Goal: Task Accomplishment & Management: Manage account settings

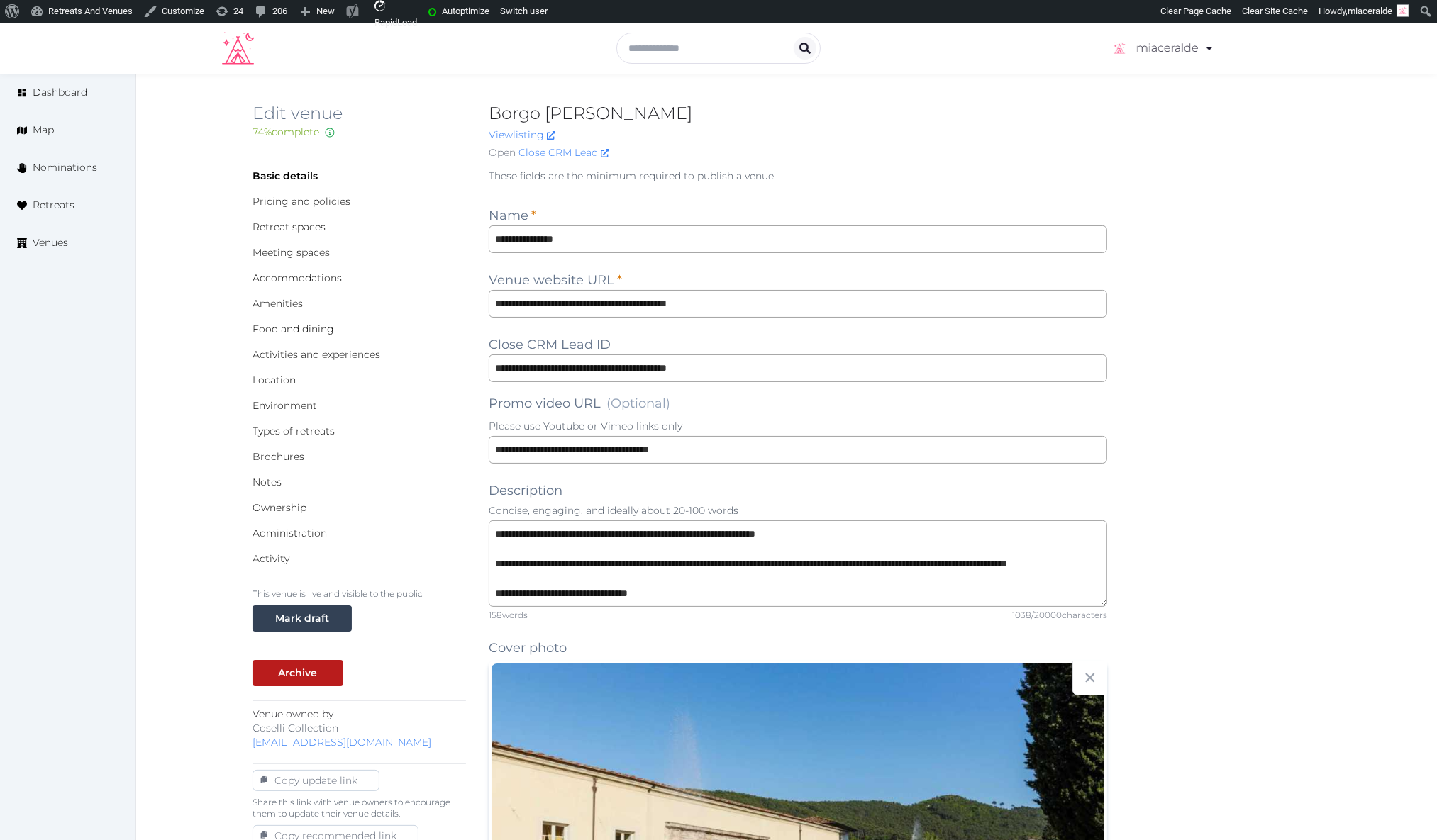
drag, startPoint x: 644, startPoint y: 110, endPoint x: 491, endPoint y: 110, distance: 153.0
click at [495, 117] on h2 "Borgo [PERSON_NAME]" at bounding box center [797, 113] width 618 height 23
drag, startPoint x: 747, startPoint y: 315, endPoint x: 477, endPoint y: 308, distance: 270.1
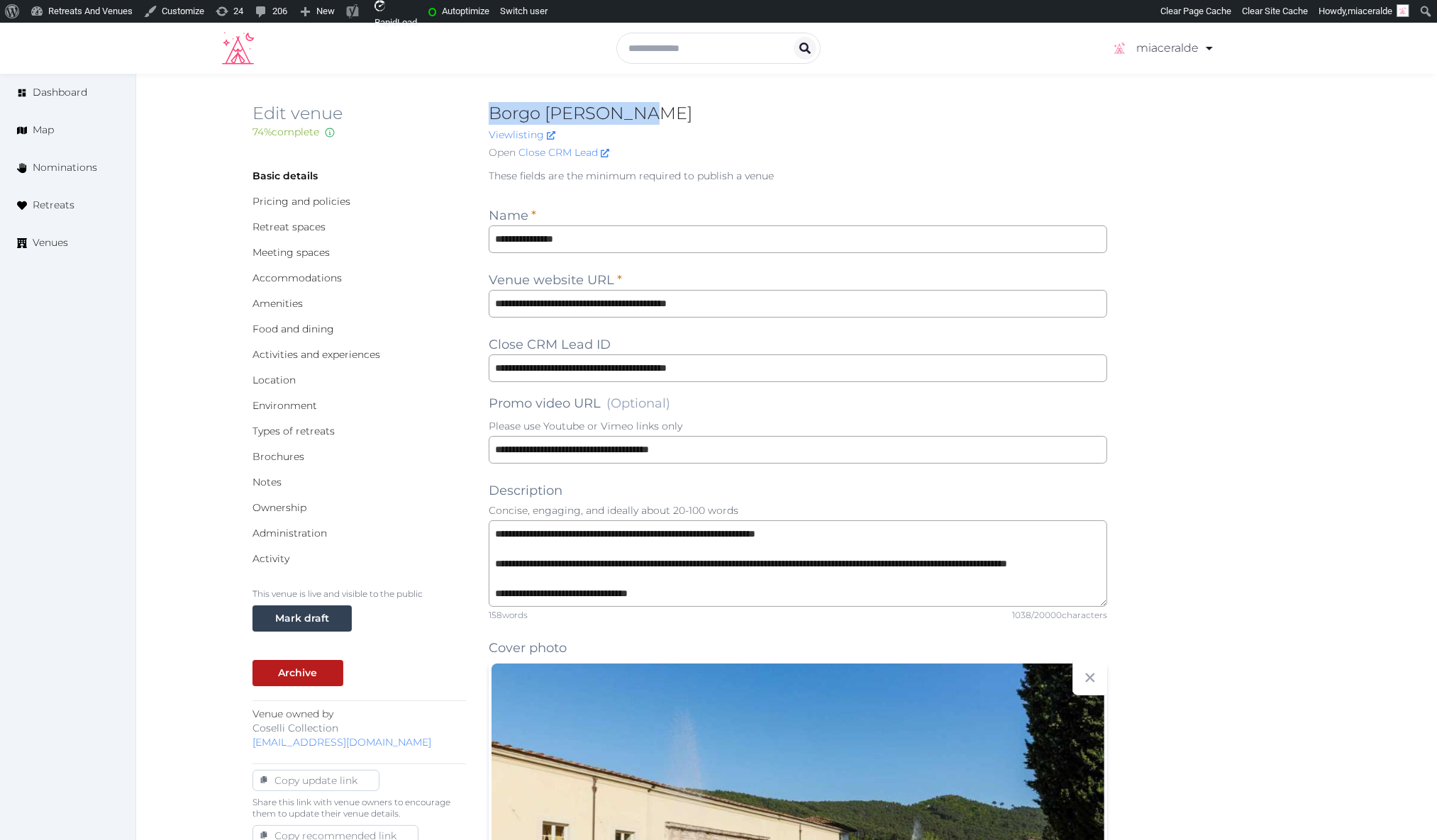
drag, startPoint x: 636, startPoint y: 113, endPoint x: 597, endPoint y: 108, distance: 39.3
click at [490, 116] on h2 "Borgo Bernardini" at bounding box center [797, 113] width 618 height 23
click at [404, 244] on div "Basic details Pricing and policies Retreat spaces Meeting spaces Accommodations…" at bounding box center [359, 367] width 213 height 397
click at [292, 406] on link "Environment" at bounding box center [285, 405] width 65 height 13
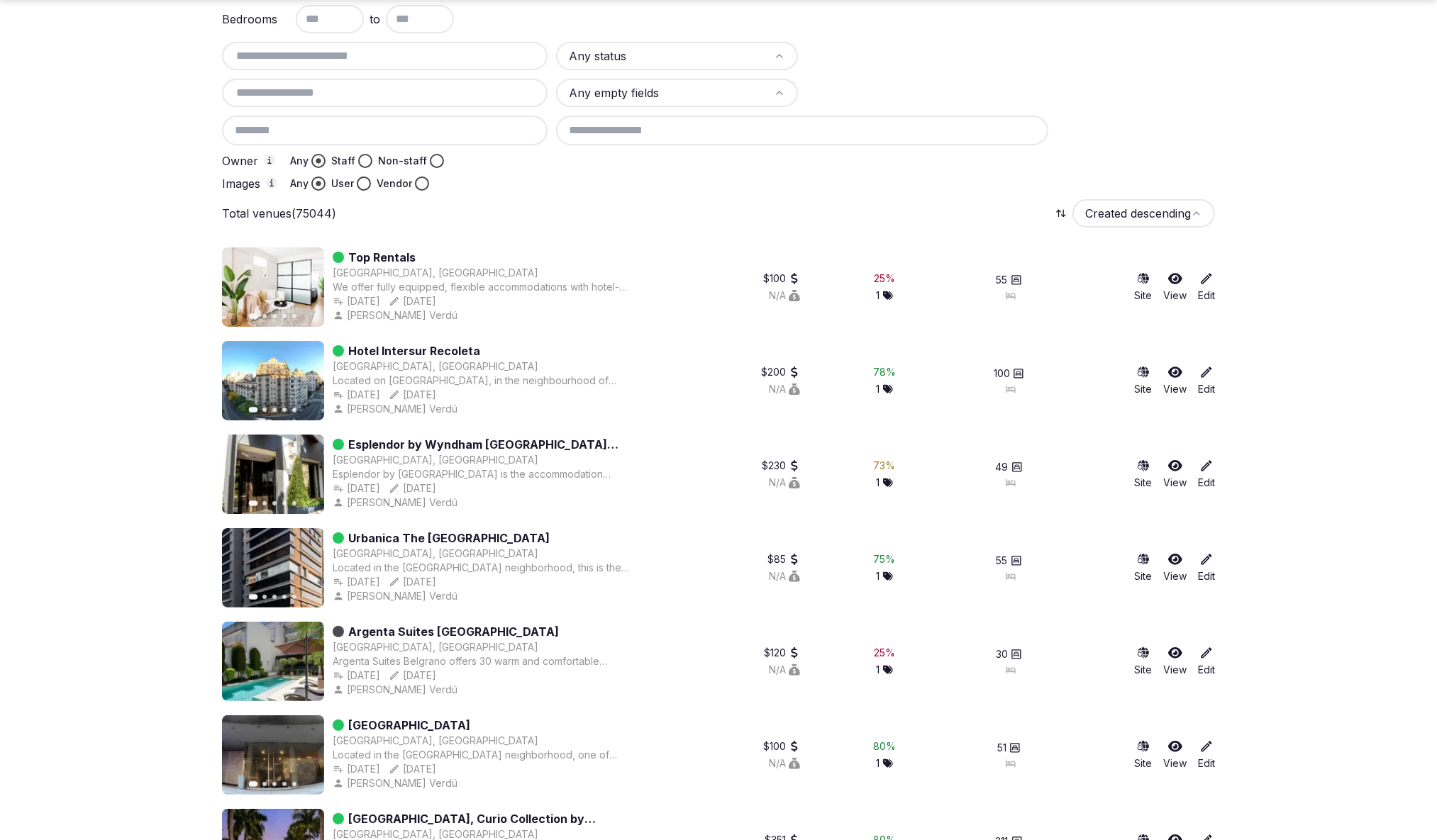
scroll to position [157, 0]
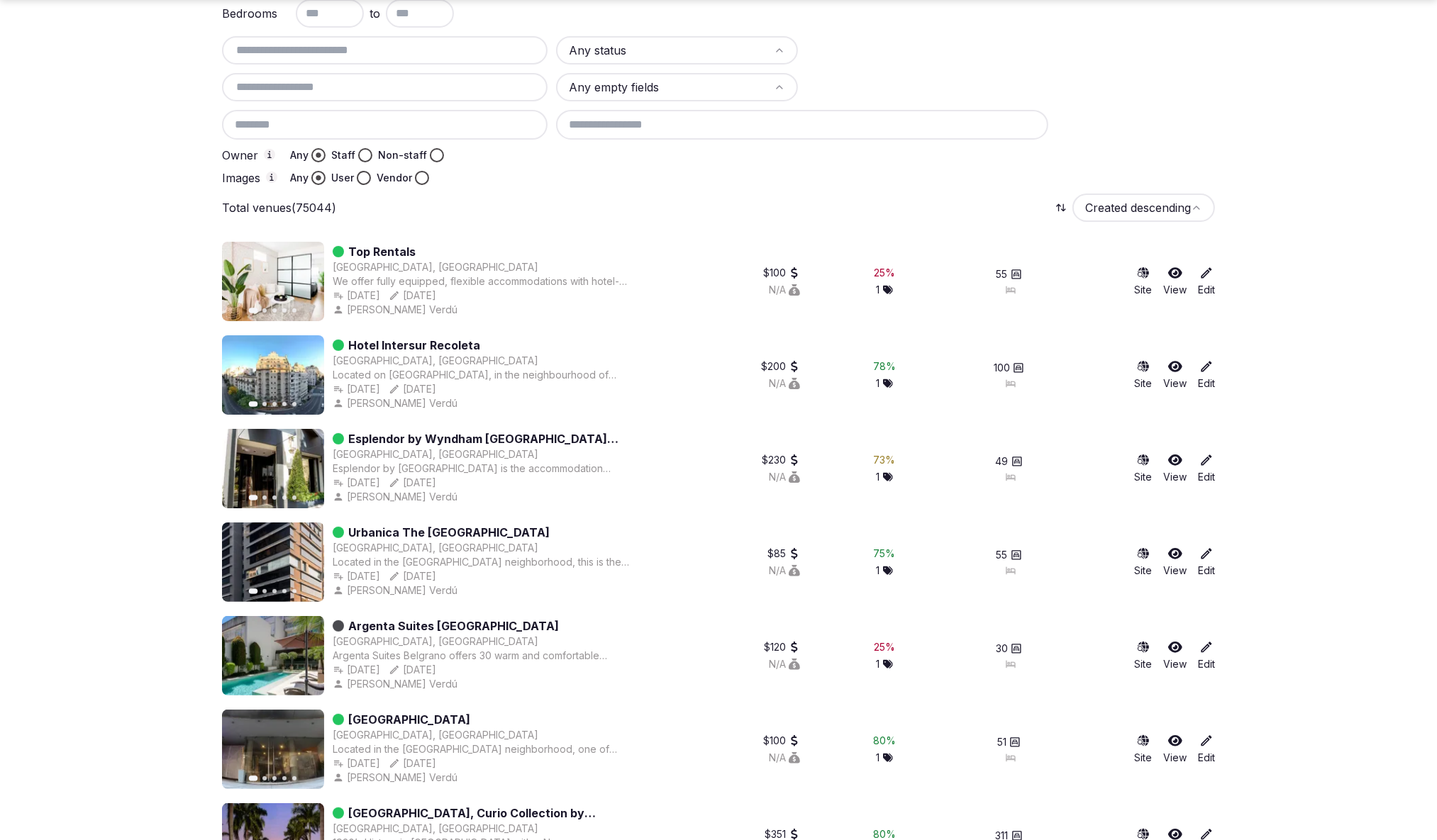
click at [376, 54] on input "text" at bounding box center [385, 50] width 314 height 17
paste input "**********"
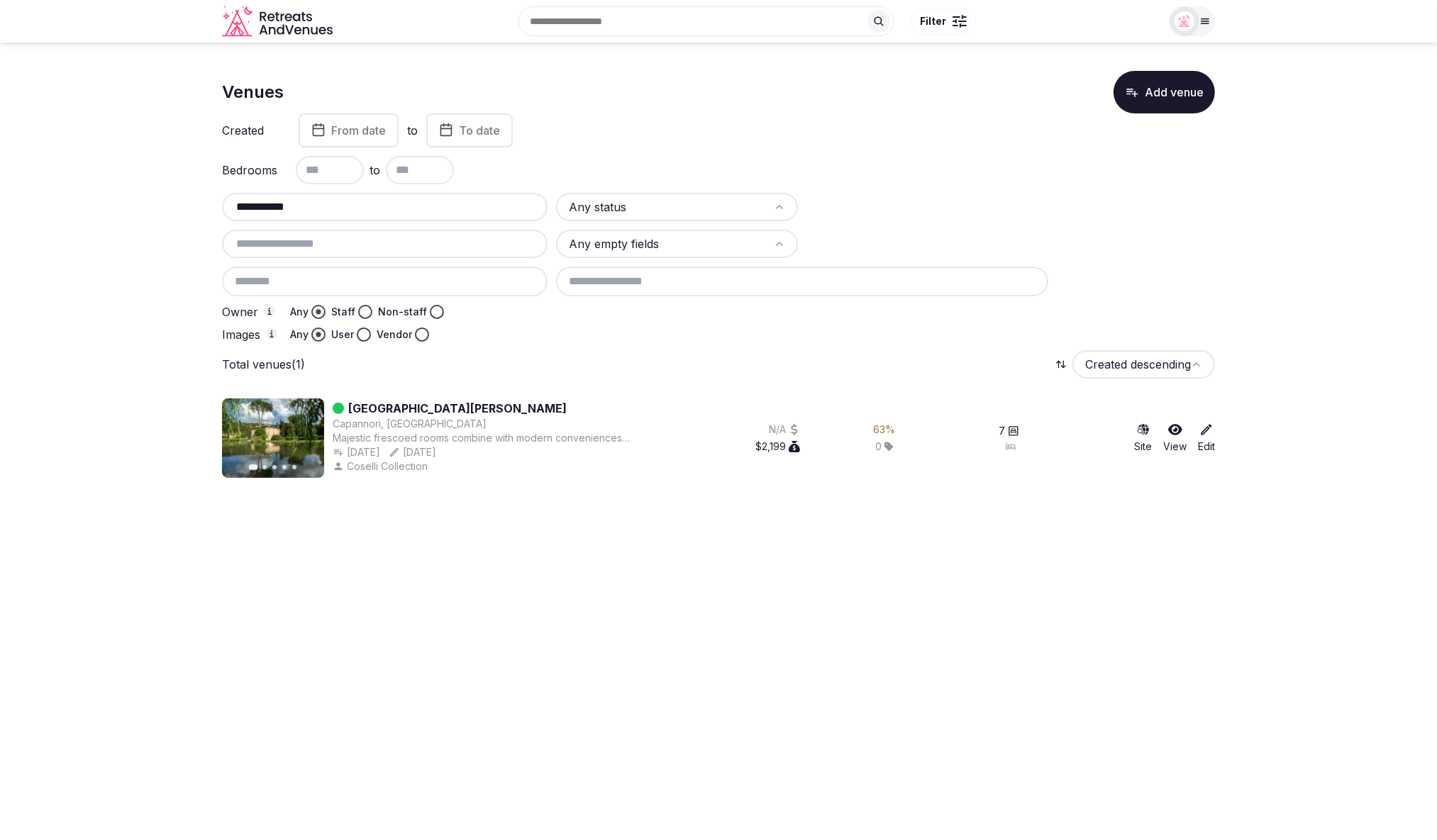
scroll to position [0, 0]
drag, startPoint x: 241, startPoint y: 206, endPoint x: 224, endPoint y: 206, distance: 17.0
click at [224, 206] on div "**********" at bounding box center [384, 207] width 325 height 28
type input "*******"
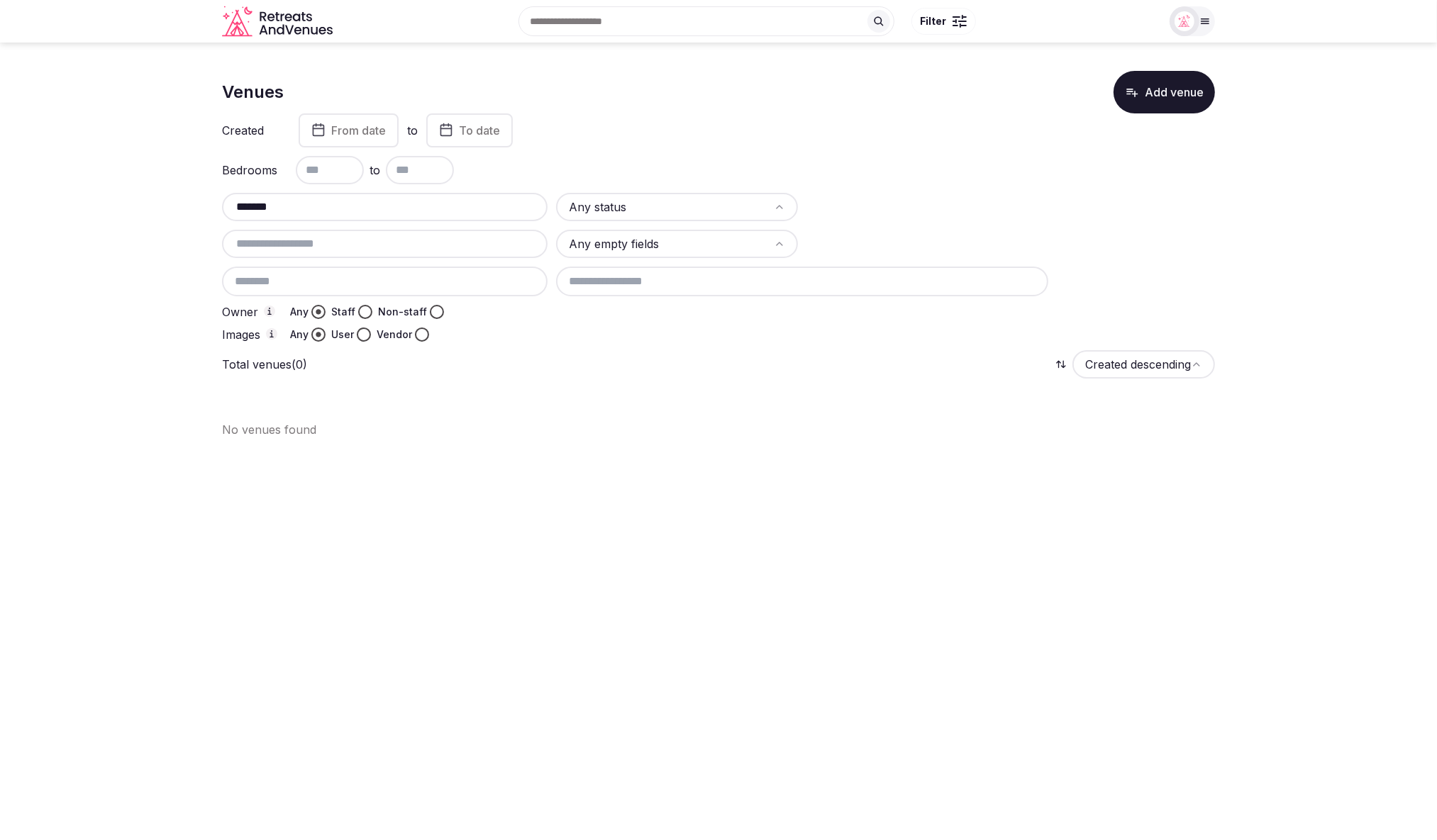
drag, startPoint x: 216, startPoint y: 207, endPoint x: 202, endPoint y: 206, distance: 14.0
click at [202, 206] on section "Venues Add venue Created From date to To date Bedrooms to ******* Any status An…" at bounding box center [718, 249] width 1437 height 413
click at [876, 162] on div "Bedrooms to" at bounding box center [718, 170] width 993 height 28
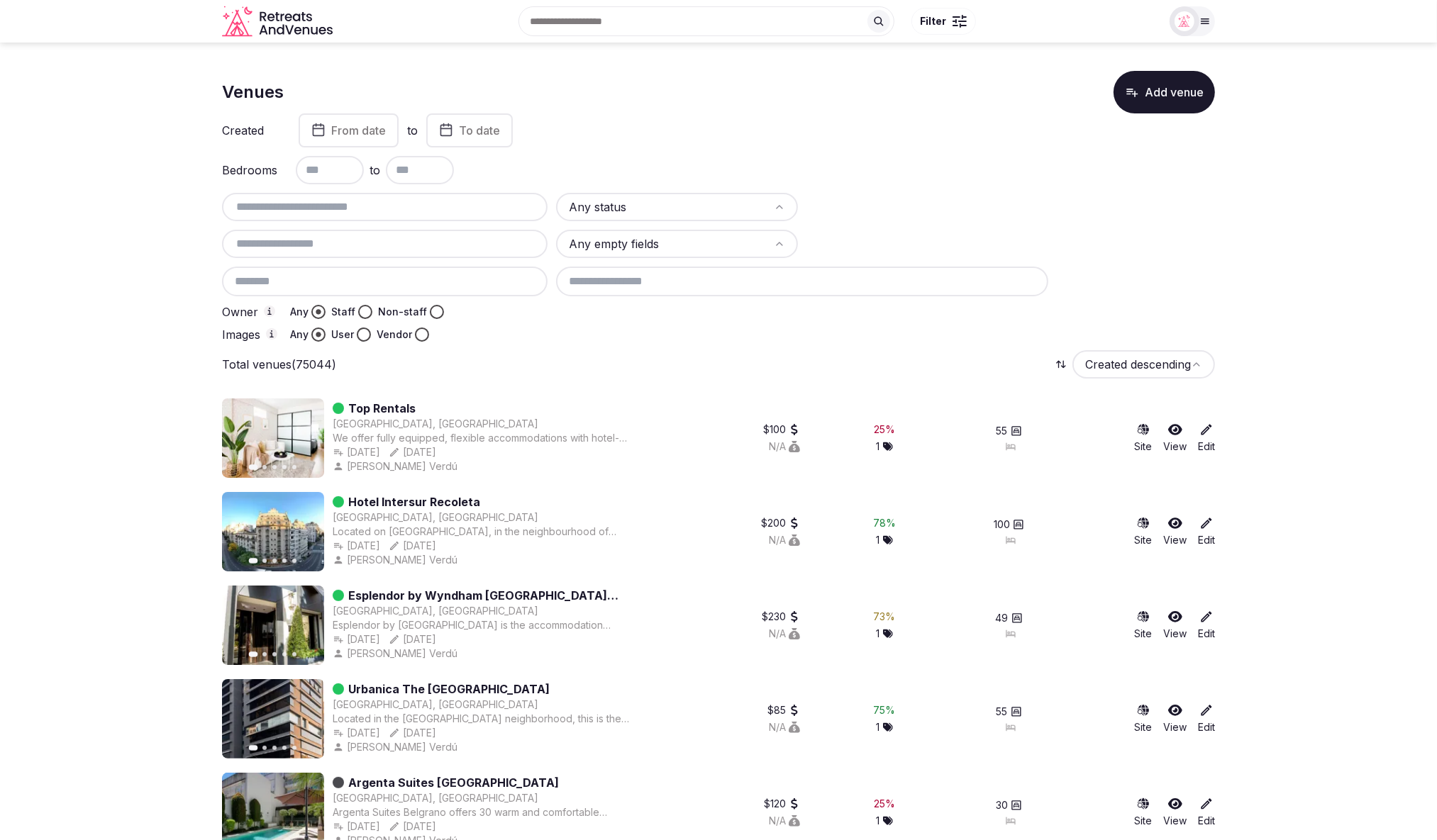
click at [1184, 267] on div "Any status Any empty fields Owner Any Staff Non-staff Images Any User Vendor" at bounding box center [718, 267] width 993 height 149
click at [347, 202] on input "text" at bounding box center [385, 206] width 314 height 17
paste input "**********"
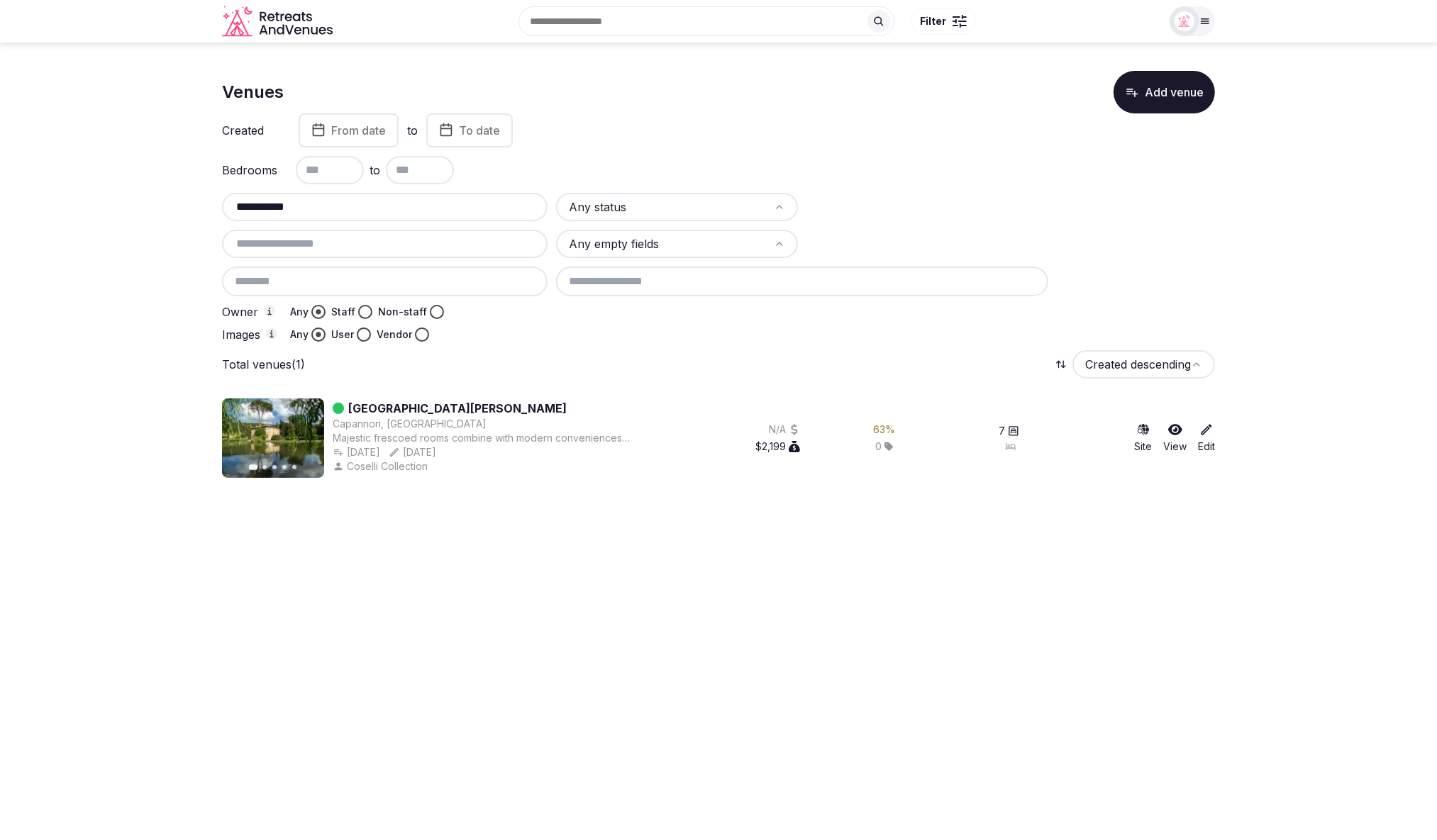
drag, startPoint x: 336, startPoint y: 206, endPoint x: 231, endPoint y: 202, distance: 105.1
click at [231, 202] on input "**********" at bounding box center [385, 206] width 314 height 17
paste input "*****"
drag, startPoint x: 305, startPoint y: 205, endPoint x: 218, endPoint y: 202, distance: 87.1
click at [218, 202] on section "**********" at bounding box center [718, 269] width 1437 height 452
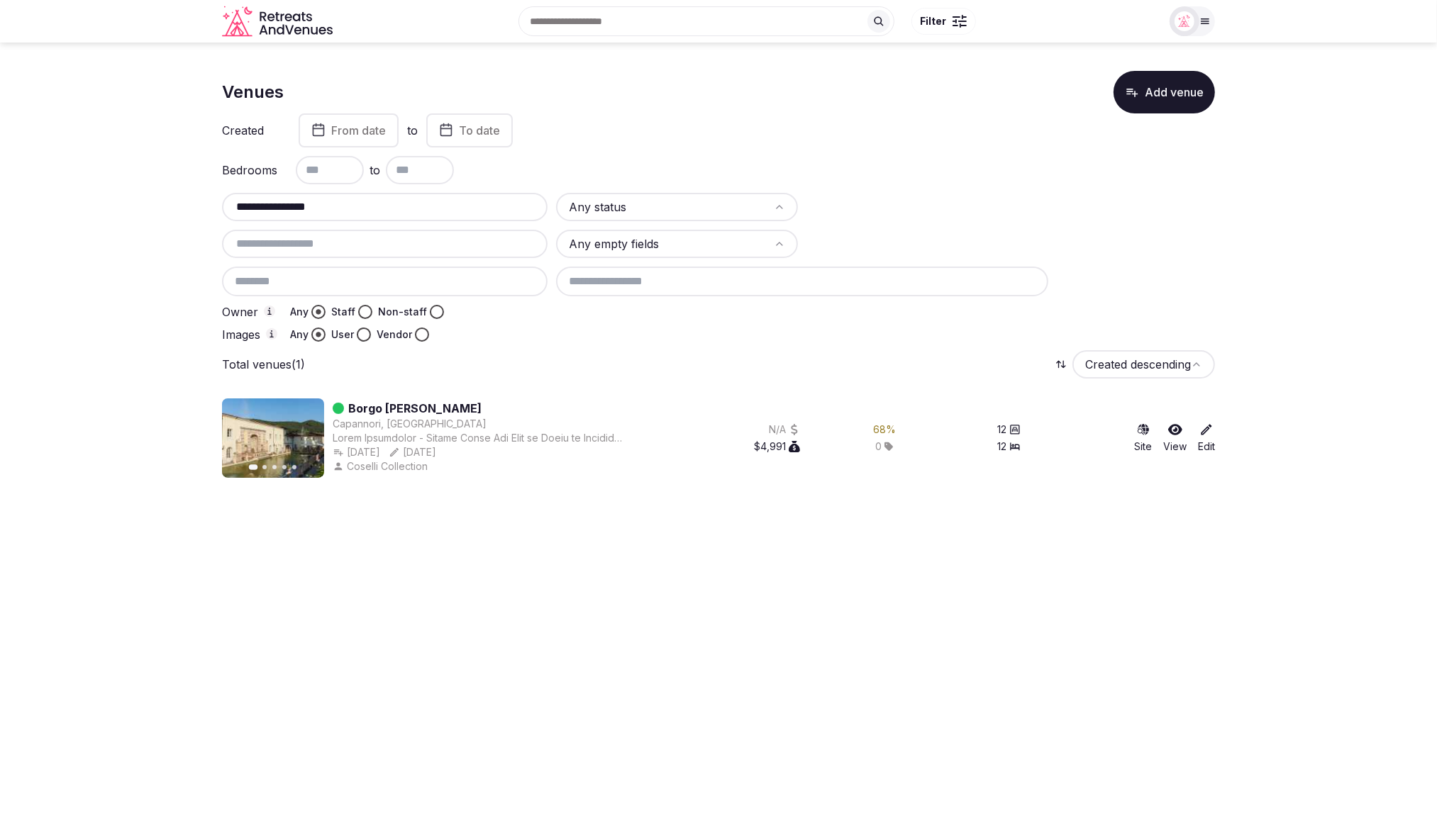
paste input "text"
click at [216, 209] on section "**********" at bounding box center [718, 269] width 1437 height 452
paste input "***"
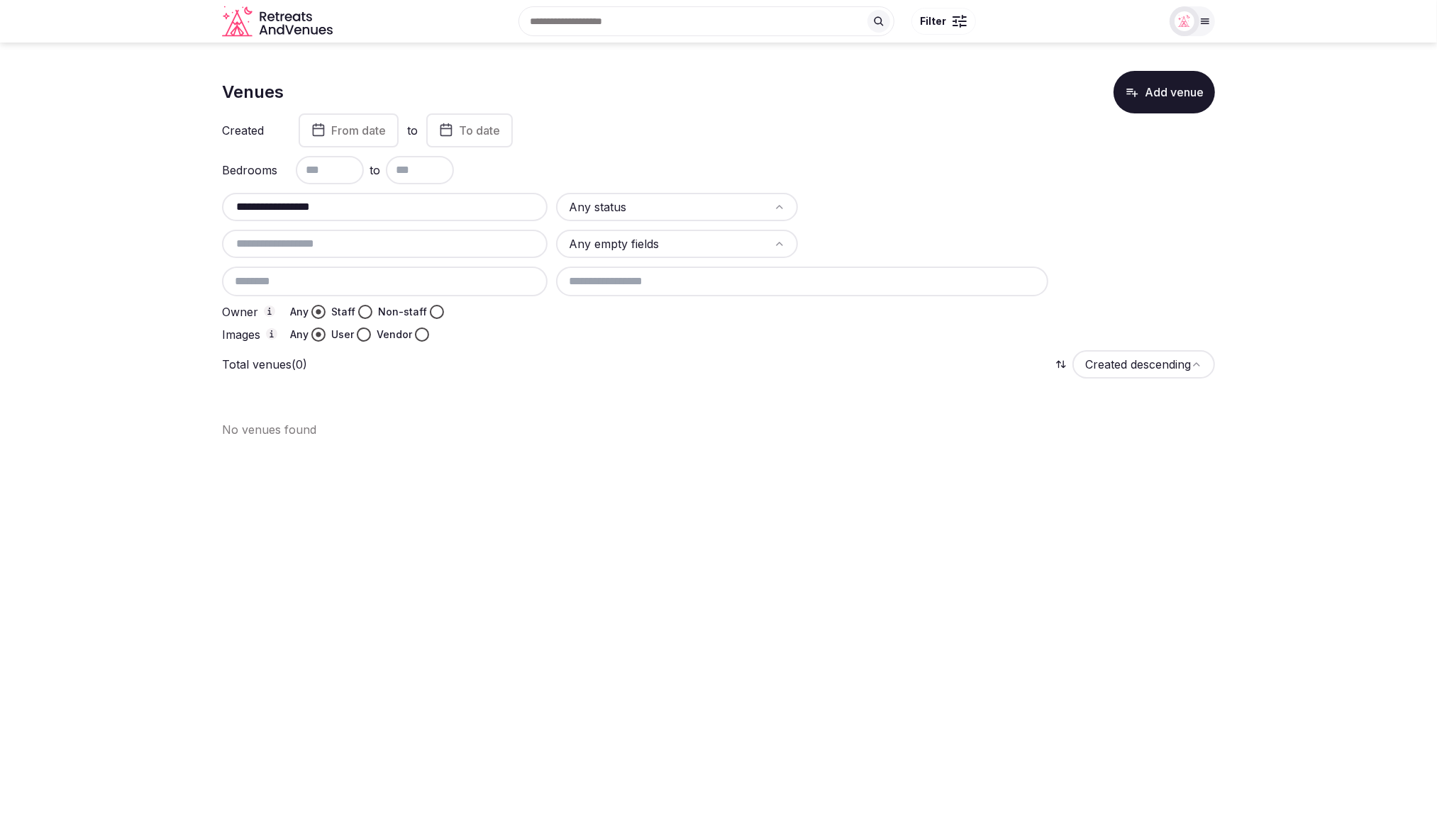
drag, startPoint x: 382, startPoint y: 215, endPoint x: 278, endPoint y: 207, distance: 104.3
click at [232, 207] on input "**********" at bounding box center [385, 206] width 314 height 17
click at [280, 206] on input "**********" at bounding box center [385, 206] width 314 height 17
drag, startPoint x: 286, startPoint y: 206, endPoint x: 221, endPoint y: 208, distance: 65.0
click at [221, 208] on section "**********" at bounding box center [718, 249] width 1437 height 413
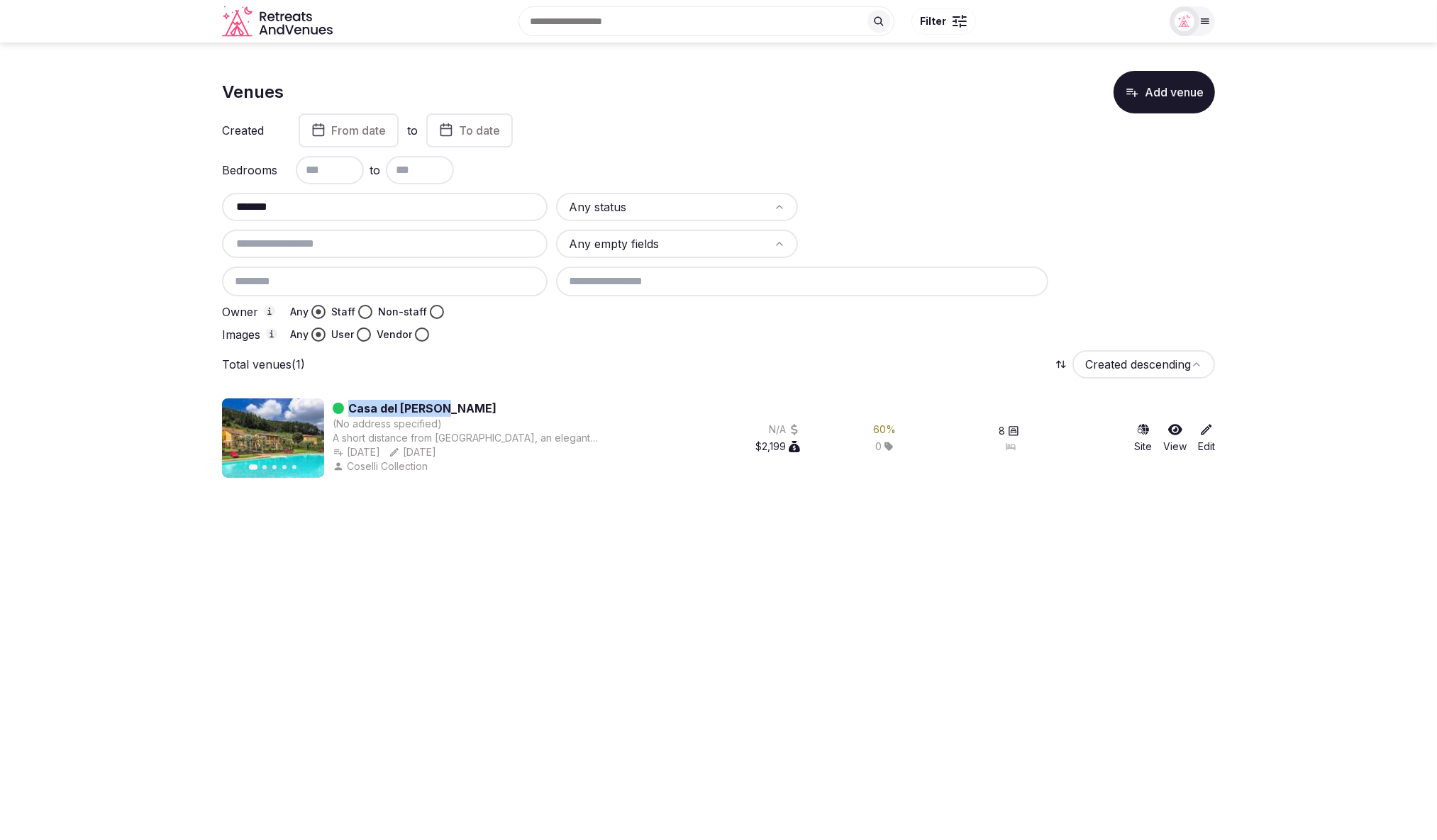
copy link "Casa del Fattore"
drag, startPoint x: 486, startPoint y: 408, endPoint x: 351, endPoint y: 407, distance: 135.0
click at [351, 407] on div "Casa del Fattore" at bounding box center [483, 408] width 302 height 17
drag, startPoint x: 320, startPoint y: 210, endPoint x: 206, endPoint y: 208, distance: 114.0
click at [206, 208] on section "Venues Add venue Created From date to To date Bedrooms to ******* Any status An…" at bounding box center [718, 269] width 1437 height 452
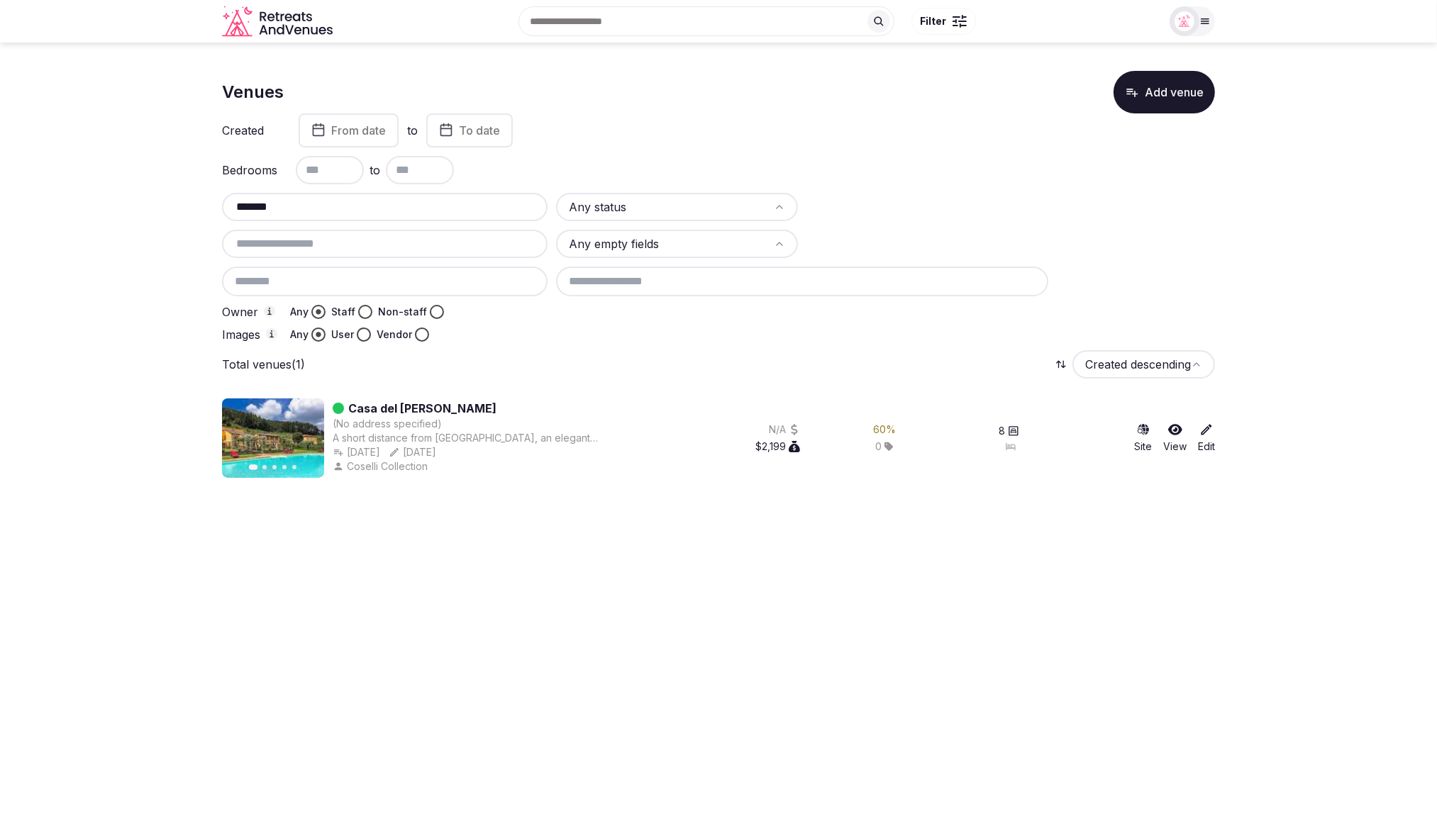
paste input "****"
click at [706, 537] on html "**********" at bounding box center [718, 420] width 1437 height 840
click at [349, 212] on input "**********" at bounding box center [385, 206] width 314 height 17
drag, startPoint x: 348, startPoint y: 212, endPoint x: 217, endPoint y: 206, distance: 131.1
click at [217, 206] on section "**********" at bounding box center [718, 269] width 1437 height 452
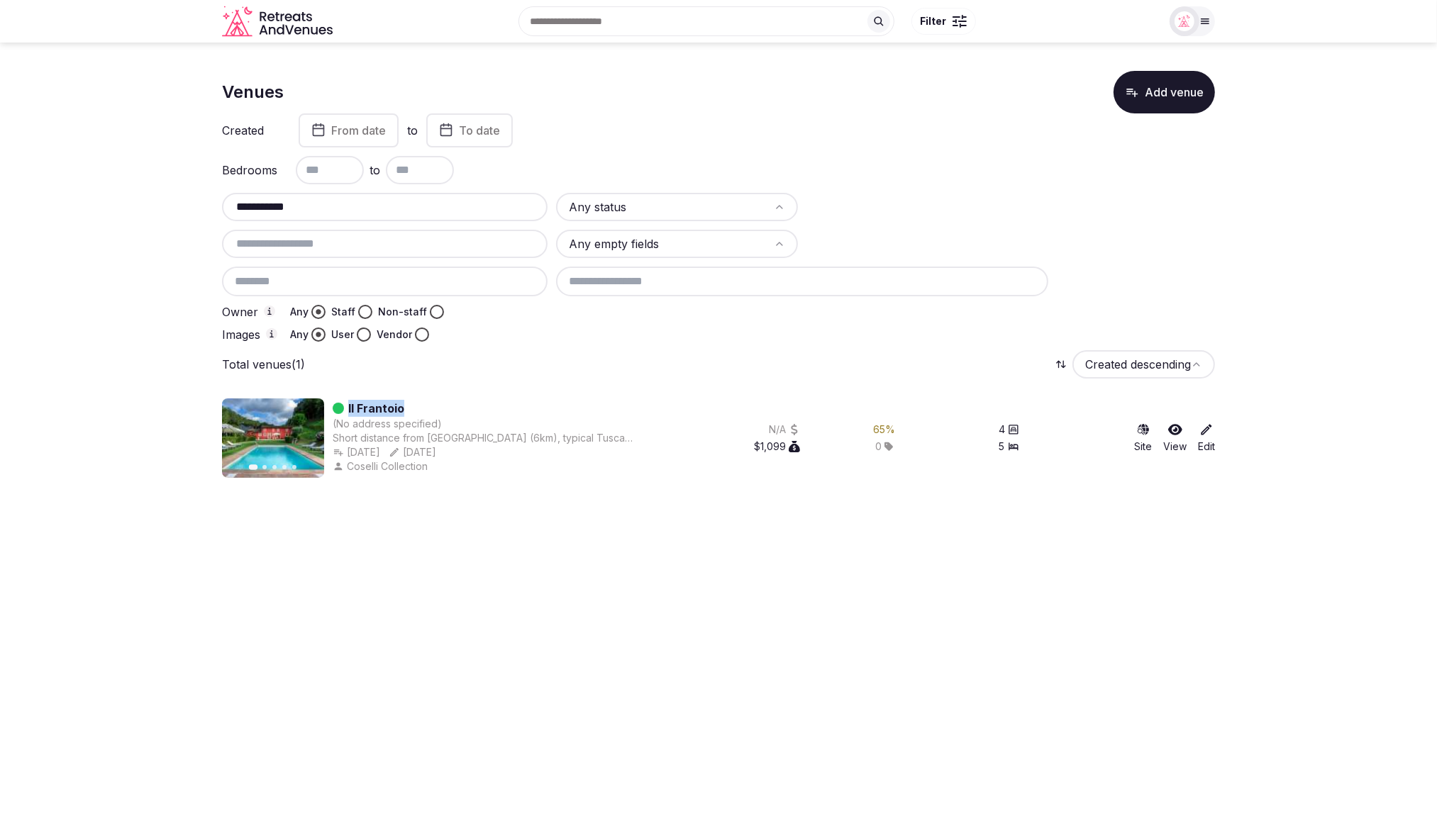
drag, startPoint x: 433, startPoint y: 406, endPoint x: 349, endPoint y: 404, distance: 84.0
click at [349, 404] on div "Il Frantoio" at bounding box center [483, 408] width 302 height 17
copy link "Il Frantoio"
drag, startPoint x: 352, startPoint y: 210, endPoint x: 209, endPoint y: 210, distance: 143.0
click at [209, 210] on section "**********" at bounding box center [718, 269] width 1437 height 452
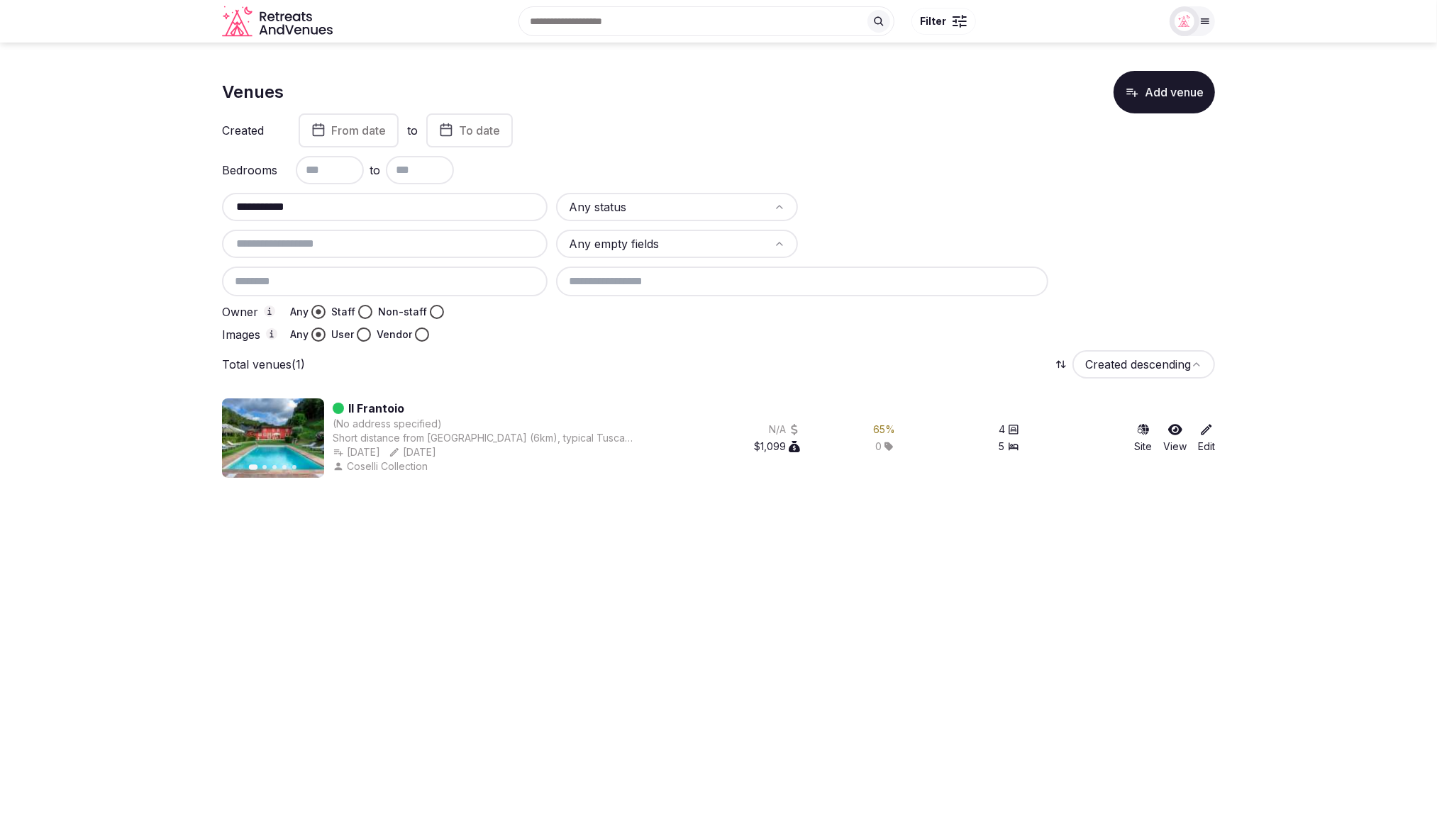
paste input "text"
click at [675, 338] on div at bounding box center [885, 335] width 659 height 14
drag, startPoint x: 405, startPoint y: 409, endPoint x: 347, endPoint y: 407, distance: 58.0
click at [347, 407] on div "Villa Lenka" at bounding box center [483, 408] width 302 height 17
copy link "Villa Lenka"
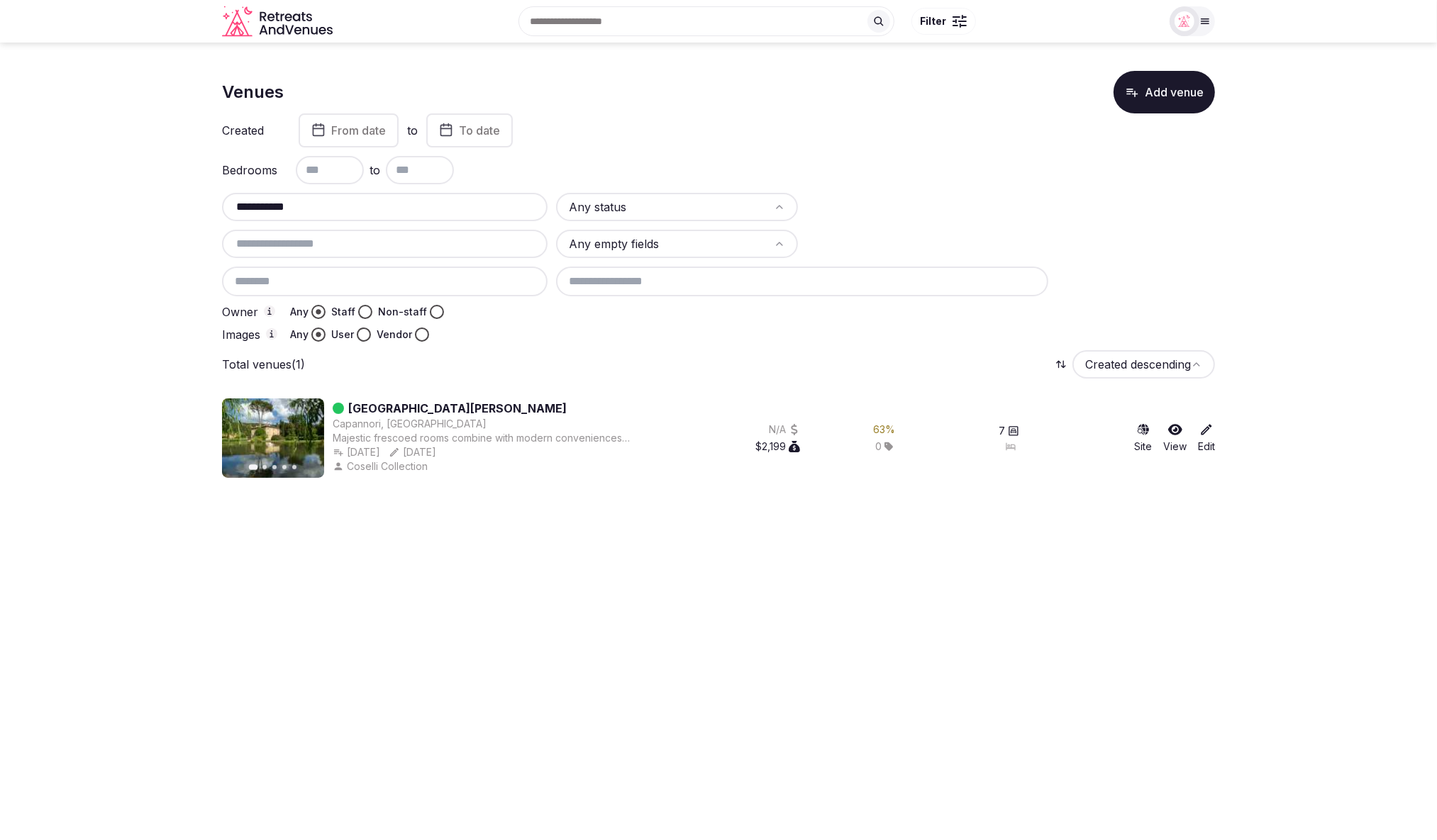
click at [321, 208] on input "**********" at bounding box center [385, 206] width 314 height 17
drag, startPoint x: 334, startPoint y: 204, endPoint x: 208, endPoint y: 210, distance: 126.1
click at [208, 210] on section "**********" at bounding box center [718, 269] width 1437 height 452
paste input "*****"
click at [355, 211] on input "**********" at bounding box center [385, 206] width 314 height 17
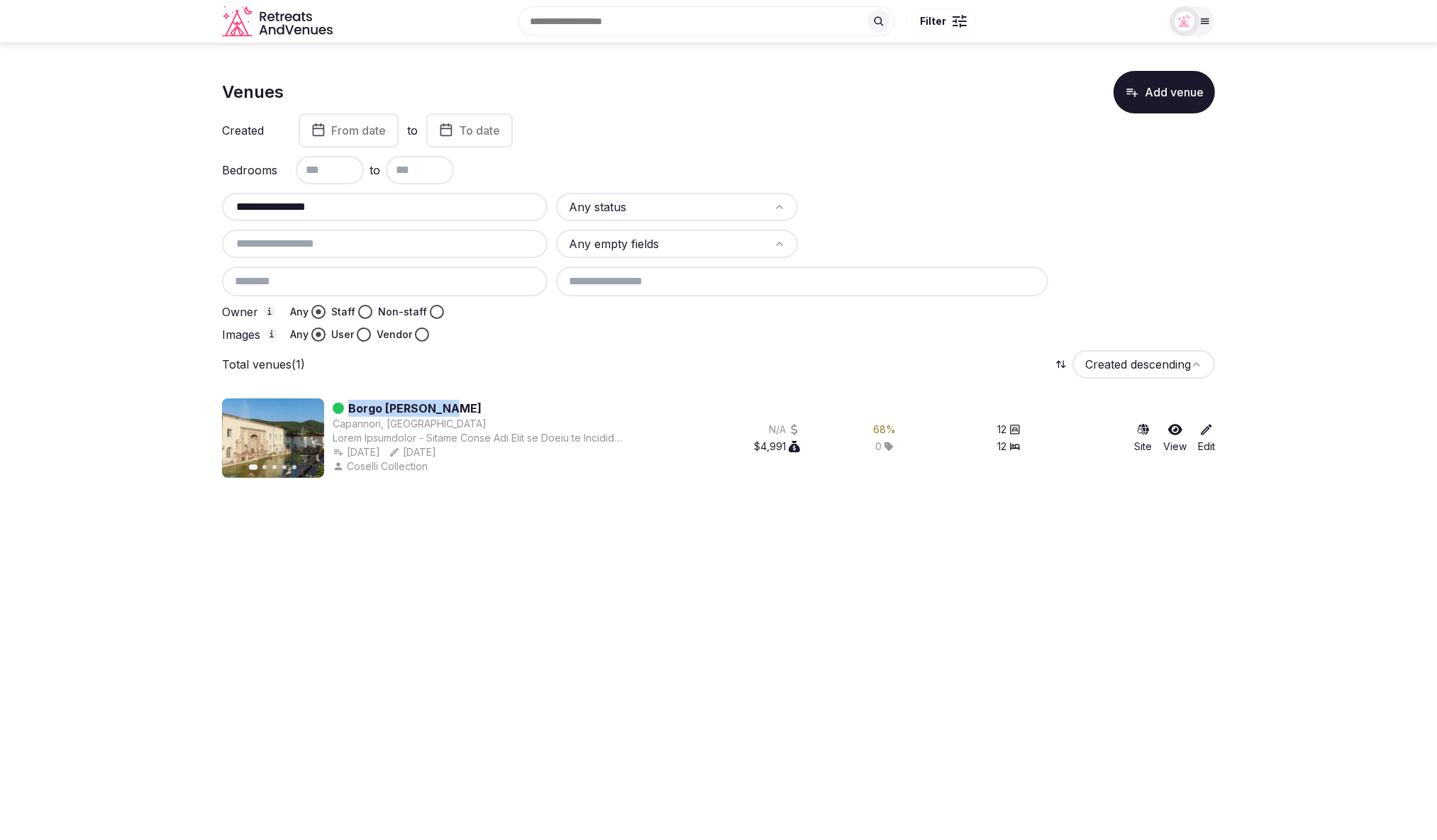
drag, startPoint x: 489, startPoint y: 404, endPoint x: 345, endPoint y: 401, distance: 144.0
click at [343, 402] on div "Borgo Bernardini" at bounding box center [483, 408] width 302 height 17
copy div "Borgo Bernardini"
click at [654, 575] on html "**********" at bounding box center [718, 420] width 1437 height 840
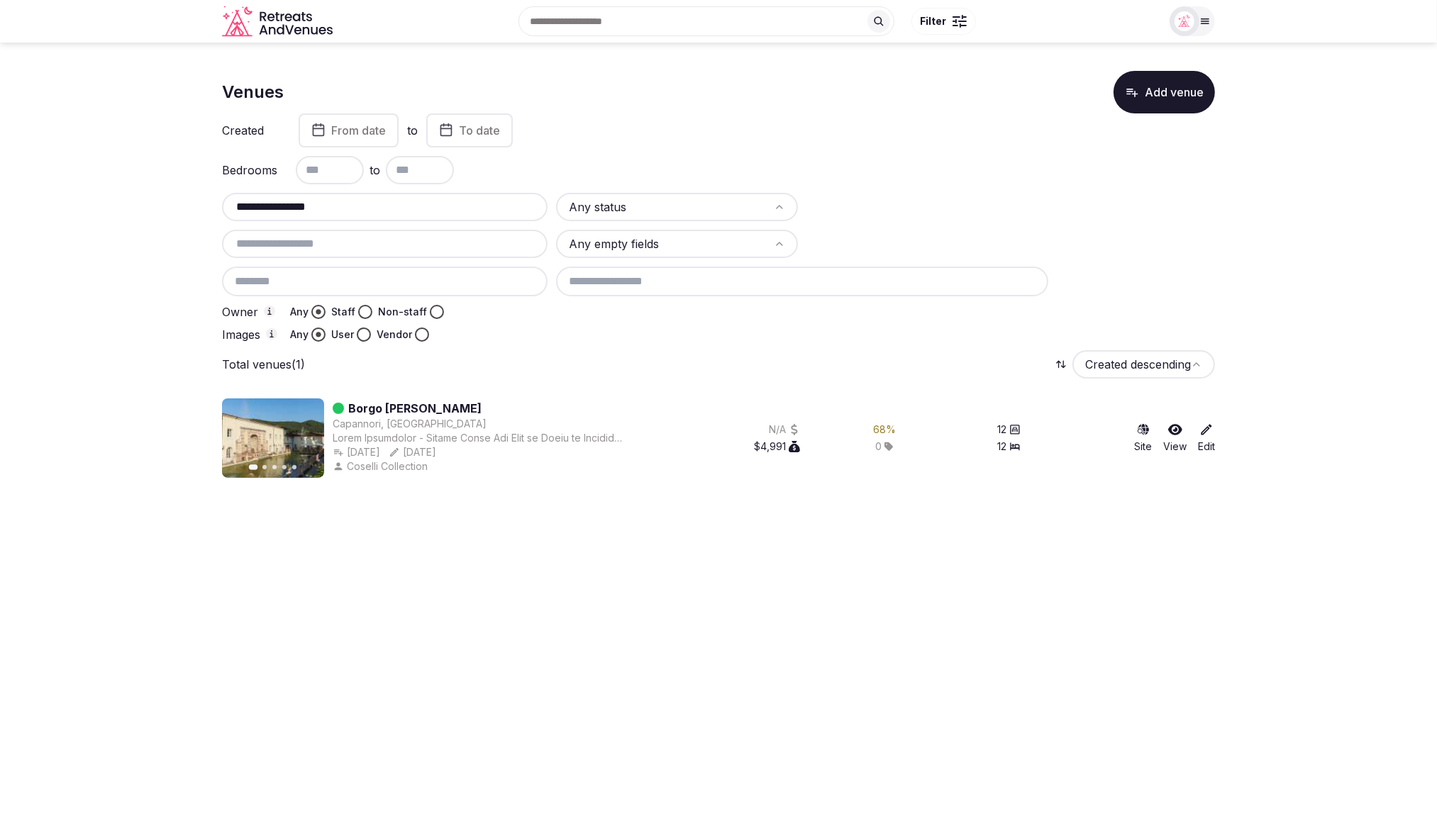
click at [335, 210] on input "**********" at bounding box center [385, 206] width 314 height 17
drag, startPoint x: 340, startPoint y: 209, endPoint x: 217, endPoint y: 210, distance: 123.0
click at [217, 210] on section "**********" at bounding box center [718, 269] width 1437 height 452
paste input "text"
copy link "Villa Controni"
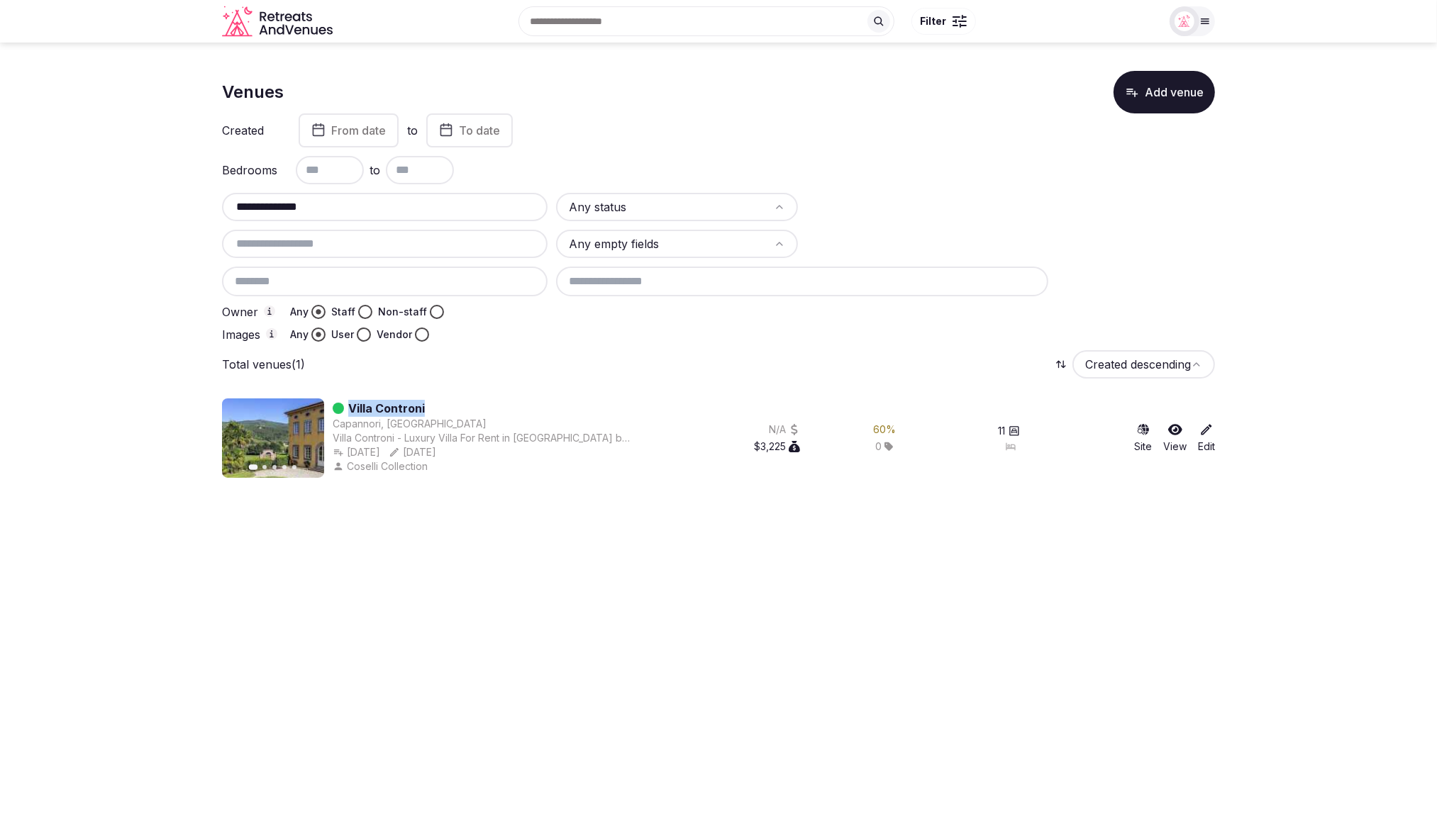
drag, startPoint x: 467, startPoint y: 409, endPoint x: 351, endPoint y: 409, distance: 116.0
click at [351, 409] on div "Villa Controni" at bounding box center [483, 408] width 302 height 17
click at [647, 587] on html "**********" at bounding box center [718, 420] width 1437 height 840
drag, startPoint x: 388, startPoint y: 215, endPoint x: 213, endPoint y: 208, distance: 175.1
click at [208, 208] on section "**********" at bounding box center [718, 269] width 1437 height 452
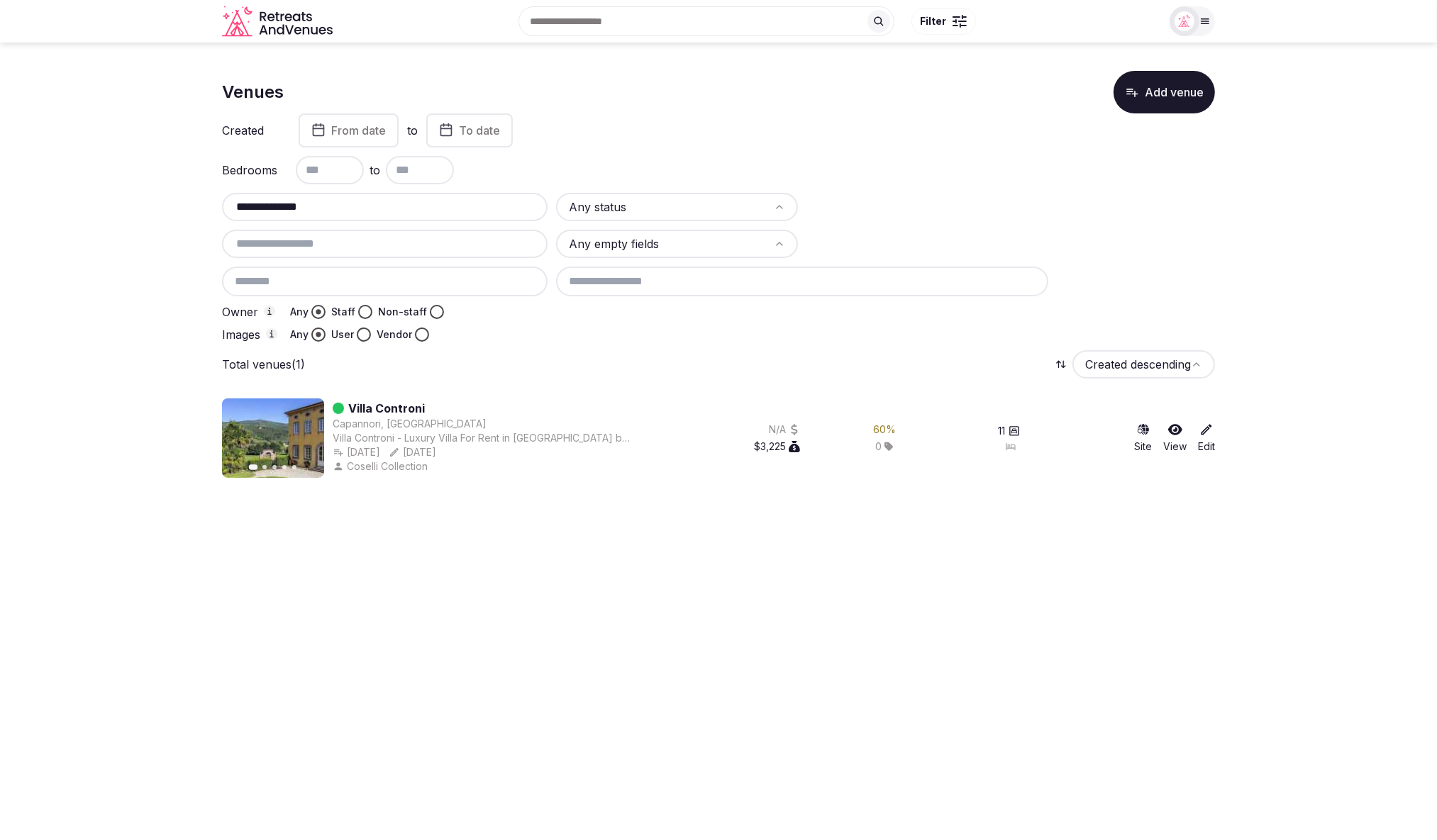
paste input "*"
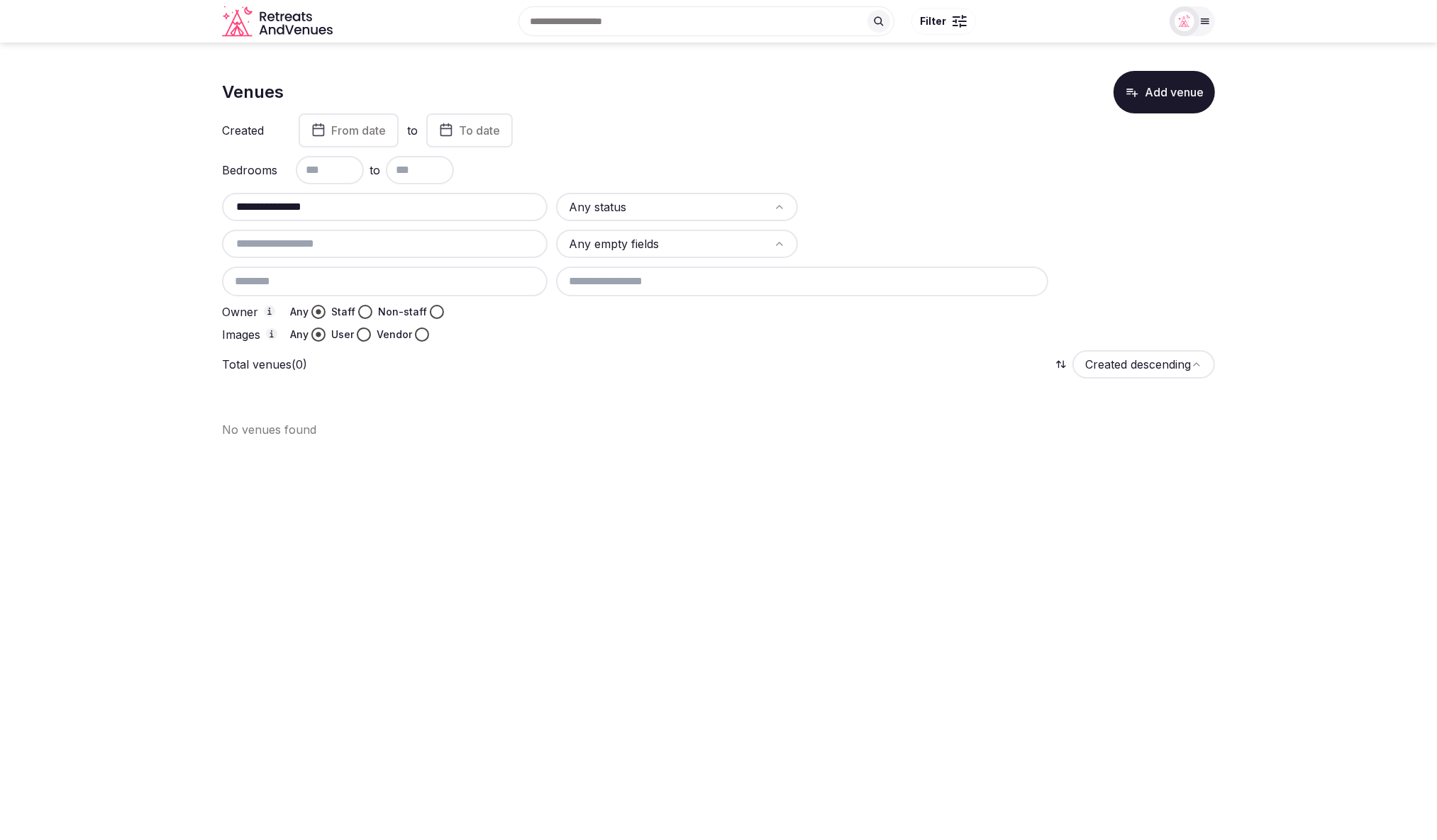
click at [547, 431] on p "No venues found" at bounding box center [718, 429] width 993 height 17
drag, startPoint x: 264, startPoint y: 205, endPoint x: 207, endPoint y: 207, distance: 57.0
click at [207, 207] on section "**********" at bounding box center [718, 249] width 1437 height 413
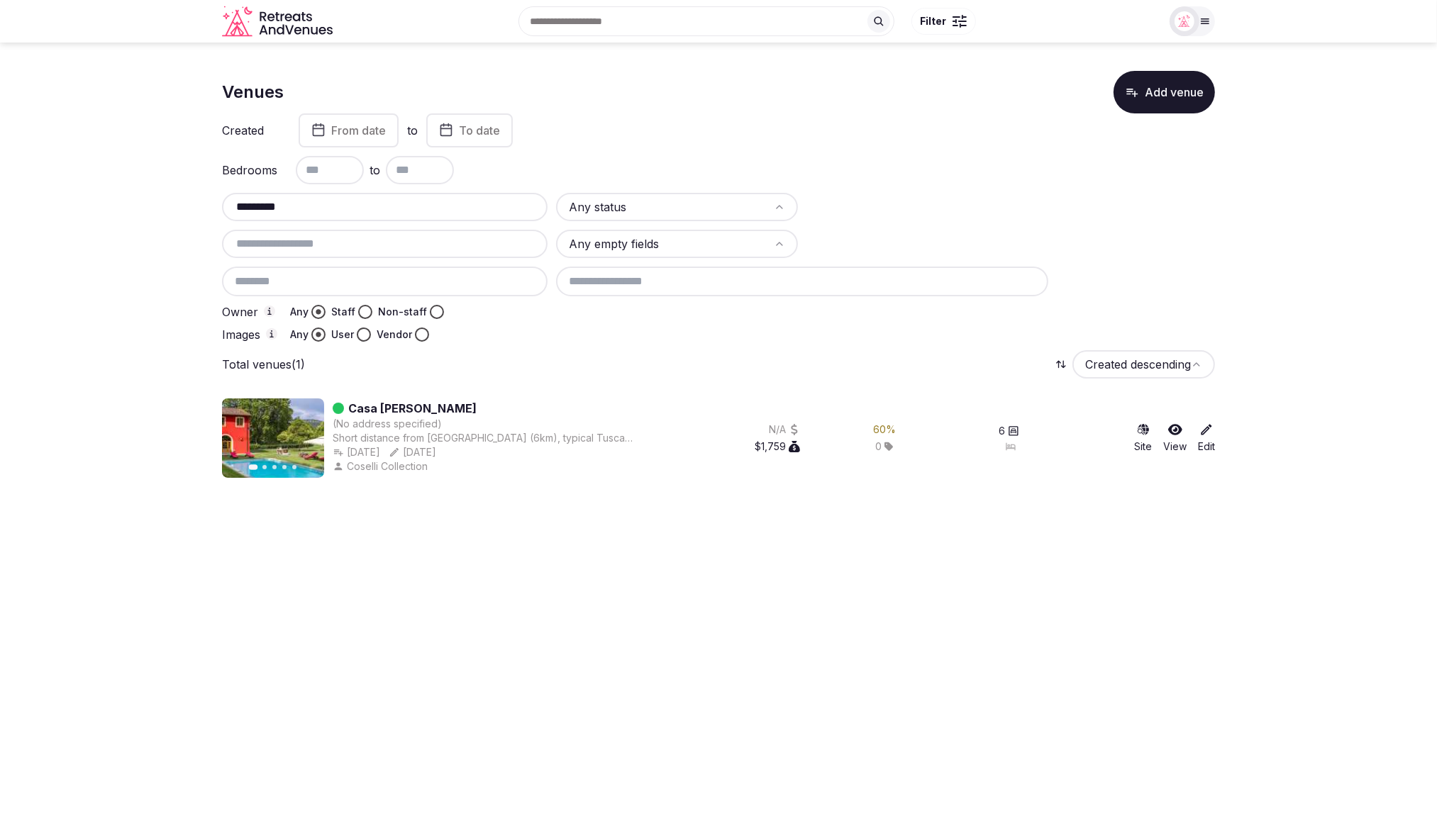
type input "*********"
drag, startPoint x: 411, startPoint y: 409, endPoint x: 349, endPoint y: 408, distance: 62.0
click at [349, 408] on div "Casa Matteucci" at bounding box center [483, 408] width 302 height 17
copy link "Casa Matteucci"
click at [1204, 432] on icon at bounding box center [1207, 430] width 11 height 11
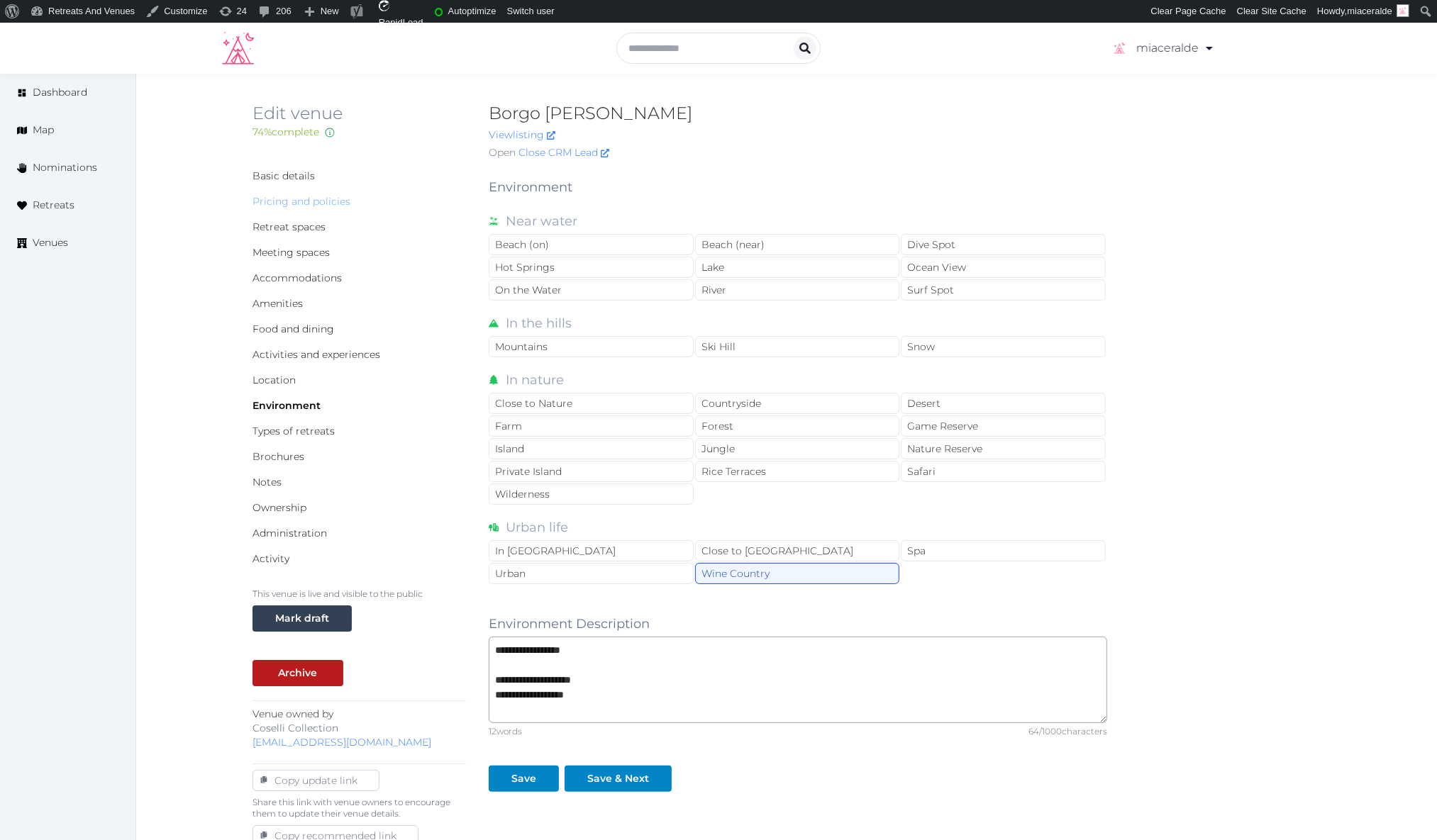
click at [282, 196] on link "Pricing and policies" at bounding box center [302, 201] width 98 height 13
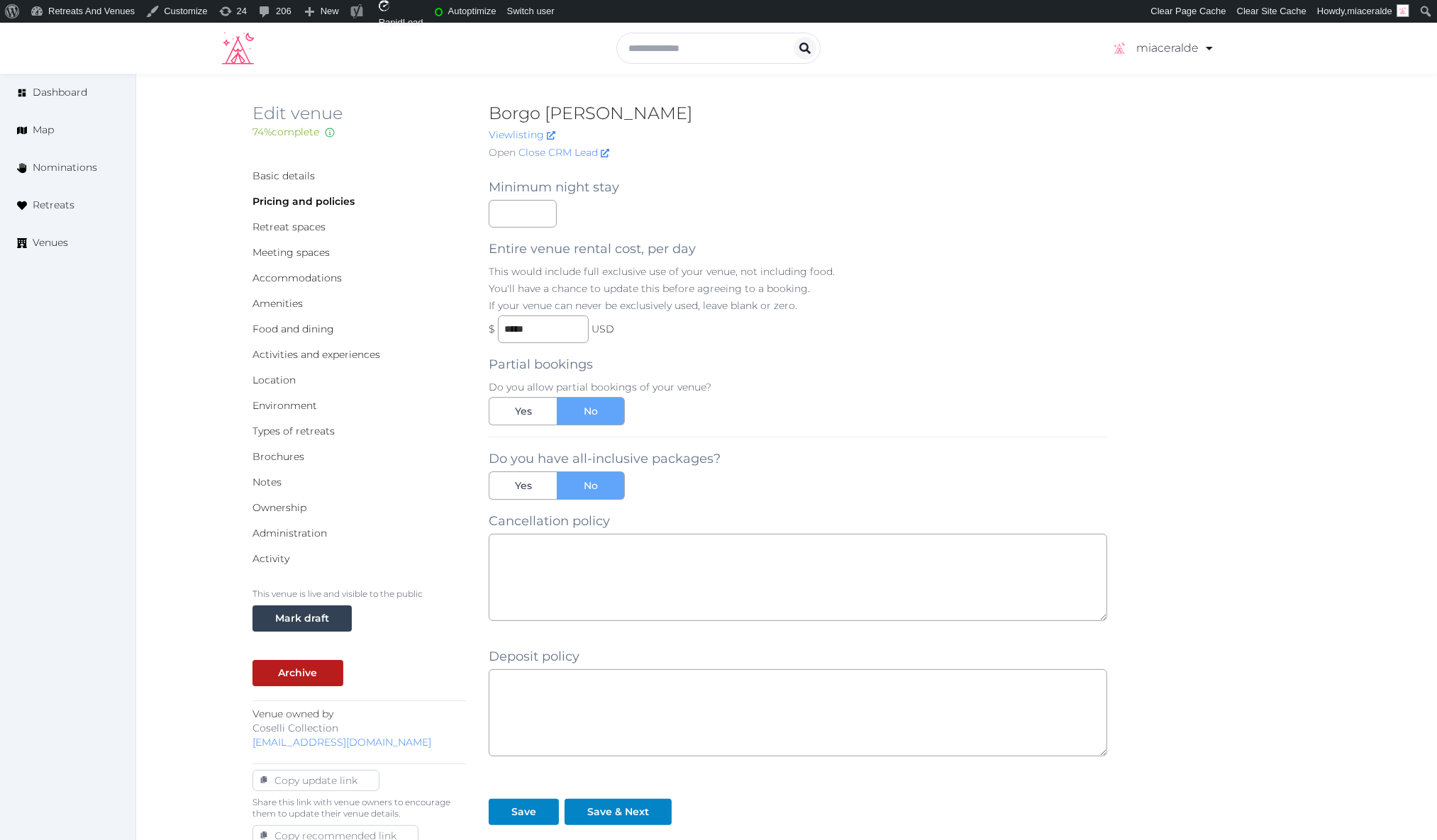
scroll to position [13, 0]
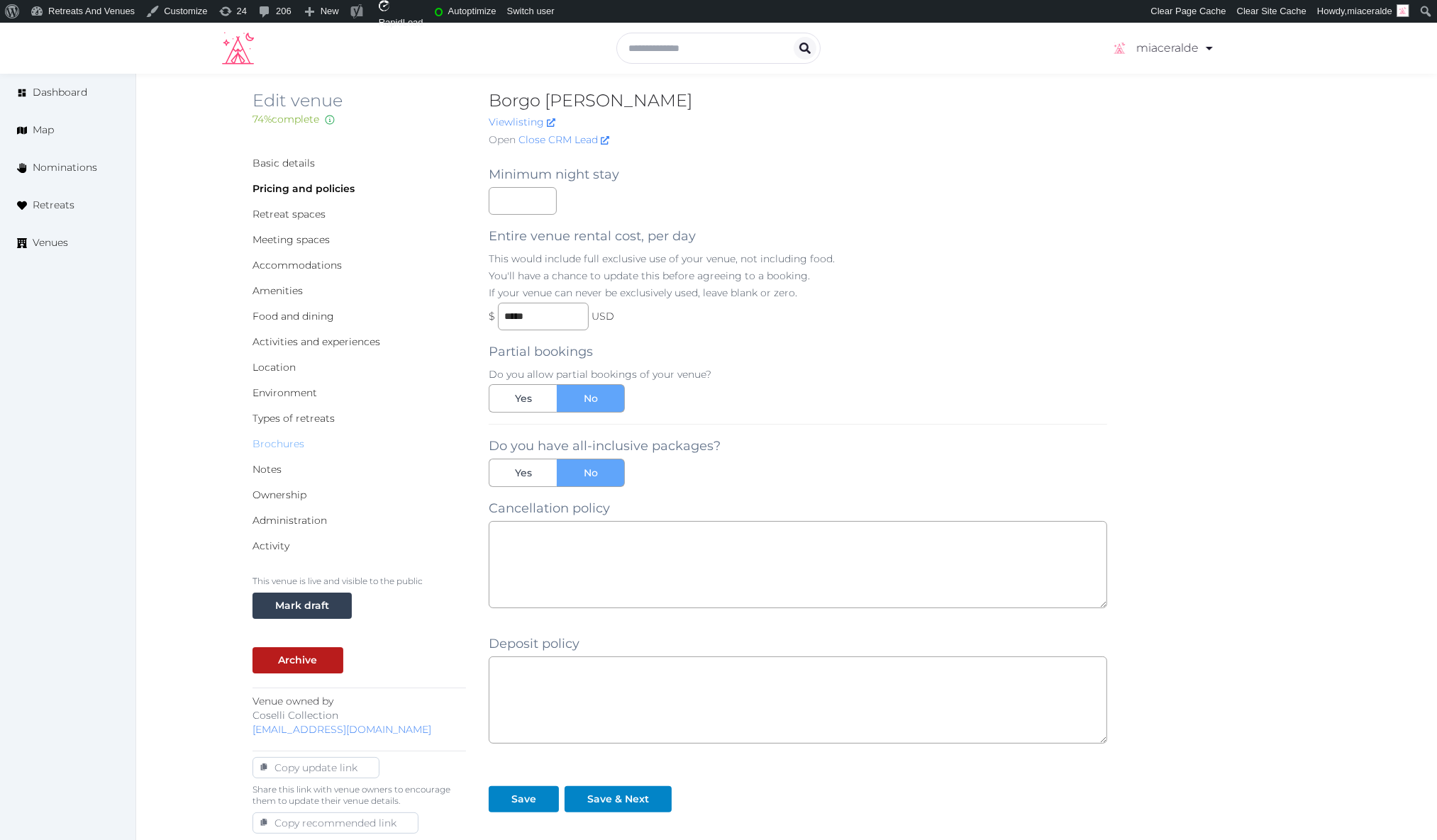
click at [289, 443] on link "Brochures" at bounding box center [278, 444] width 52 height 13
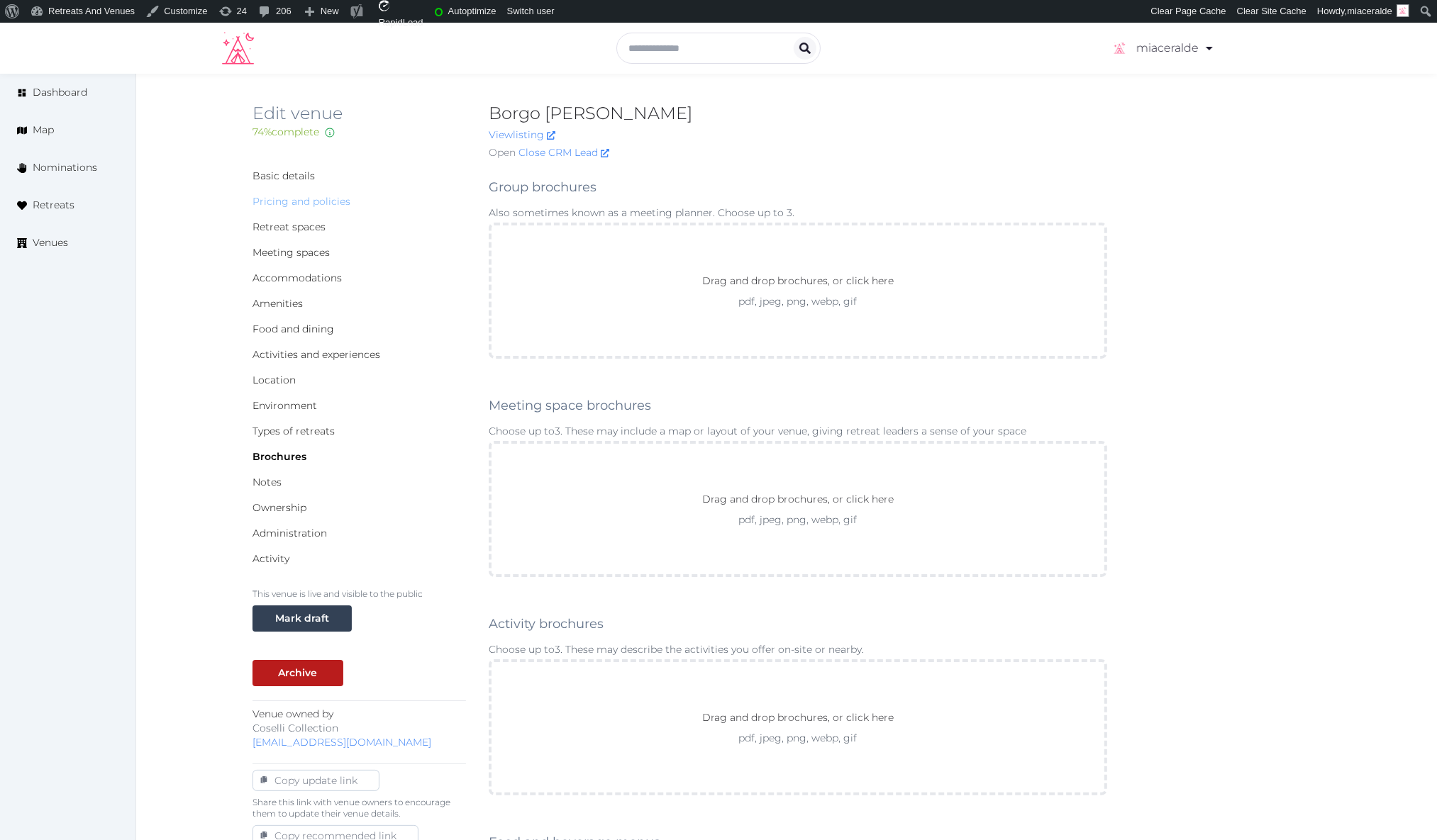
click at [290, 206] on link "Pricing and policies" at bounding box center [302, 201] width 98 height 13
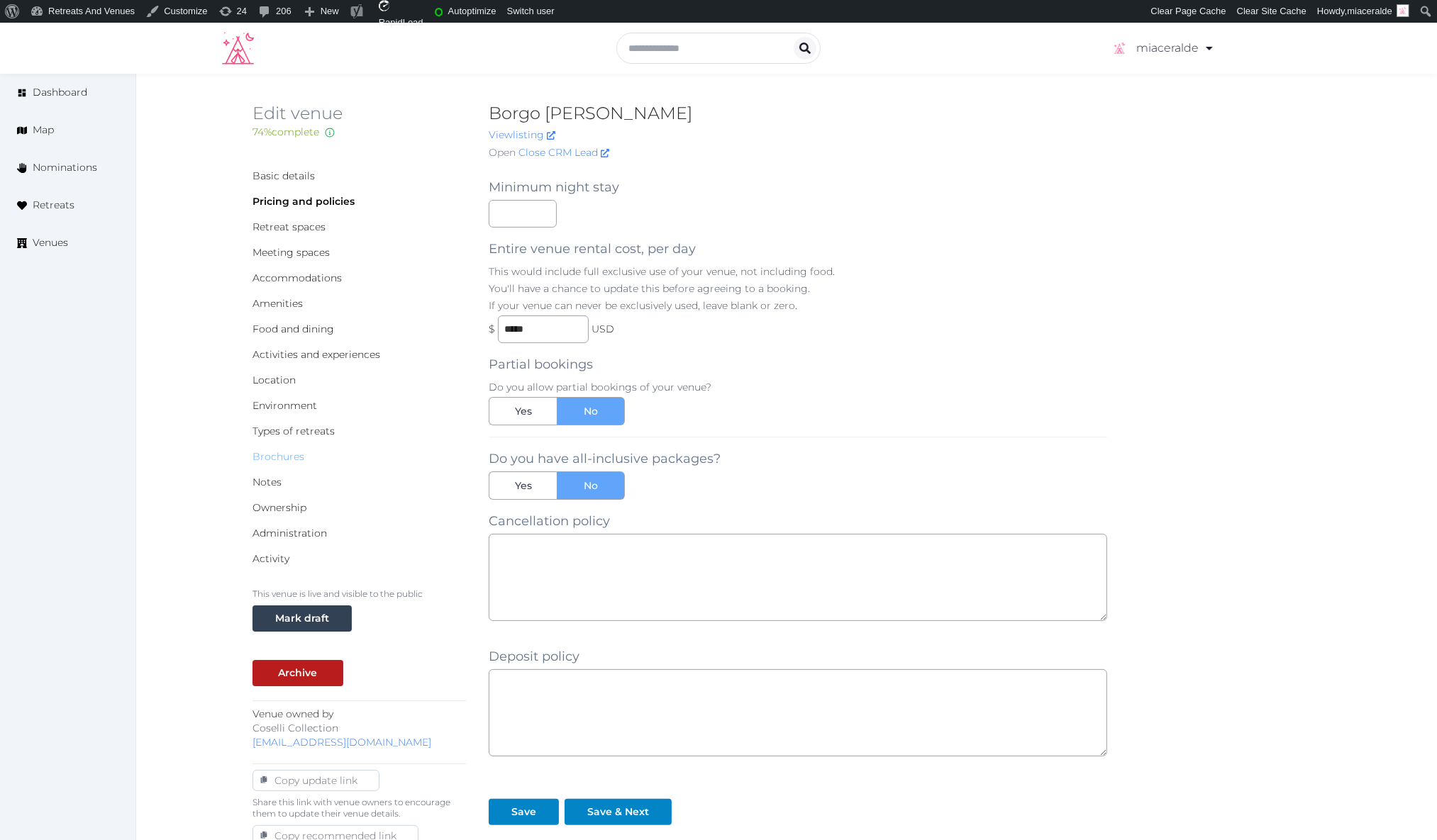
click at [278, 457] on link "Brochures" at bounding box center [278, 457] width 52 height 13
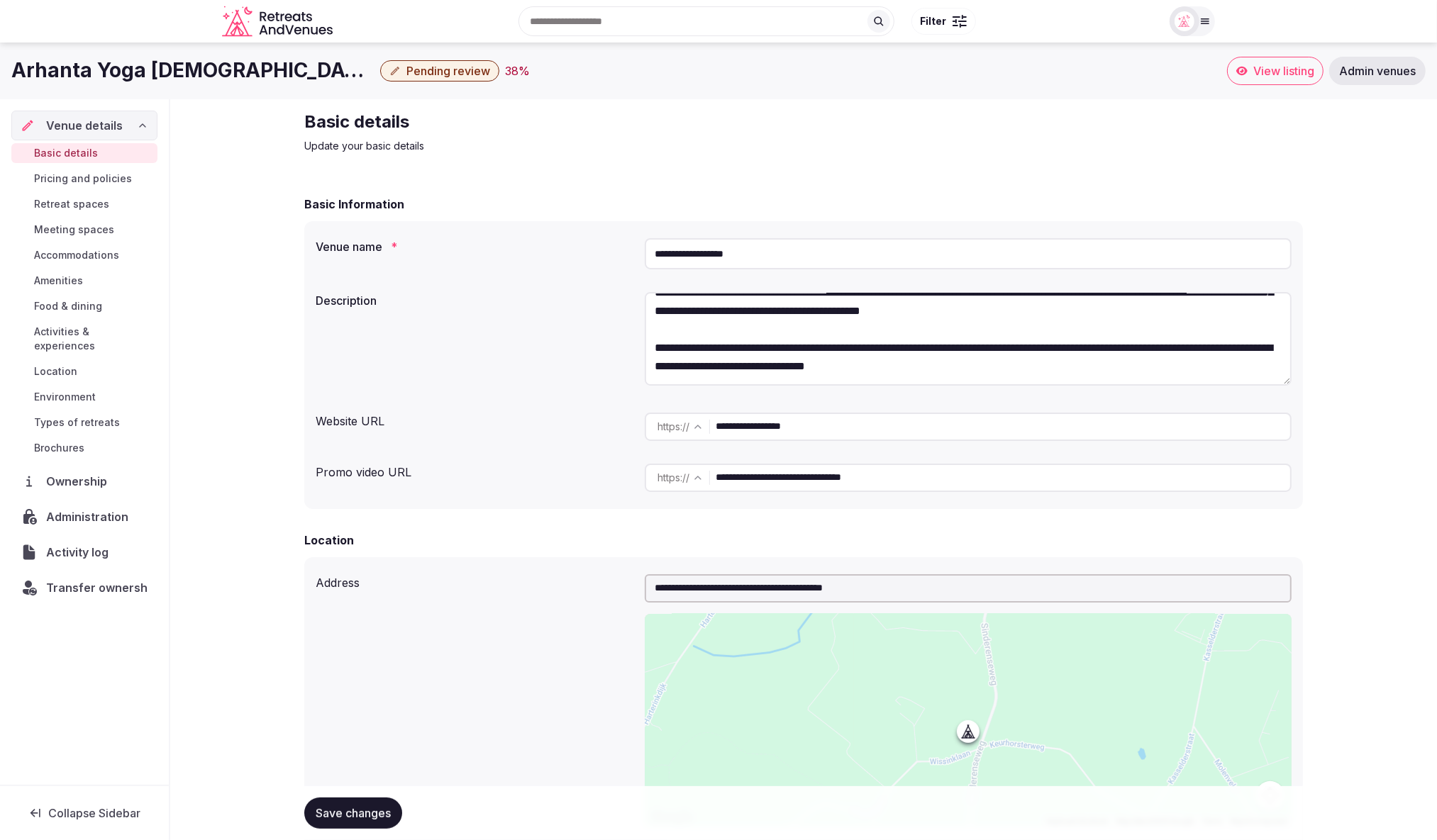
drag, startPoint x: 790, startPoint y: 256, endPoint x: 641, endPoint y: 253, distance: 149.0
click at [640, 253] on div "**********" at bounding box center [804, 253] width 976 height 43
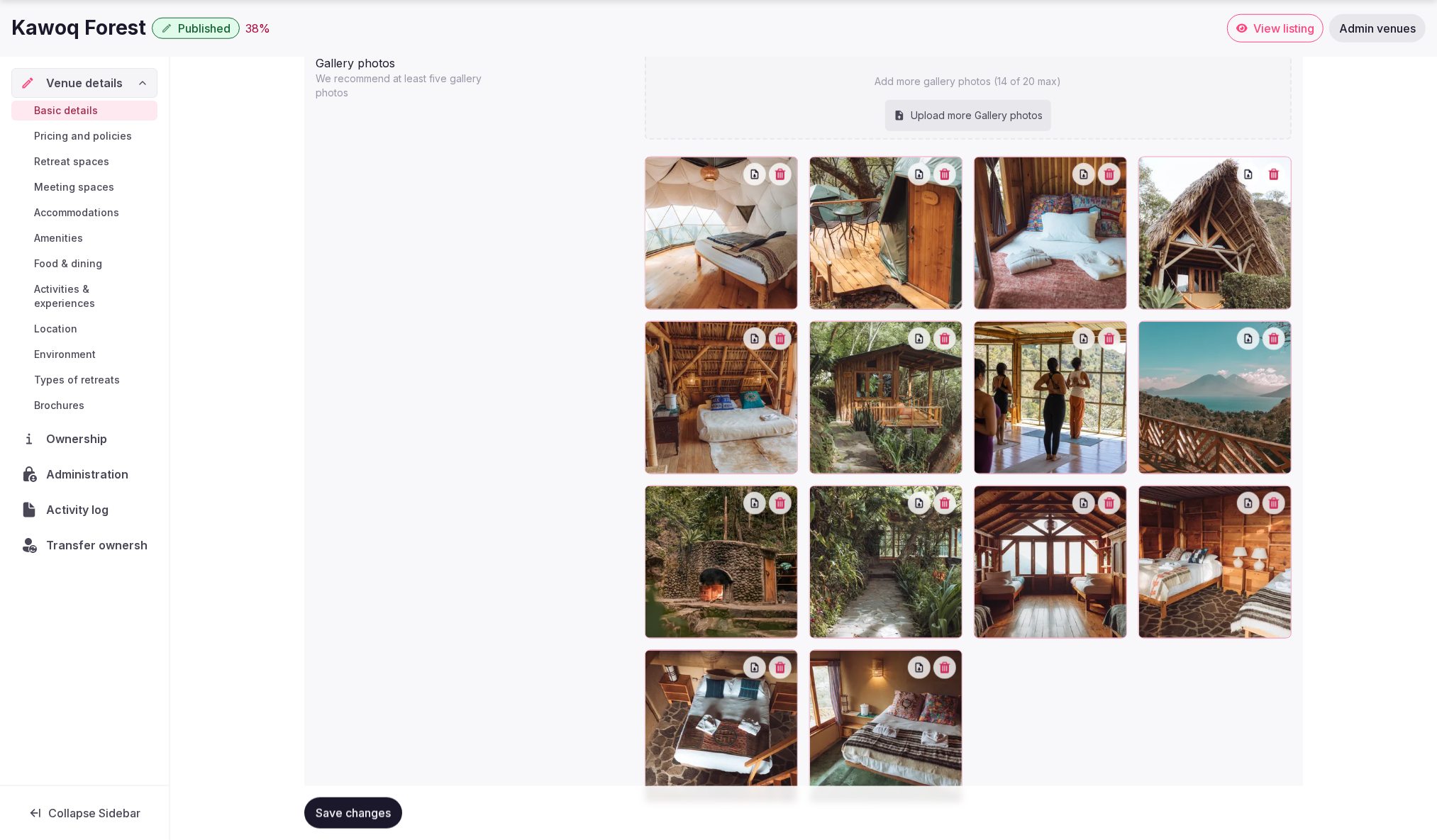
scroll to position [1548, 0]
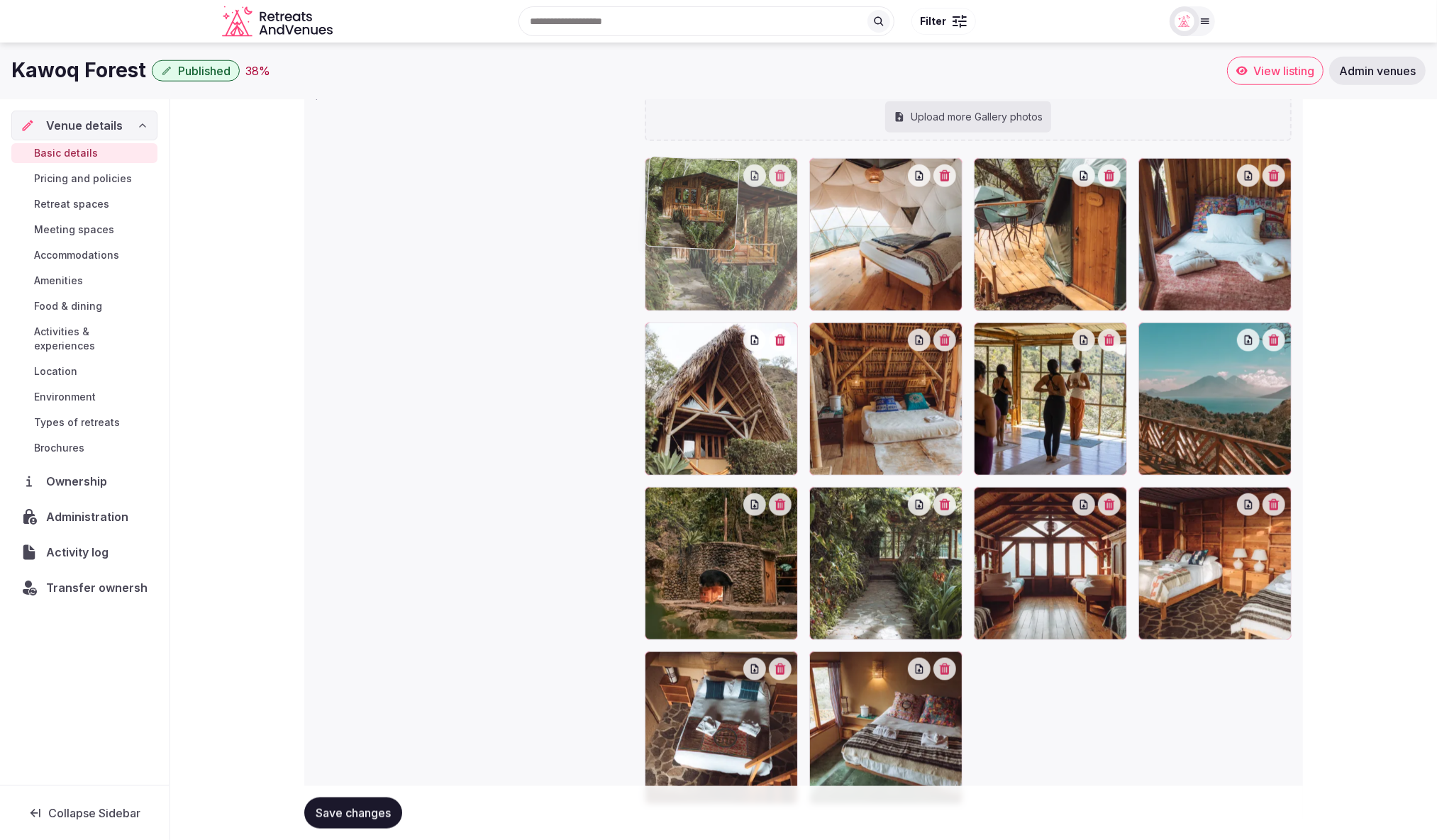
drag, startPoint x: 873, startPoint y: 409, endPoint x: 703, endPoint y: 253, distance: 230.7
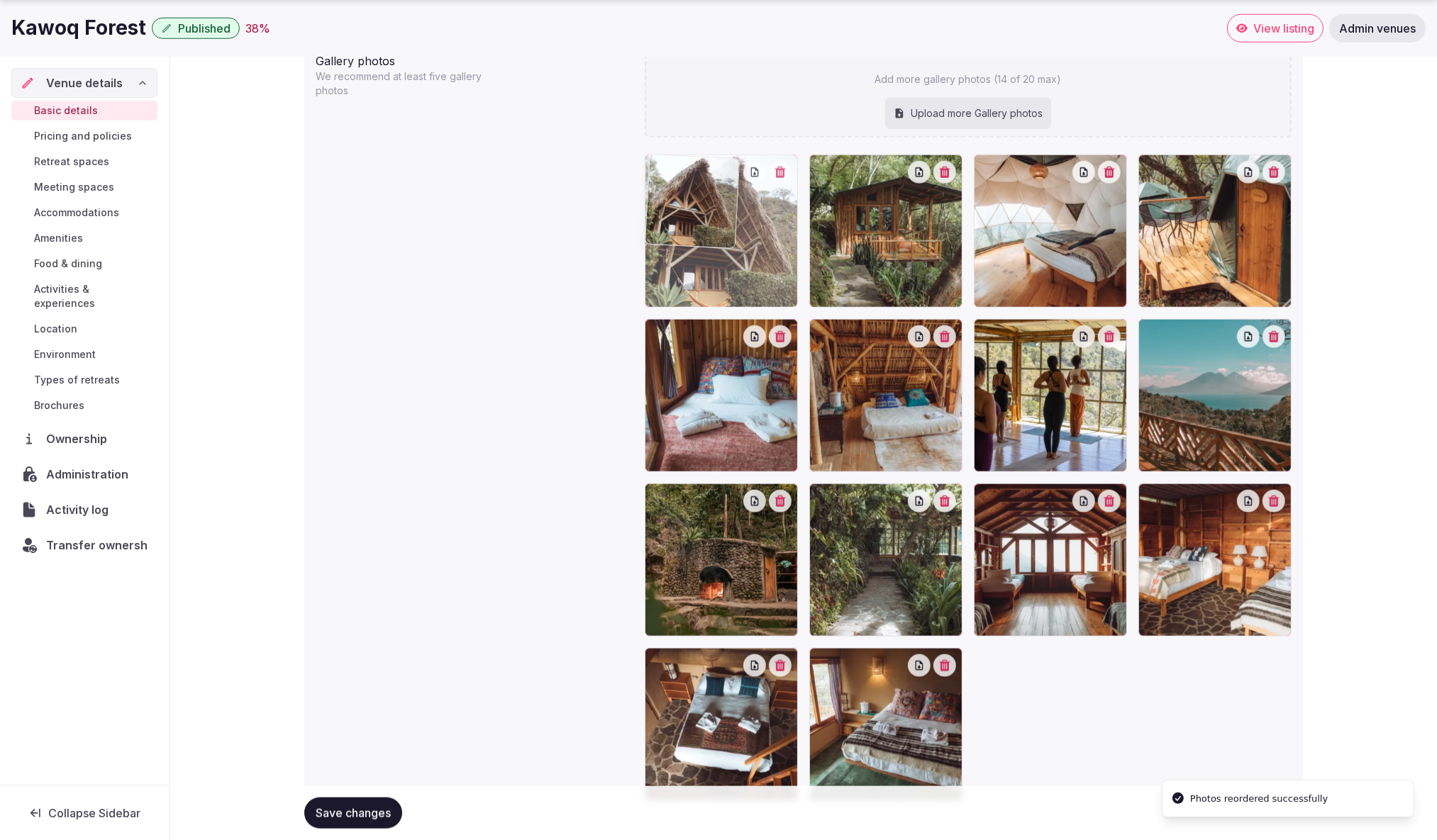
drag, startPoint x: 727, startPoint y: 401, endPoint x: 692, endPoint y: 274, distance: 131.7
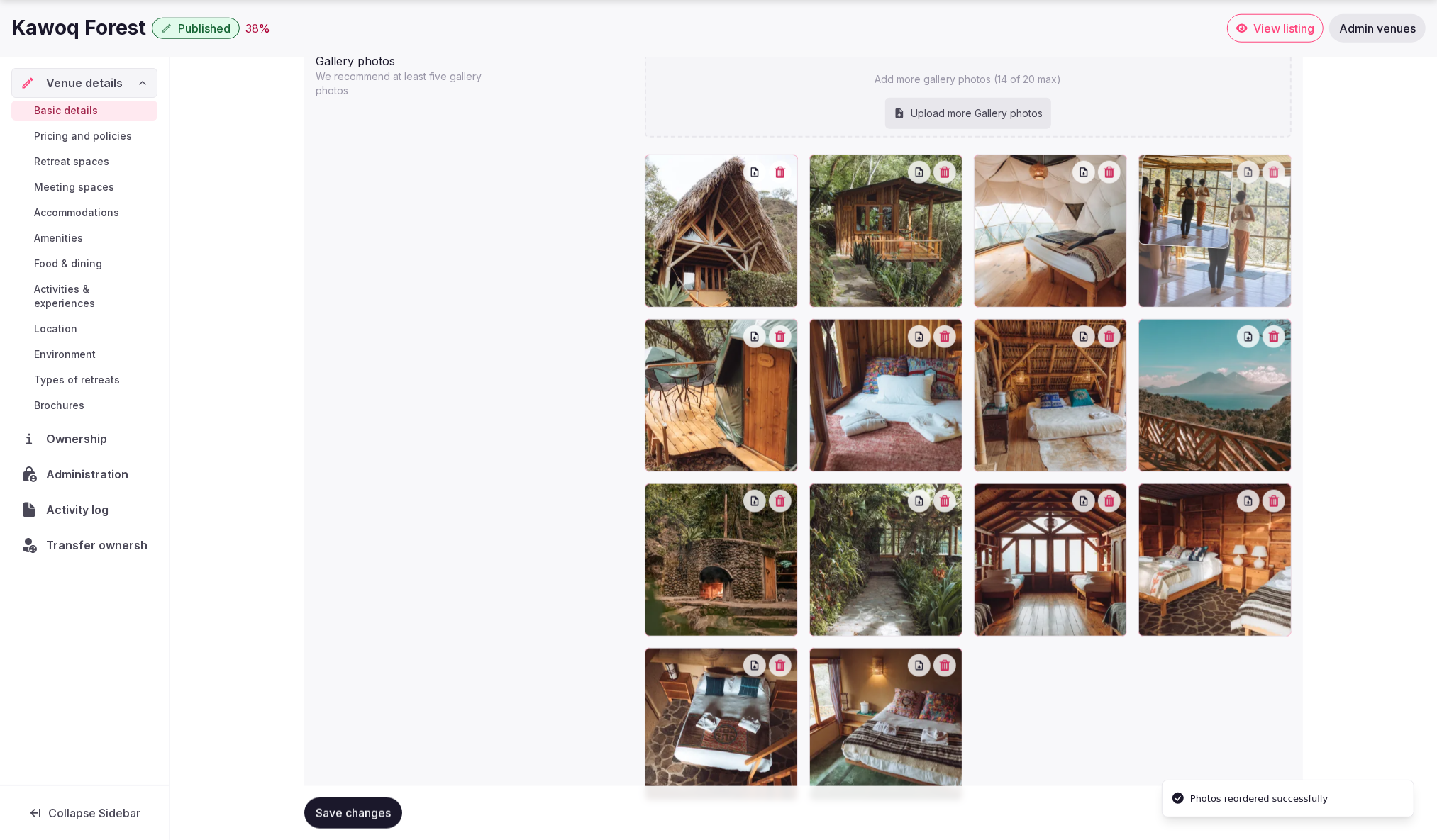
drag, startPoint x: 1074, startPoint y: 393, endPoint x: 1261, endPoint y: 283, distance: 217.0
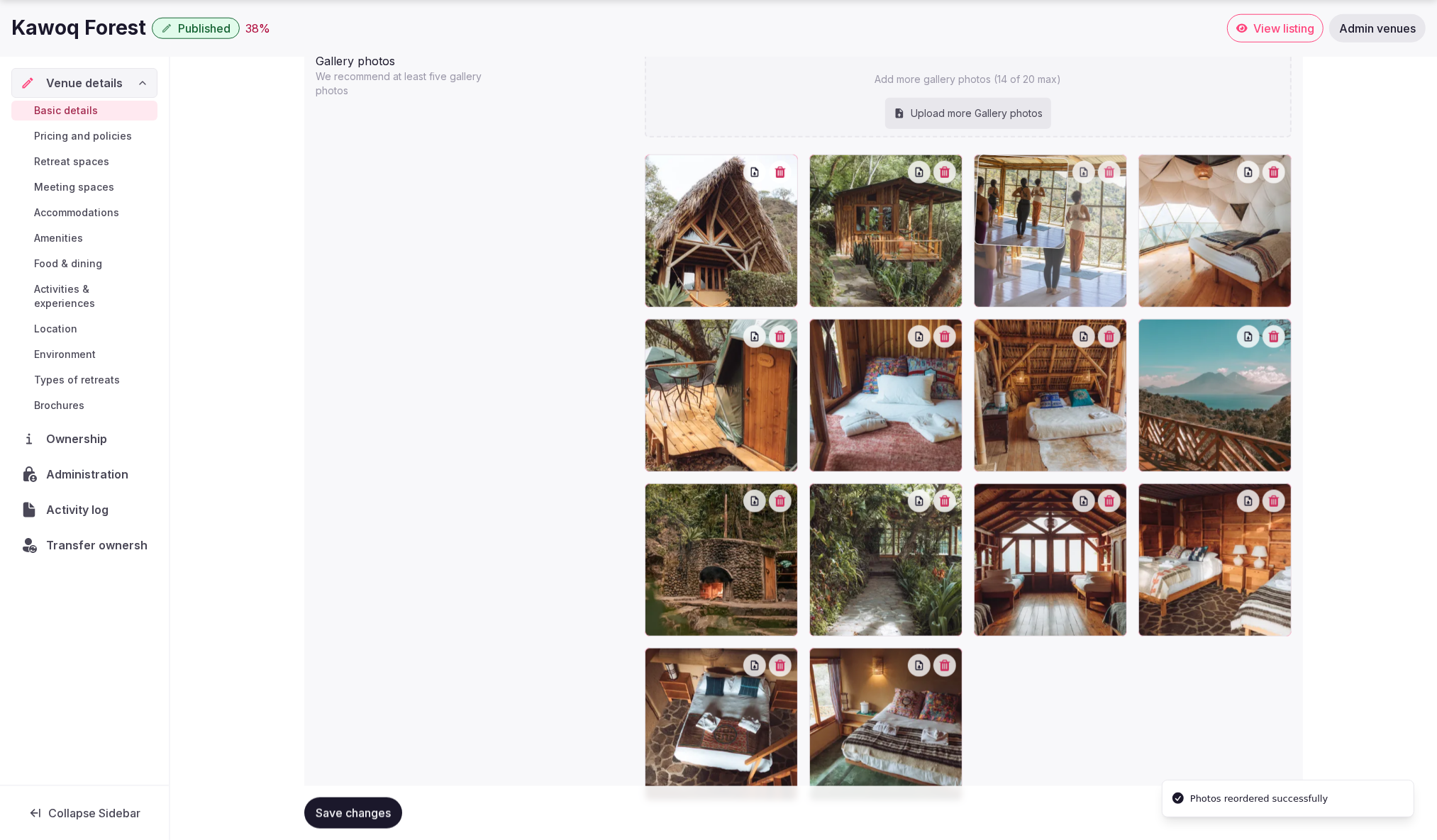
drag, startPoint x: 1224, startPoint y: 282, endPoint x: 1069, endPoint y: 283, distance: 155.0
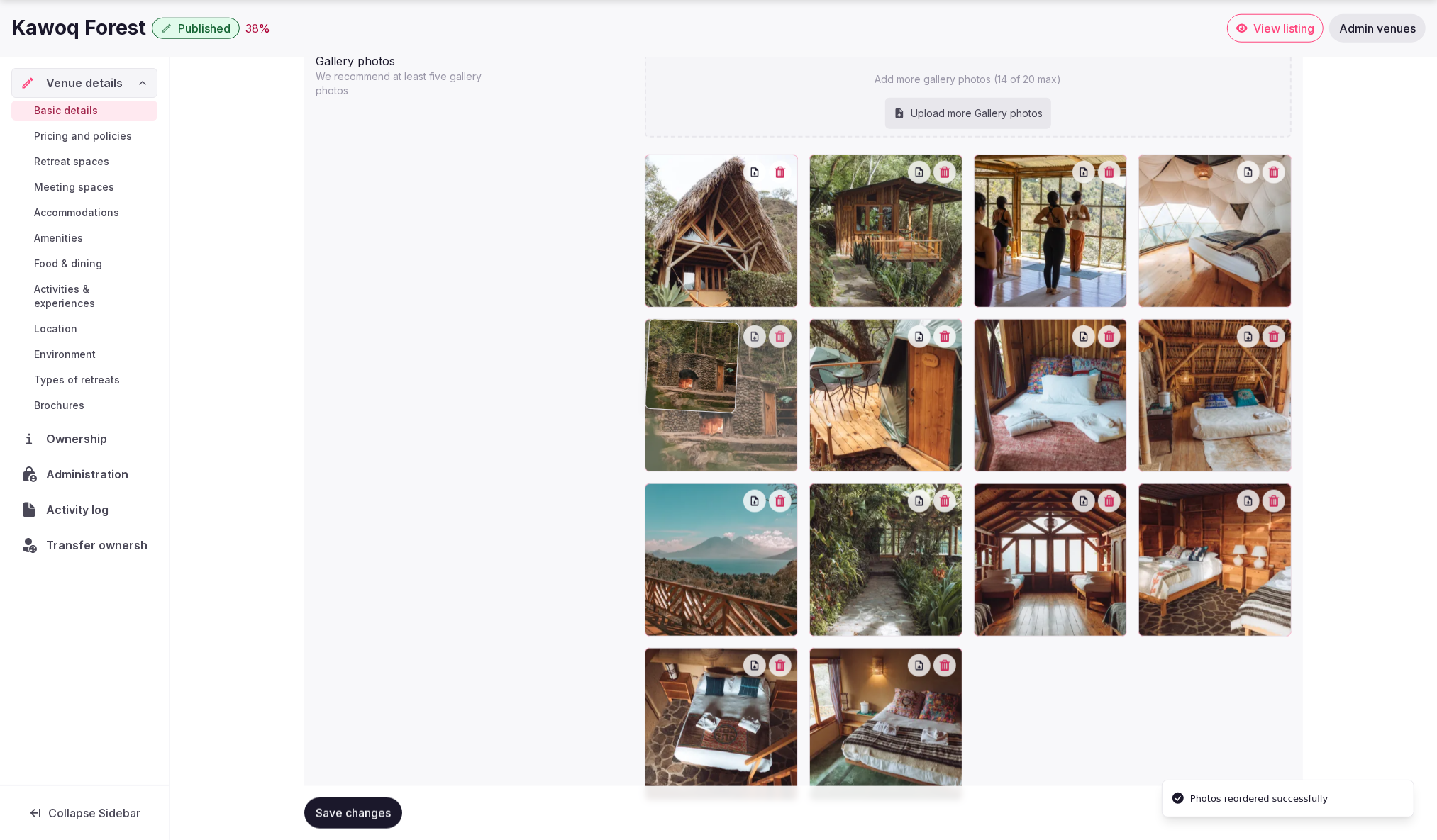
drag, startPoint x: 743, startPoint y: 538, endPoint x: 728, endPoint y: 413, distance: 125.9
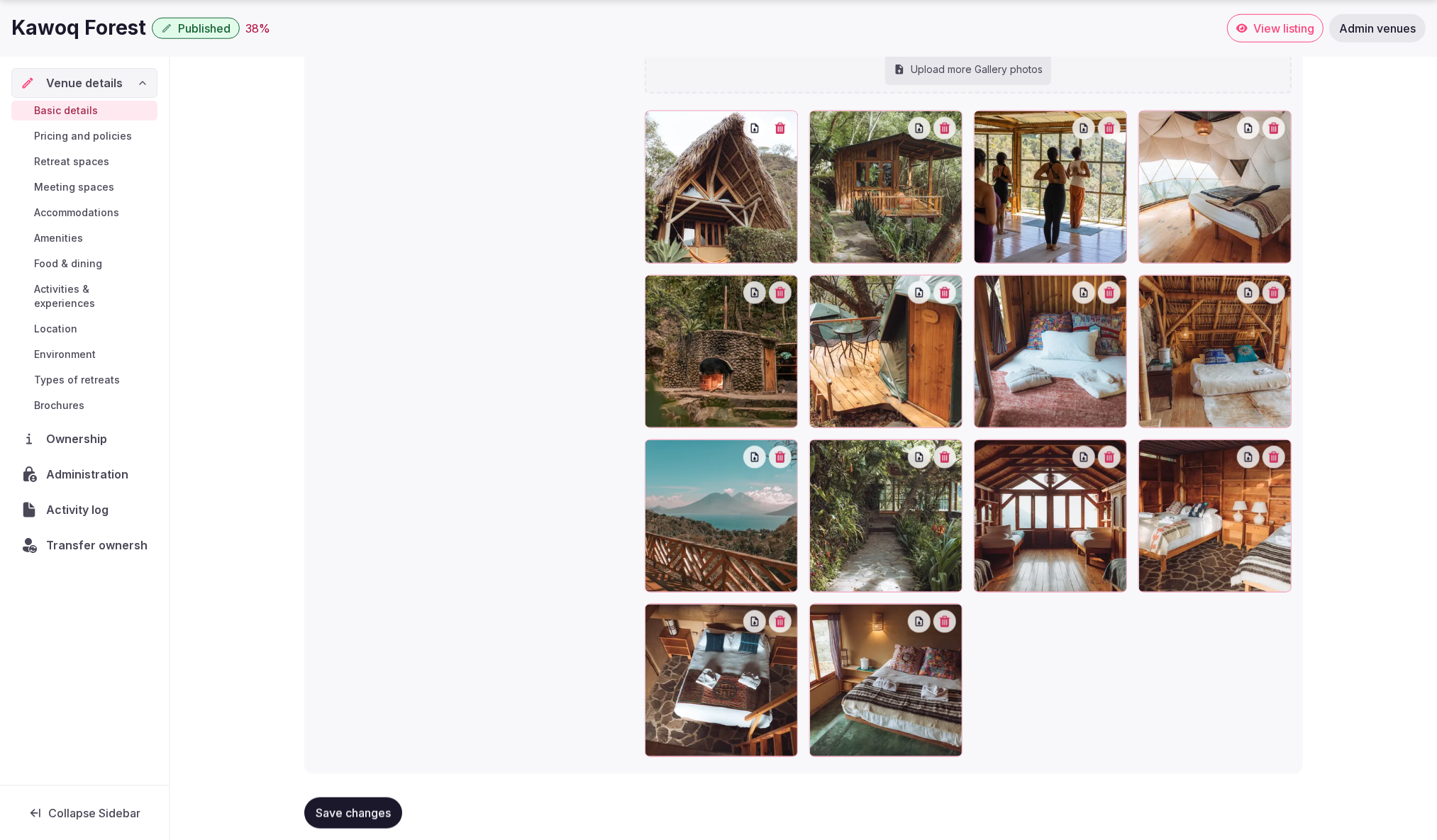
scroll to position [1618, 0]
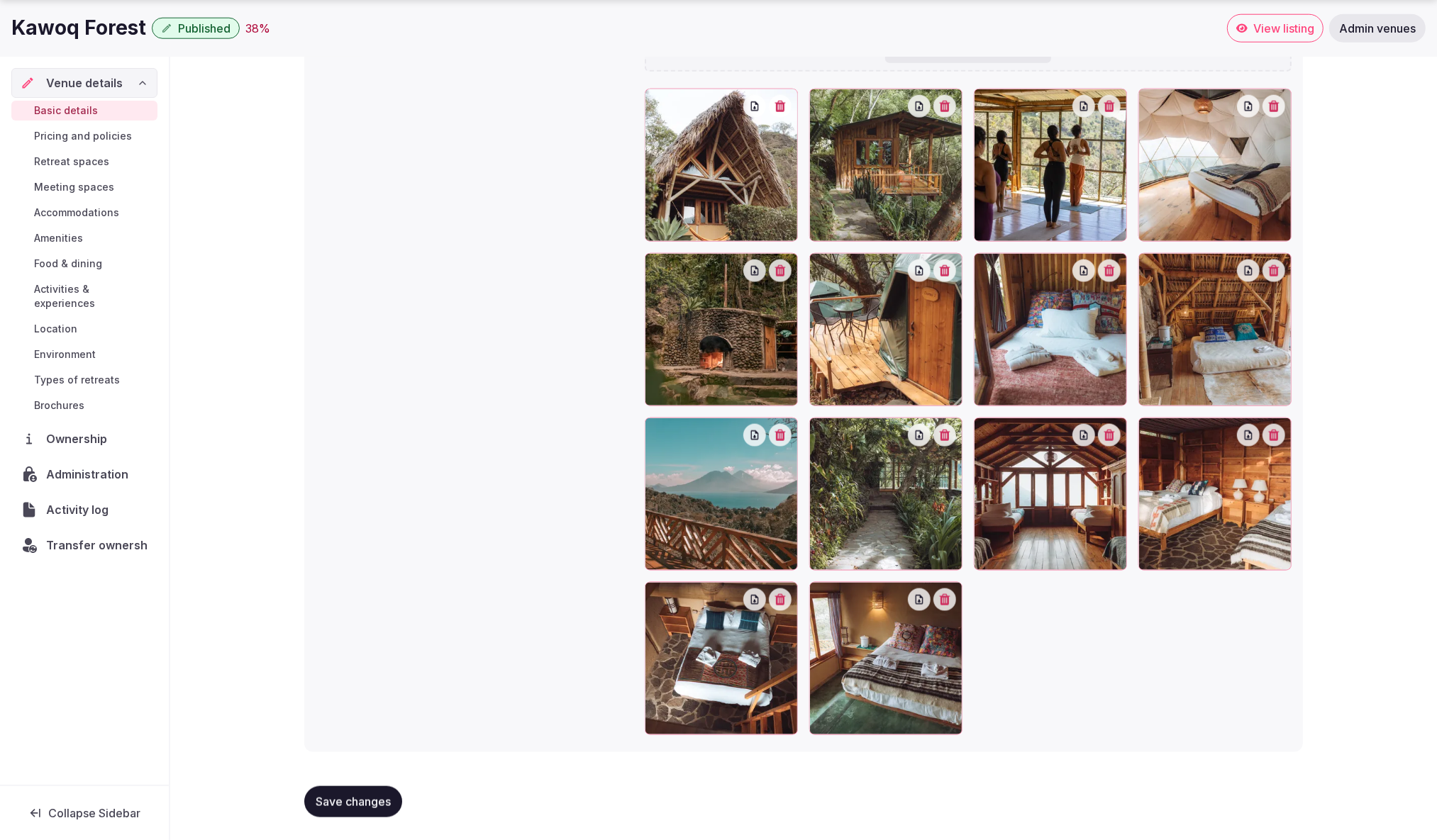
click at [354, 812] on button "Save changes" at bounding box center [354, 802] width 98 height 32
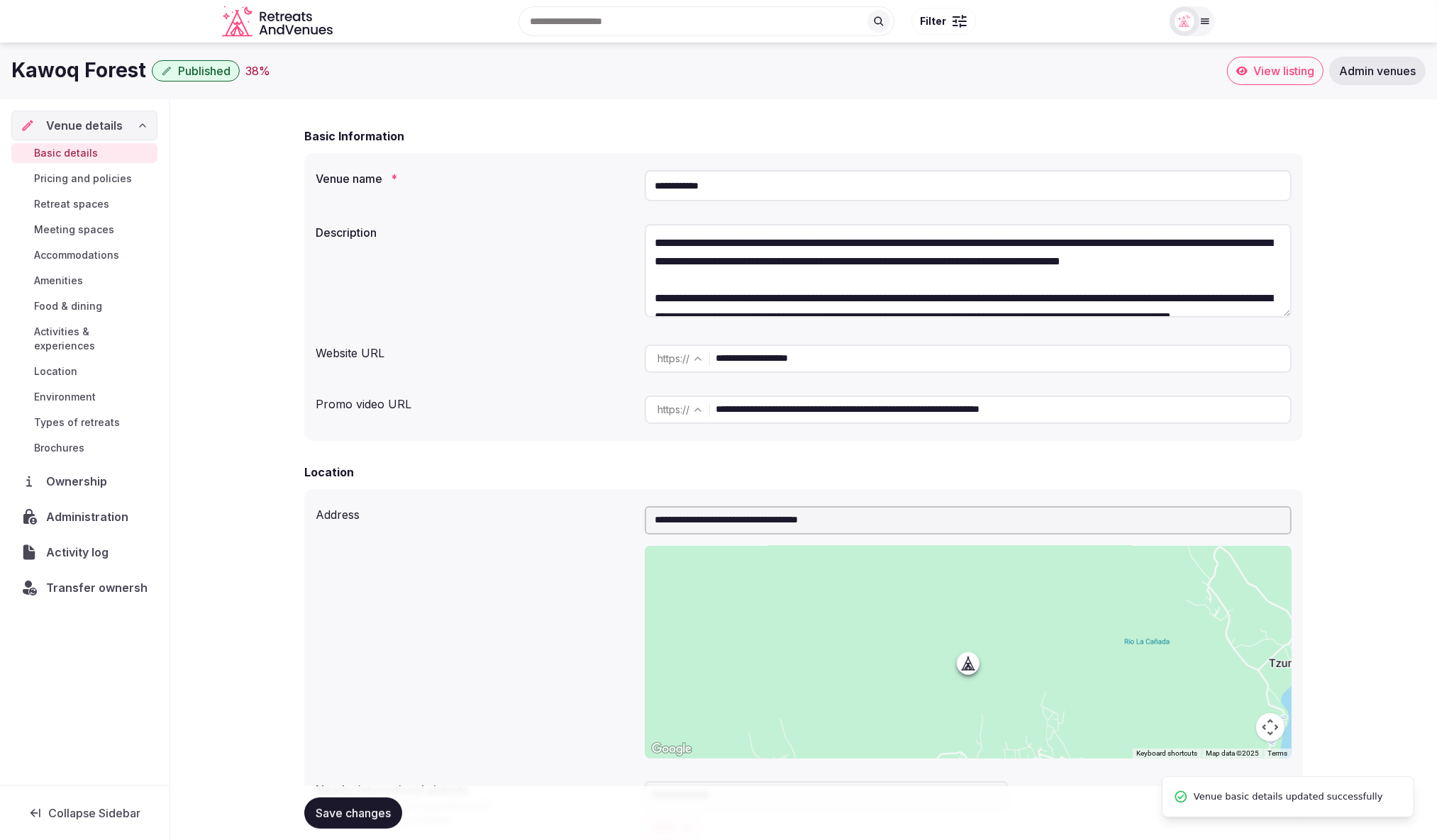
scroll to position [0, 0]
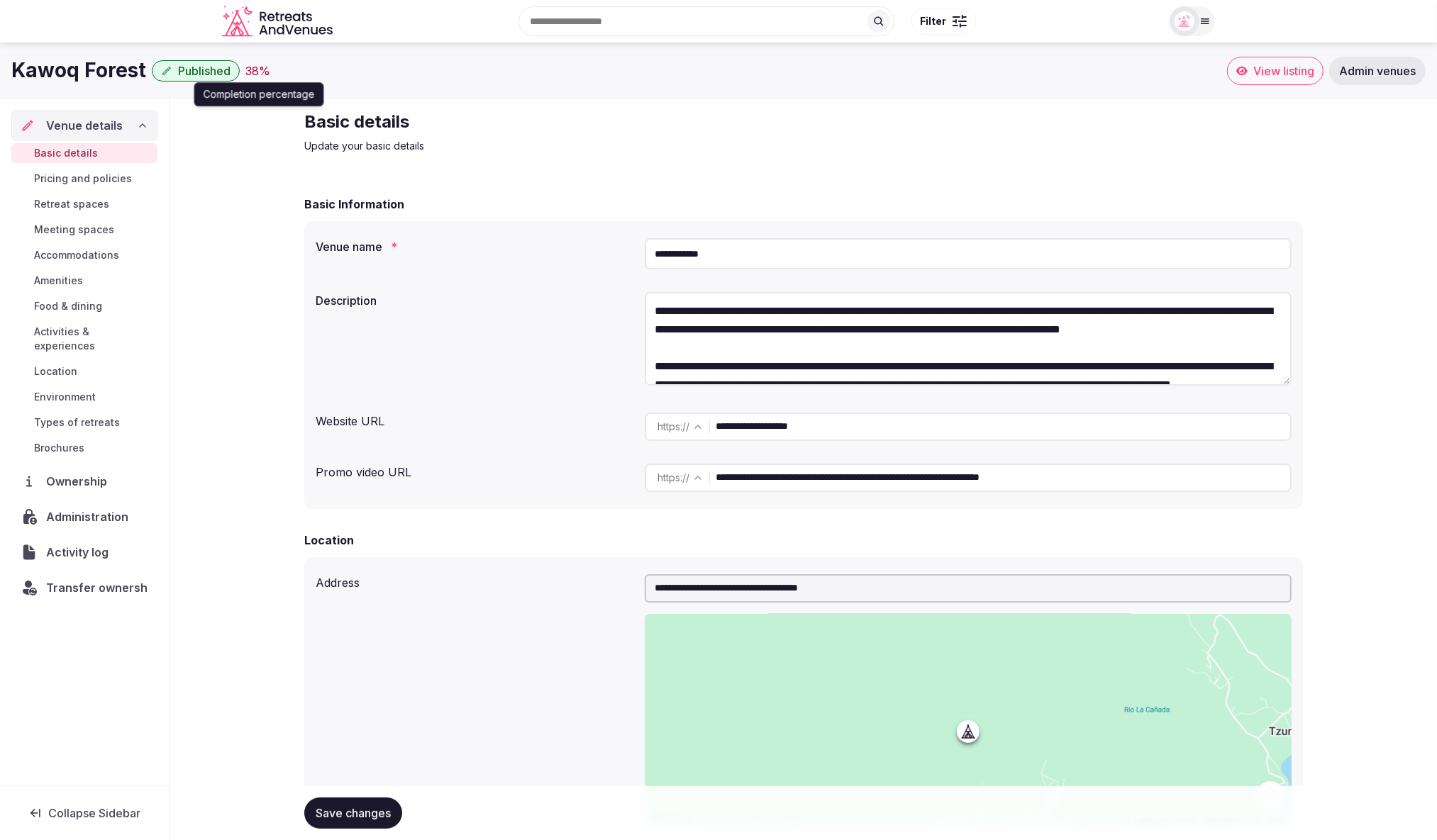
click at [260, 71] on div "38 %" at bounding box center [258, 70] width 25 height 17
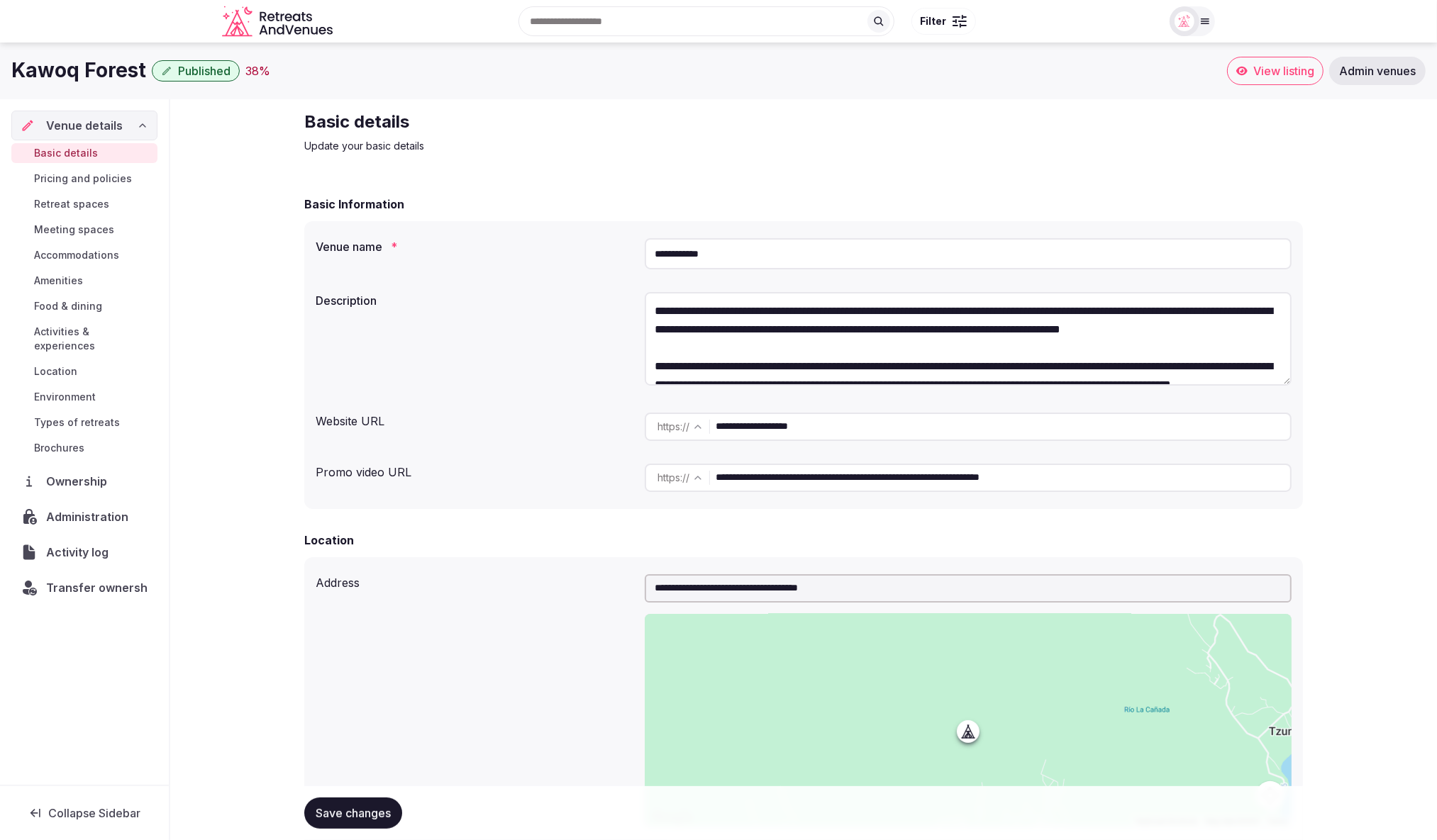
click at [1198, 24] on div at bounding box center [1185, 21] width 30 height 30
click at [1155, 181] on button "Client view" at bounding box center [1150, 181] width 28 height 17
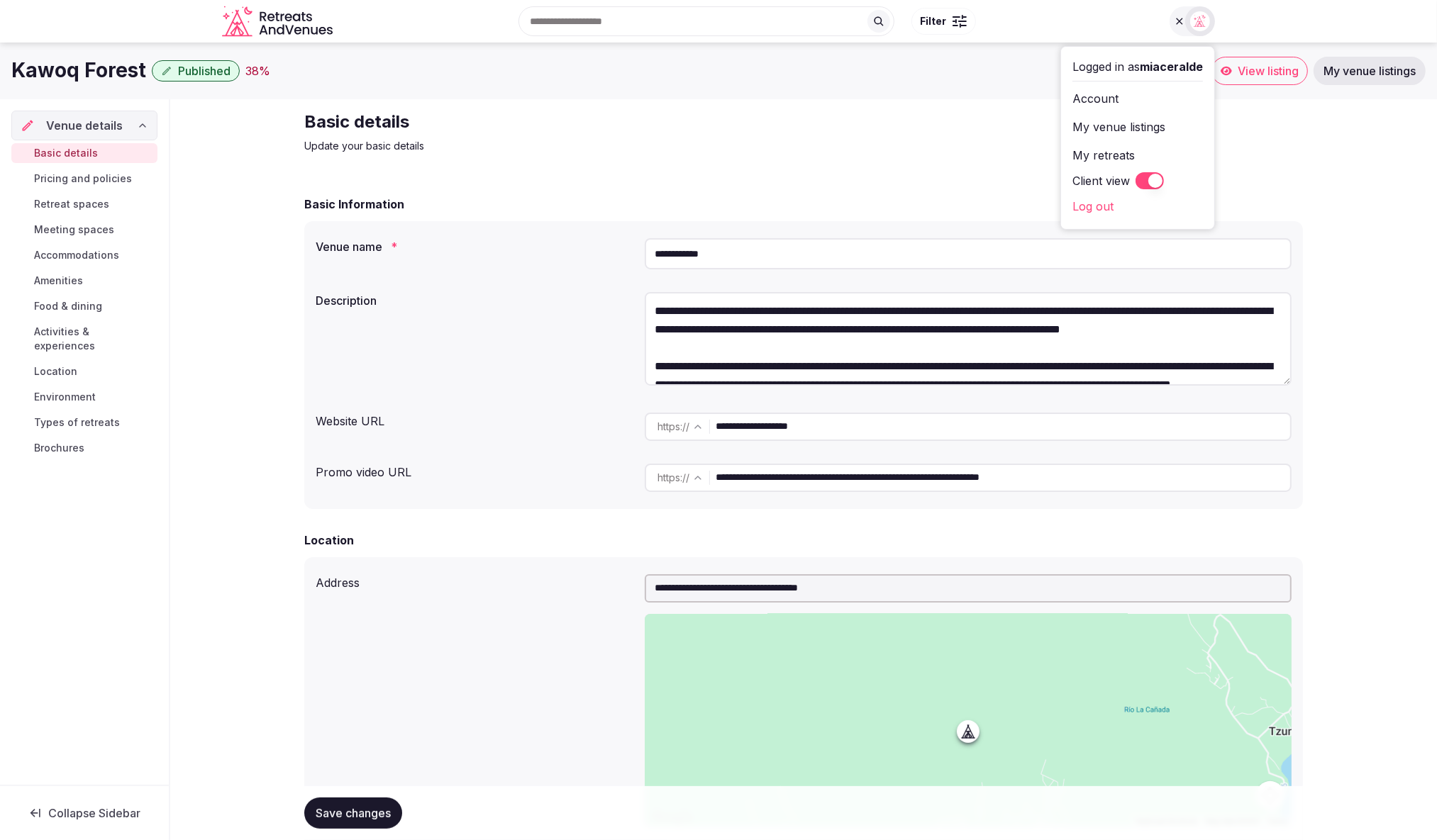
click at [573, 132] on h2 "Basic details" at bounding box center [542, 122] width 476 height 23
click at [251, 68] on div "38 %" at bounding box center [258, 70] width 25 height 17
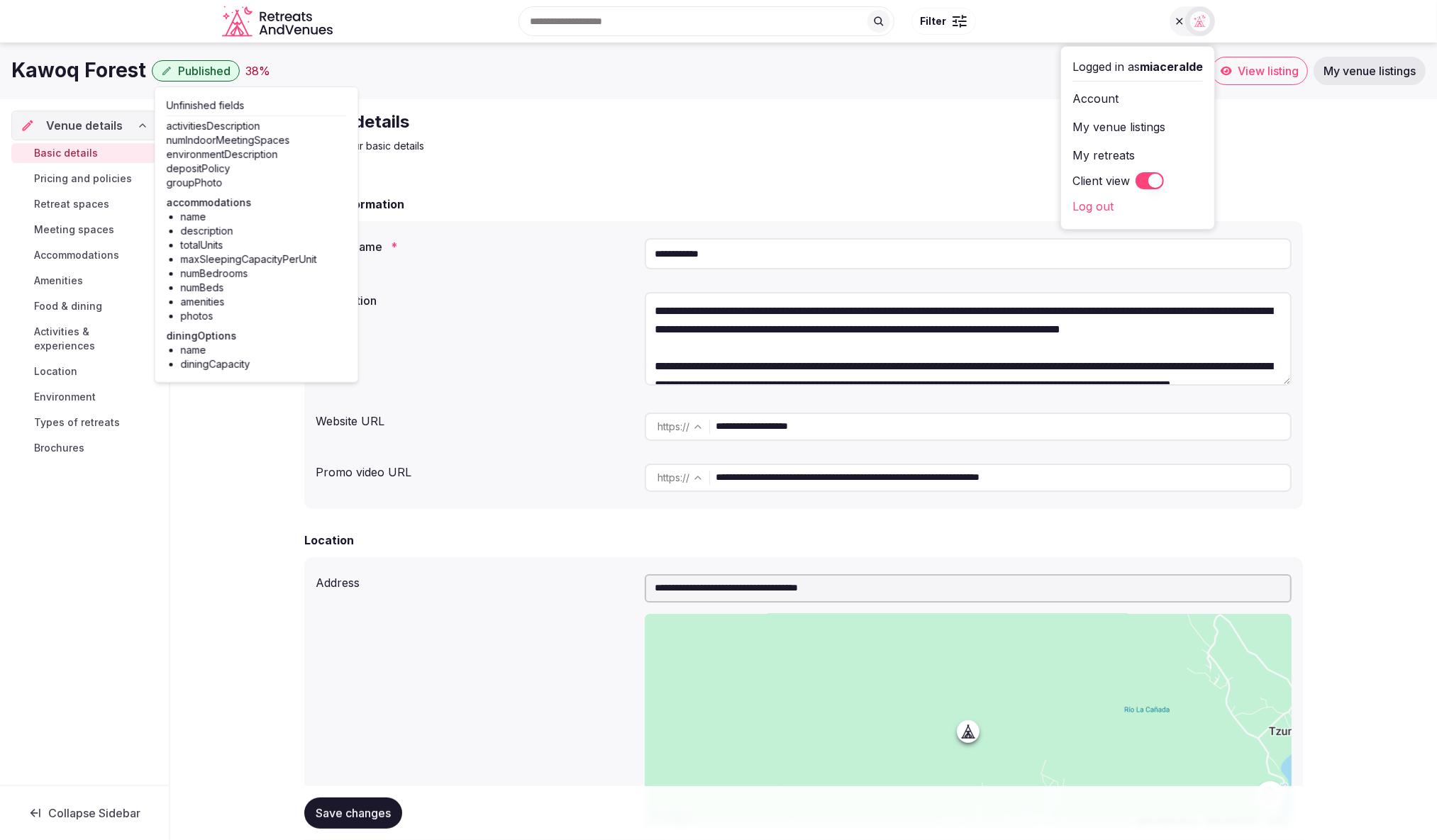
click at [697, 126] on h2 "Basic details" at bounding box center [542, 122] width 476 height 23
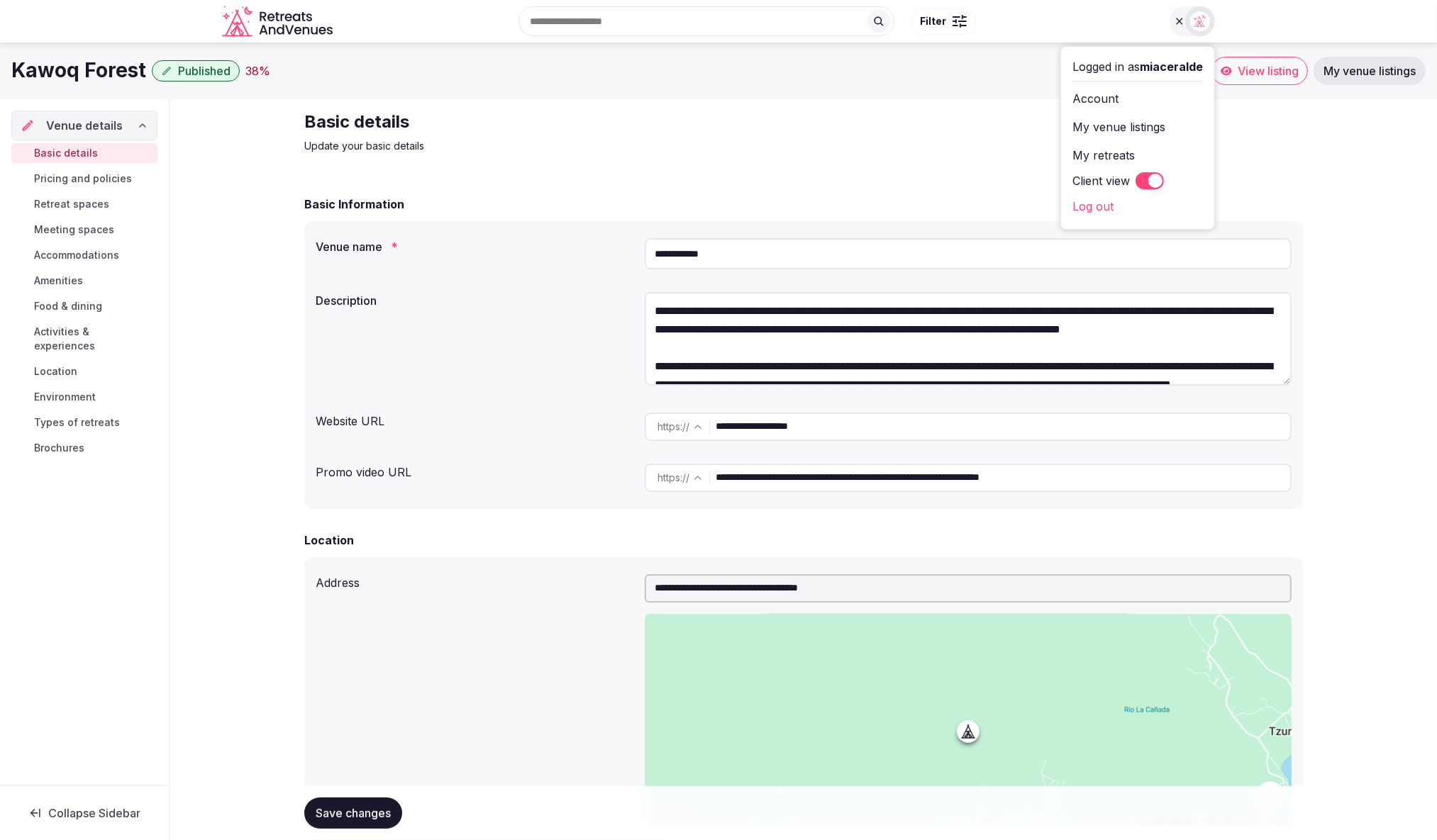
click at [531, 97] on div "Kawoq Forest Published 38 % View listing My venue listings" at bounding box center [718, 71] width 1437 height 57
click at [1095, 21] on div "Search Popular Destinations Toscana, Italy Riviera Maya, Mexico Indonesia, Bali…" at bounding box center [750, 21] width 823 height 61
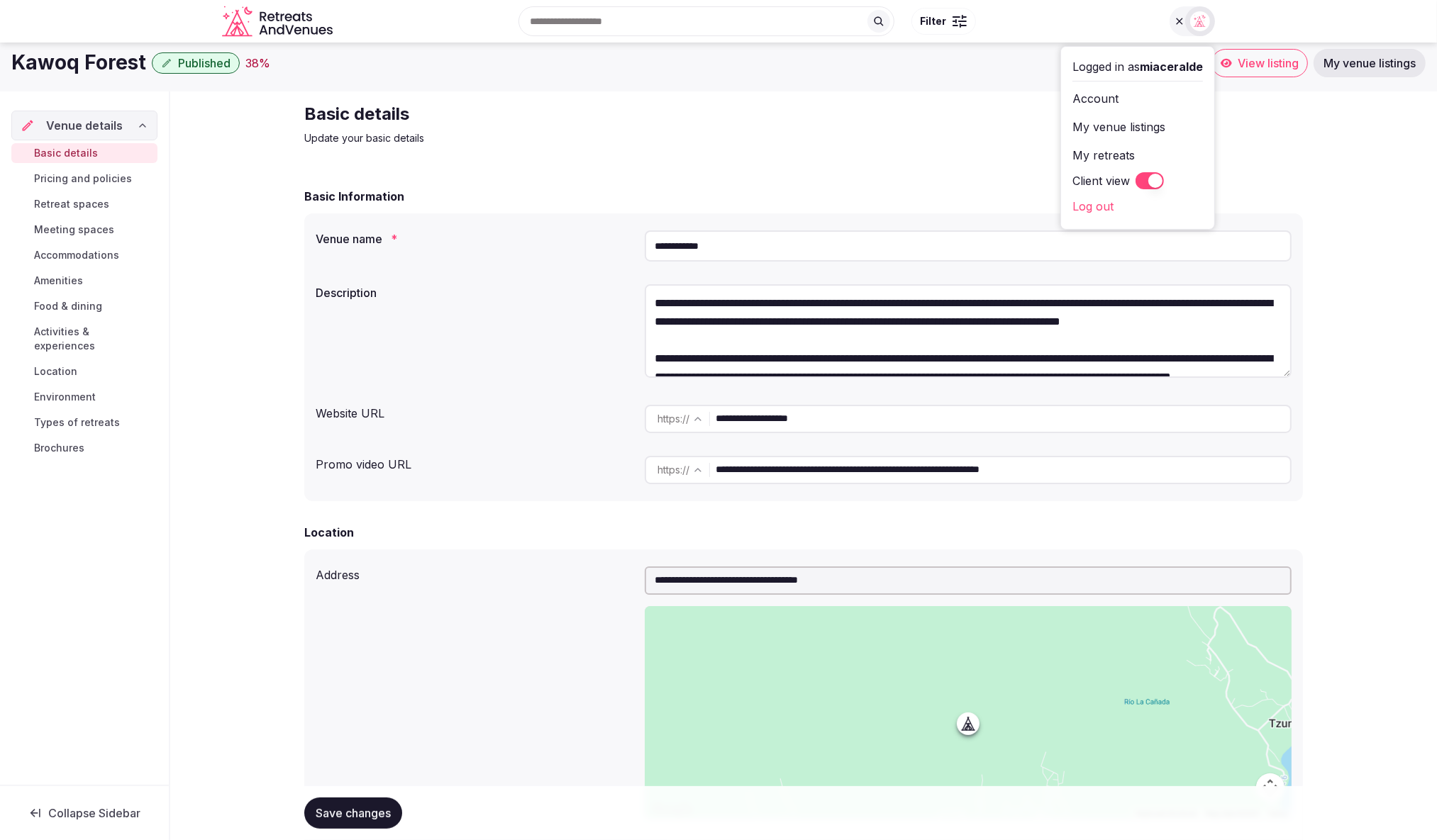
drag, startPoint x: 591, startPoint y: 254, endPoint x: 604, endPoint y: 260, distance: 14.3
click at [595, 258] on div "**********" at bounding box center [804, 246] width 976 height 43
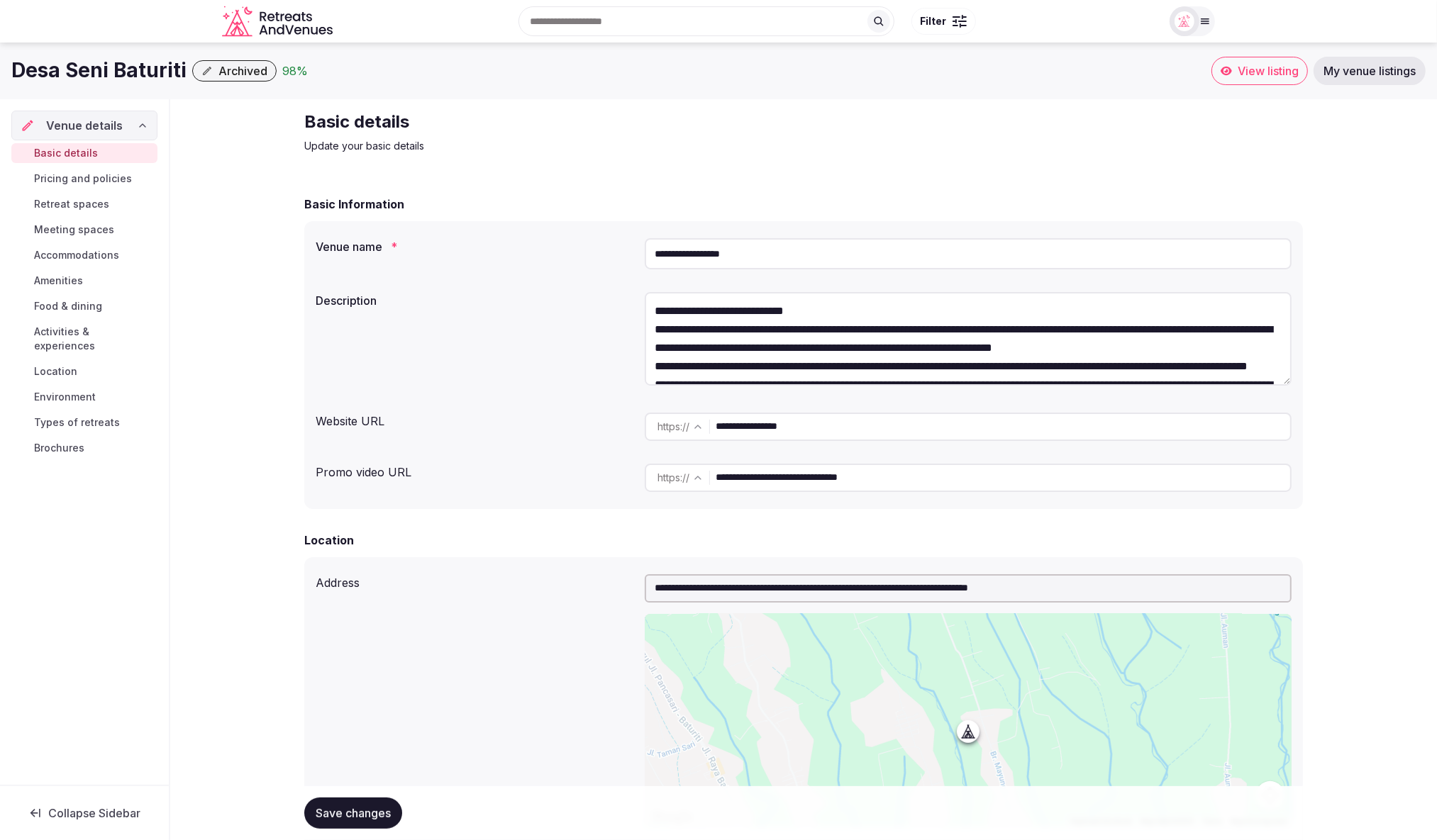
click at [202, 71] on icon "button" at bounding box center [207, 70] width 11 height 11
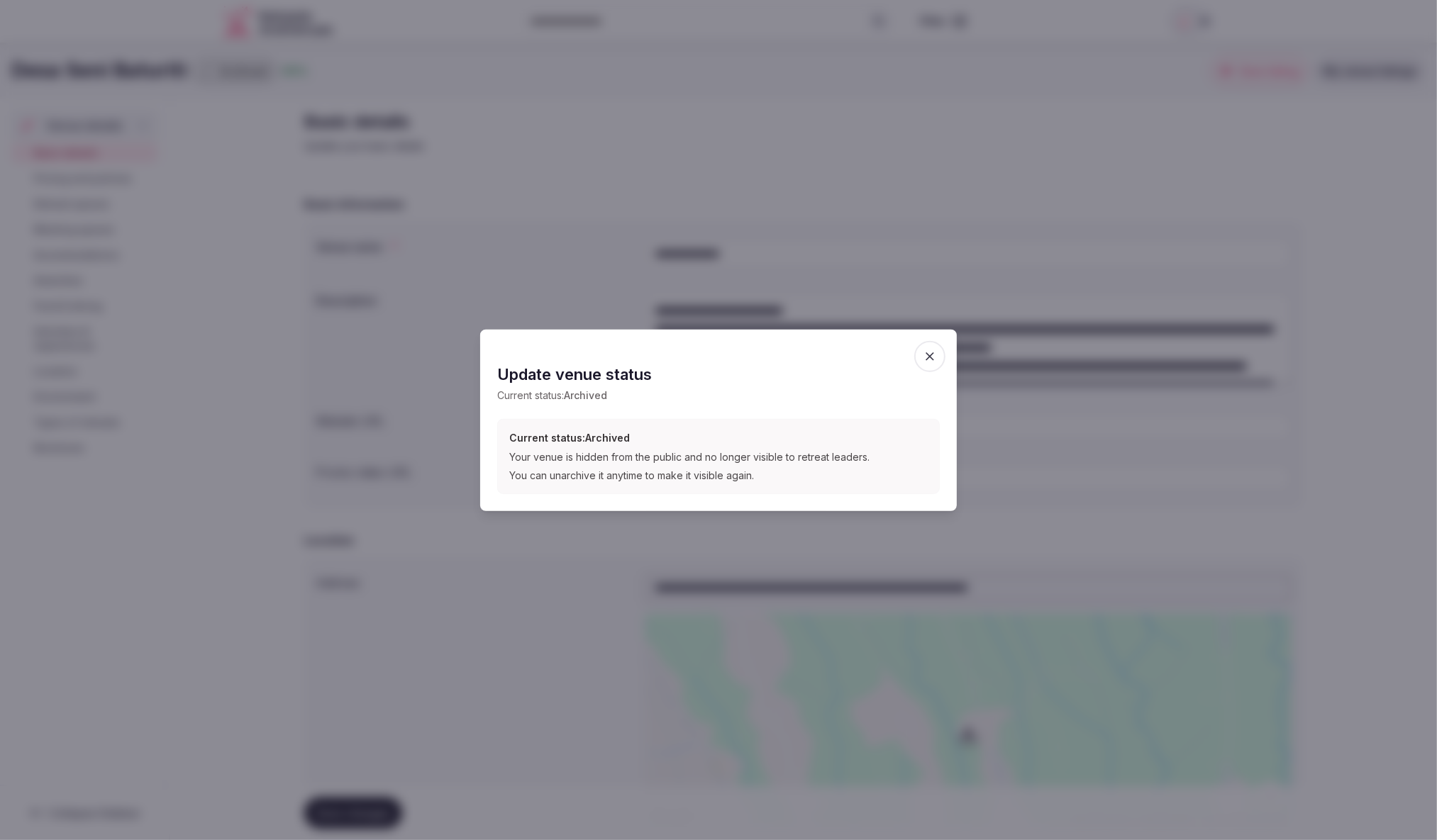
click at [936, 361] on icon "button" at bounding box center [930, 356] width 14 height 14
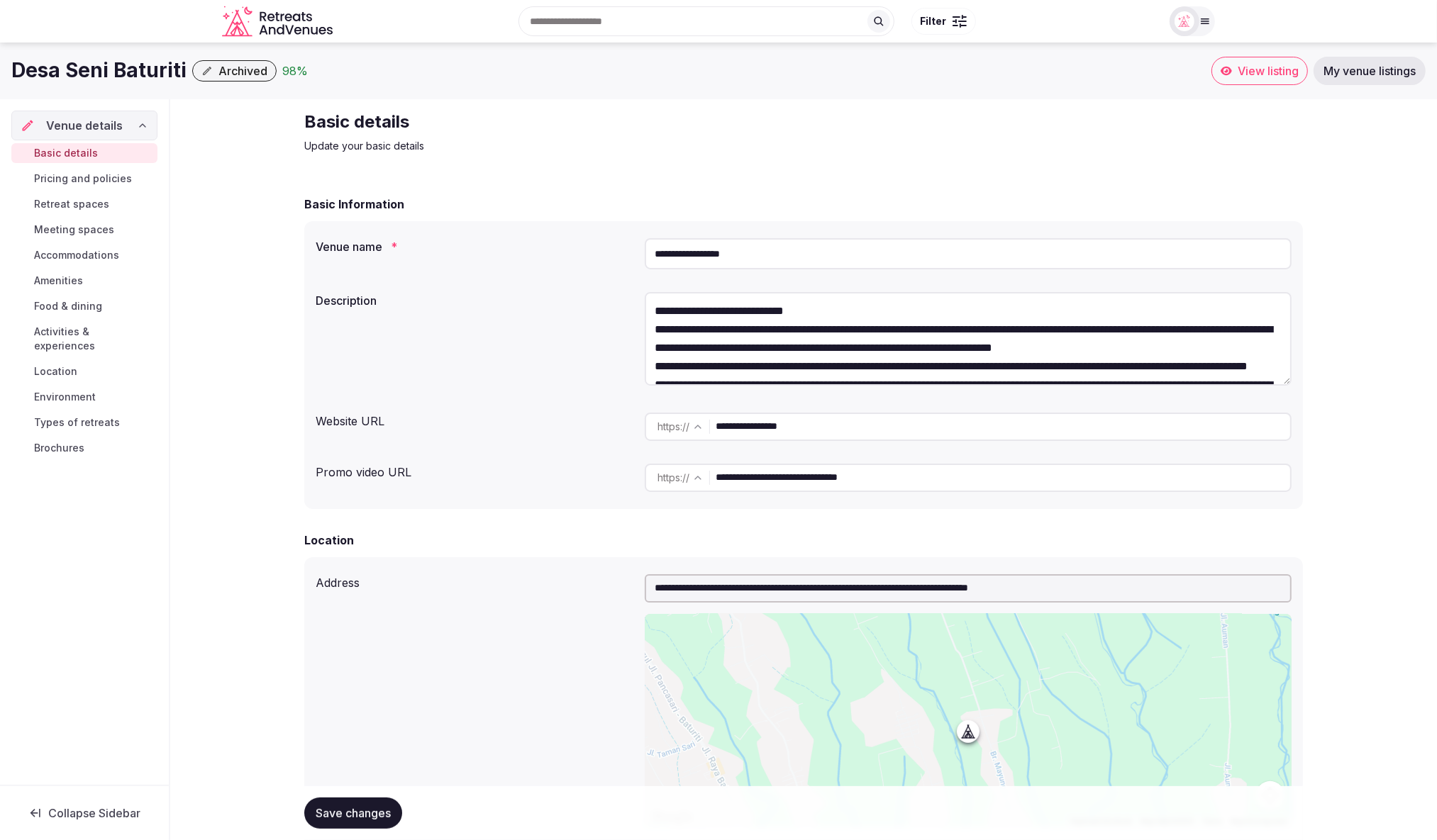
click at [147, 124] on icon at bounding box center [142, 125] width 11 height 11
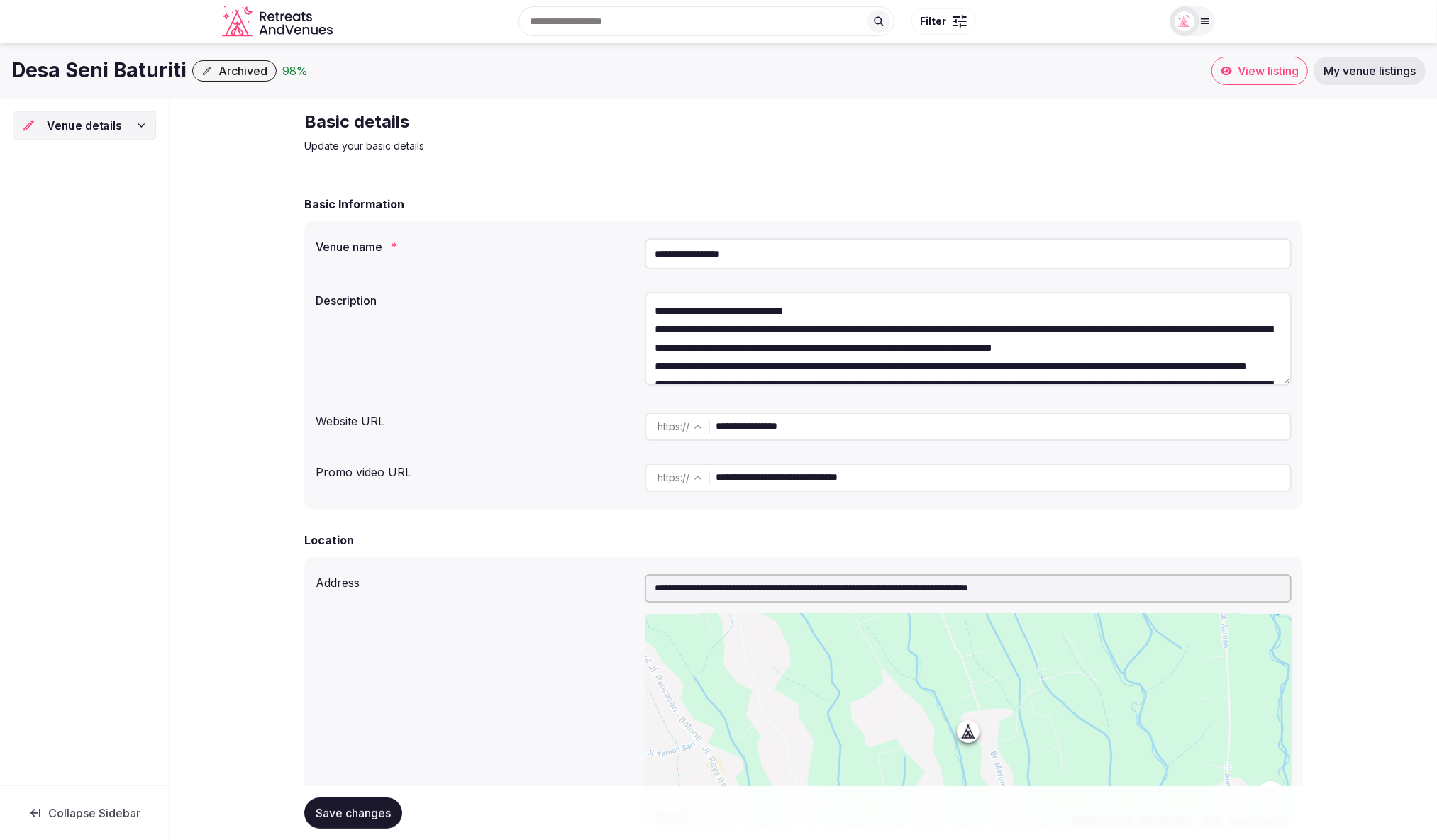
click at [116, 125] on span "Venue details" at bounding box center [84, 125] width 75 height 17
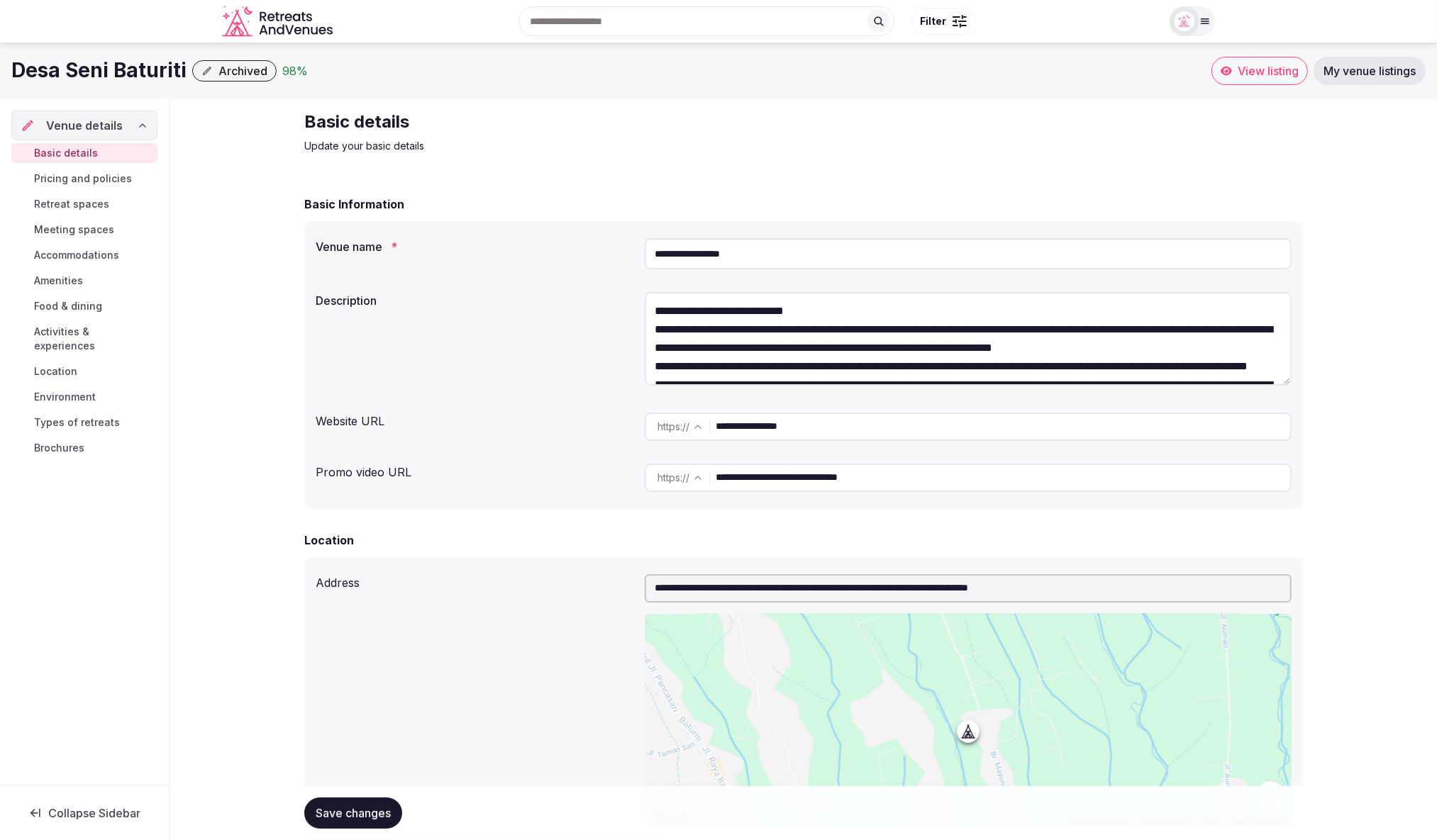
click at [1192, 31] on div at bounding box center [1184, 21] width 20 height 20
click at [1145, 183] on button "Client view" at bounding box center [1150, 181] width 28 height 17
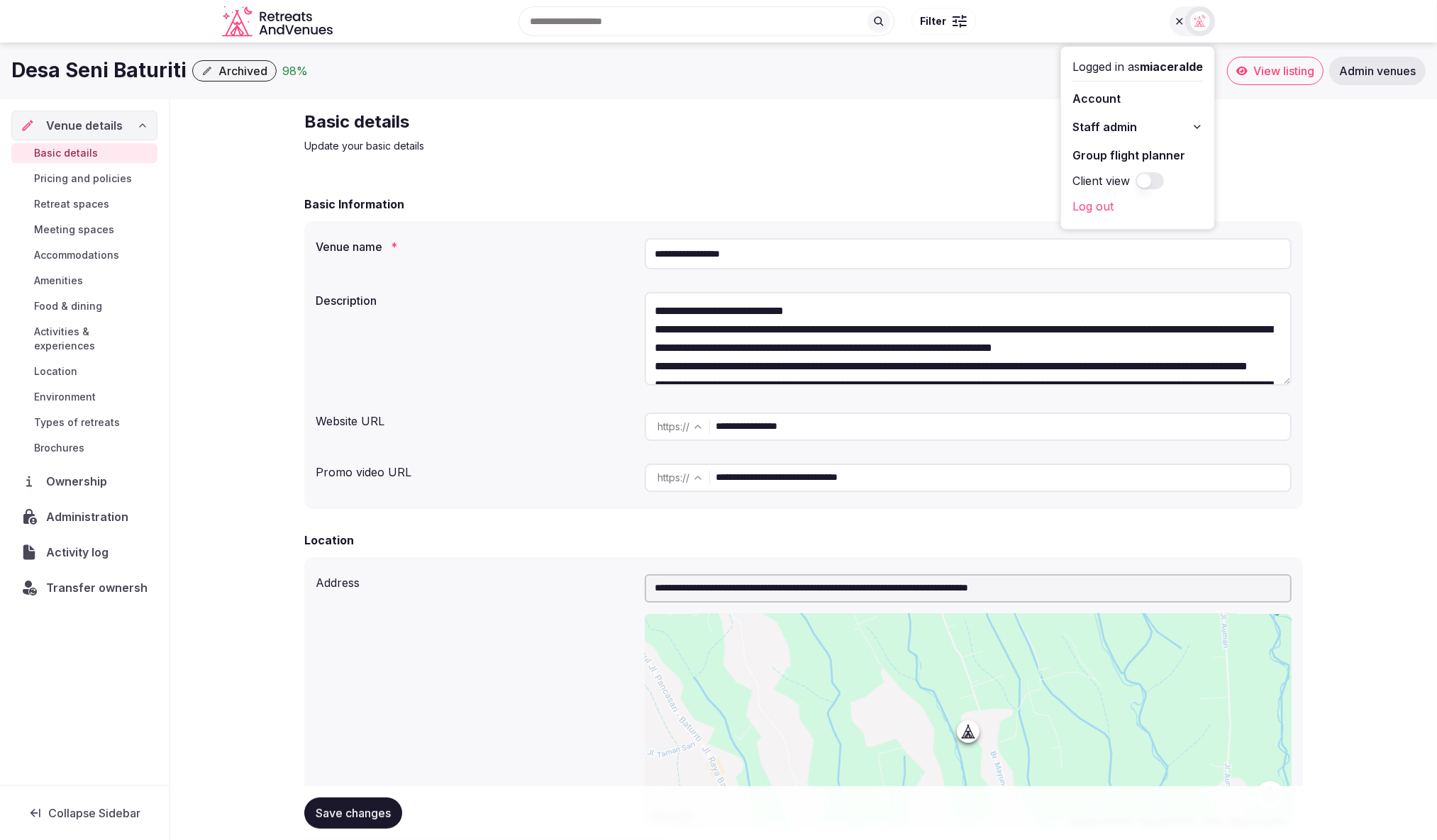
click at [65, 544] on span "Activity log" at bounding box center [80, 552] width 68 height 17
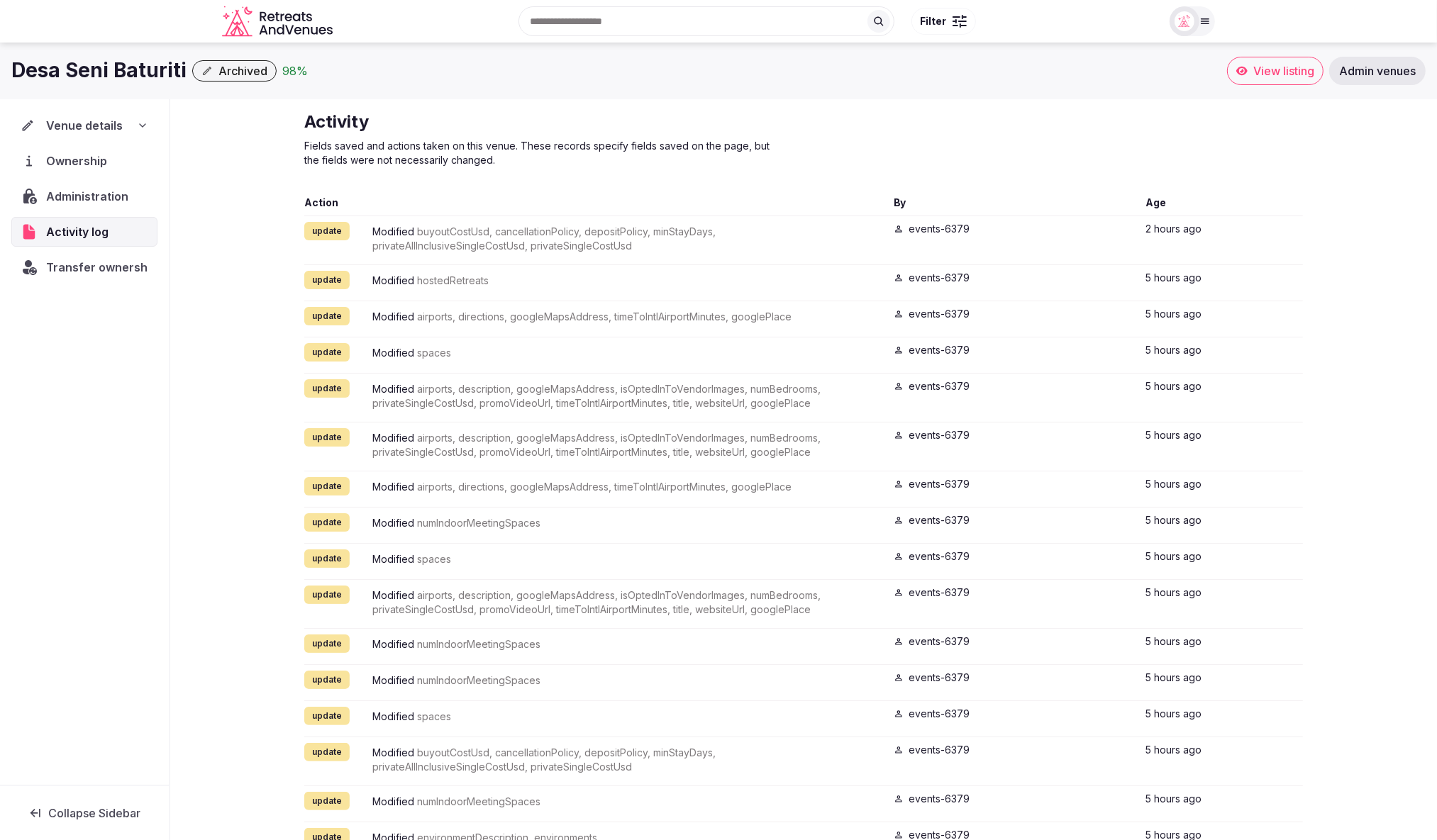
click at [903, 70] on div "Desa Seni Baturiti Archived 98 %" at bounding box center [619, 71] width 1216 height 28
click at [61, 260] on span "Transfer ownership" at bounding box center [101, 267] width 110 height 17
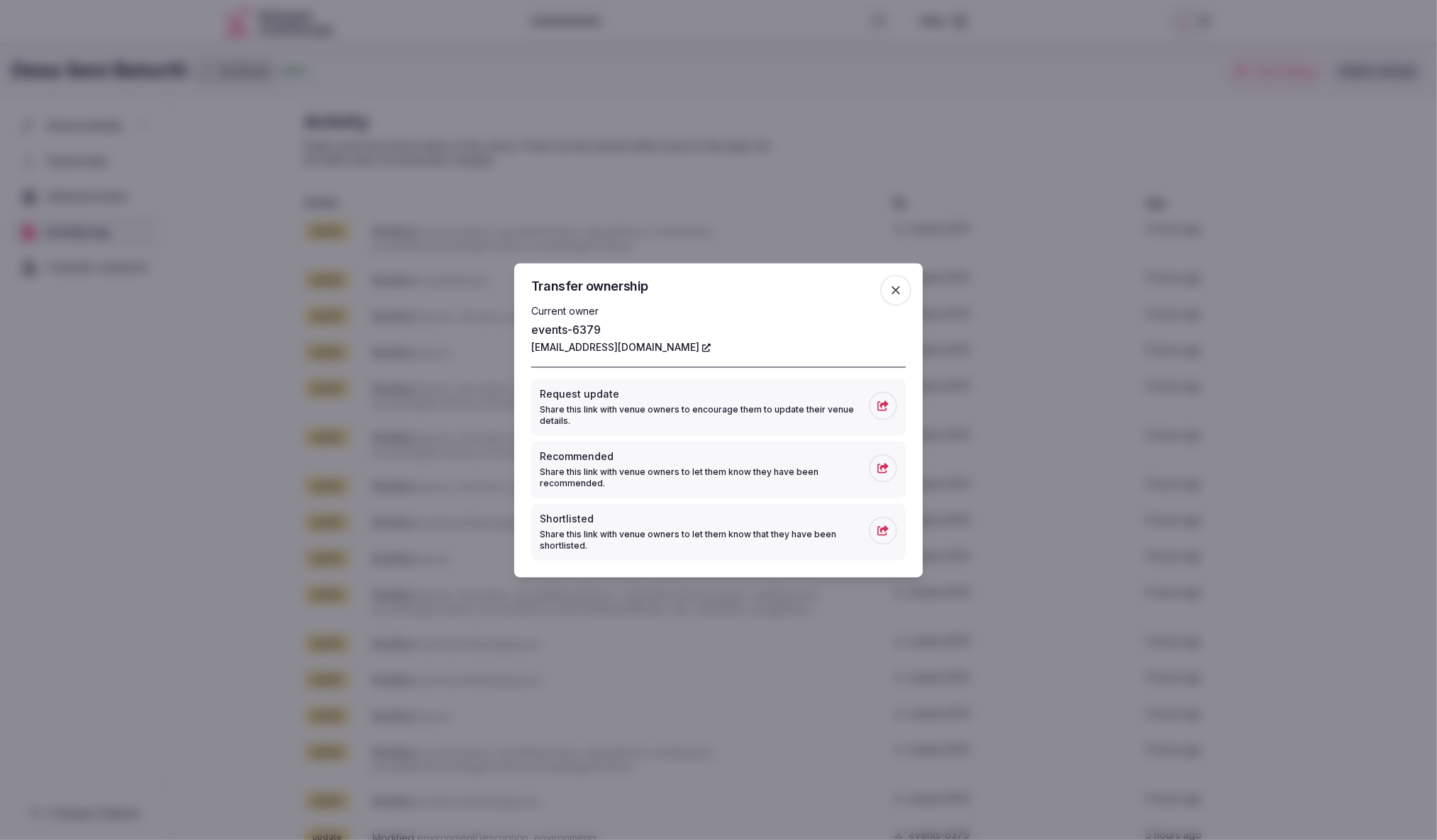
click at [900, 291] on icon "button" at bounding box center [896, 290] width 14 height 14
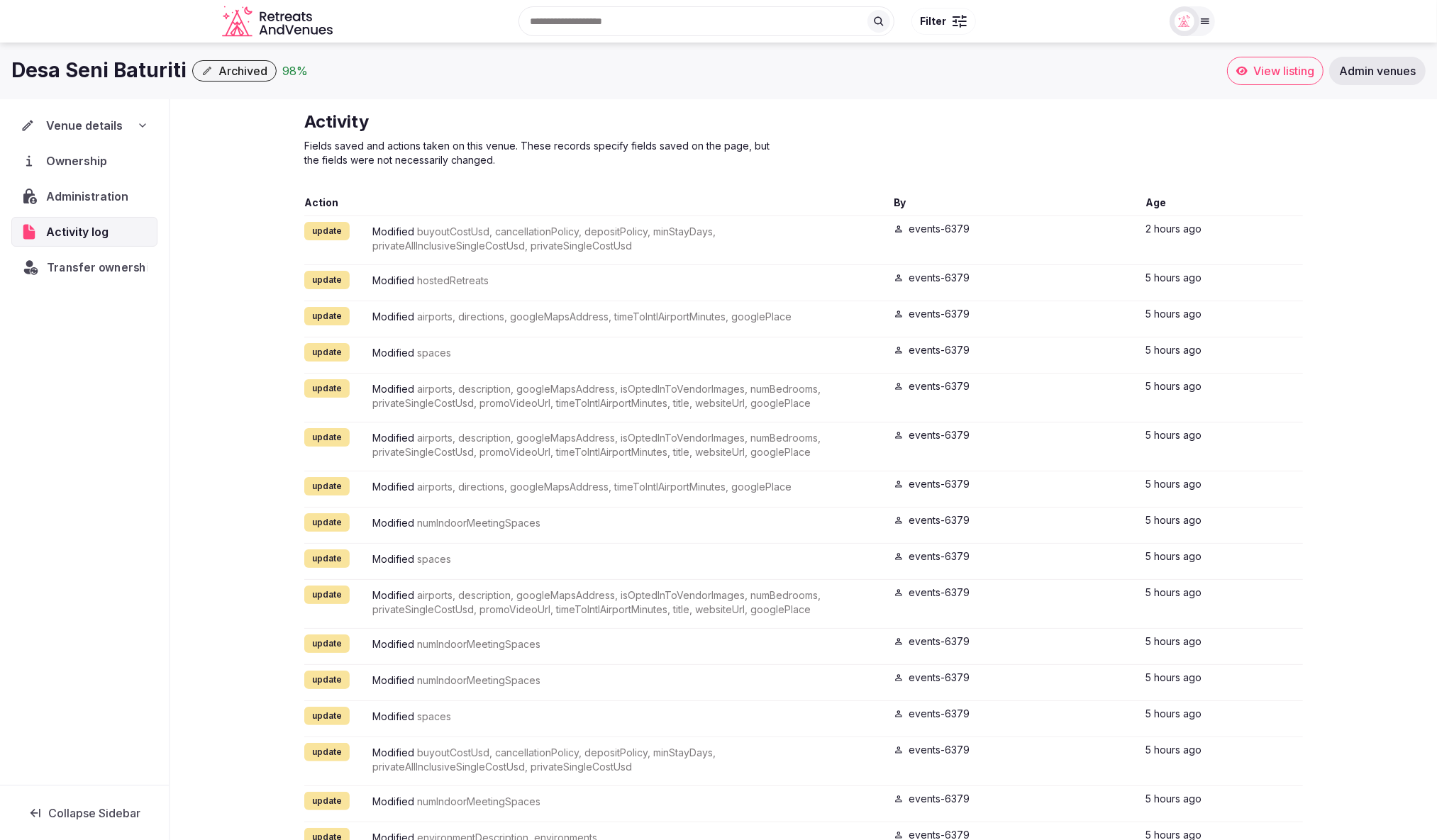
click at [95, 266] on span "Transfer ownership" at bounding box center [101, 267] width 110 height 17
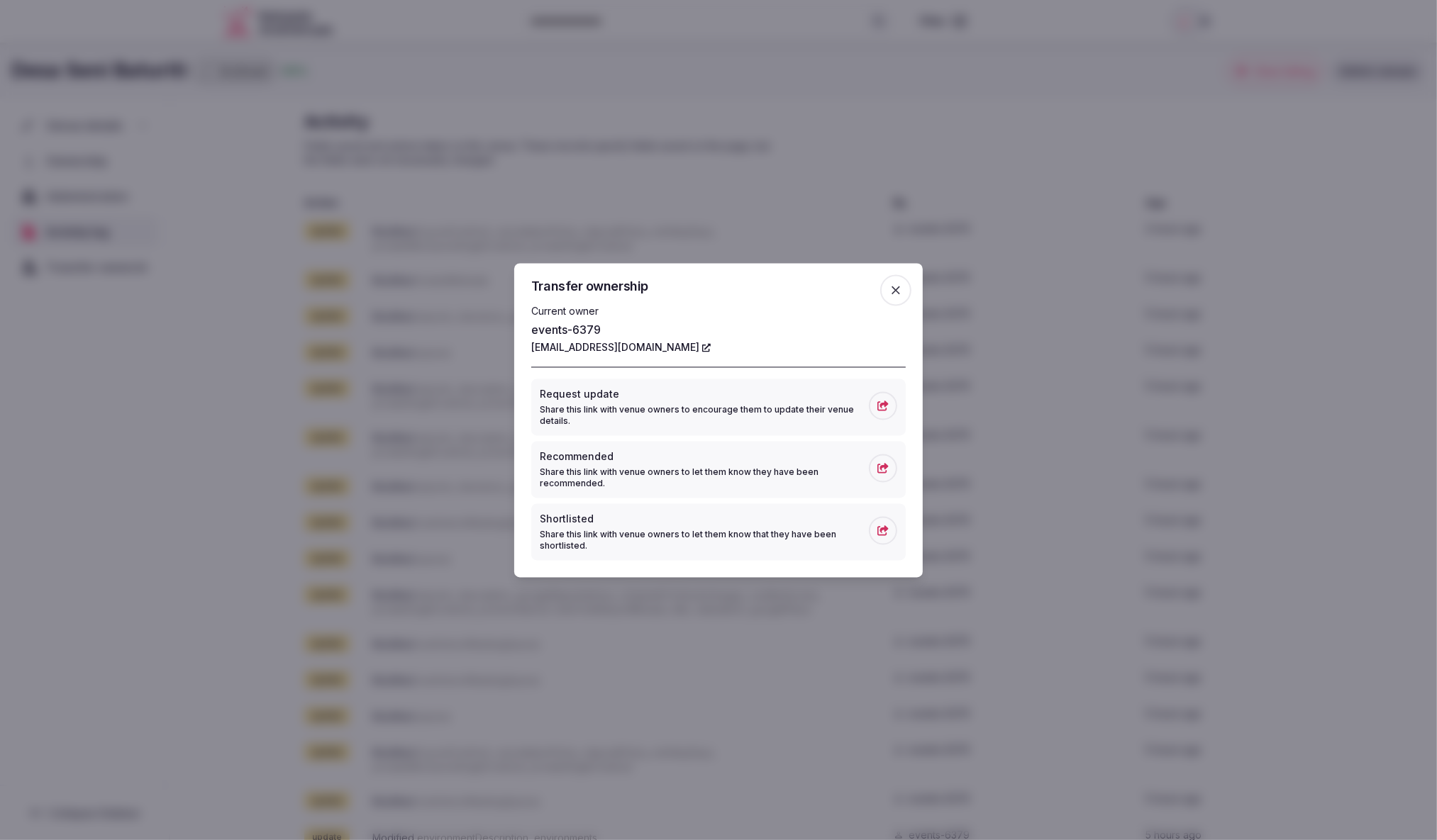
click at [894, 292] on icon "button" at bounding box center [897, 290] width 9 height 9
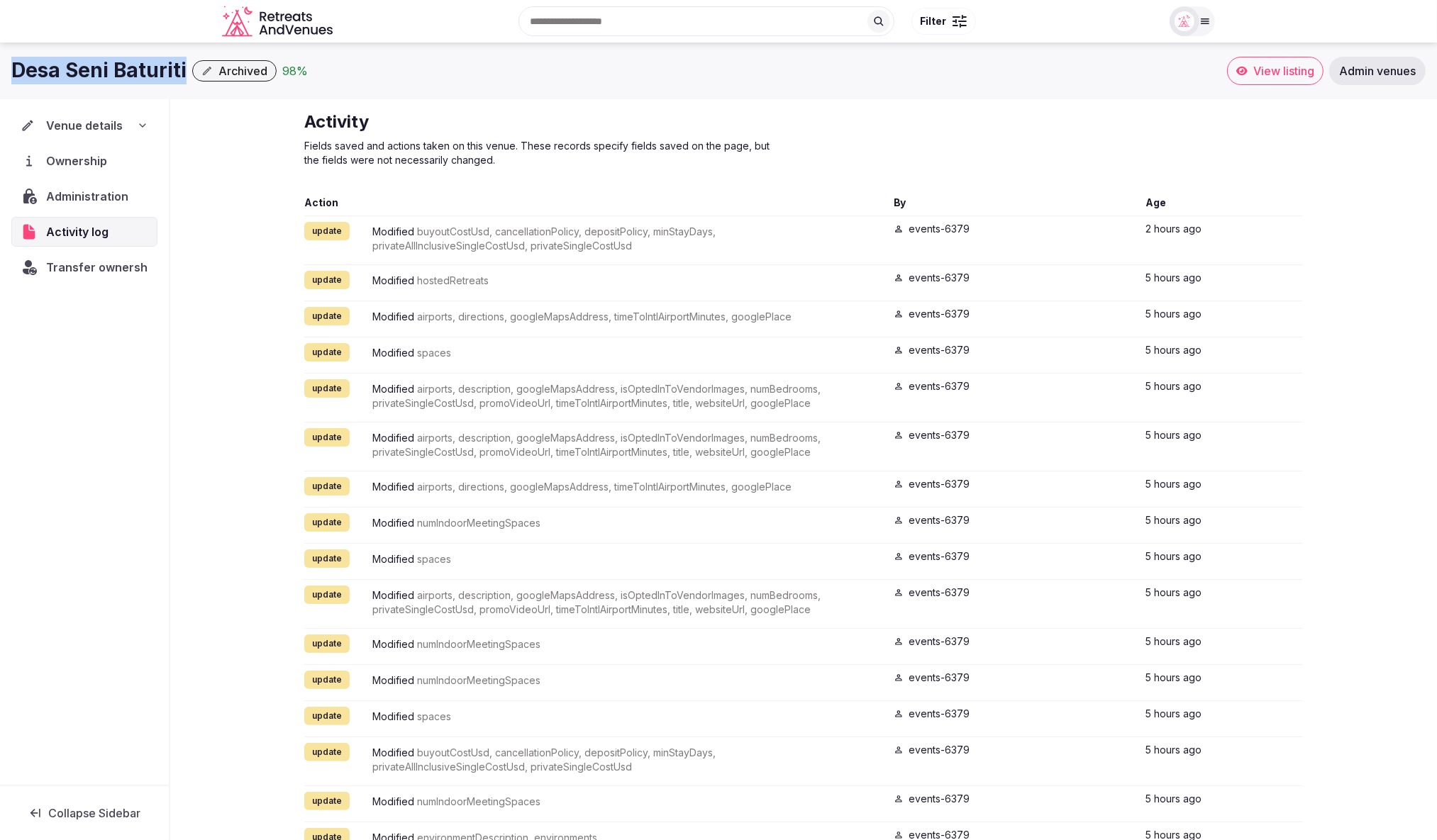
drag, startPoint x: 182, startPoint y: 71, endPoint x: 5, endPoint y: 70, distance: 177.0
click at [5, 70] on div "Desa Seni Baturiti Archived 98 % View listing Admin venues" at bounding box center [718, 71] width 1437 height 28
copy h1 "Desa Seni Baturiti"
click at [118, 131] on span "Venue details" at bounding box center [84, 125] width 75 height 17
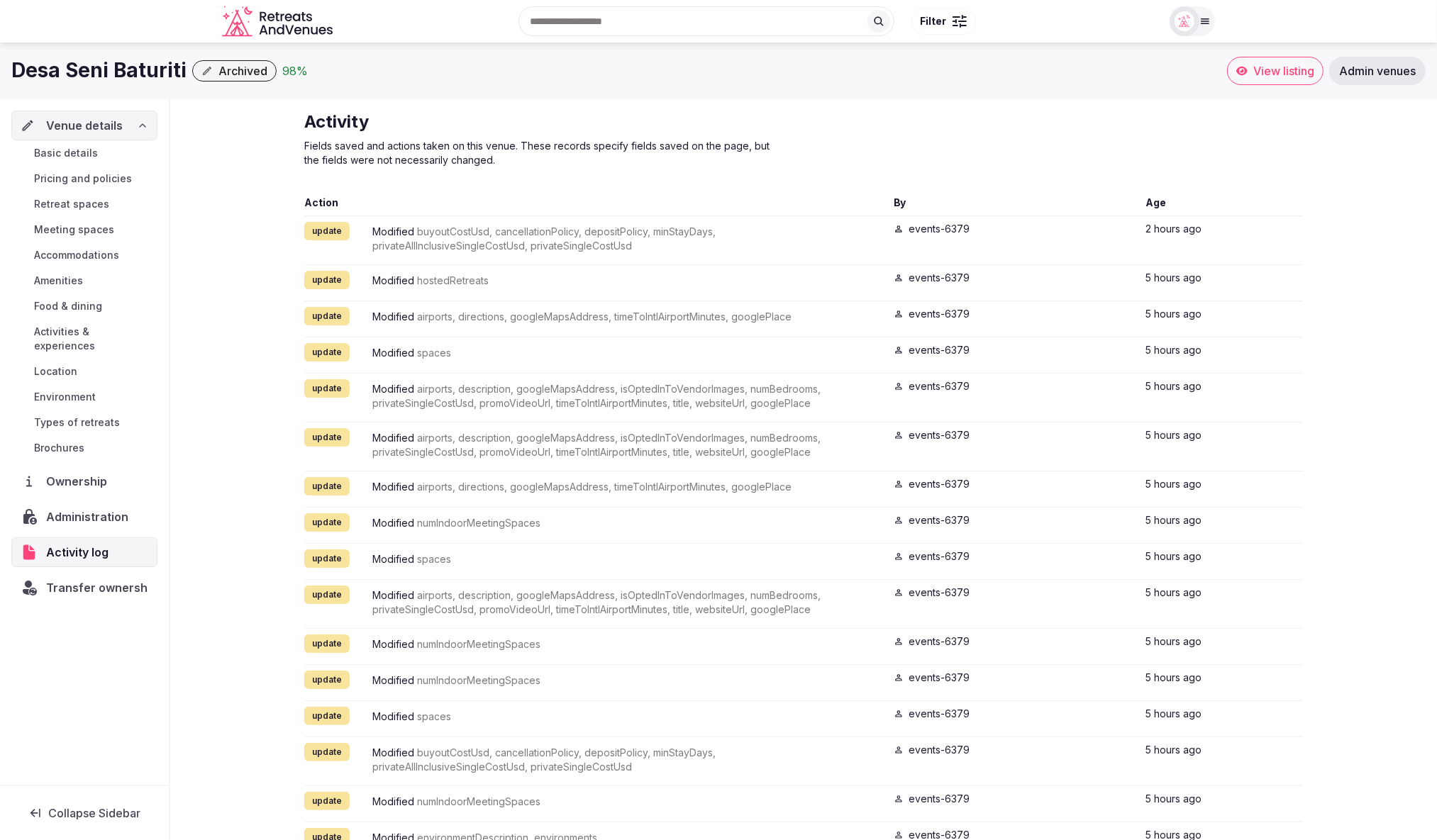
click at [73, 160] on link "Basic details" at bounding box center [84, 153] width 147 height 20
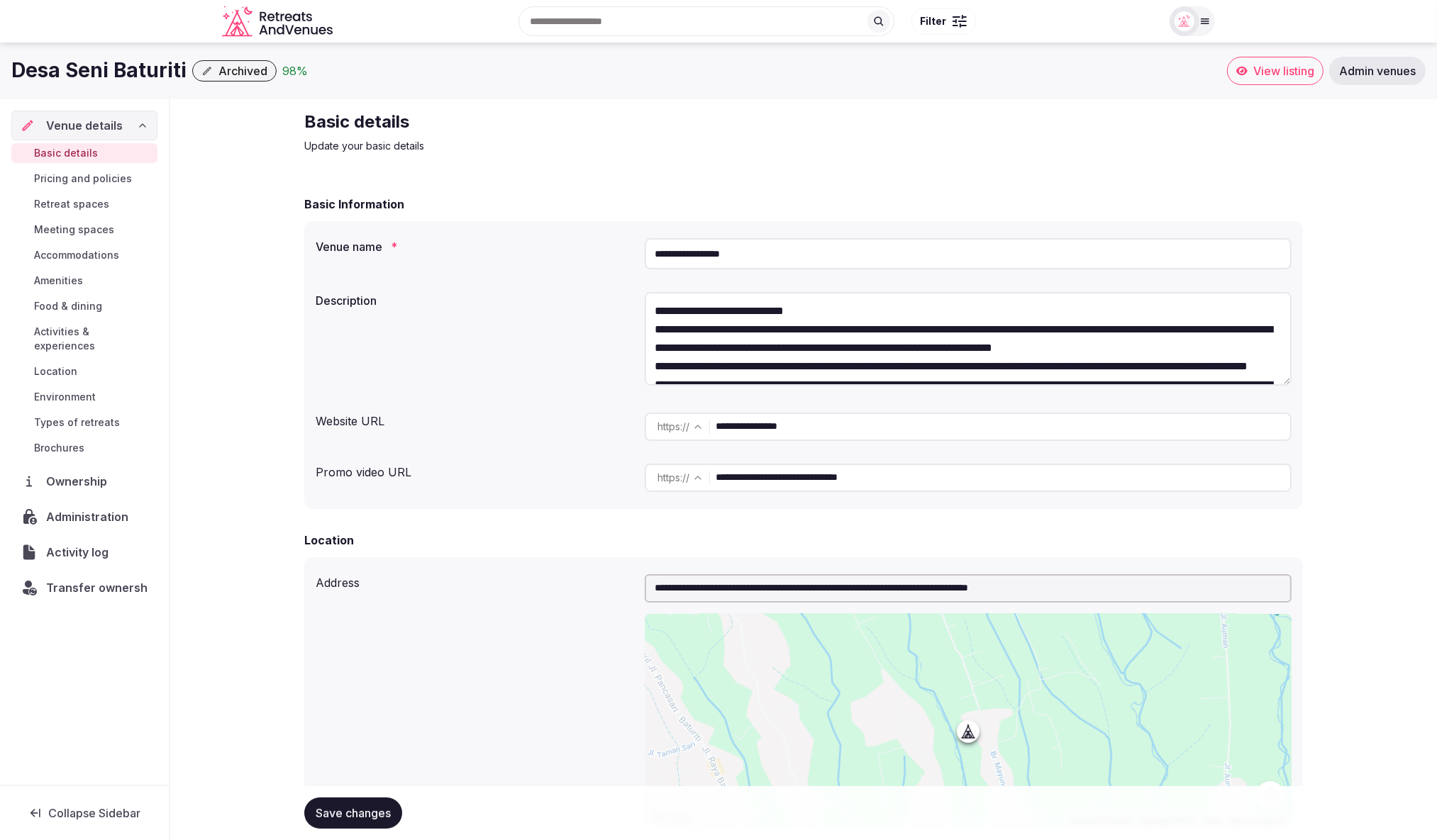
click at [1180, 207] on div "Basic Information" at bounding box center [804, 203] width 999 height 17
click at [672, 201] on div "Basic Information" at bounding box center [804, 203] width 999 height 17
click at [95, 544] on span "Activity log" at bounding box center [80, 552] width 68 height 17
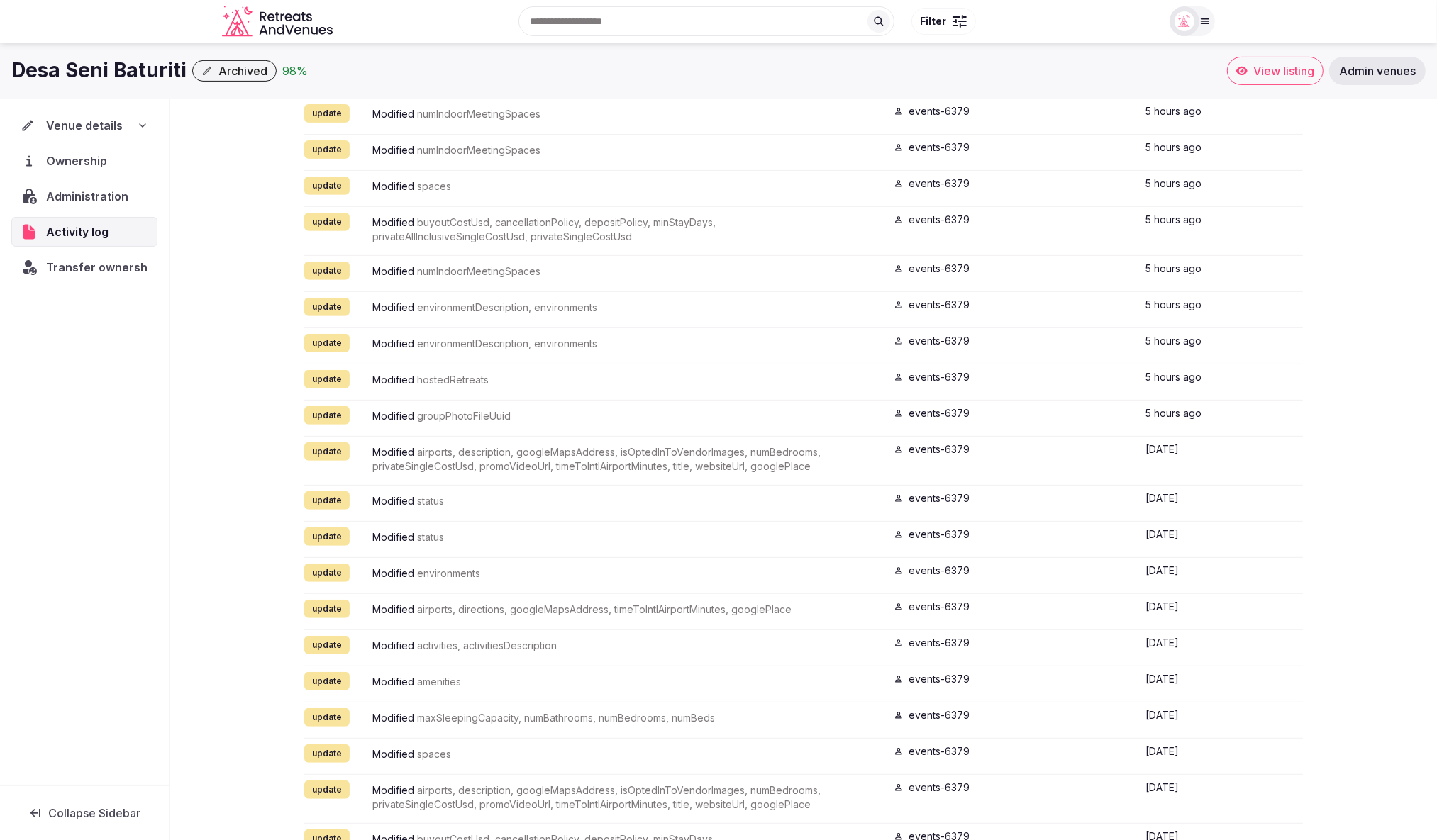
scroll to position [527, 0]
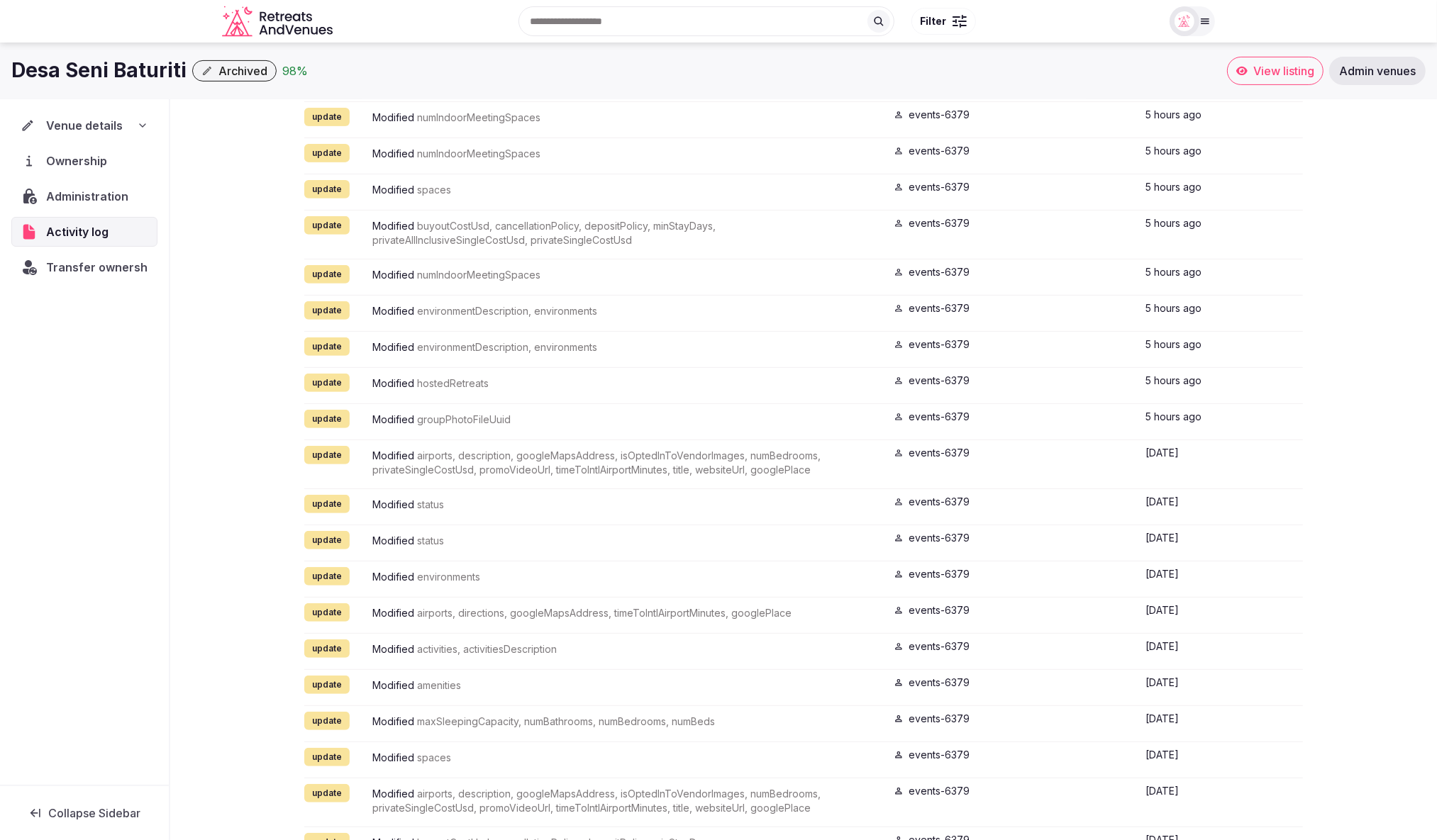
click at [624, 531] on div "update Modified status" at bounding box center [593, 540] width 578 height 18
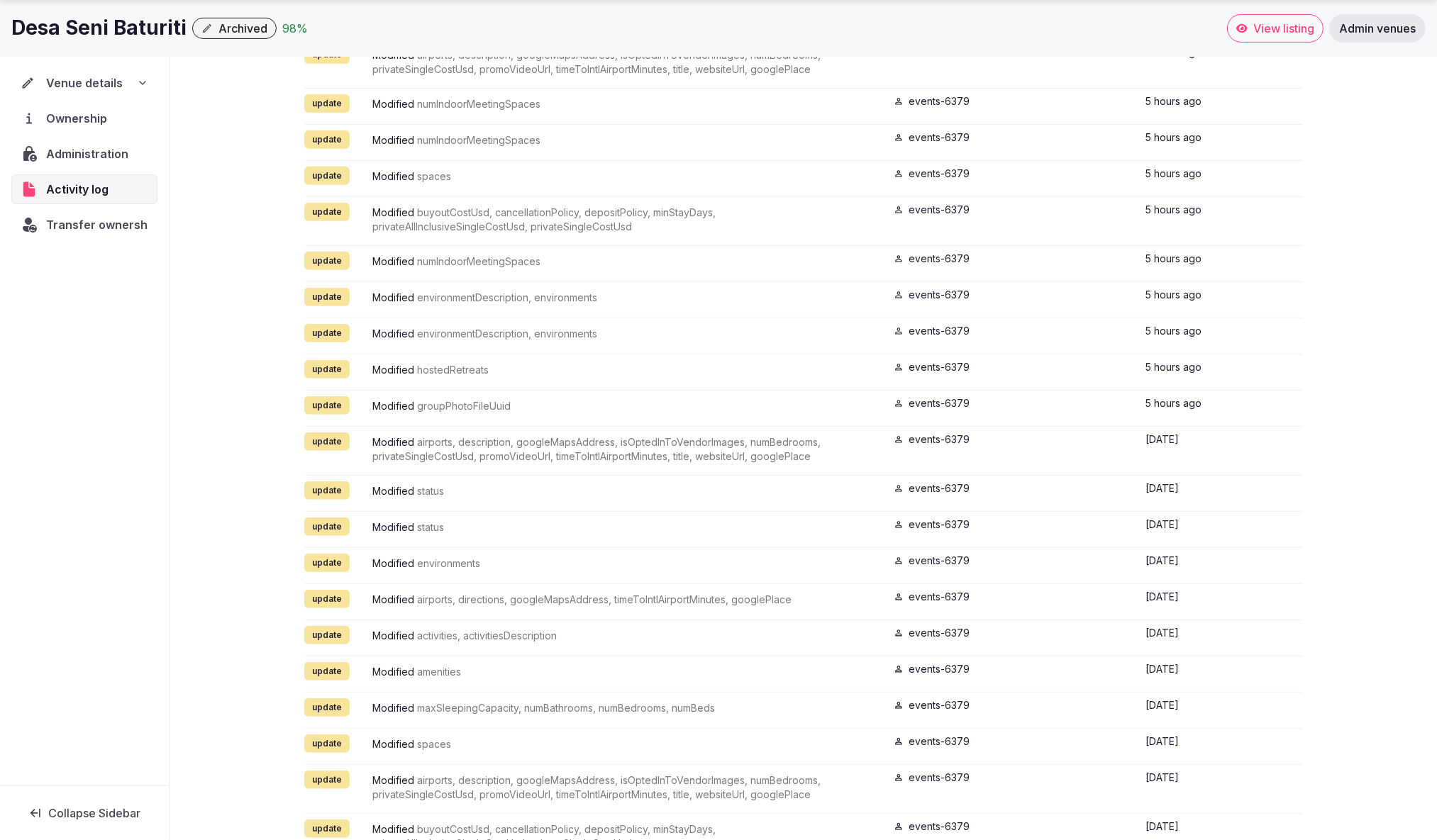
scroll to position [555, 0]
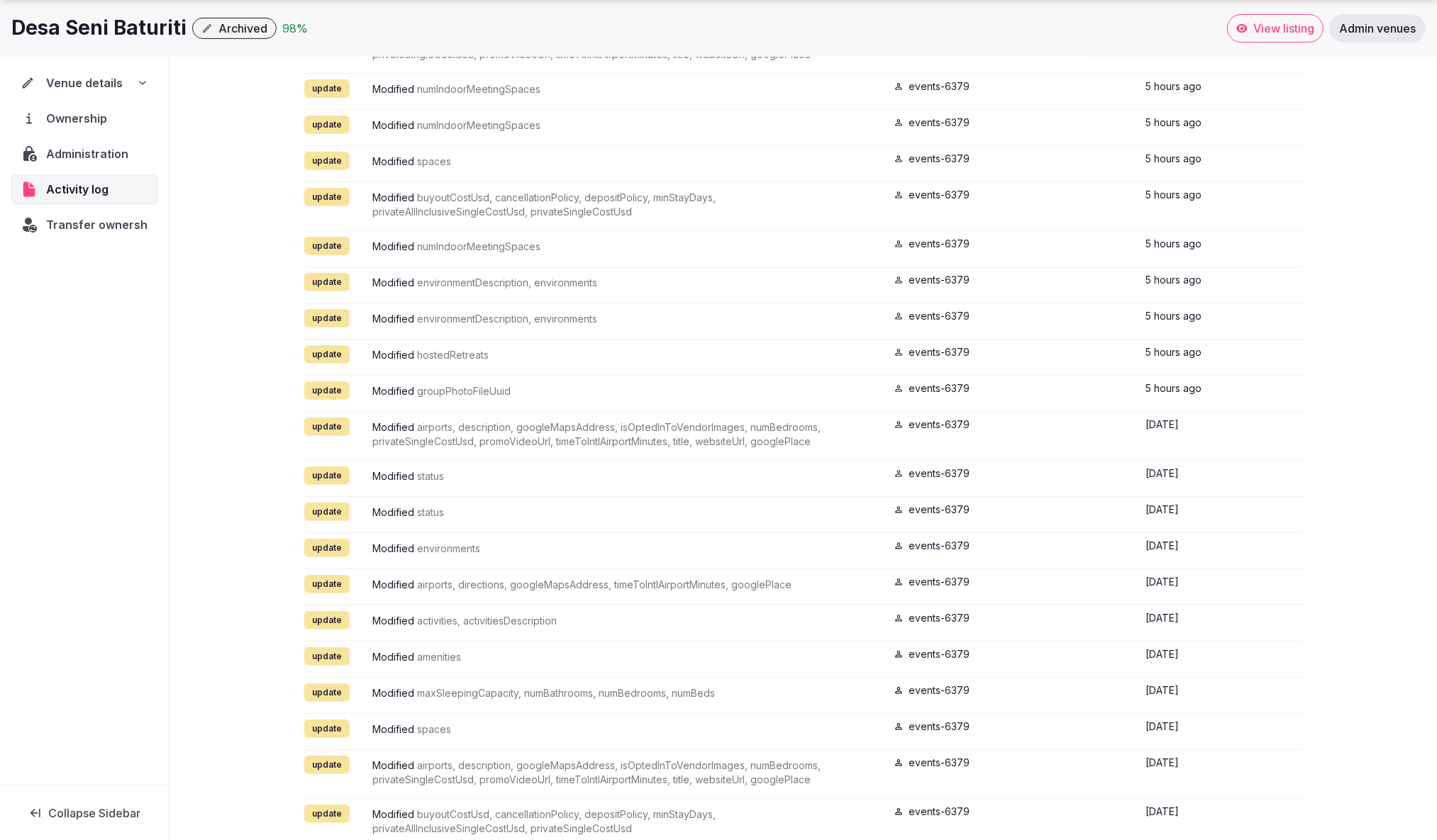
click at [375, 32] on div "Desa Seni Baturiti Archived 98 %" at bounding box center [619, 28] width 1216 height 28
drag, startPoint x: 4, startPoint y: 26, endPoint x: 153, endPoint y: 37, distance: 149.4
click at [186, 28] on div "Desa Seni Baturiti Archived 98 % View listing Admin venues" at bounding box center [718, 28] width 1437 height 28
copy div "Desa Seni Baturiti"
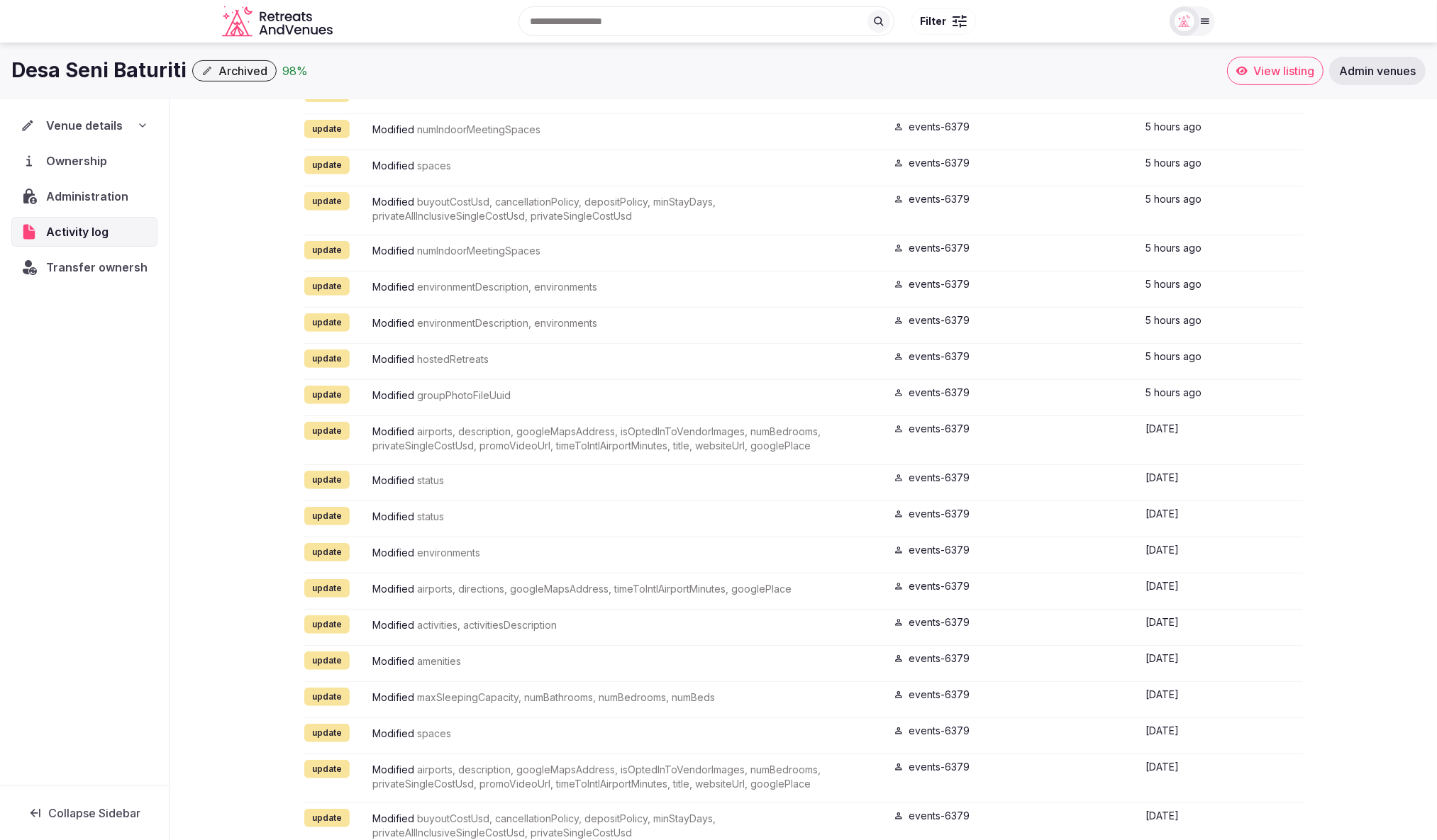
drag, startPoint x: 204, startPoint y: 337, endPoint x: 198, endPoint y: 332, distance: 7.8
click at [204, 337] on div "Activity Fields saved and actions taken on this venue. These records specify fi…" at bounding box center [804, 357] width 1267 height 1618
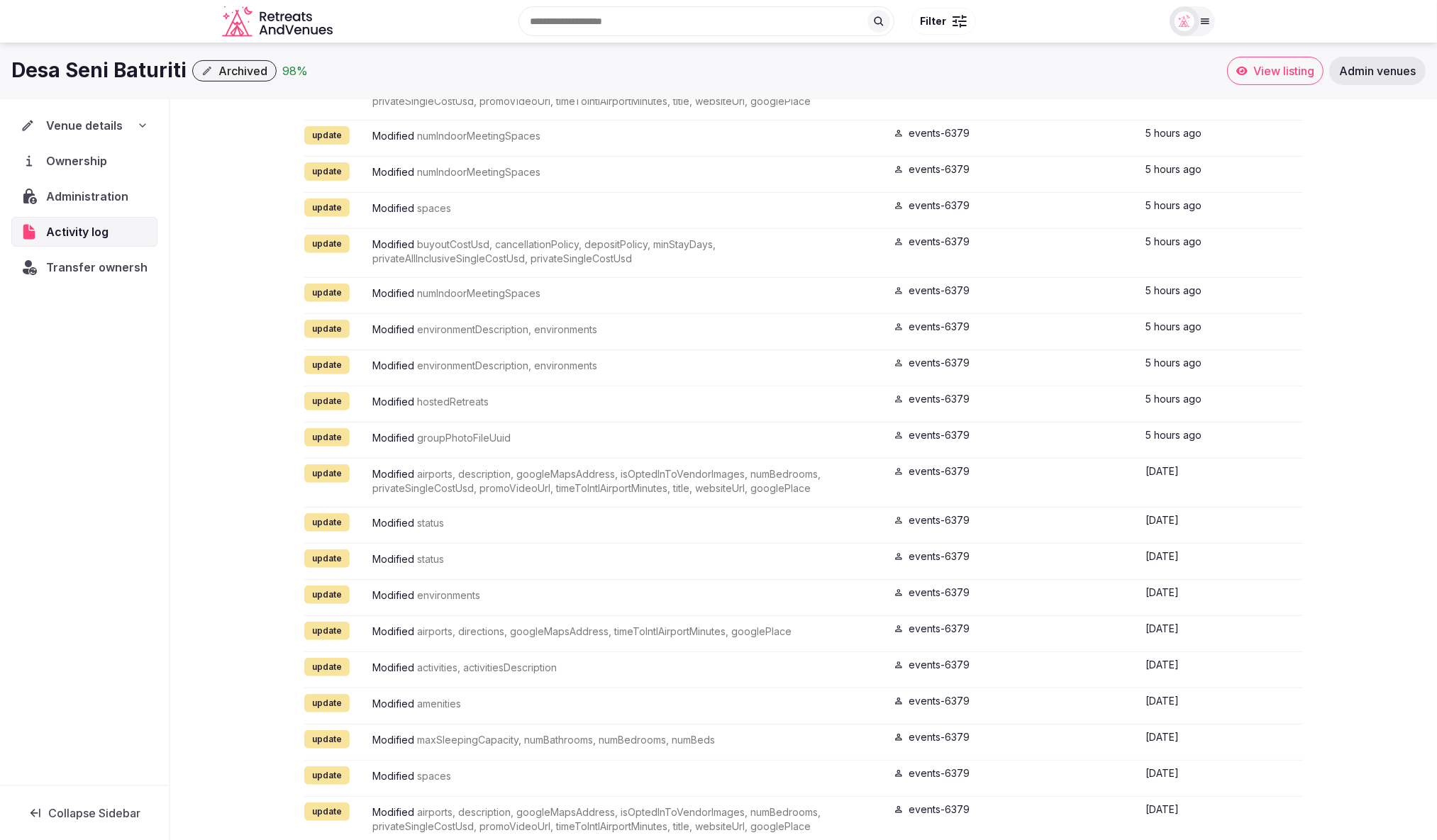
scroll to position [484, 0]
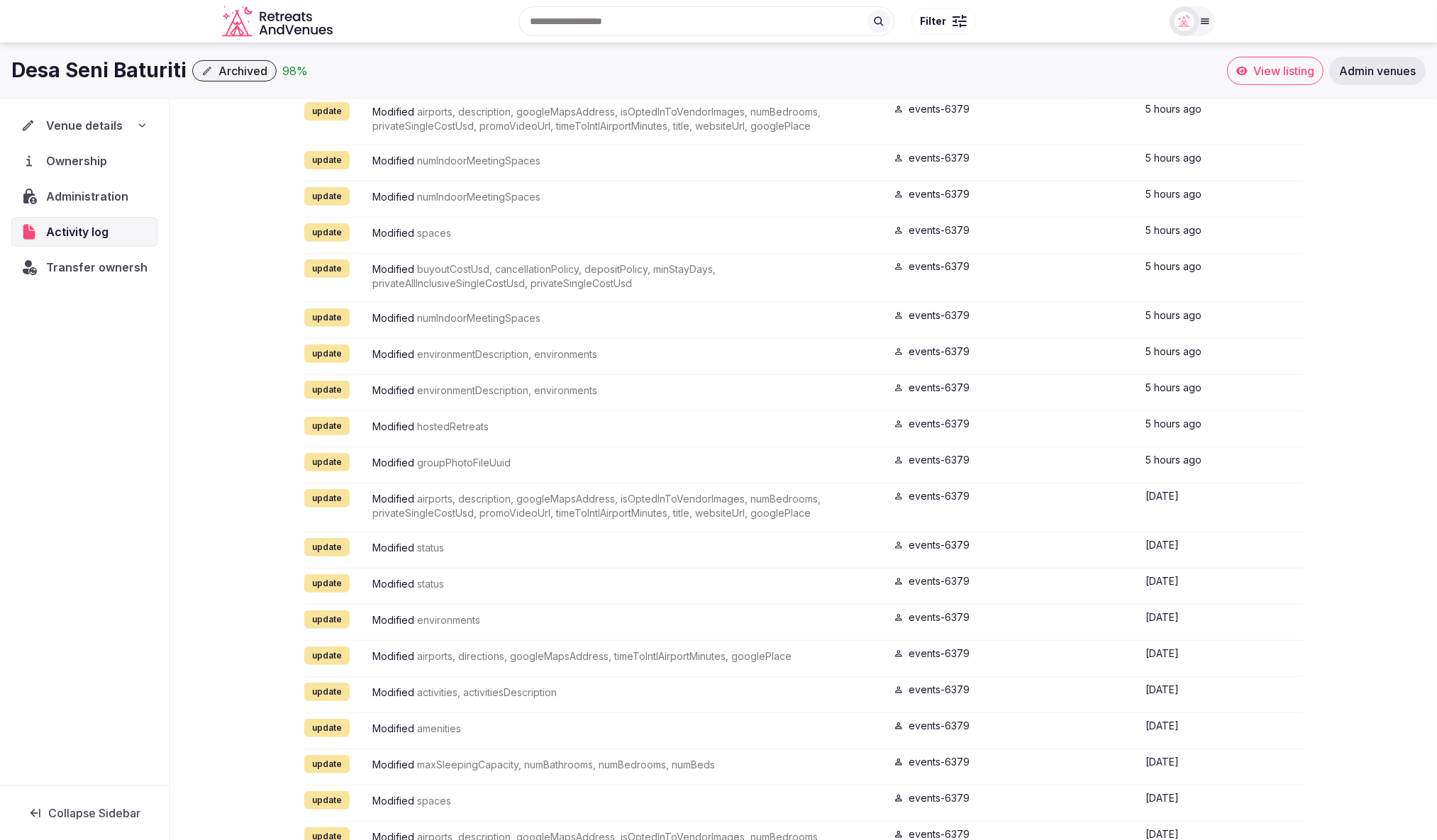
drag, startPoint x: 143, startPoint y: 123, endPoint x: 133, endPoint y: 119, distance: 10.8
click at [143, 123] on icon at bounding box center [141, 125] width 11 height 11
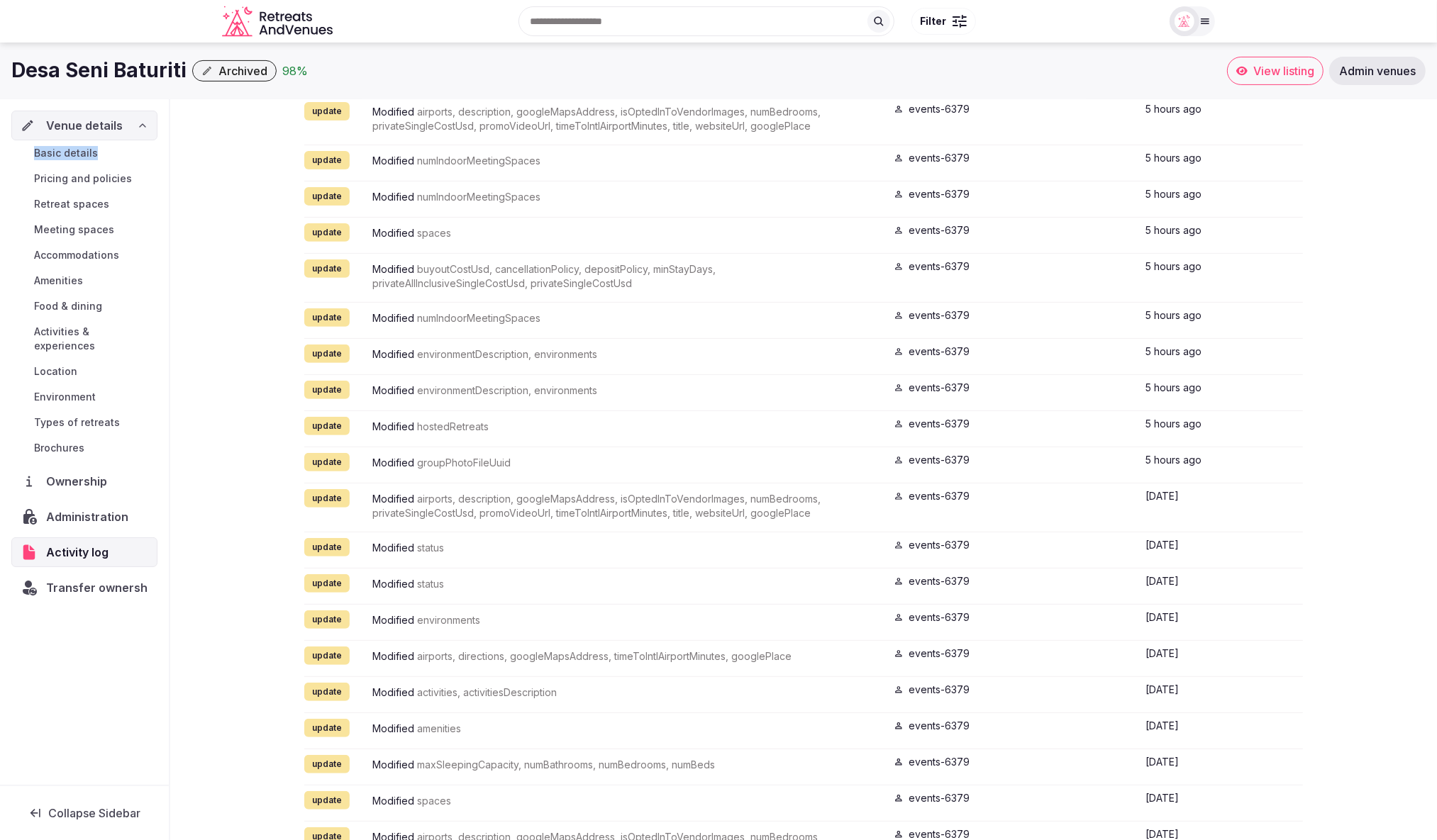
click at [58, 580] on span "Transfer ownership" at bounding box center [102, 587] width 111 height 17
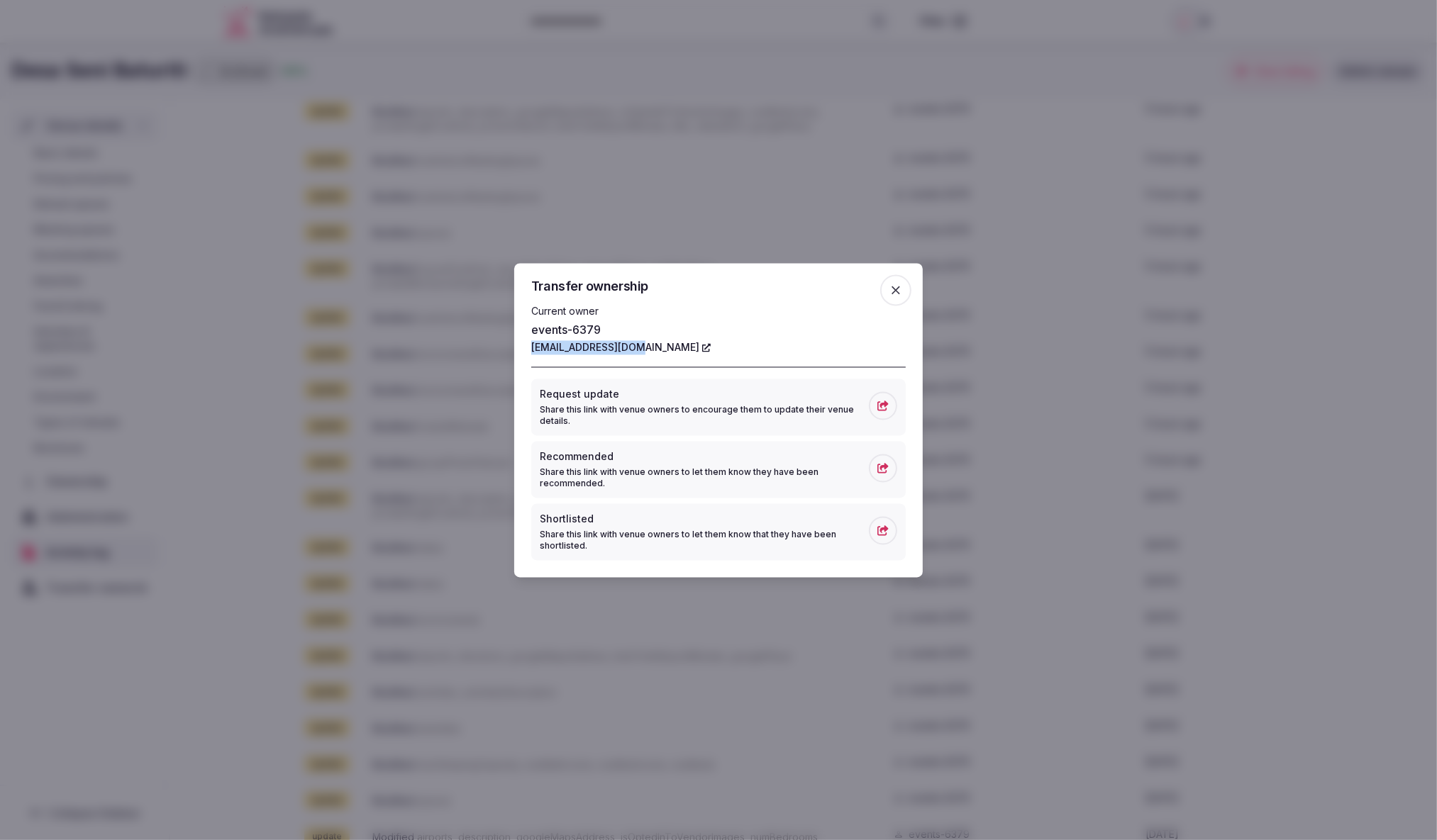
drag, startPoint x: 528, startPoint y: 349, endPoint x: 640, endPoint y: 346, distance: 112.0
click at [640, 346] on div "Transfer ownership Current owner events-6379 events@desaseni.com Request update…" at bounding box center [718, 420] width 409 height 314
copy link "events@desaseni.com"
click at [900, 291] on icon "button" at bounding box center [896, 290] width 14 height 14
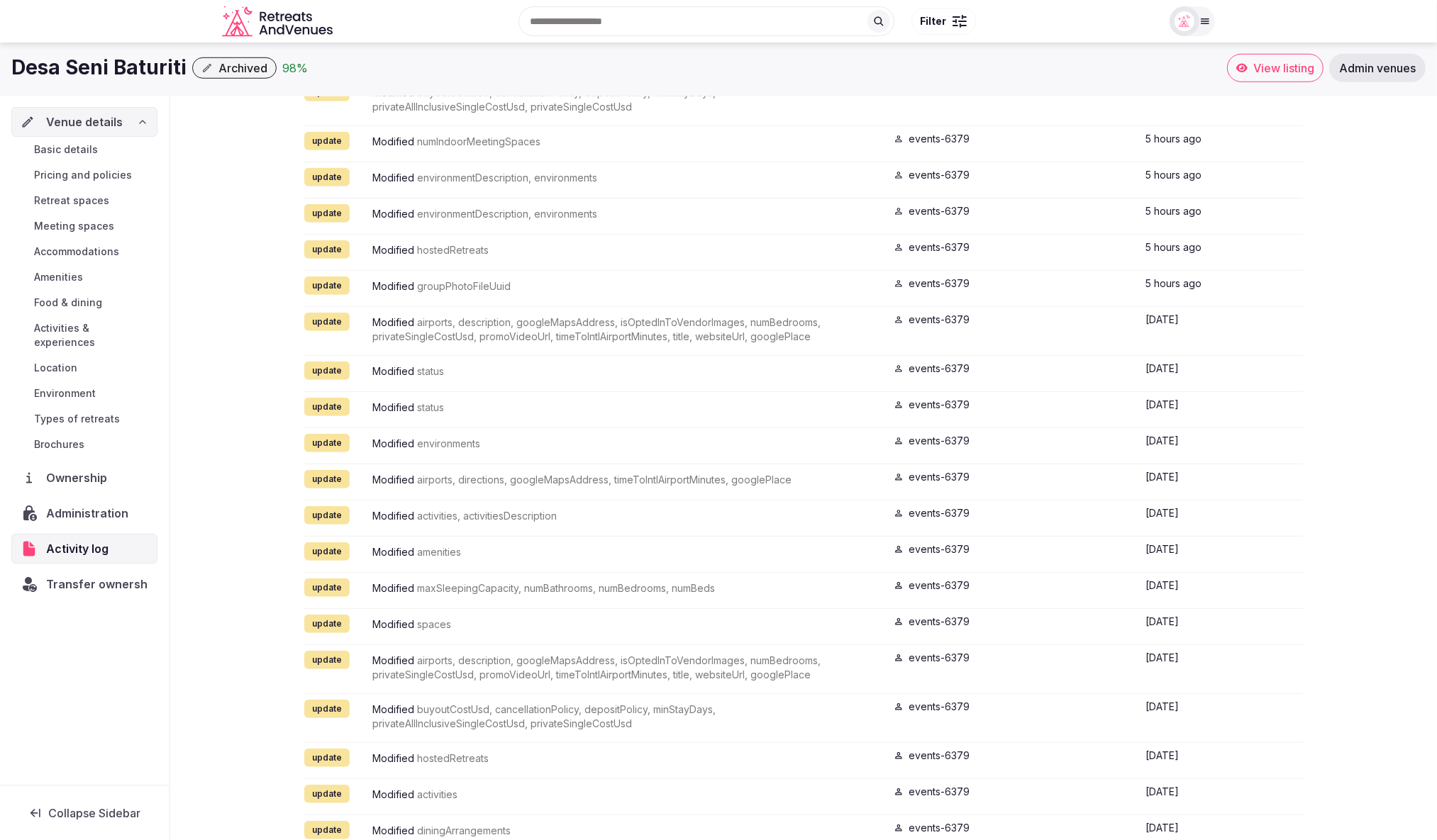
scroll to position [621, 0]
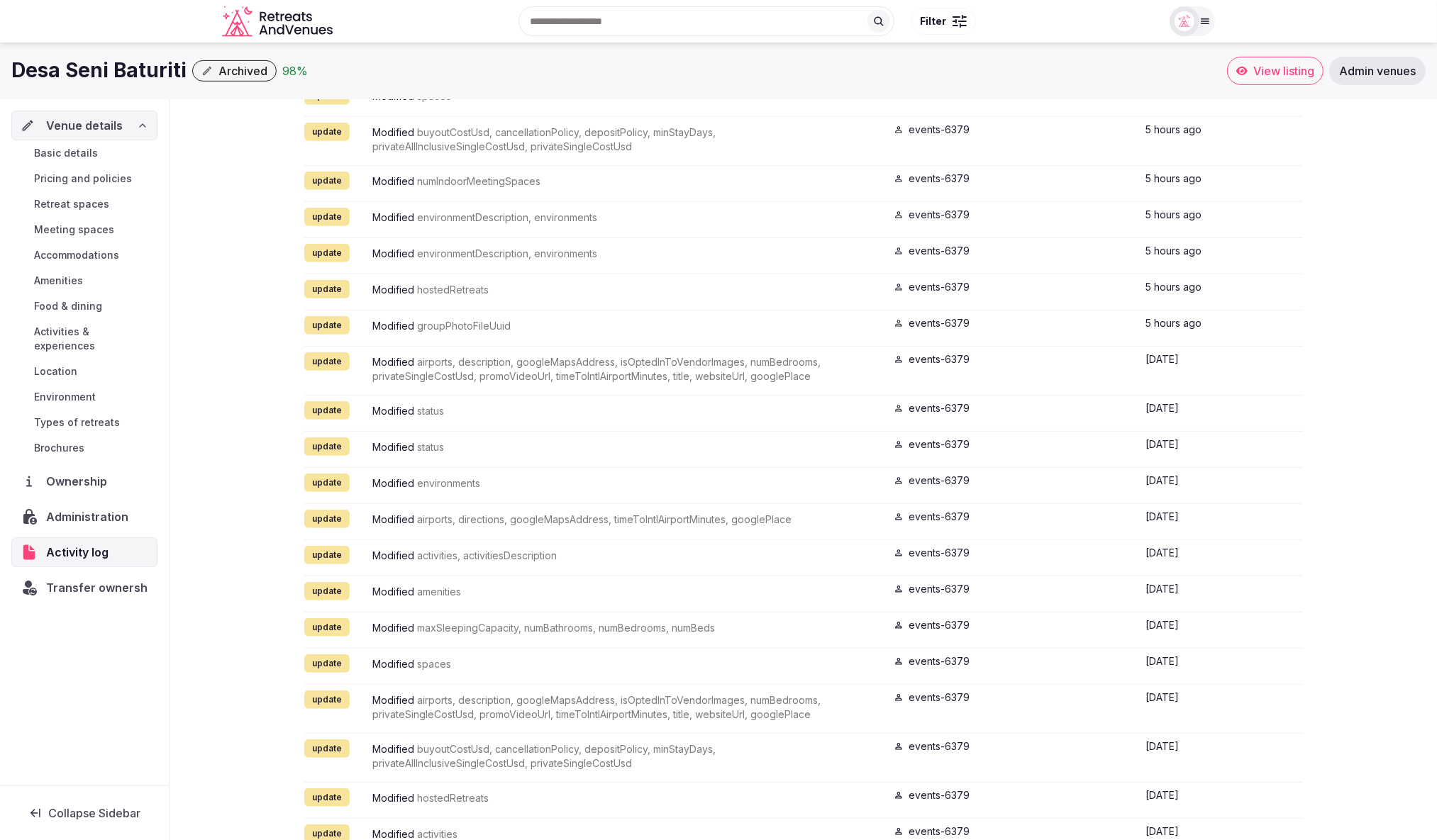
click at [54, 156] on span "Basic details" at bounding box center [66, 153] width 64 height 14
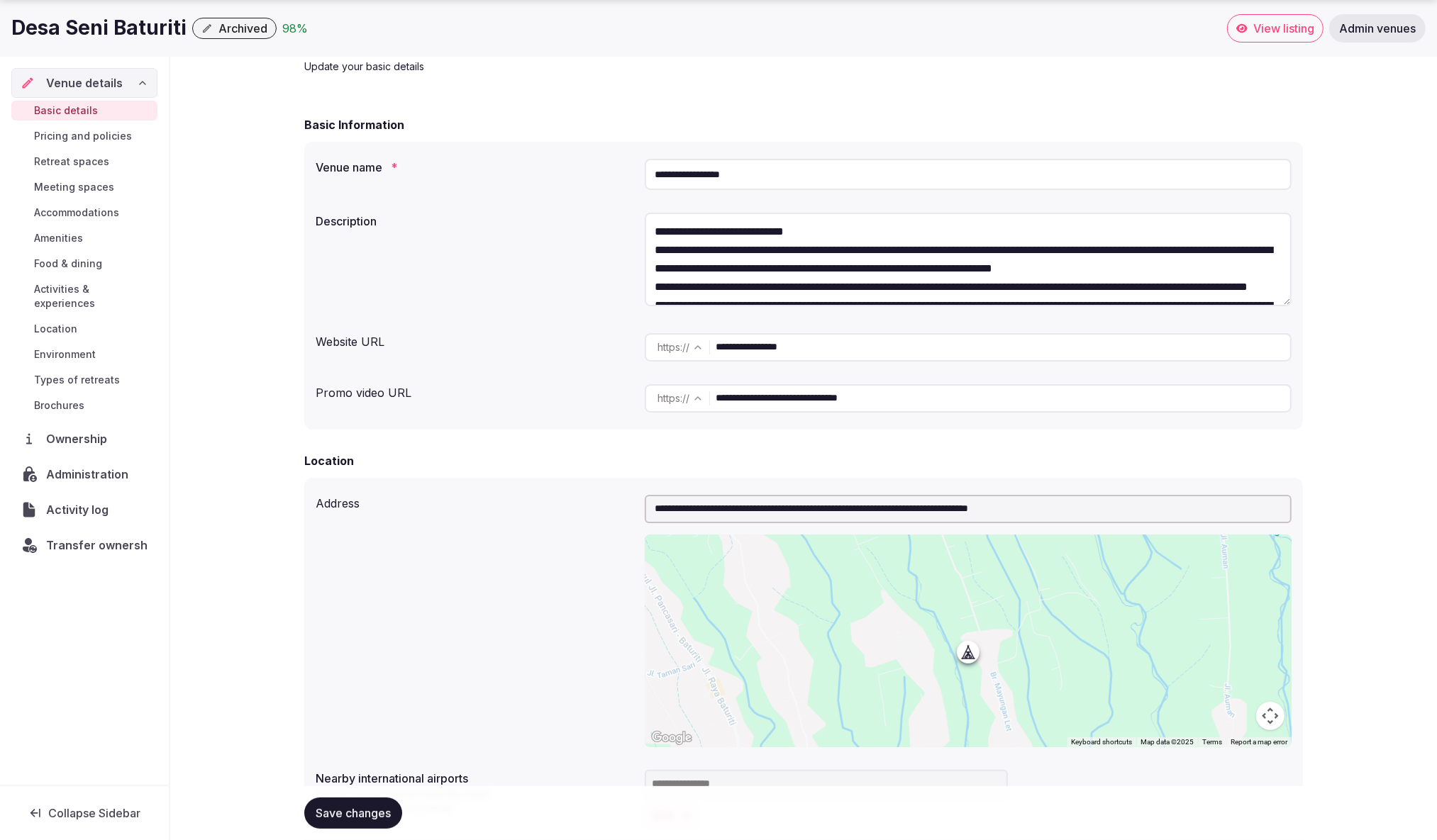
scroll to position [92, 0]
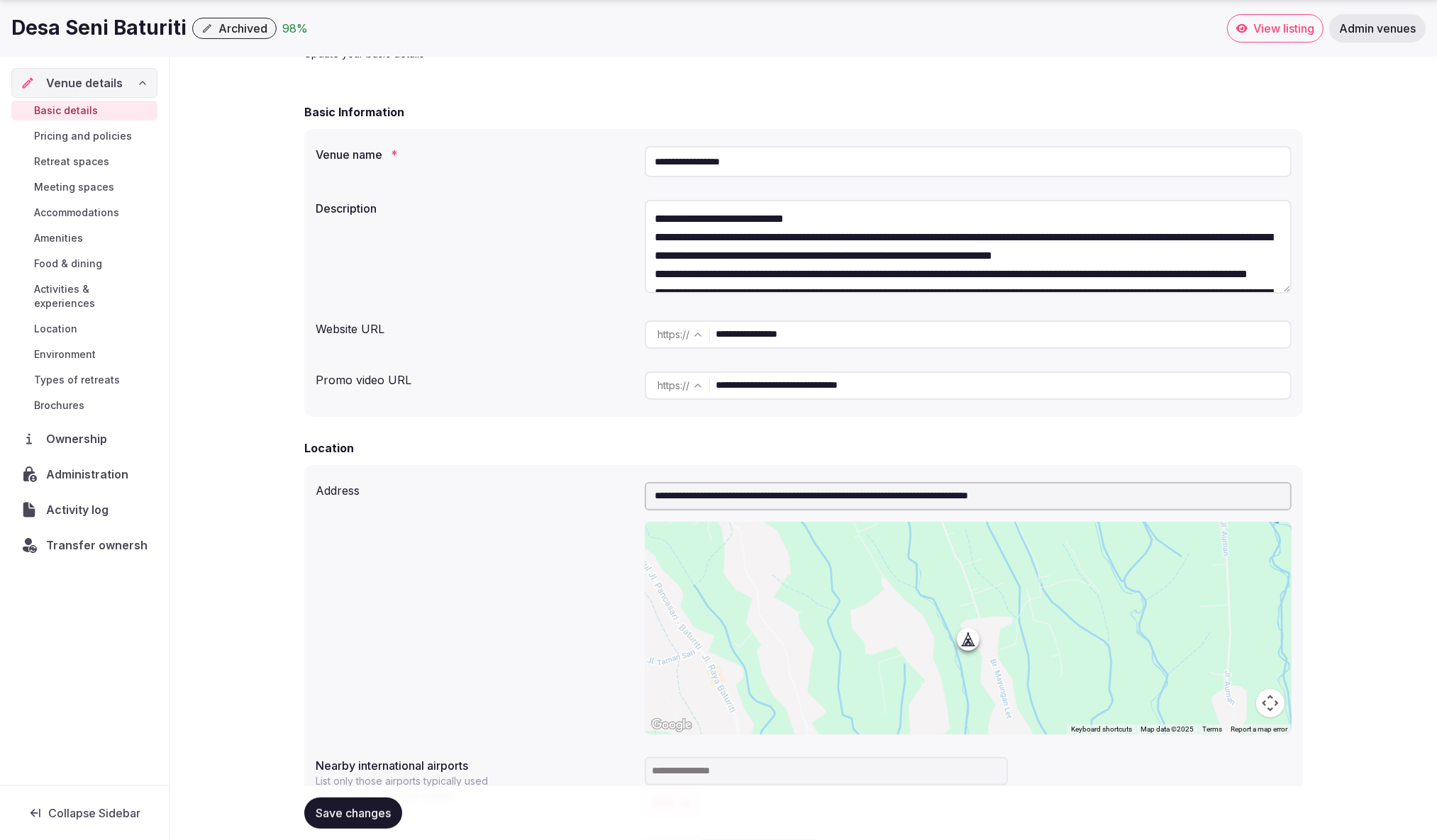
click at [76, 537] on span "Transfer ownership" at bounding box center [102, 545] width 111 height 17
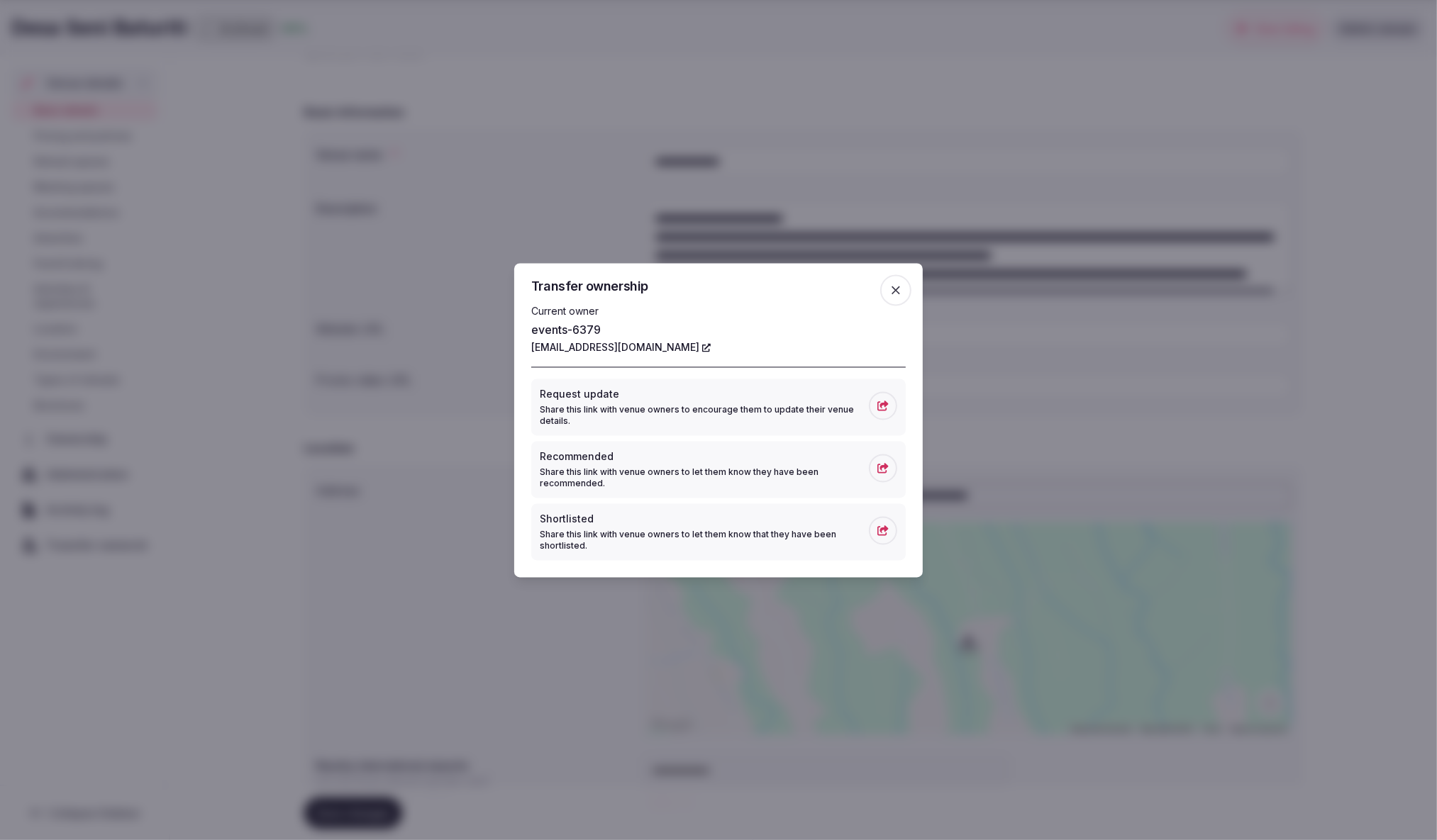
click at [890, 291] on icon "button" at bounding box center [896, 290] width 14 height 14
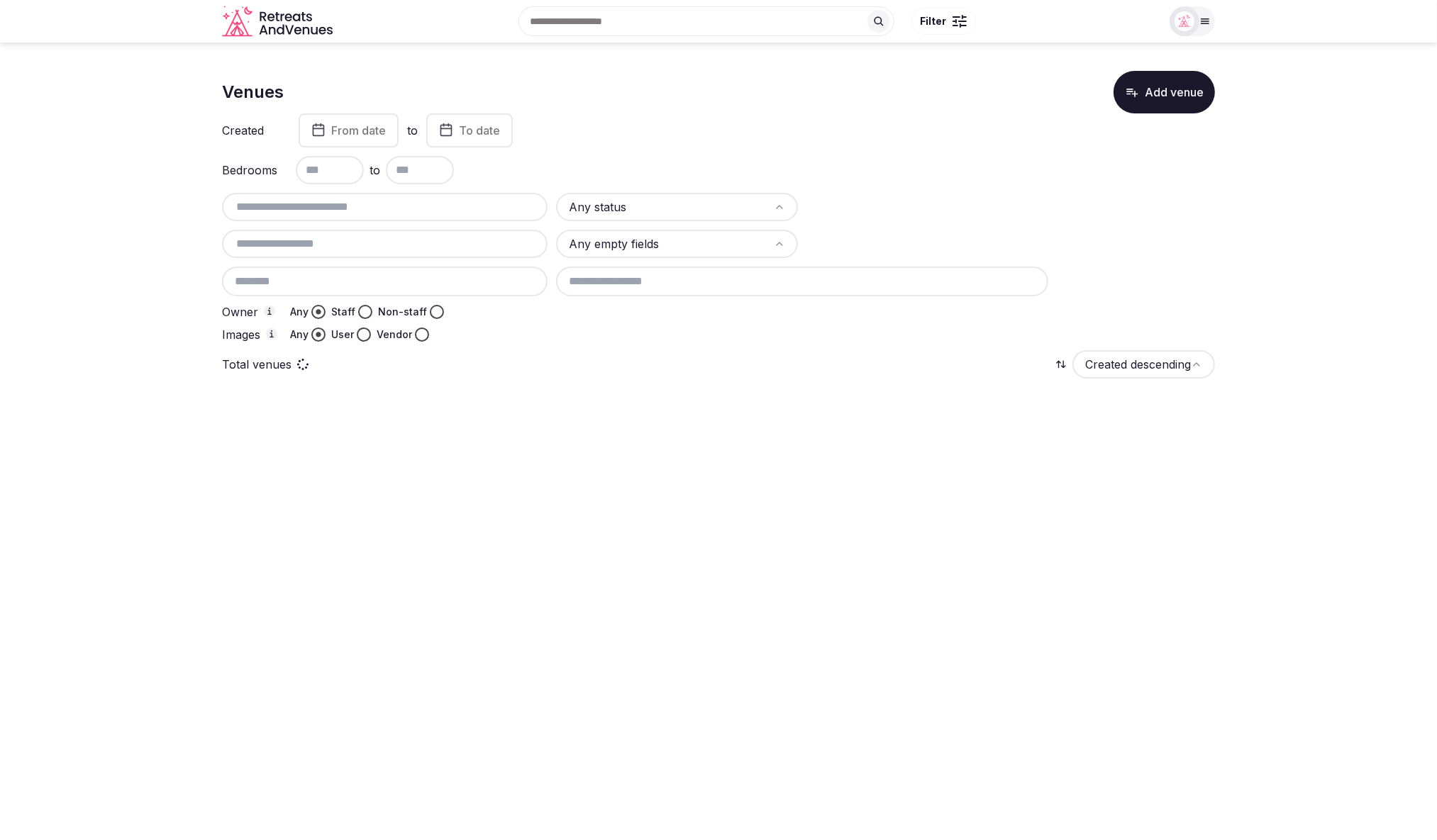
click at [355, 208] on input "text" at bounding box center [385, 206] width 314 height 17
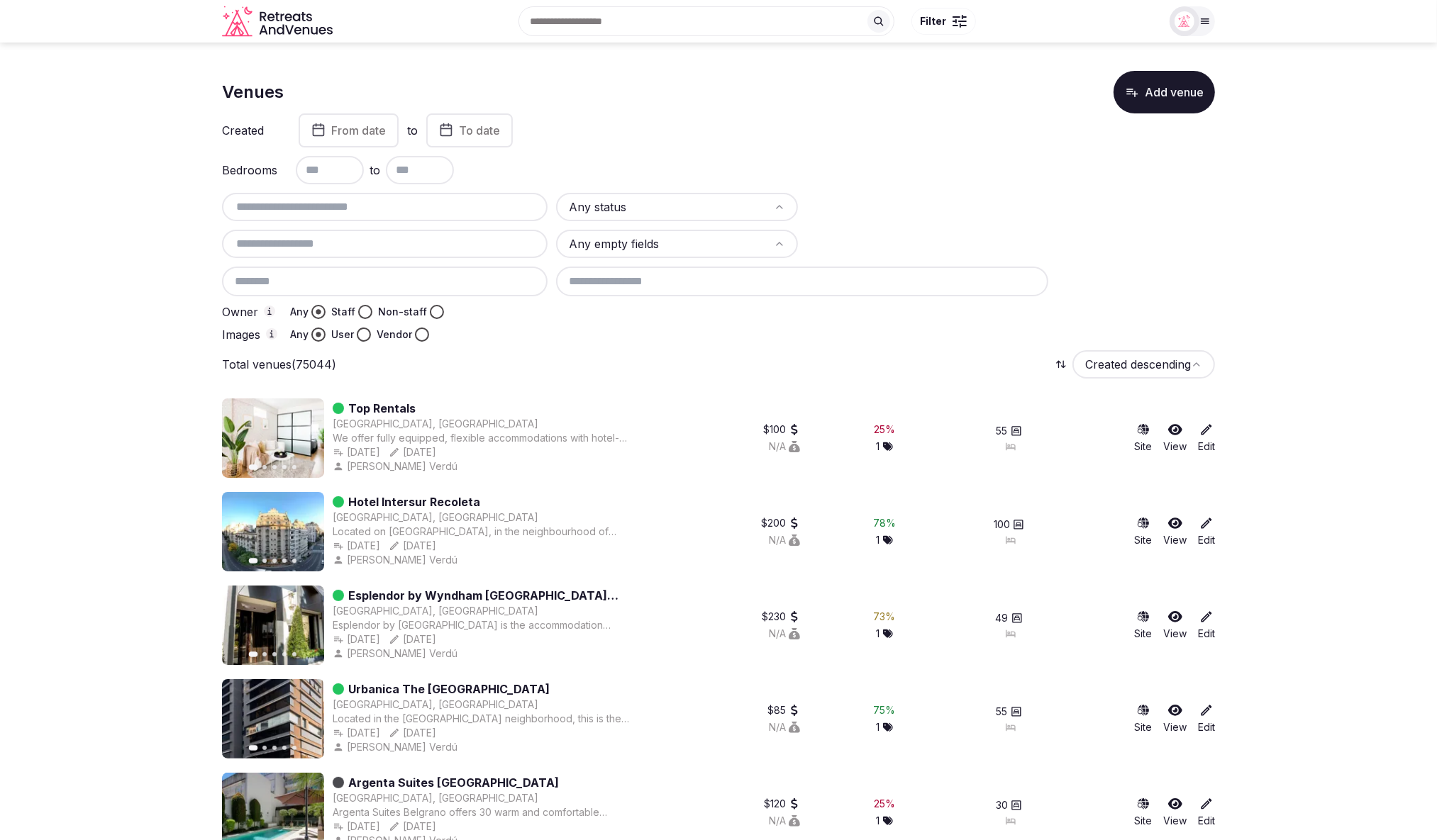
paste input "**********"
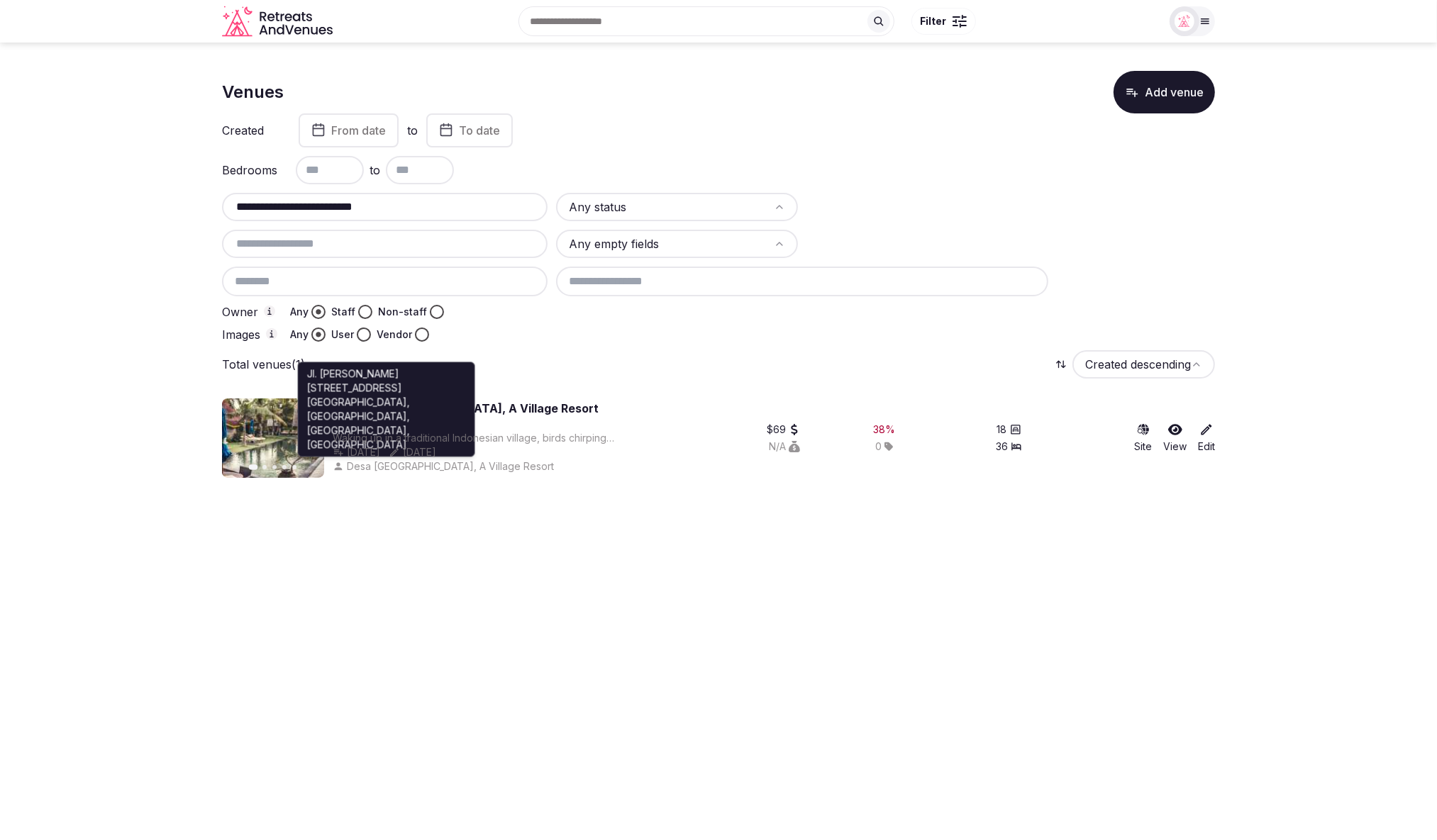
type input "**********"
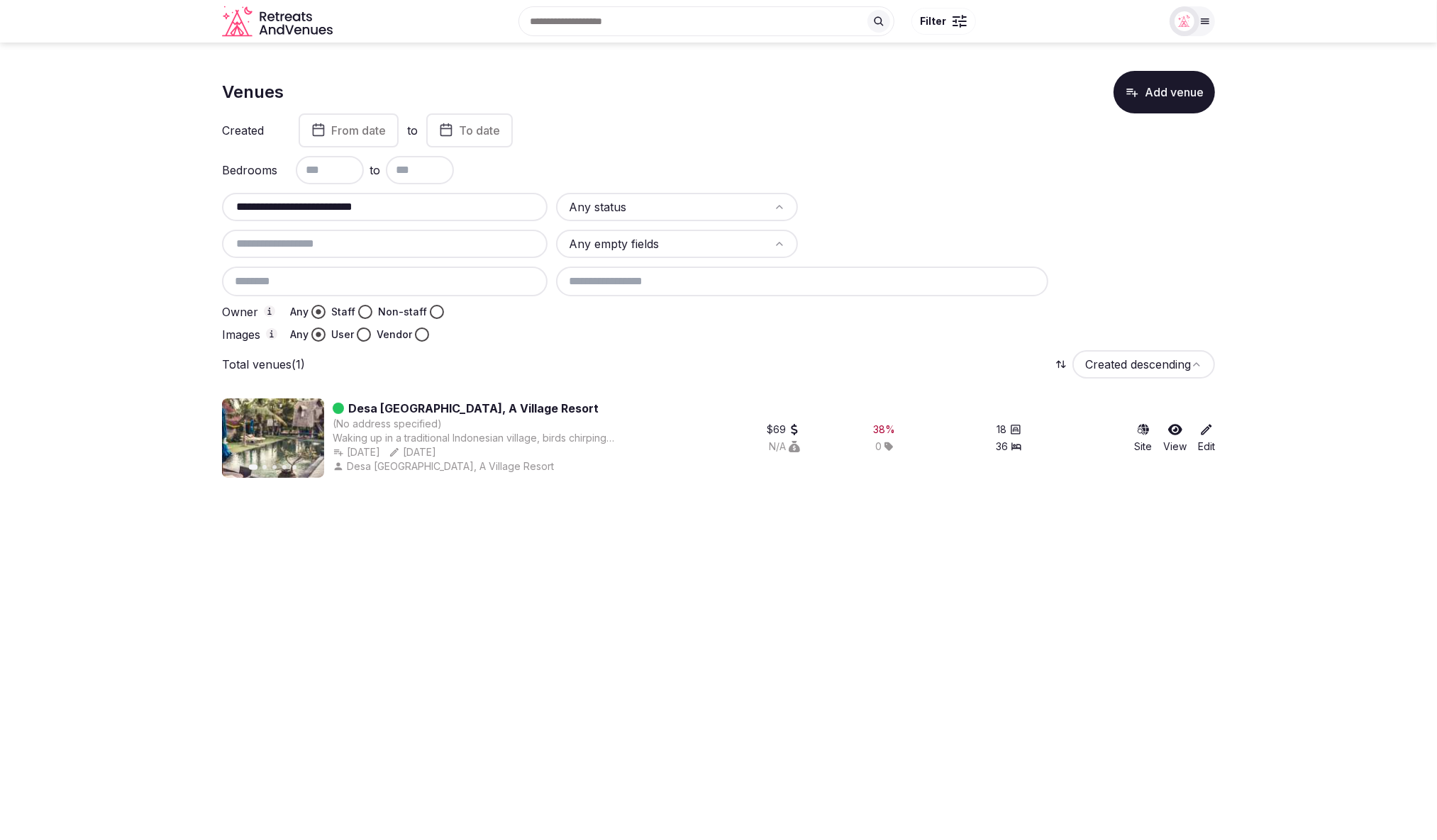
click at [489, 413] on link "Desa Seni, A Village Resort" at bounding box center [473, 408] width 250 height 17
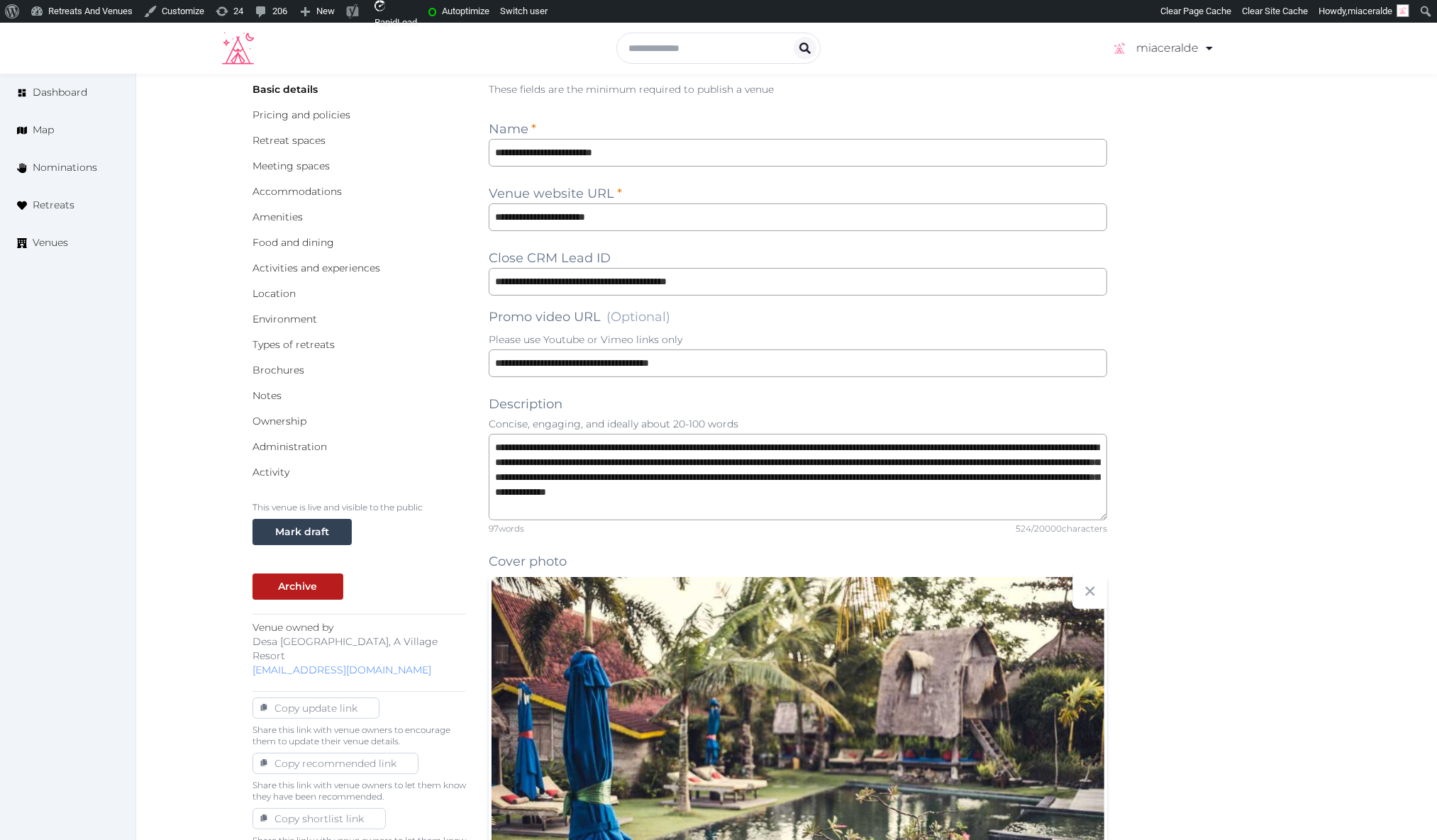
scroll to position [96, 0]
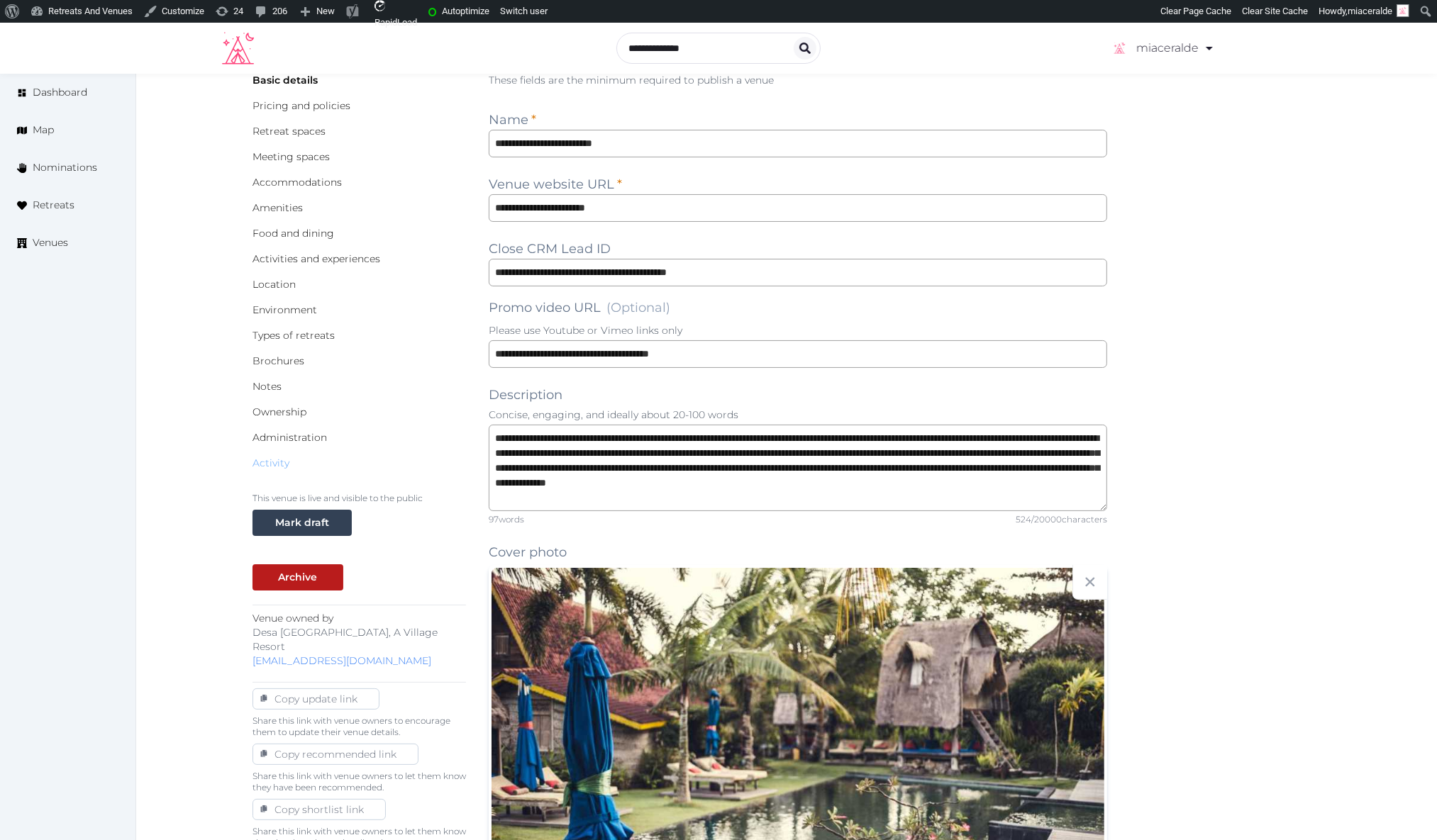
click at [272, 466] on link "Activity" at bounding box center [271, 463] width 37 height 13
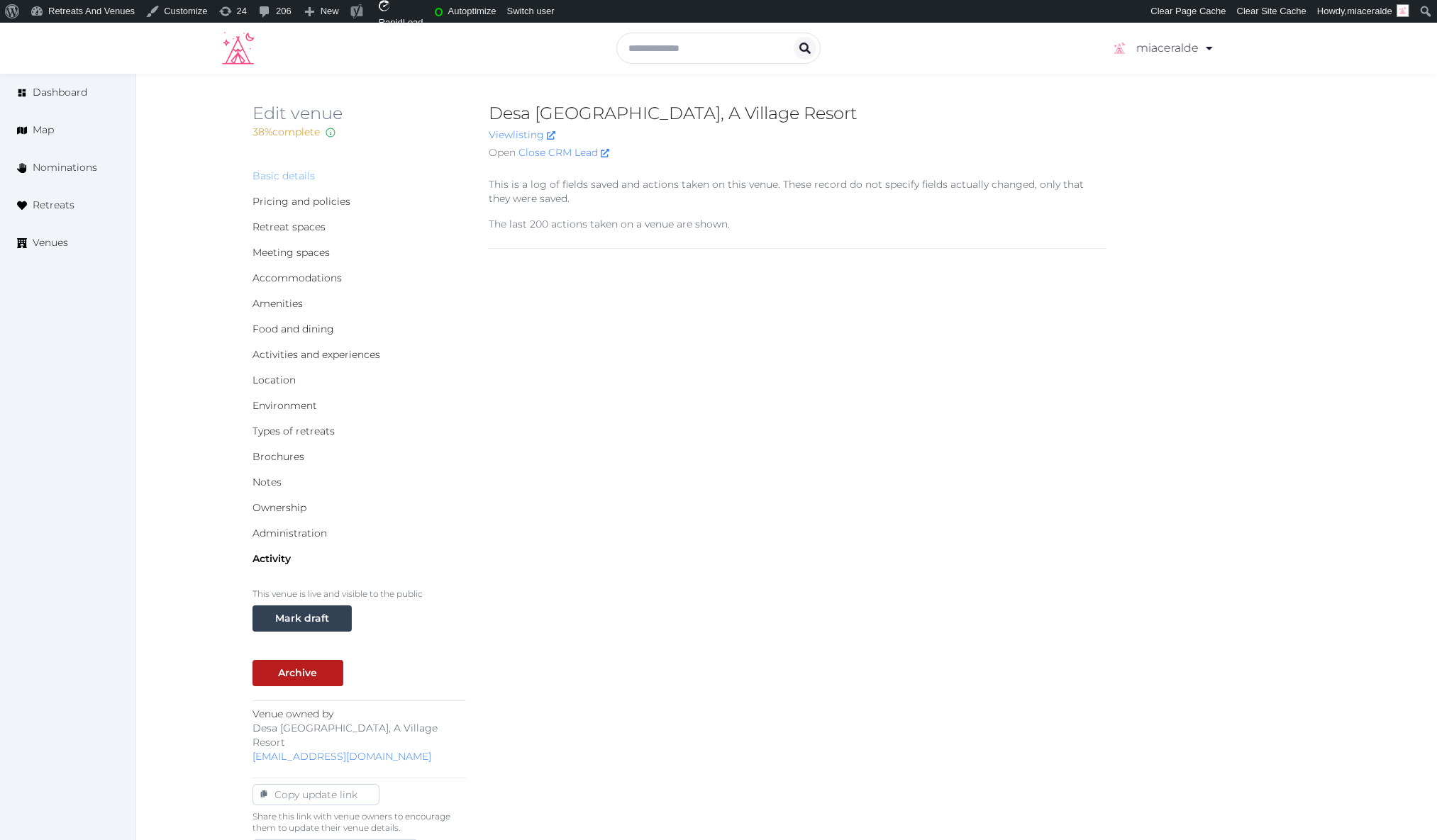
click at [288, 179] on link "Basic details" at bounding box center [283, 175] width 62 height 13
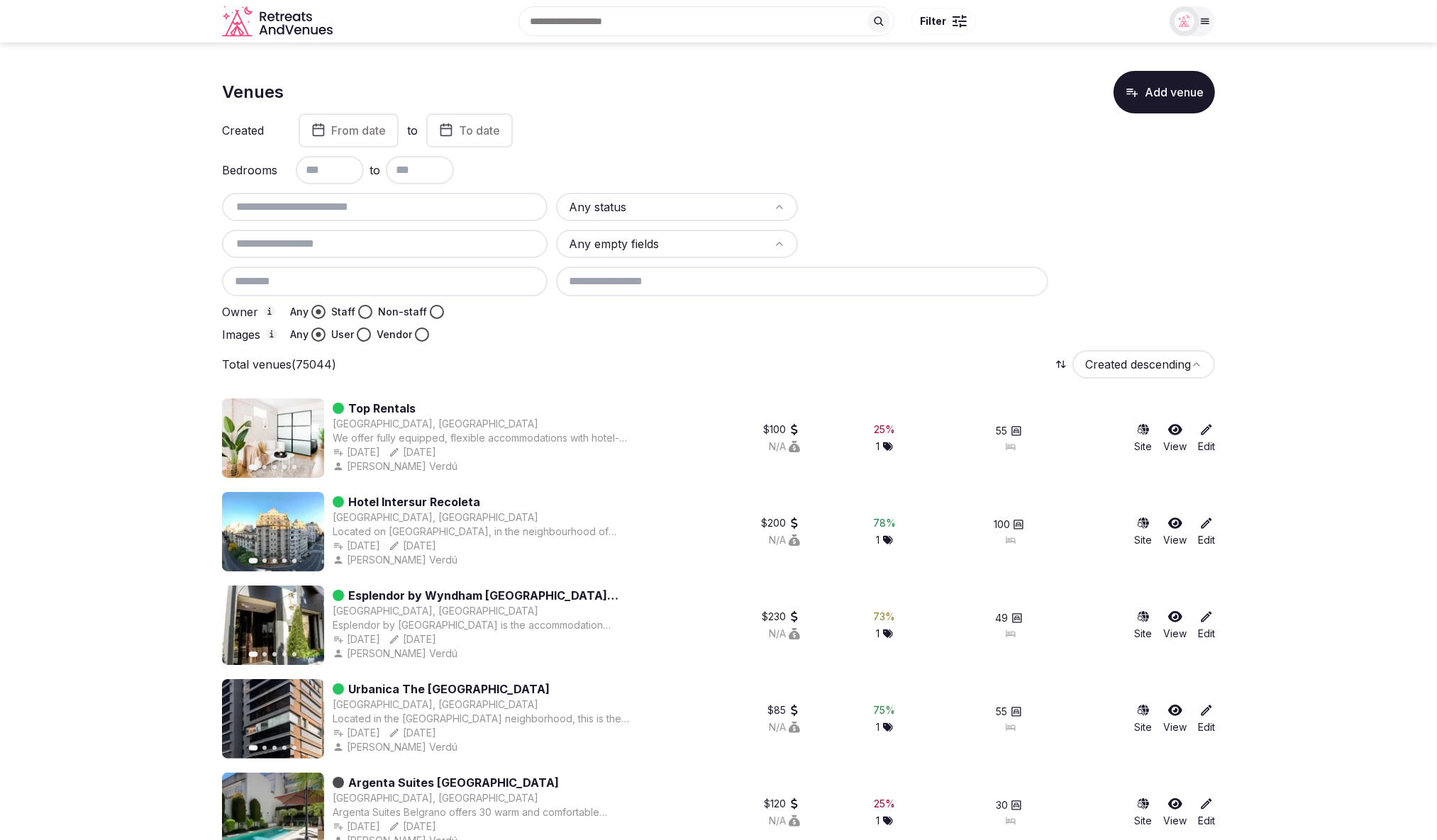
click at [324, 213] on input "text" at bounding box center [385, 206] width 314 height 17
paste input "**********"
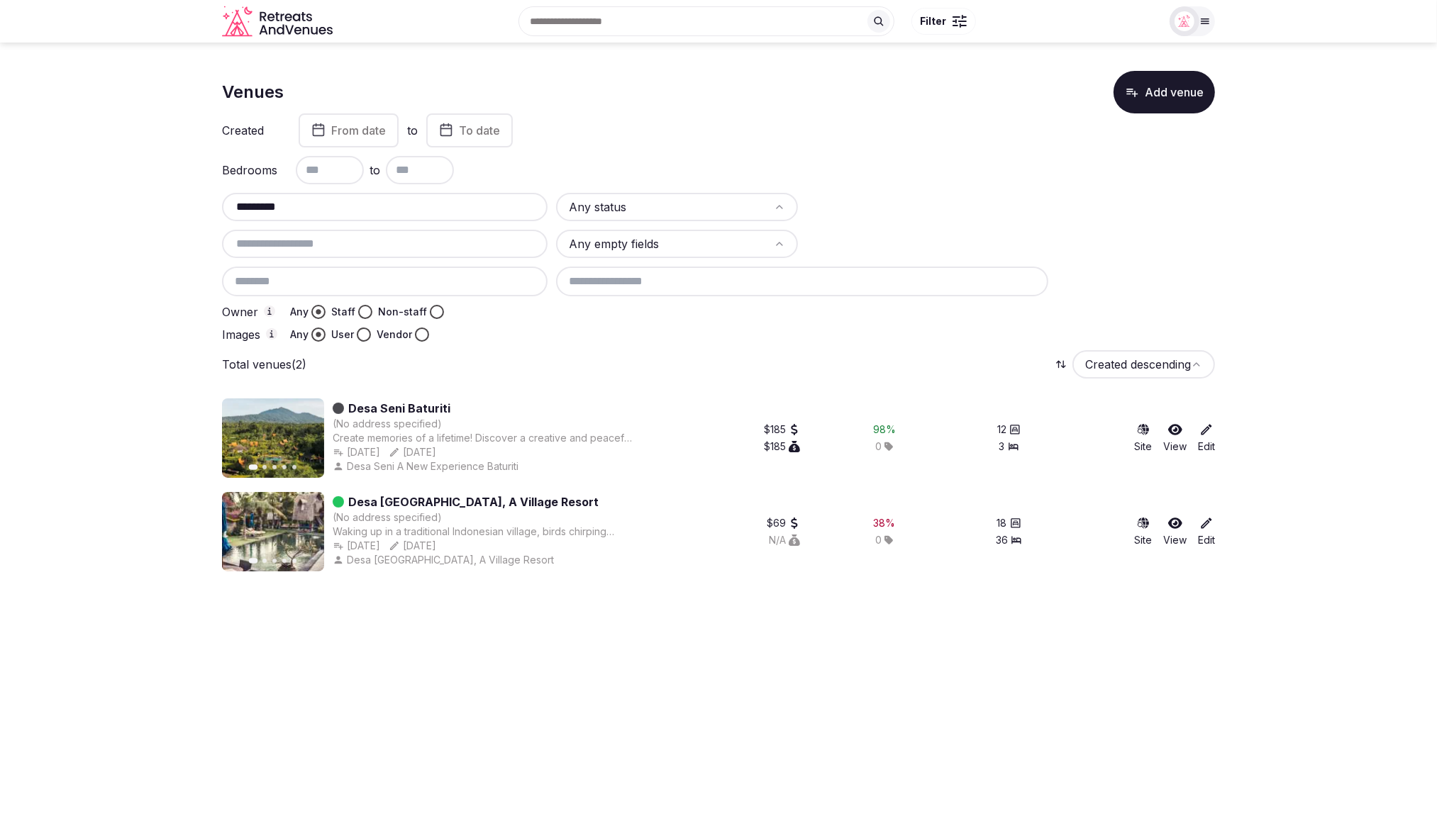
click at [475, 367] on div "Total venues (2) Created descending" at bounding box center [718, 365] width 993 height 28
drag, startPoint x: 384, startPoint y: 631, endPoint x: 368, endPoint y: 602, distance: 33.1
click at [383, 628] on html "Search Popular Destinations [GEOGRAPHIC_DATA], [GEOGRAPHIC_DATA] [GEOGRAPHIC_DA…" at bounding box center [718, 420] width 1437 height 840
drag, startPoint x: 556, startPoint y: 504, endPoint x: 347, endPoint y: 499, distance: 209.1
click at [347, 499] on div "Desa [GEOGRAPHIC_DATA], A Village Resort" at bounding box center [483, 502] width 302 height 17
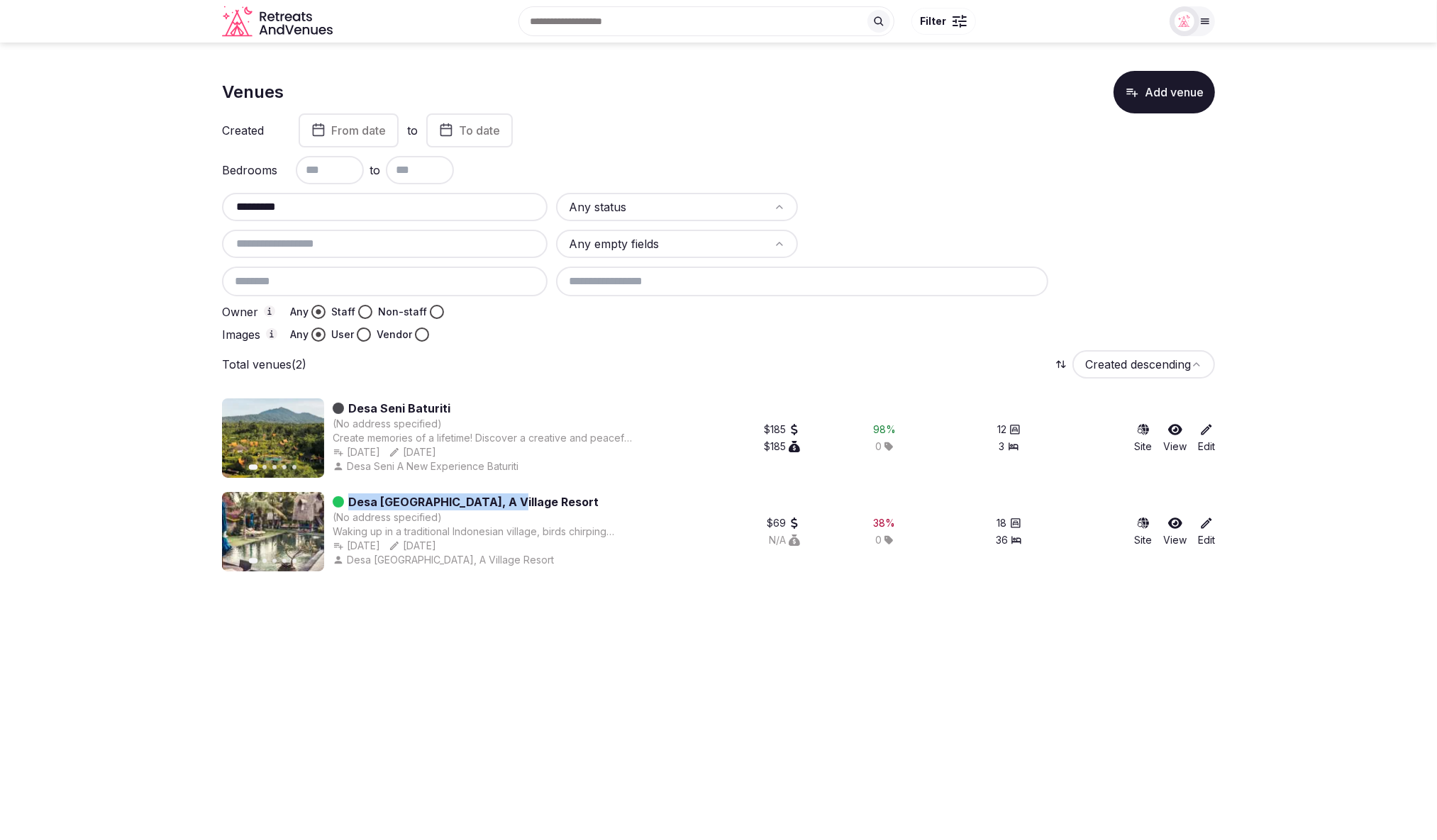
copy link "Desa [GEOGRAPHIC_DATA], A Village Resort"
click at [836, 139] on div "Created From date to To date" at bounding box center [718, 130] width 993 height 34
drag, startPoint x: 307, startPoint y: 207, endPoint x: 232, endPoint y: 205, distance: 75.0
click at [232, 205] on input "*********" at bounding box center [385, 206] width 314 height 17
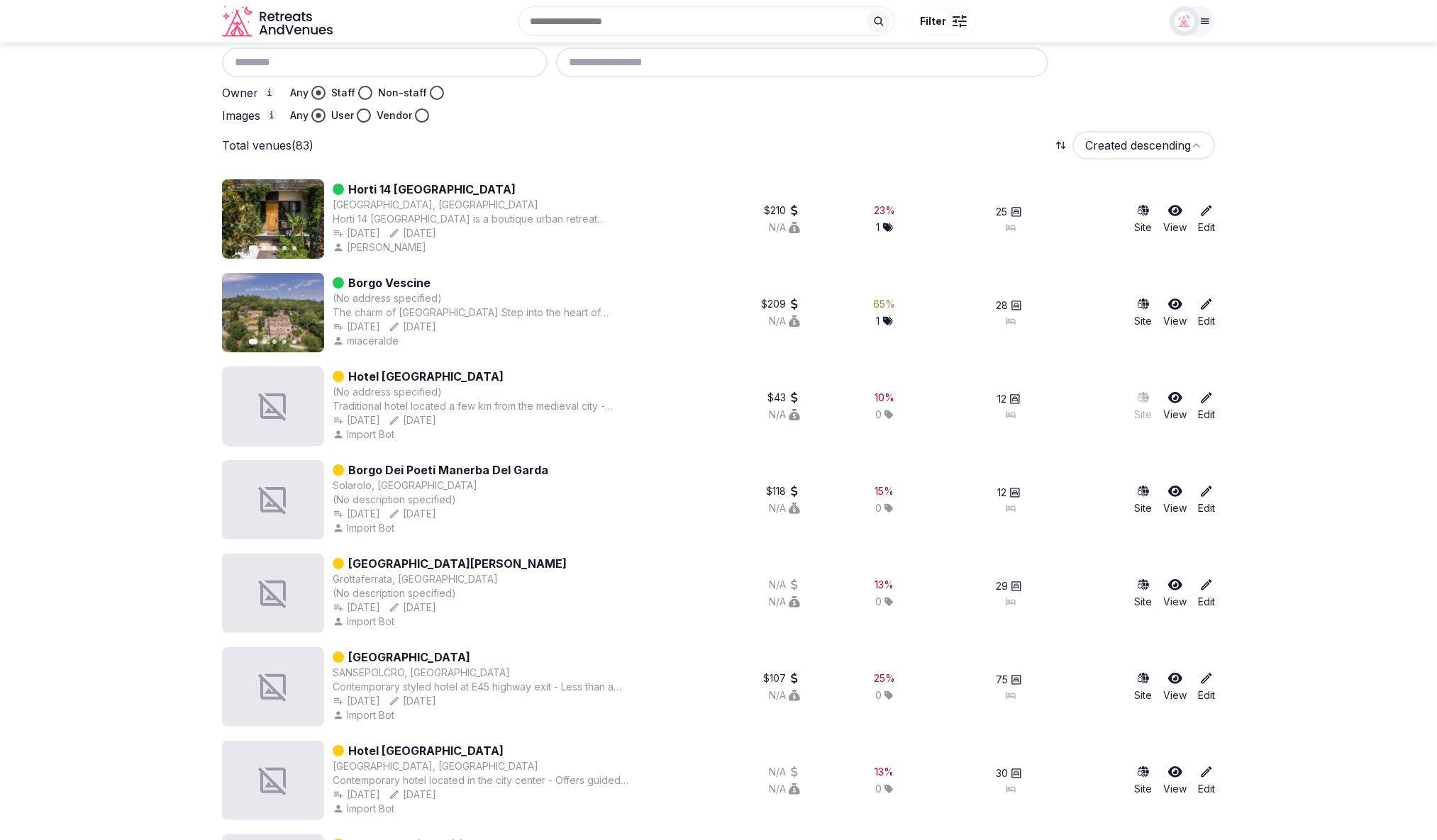
scroll to position [137, 0]
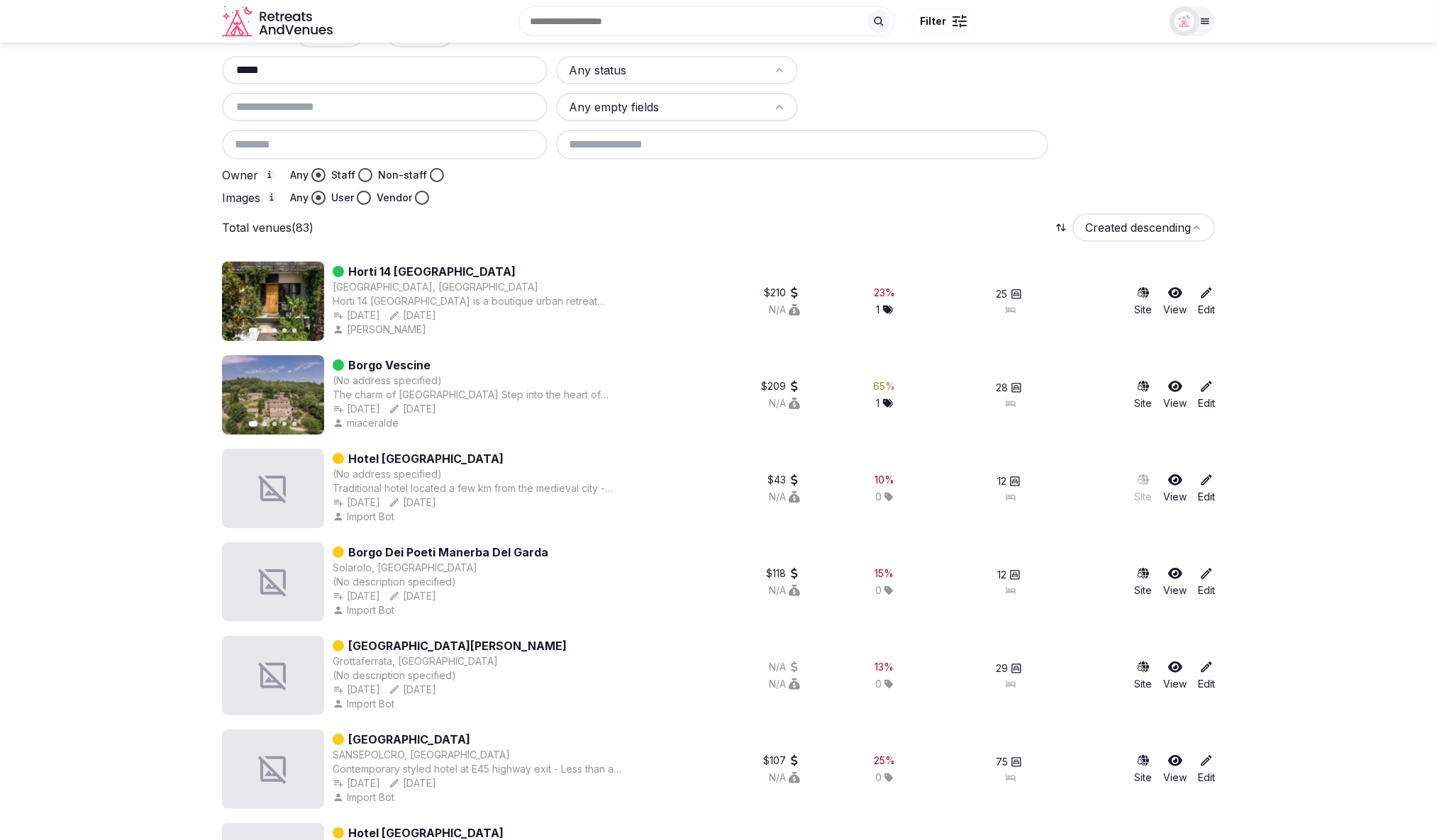
click at [349, 73] on input "*****" at bounding box center [385, 69] width 314 height 17
type input "**********"
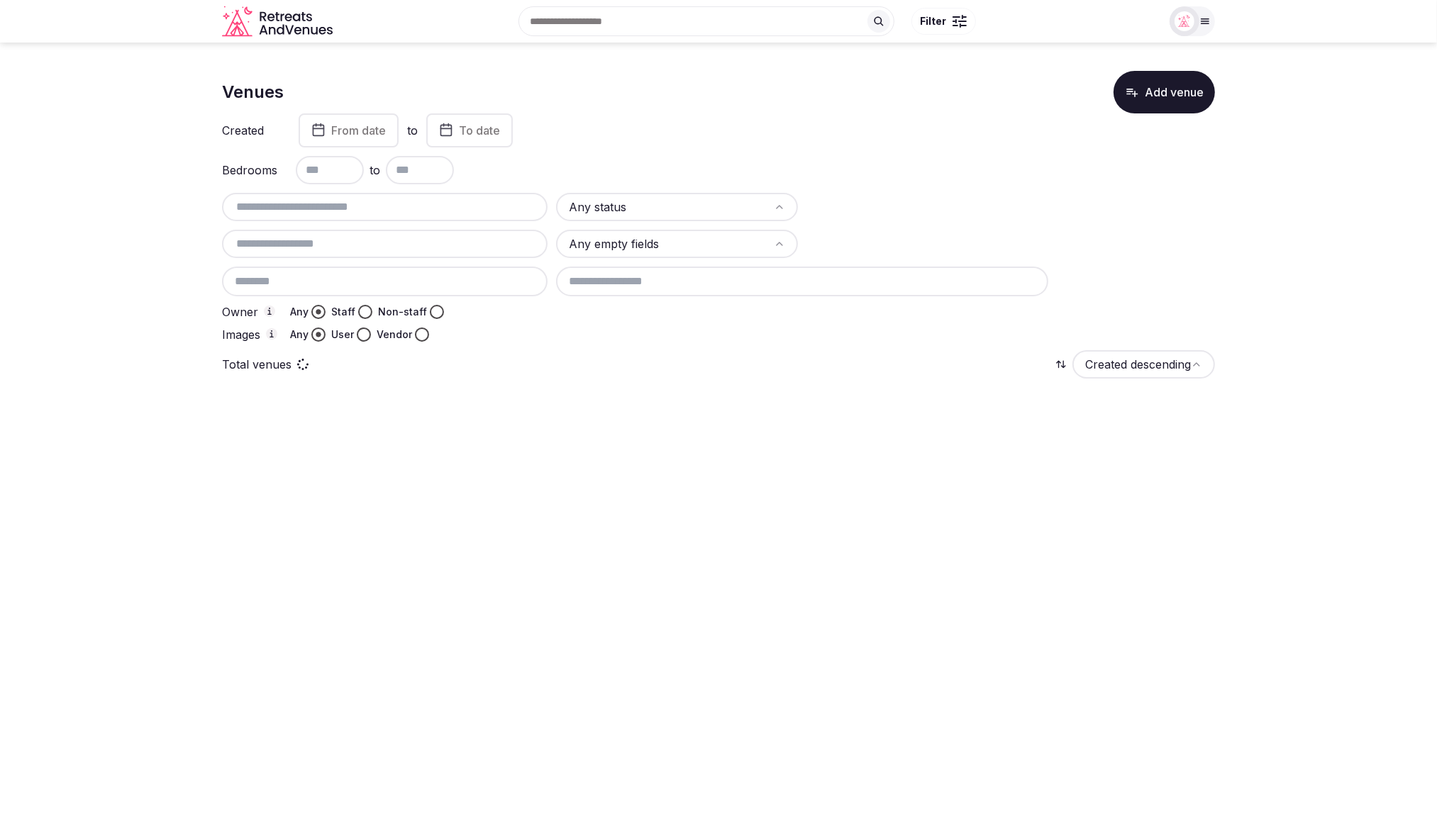
click at [361, 208] on input "text" at bounding box center [385, 206] width 314 height 17
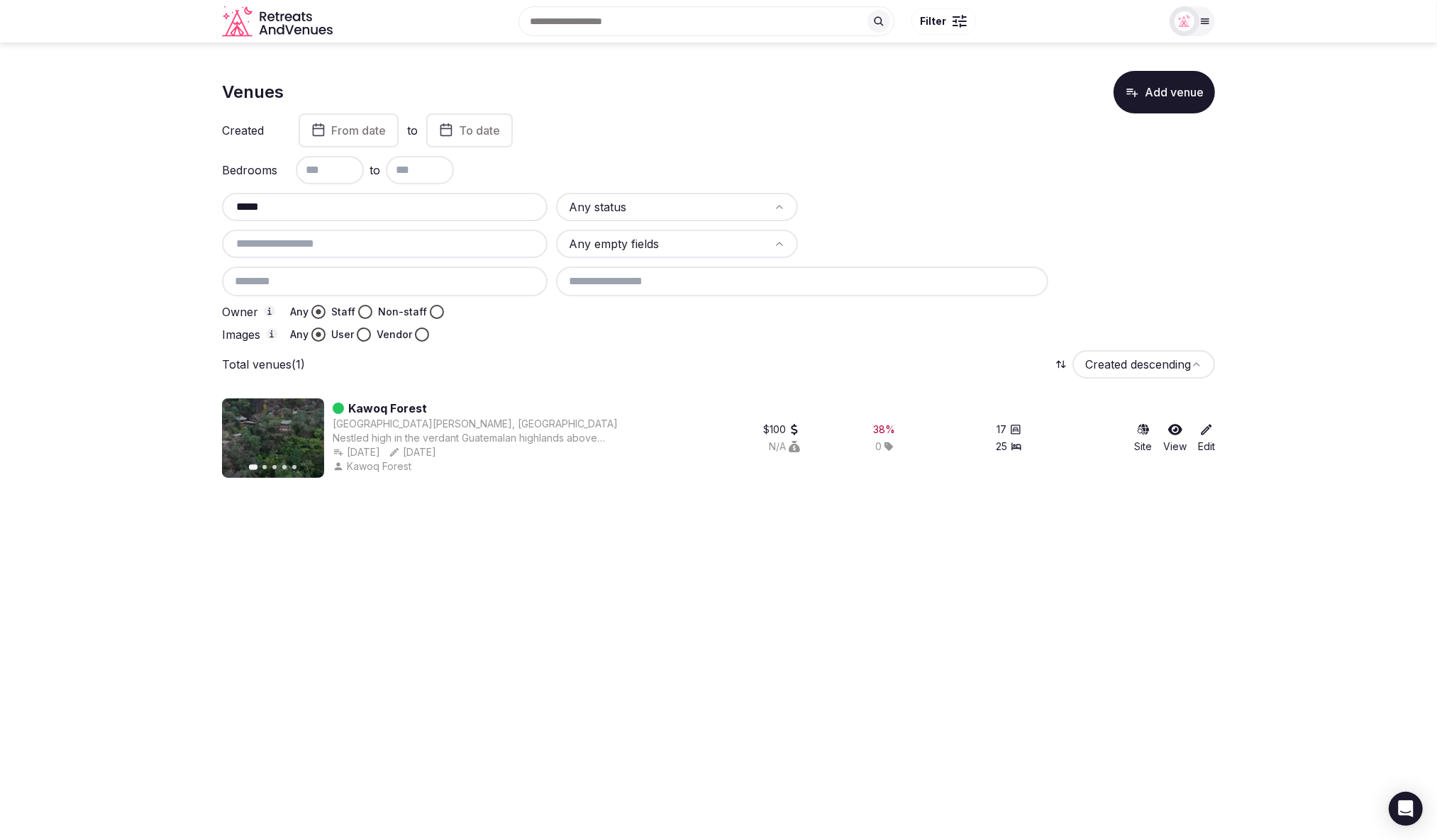
click at [50, 171] on section "Venues Add venue Created From date to To date Bedrooms to ***** Any status Any …" at bounding box center [718, 269] width 1437 height 452
click at [155, 108] on section "Venues Add venue Created From date to To date Bedrooms to ***** Any status Any …" at bounding box center [718, 269] width 1437 height 452
drag, startPoint x: 330, startPoint y: 209, endPoint x: 198, endPoint y: 205, distance: 132.1
click at [198, 205] on section "Venues Add venue Created From date to To date Bedrooms to ***** Any status Any …" at bounding box center [718, 269] width 1437 height 452
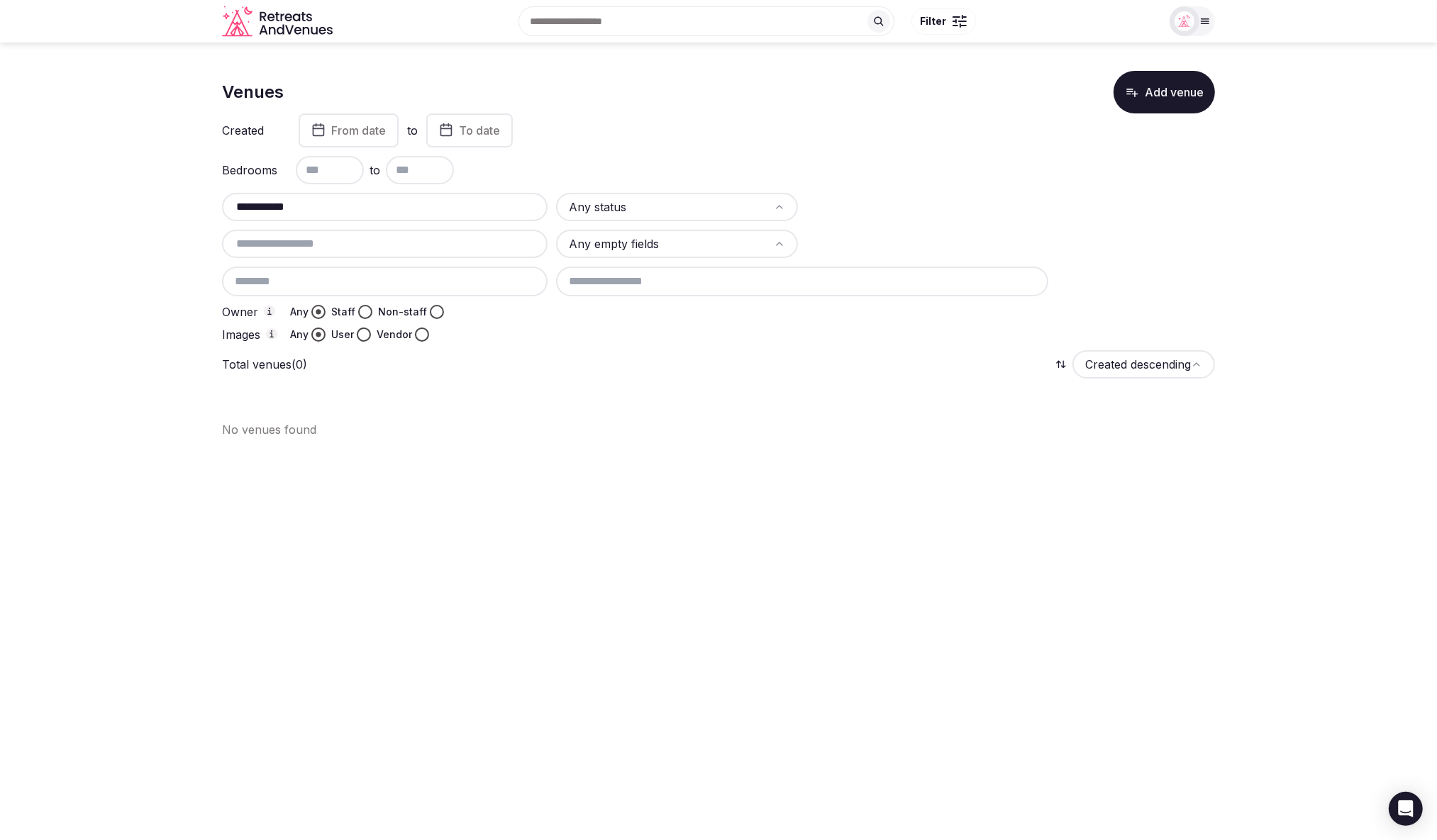
click at [248, 205] on input "**********" at bounding box center [385, 206] width 314 height 17
click at [246, 206] on input "**********" at bounding box center [385, 206] width 314 height 17
drag, startPoint x: 245, startPoint y: 208, endPoint x: 221, endPoint y: 207, distance: 24.0
click at [221, 207] on section "**********" at bounding box center [718, 249] width 1437 height 413
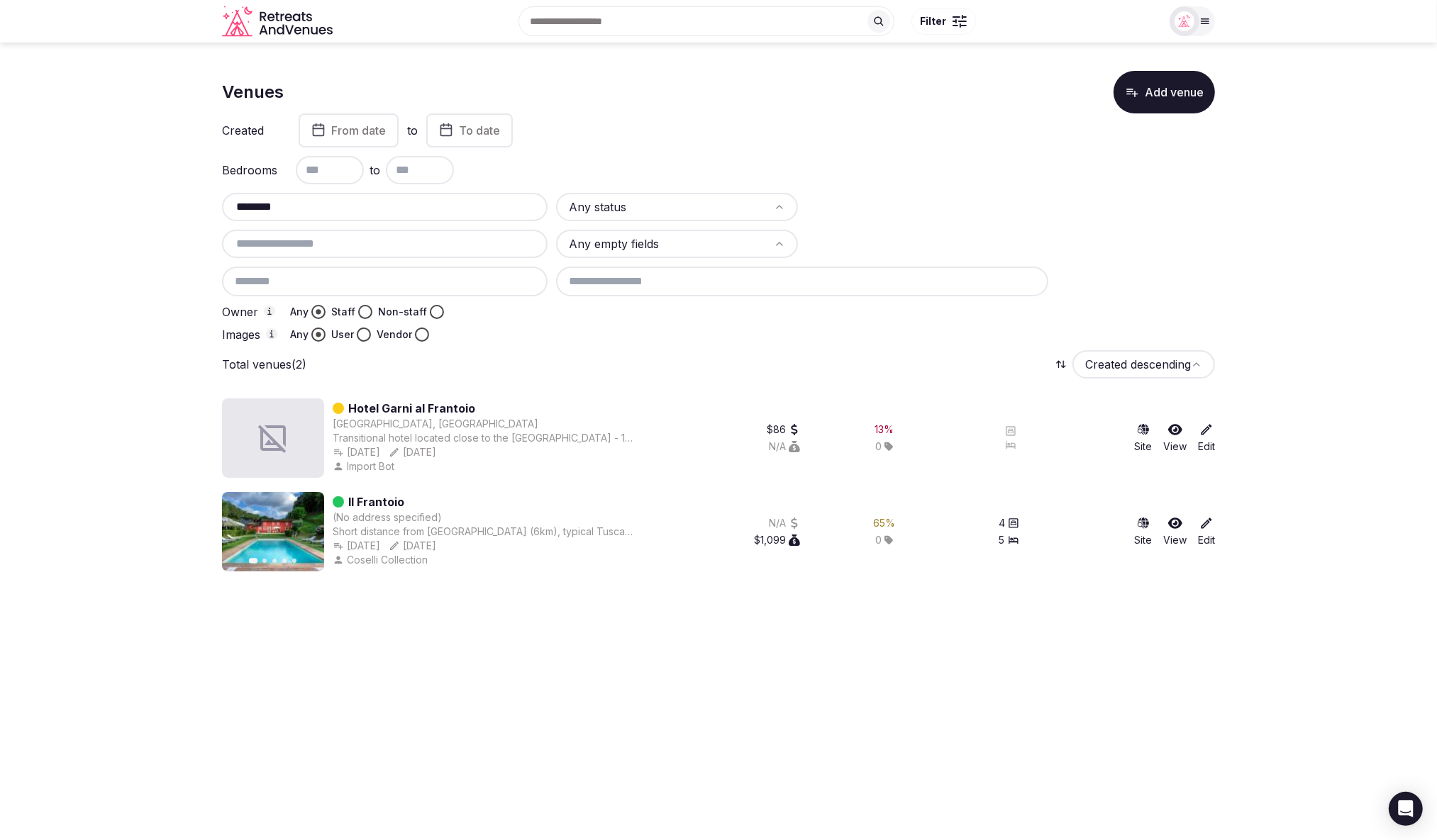
type input "********"
drag, startPoint x: 428, startPoint y: 494, endPoint x: 347, endPoint y: 498, distance: 81.1
click at [347, 498] on div "Il Frantoio" at bounding box center [483, 502] width 302 height 17
copy link "Il Frantoio"
click at [733, 621] on html "Search Popular Destinations [GEOGRAPHIC_DATA], [GEOGRAPHIC_DATA] [GEOGRAPHIC_DA…" at bounding box center [718, 420] width 1437 height 840
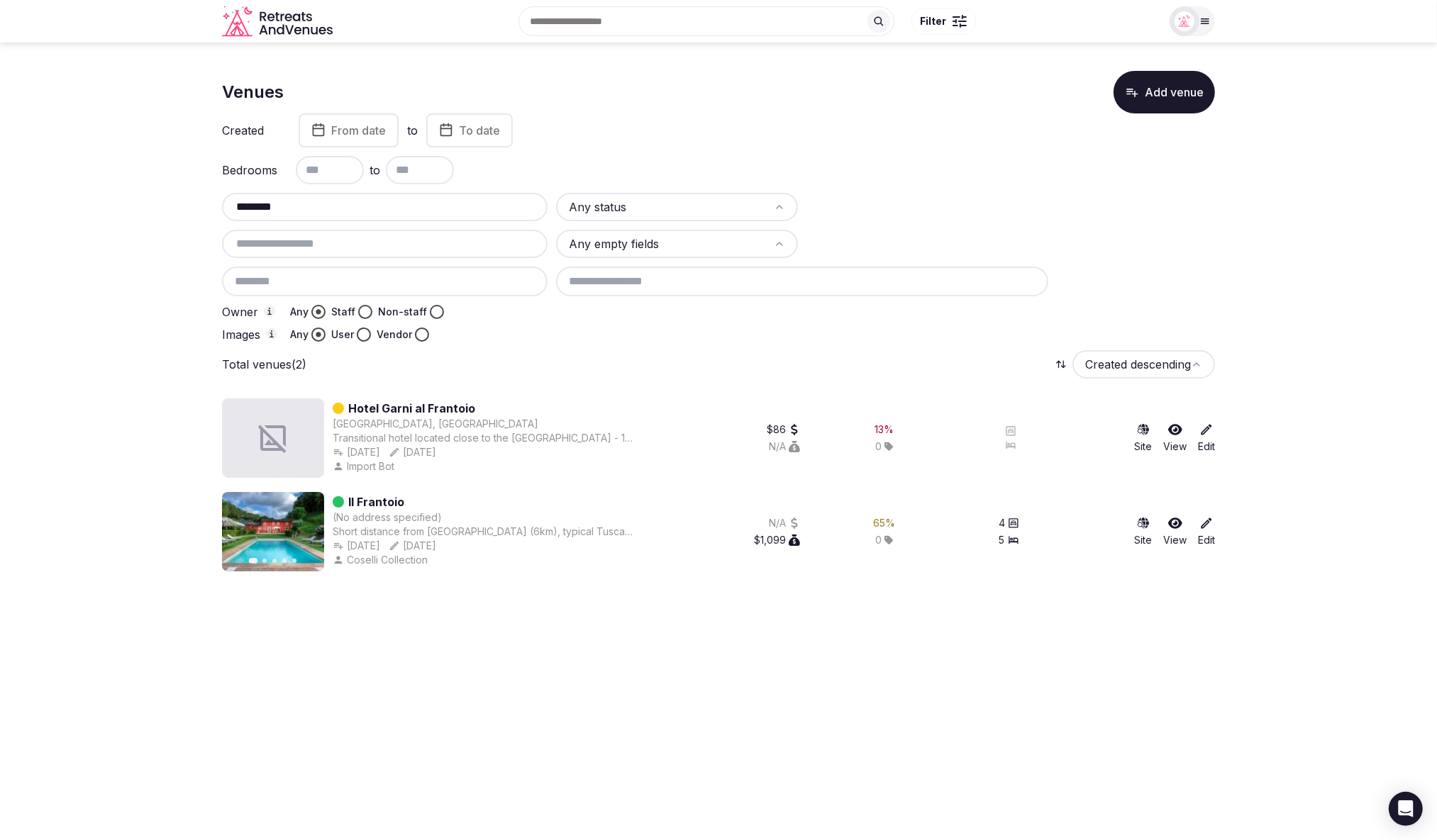
drag, startPoint x: 654, startPoint y: 367, endPoint x: 637, endPoint y: 362, distance: 17.7
click at [654, 367] on div "Total venues (2) Created descending" at bounding box center [718, 365] width 993 height 28
click at [779, 345] on div "Venues Add venue Created From date to To date Bedrooms to ******** Any status A…" at bounding box center [718, 327] width 993 height 512
click at [570, 336] on div at bounding box center [885, 335] width 659 height 14
click at [422, 250] on input "text" at bounding box center [385, 243] width 314 height 17
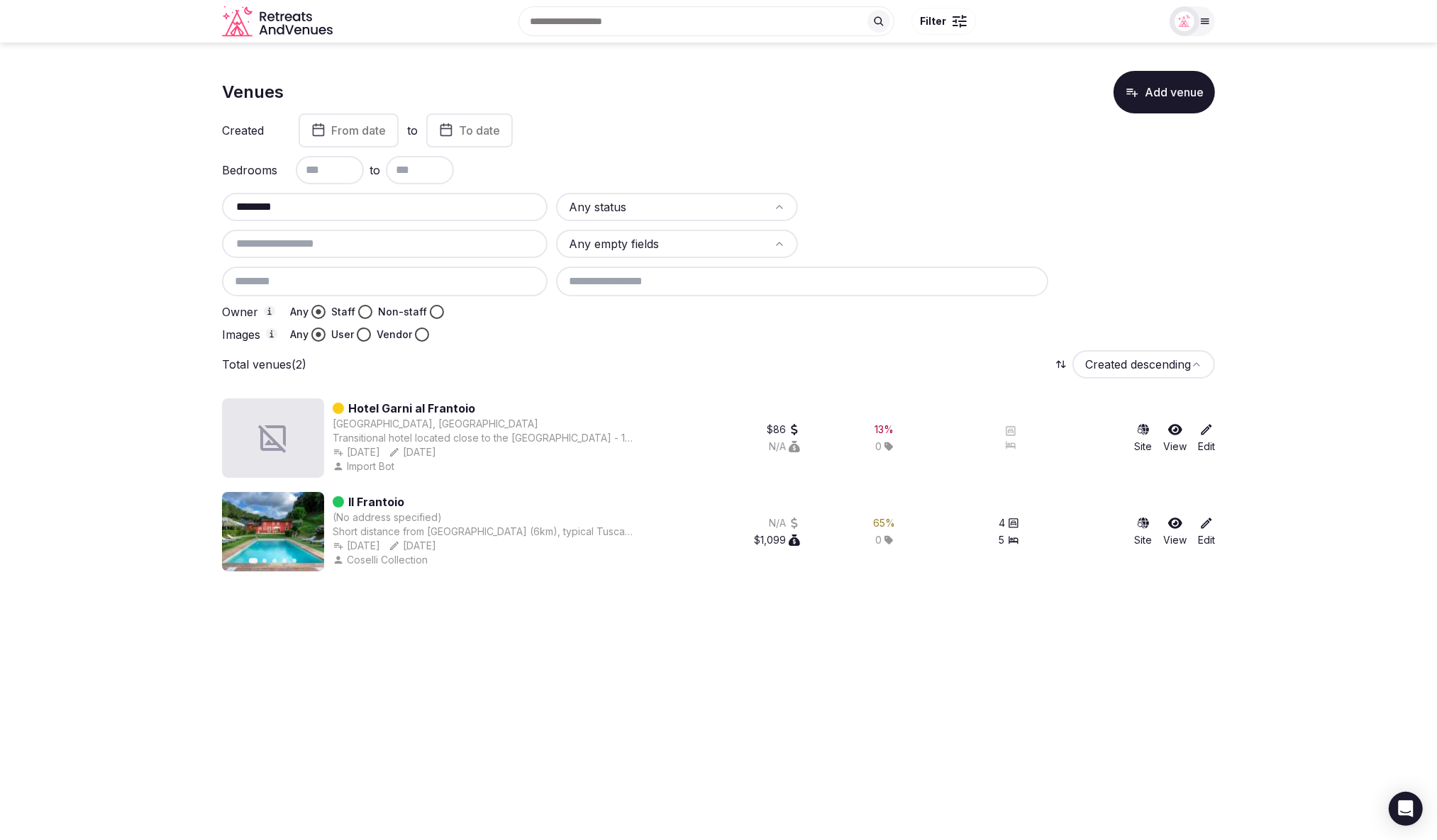
click at [359, 502] on link "Il Frantoio" at bounding box center [376, 502] width 56 height 17
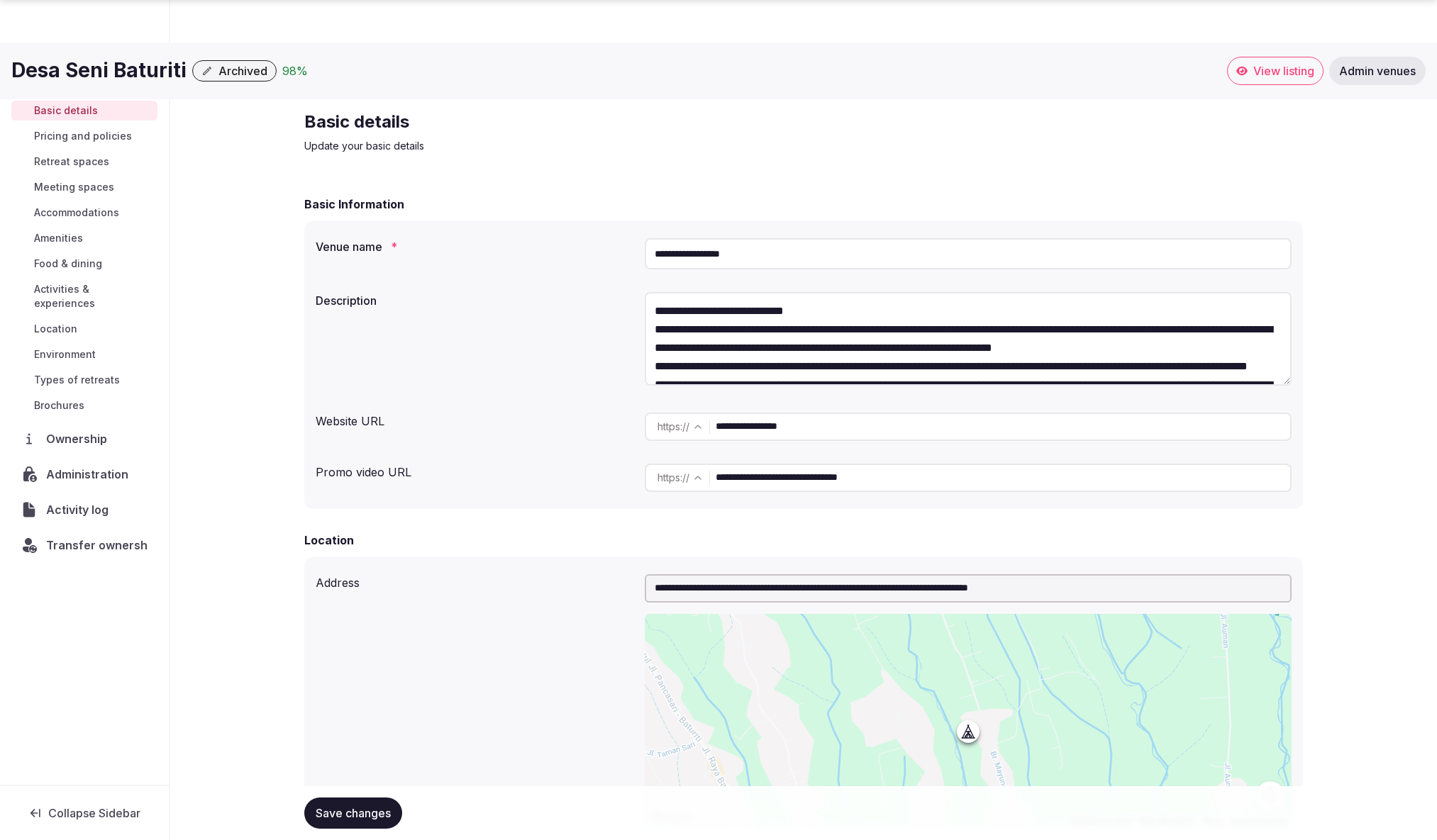
scroll to position [92, 0]
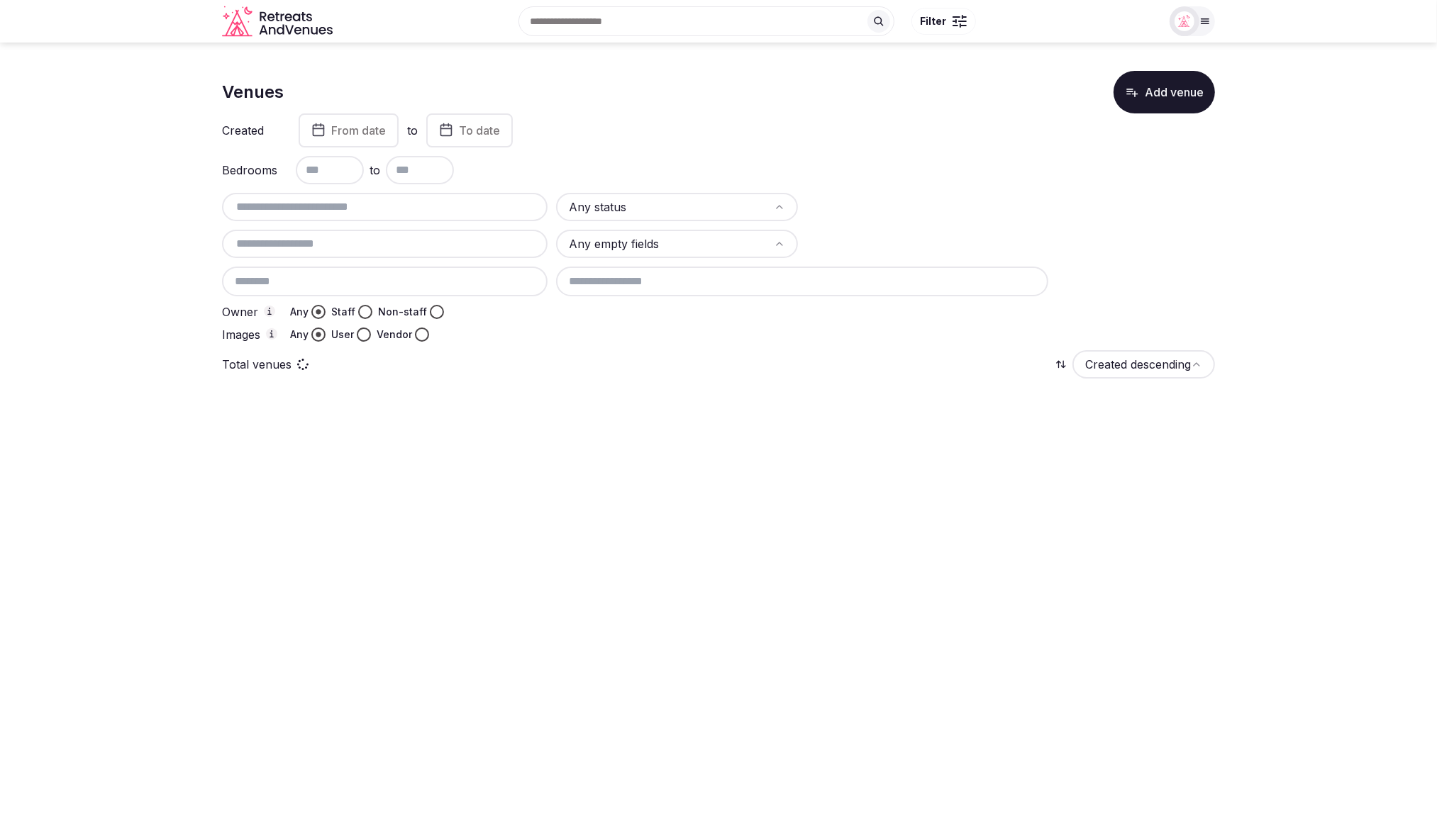
click at [335, 209] on input "text" at bounding box center [385, 206] width 314 height 17
paste input "********"
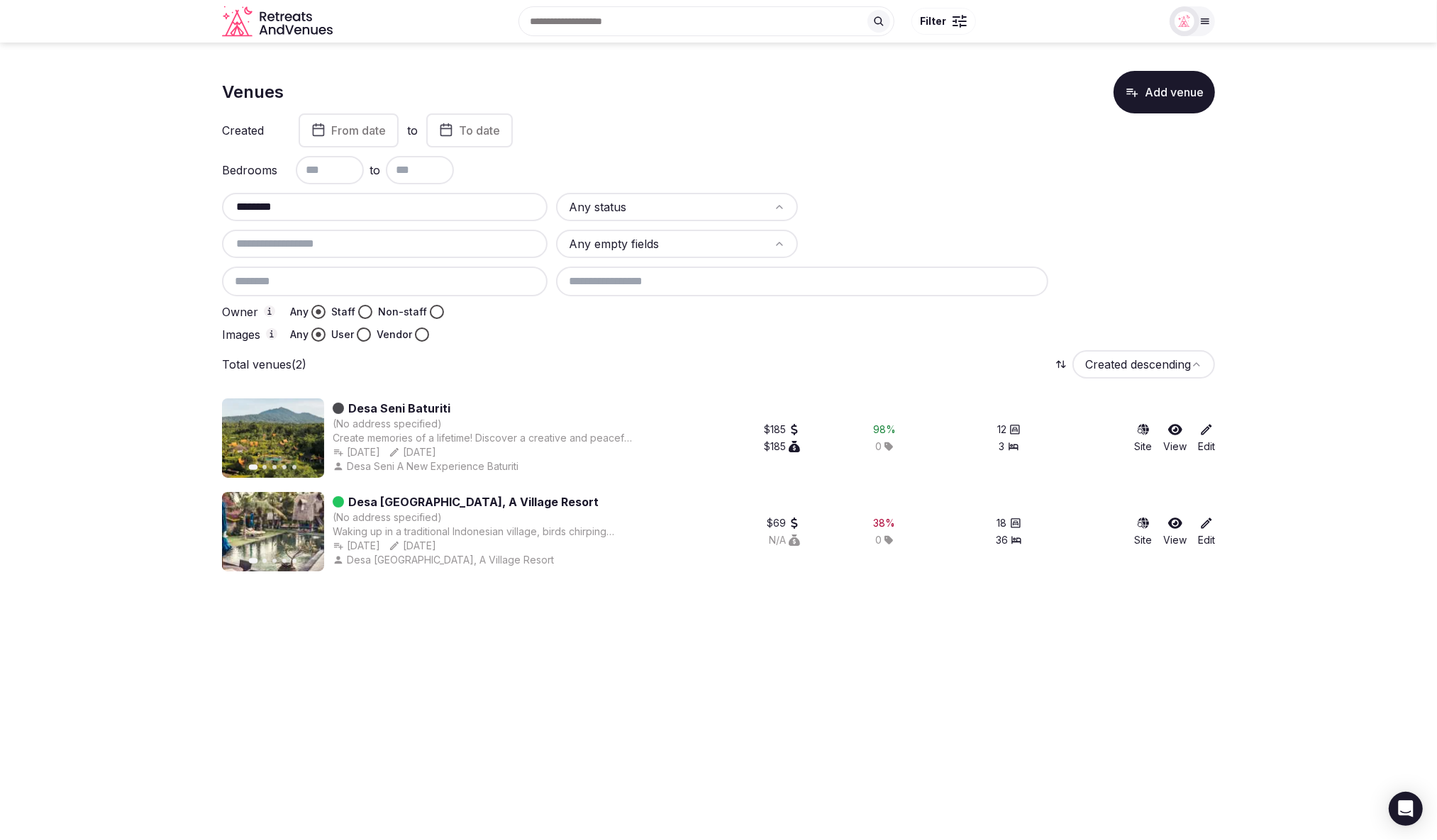
click at [237, 200] on input "********" at bounding box center [385, 206] width 314 height 17
type input "*********"
click at [547, 351] on div "Total venues (2) Created descending" at bounding box center [718, 365] width 993 height 28
drag, startPoint x: 468, startPoint y: 413, endPoint x: 346, endPoint y: 409, distance: 122.1
click at [346, 409] on div "Desa Seni Baturiti" at bounding box center [483, 408] width 302 height 17
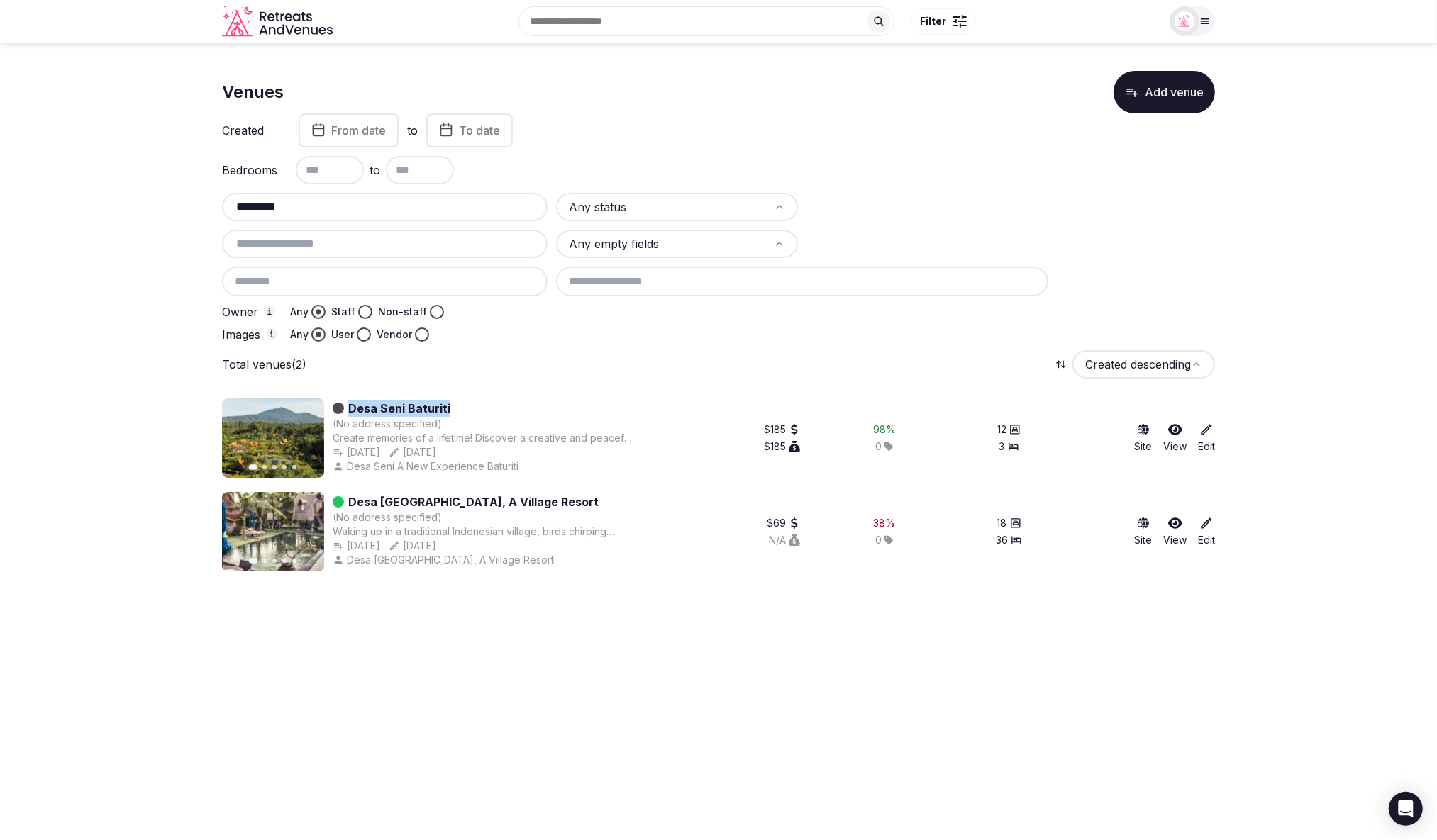
copy div "Desa Seni Baturiti"
drag, startPoint x: 451, startPoint y: 501, endPoint x: 354, endPoint y: 502, distance: 97.0
click at [351, 502] on div "Desa Seni, A Village Resort" at bounding box center [483, 502] width 302 height 17
copy link "Desa Seni, A Village Resort"
click at [503, 376] on div "Total venues (2) Created descending" at bounding box center [718, 365] width 993 height 28
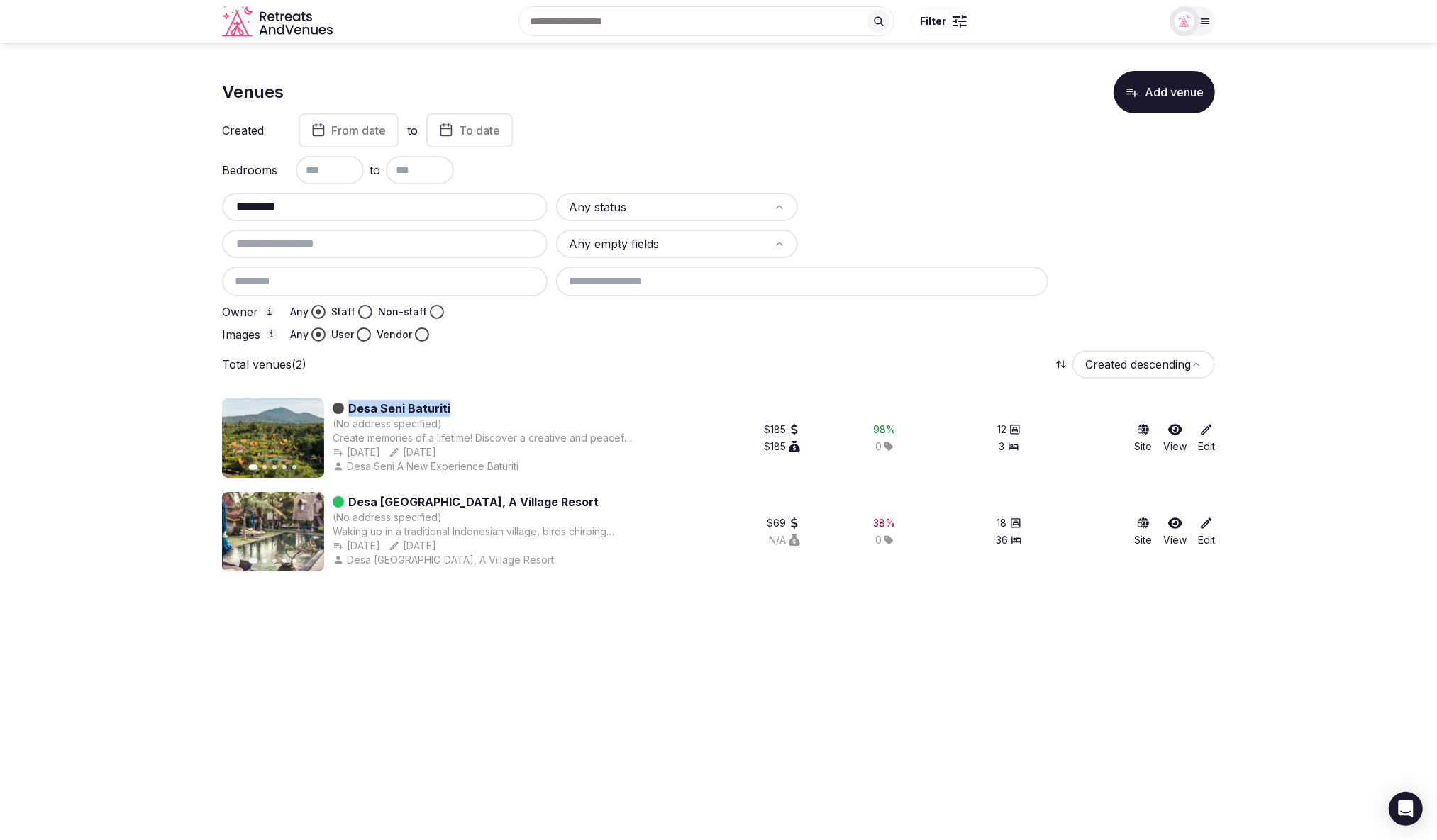
drag, startPoint x: 461, startPoint y: 407, endPoint x: 354, endPoint y: 404, distance: 107.0
click at [352, 406] on div "Desa Seni Baturiti" at bounding box center [483, 408] width 302 height 17
copy link "Desa Seni Baturiti"
click at [876, 163] on div "Bedrooms to" at bounding box center [718, 170] width 993 height 28
click at [1298, 76] on section "Venues Add venue Created From date to To date Bedrooms to ********* Any status …" at bounding box center [718, 316] width 1437 height 546
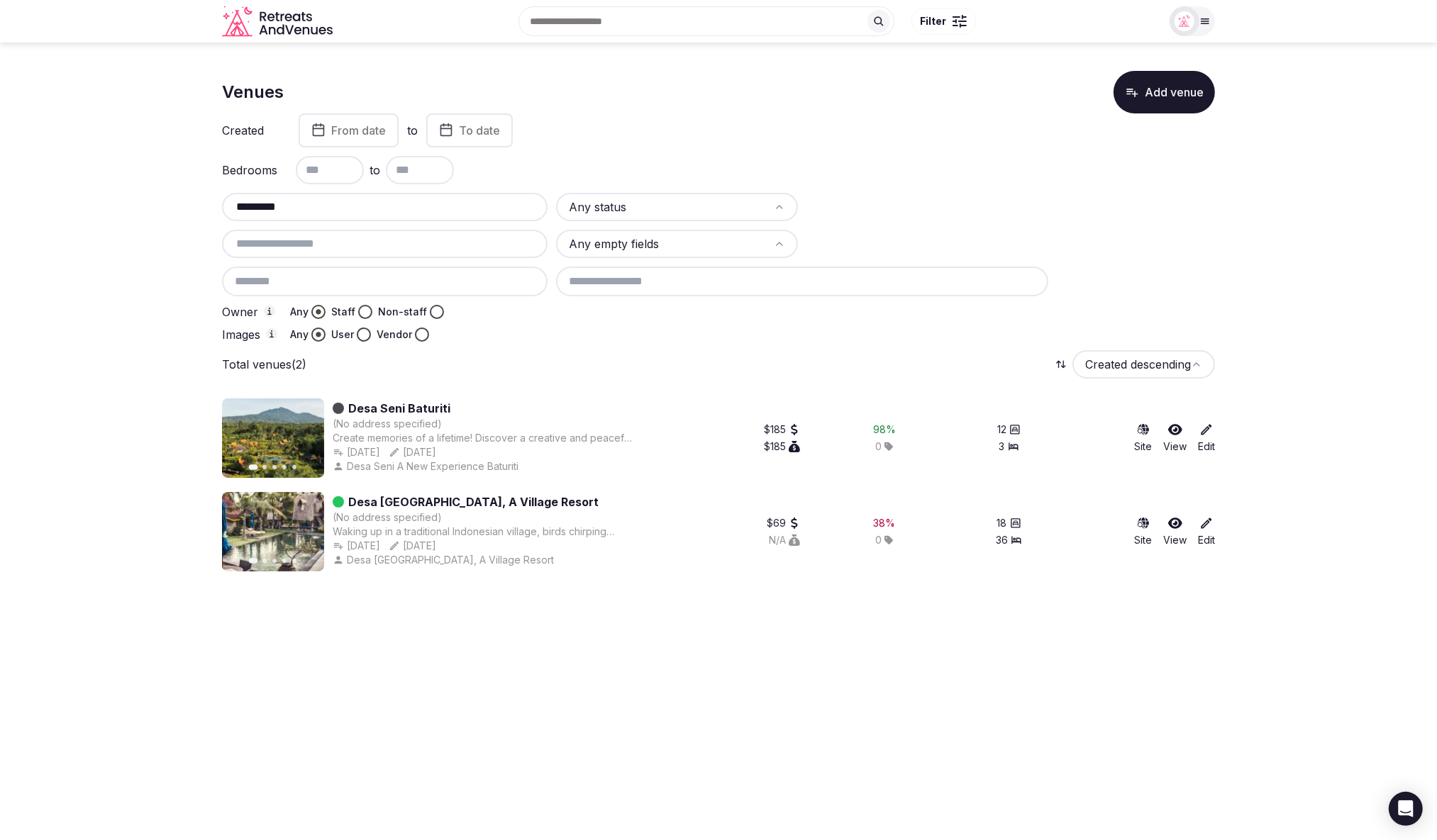
click at [834, 110] on div "Venues Add venue" at bounding box center [718, 92] width 993 height 43
click at [926, 205] on div at bounding box center [928, 207] width 242 height 28
click at [747, 200] on html "Search Popular Destinations Toscana, Italy Riviera Maya, Mexico Indonesia, Bali…" at bounding box center [718, 420] width 1437 height 840
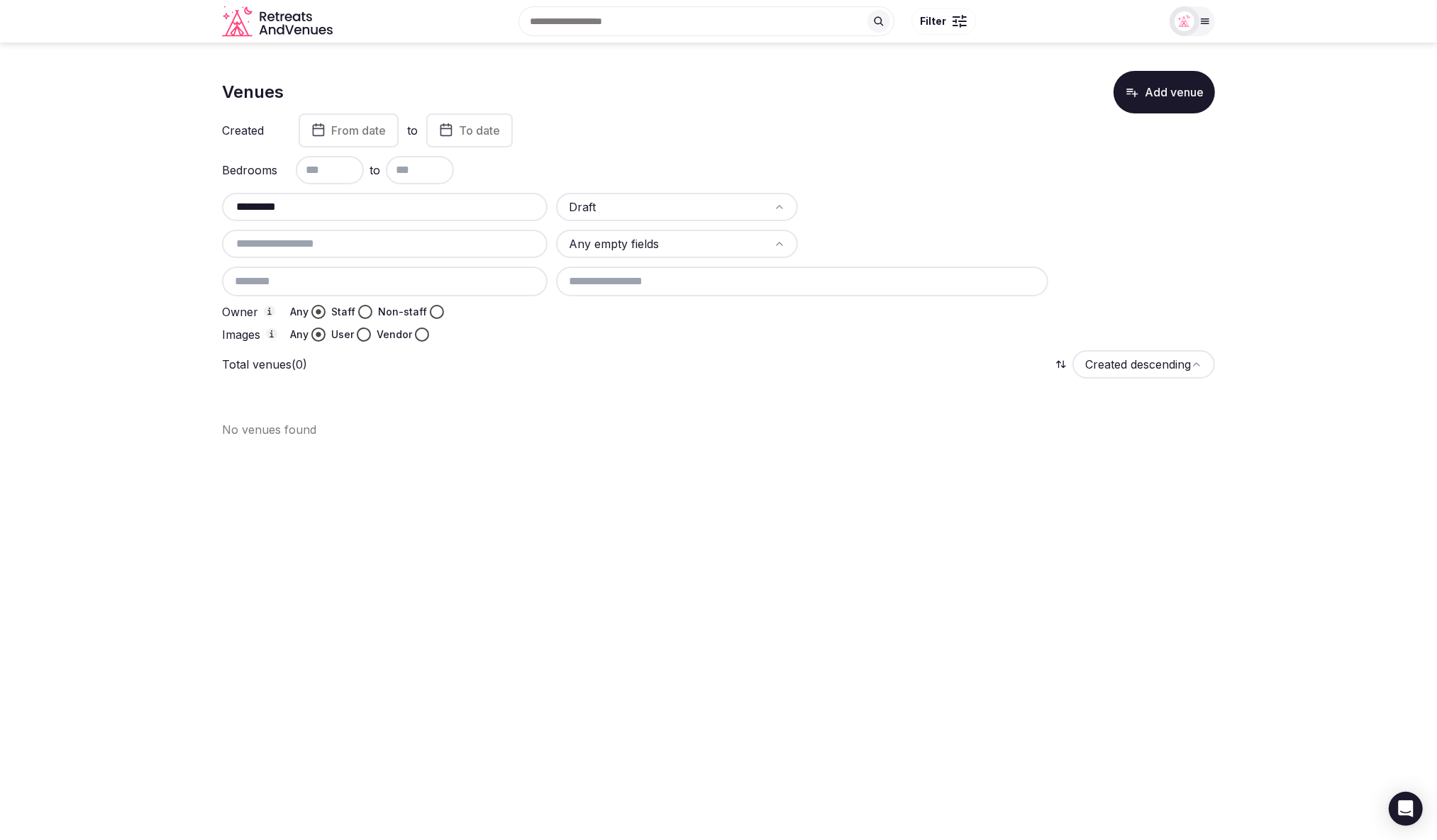
click at [896, 217] on div at bounding box center [928, 207] width 242 height 28
drag, startPoint x: 296, startPoint y: 210, endPoint x: 211, endPoint y: 210, distance: 85.0
click at [211, 210] on section "Venues Add venue Created From date to To date Bedrooms to ********* Draft Any e…" at bounding box center [718, 249] width 1437 height 413
click at [789, 435] on html "Search Popular Destinations Toscana, Italy Riviera Maya, Mexico Indonesia, Bali…" at bounding box center [718, 420] width 1437 height 840
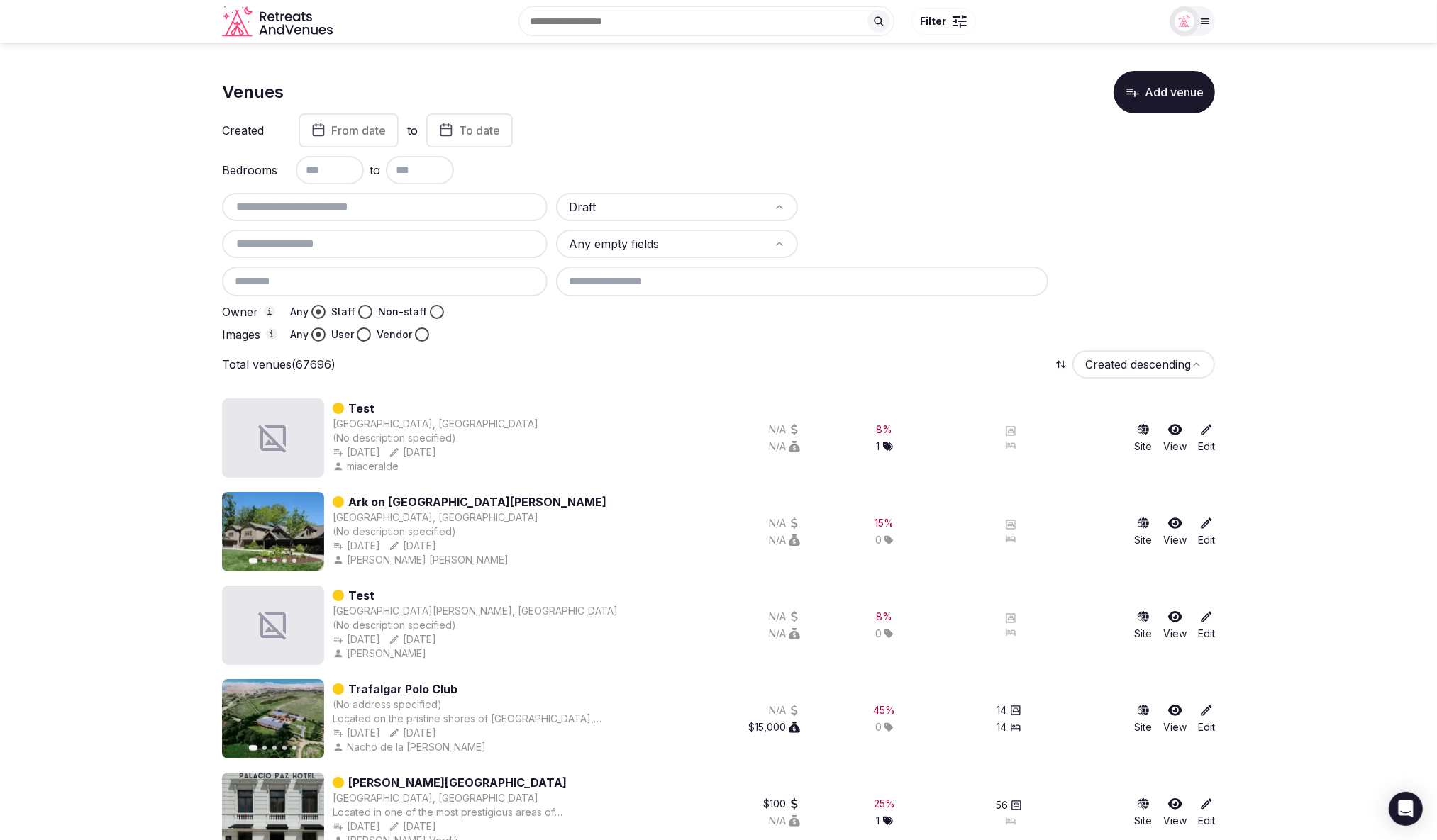
click at [943, 198] on div at bounding box center [928, 207] width 242 height 28
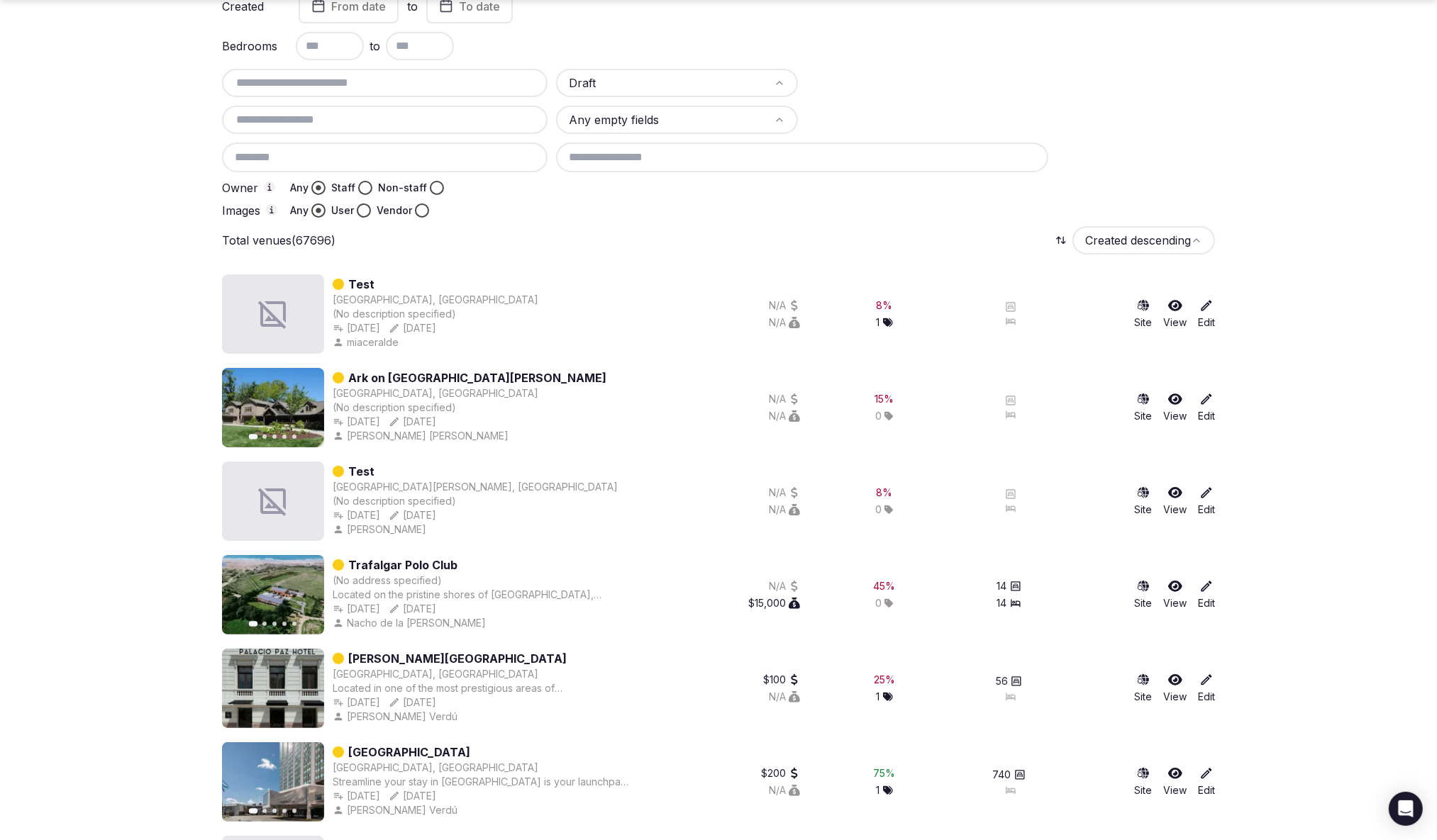
scroll to position [160, 0]
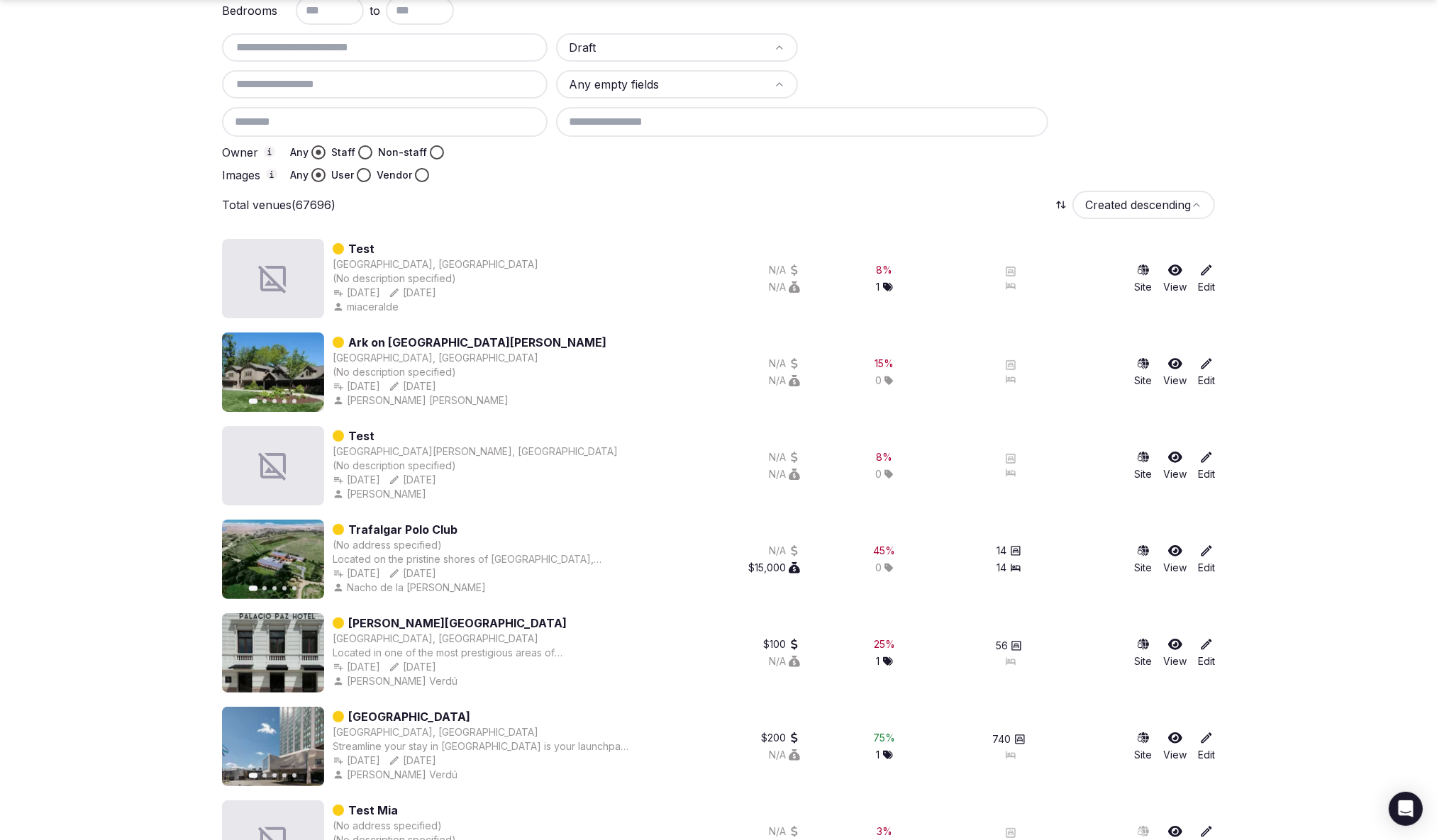
click at [1204, 273] on icon at bounding box center [1207, 270] width 11 height 11
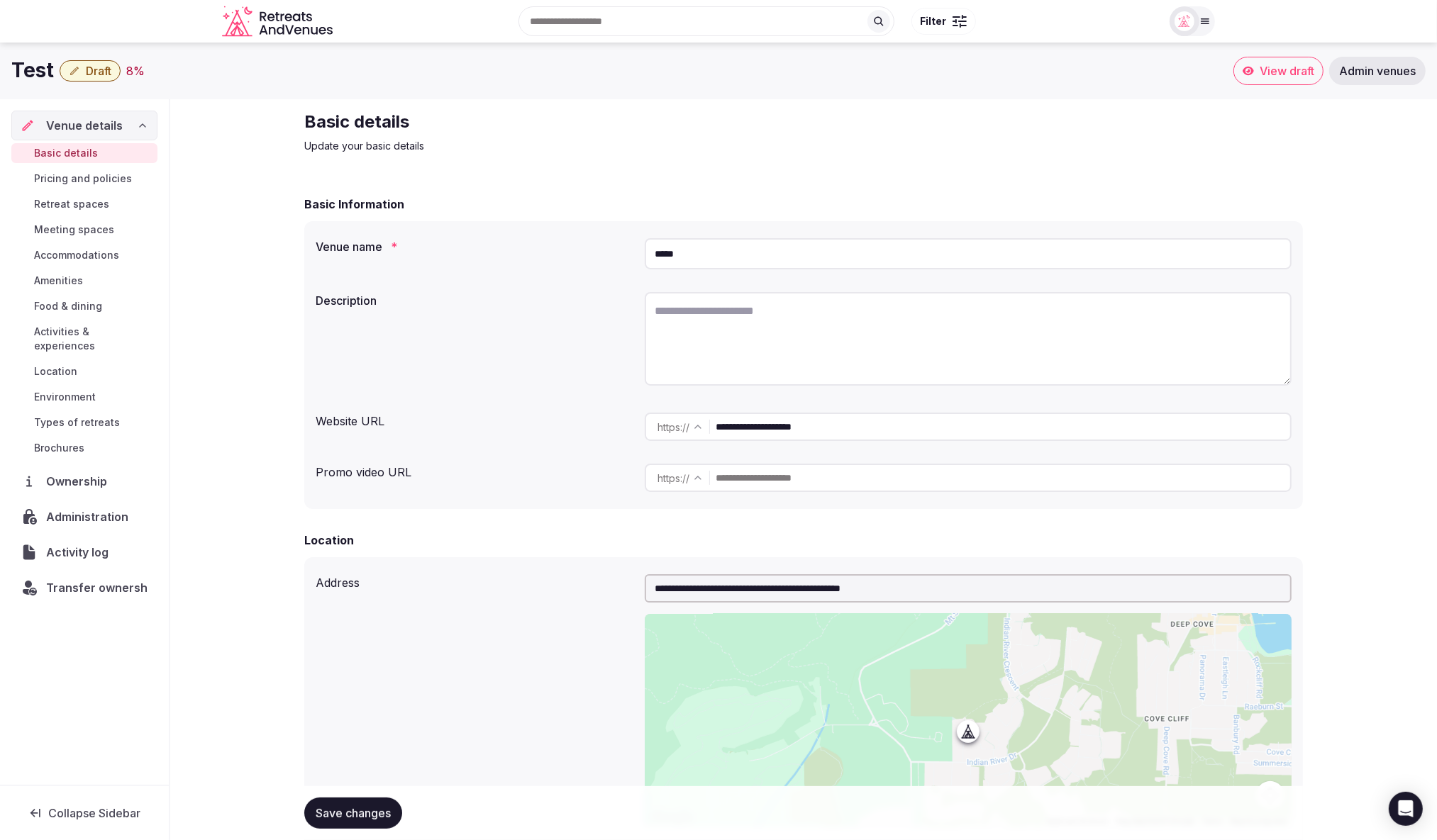
click at [121, 118] on div "Venue details" at bounding box center [84, 125] width 128 height 17
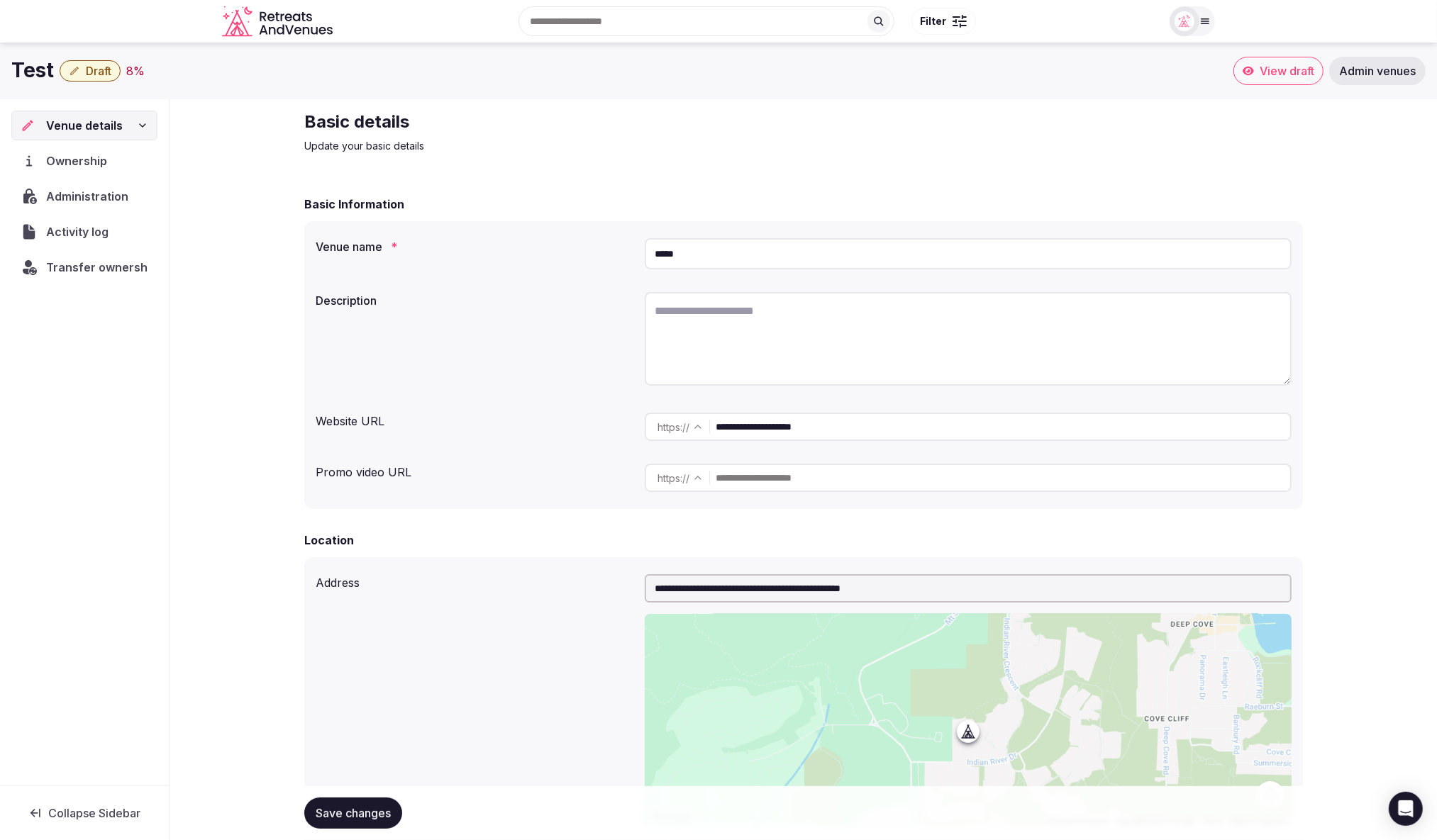
click at [128, 128] on div "Venue details" at bounding box center [84, 125] width 128 height 17
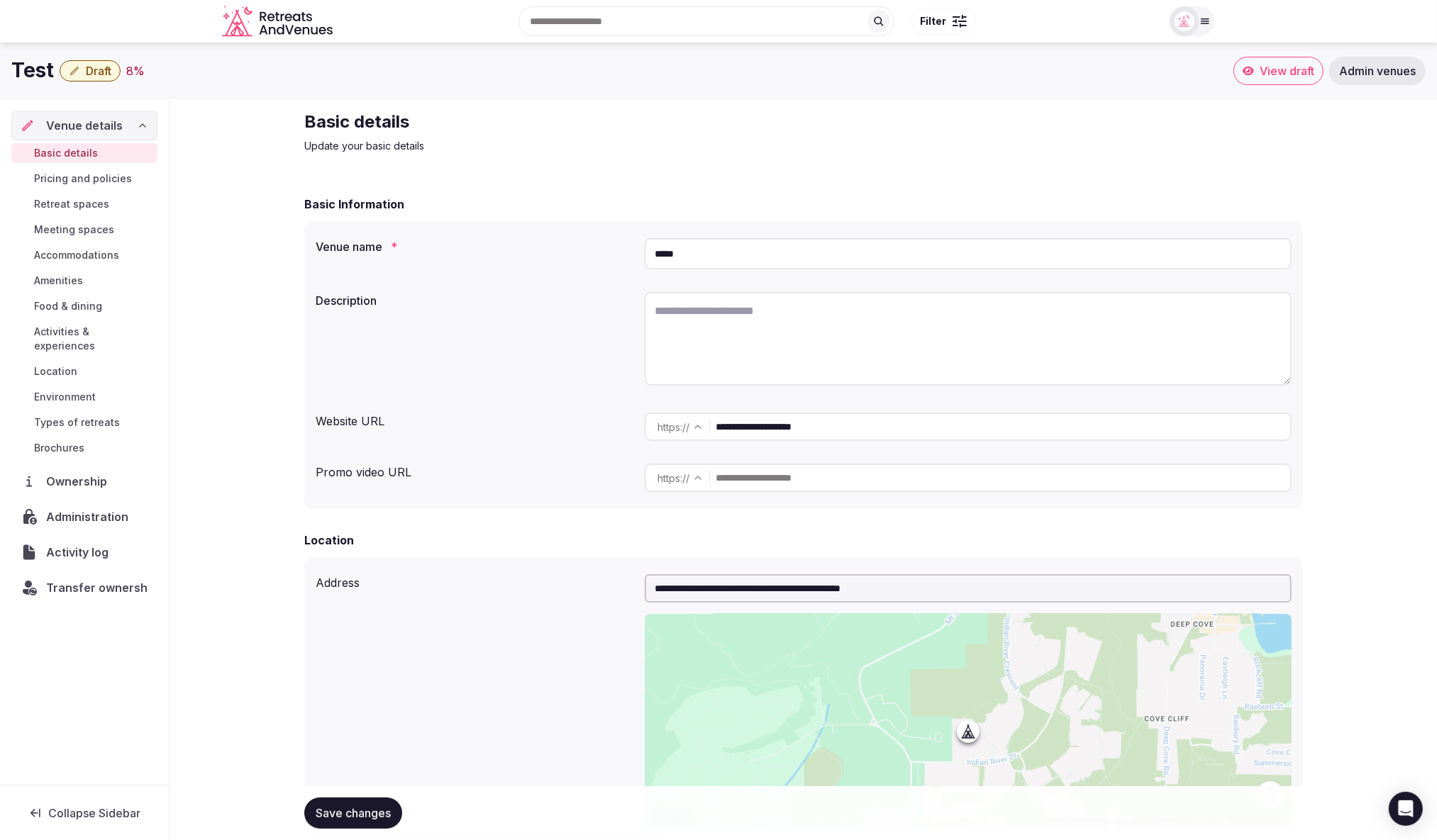
click at [83, 68] on button "Draft" at bounding box center [90, 71] width 61 height 21
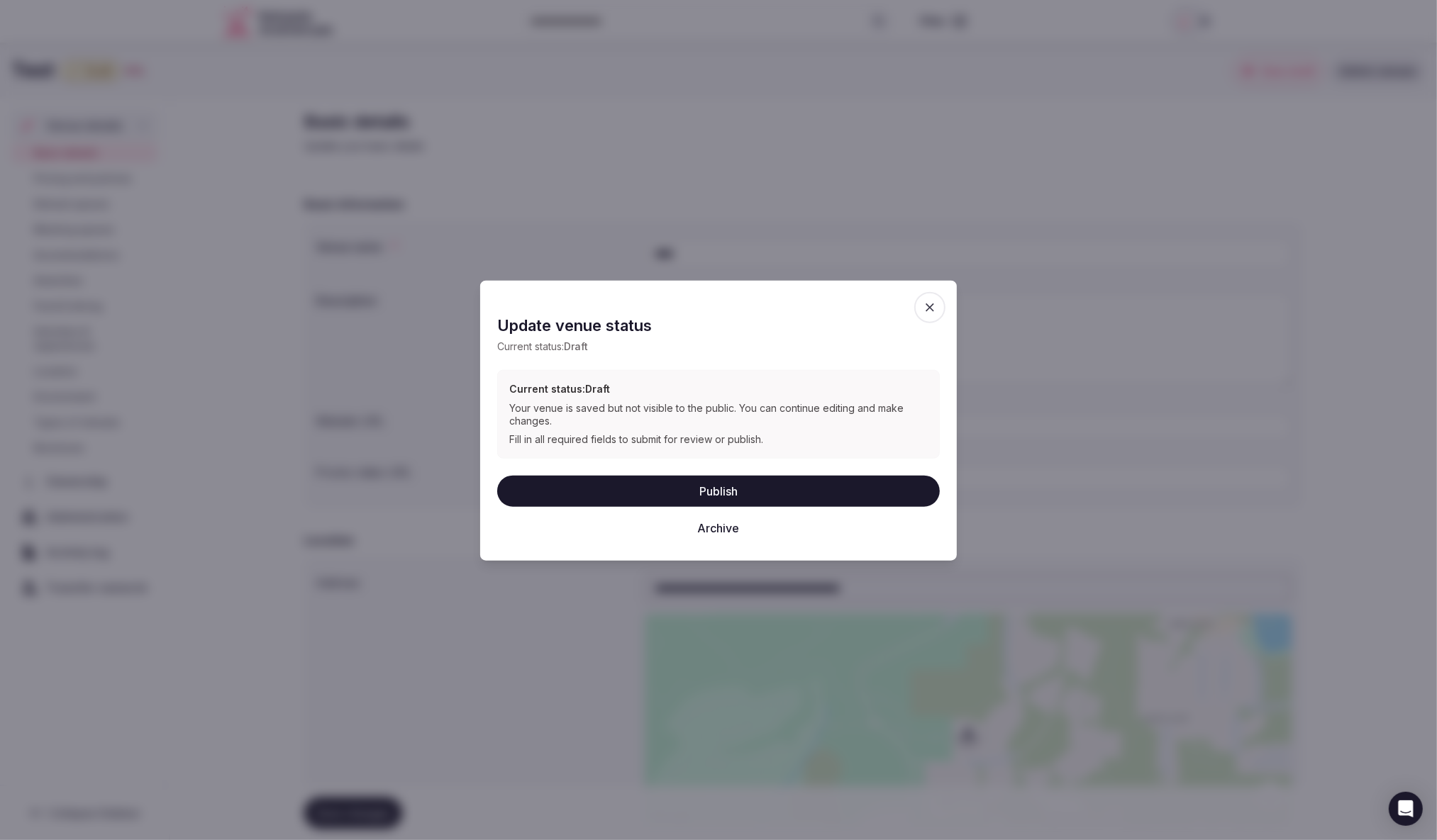
click at [732, 524] on button "Archive" at bounding box center [718, 528] width 443 height 32
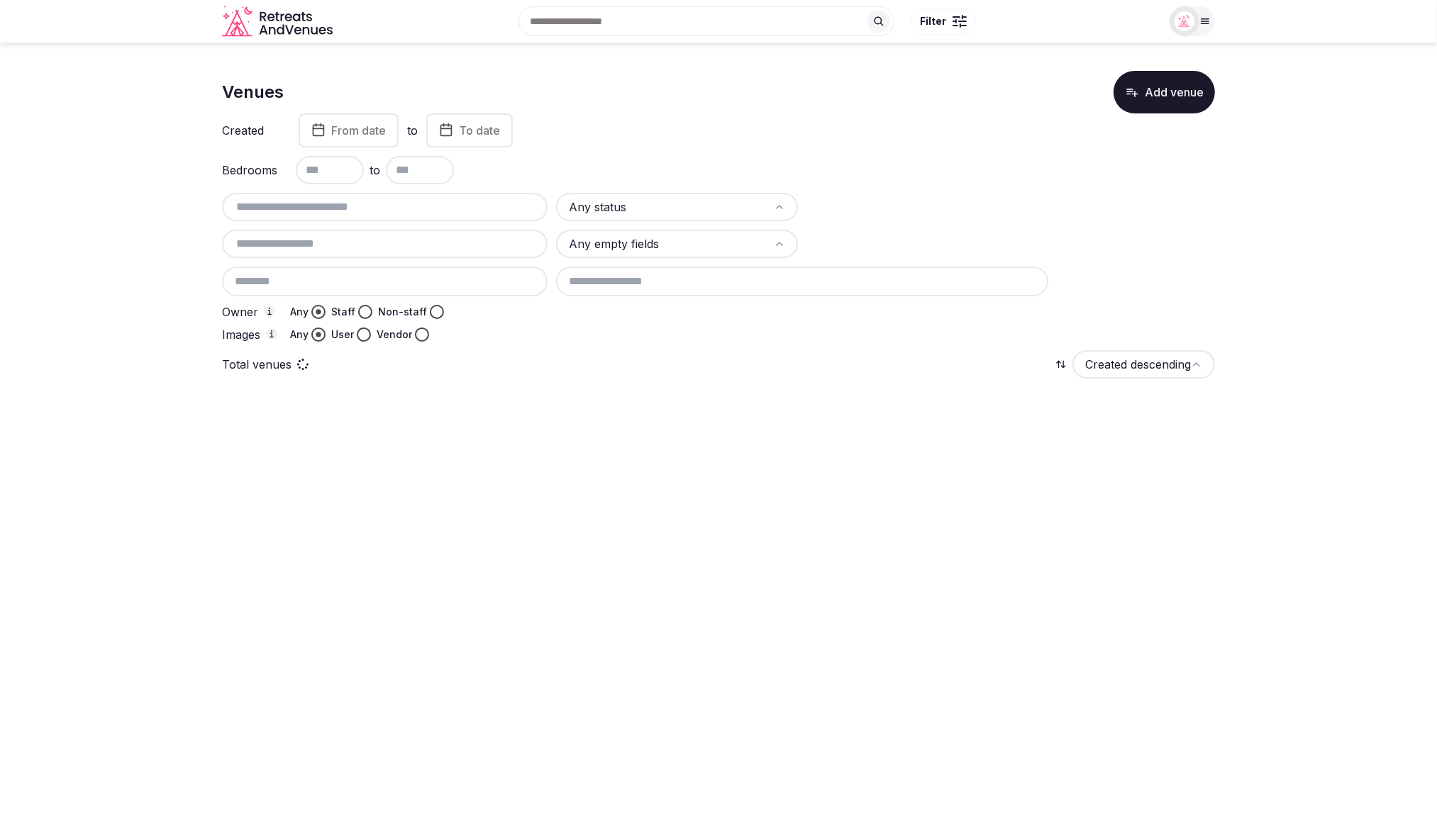
click at [1004, 181] on div "Bedrooms to" at bounding box center [718, 170] width 993 height 28
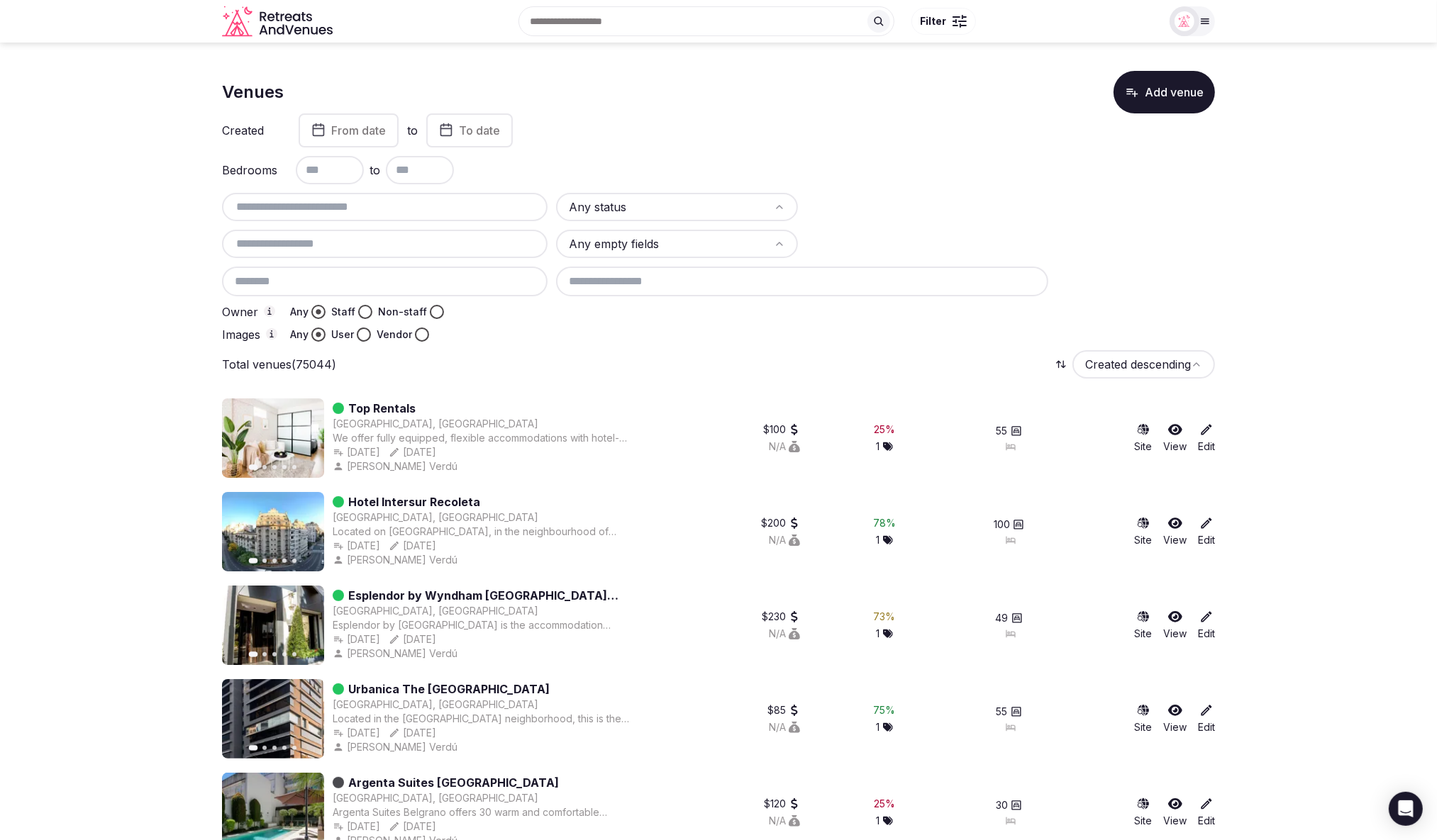
drag, startPoint x: 602, startPoint y: 307, endPoint x: 773, endPoint y: 303, distance: 171.0
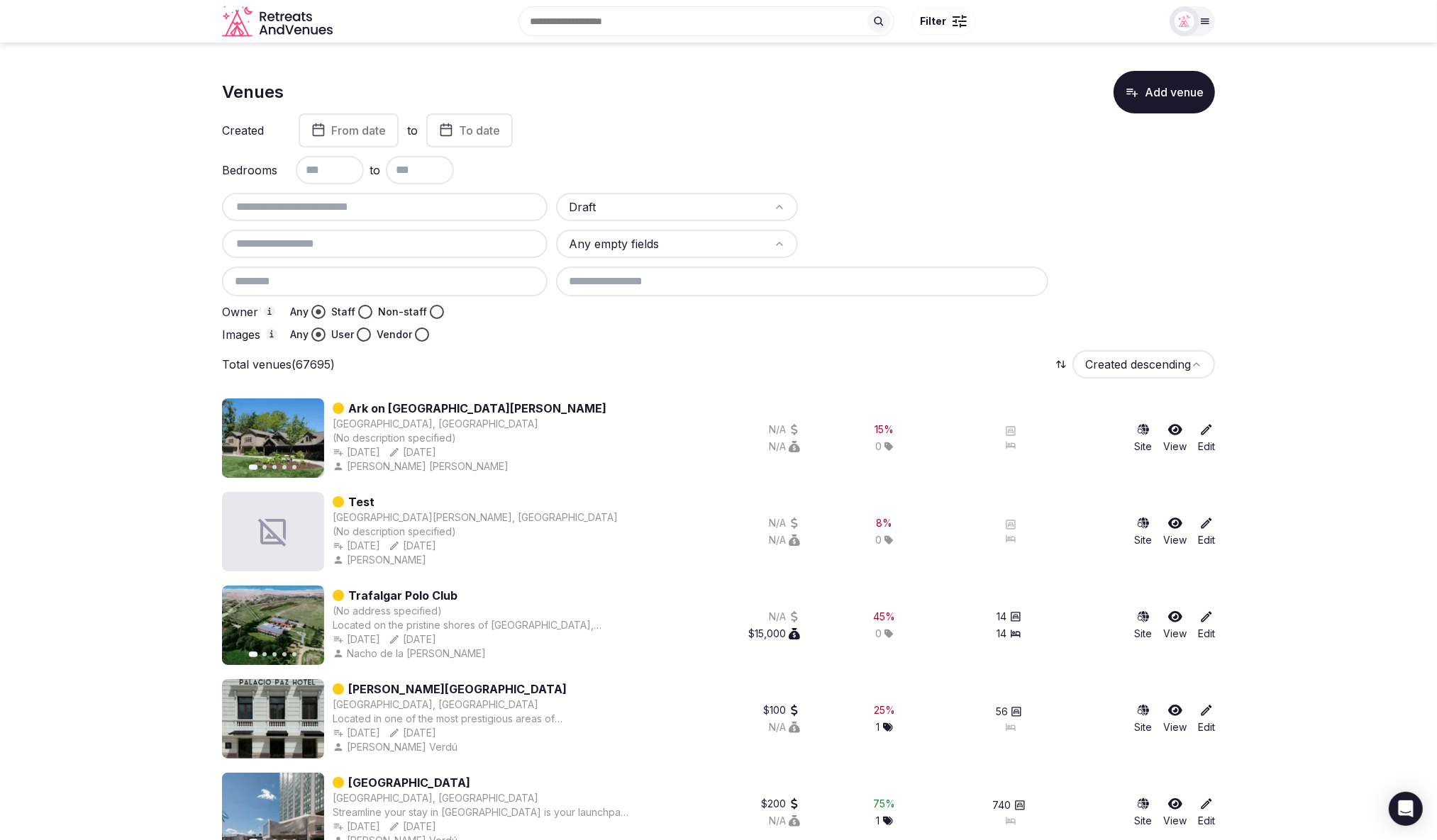
click at [614, 324] on div "Draft Any empty fields Owner Any Staff Non-staff Images Any User Vendor" at bounding box center [718, 267] width 993 height 149
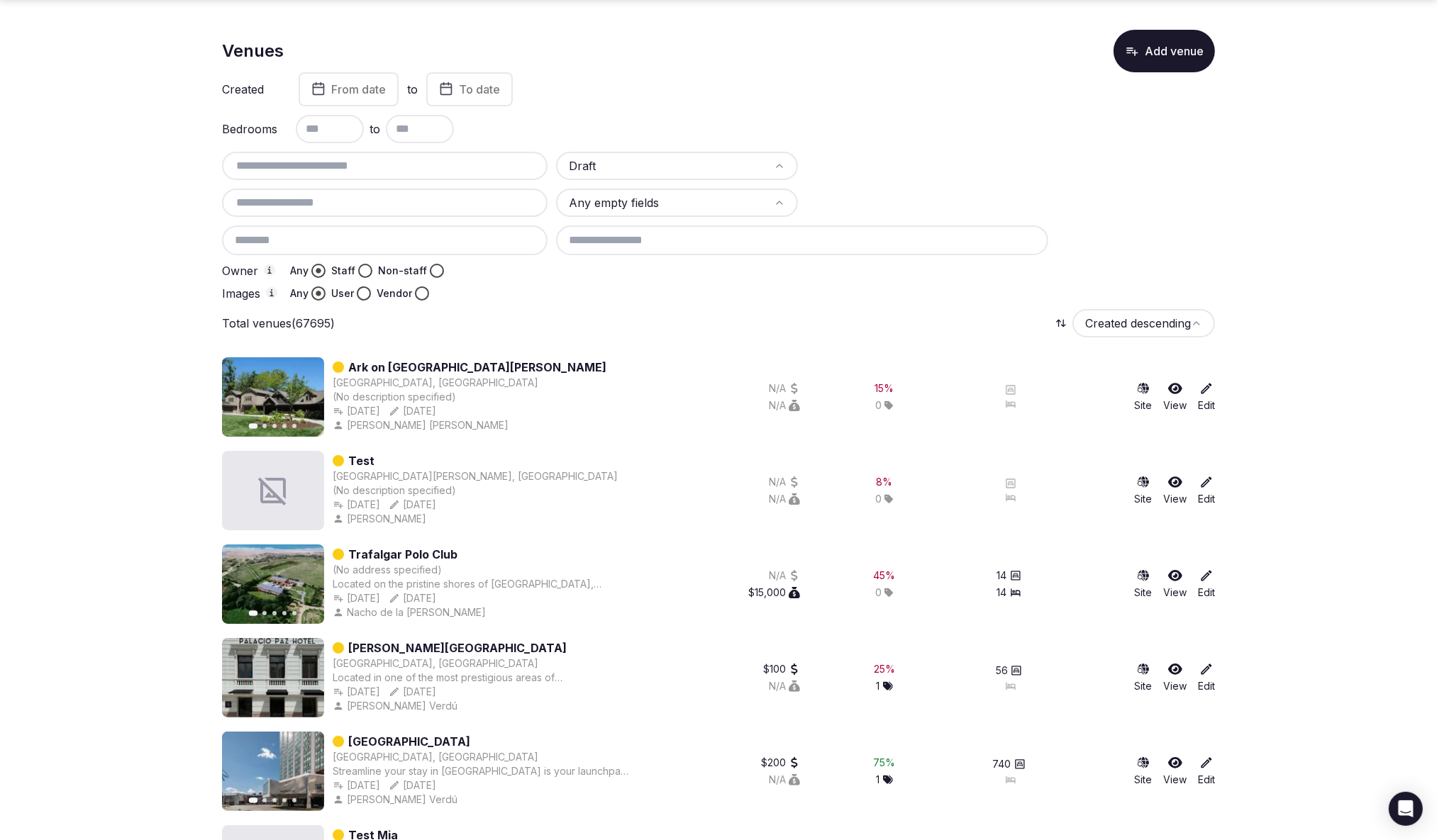
scroll to position [66, 0]
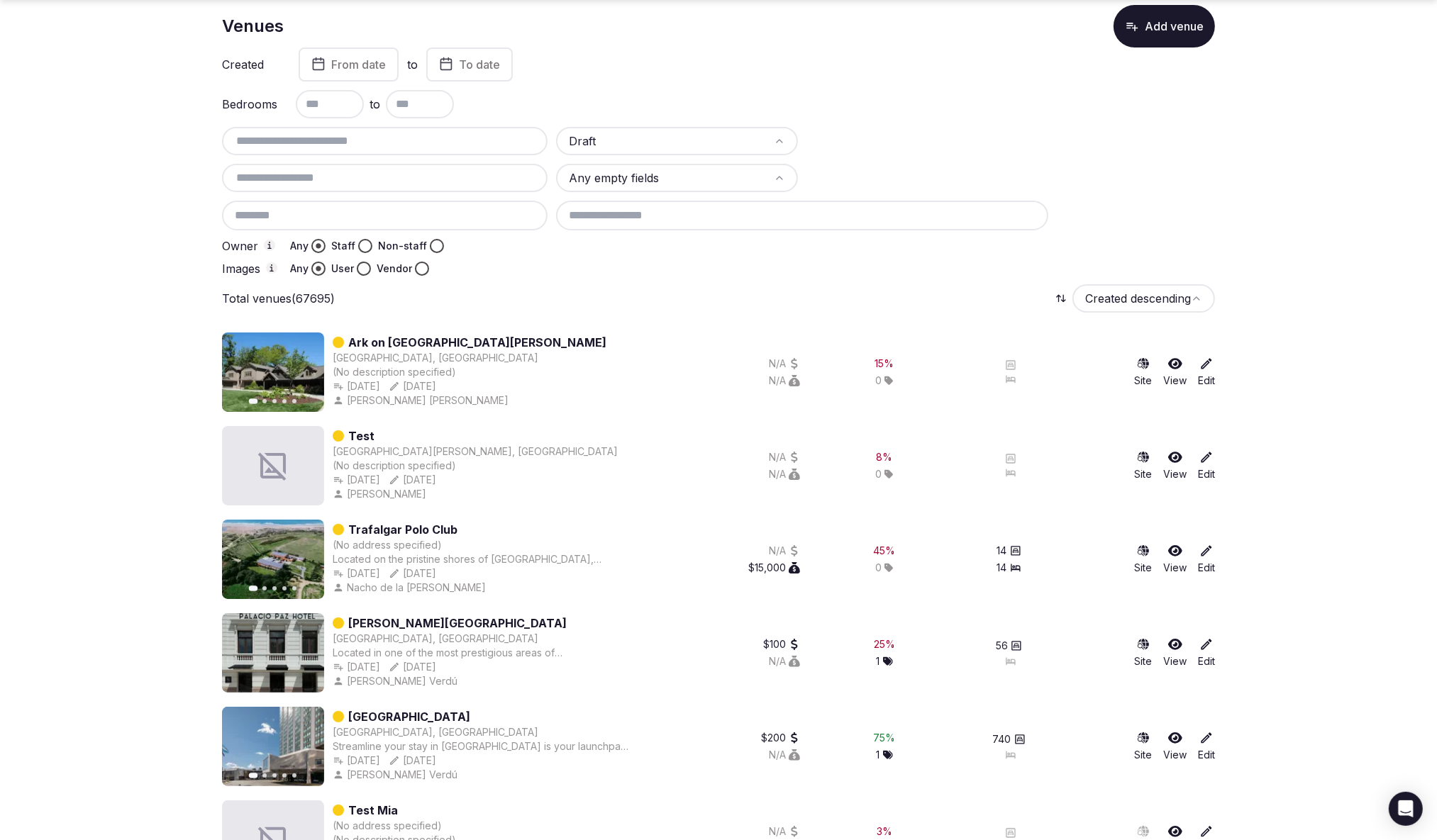
click at [1061, 297] on icon at bounding box center [1062, 298] width 9 height 6
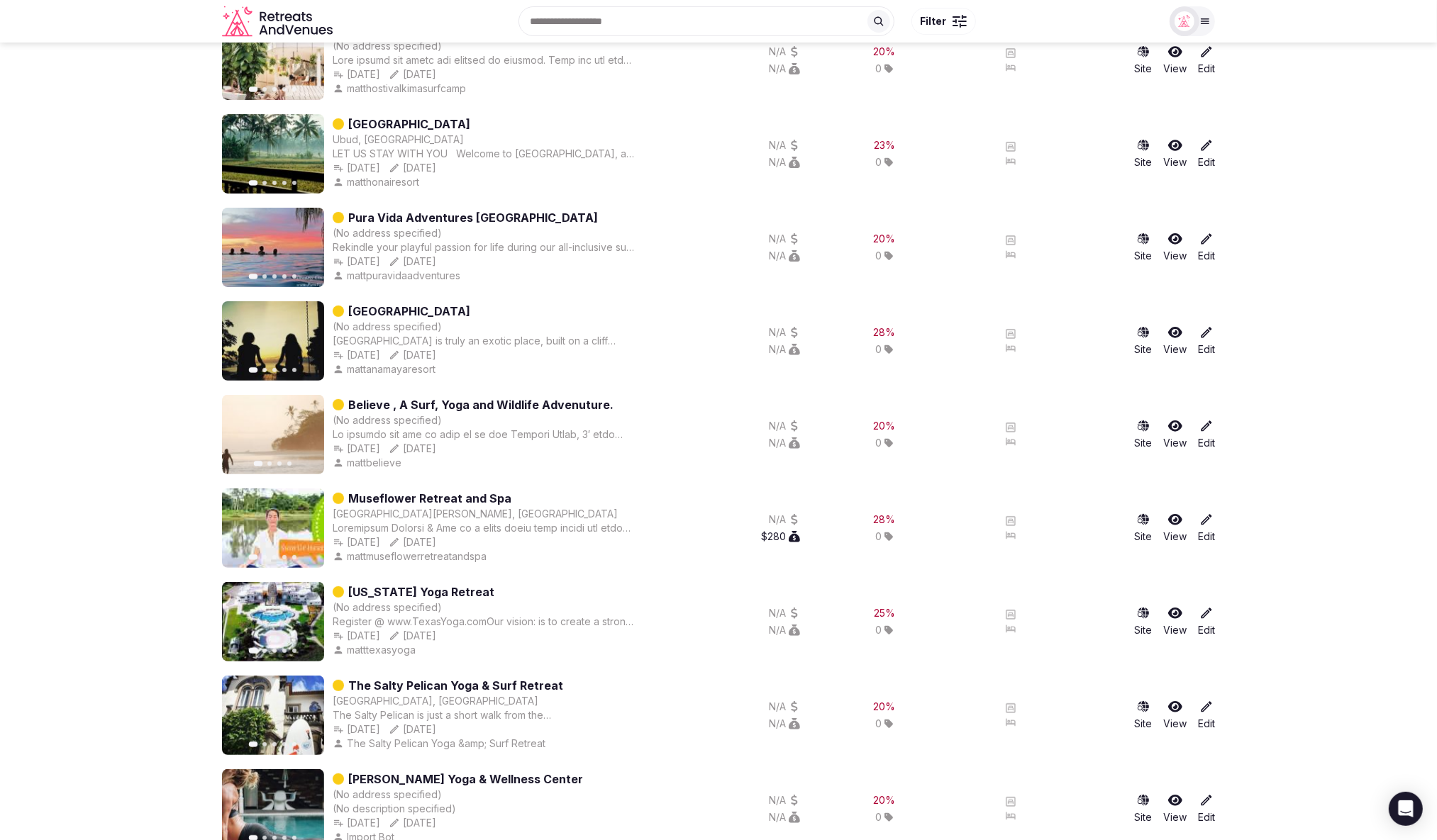
scroll to position [0, 0]
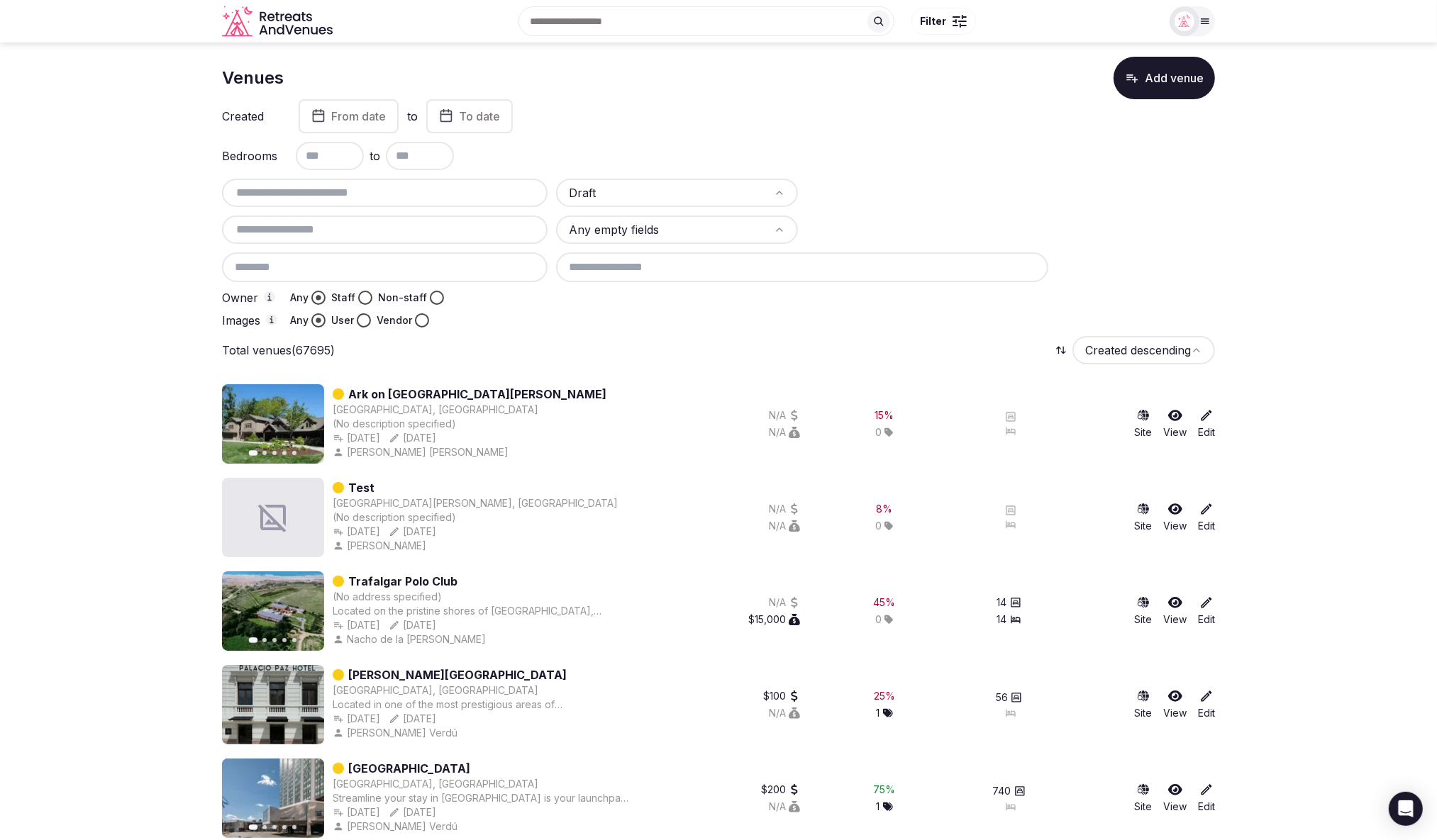
scroll to position [13, 0]
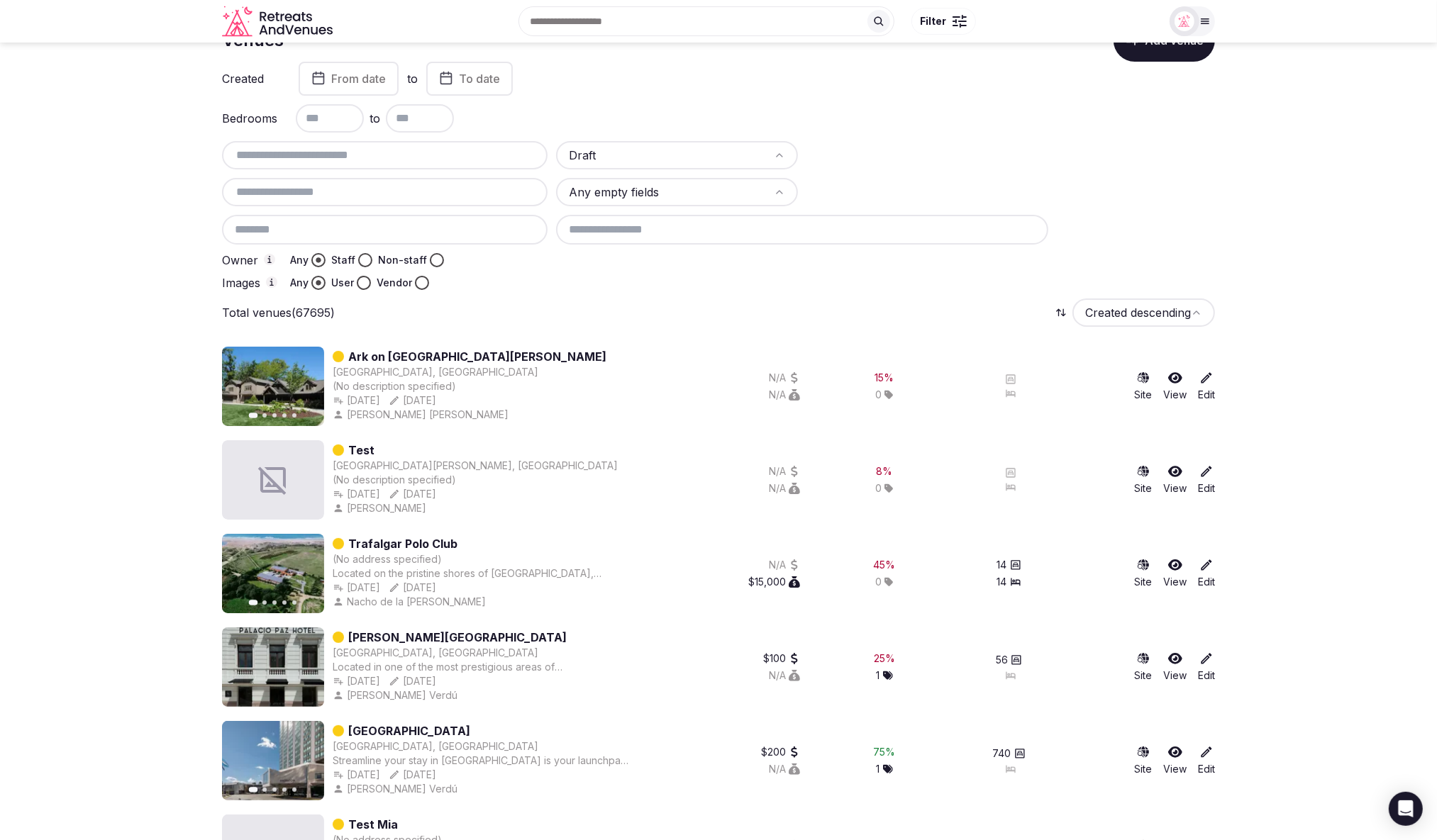
scroll to position [65, 0]
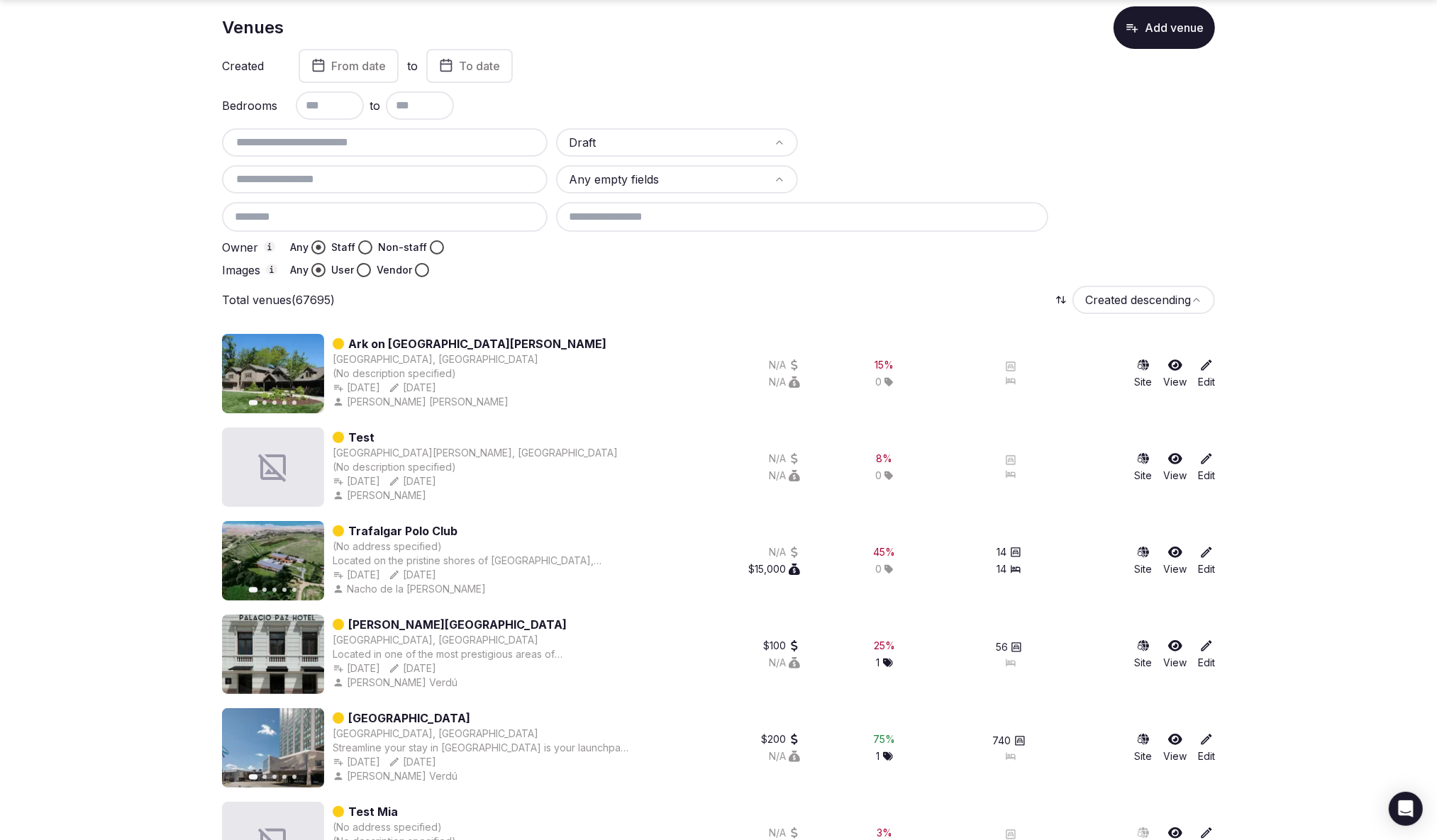
click at [900, 369] on div "15 % 0" at bounding box center [884, 374] width 163 height 80
click at [886, 366] on div "15 %" at bounding box center [885, 365] width 19 height 14
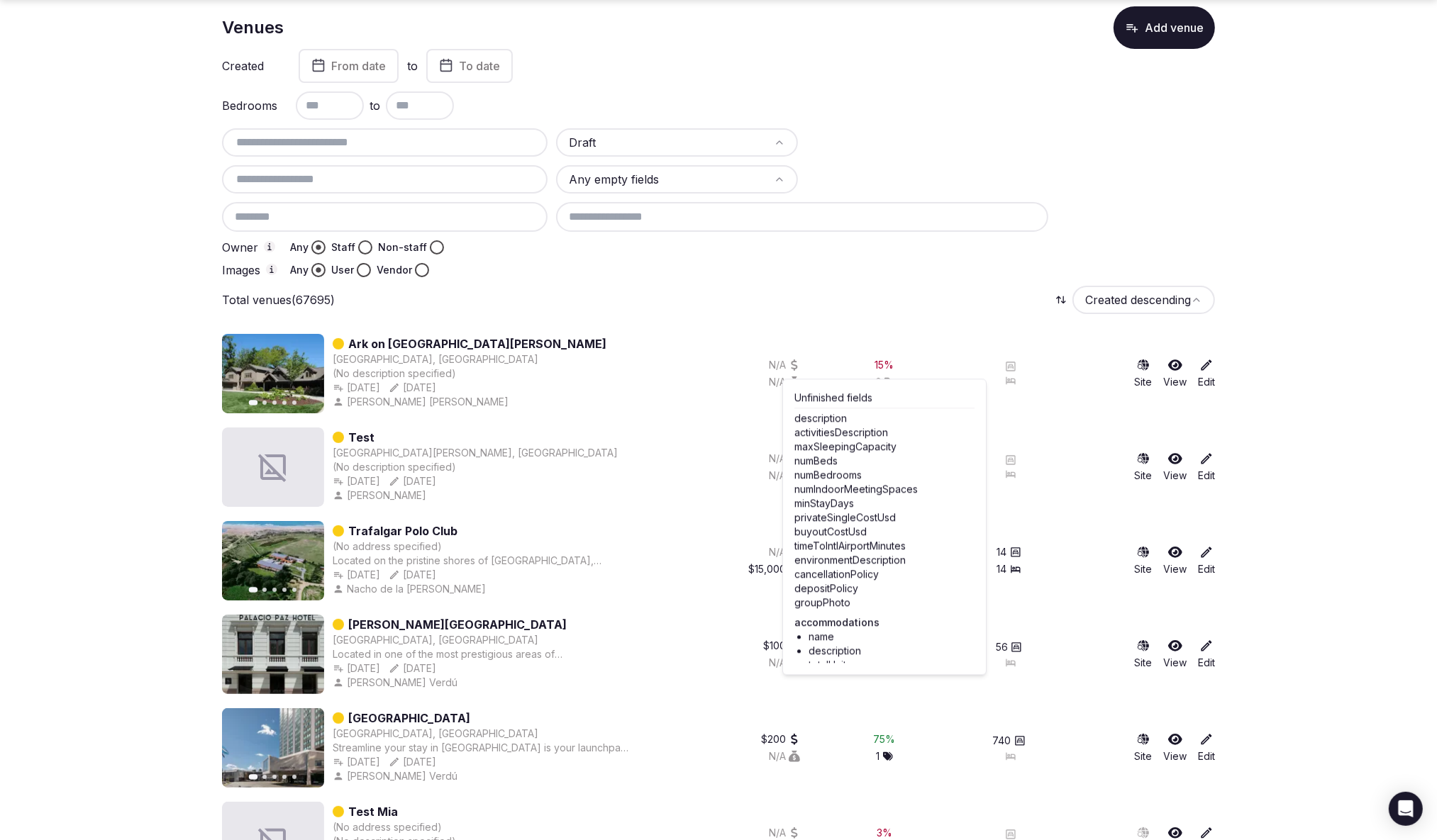
scroll to position [64, 0]
click at [947, 348] on div "15 % 0" at bounding box center [884, 374] width 163 height 80
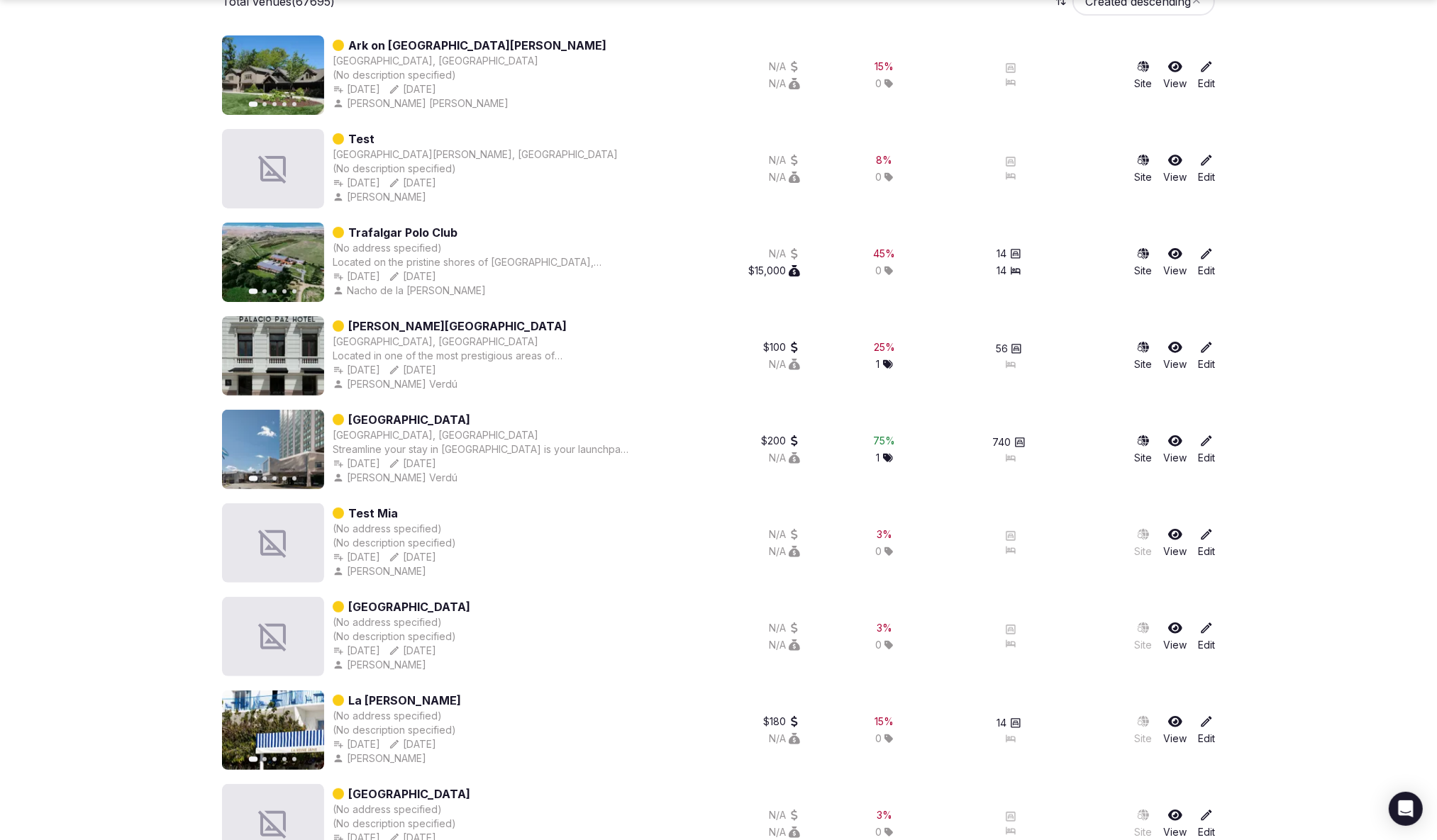
scroll to position [371, 0]
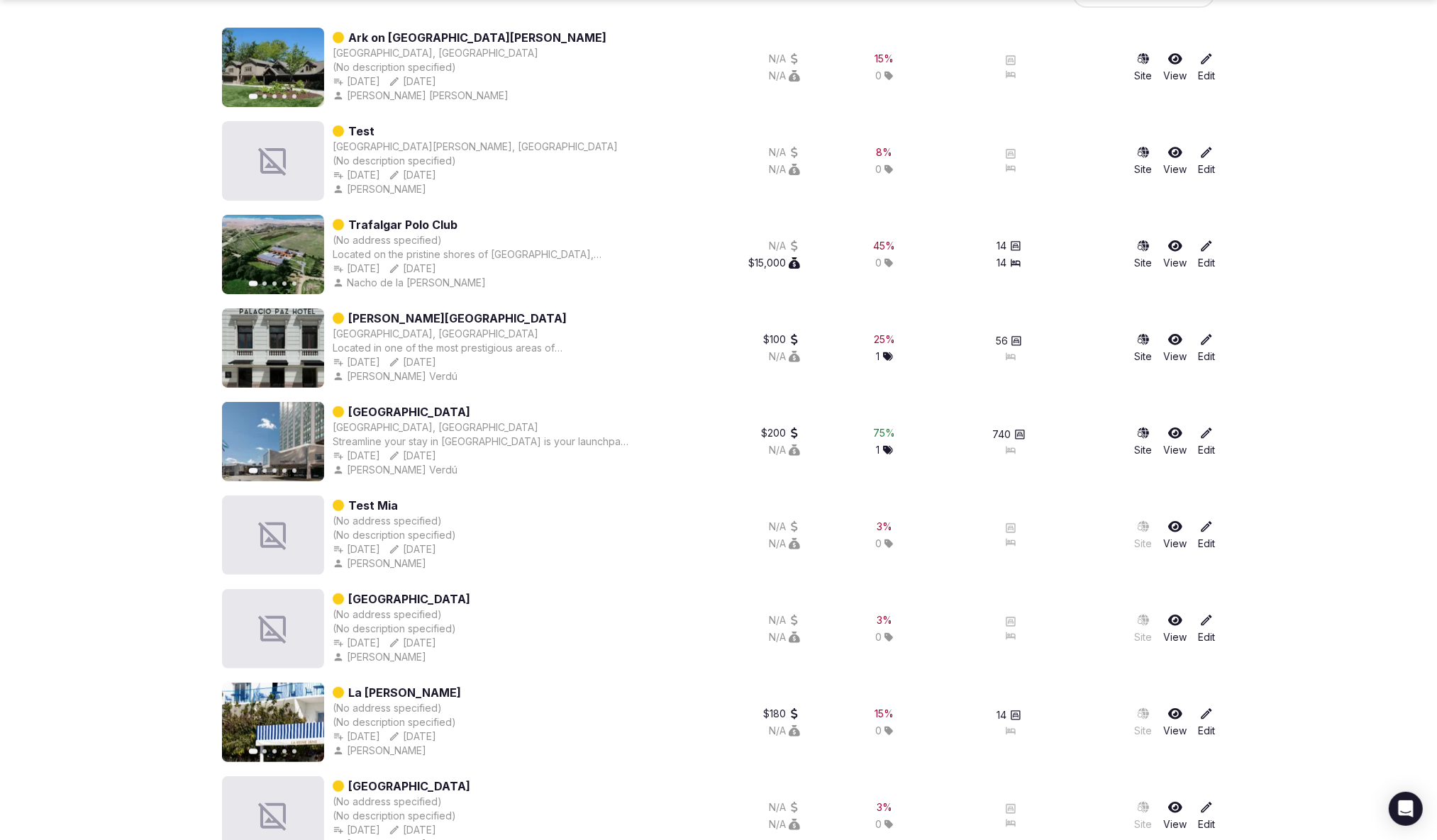
click at [1200, 527] on icon at bounding box center [1207, 527] width 14 height 14
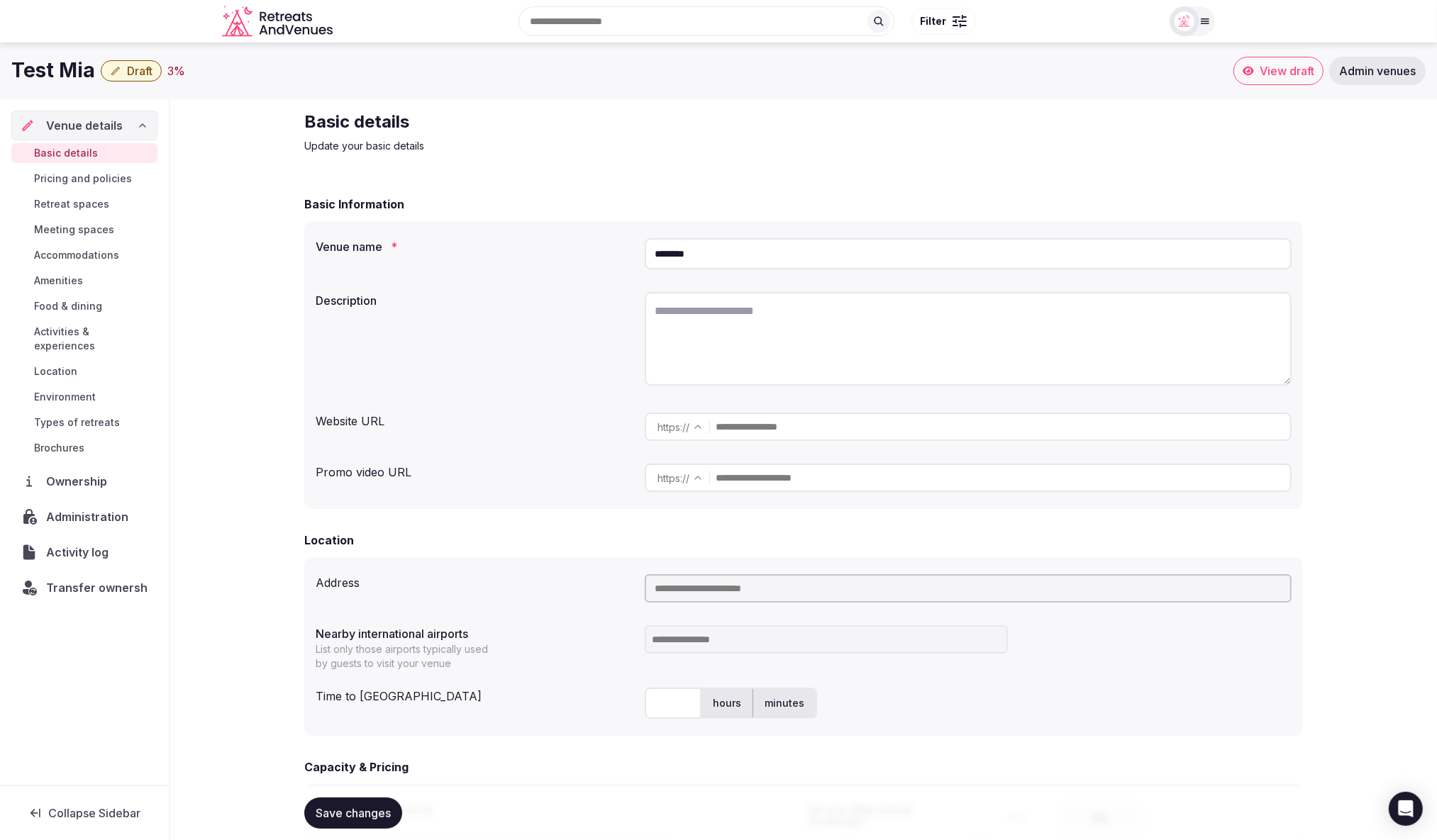
click at [147, 65] on span "Draft" at bounding box center [139, 71] width 25 height 14
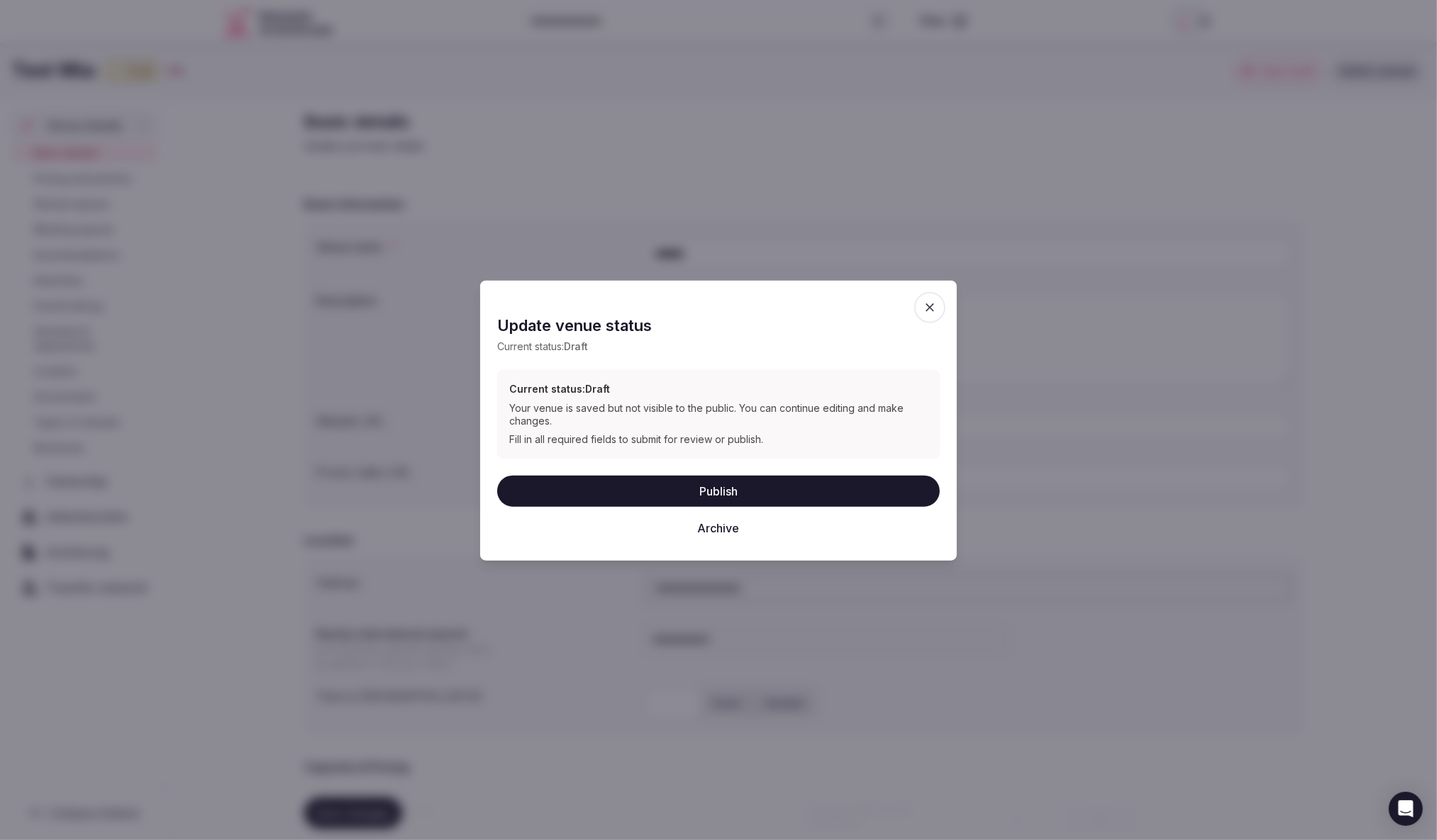
click at [712, 518] on button "Archive" at bounding box center [718, 528] width 443 height 32
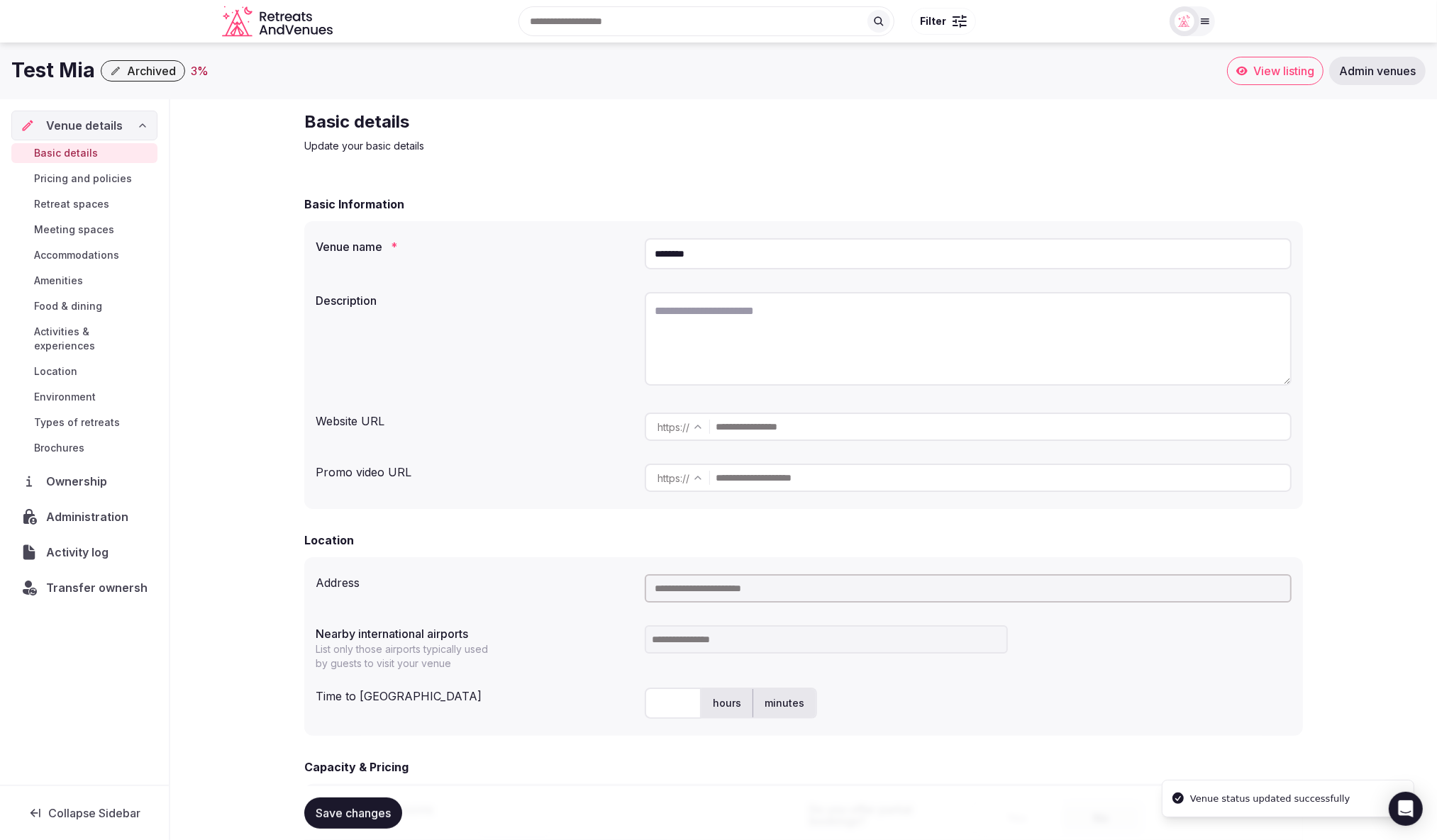
click at [1021, 89] on div "Test Mia Archived 3 % View listing Admin venues" at bounding box center [718, 71] width 1437 height 57
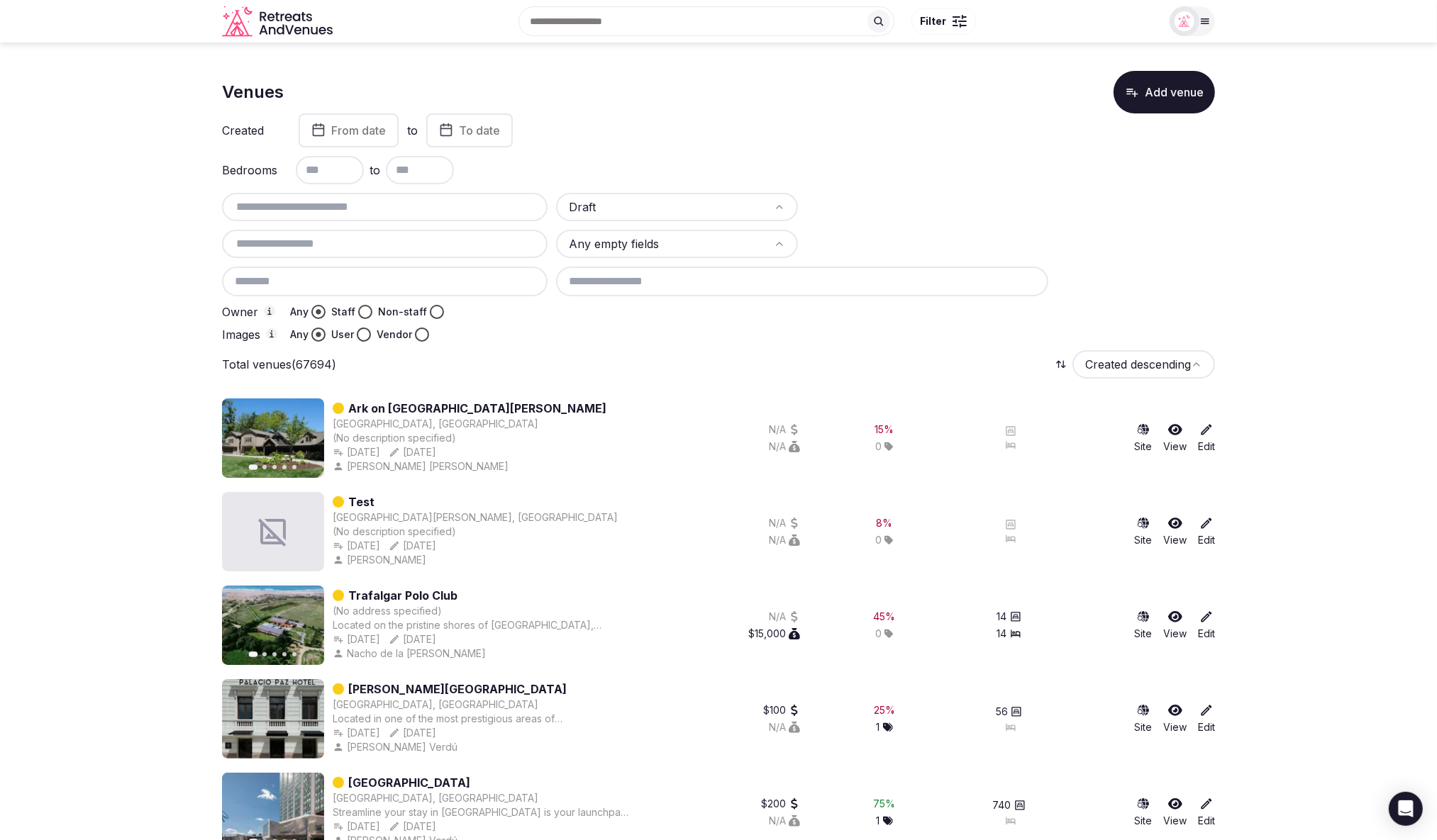
click at [637, 337] on div at bounding box center [885, 335] width 659 height 14
click at [892, 414] on div "15 % 0" at bounding box center [884, 438] width 163 height 80
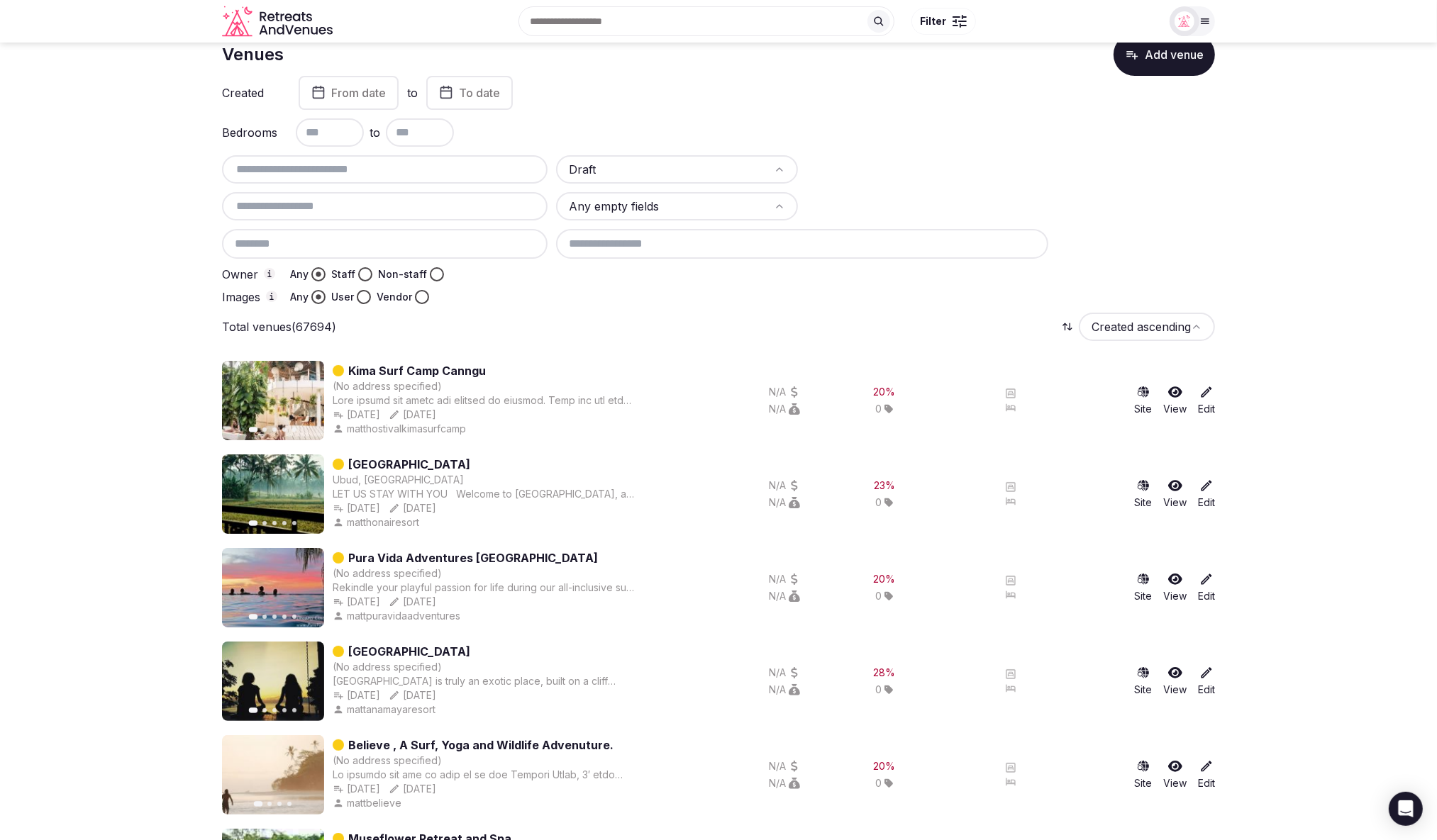
scroll to position [23, 0]
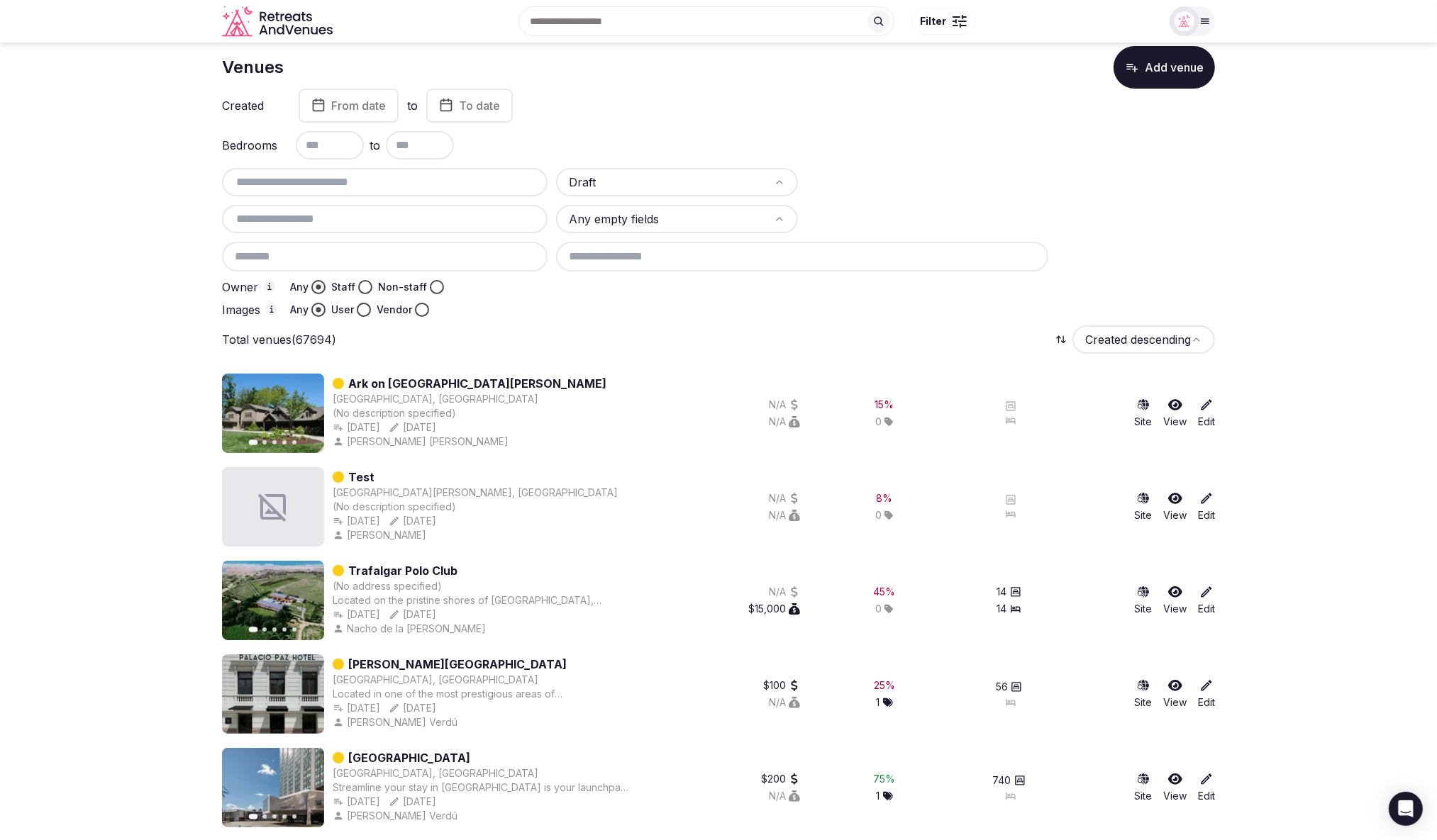
click at [906, 343] on div "Total venues (67694) Created descending" at bounding box center [718, 339] width 993 height 28
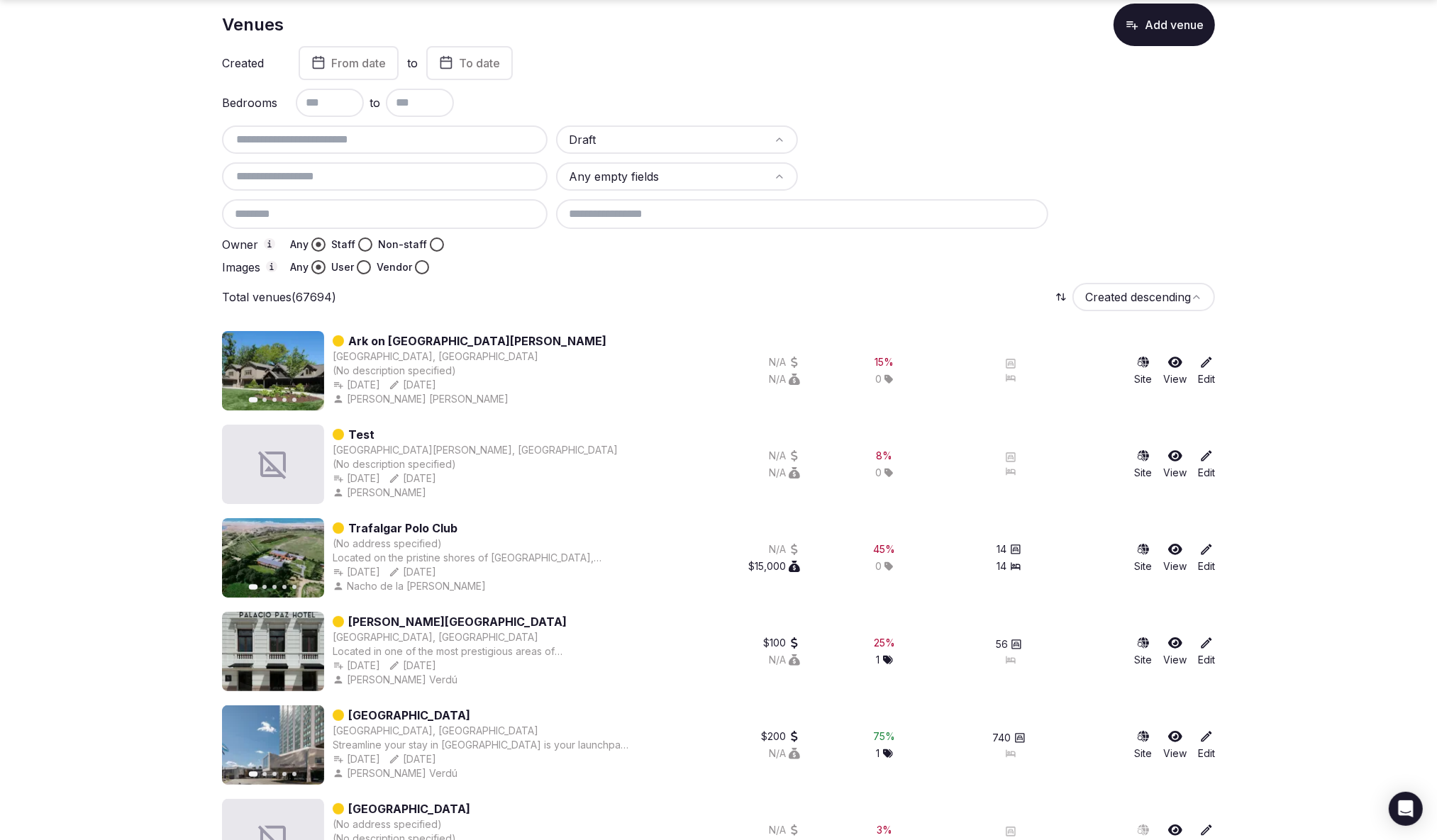
scroll to position [106, 0]
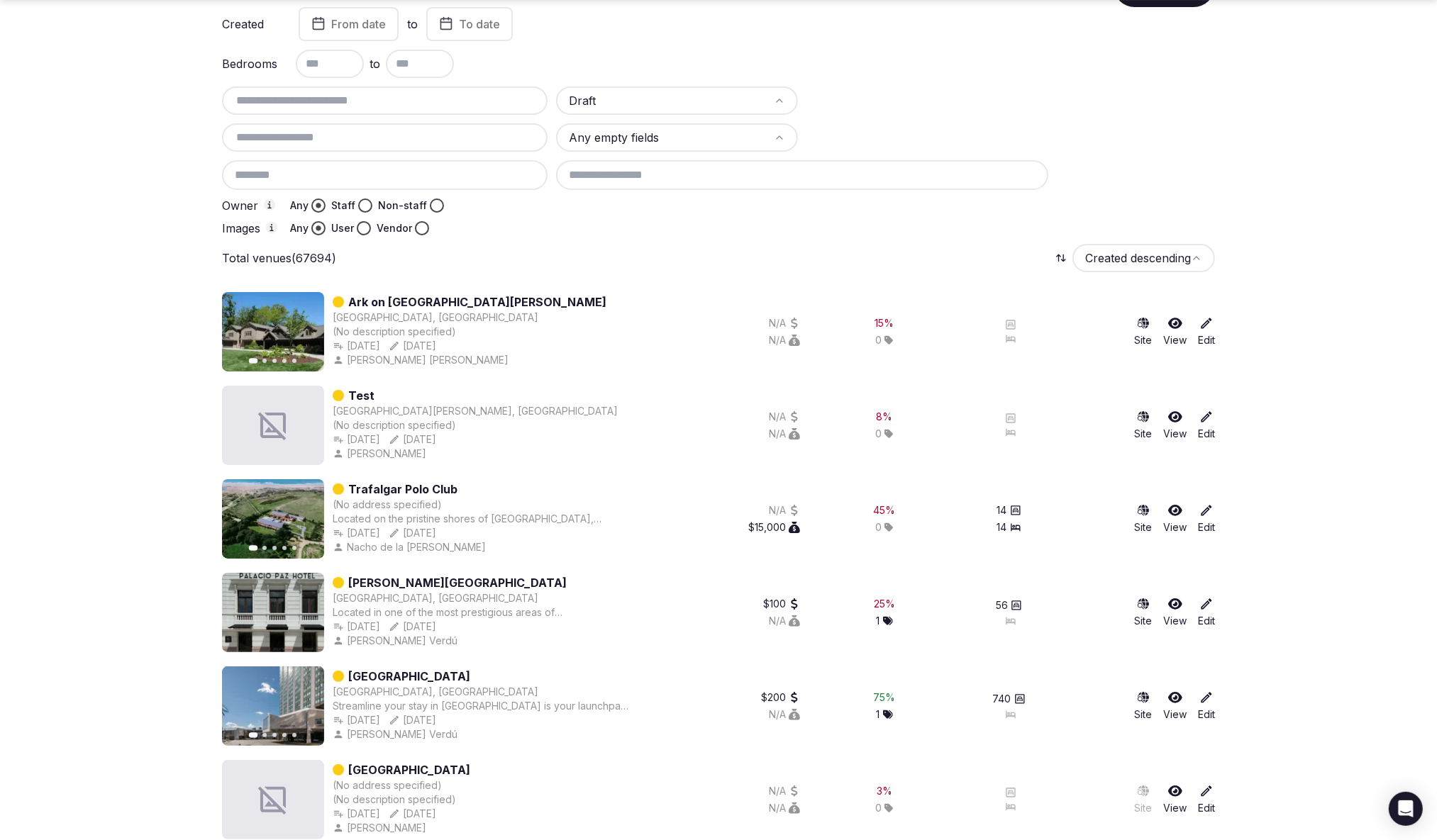
click at [928, 228] on div at bounding box center [885, 228] width 659 height 14
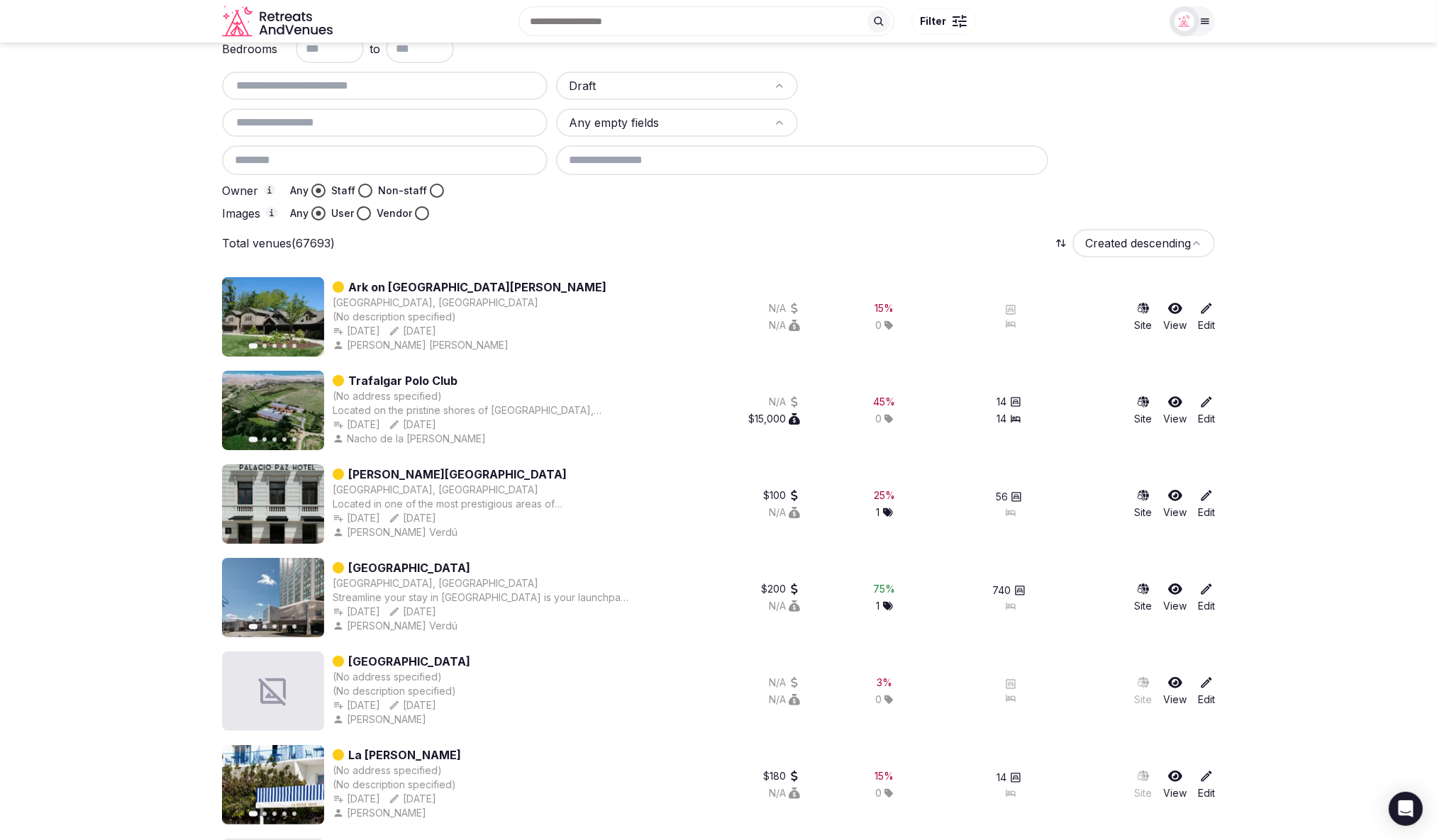
scroll to position [0, 0]
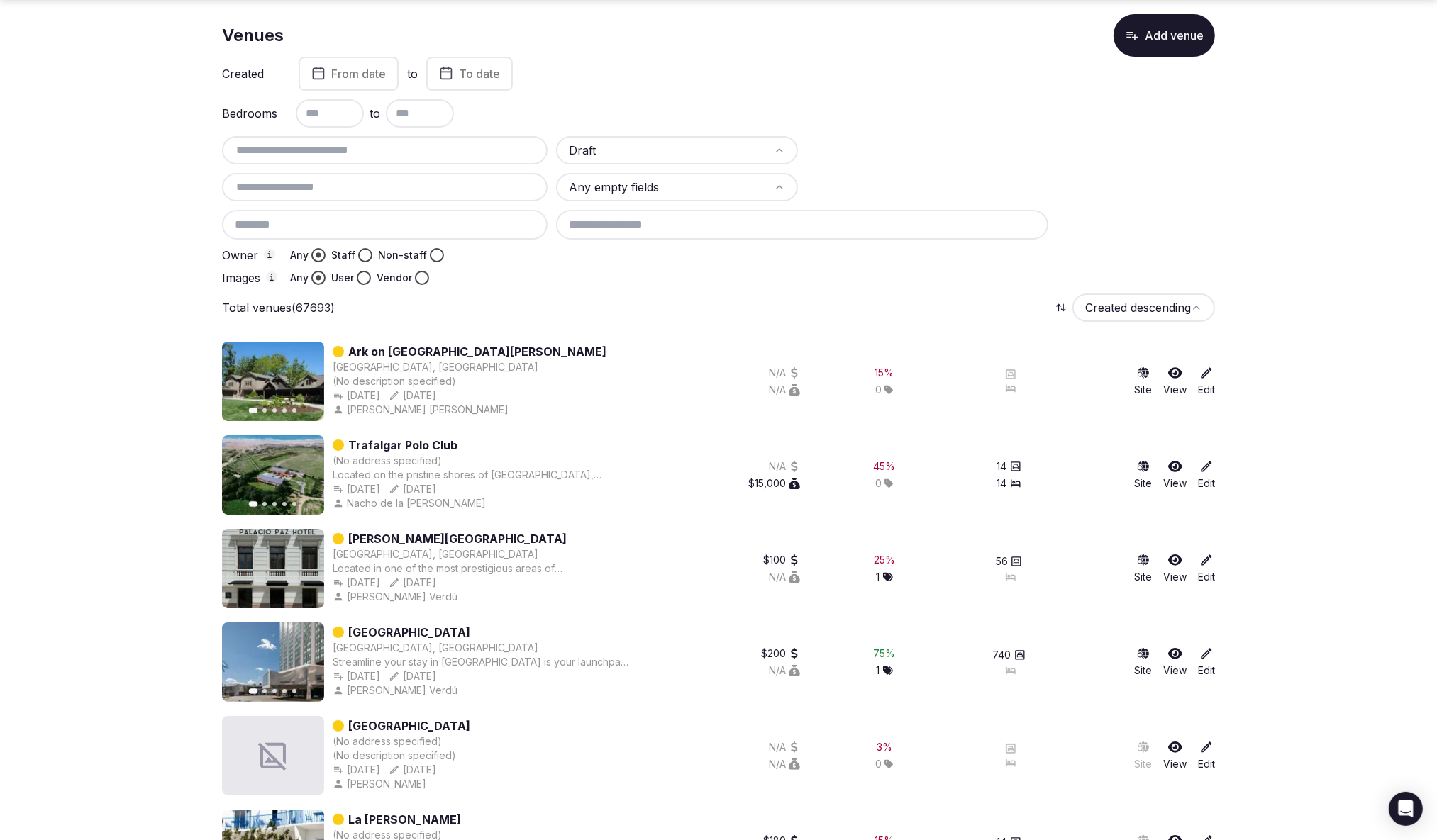
scroll to position [78, 0]
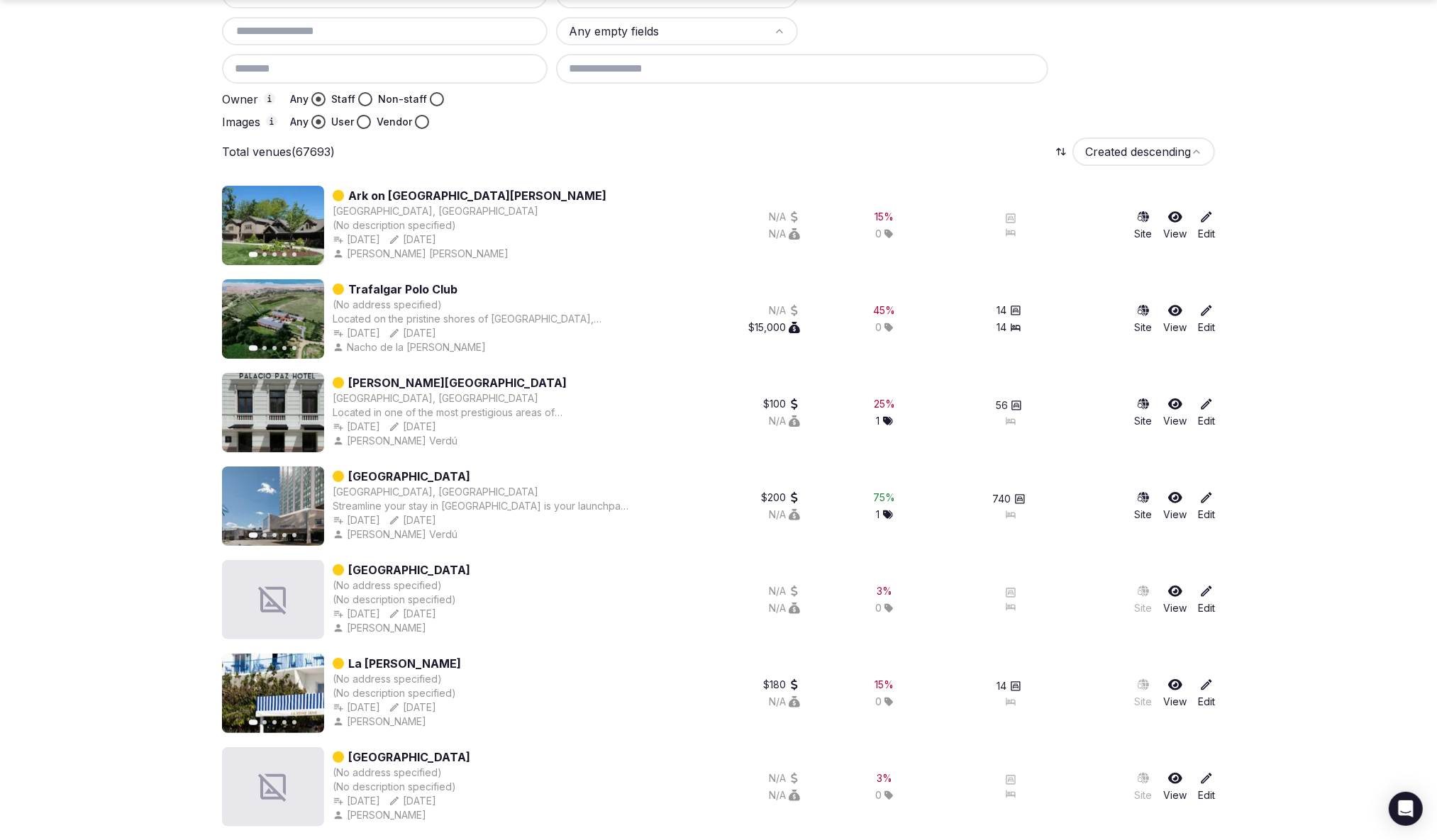
scroll to position [215, 0]
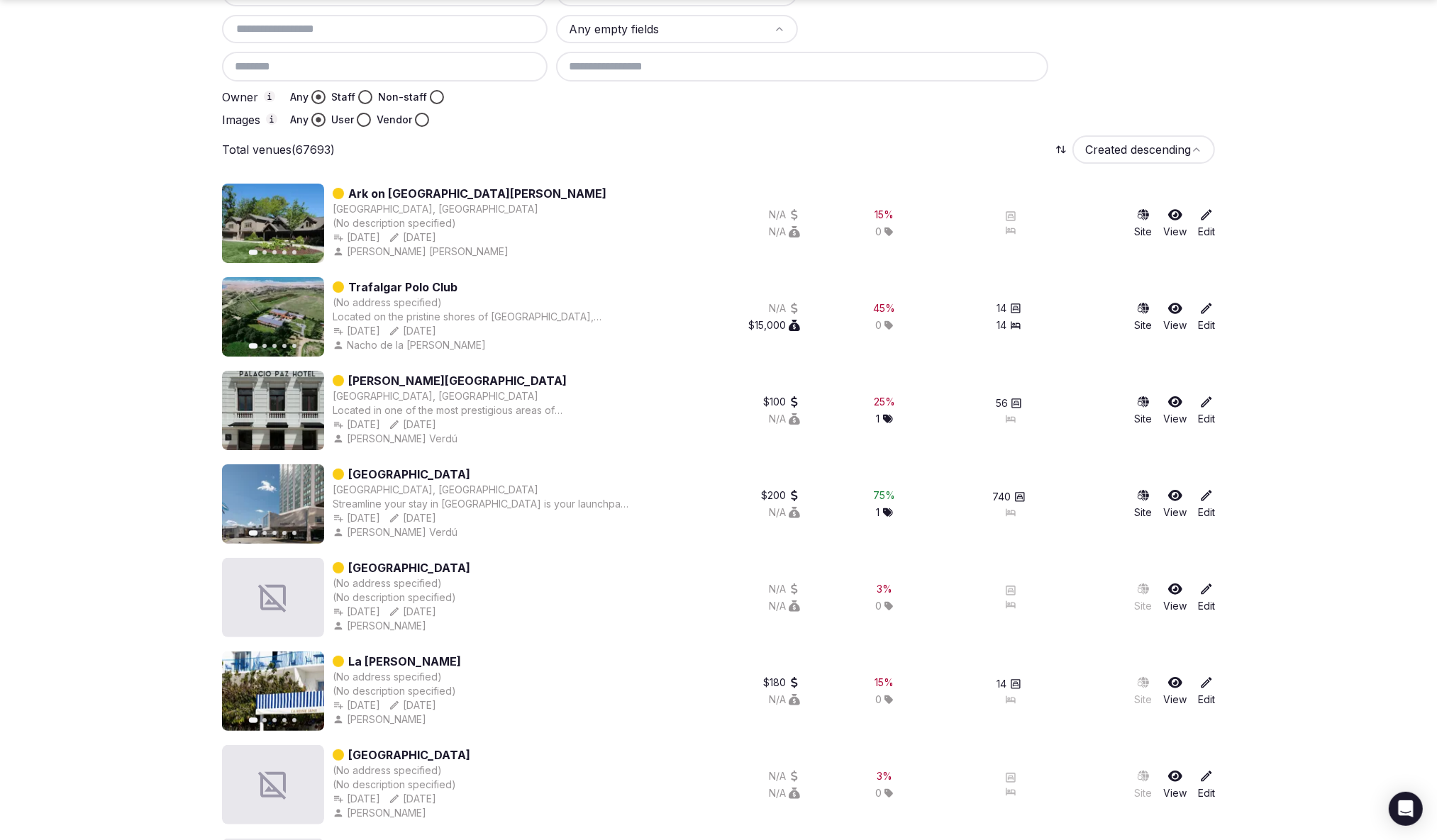
click at [305, 320] on icon "button" at bounding box center [304, 317] width 11 height 11
click at [243, 320] on icon "button" at bounding box center [241, 317] width 5 height 10
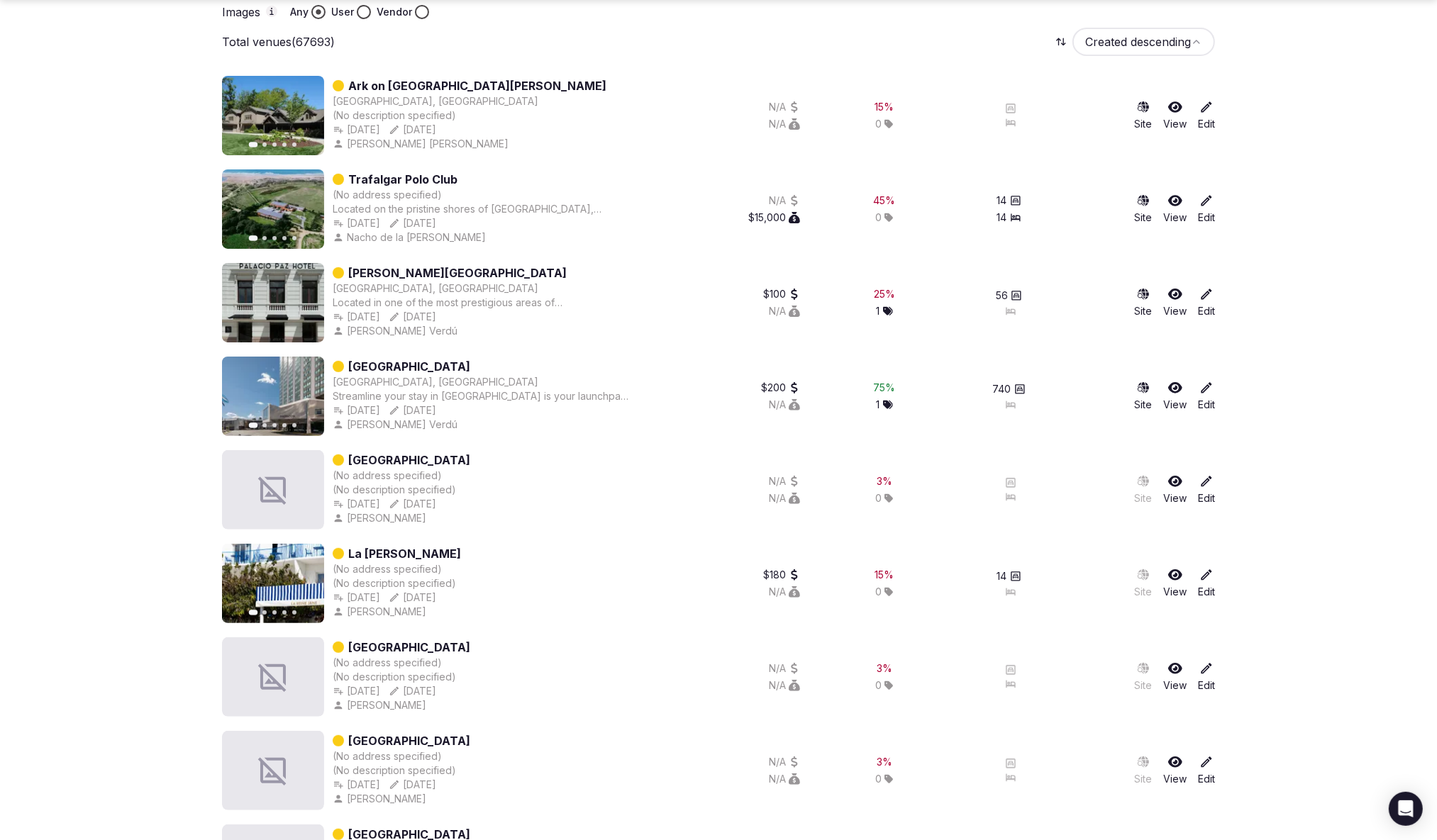
scroll to position [351, 0]
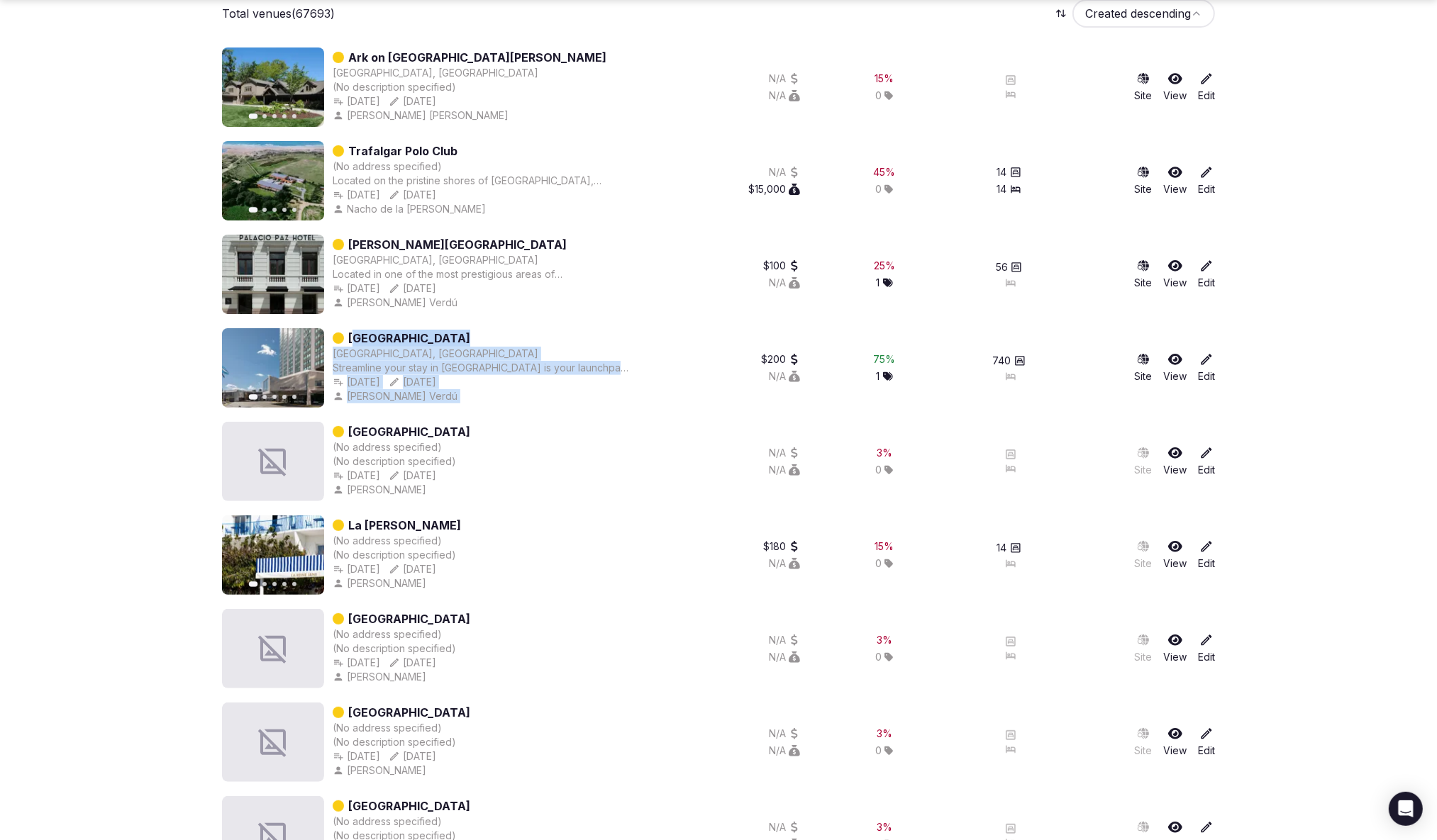
drag, startPoint x: 548, startPoint y: 339, endPoint x: 497, endPoint y: 322, distance: 53.8
click at [429, 336] on div "Previous slide Next slide Sheraton Buenos Aires Hotel & Convention Center Bueno…" at bounding box center [718, 367] width 993 height 80
drag, startPoint x: 630, startPoint y: 344, endPoint x: 347, endPoint y: 326, distance: 283.6
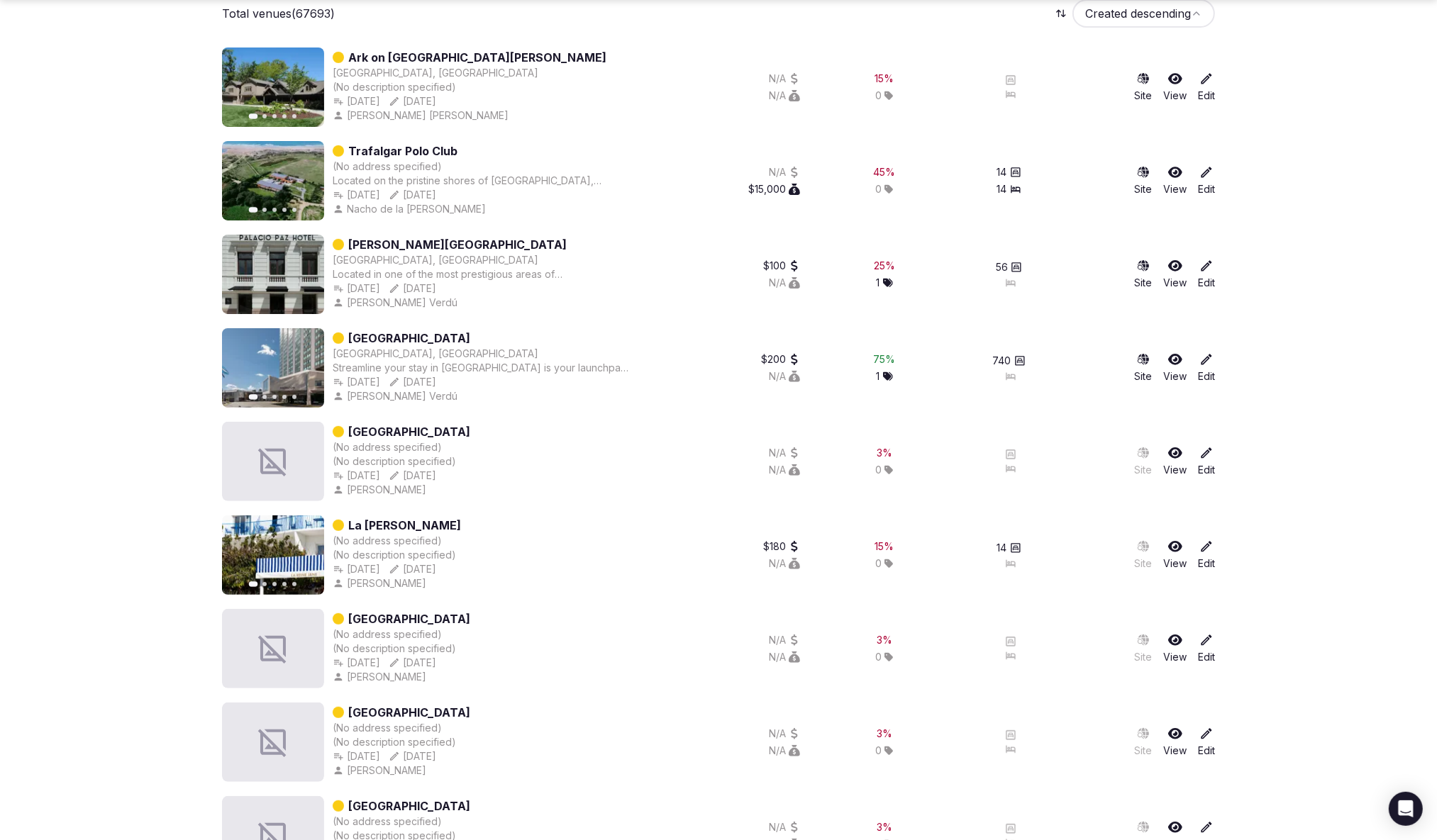
copy div "[GEOGRAPHIC_DATA]"
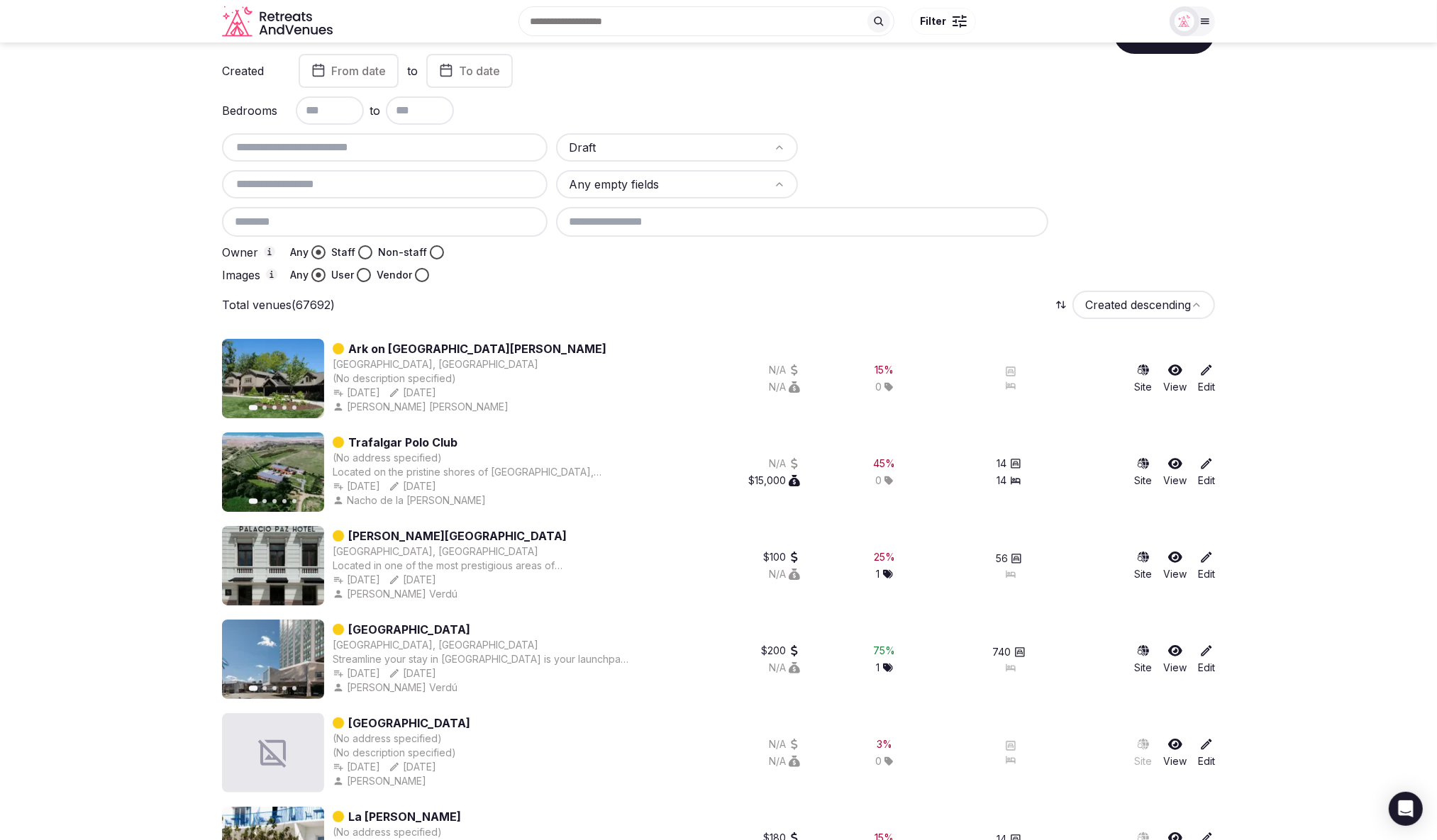
scroll to position [0, 0]
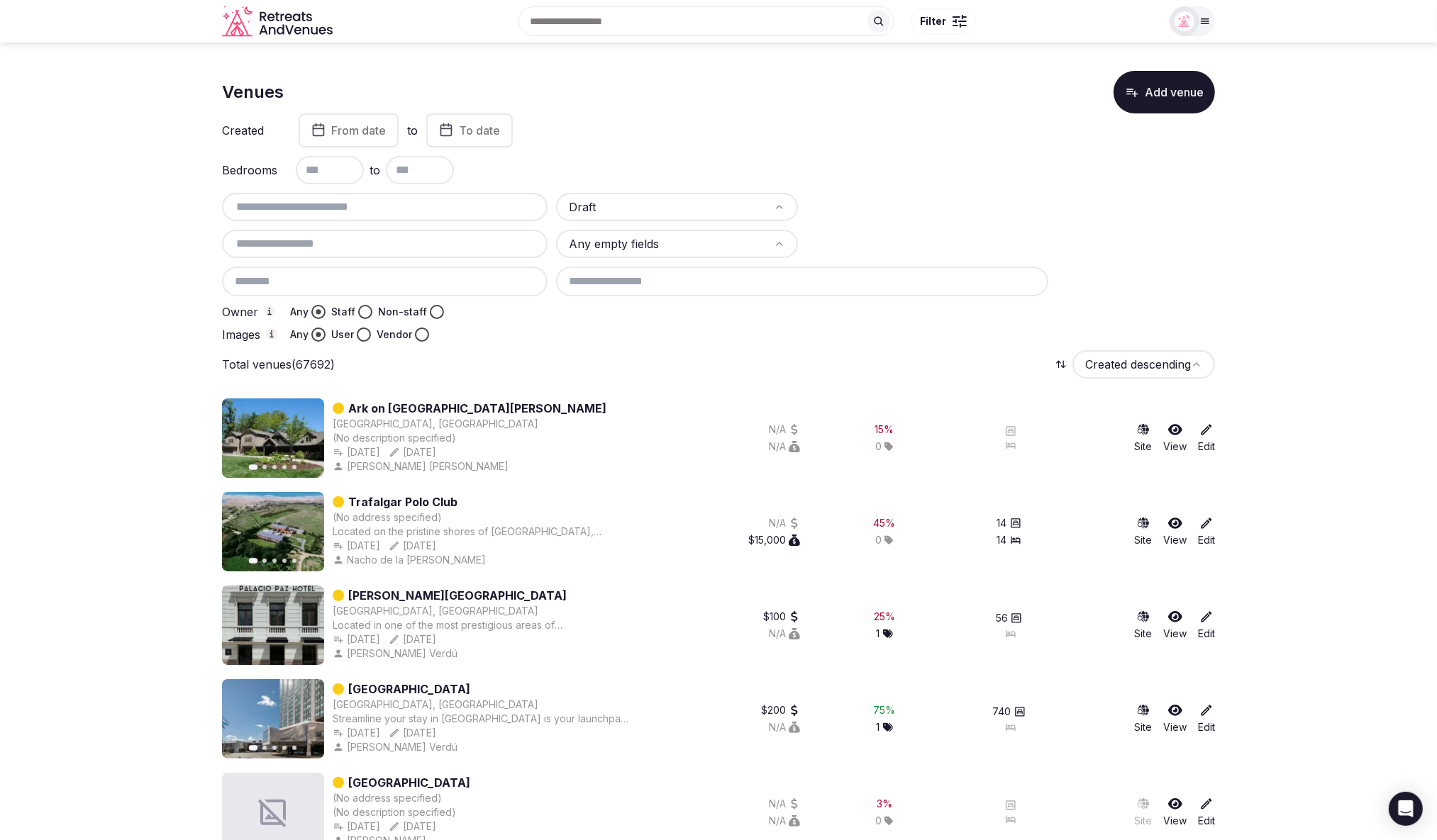
click at [1198, 224] on div "Draft Any empty fields Owner Any Staff Non-staff Images Any User Vendor" at bounding box center [718, 267] width 993 height 149
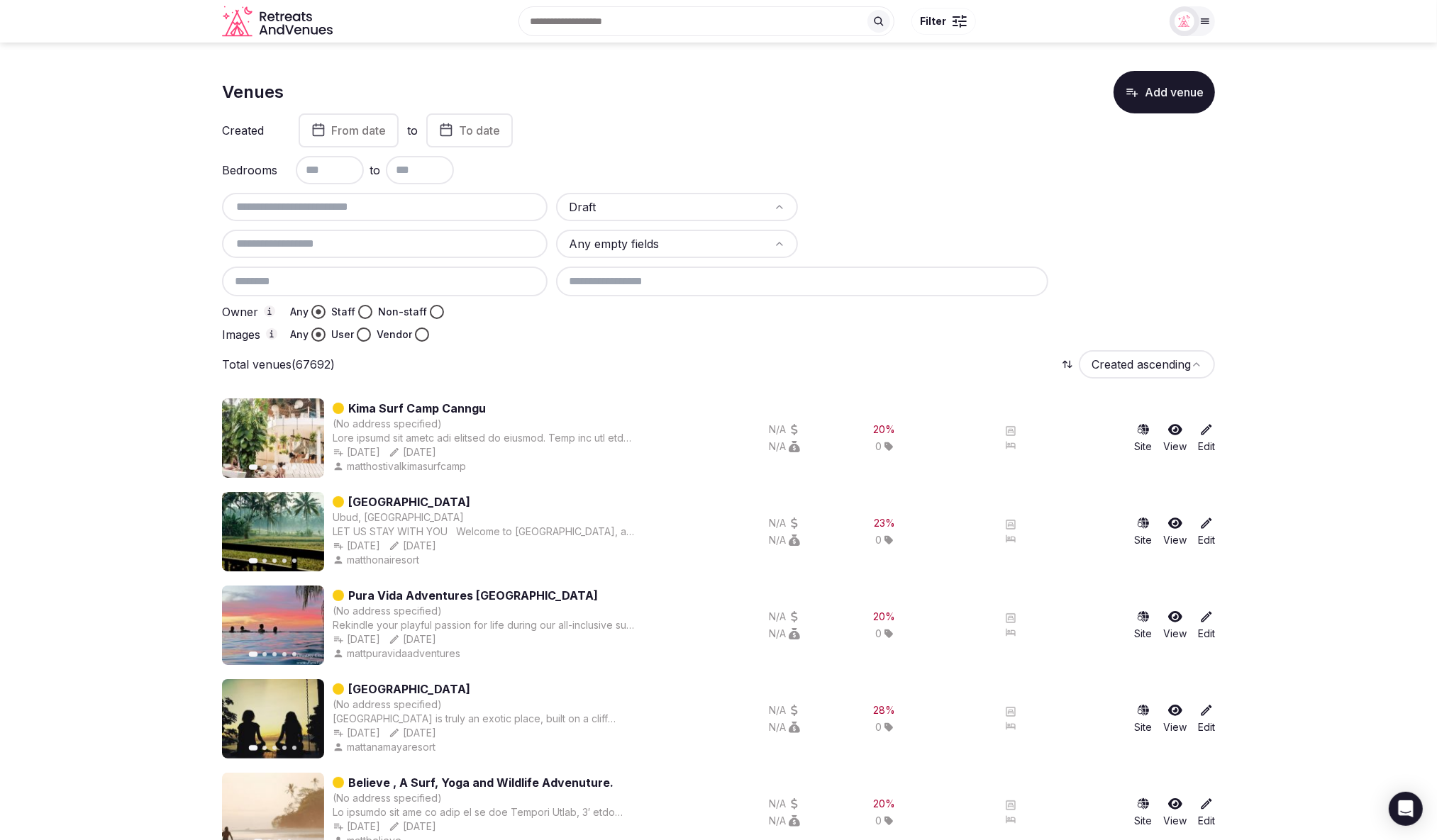
click at [763, 335] on div at bounding box center [885, 335] width 659 height 14
click at [892, 202] on div at bounding box center [928, 207] width 242 height 28
click at [371, 129] on span "From date" at bounding box center [359, 131] width 54 height 14
click at [399, 246] on button "1" at bounding box center [396, 245] width 20 height 20
click at [484, 132] on span "To date" at bounding box center [463, 131] width 41 height 14
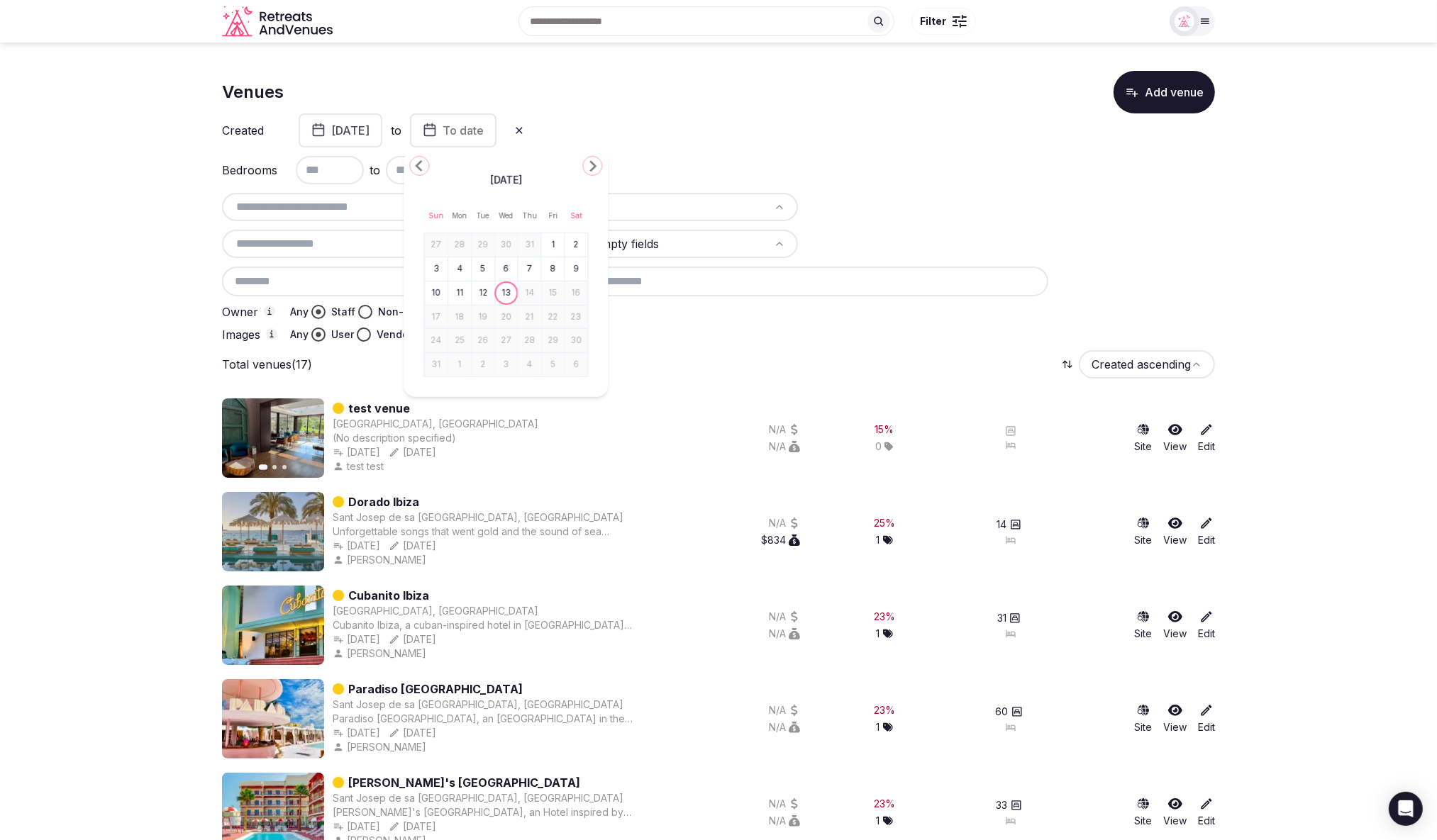
click at [509, 293] on button "13" at bounding box center [506, 293] width 20 height 20
click at [494, 128] on button "August 13th, 2025" at bounding box center [451, 130] width 83 height 34
click at [382, 134] on button "August 1st, 2025" at bounding box center [340, 130] width 83 height 34
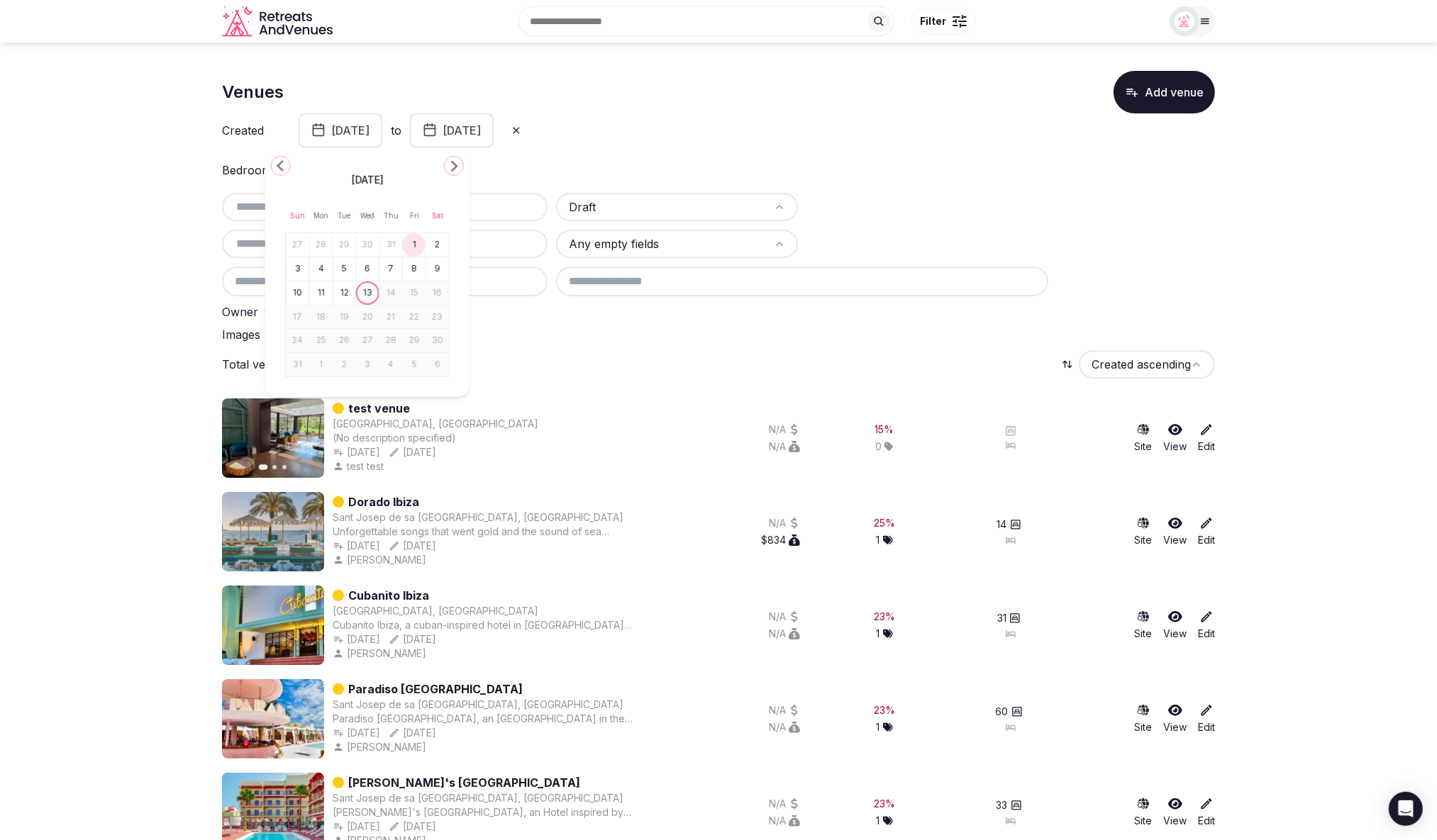
click at [299, 243] on button "27" at bounding box center [297, 245] width 20 height 20
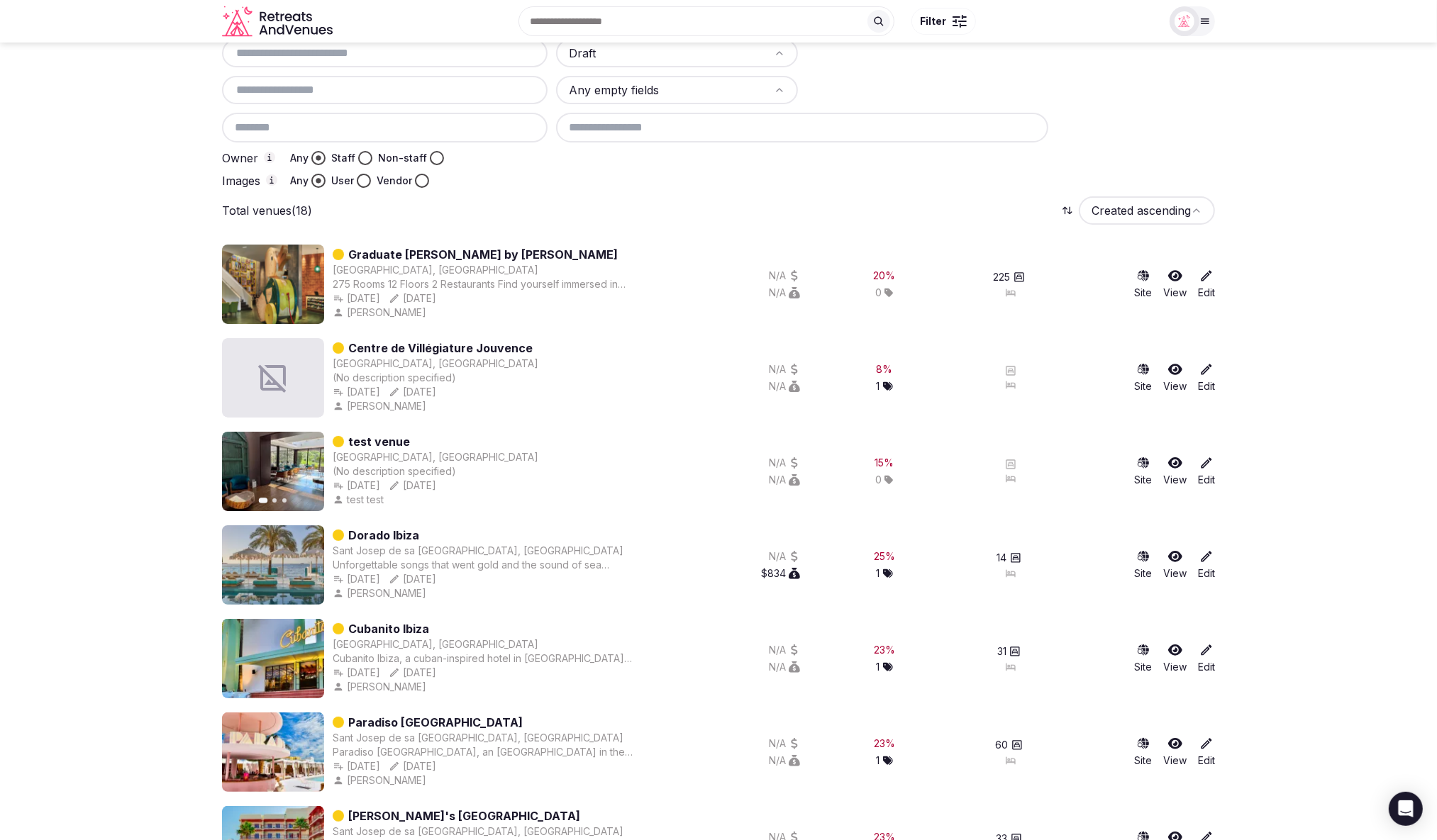
click at [780, 210] on div "Total venues (18) Created ascending" at bounding box center [718, 210] width 993 height 28
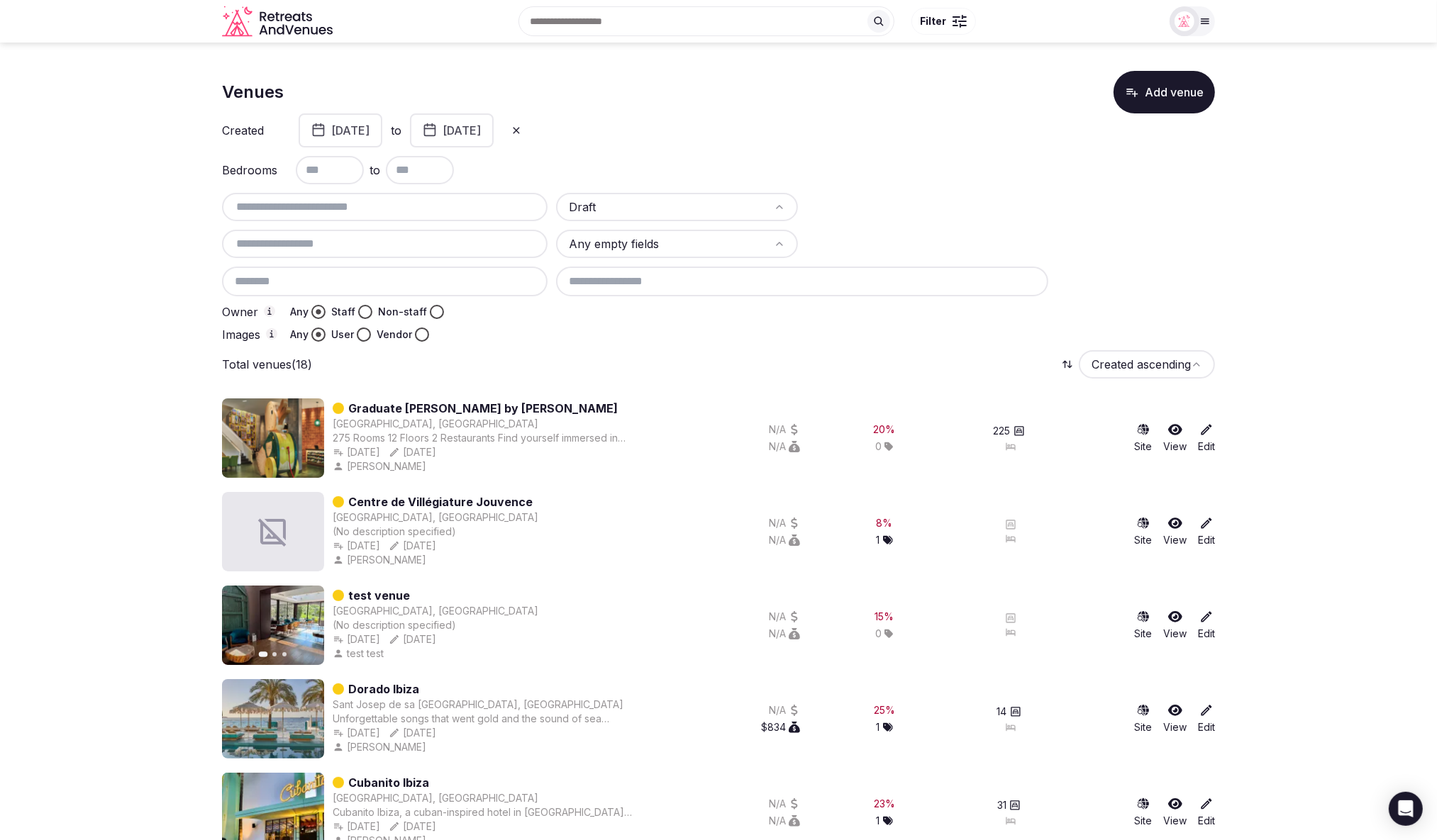
click at [382, 130] on button "July 27th, 2025" at bounding box center [340, 130] width 83 height 34
click at [295, 316] on button "20" at bounding box center [294, 316] width 20 height 20
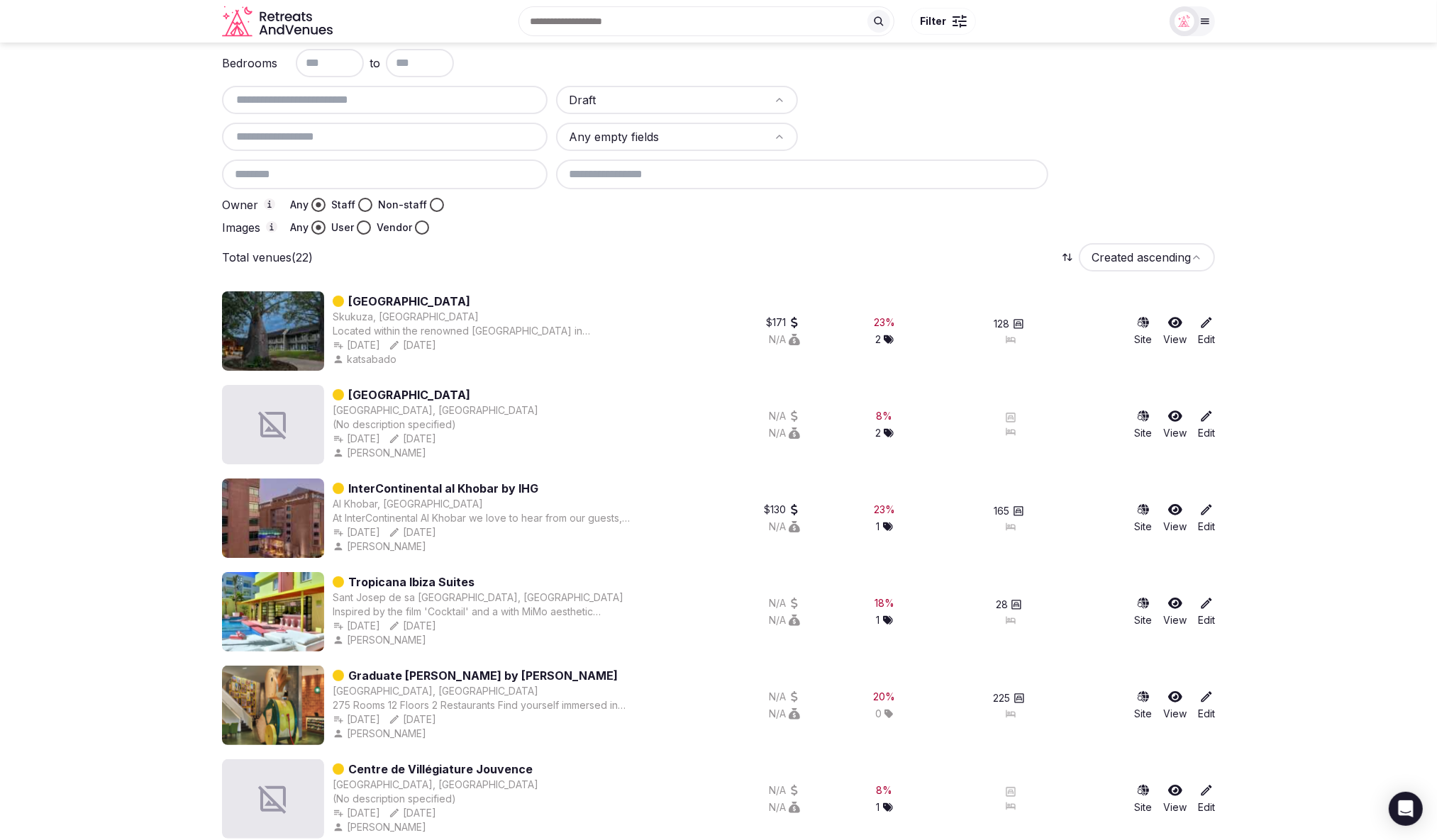
scroll to position [103, 0]
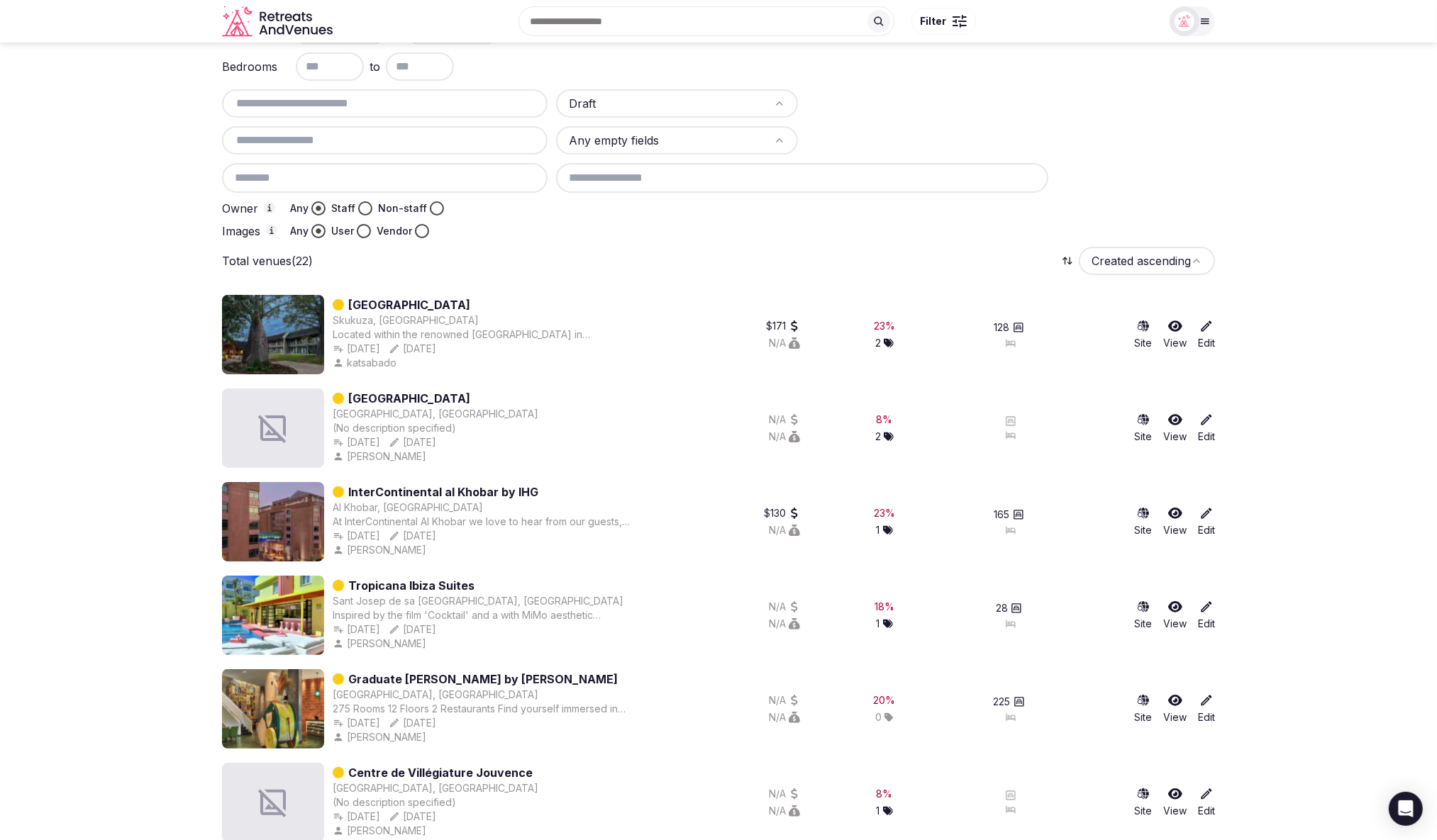
click at [365, 206] on button "Staff" at bounding box center [365, 209] width 14 height 14
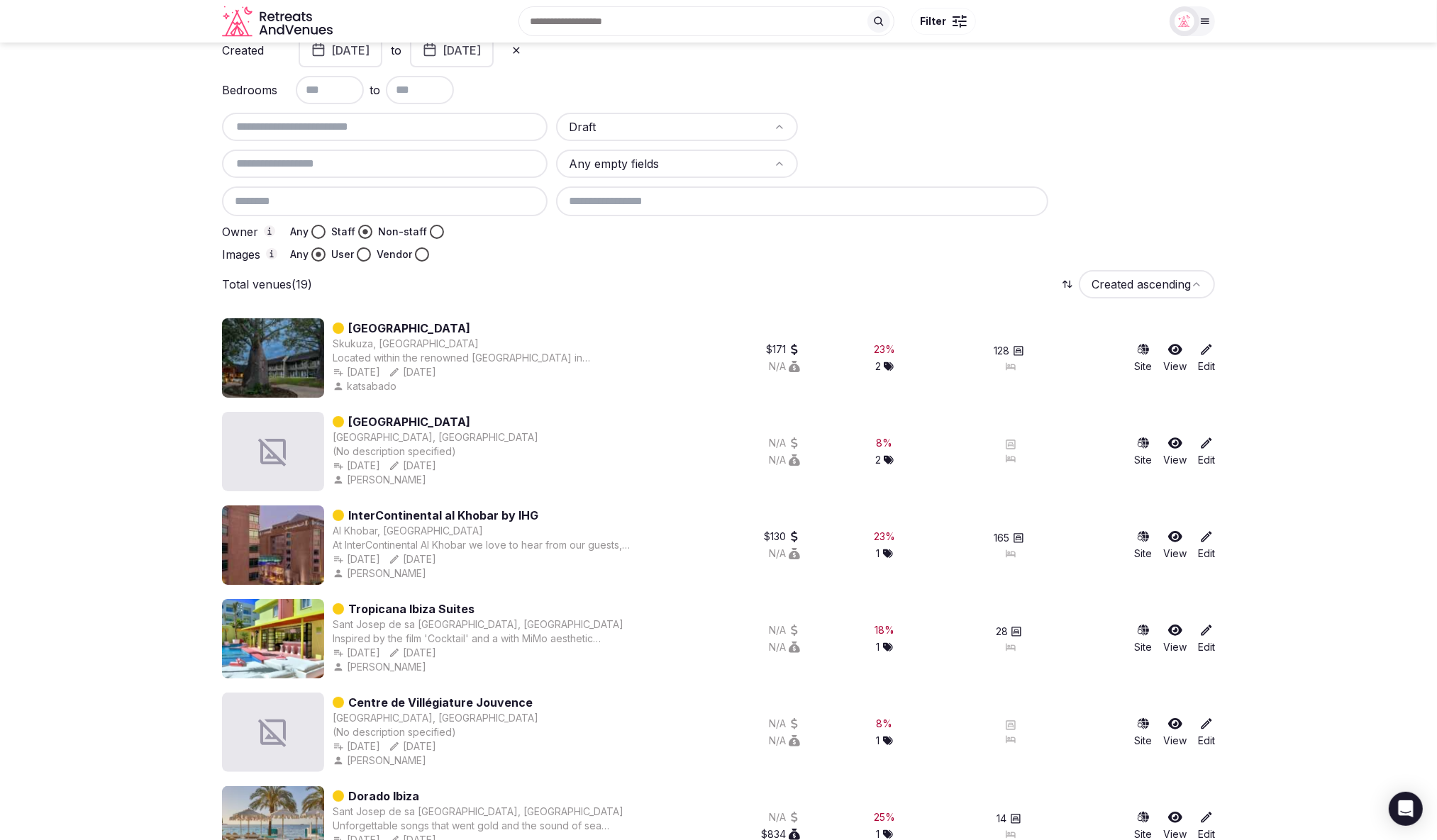
scroll to position [0, 0]
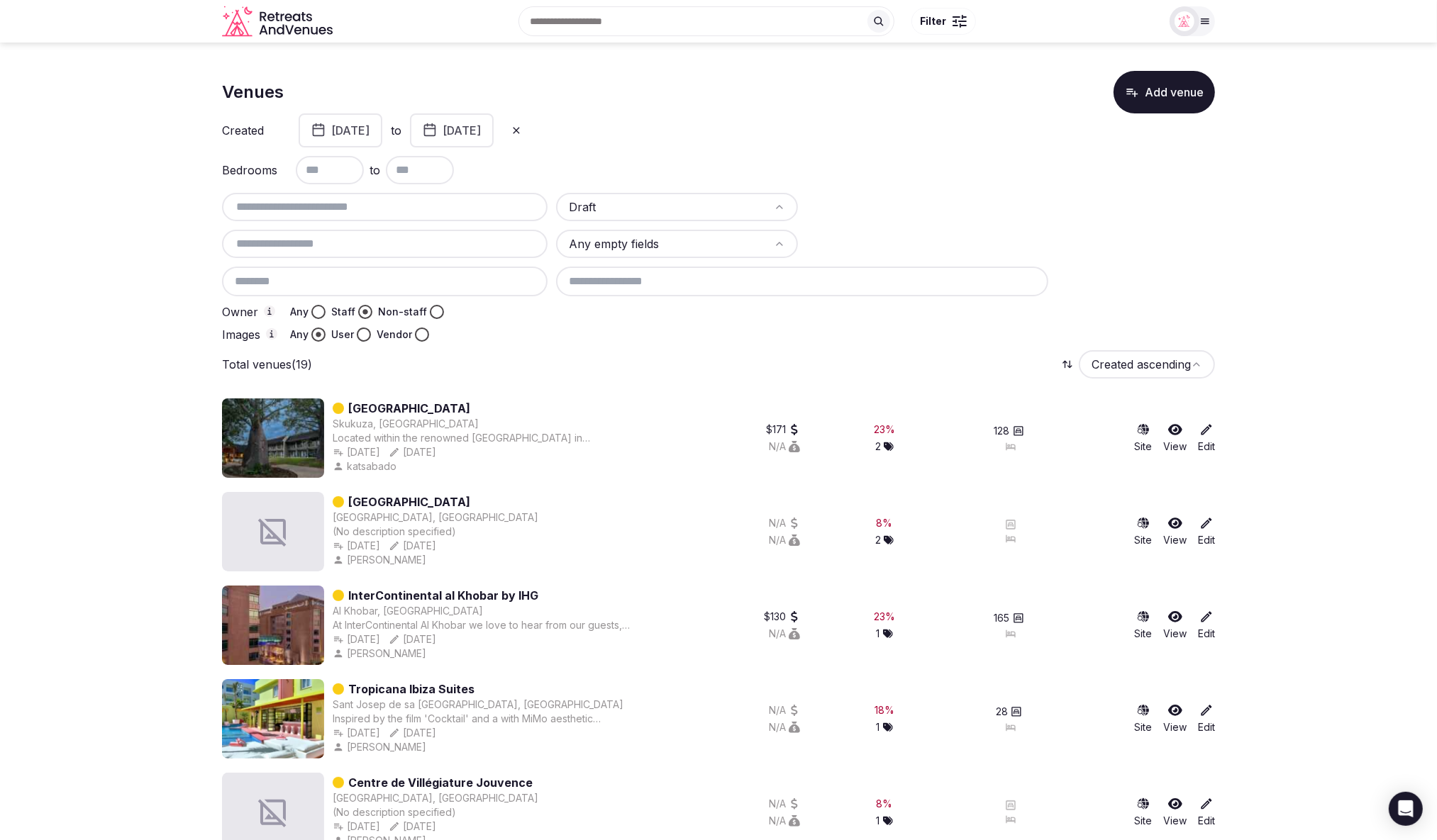
click at [362, 336] on button "User" at bounding box center [364, 335] width 14 height 14
click at [382, 132] on button "July 20th, 2025" at bounding box center [340, 129] width 83 height 34
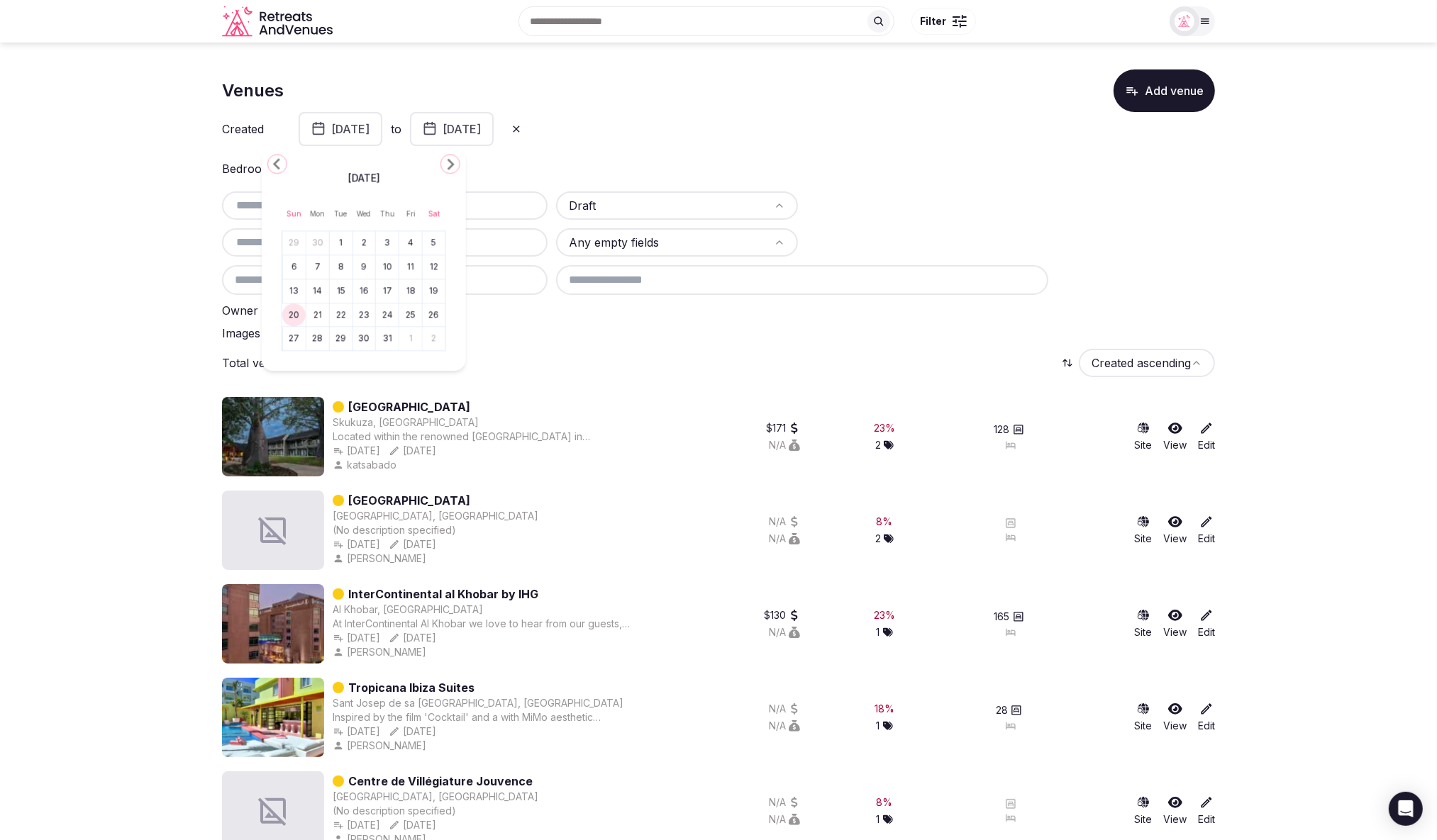
click at [295, 293] on button "13" at bounding box center [294, 290] width 20 height 20
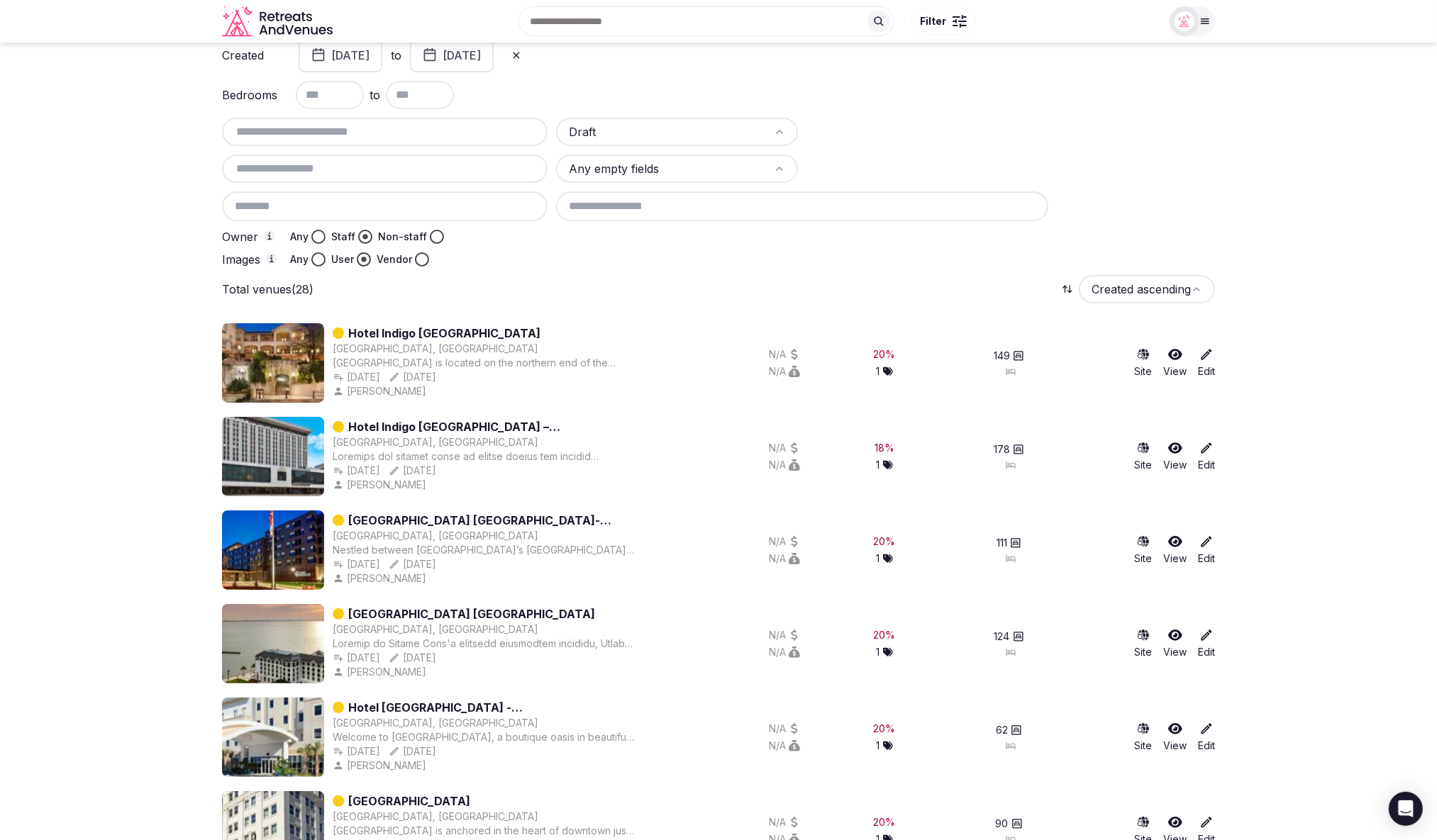
scroll to position [47, 0]
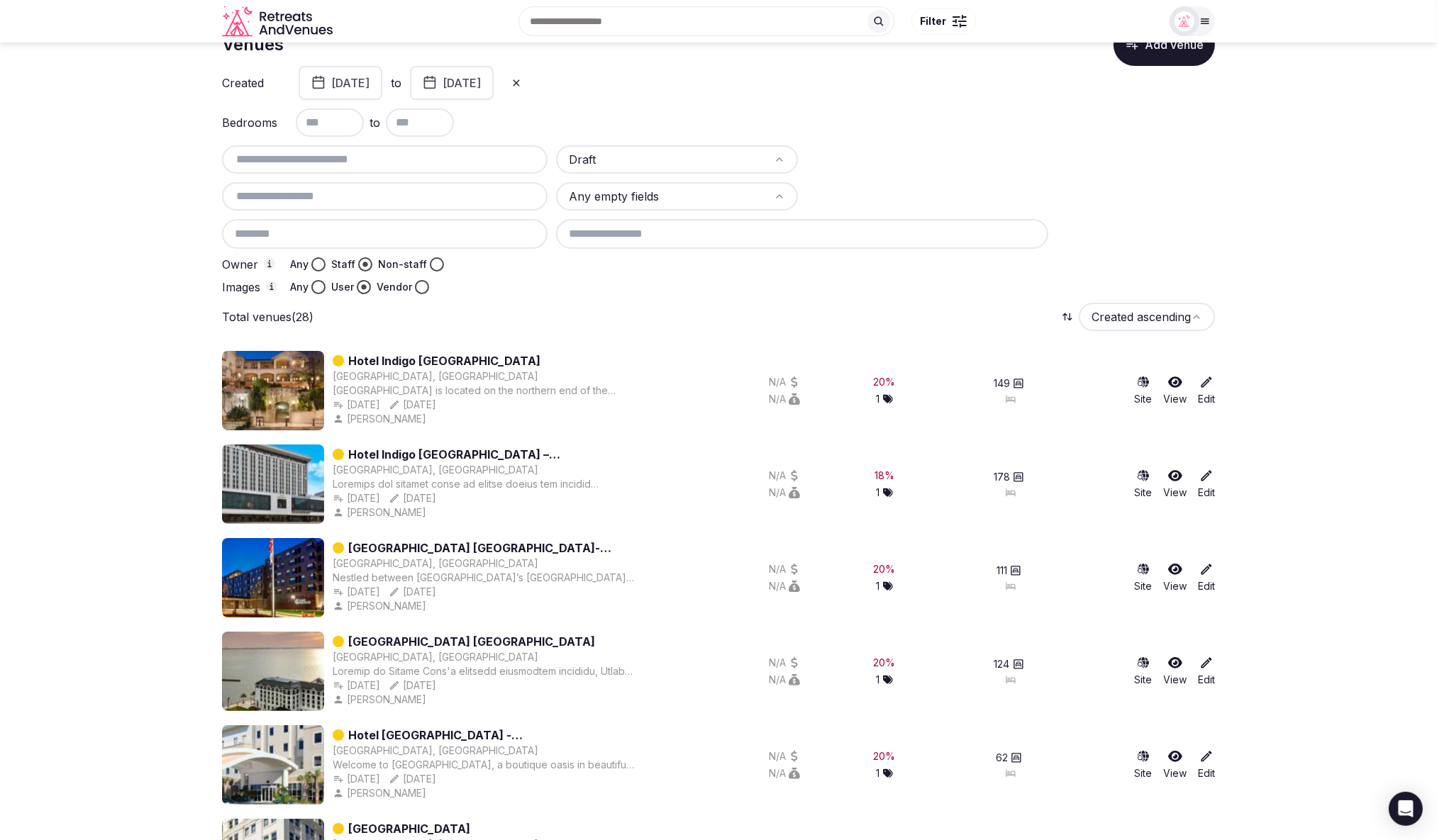
click at [430, 261] on button "Non-staff" at bounding box center [437, 265] width 14 height 14
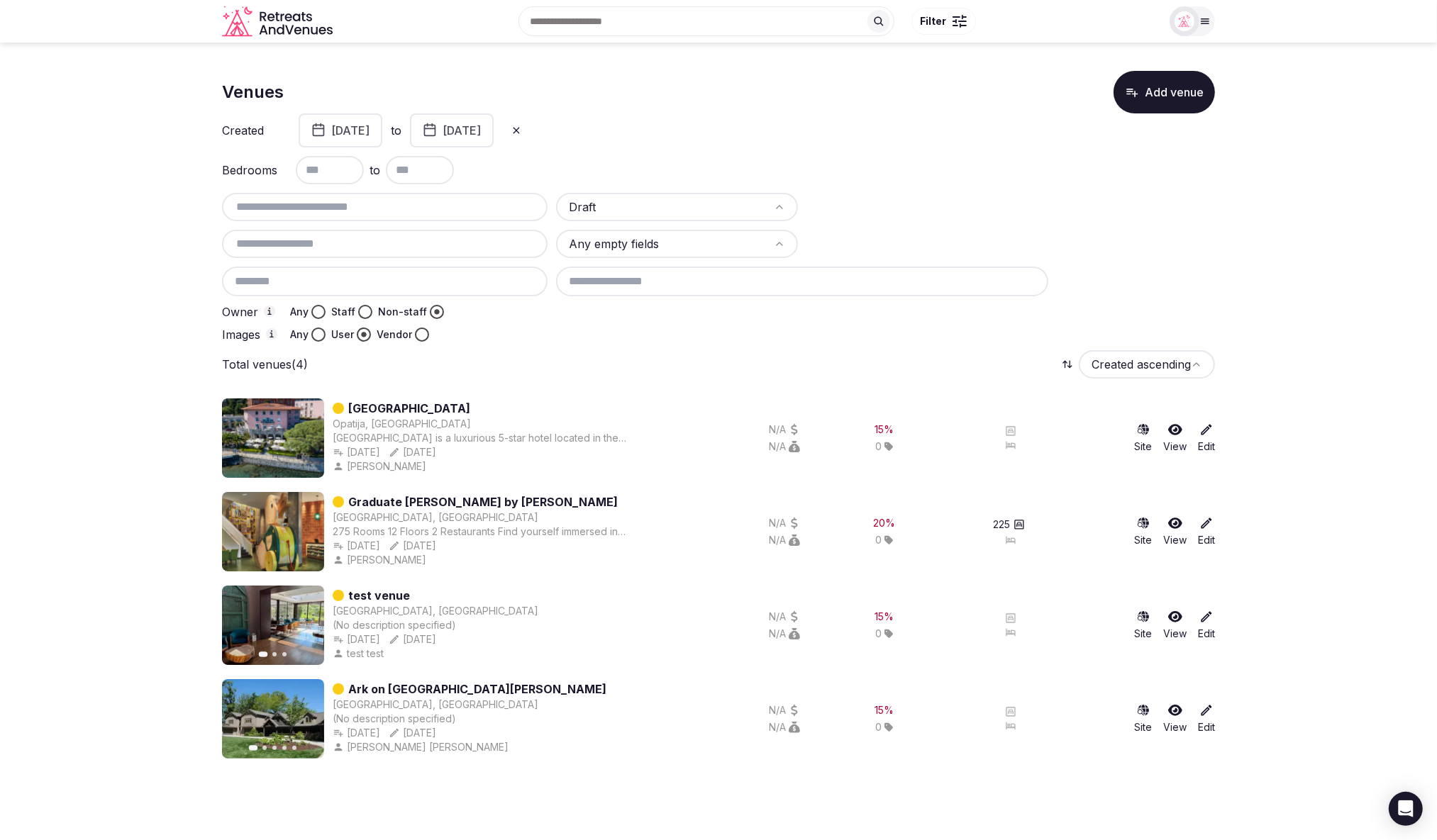
scroll to position [0, 0]
click at [359, 128] on button "July 13th, 2025" at bounding box center [340, 130] width 83 height 34
click at [542, 369] on div "Total venues (4) Created ascending" at bounding box center [718, 365] width 993 height 28
click at [347, 128] on button "July 13th, 2025" at bounding box center [340, 130] width 83 height 34
click at [295, 267] on button "6" at bounding box center [293, 268] width 20 height 20
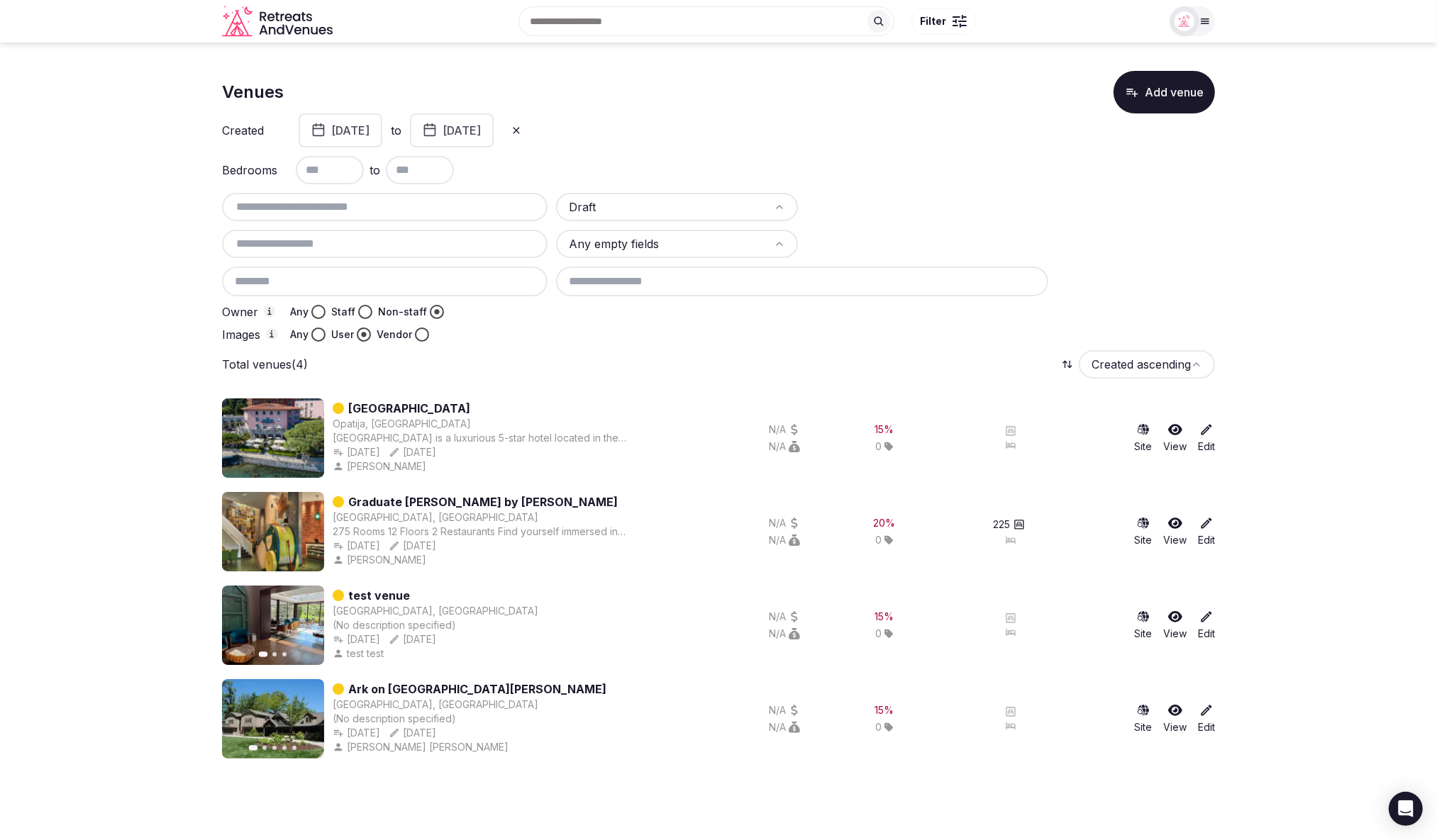
click at [322, 128] on icon "button" at bounding box center [318, 128] width 11 height 0
click at [291, 243] on button "29" at bounding box center [290, 245] width 20 height 20
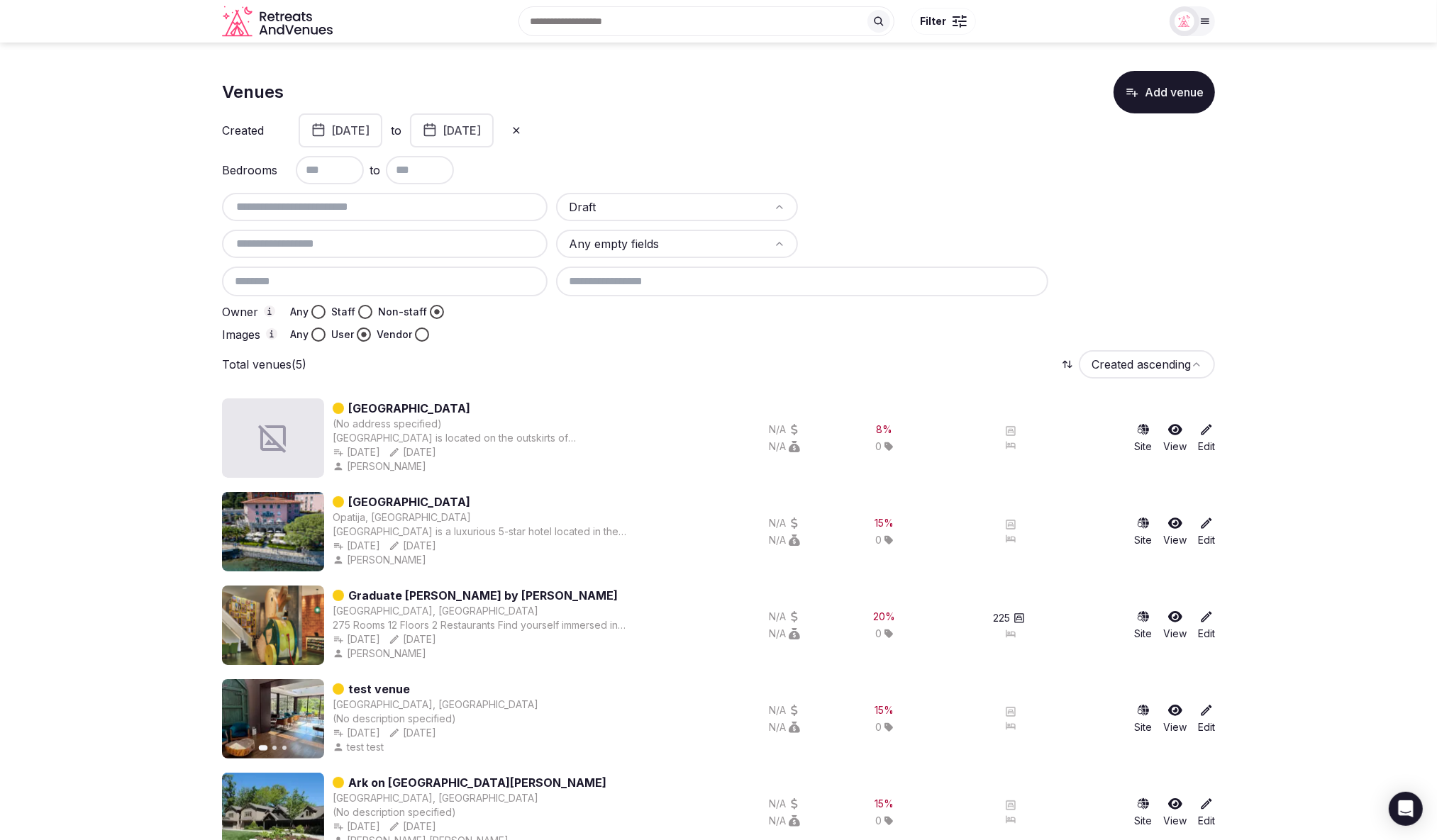
click at [326, 132] on button "June 29th, 2025" at bounding box center [340, 130] width 83 height 34
click at [299, 311] on button "22" at bounding box center [297, 316] width 20 height 20
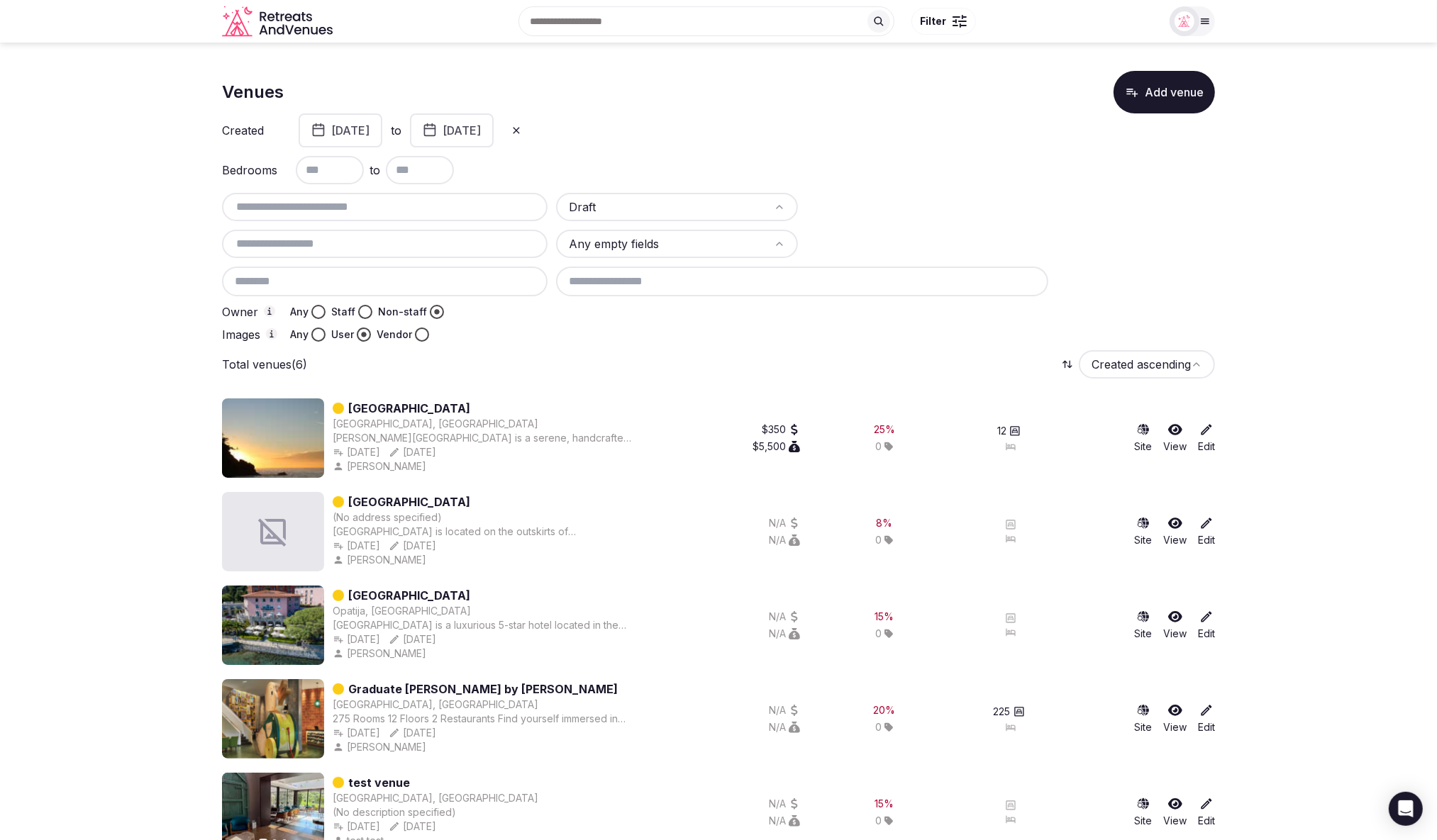
click at [329, 135] on button "June 22nd, 2025" at bounding box center [340, 130] width 83 height 34
click at [301, 289] on button "15" at bounding box center [297, 293] width 20 height 20
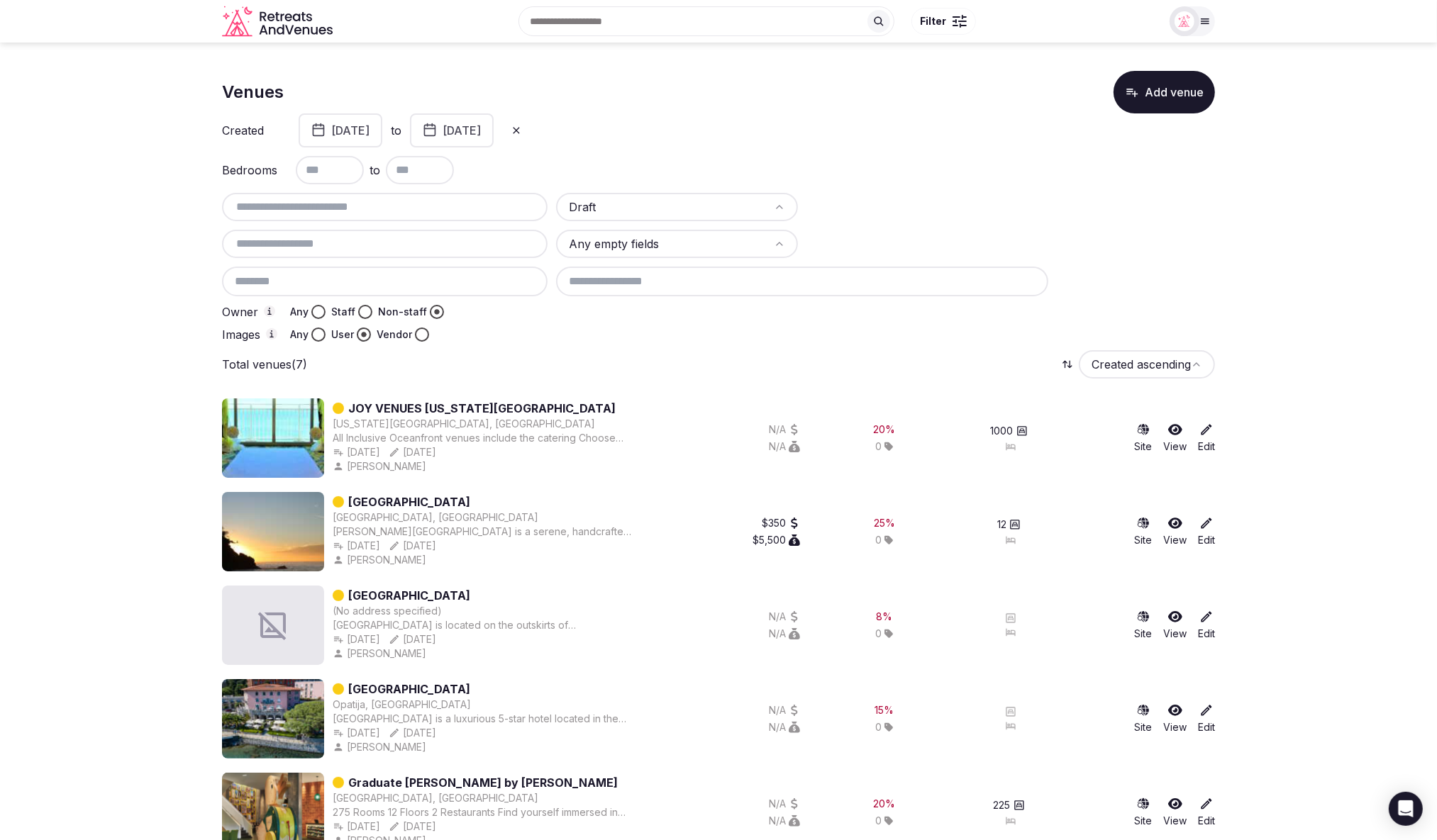
click at [321, 132] on icon "button" at bounding box center [318, 129] width 14 height 17
click at [295, 265] on button "8" at bounding box center [296, 268] width 20 height 20
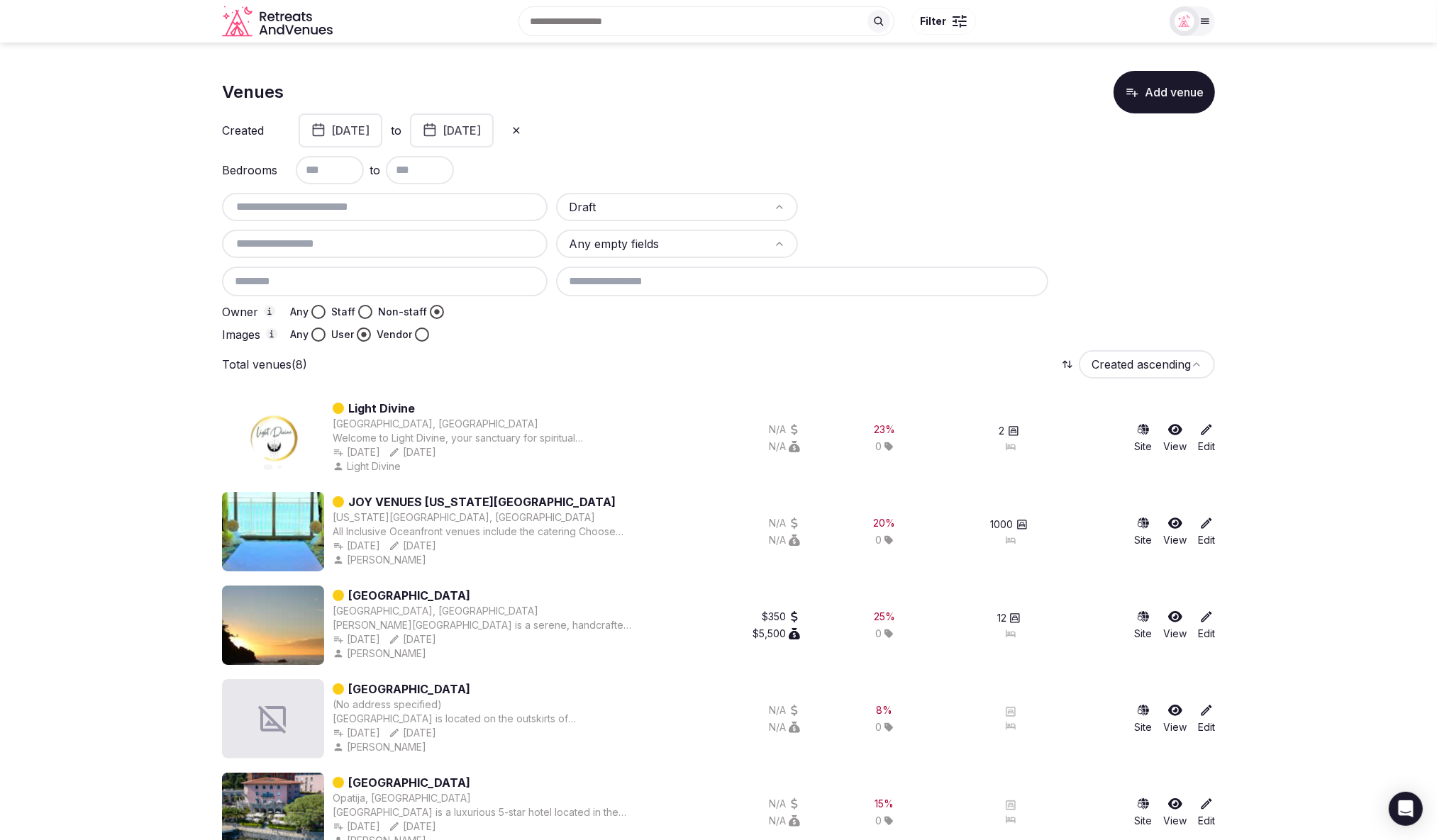
click at [313, 132] on rect "button" at bounding box center [318, 130] width 11 height 11
click at [291, 246] on button "1" at bounding box center [293, 245] width 20 height 20
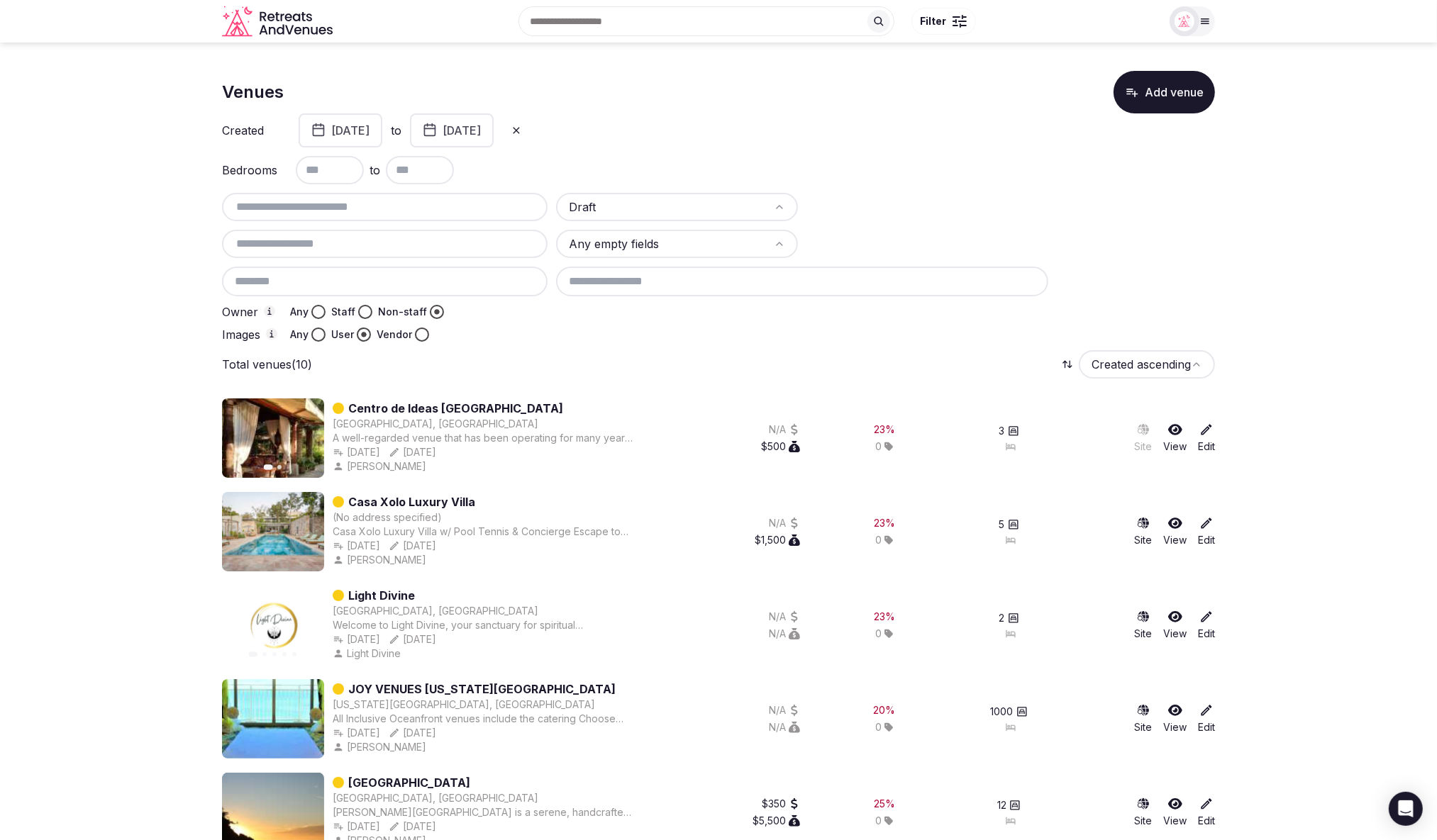
click at [318, 309] on button "Any" at bounding box center [318, 312] width 14 height 14
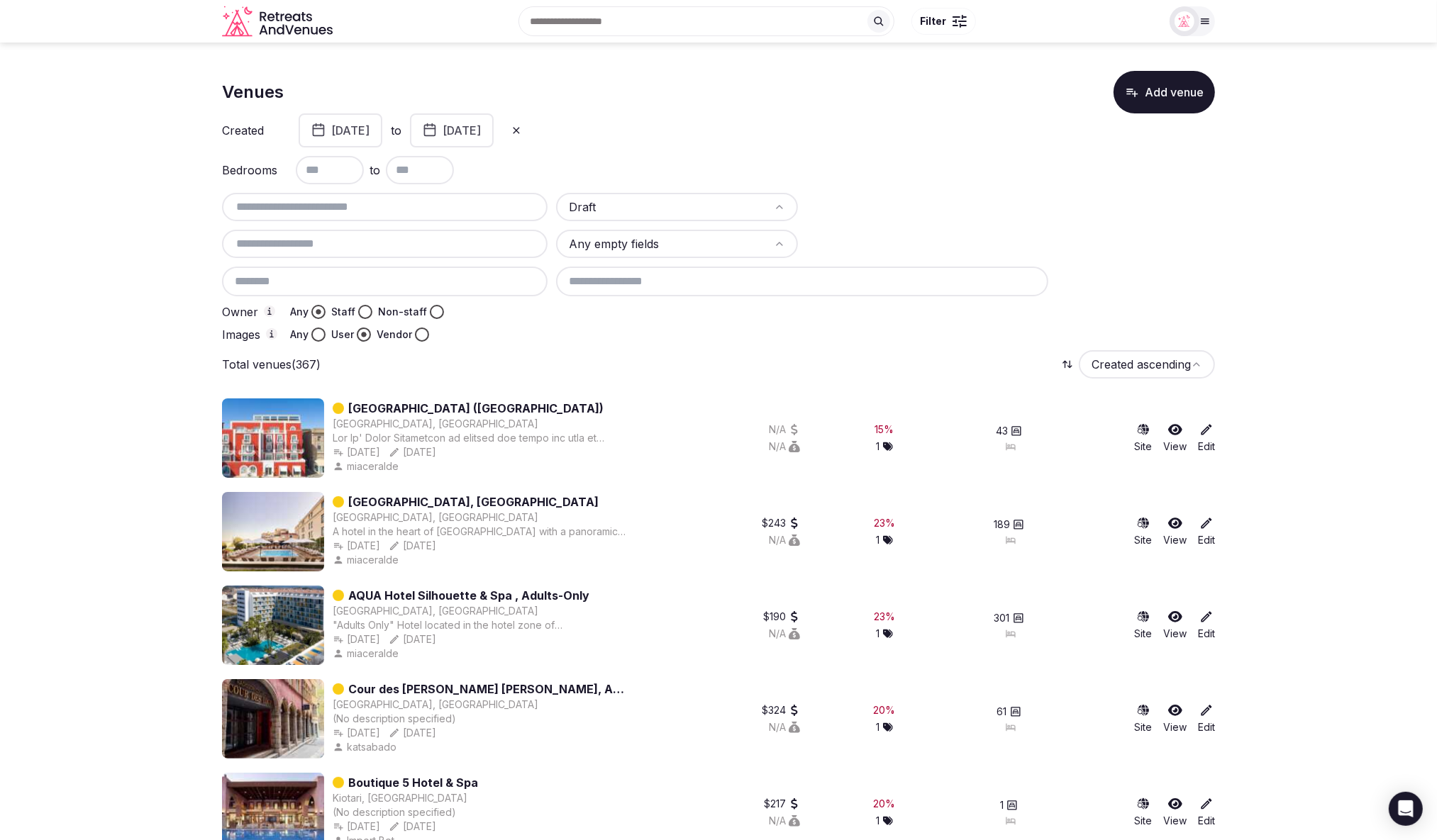
click at [318, 335] on button "Any" at bounding box center [318, 335] width 14 height 14
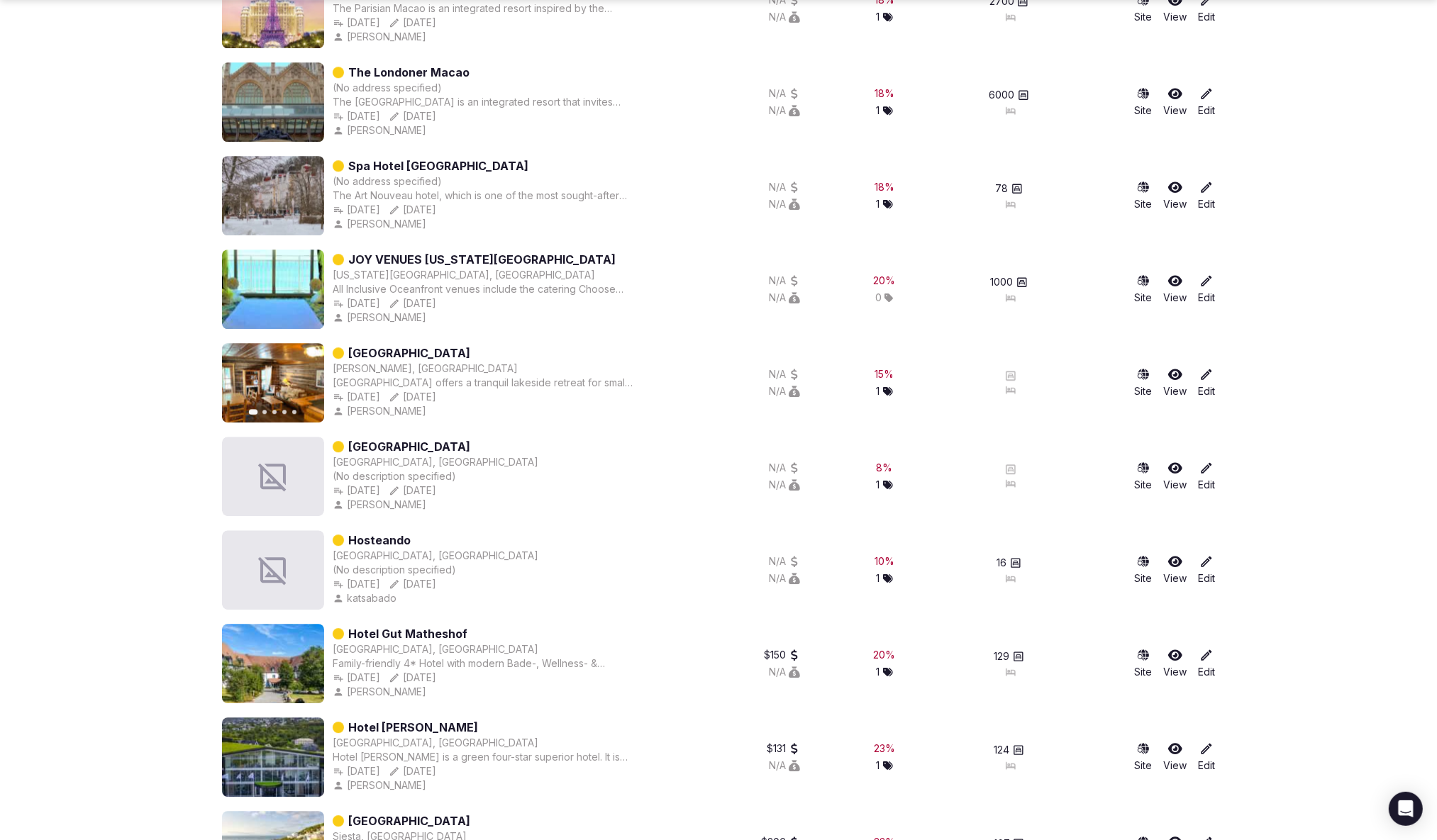
scroll to position [9886, 0]
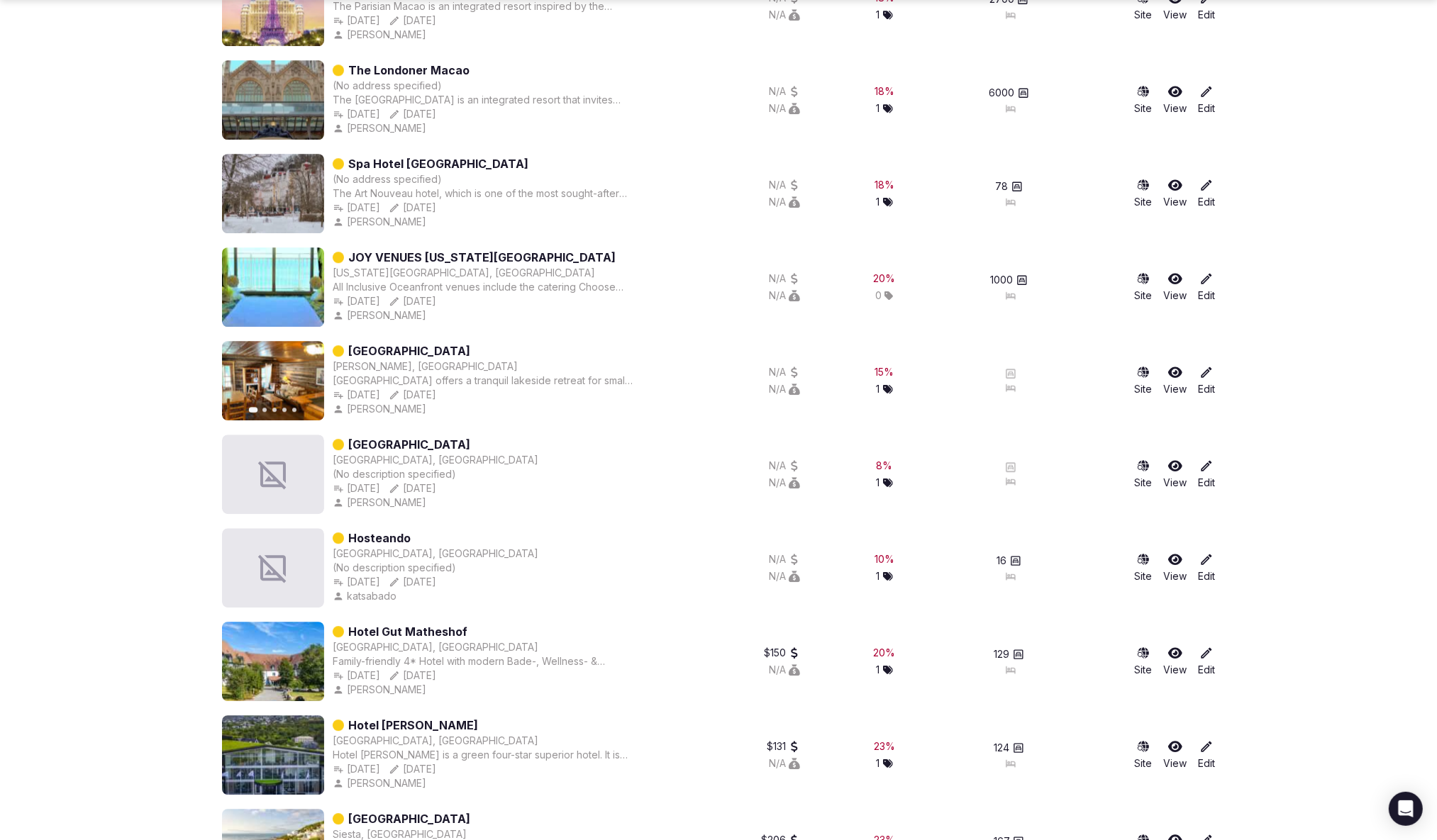
click at [303, 383] on icon "button" at bounding box center [304, 381] width 11 height 11
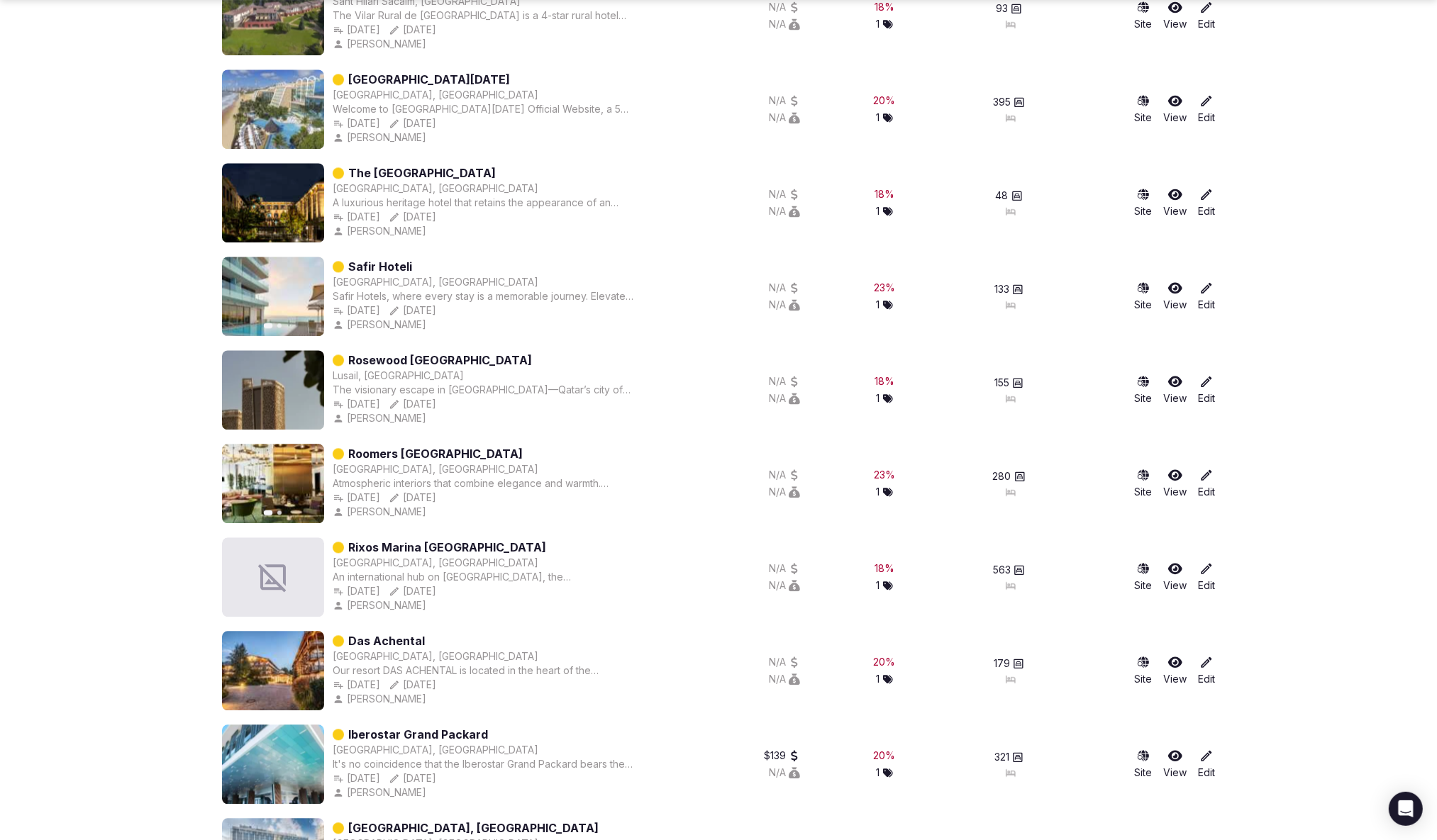
scroll to position [14656, 0]
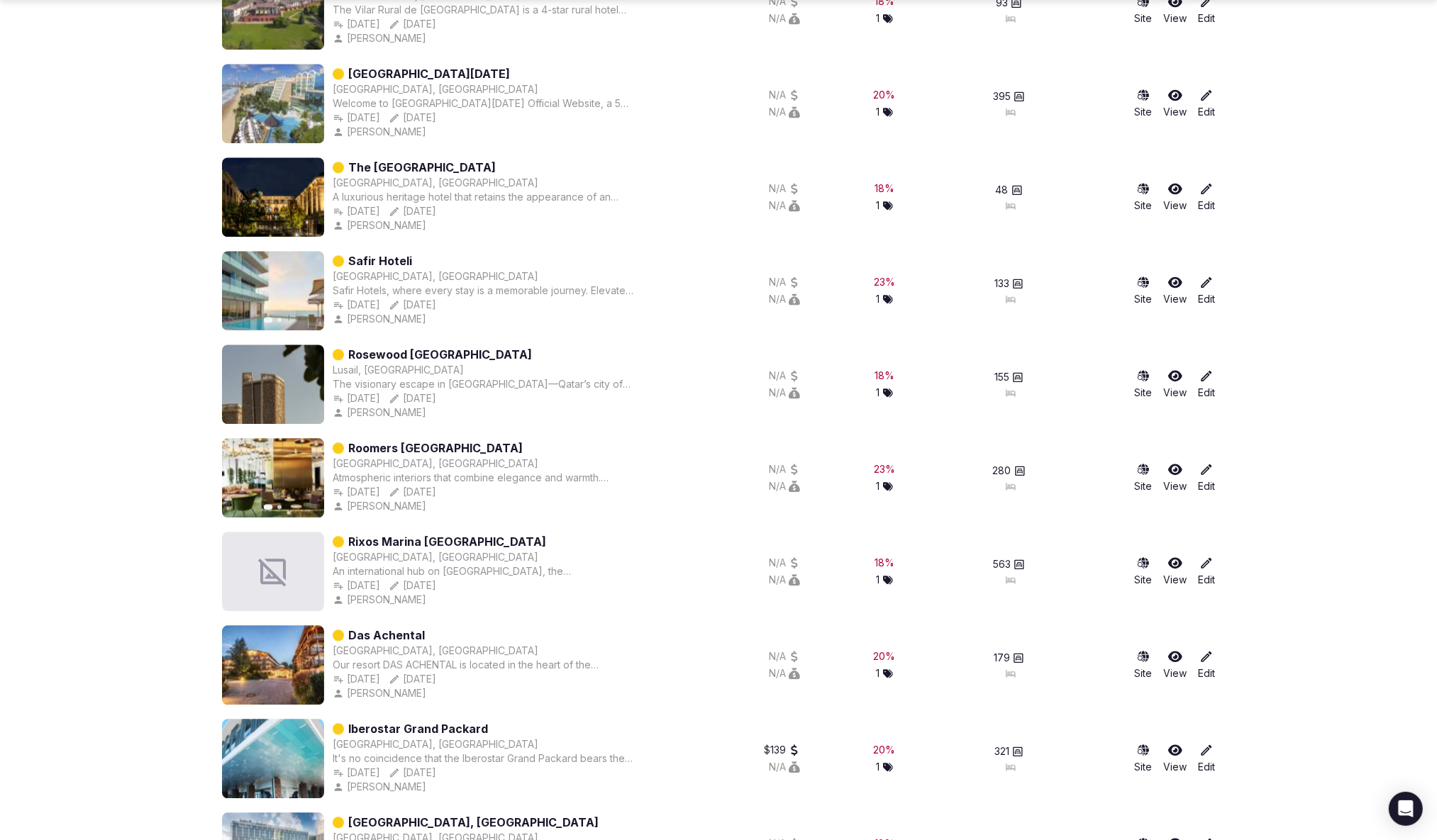
click at [303, 484] on button "Next slide" at bounding box center [304, 478] width 23 height 23
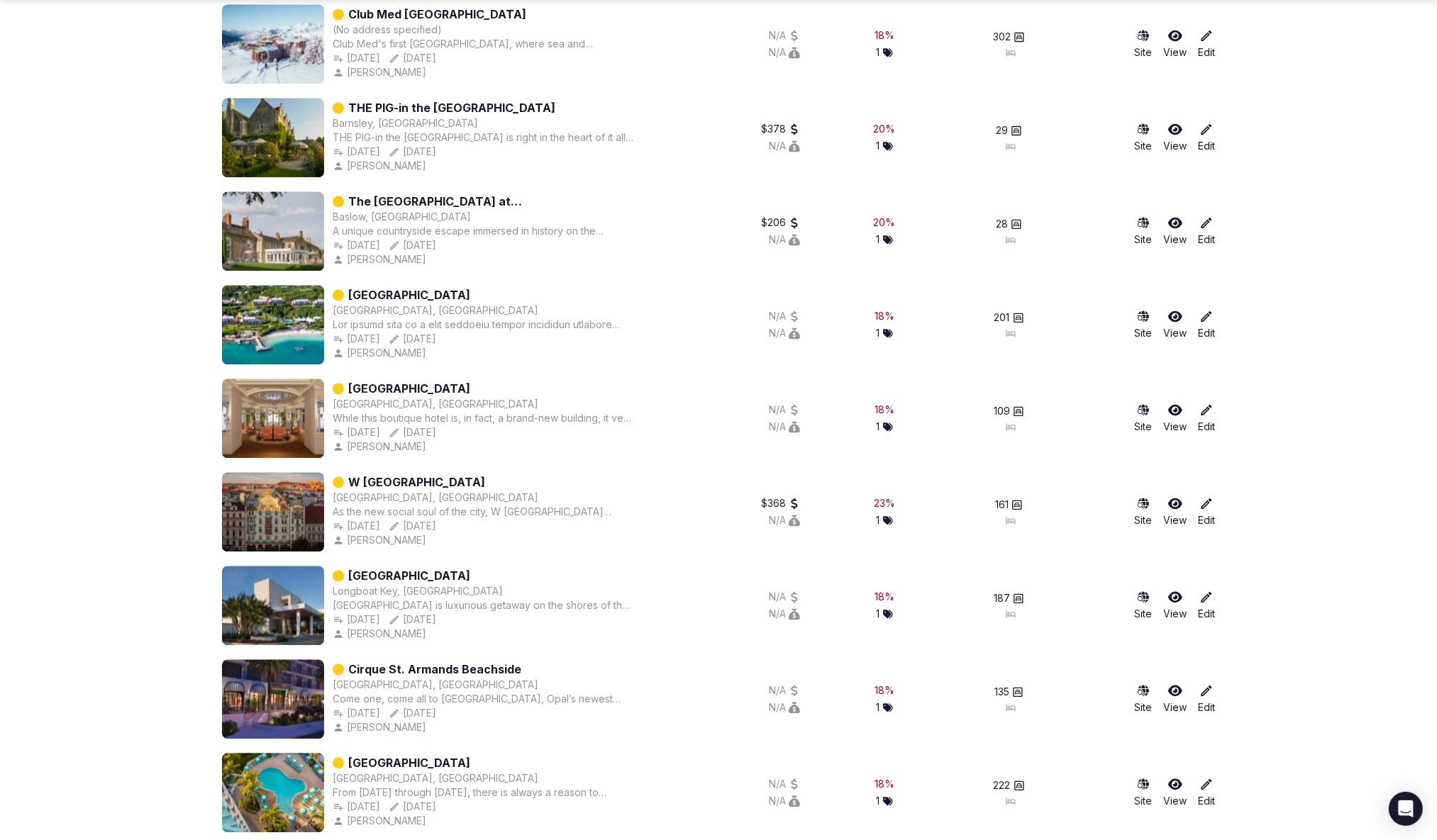
scroll to position [20223, 0]
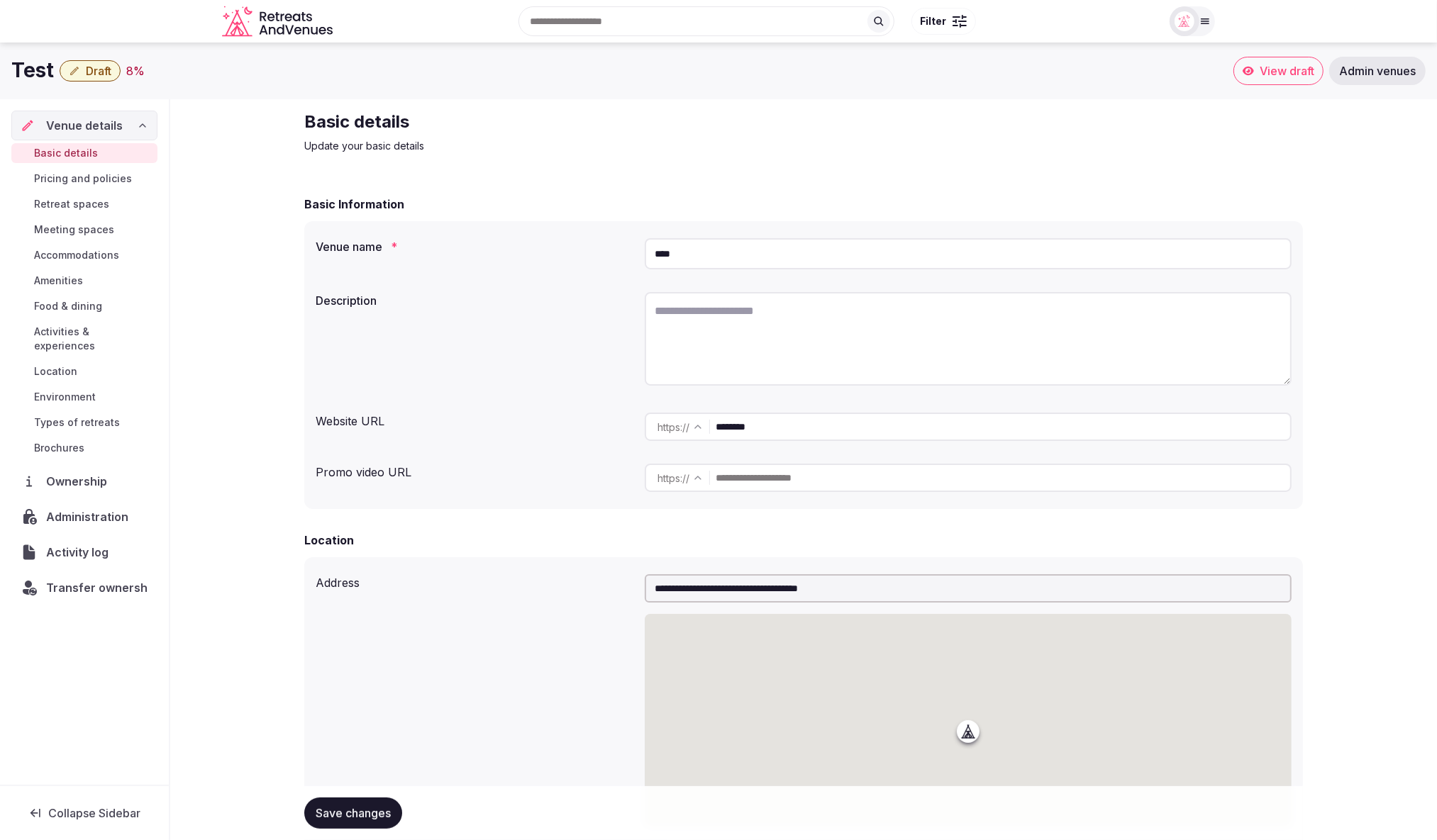
scroll to position [1, 0]
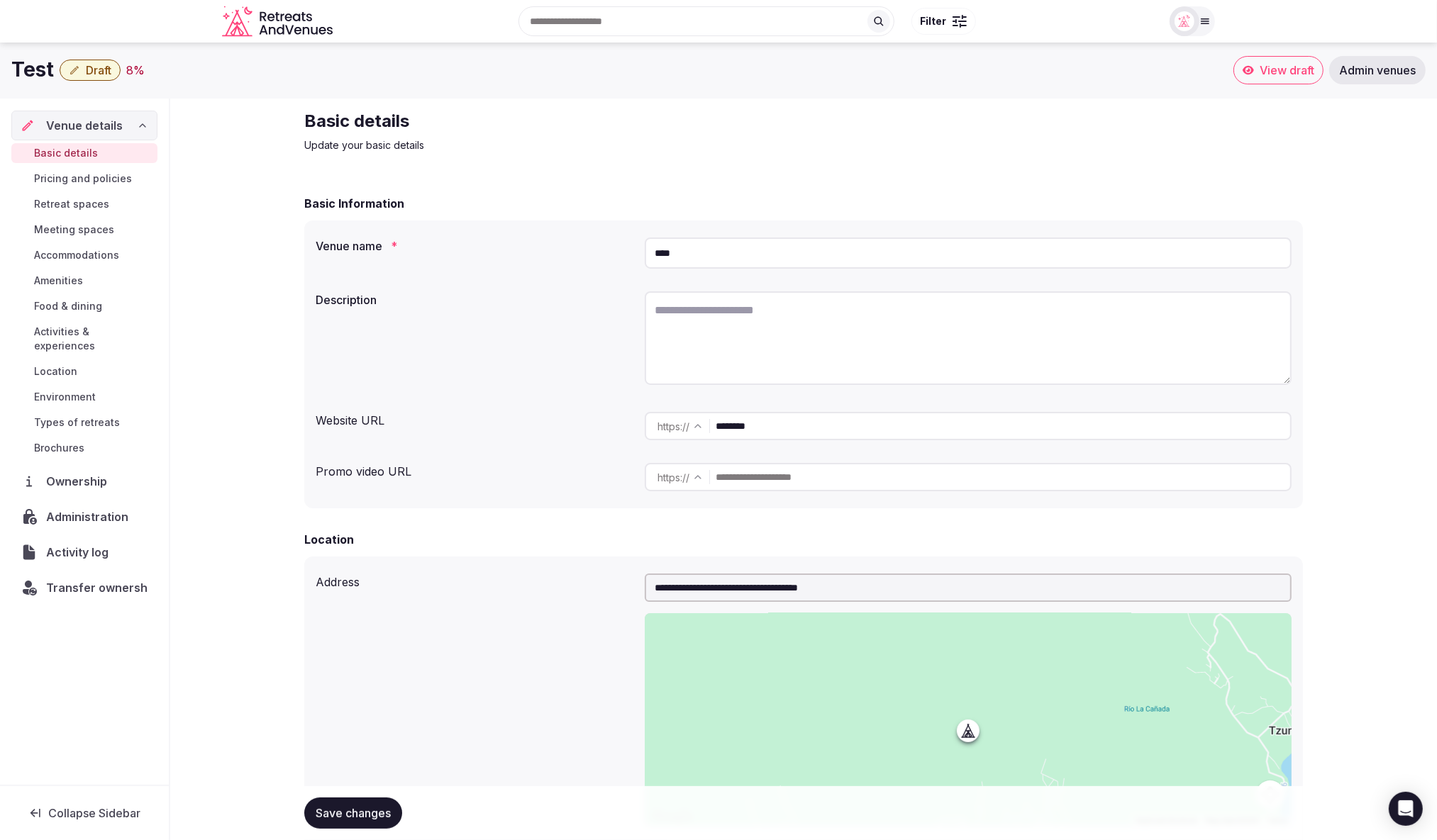
click at [104, 65] on span "Draft" at bounding box center [98, 70] width 25 height 14
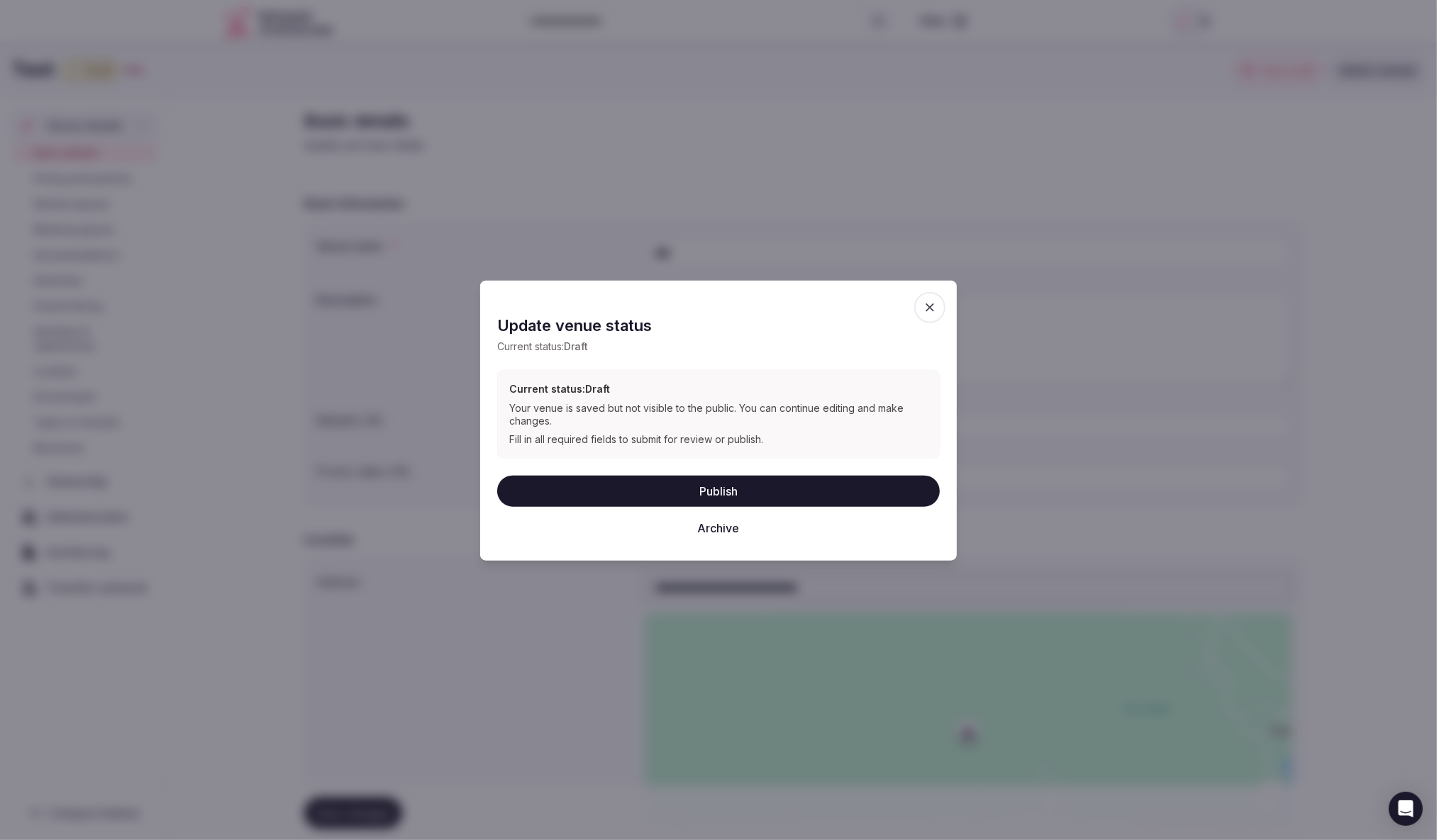
click at [720, 524] on button "Archive" at bounding box center [718, 528] width 443 height 32
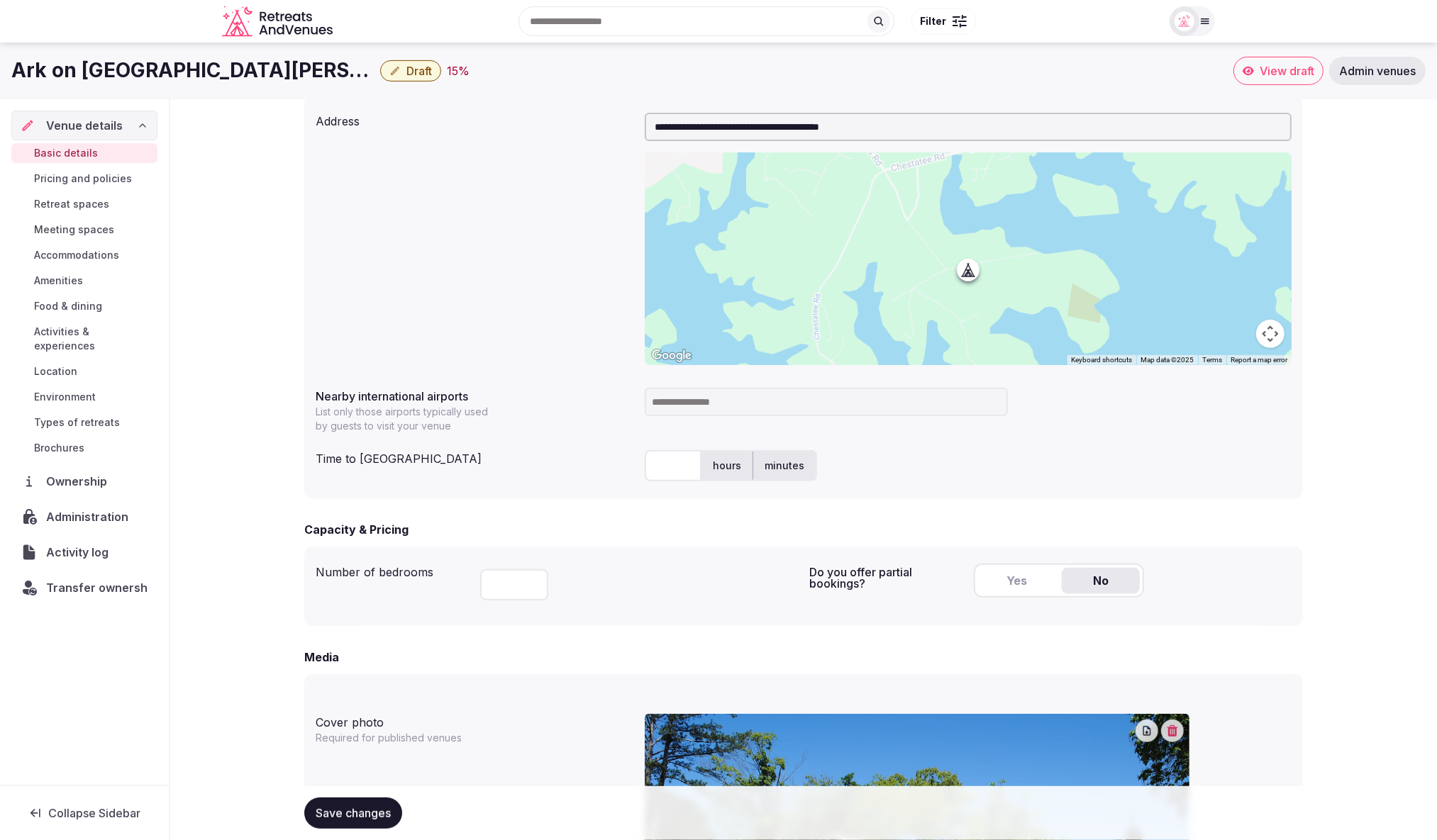
scroll to position [391, 0]
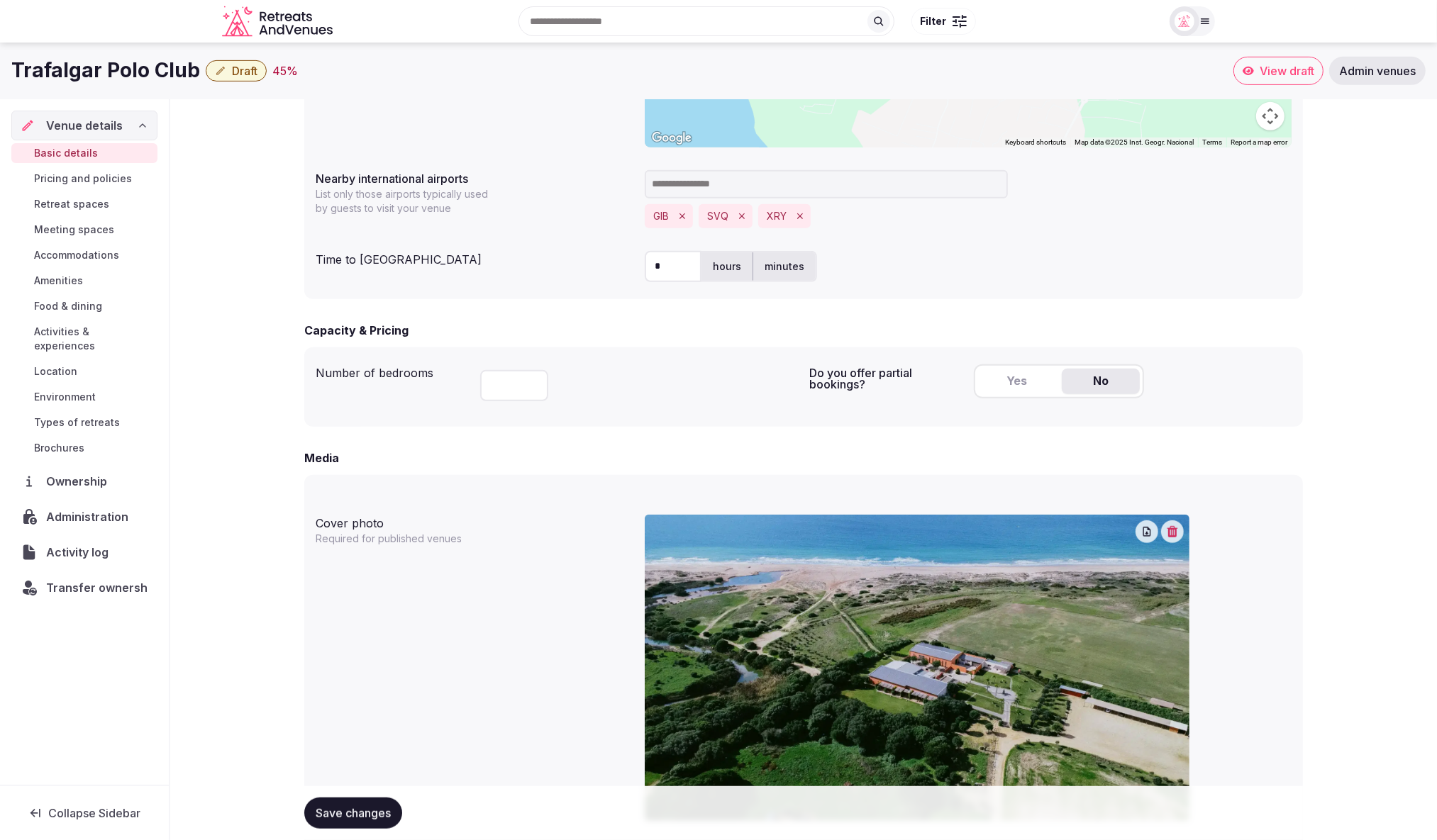
scroll to position [667, 0]
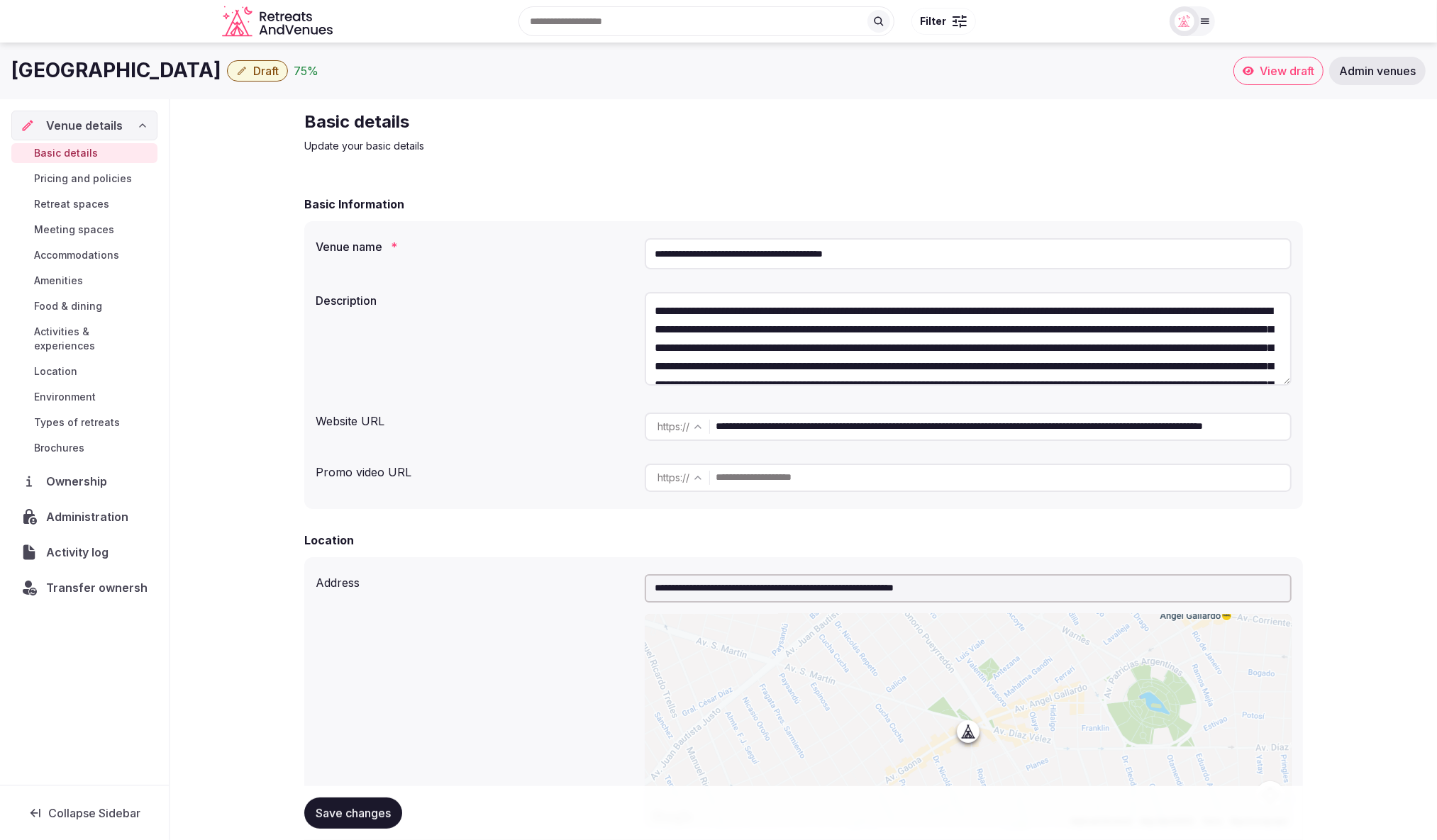
drag, startPoint x: 921, startPoint y: 263, endPoint x: 626, endPoint y: 254, distance: 295.1
click at [626, 255] on div "**********" at bounding box center [804, 253] width 976 height 43
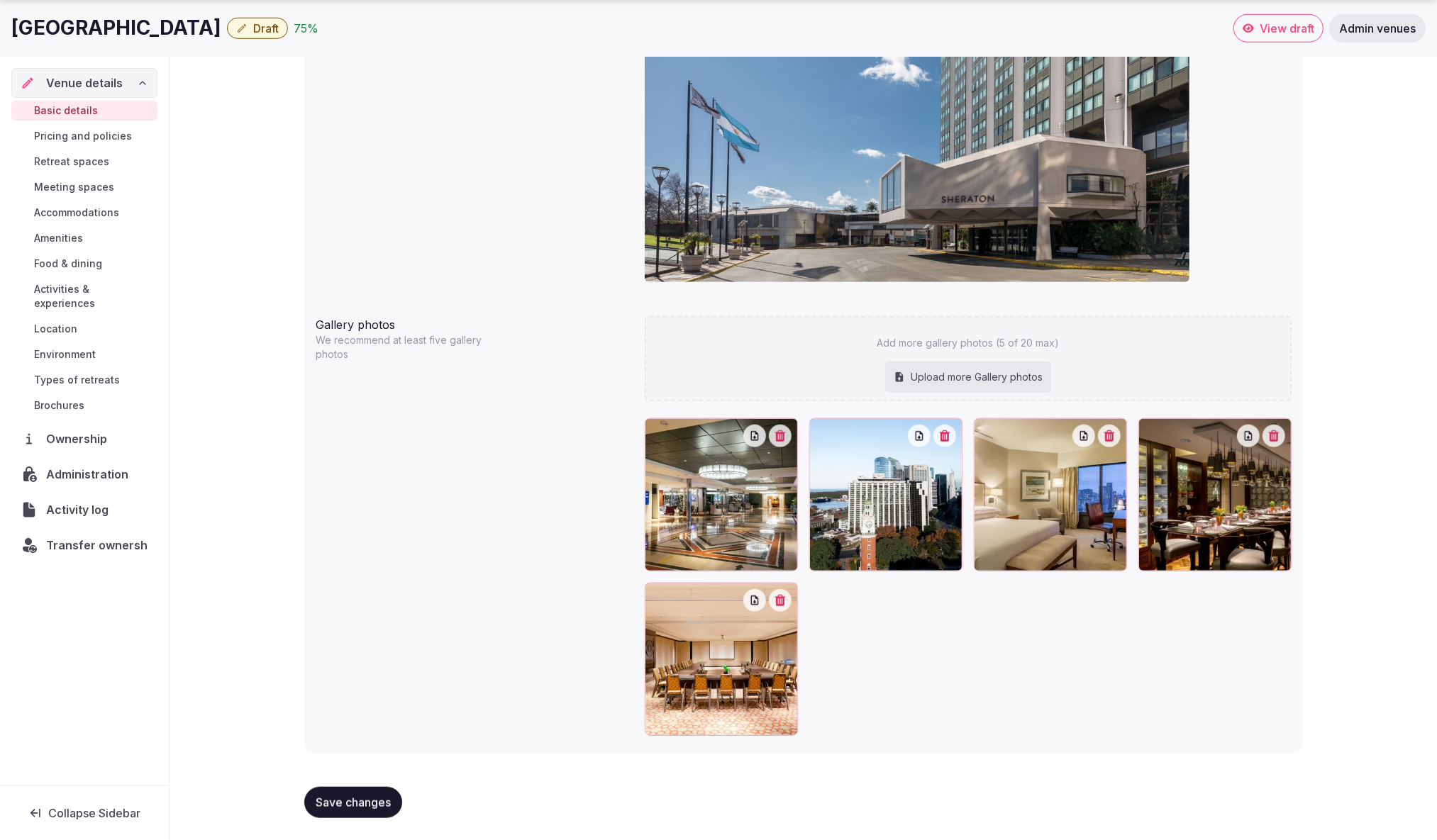
scroll to position [1285, 0]
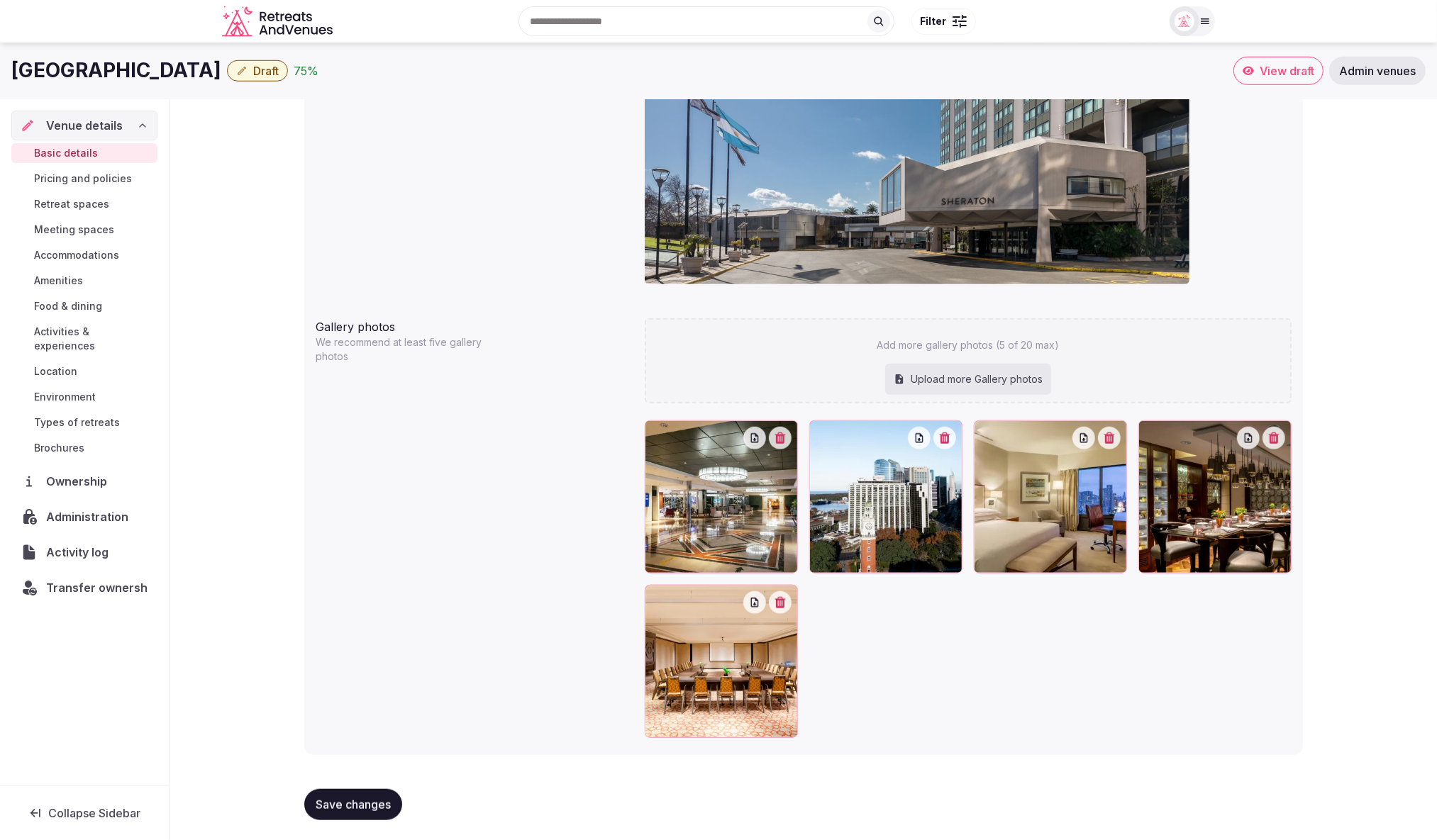
click at [288, 72] on button "Draft" at bounding box center [258, 71] width 61 height 21
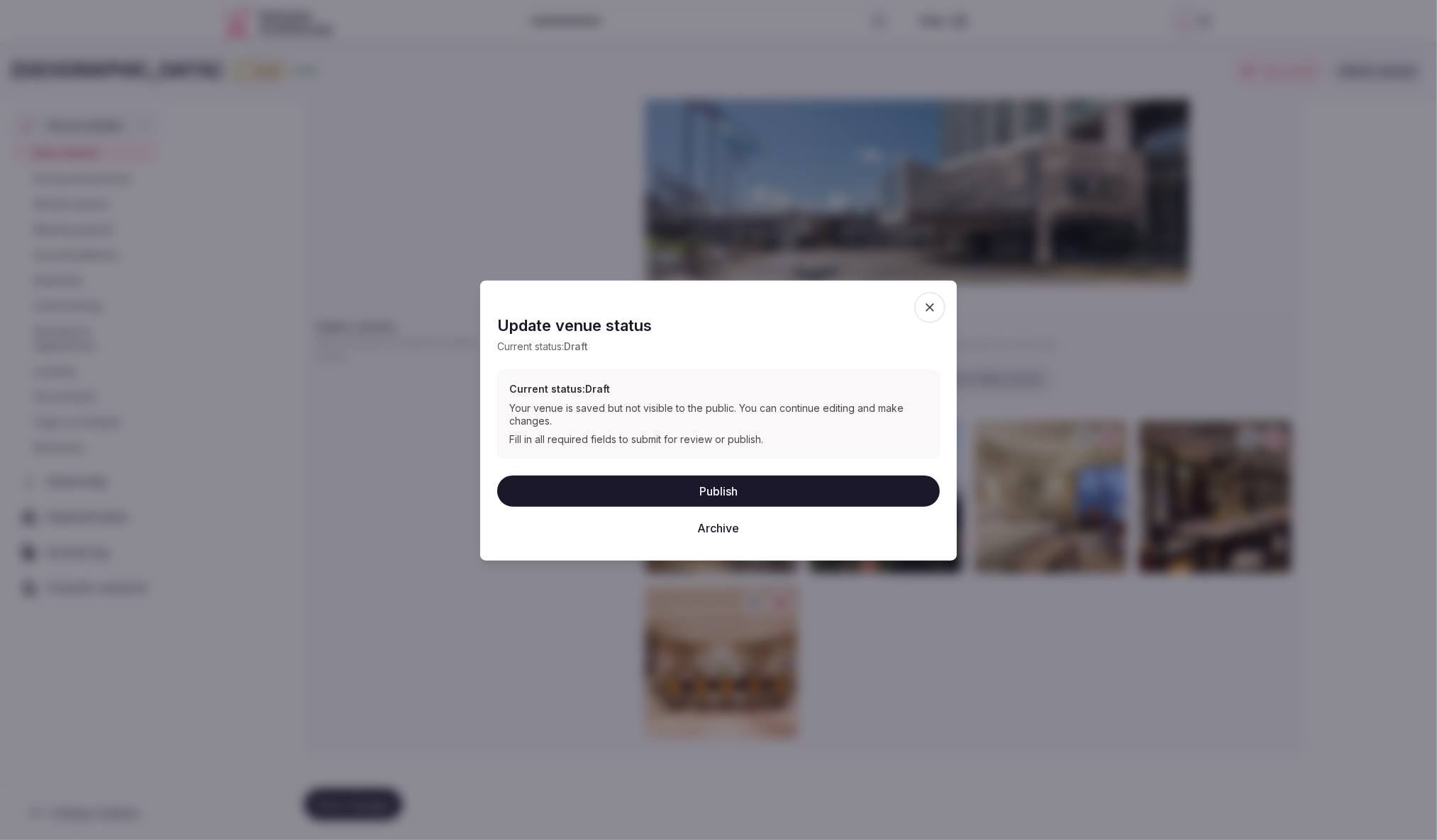
click at [714, 495] on button "Publish" at bounding box center [718, 491] width 443 height 32
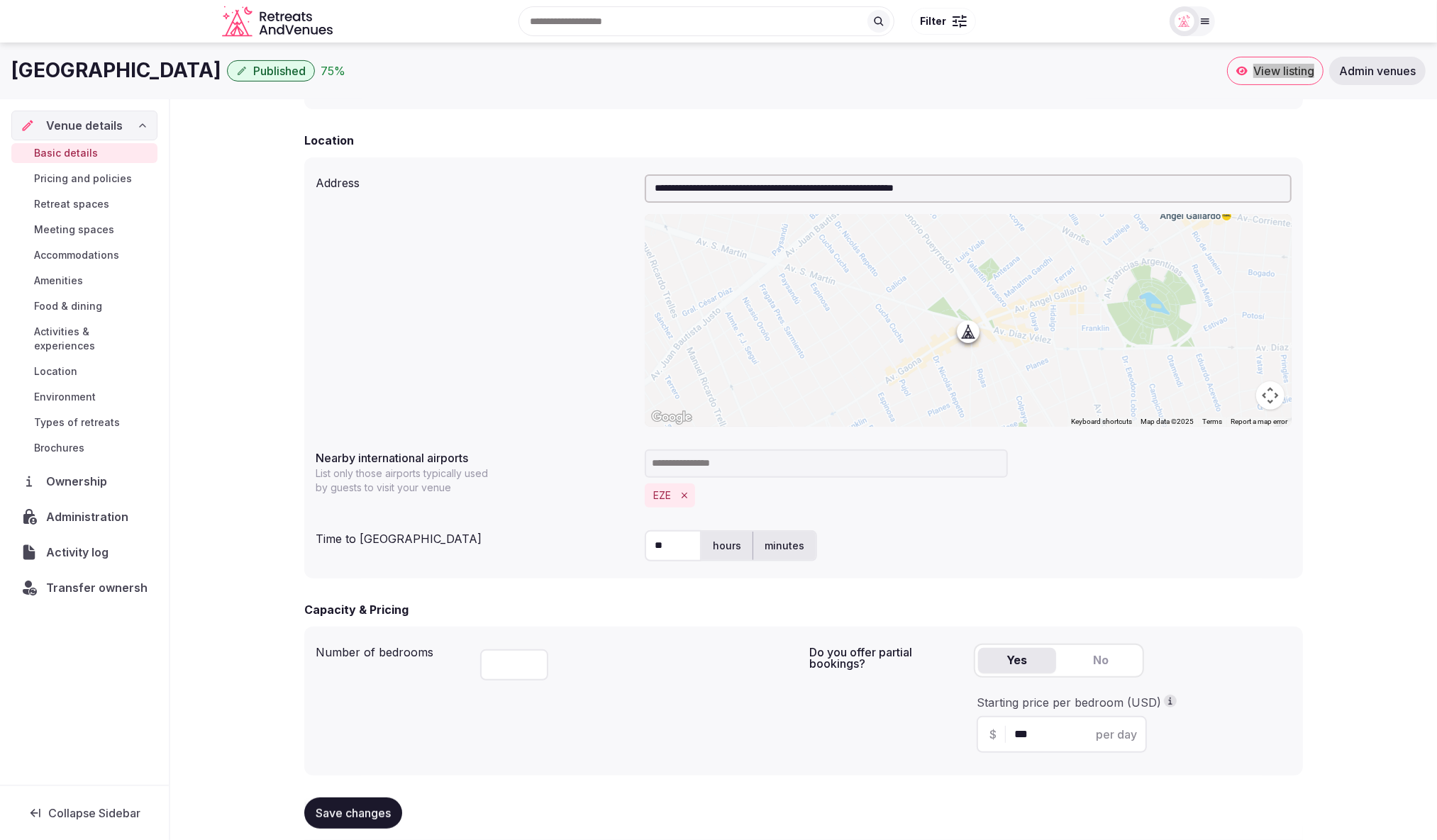
scroll to position [362, 0]
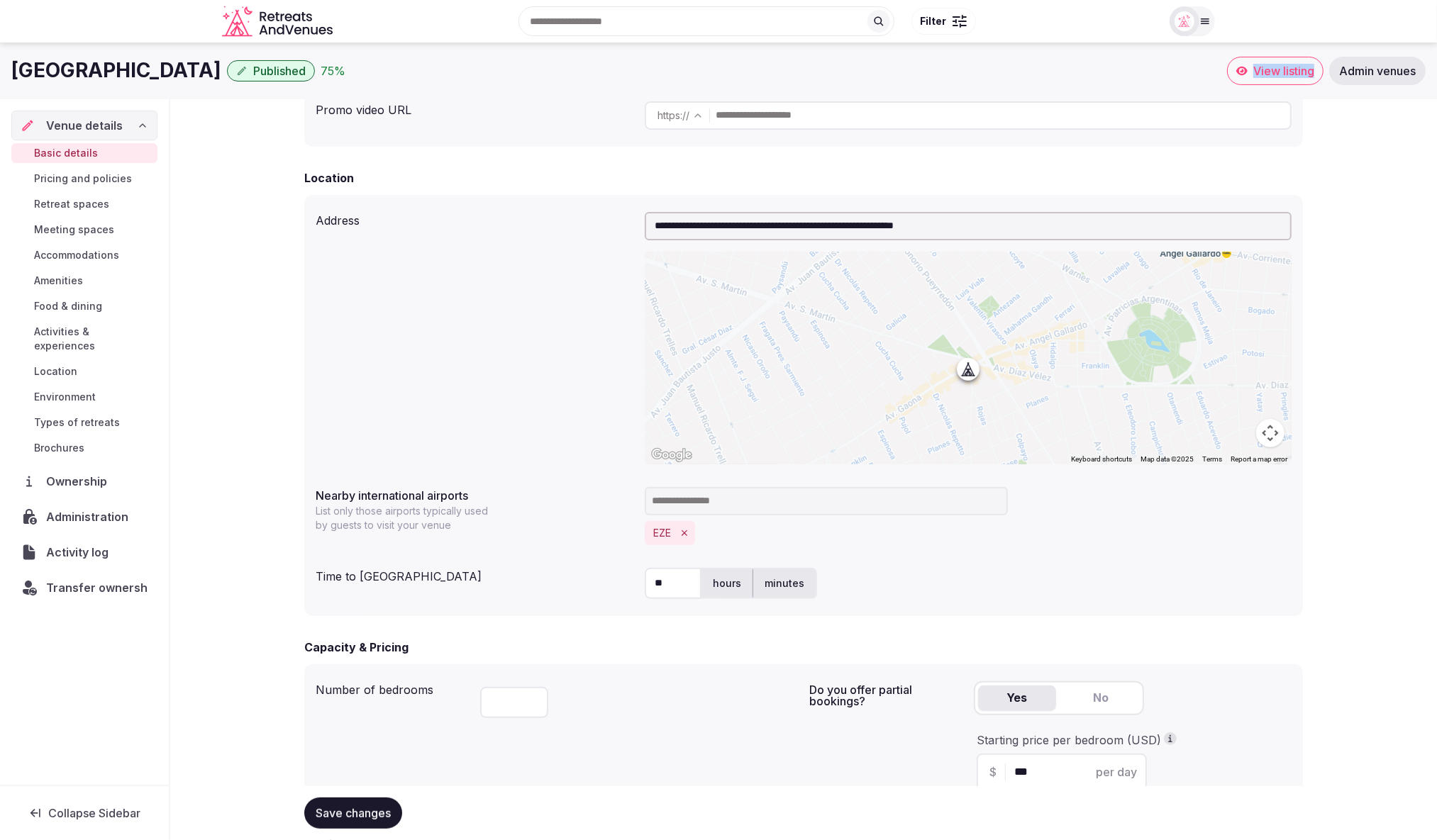
click at [76, 509] on span "Administration" at bounding box center [90, 516] width 88 height 17
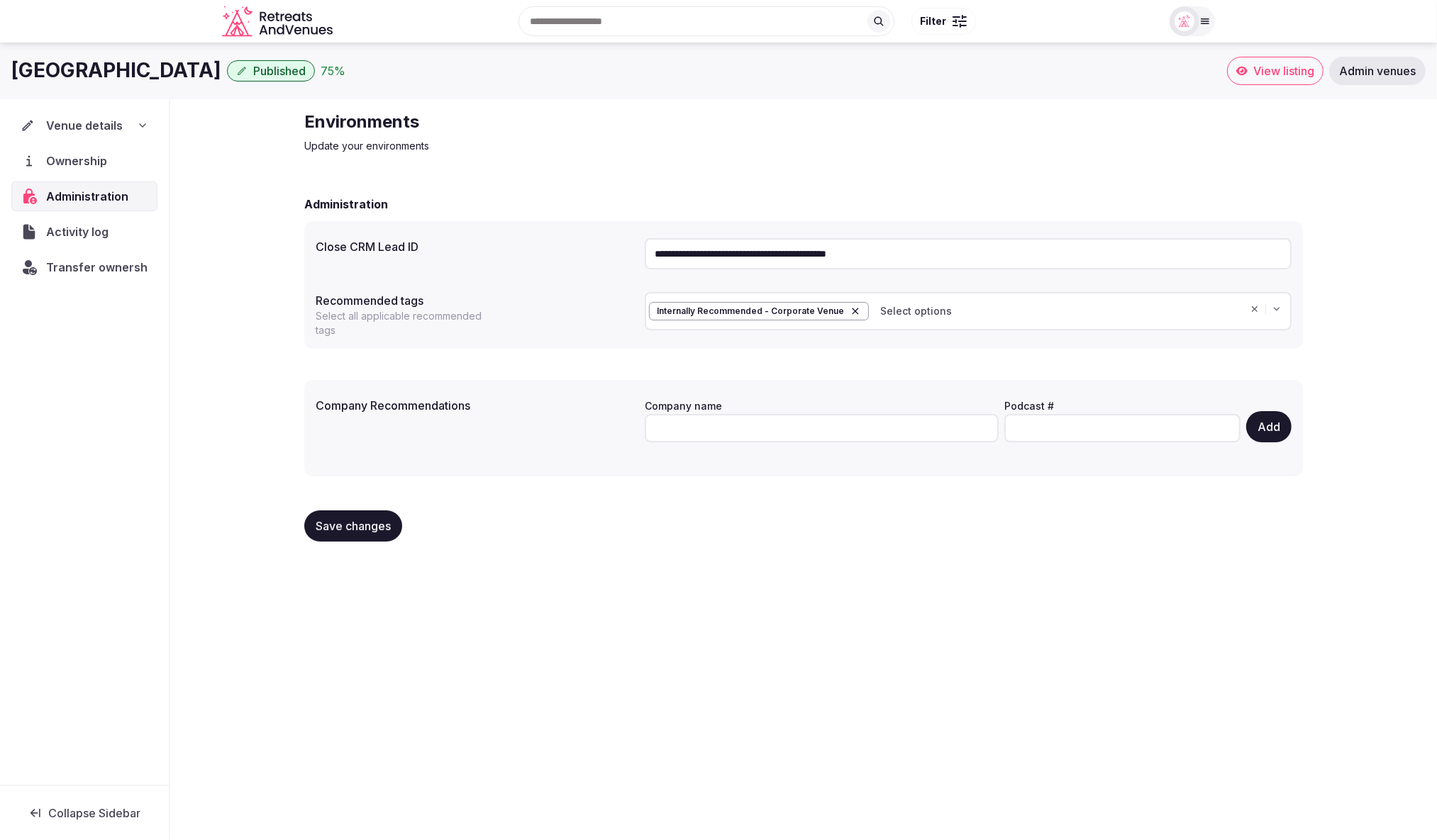
click at [904, 206] on div "Administration" at bounding box center [804, 203] width 999 height 17
drag, startPoint x: 853, startPoint y: 247, endPoint x: 636, endPoint y: 248, distance: 217.0
click at [636, 248] on div "**********" at bounding box center [804, 253] width 976 height 43
click at [254, 187] on div "**********" at bounding box center [804, 331] width 1267 height 466
click at [89, 269] on span "Transfer ownership" at bounding box center [102, 267] width 111 height 17
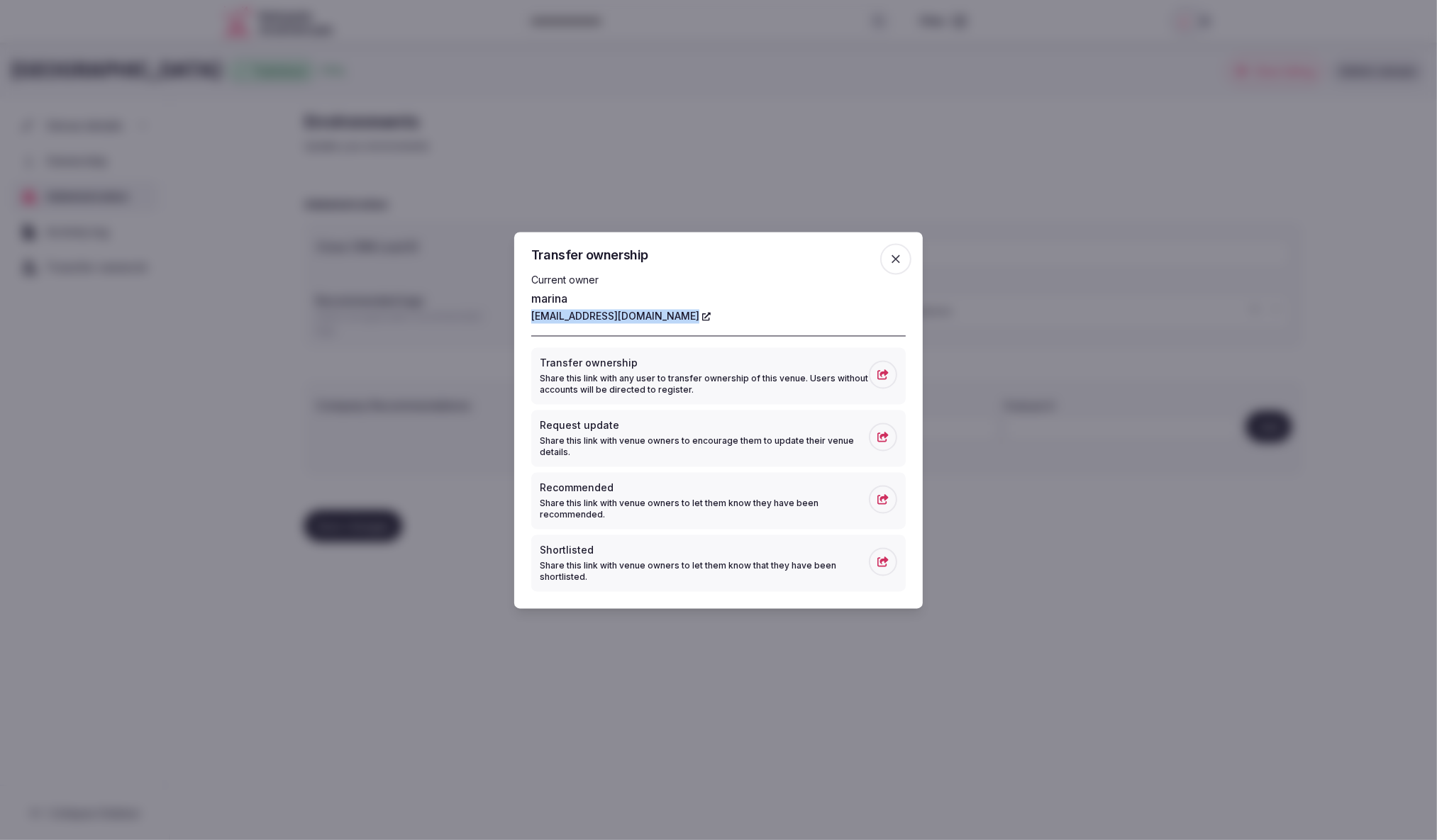
drag, startPoint x: 525, startPoint y: 320, endPoint x: 611, endPoint y: 322, distance: 86.0
click at [684, 320] on div "Transfer ownership Current owner marina marina@retreatsandvenues.com Transfer o…" at bounding box center [718, 419] width 409 height 376
copy link "marina@retreatsandvenues.com"
click at [897, 260] on icon "button" at bounding box center [897, 259] width 9 height 9
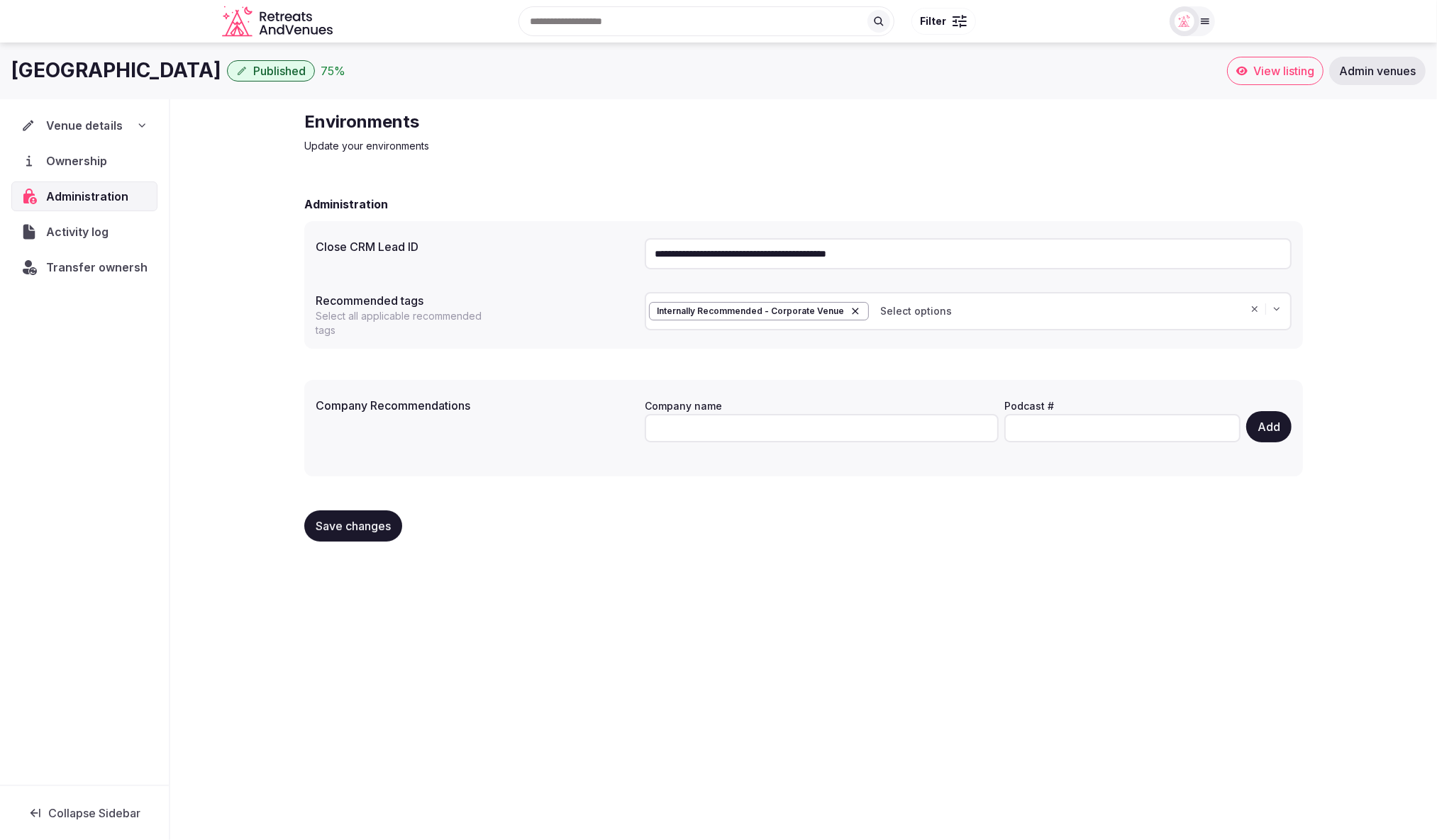
drag, startPoint x: 133, startPoint y: 125, endPoint x: 118, endPoint y: 135, distance: 18.0
click at [132, 125] on div "Venue details" at bounding box center [84, 125] width 126 height 17
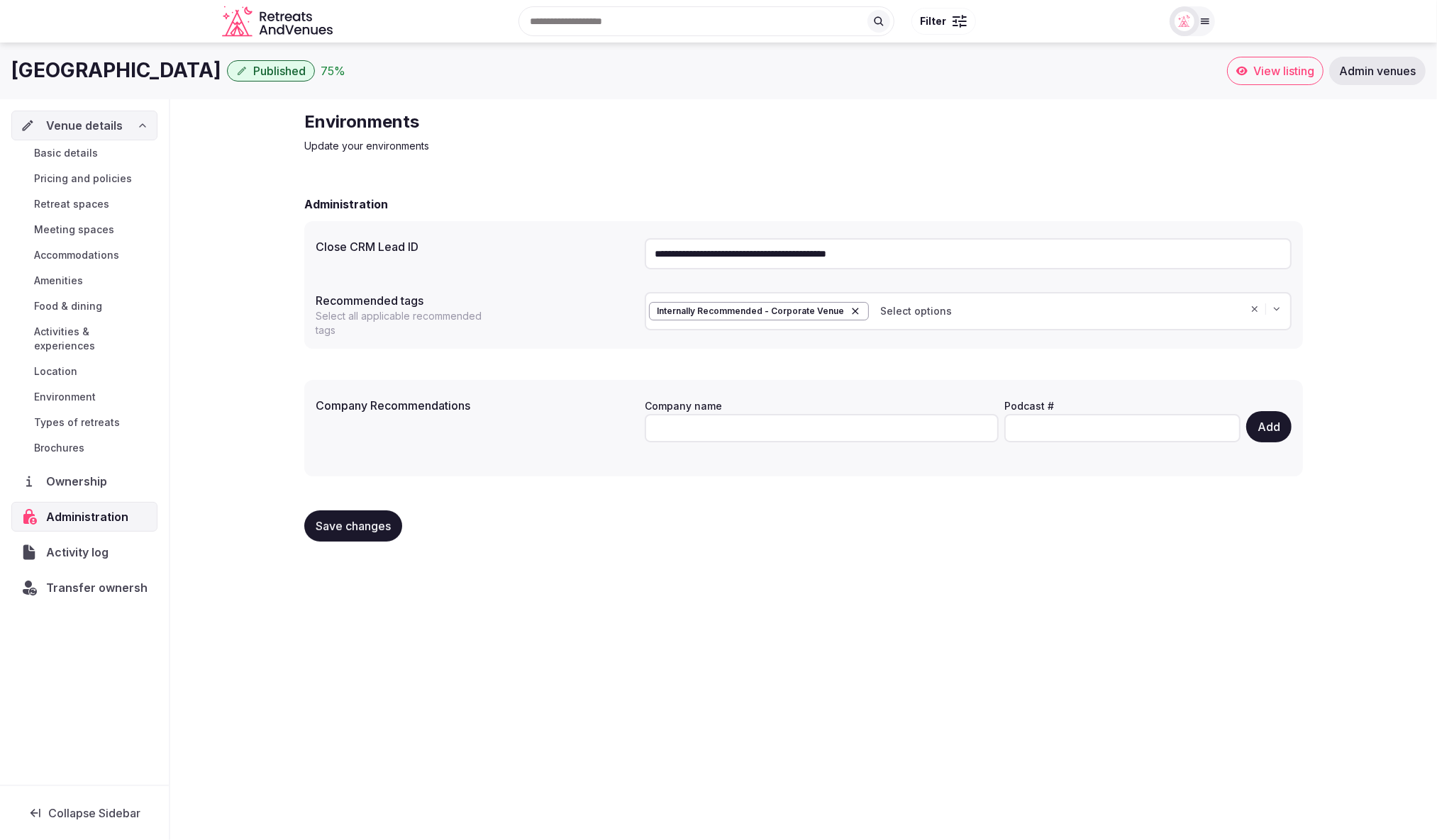
click at [84, 151] on span "Basic details" at bounding box center [66, 153] width 64 height 14
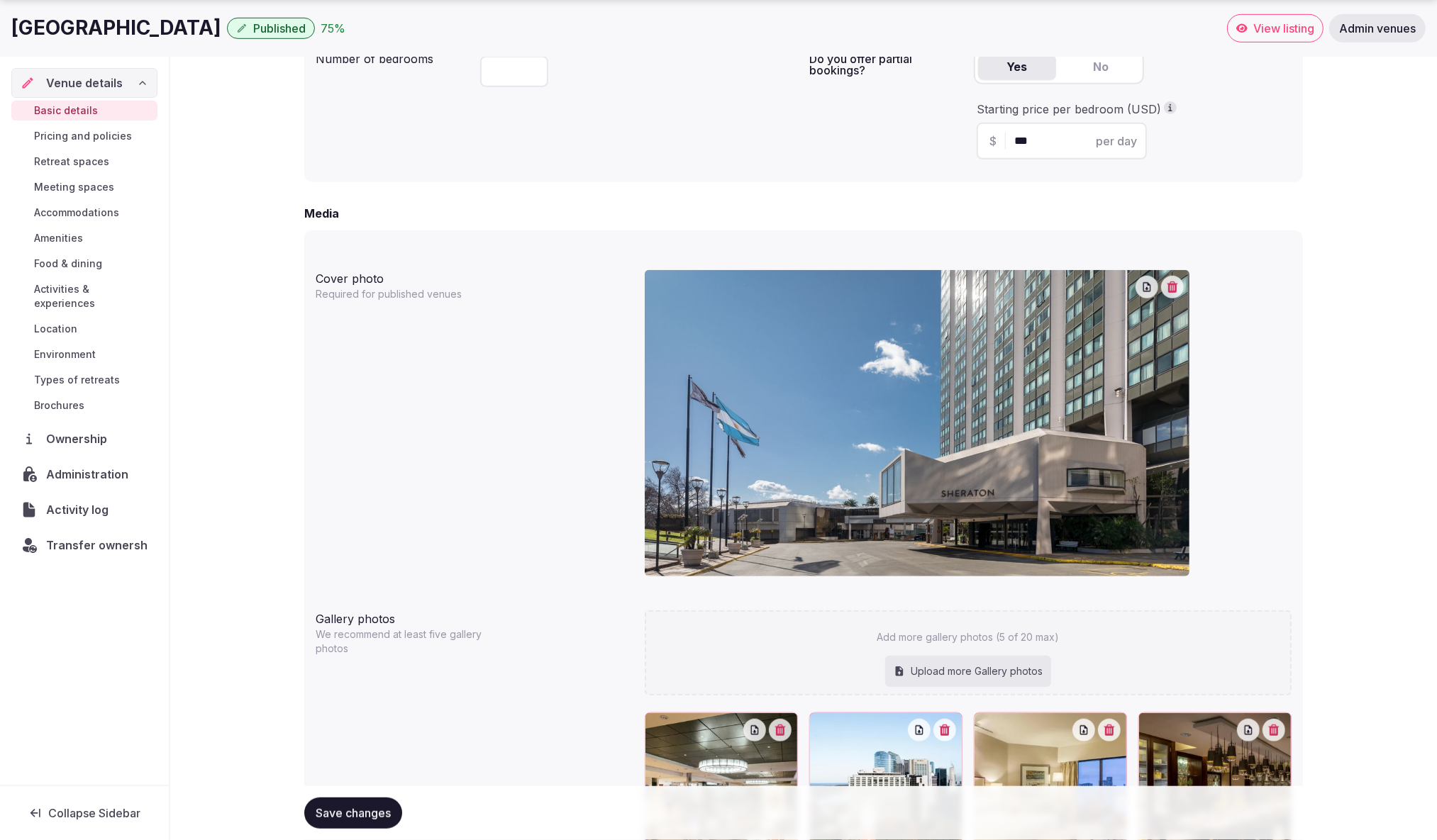
scroll to position [1121, 0]
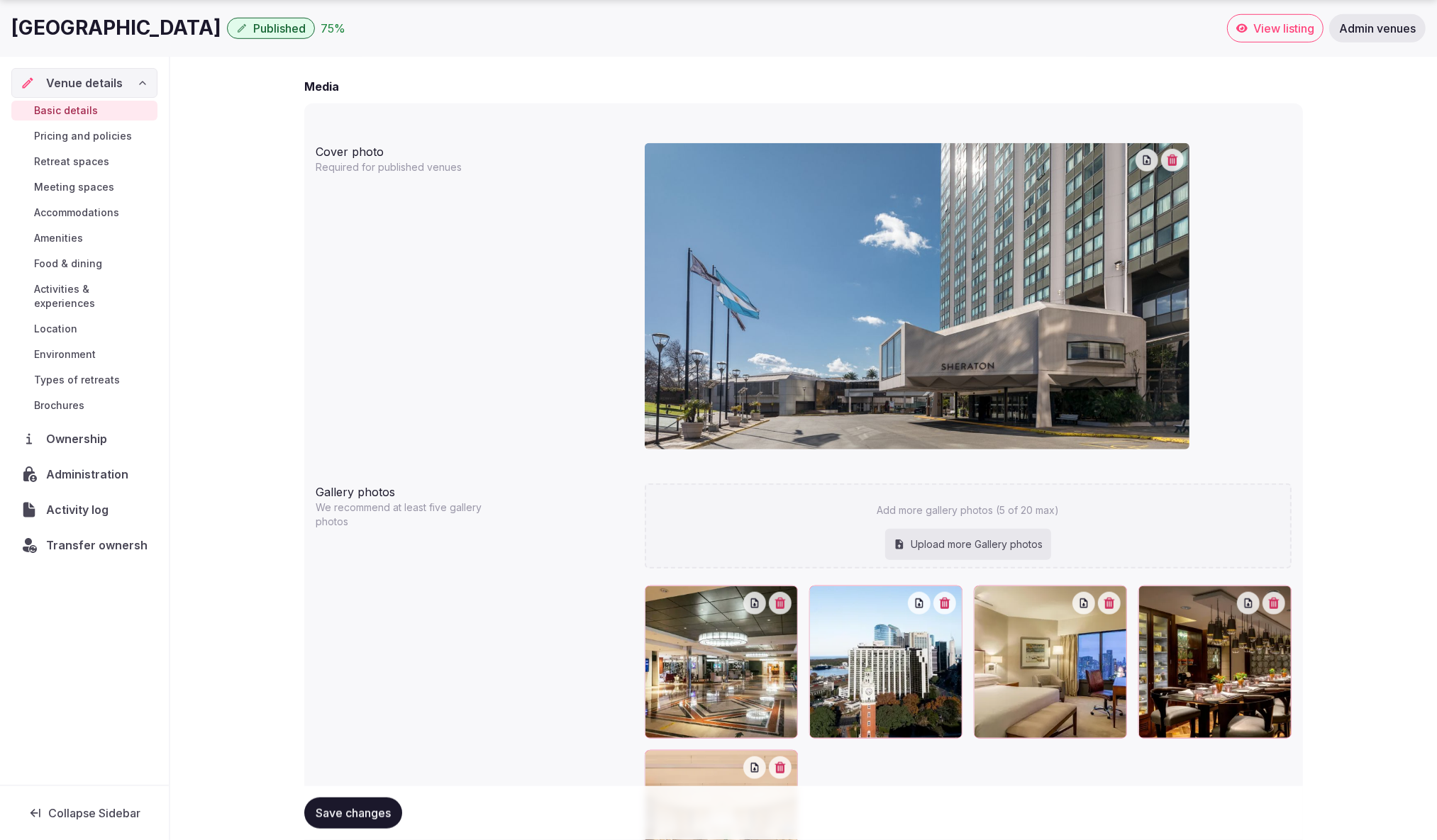
click at [818, 356] on img at bounding box center [917, 295] width 545 height 306
click at [565, 78] on div "Media" at bounding box center [804, 86] width 999 height 17
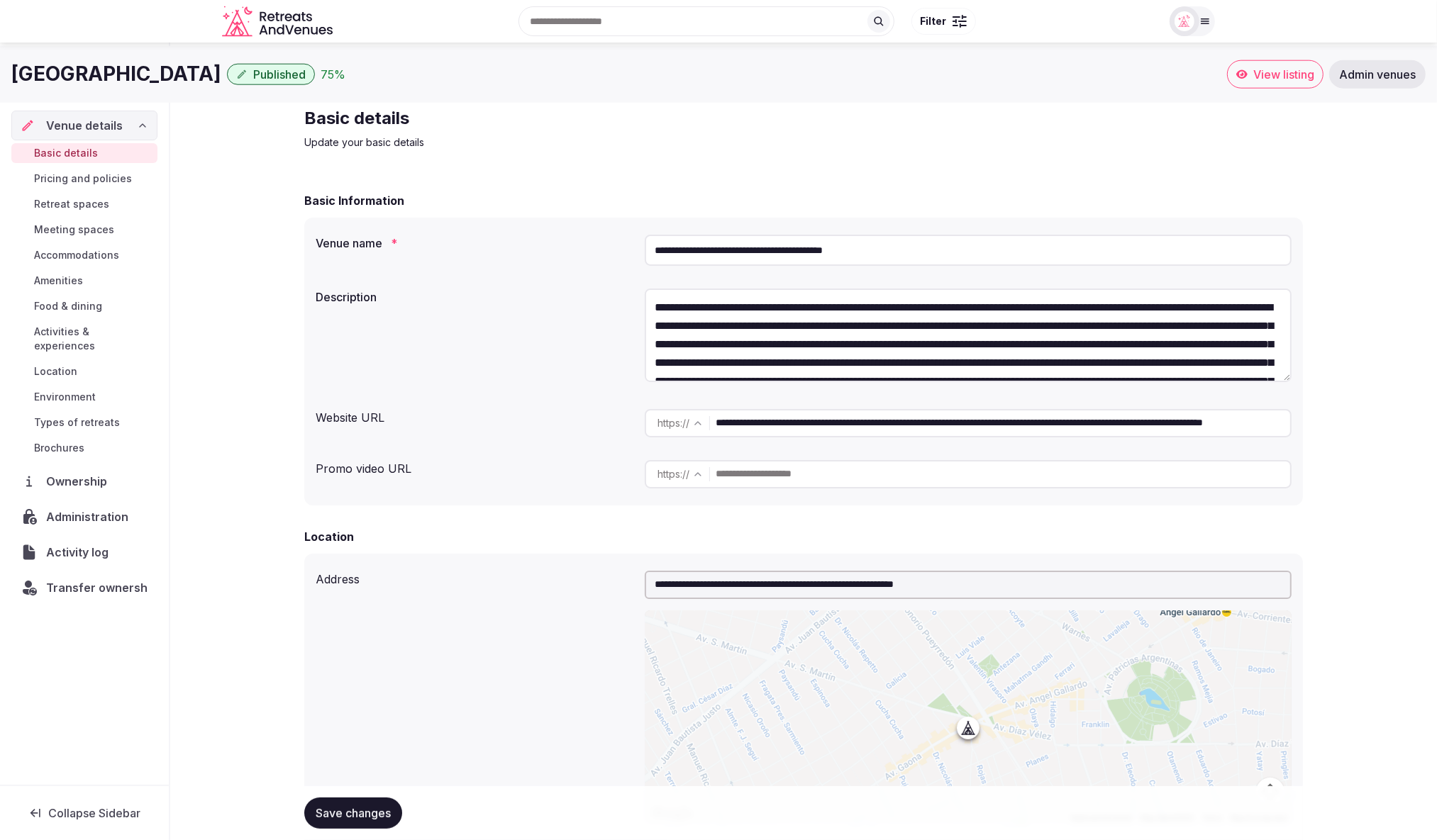
scroll to position [0, 0]
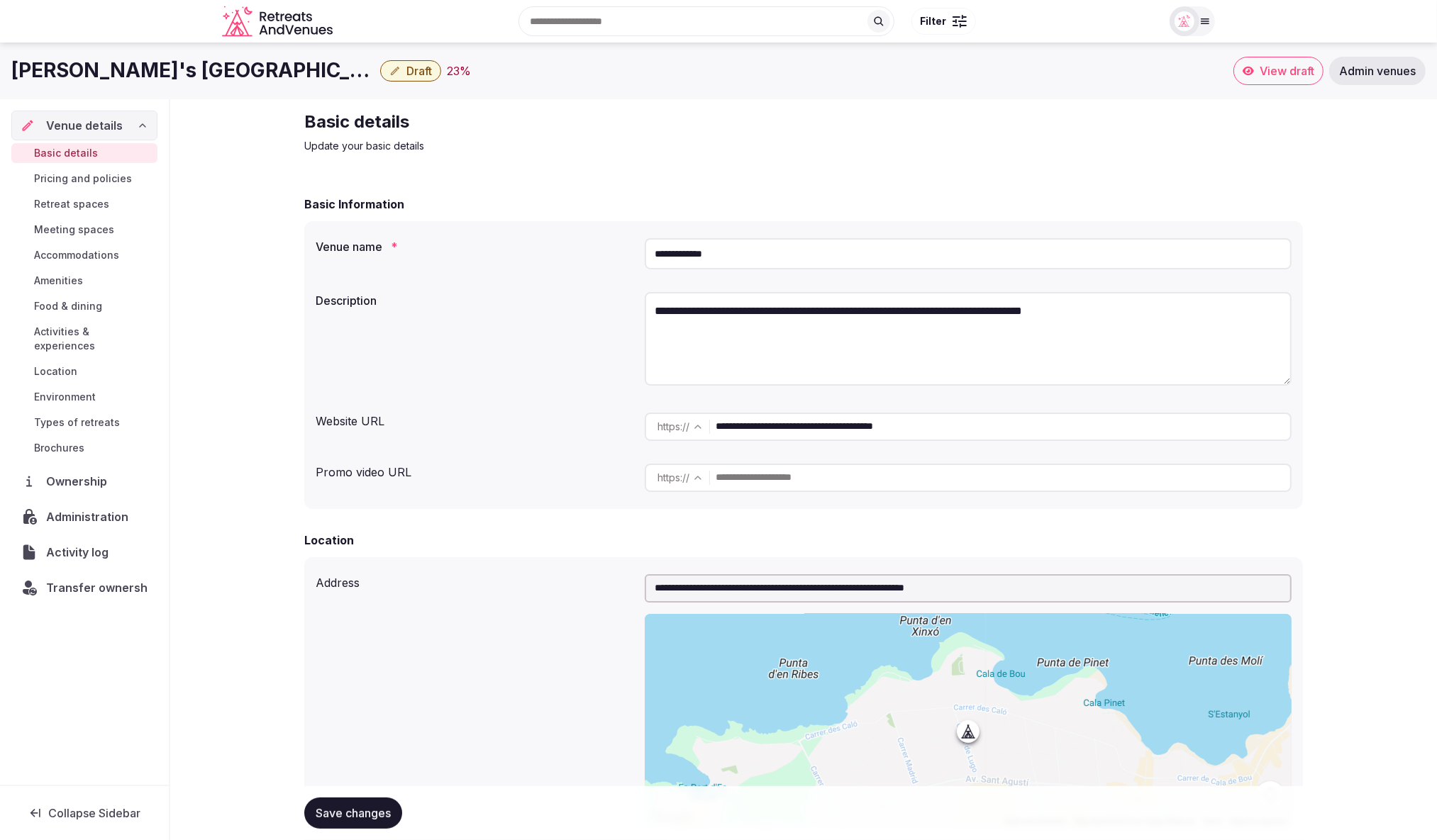
click at [1168, 213] on div "**********" at bounding box center [804, 352] width 999 height 313
click at [561, 547] on div "Location" at bounding box center [804, 540] width 999 height 17
drag, startPoint x: 677, startPoint y: 251, endPoint x: 1147, endPoint y: 100, distance: 493.7
click at [636, 246] on div "**********" at bounding box center [804, 253] width 976 height 43
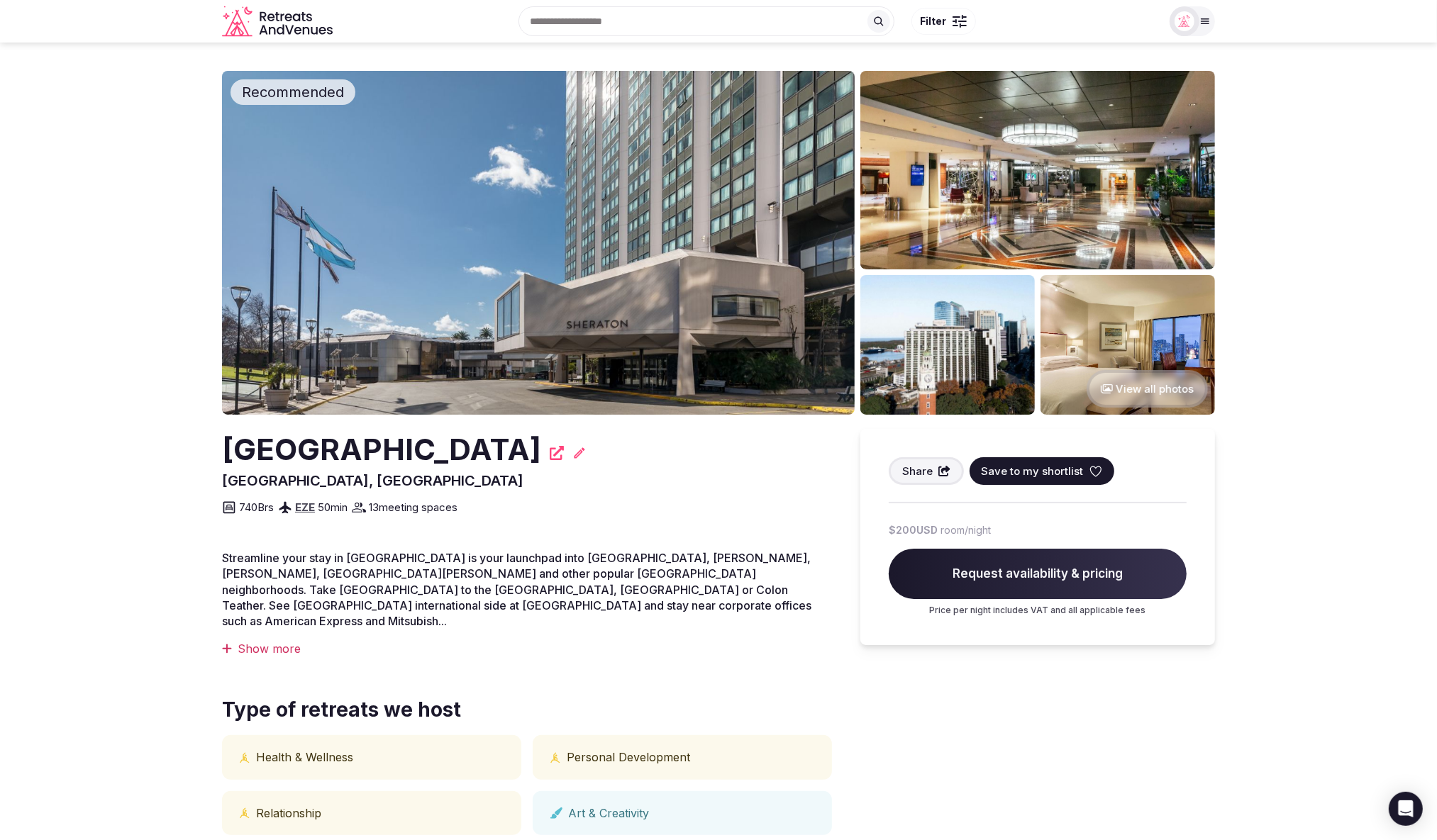
click at [1365, 388] on section "Recommended View all photos [GEOGRAPHIC_DATA] [GEOGRAPHIC_DATA], [GEOGRAPHIC_DA…" at bounding box center [718, 481] width 1437 height 876
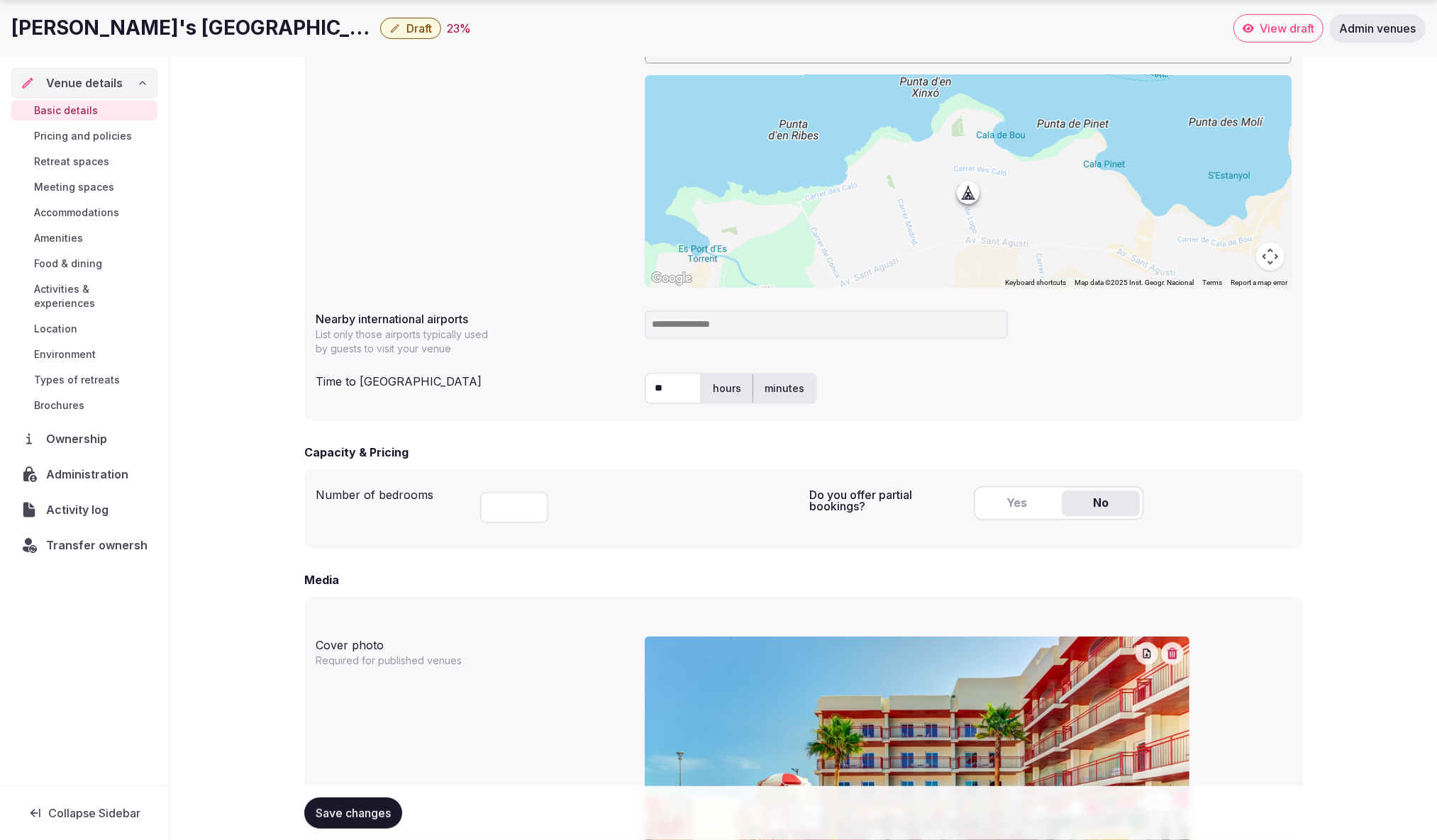
scroll to position [567, 0]
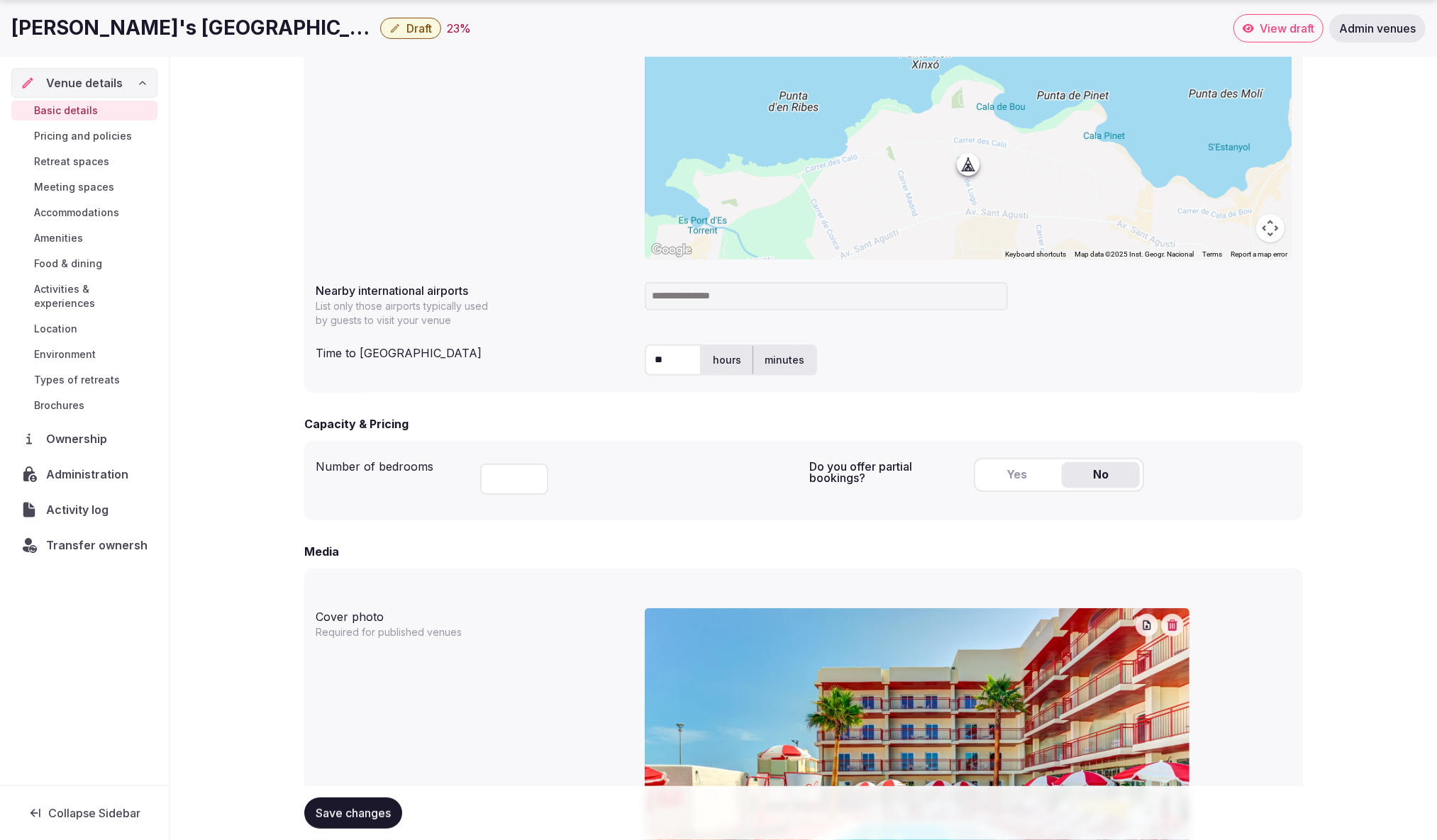
click at [719, 295] on input at bounding box center [826, 296] width 363 height 28
type input "***"
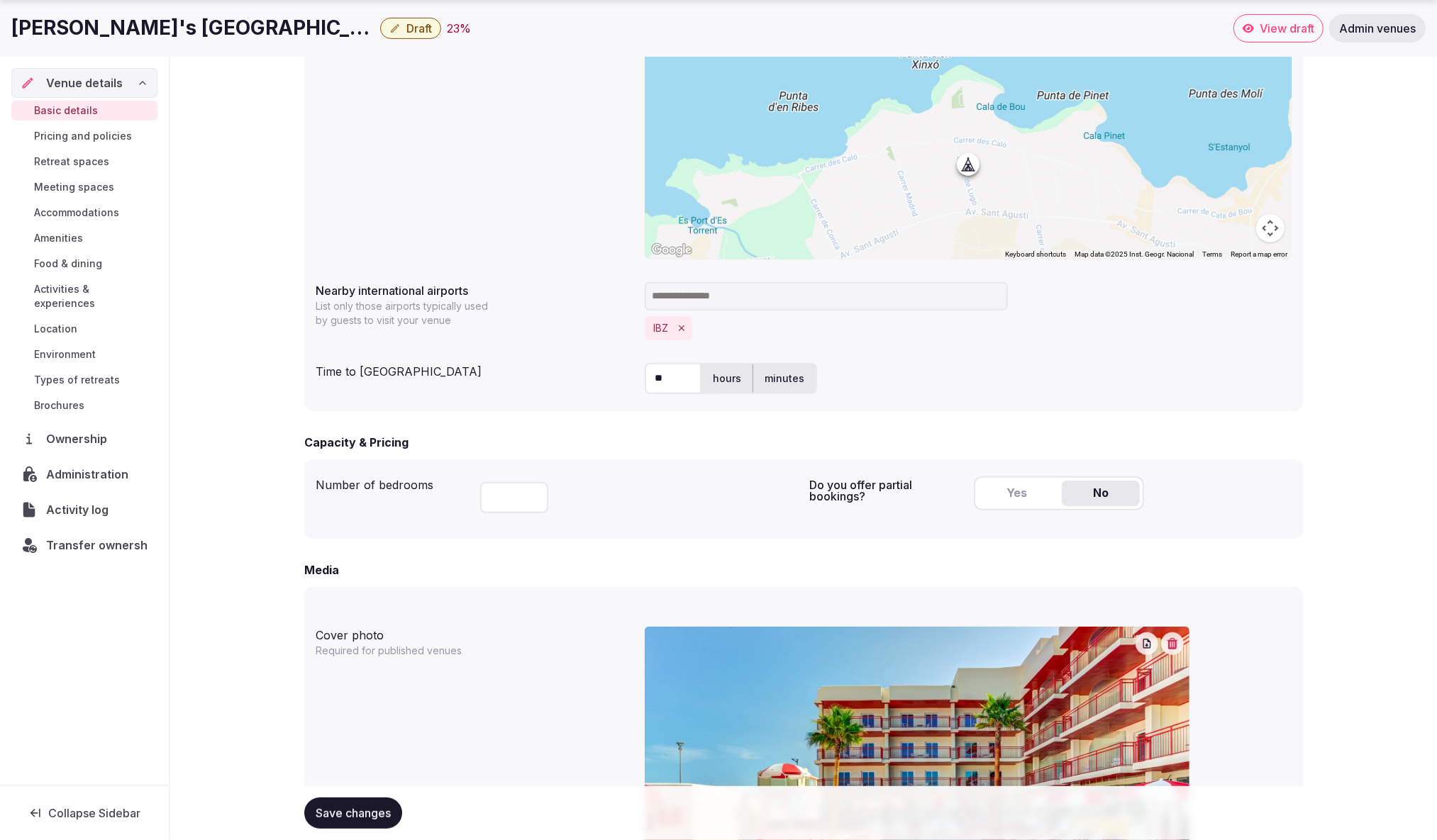
click at [1119, 346] on div "**********" at bounding box center [804, 201] width 999 height 421
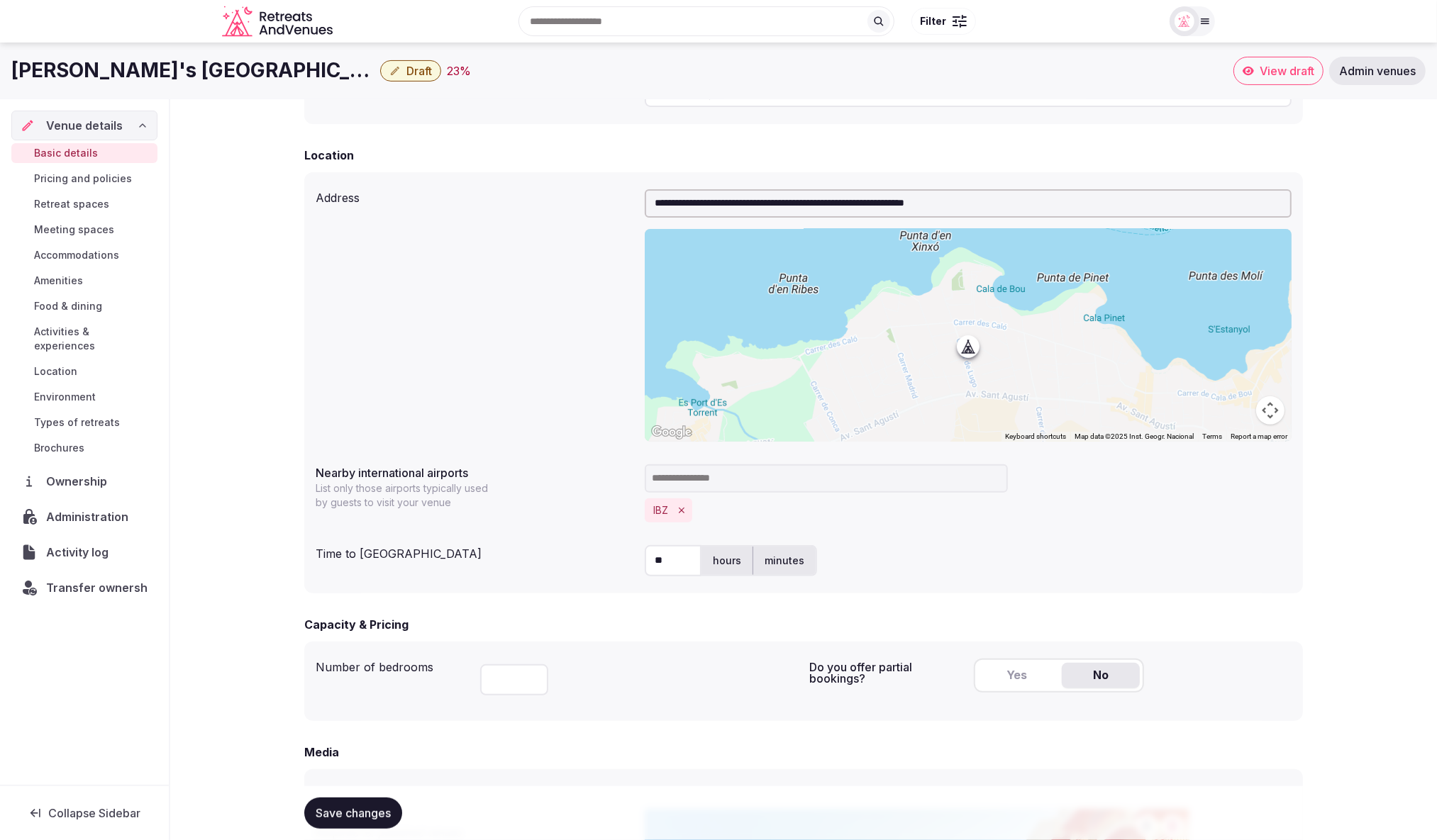
scroll to position [324, 0]
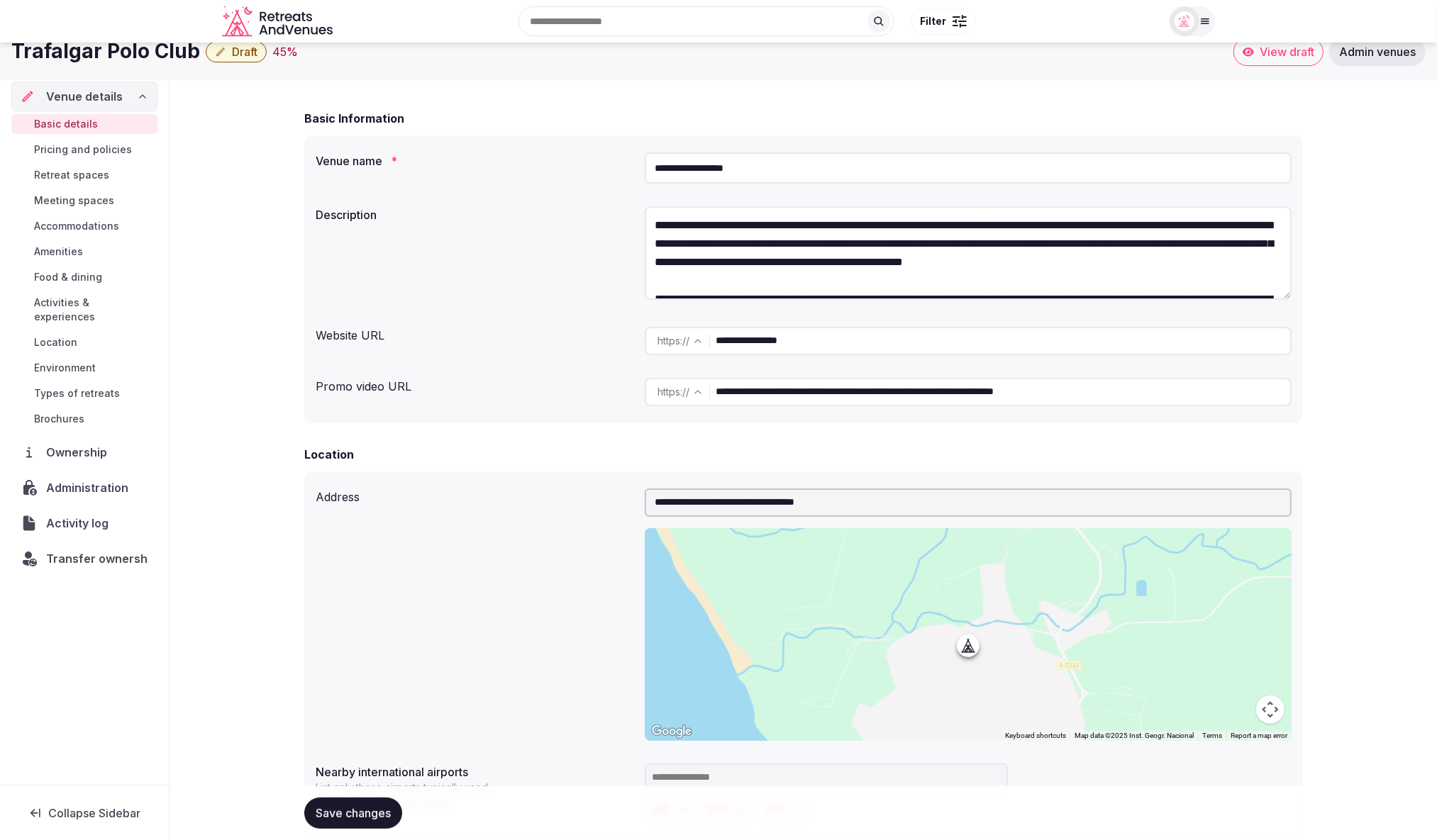
scroll to position [46, 0]
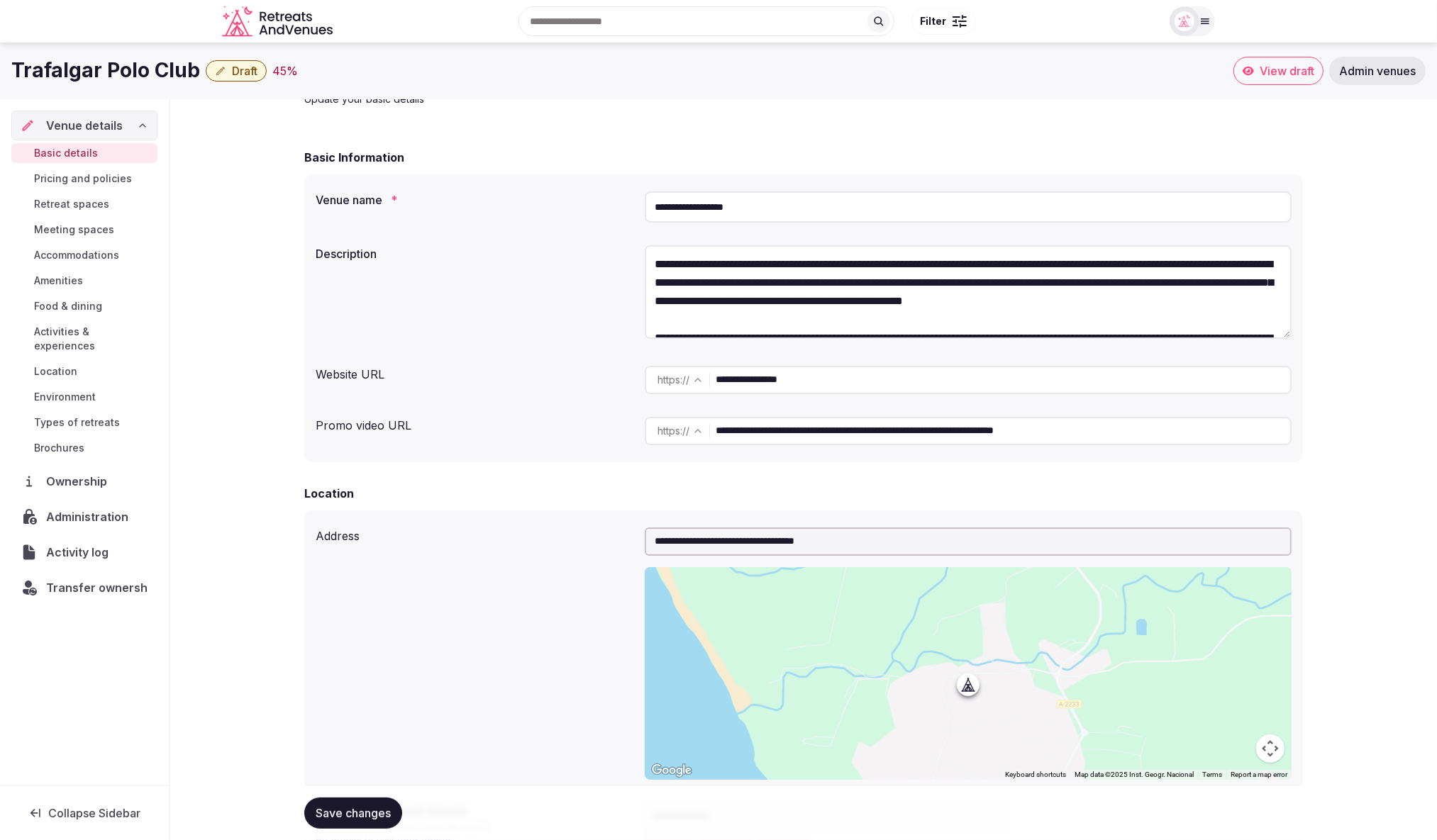
drag, startPoint x: 680, startPoint y: 204, endPoint x: 645, endPoint y: 205, distance: 35.0
click at [645, 205] on input "**********" at bounding box center [969, 207] width 647 height 32
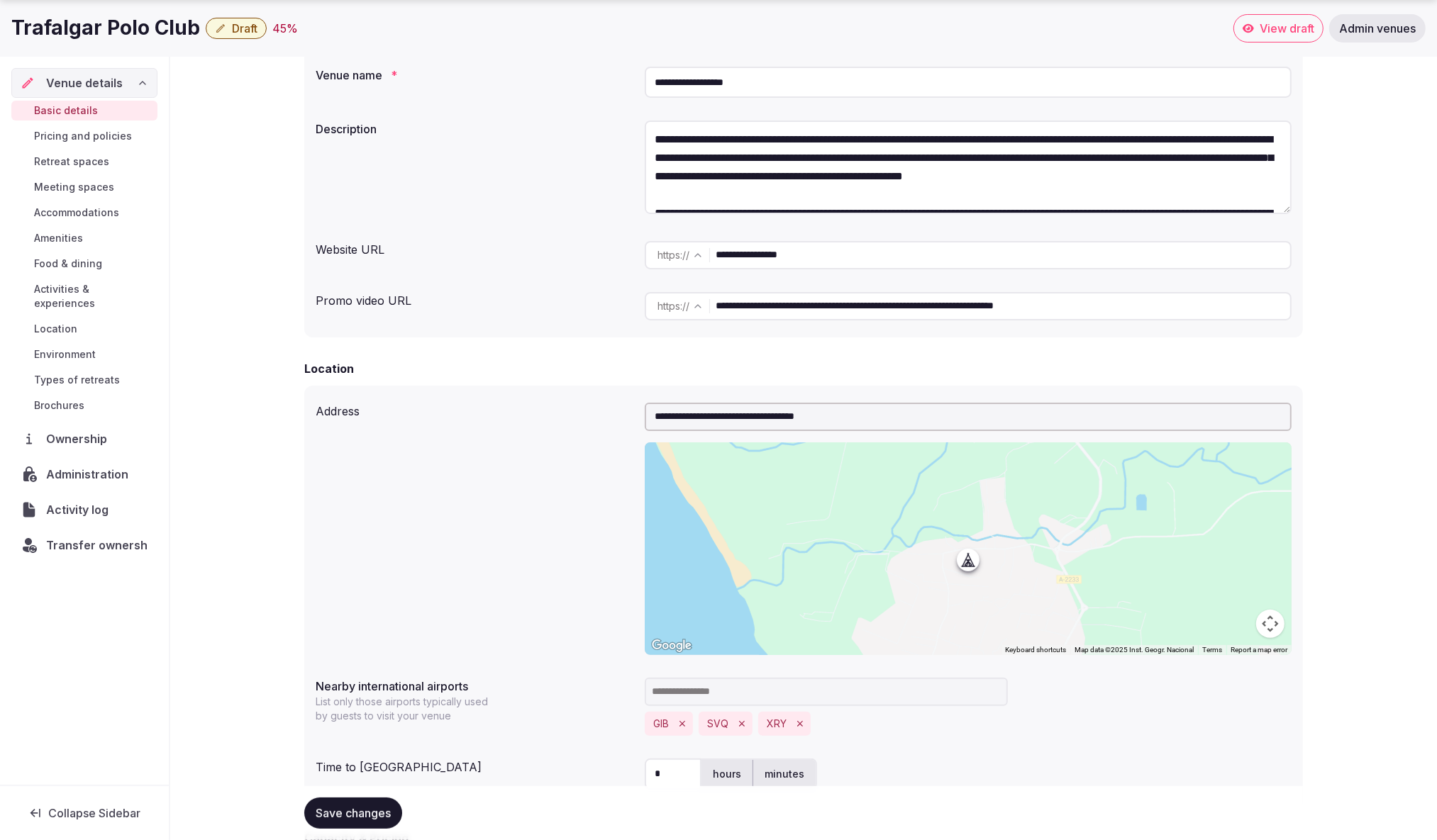
scroll to position [218, 0]
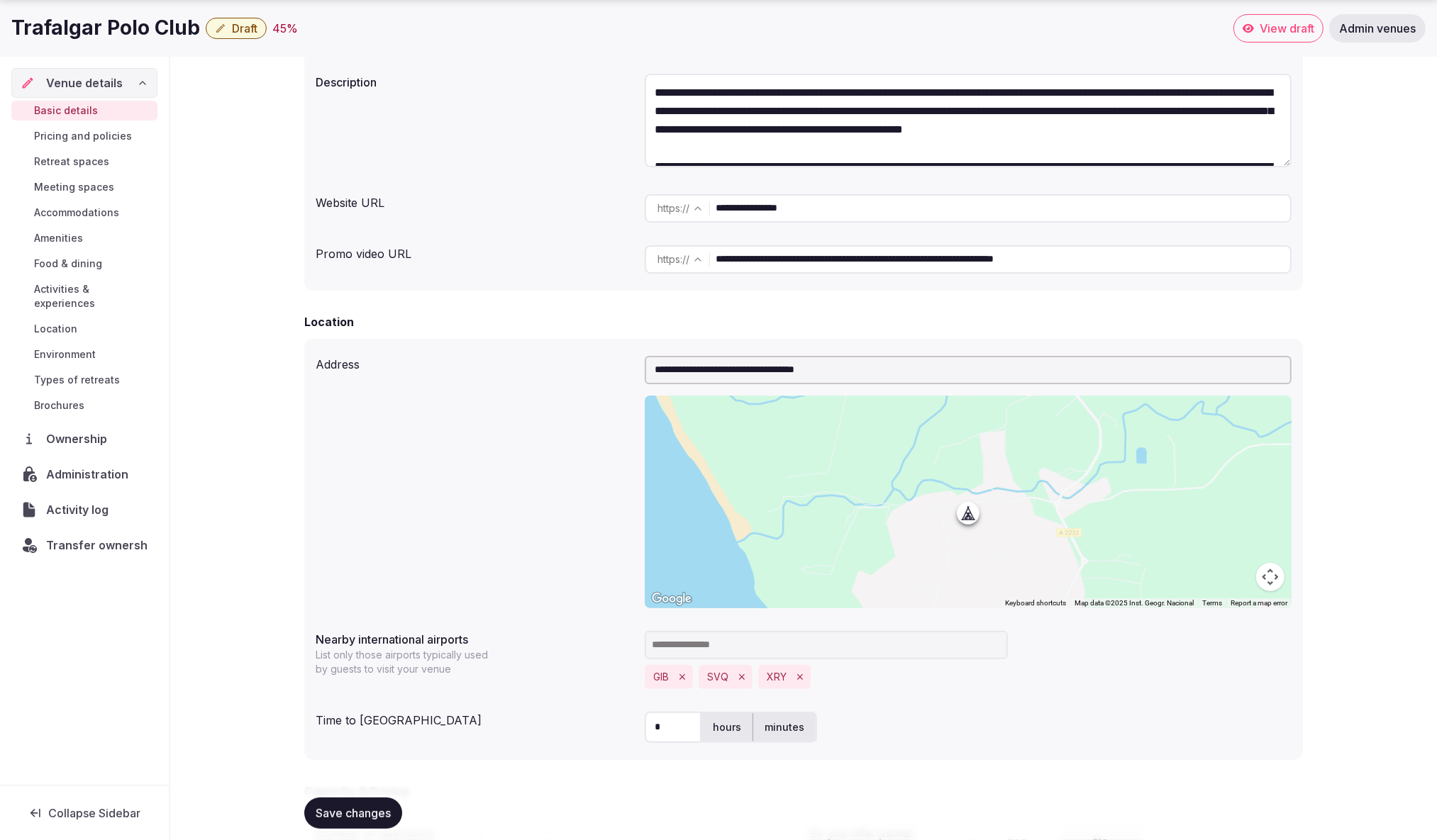
click at [857, 377] on input "**********" at bounding box center [969, 370] width 647 height 28
paste input "text"
drag, startPoint x: 859, startPoint y: 369, endPoint x: 636, endPoint y: 362, distance: 223.1
click at [636, 362] on div "**********" at bounding box center [804, 482] width 976 height 264
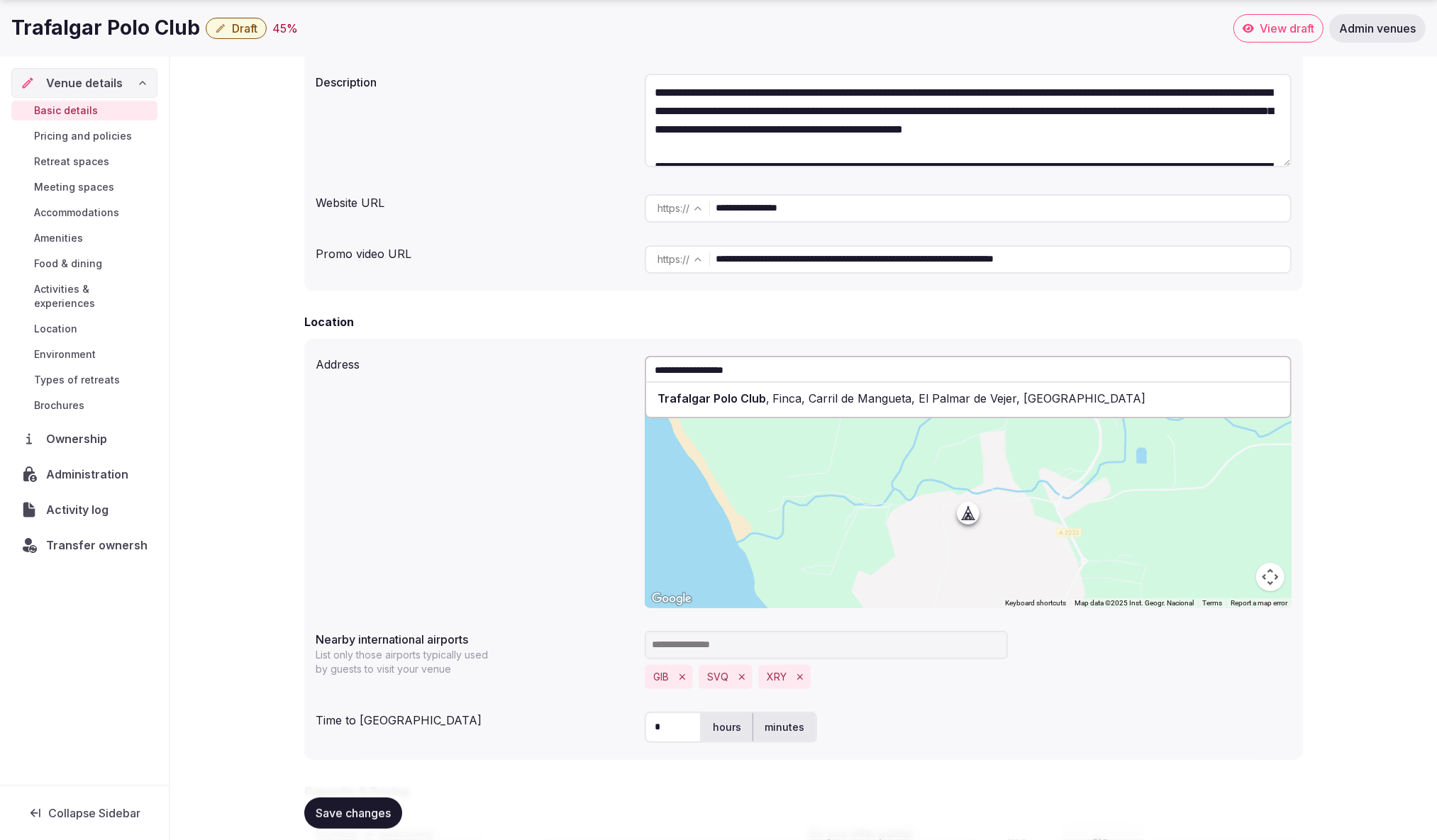
click at [755, 392] on span "Trafalgar Polo Club" at bounding box center [712, 398] width 109 height 14
type input "**********"
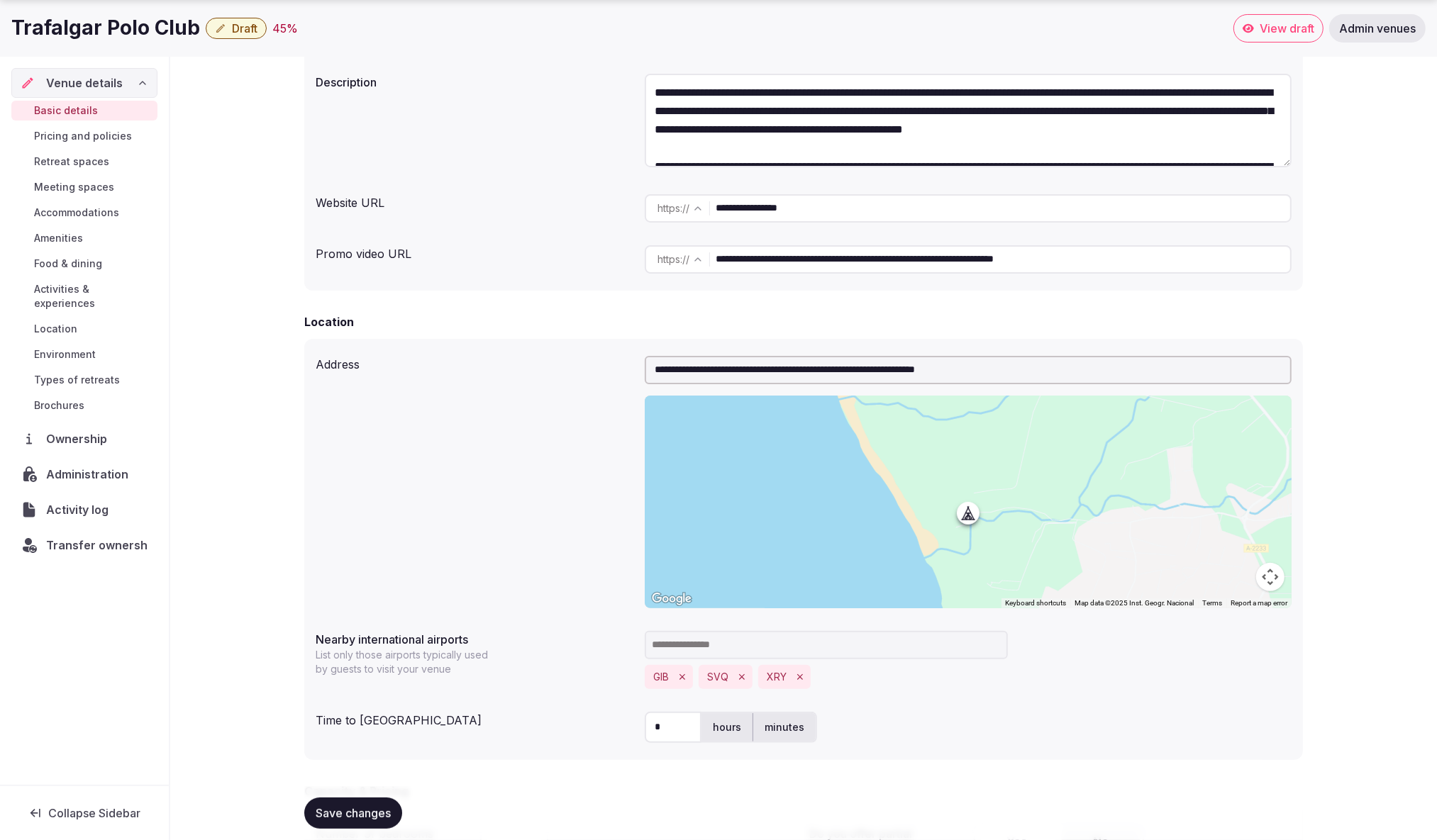
click at [525, 393] on div "**********" at bounding box center [804, 482] width 976 height 264
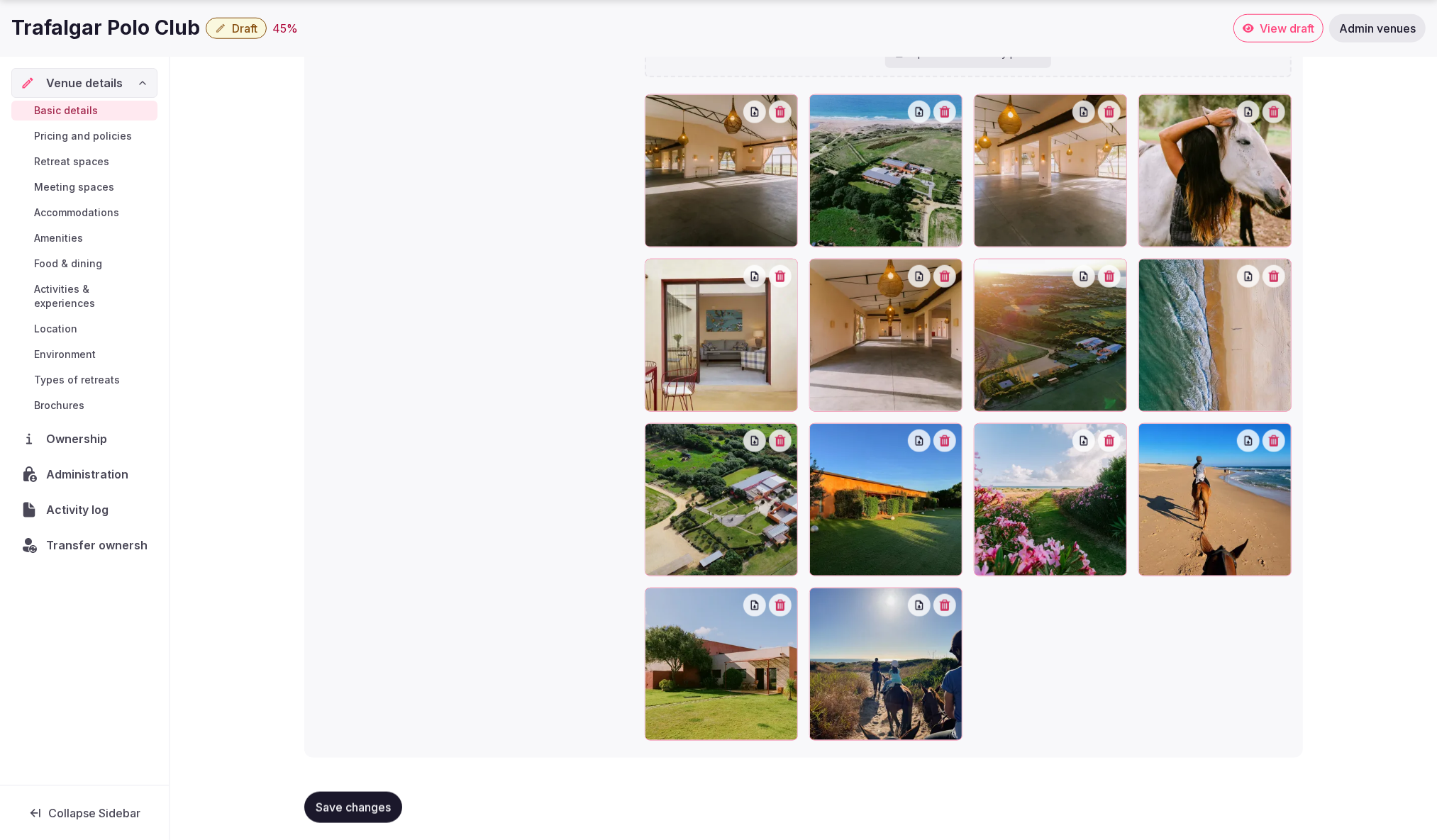
scroll to position [1548, 0]
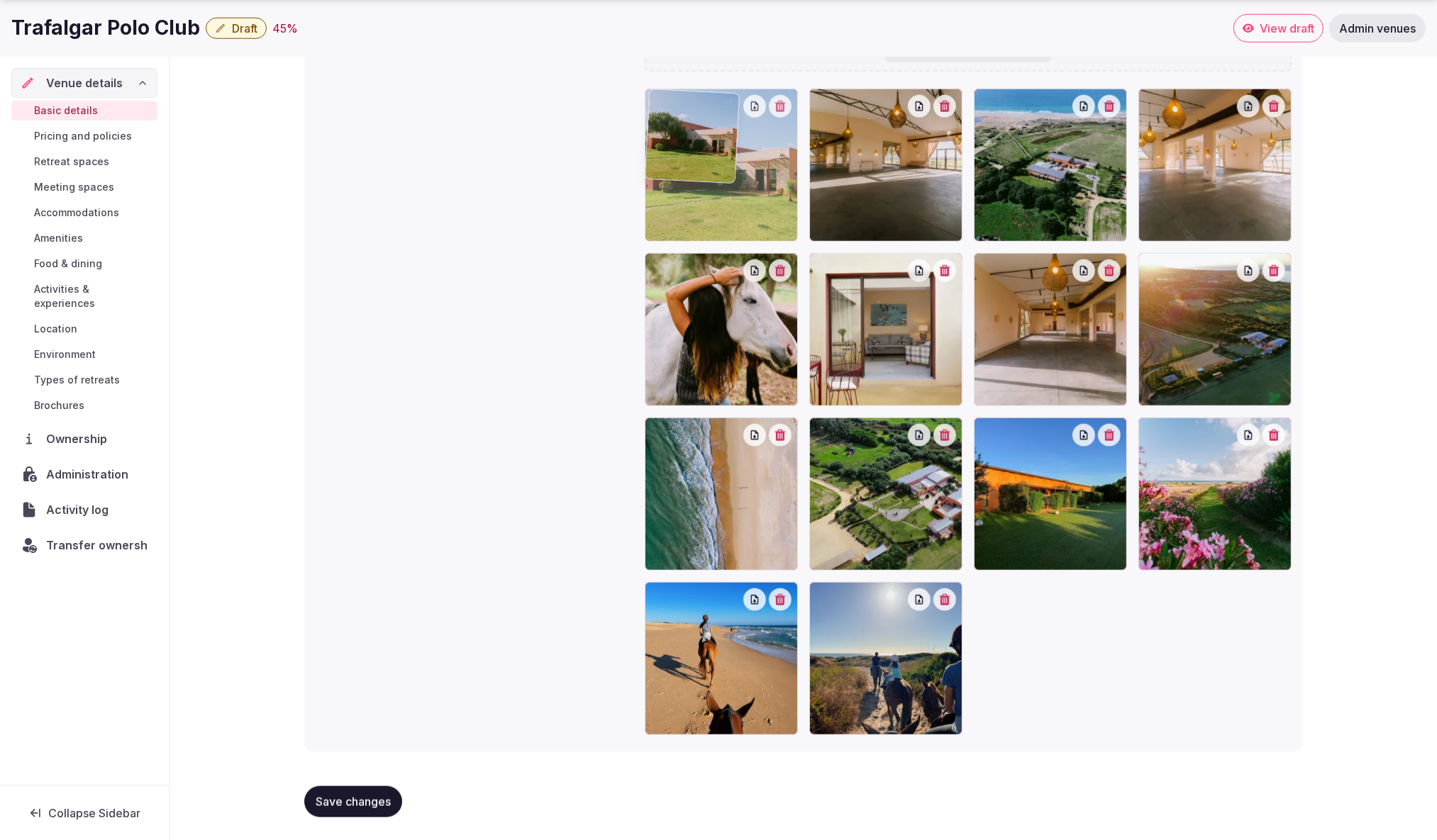
drag, startPoint x: 724, startPoint y: 634, endPoint x: 751, endPoint y: 171, distance: 463.8
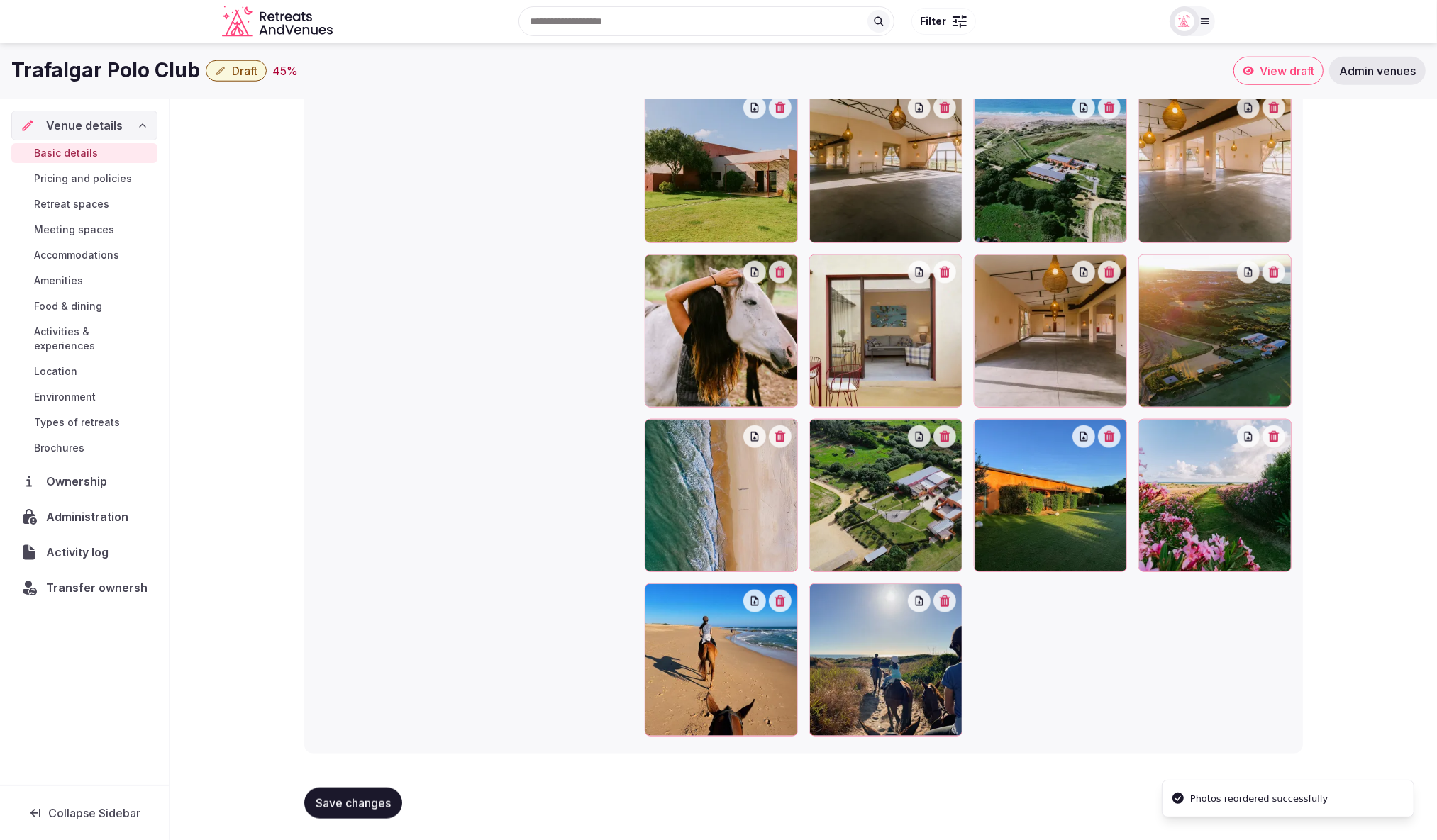
scroll to position [1546, 0]
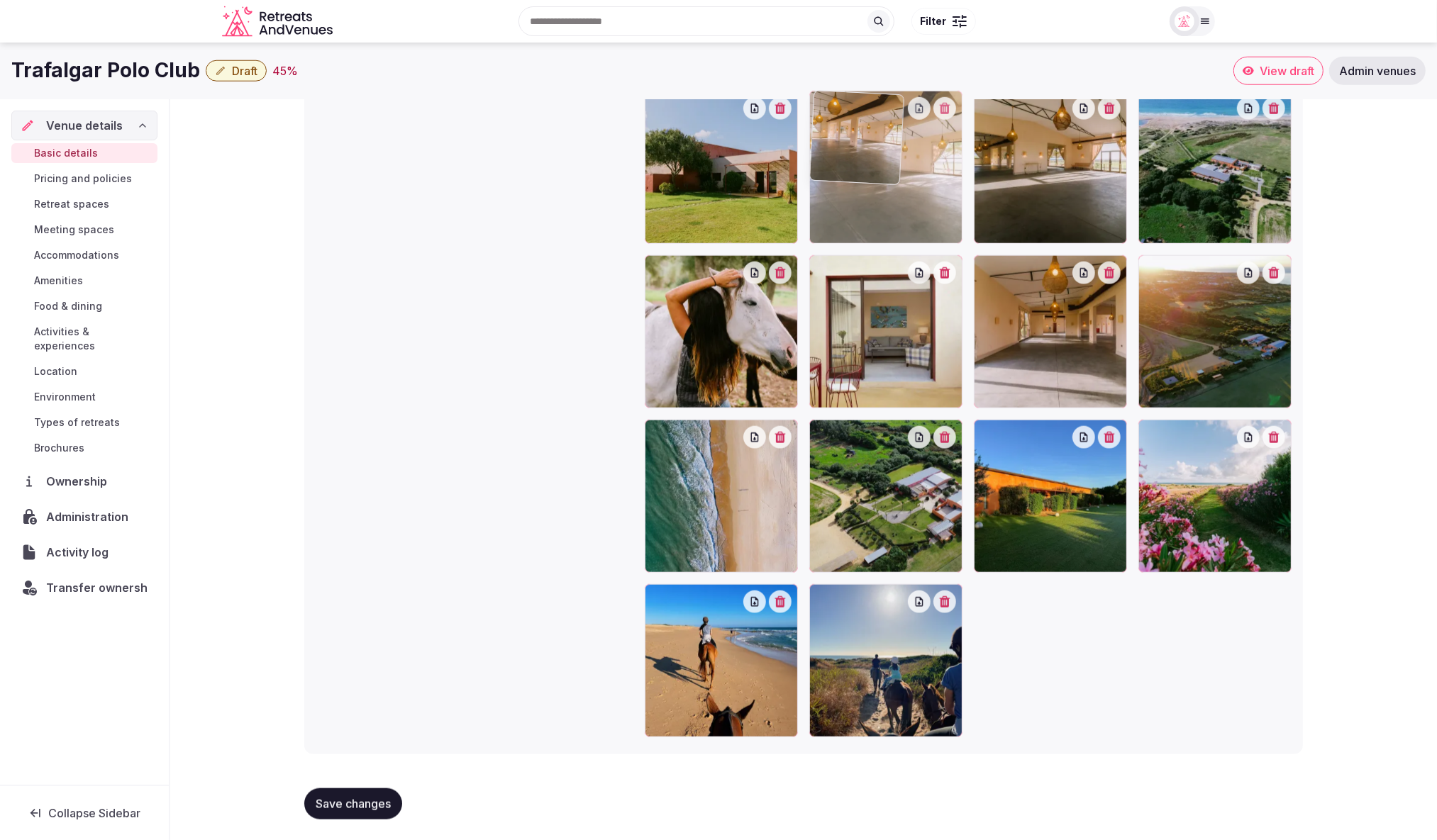
drag, startPoint x: 1190, startPoint y: 216, endPoint x: 916, endPoint y: 224, distance: 274.1
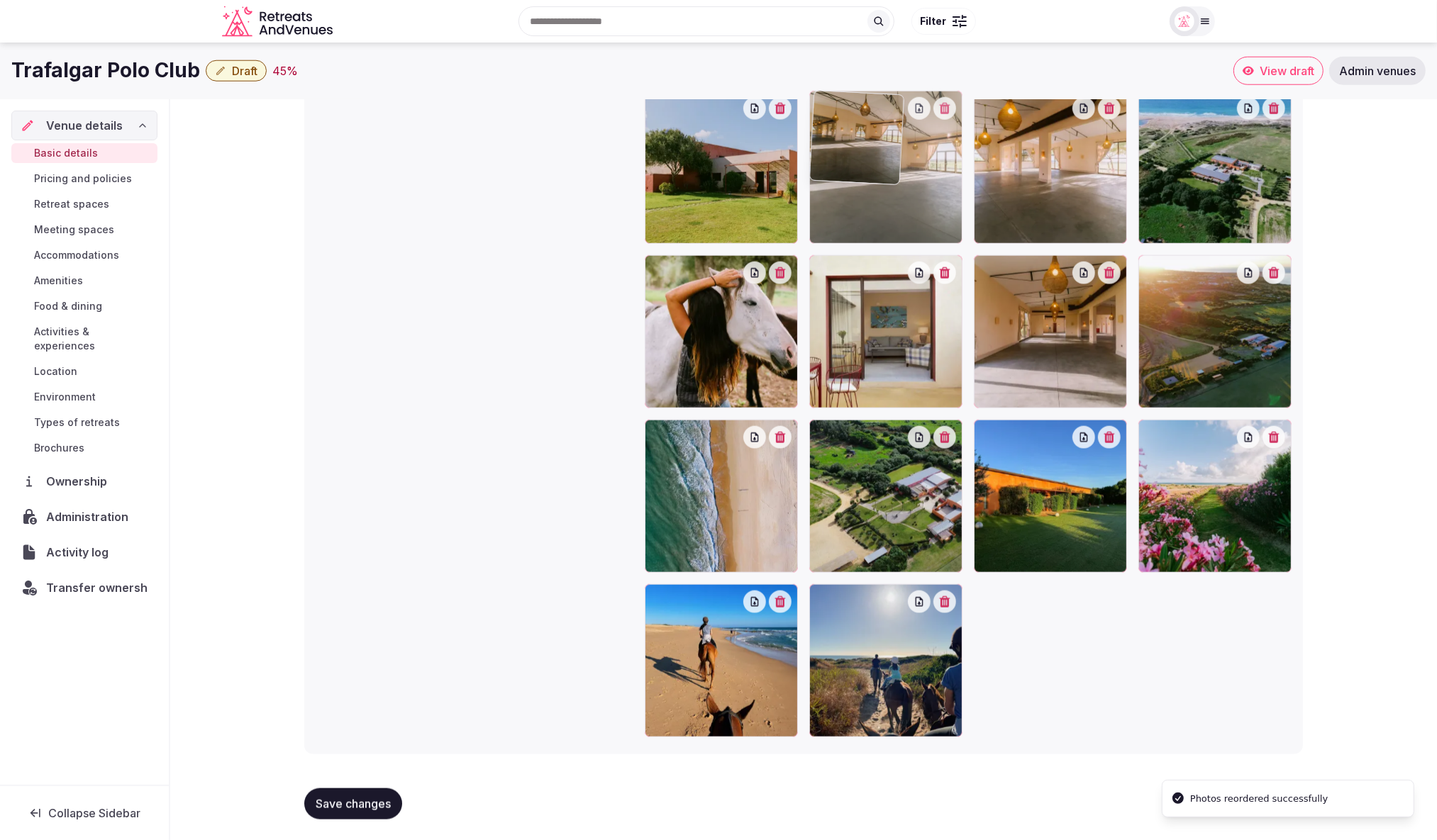
drag, startPoint x: 1062, startPoint y: 225, endPoint x: 898, endPoint y: 222, distance: 164.0
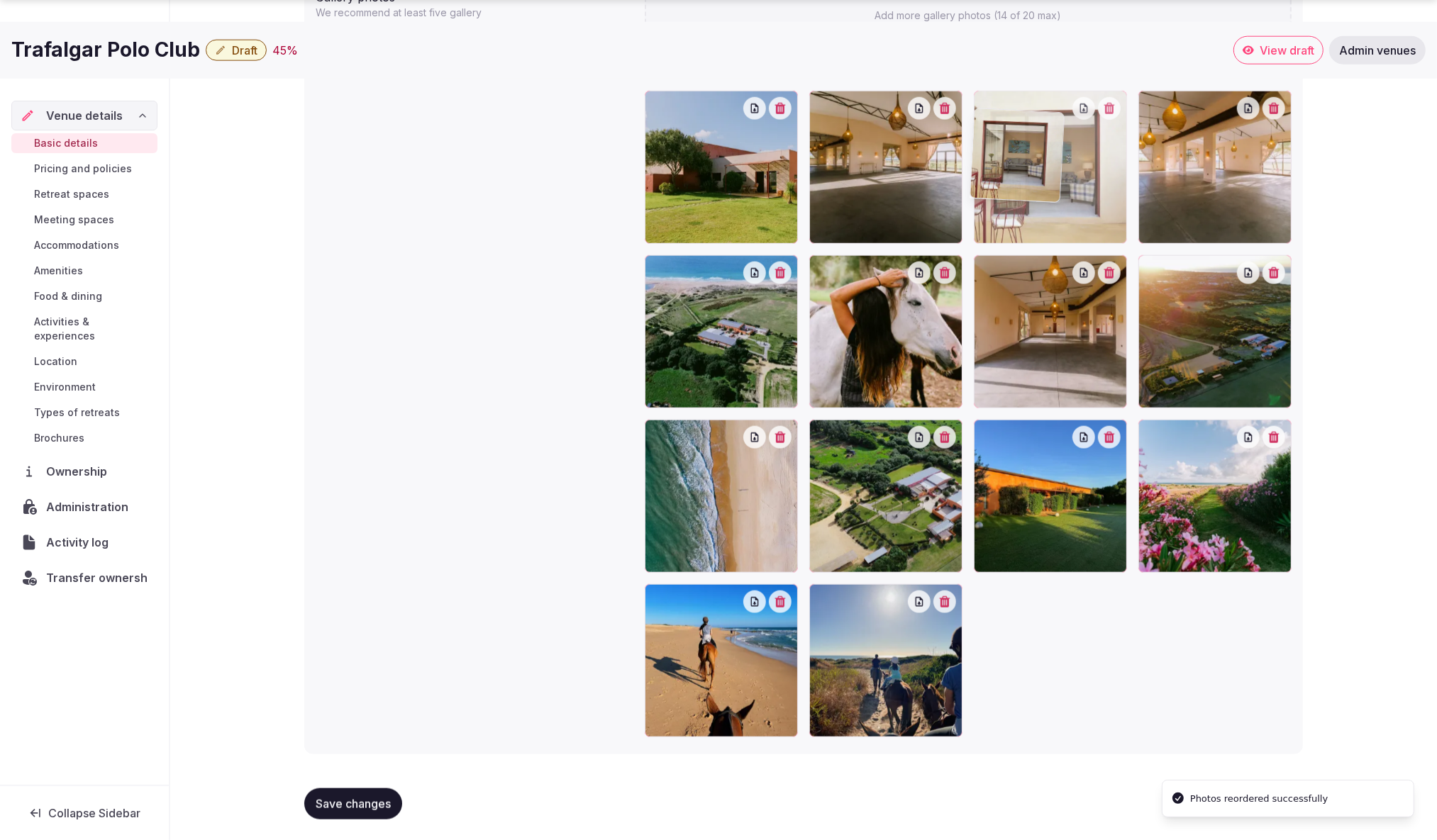
scroll to position [1548, 0]
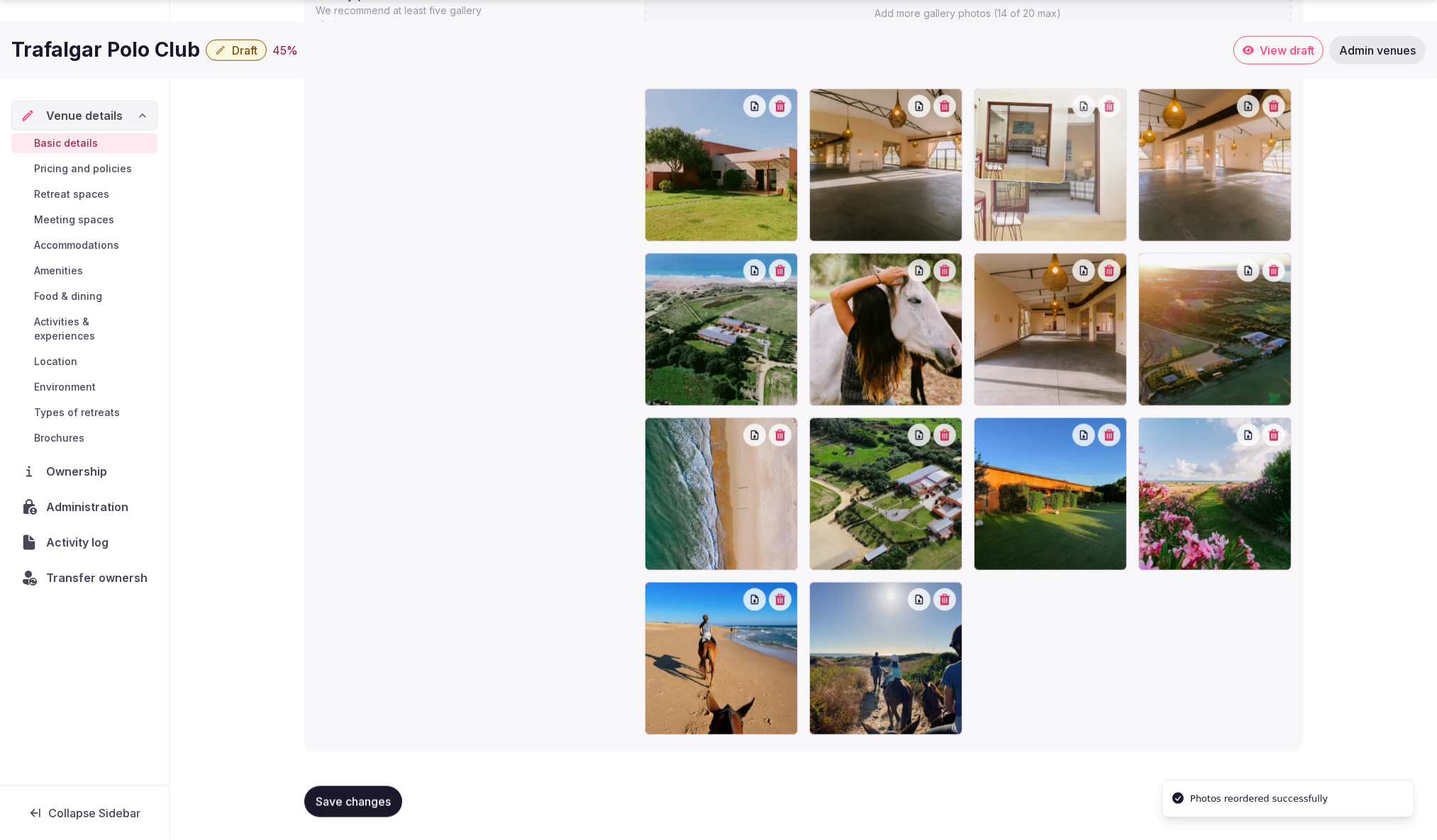
drag, startPoint x: 901, startPoint y: 337, endPoint x: 1063, endPoint y: 192, distance: 217.4
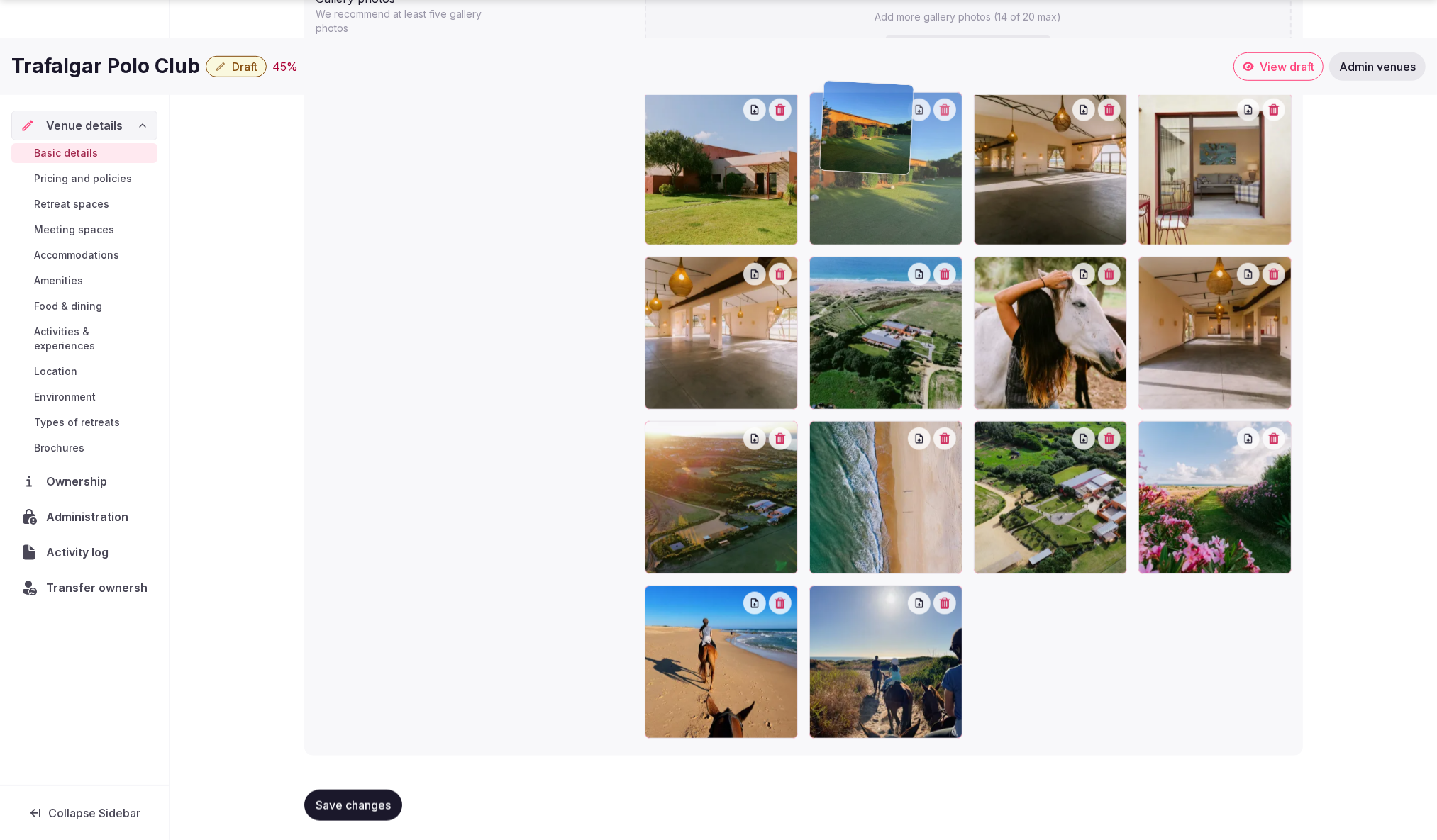
scroll to position [1546, 0]
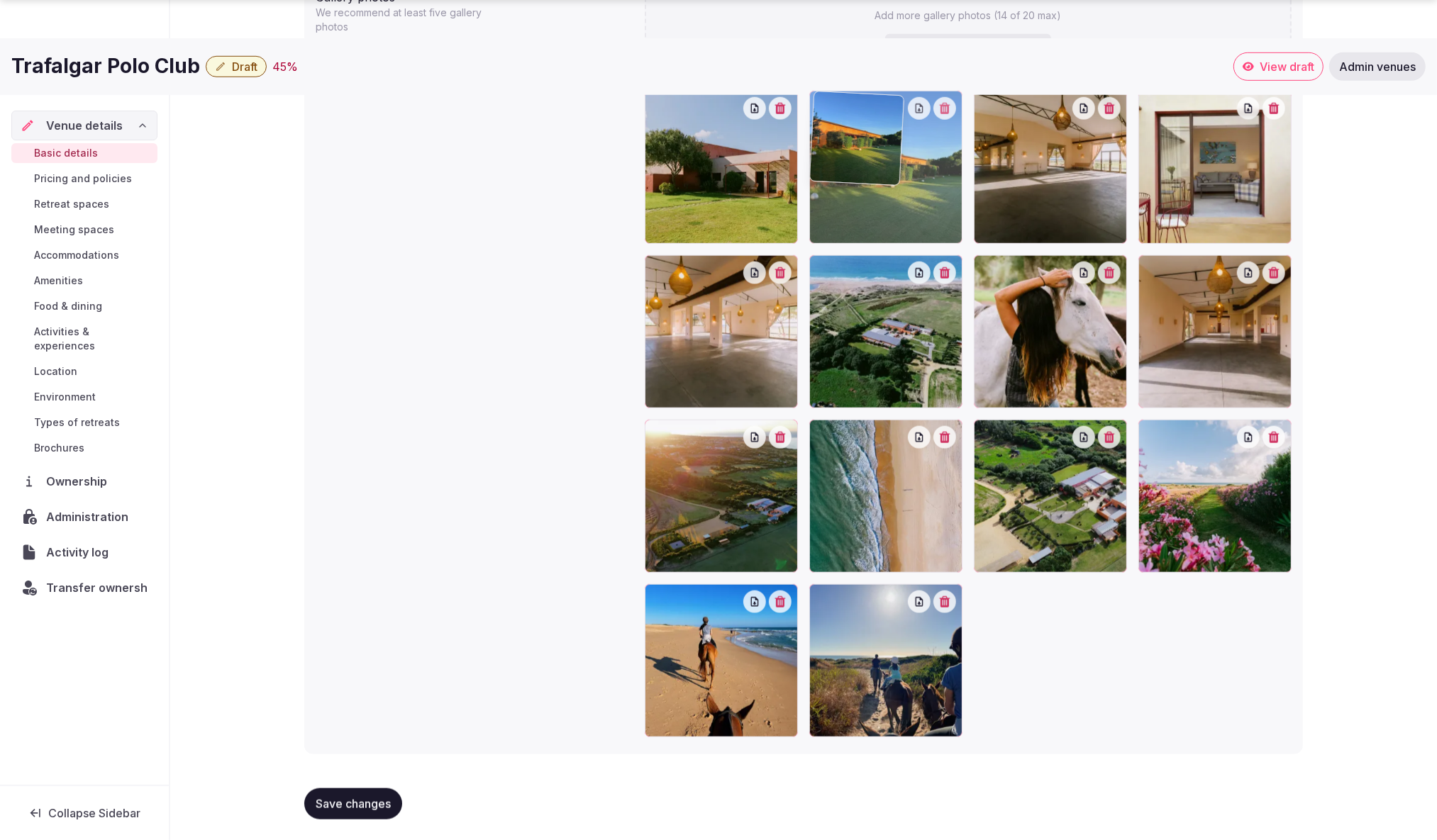
drag, startPoint x: 1047, startPoint y: 517, endPoint x: 895, endPoint y: 188, distance: 362.4
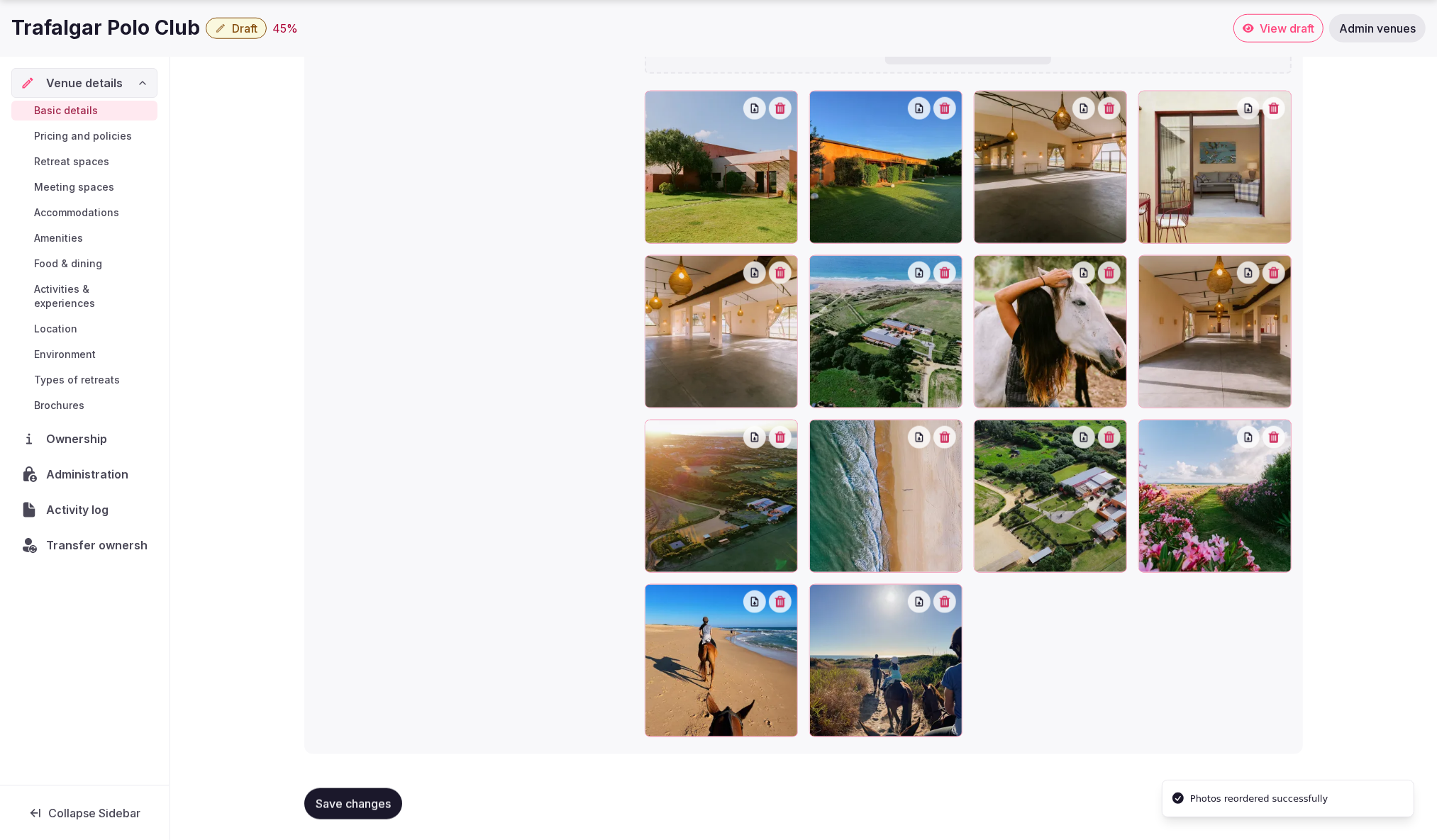
scroll to position [1548, 0]
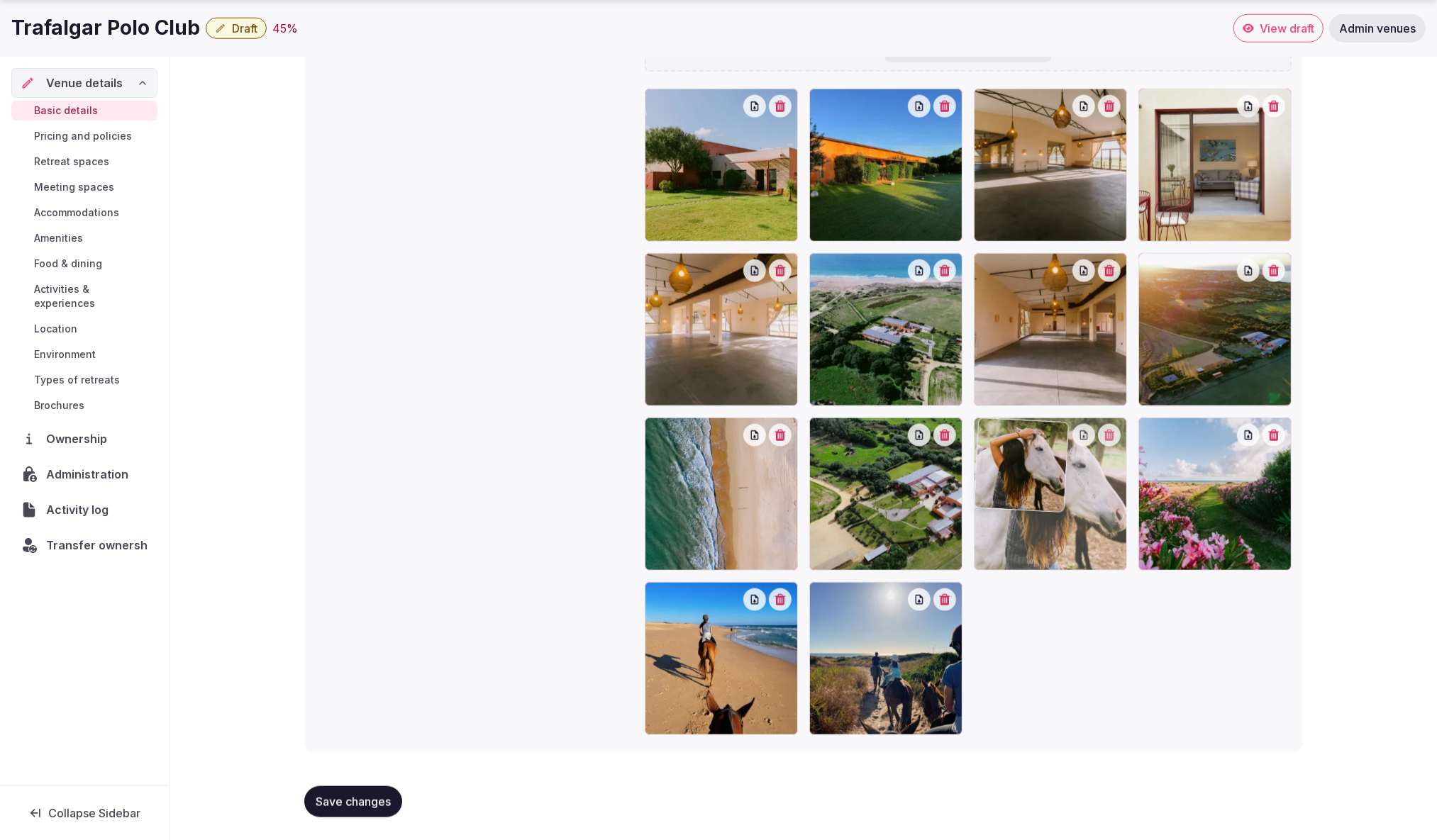
drag, startPoint x: 1045, startPoint y: 351, endPoint x: 1055, endPoint y: 524, distance: 173.3
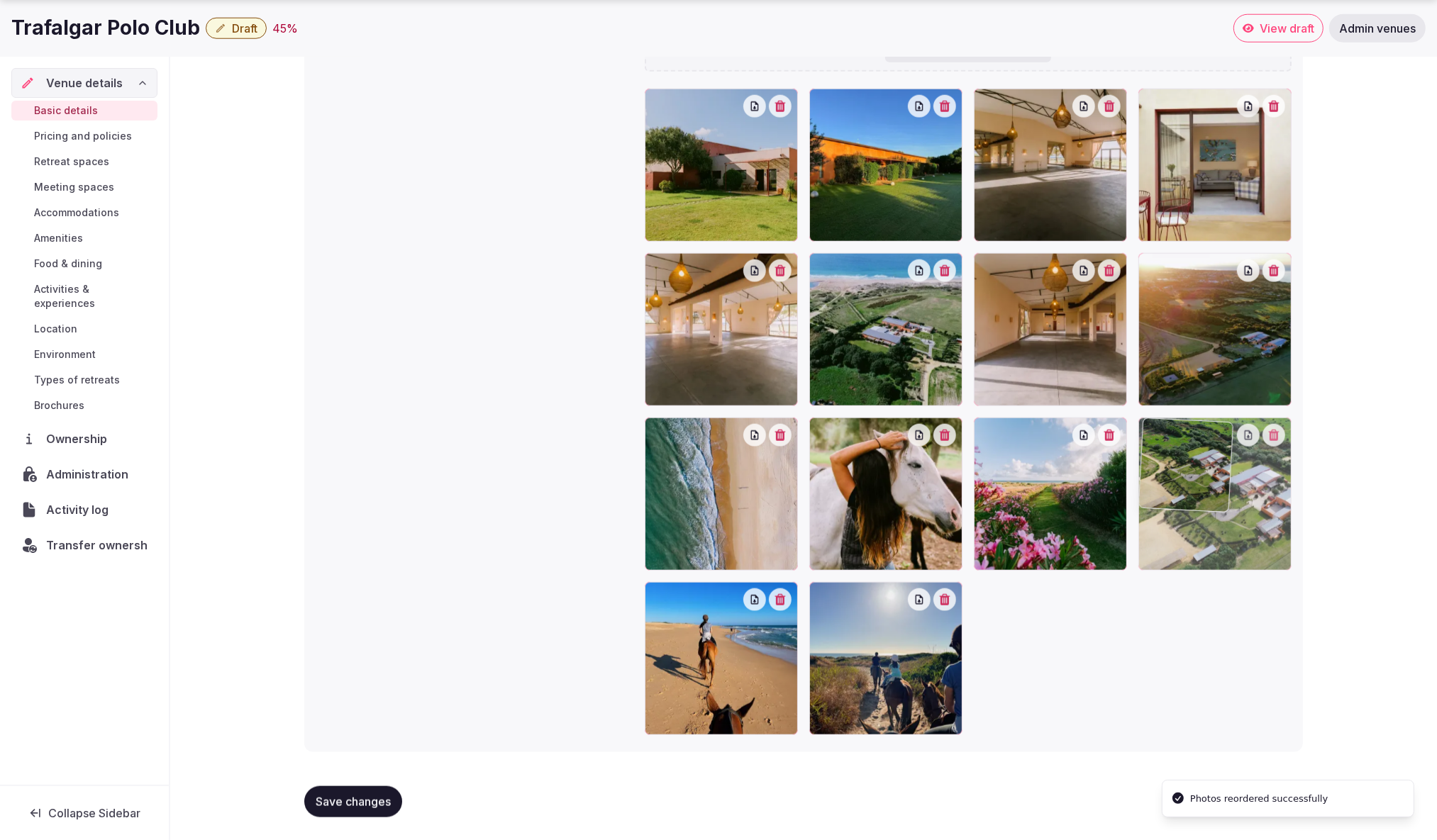
drag, startPoint x: 911, startPoint y: 516, endPoint x: 1216, endPoint y: 530, distance: 305.3
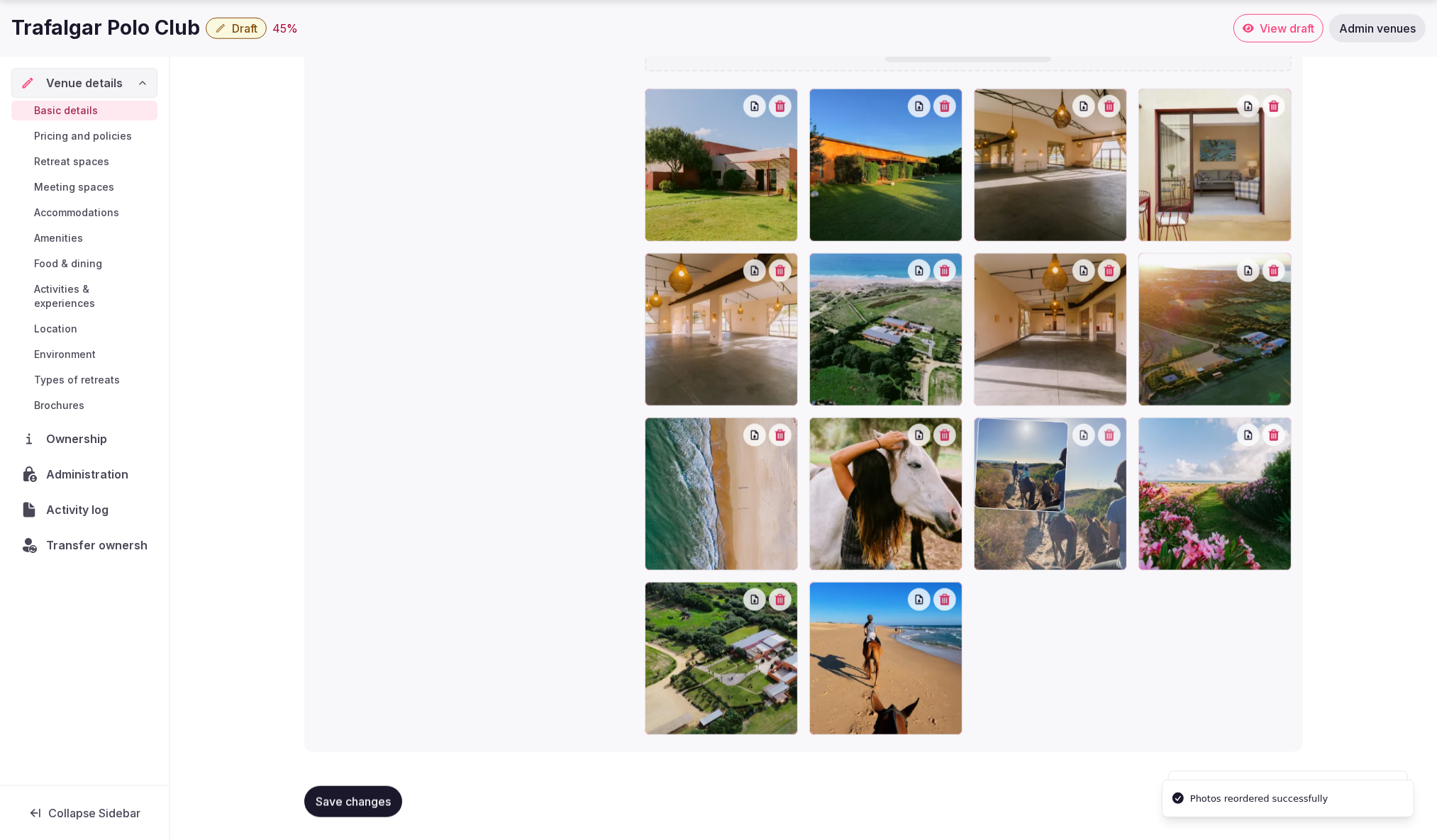
drag, startPoint x: 912, startPoint y: 673, endPoint x: 1041, endPoint y: 523, distance: 197.8
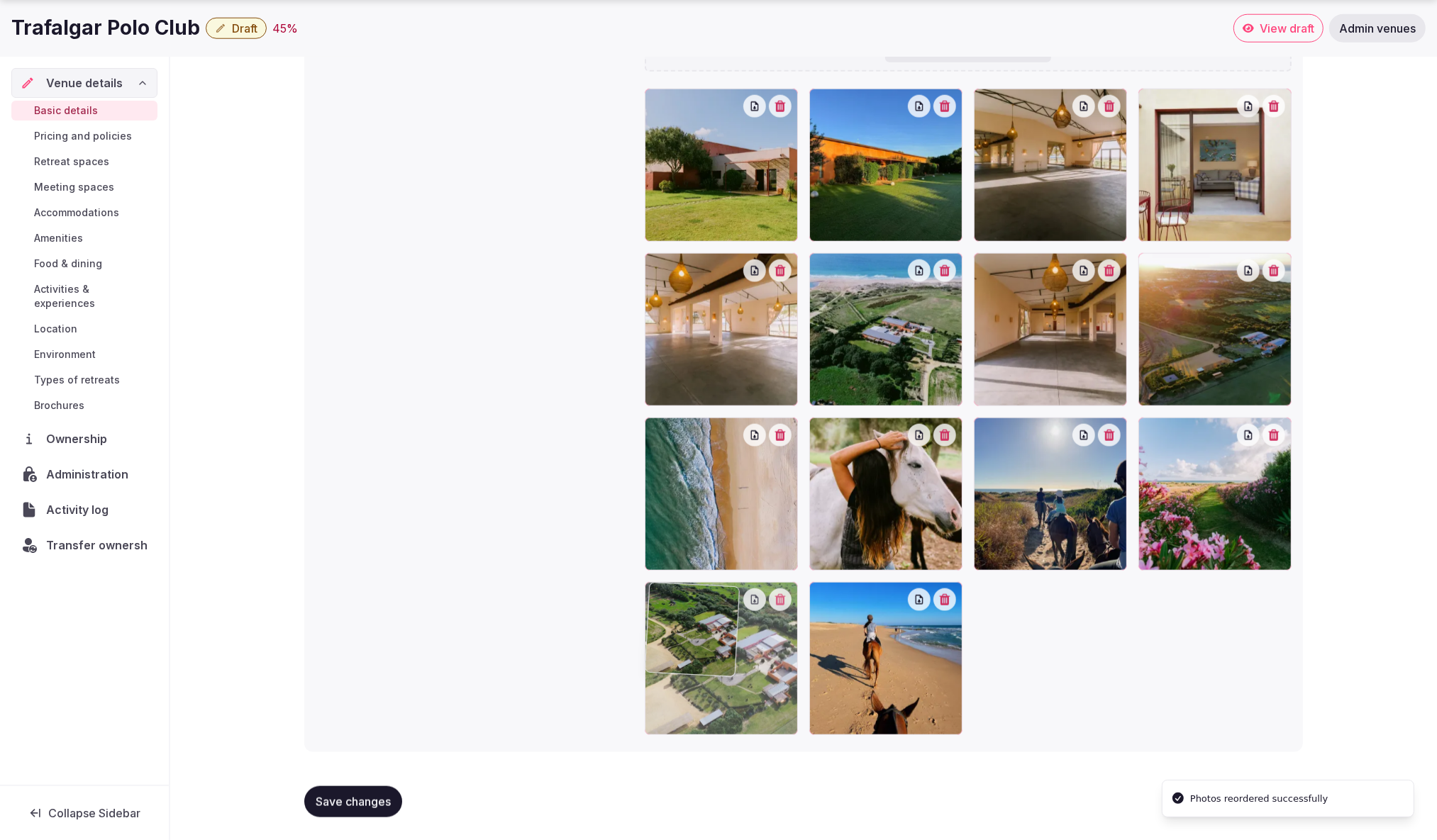
drag, startPoint x: 739, startPoint y: 680, endPoint x: 835, endPoint y: 731, distance: 108.7
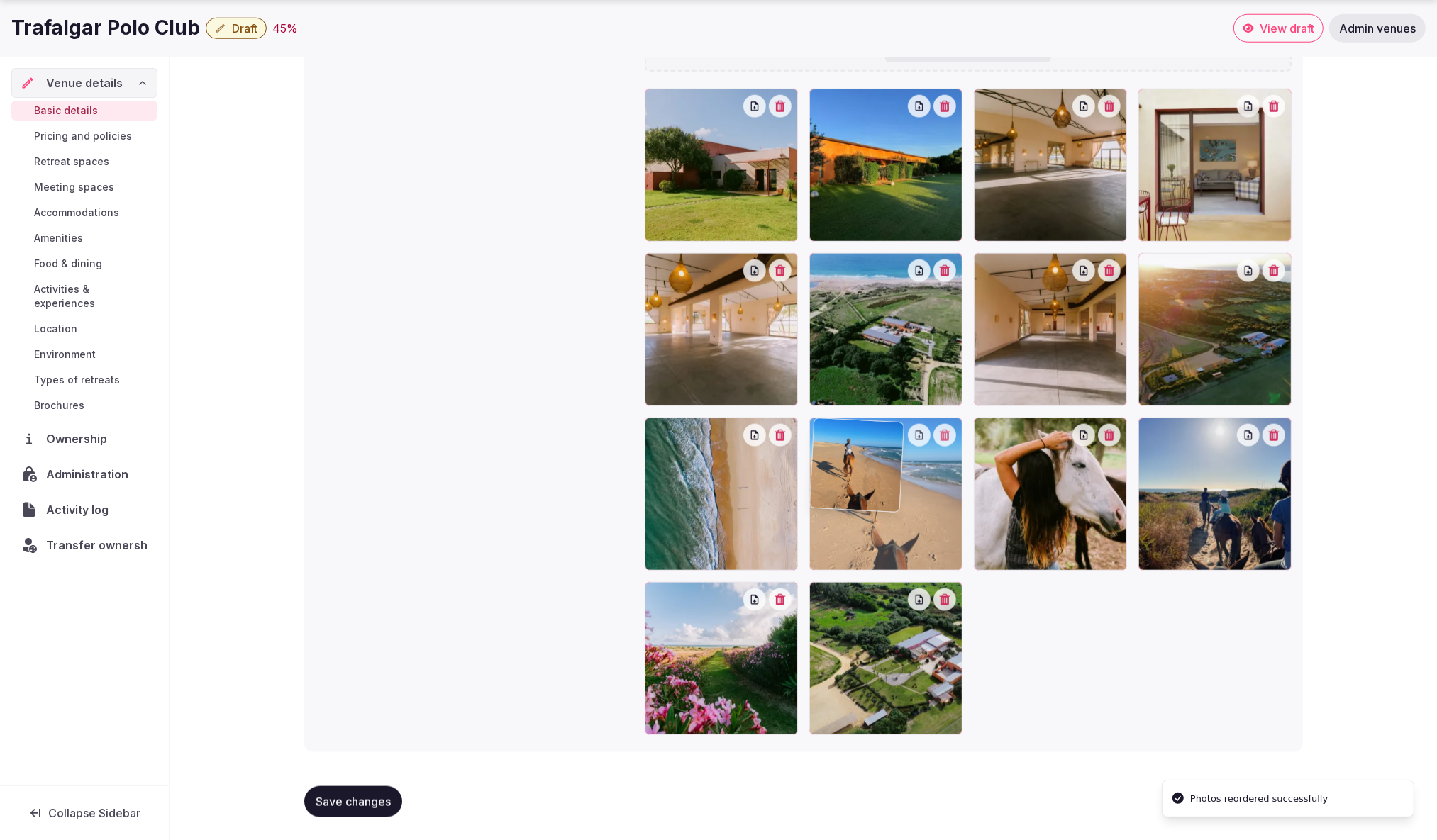
drag, startPoint x: 907, startPoint y: 682, endPoint x: 911, endPoint y: 548, distance: 134.1
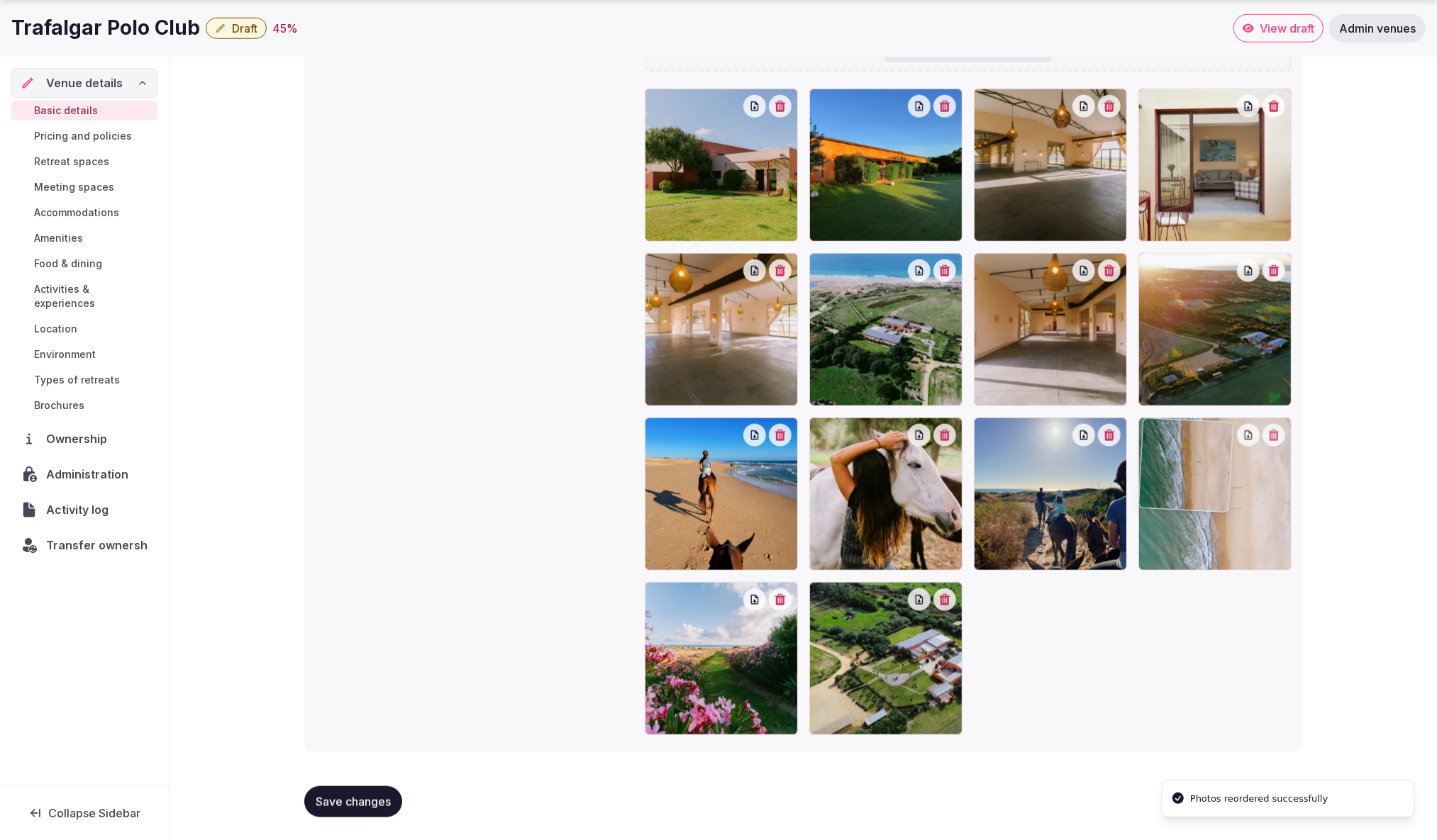
drag, startPoint x: 740, startPoint y: 524, endPoint x: 1278, endPoint y: 534, distance: 538.1
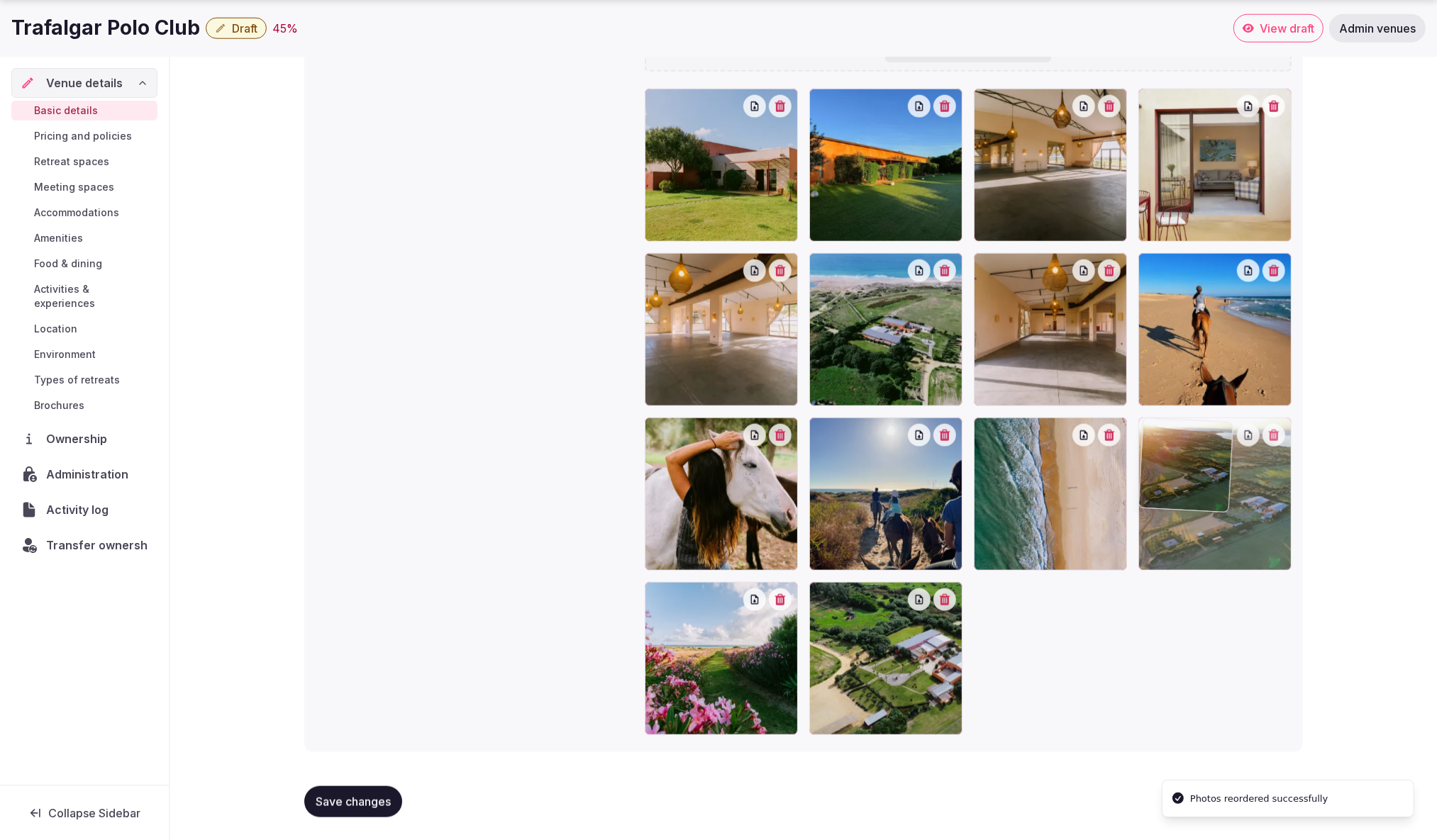
drag, startPoint x: 1213, startPoint y: 324, endPoint x: 1294, endPoint y: 534, distance: 225.1
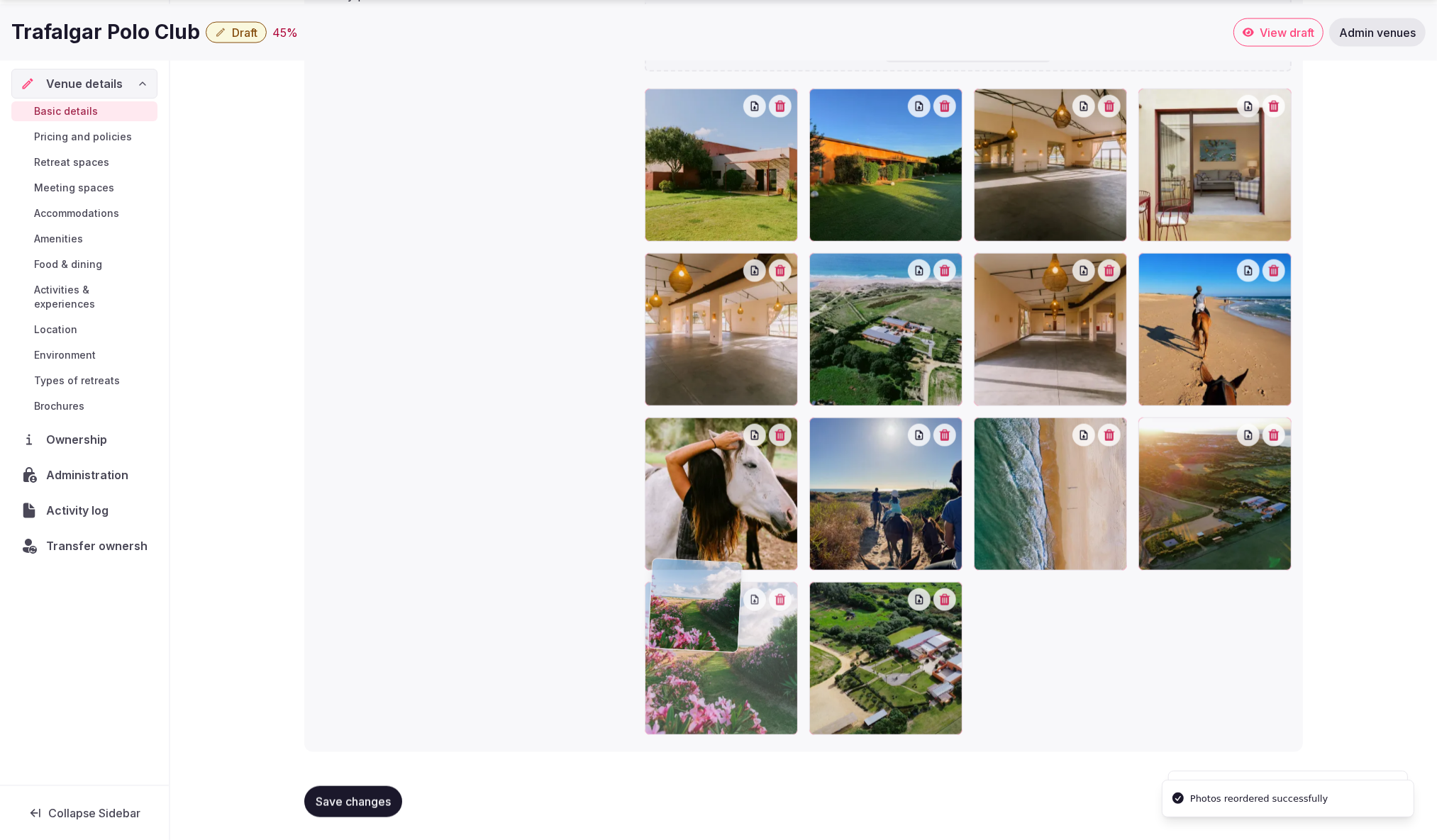
scroll to position [1548, 0]
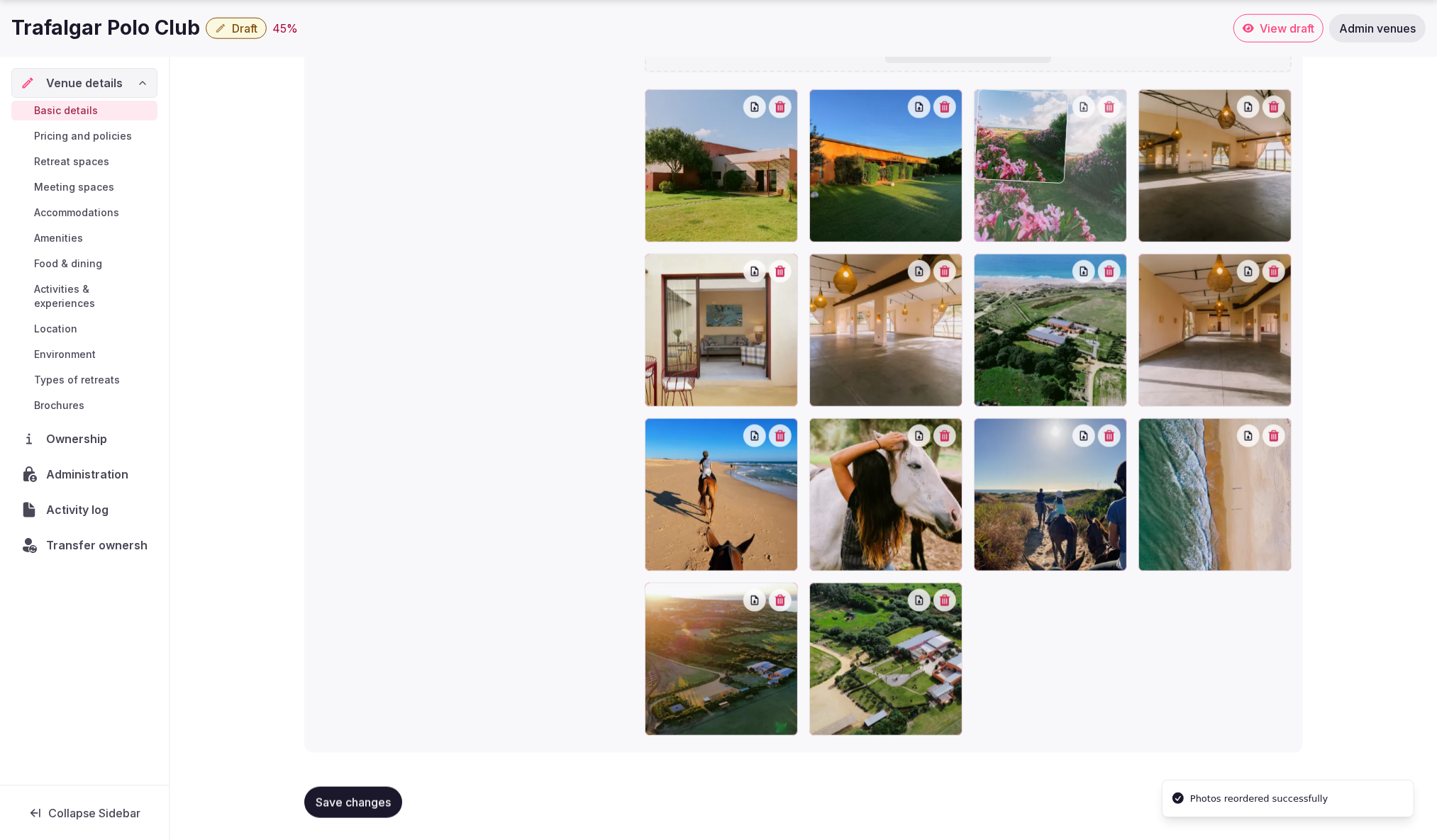
drag, startPoint x: 717, startPoint y: 671, endPoint x: 1094, endPoint y: 218, distance: 589.4
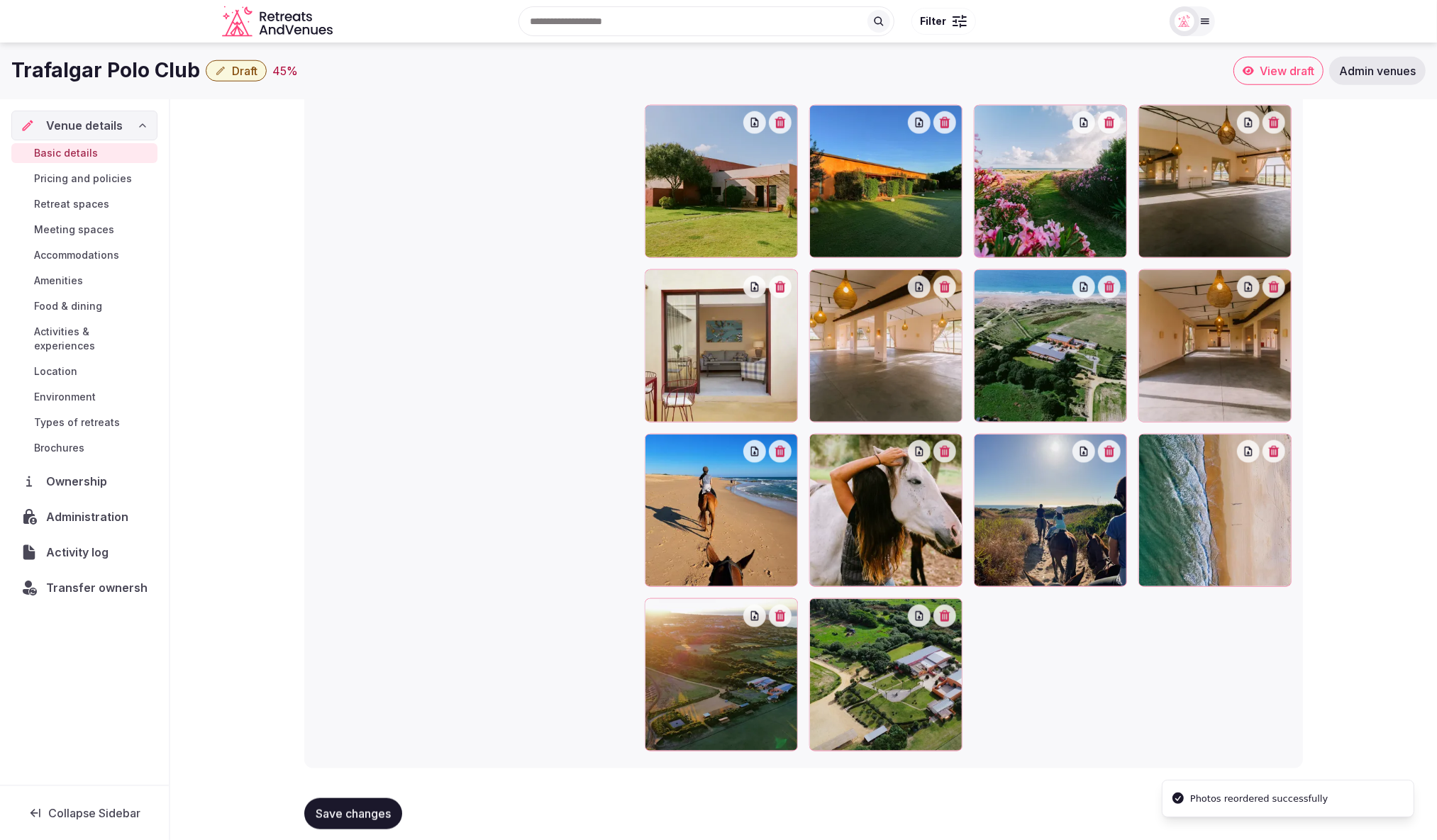
scroll to position [1527, 0]
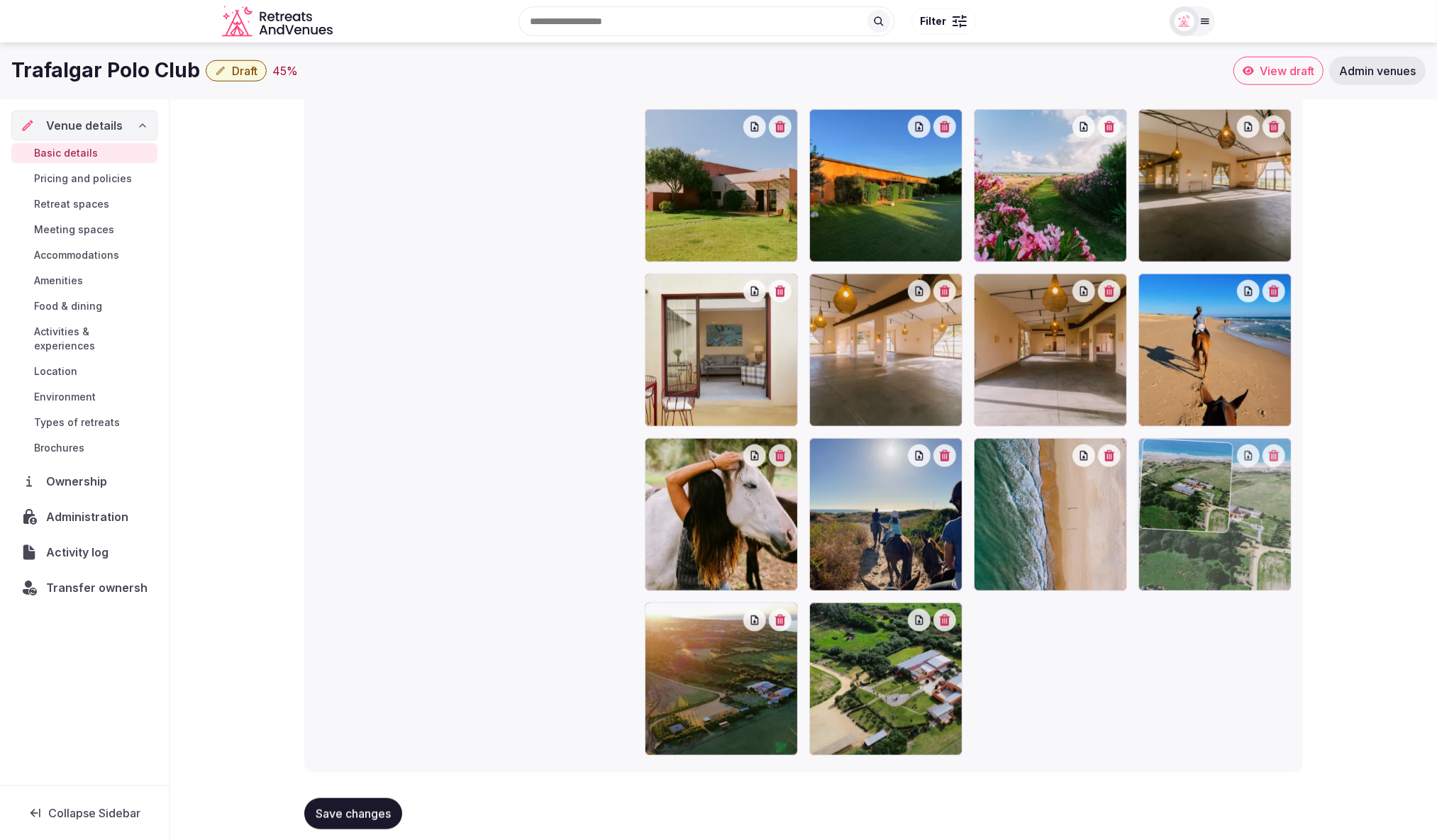
drag, startPoint x: 1044, startPoint y: 352, endPoint x: 1270, endPoint y: 562, distance: 308.5
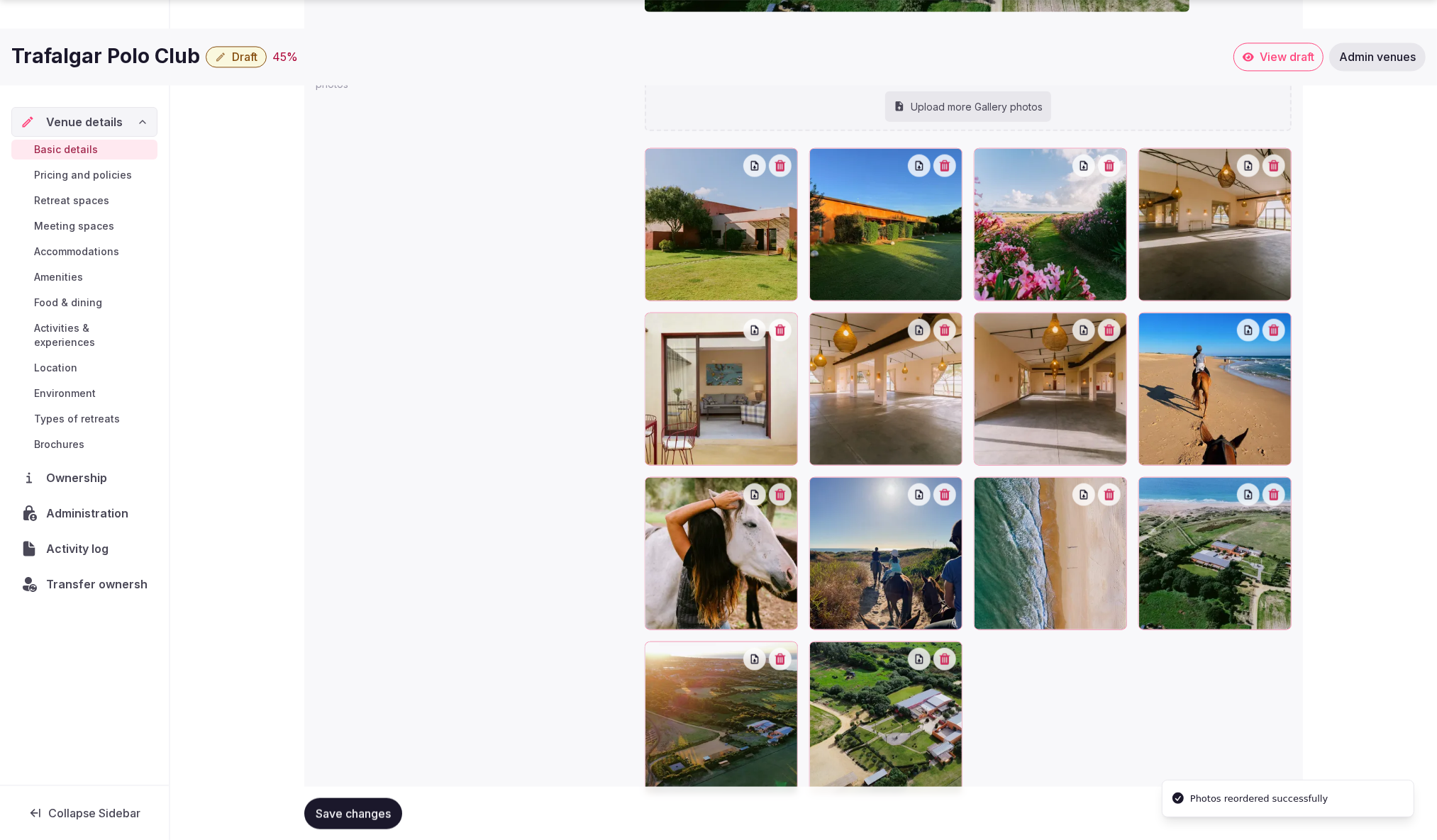
scroll to position [1548, 0]
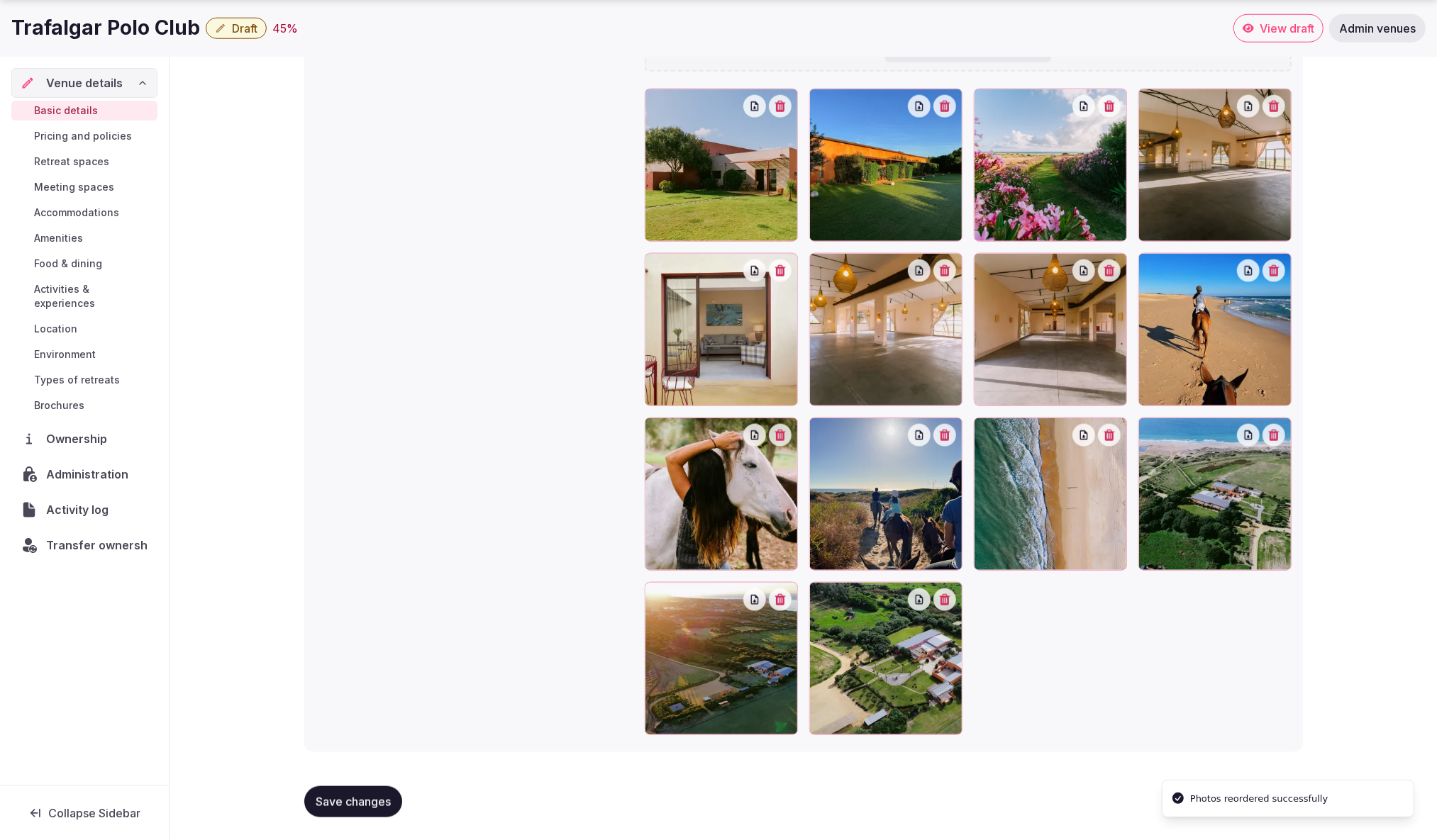
click at [340, 807] on span "Save changes" at bounding box center [354, 802] width 75 height 14
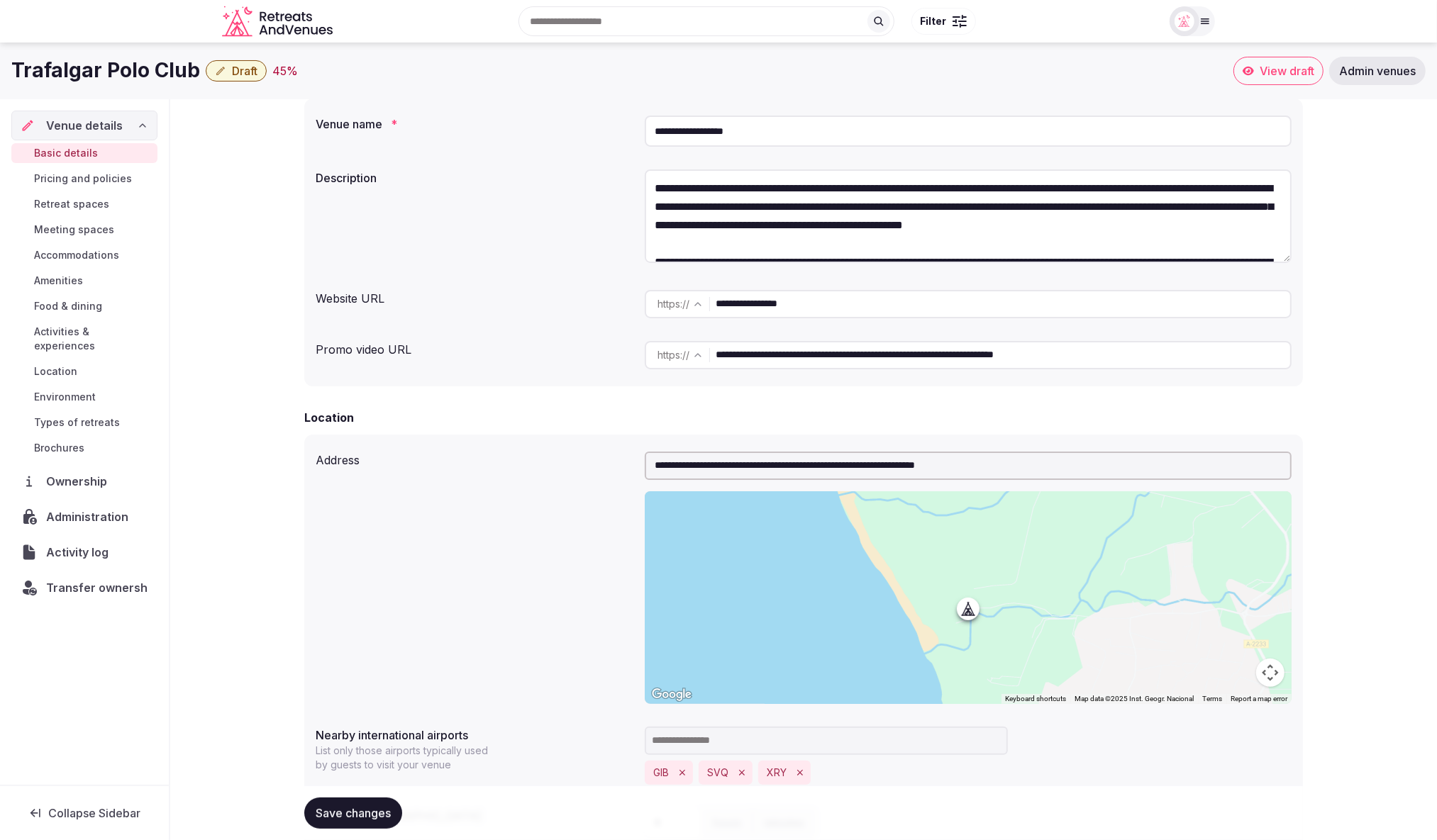
scroll to position [0, 0]
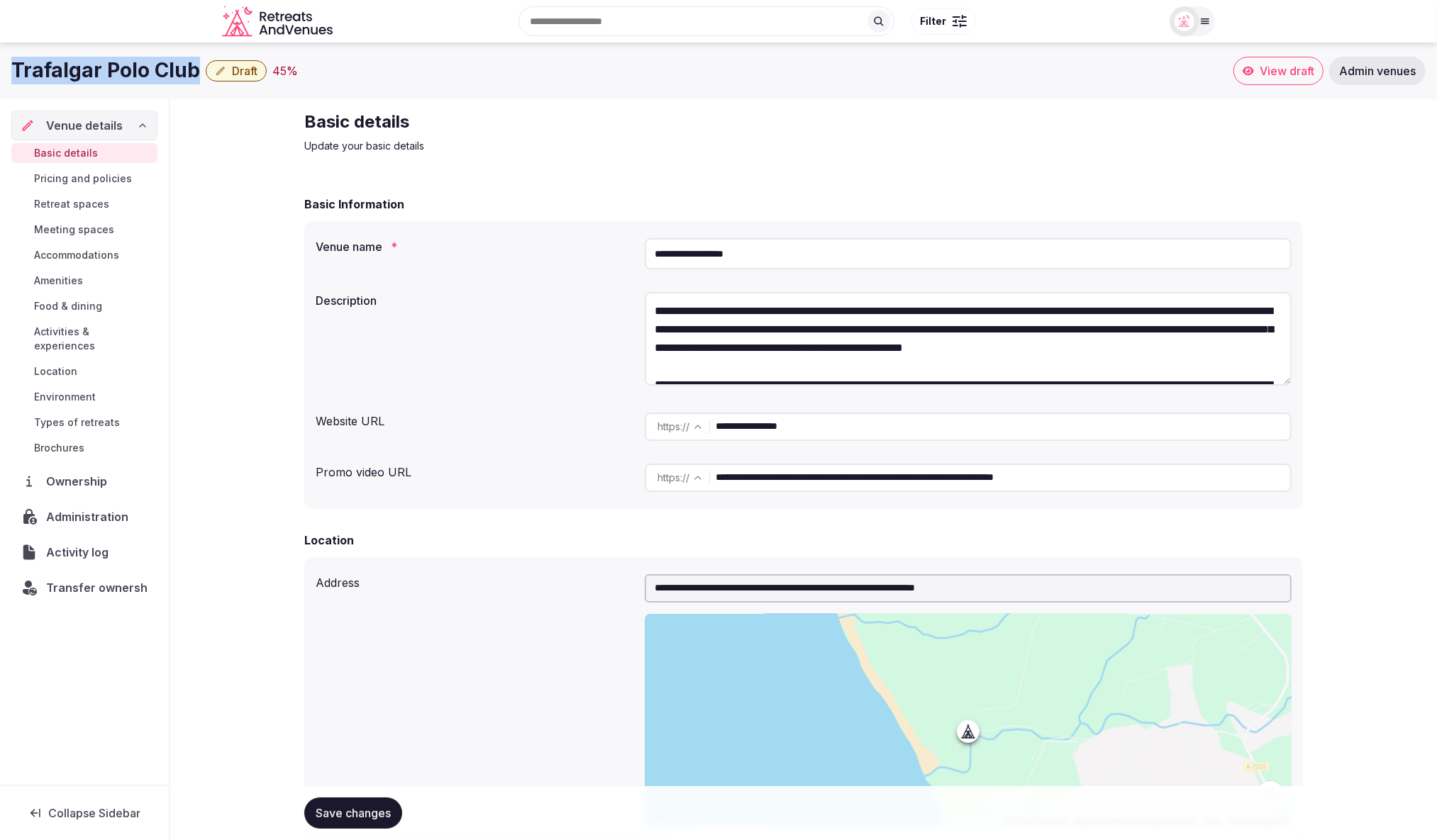
drag, startPoint x: 10, startPoint y: 72, endPoint x: 195, endPoint y: 75, distance: 185.0
click at [195, 75] on div "Trafalgar Polo Club Draft 45 % View draft Admin venues" at bounding box center [718, 71] width 1437 height 28
copy h1 "Trafalgar Polo Club"
click at [73, 509] on span "Administration" at bounding box center [90, 516] width 88 height 17
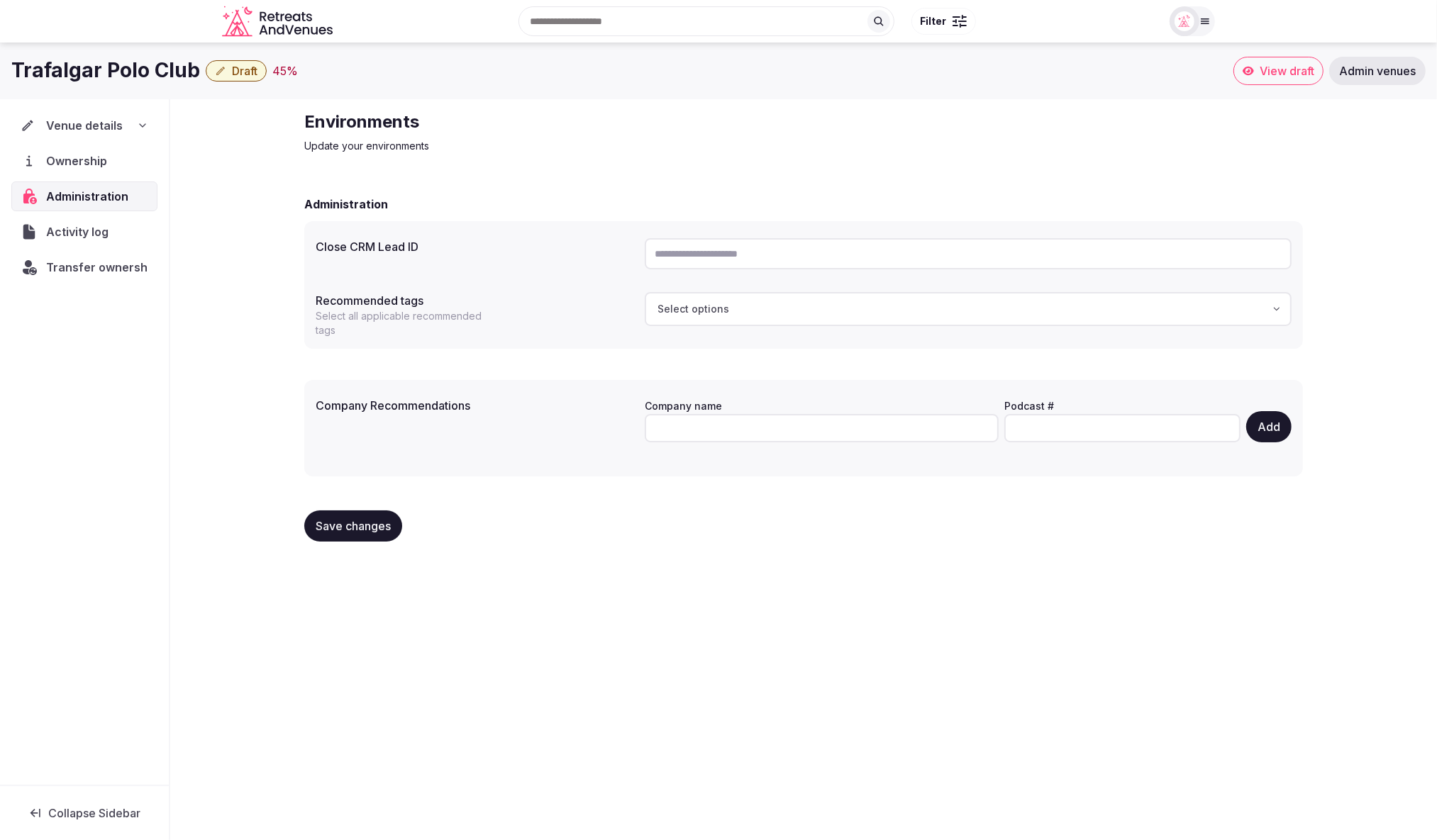
click at [819, 267] on input "text" at bounding box center [969, 254] width 647 height 32
click at [836, 196] on div "Administration" at bounding box center [804, 203] width 999 height 17
click at [594, 183] on div "Administration Close CRM Lead ID Recommended tags Select all applicable recomme…" at bounding box center [804, 367] width 999 height 372
click at [72, 274] on div "Transfer ownership" at bounding box center [84, 267] width 147 height 30
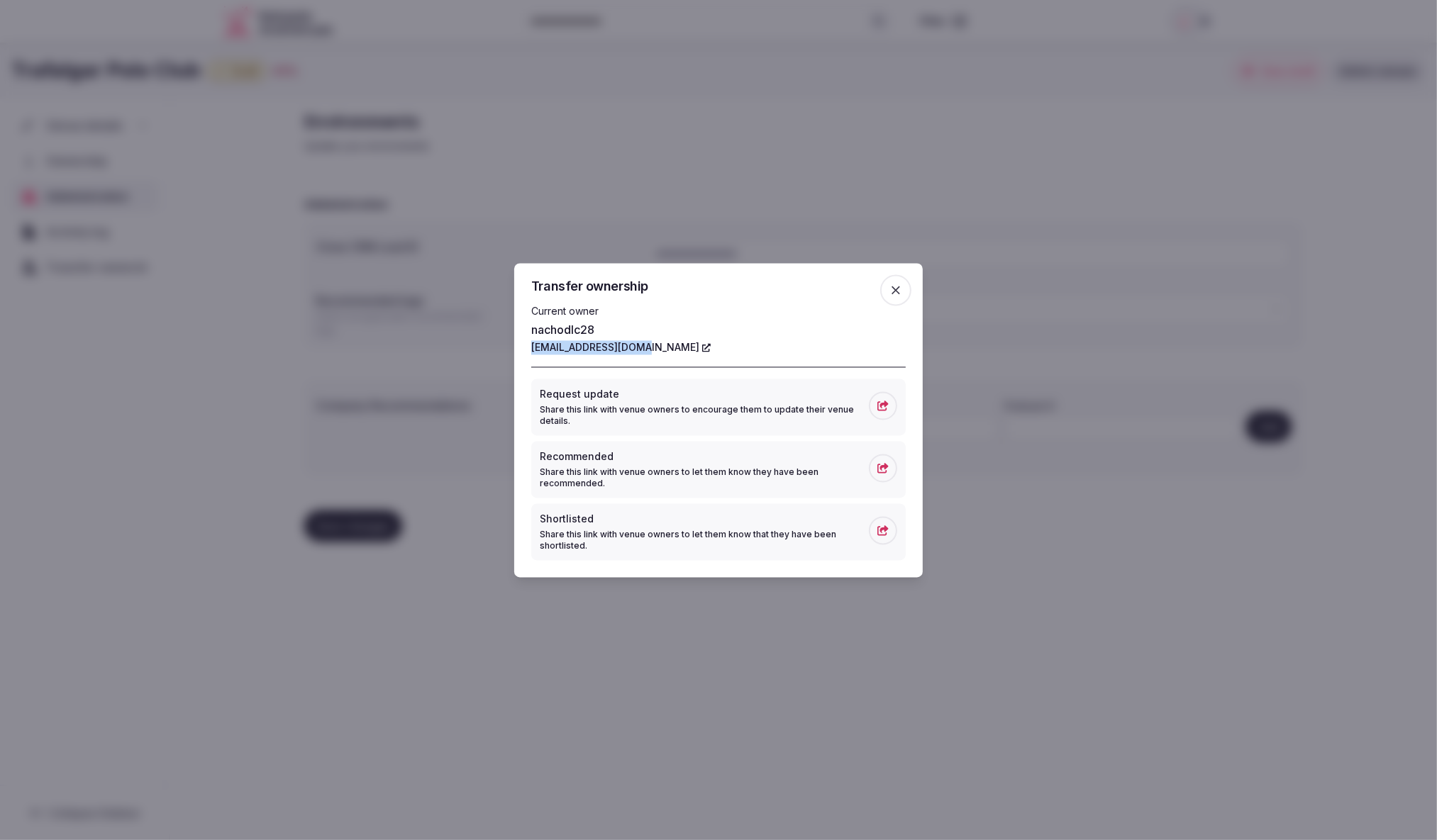
drag, startPoint x: 524, startPoint y: 345, endPoint x: 610, endPoint y: 350, distance: 86.1
click at [643, 348] on div "Transfer ownership Current owner nachodlc28 [EMAIL_ADDRESS][DOMAIN_NAME] Reques…" at bounding box center [718, 420] width 409 height 314
copy link "[EMAIL_ADDRESS][DOMAIN_NAME]"
drag, startPoint x: 893, startPoint y: 286, endPoint x: 846, endPoint y: 255, distance: 56.3
click at [892, 285] on icon "button" at bounding box center [896, 290] width 14 height 14
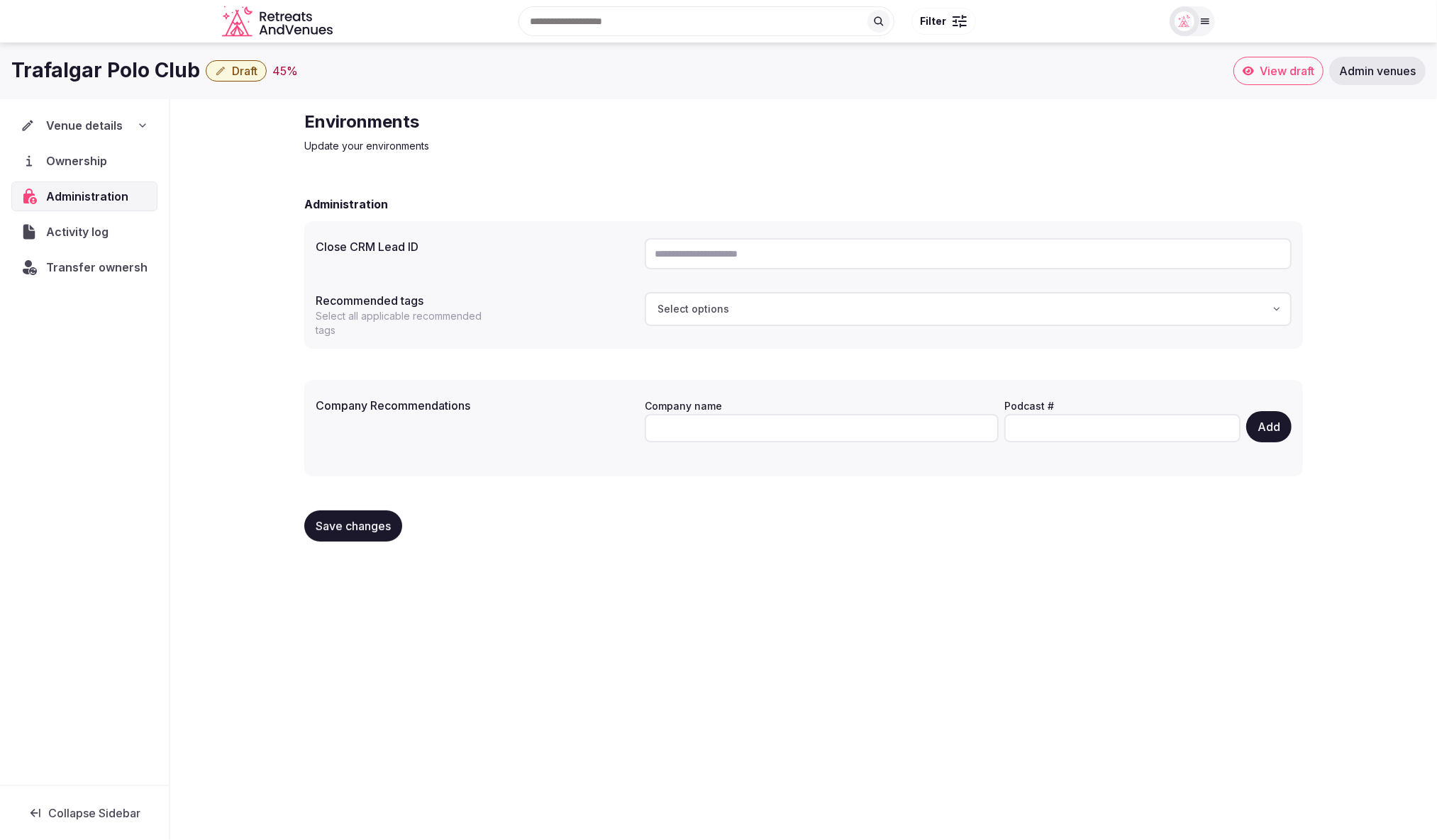
click at [232, 71] on span "Draft" at bounding box center [244, 71] width 25 height 14
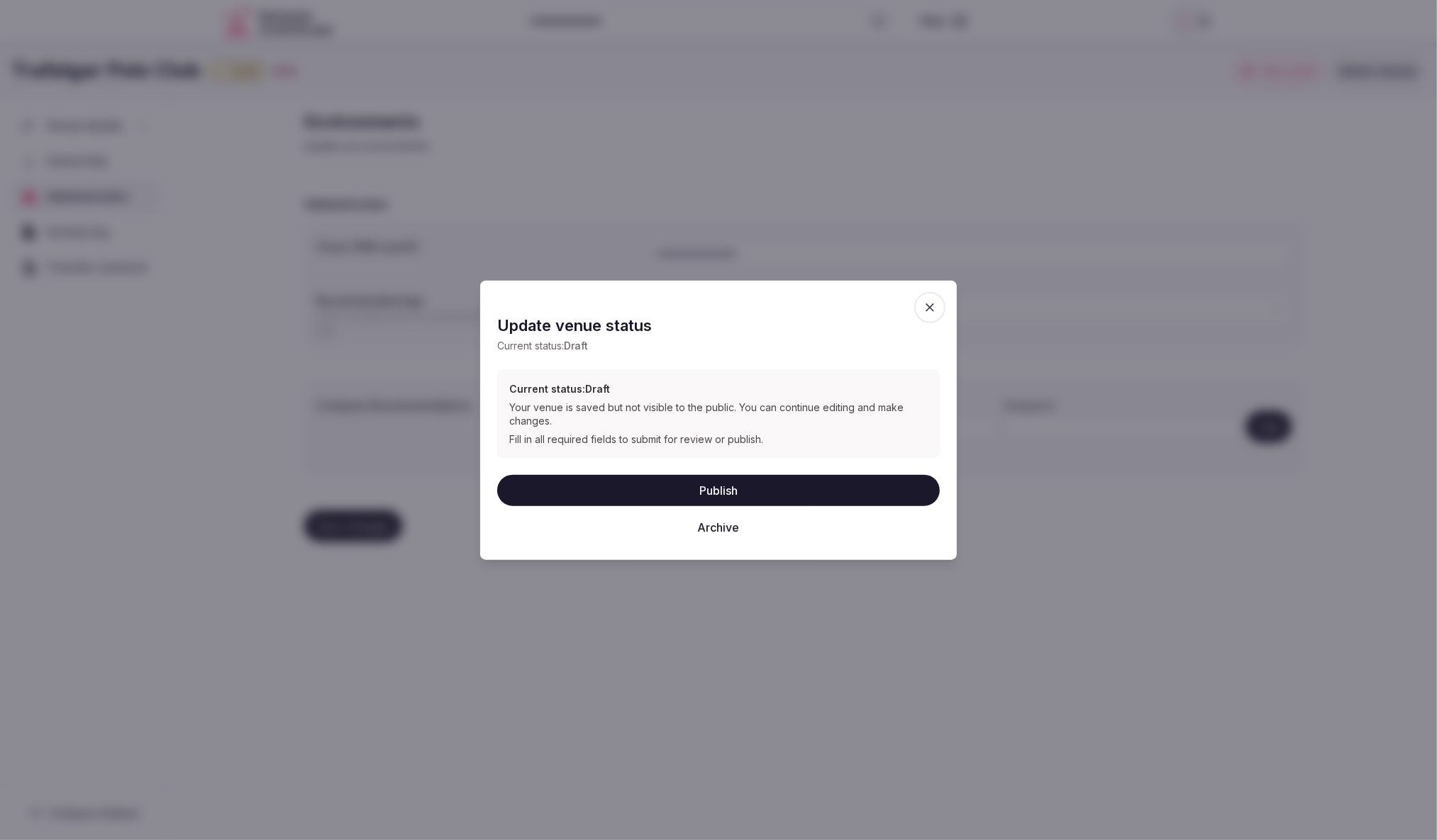
click at [726, 488] on button "Publish" at bounding box center [718, 491] width 443 height 32
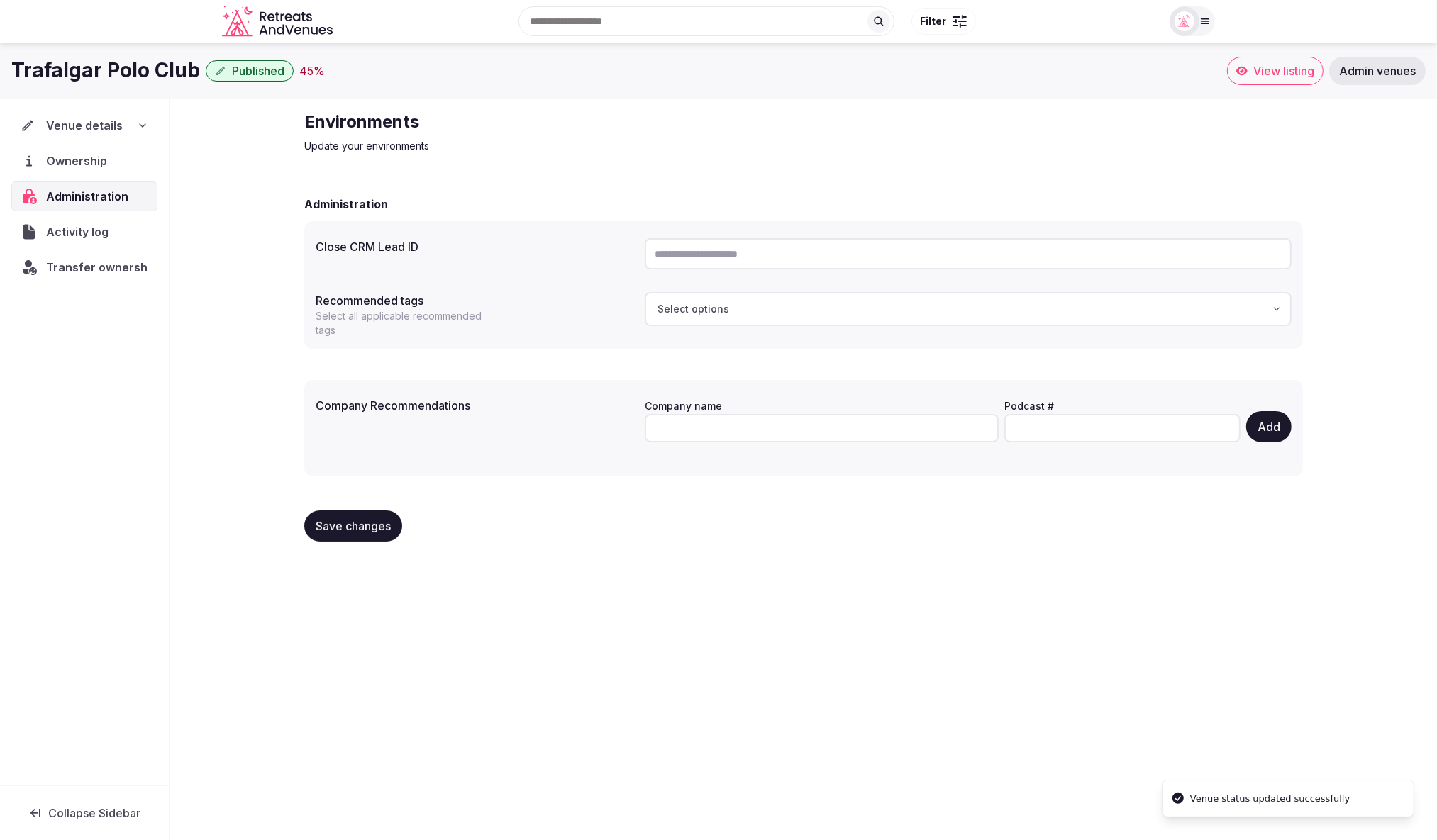
click at [844, 196] on div "Administration" at bounding box center [804, 203] width 999 height 17
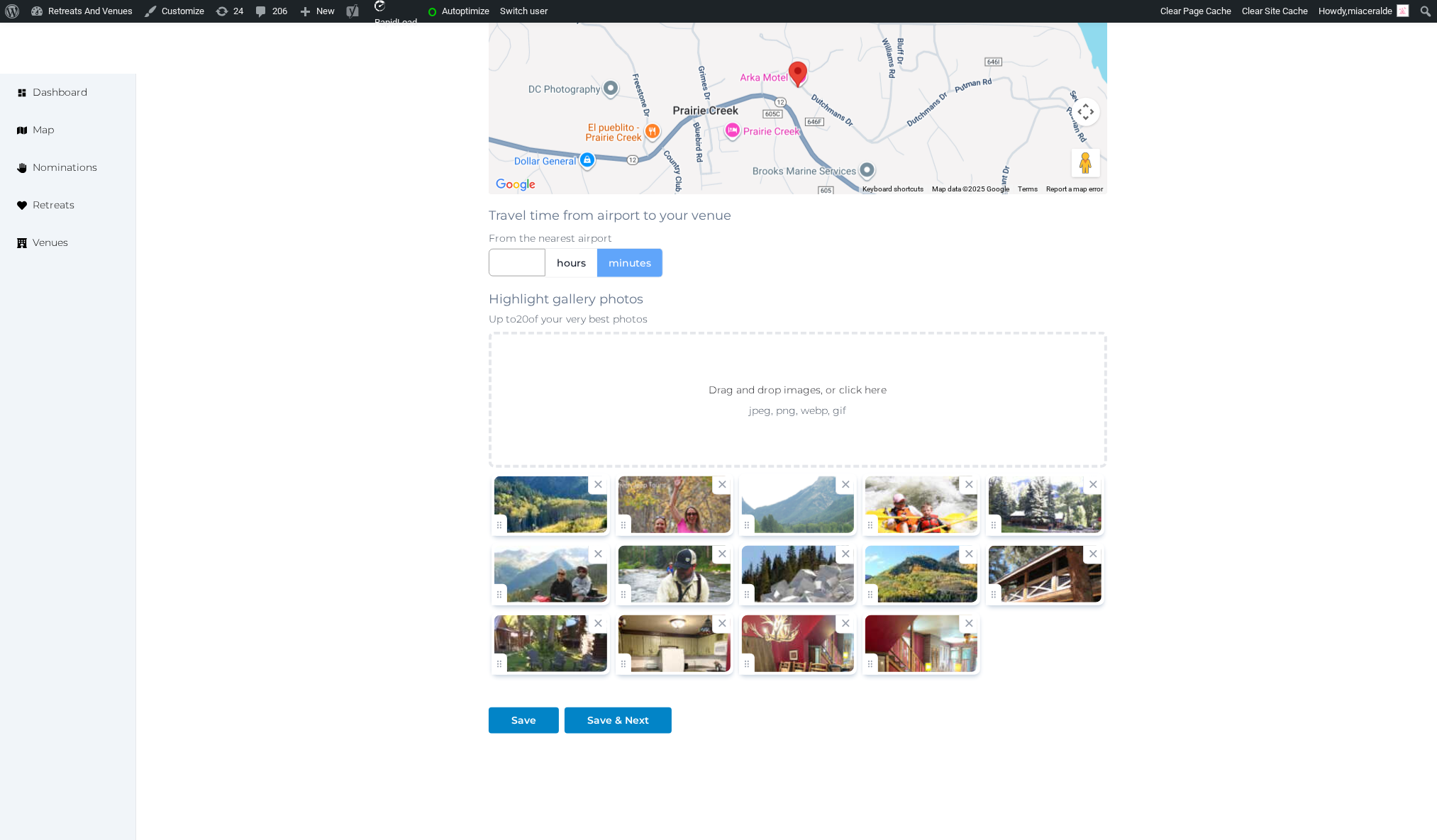
scroll to position [1489, 0]
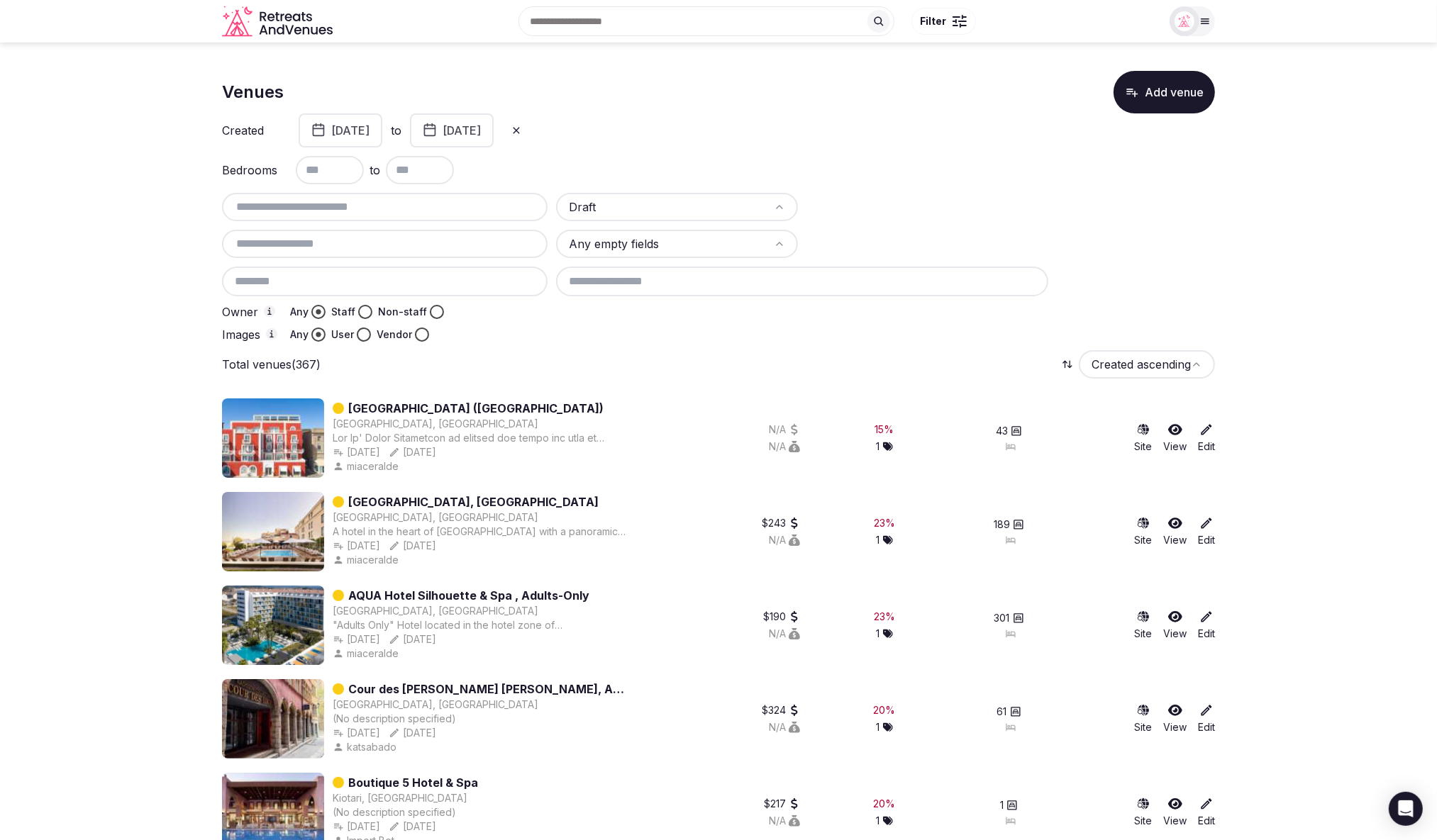
click at [909, 217] on div at bounding box center [928, 207] width 242 height 28
click at [523, 337] on div "Images Any User Vendor" at bounding box center [384, 335] width 325 height 14
click at [494, 127] on button "August 13th, 2025" at bounding box center [451, 130] width 83 height 34
click at [438, 166] on icon "Go to the Previous Month" at bounding box center [436, 166] width 17 height 17
click at [440, 166] on icon "Go to the Previous Month" at bounding box center [436, 166] width 17 height 17
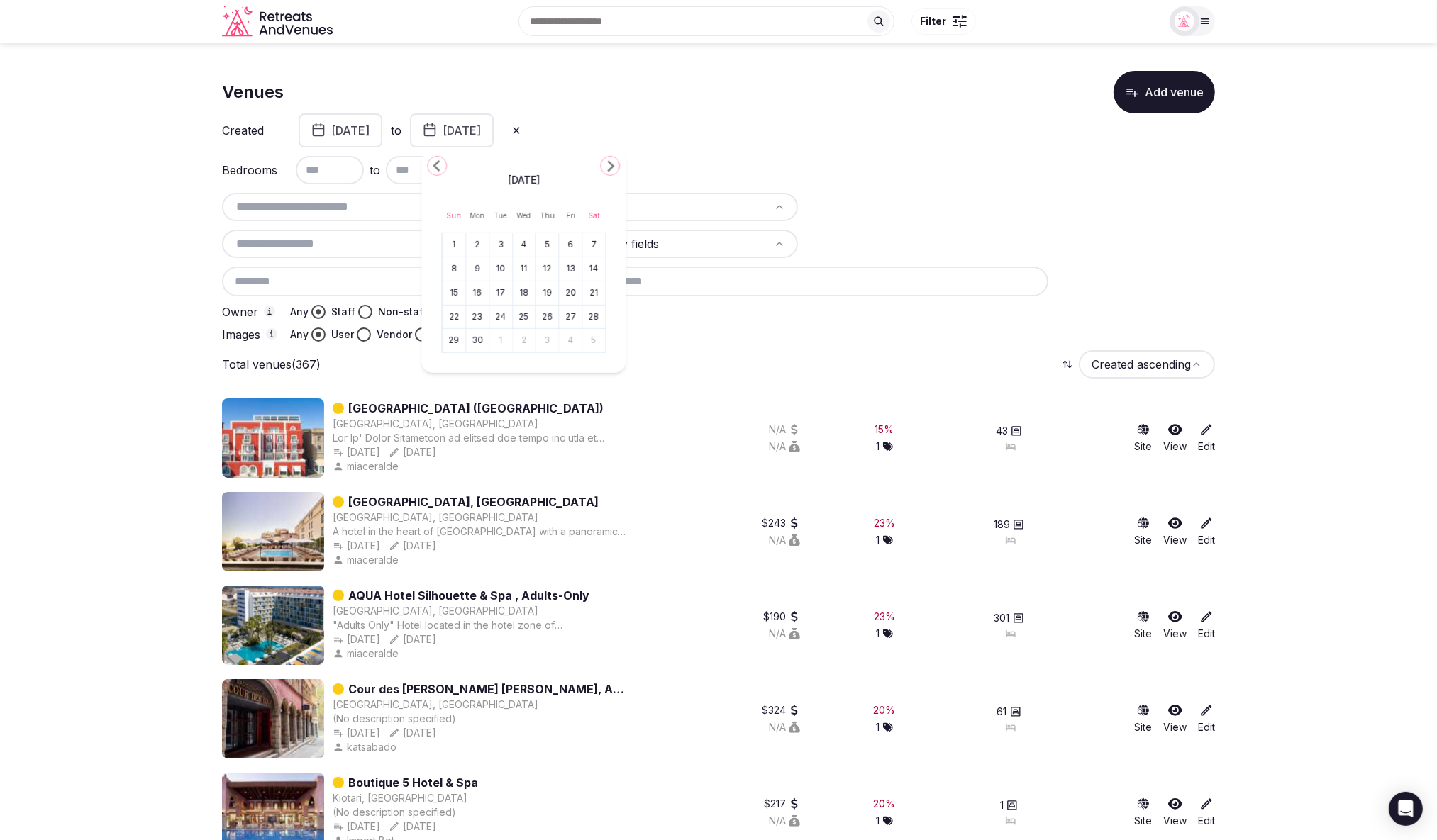
click at [440, 166] on icon "Go to the Previous Month" at bounding box center [436, 166] width 17 height 17
click at [353, 130] on button "June 1st, 2025" at bounding box center [340, 130] width 83 height 34
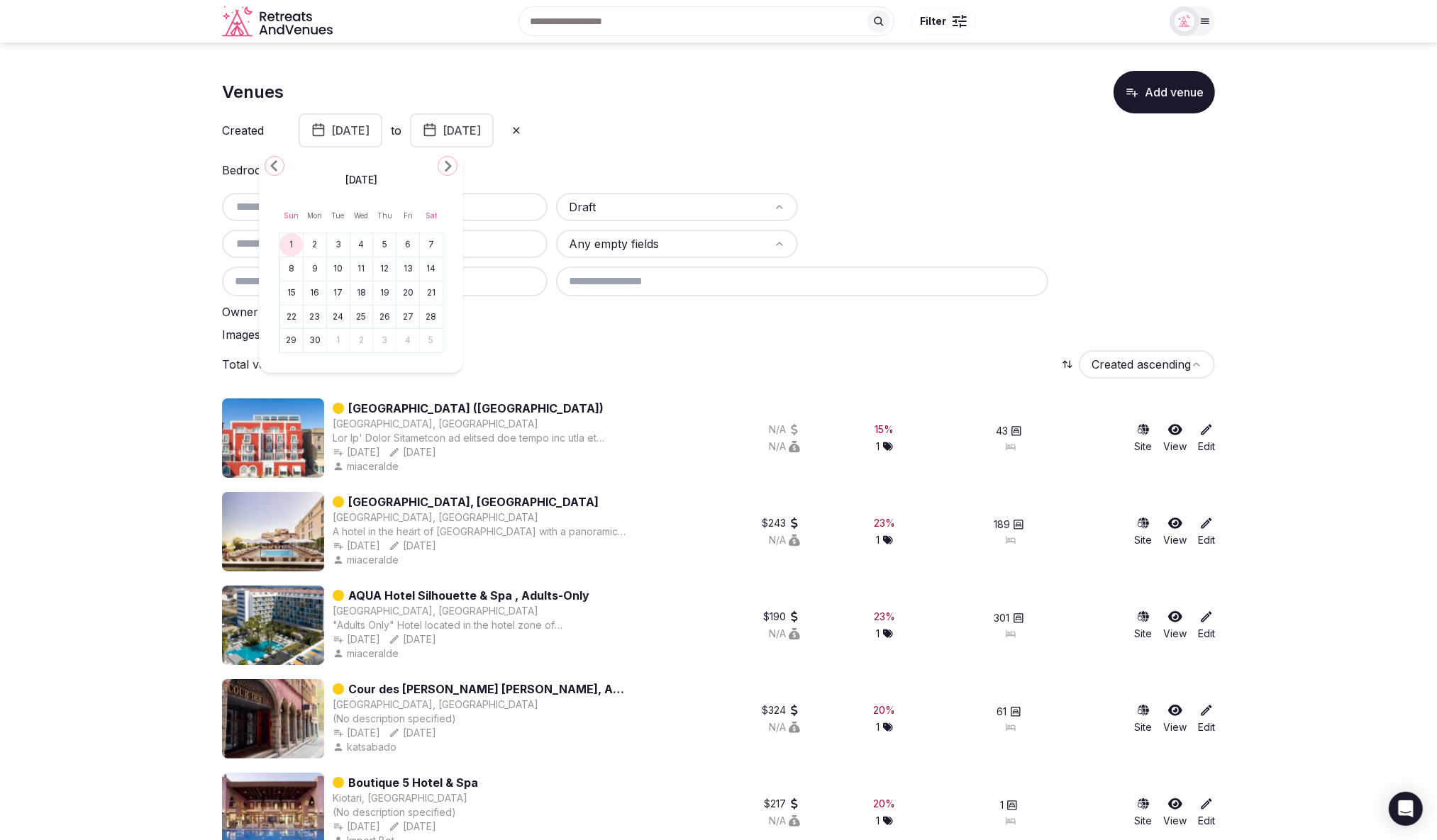
click at [522, 132] on icon at bounding box center [516, 130] width 11 height 11
click at [691, 137] on div "Created June 1st, 2025 to August 13th, 2025" at bounding box center [718, 130] width 993 height 34
click at [454, 129] on button "To date" at bounding box center [469, 130] width 87 height 34
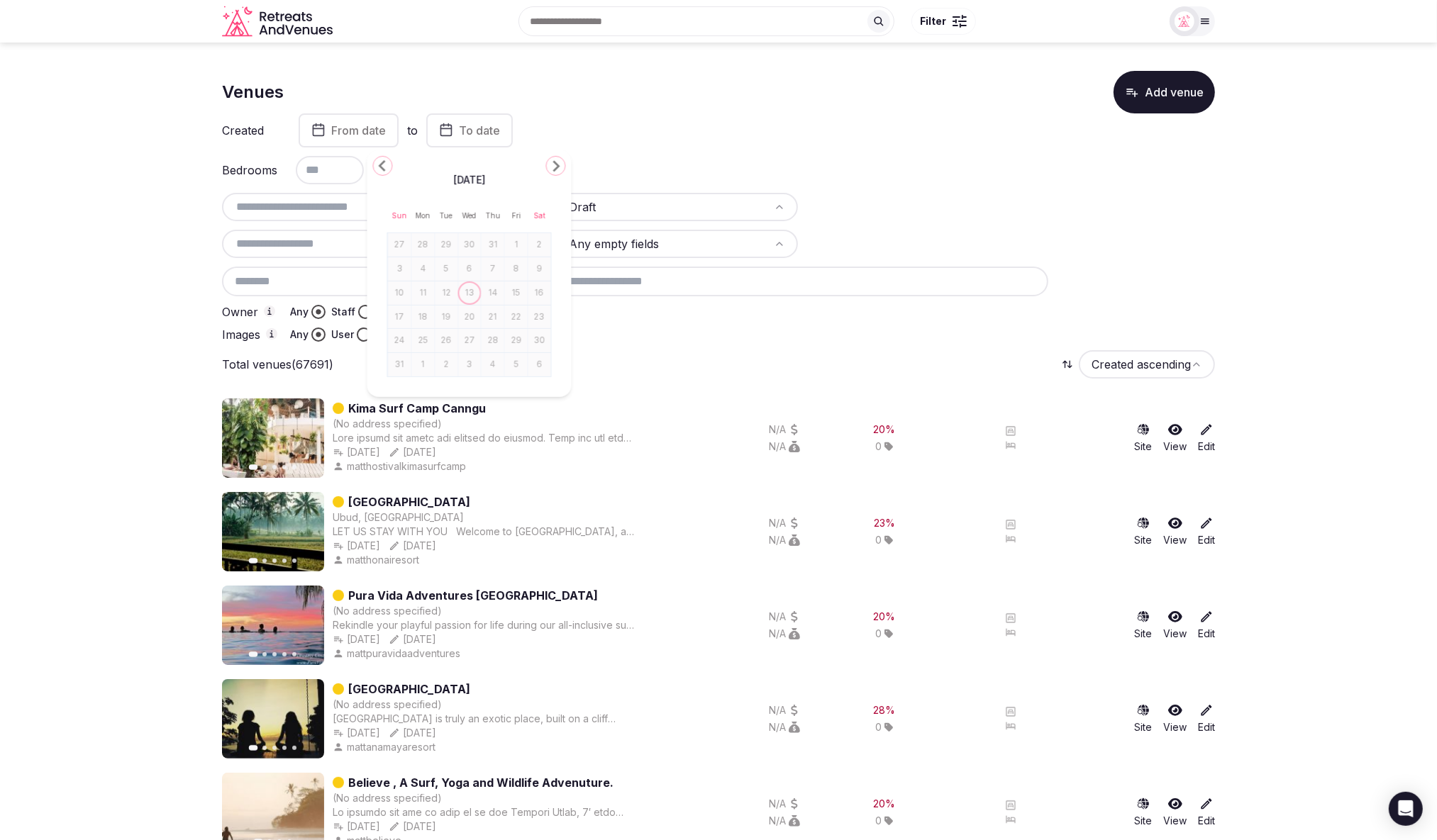
click at [387, 168] on icon "Go to the Previous Month" at bounding box center [382, 166] width 17 height 17
click at [384, 169] on polygon "Go to the Previous Month" at bounding box center [382, 166] width 7 height 11
click at [330, 138] on button "From date" at bounding box center [348, 130] width 100 height 34
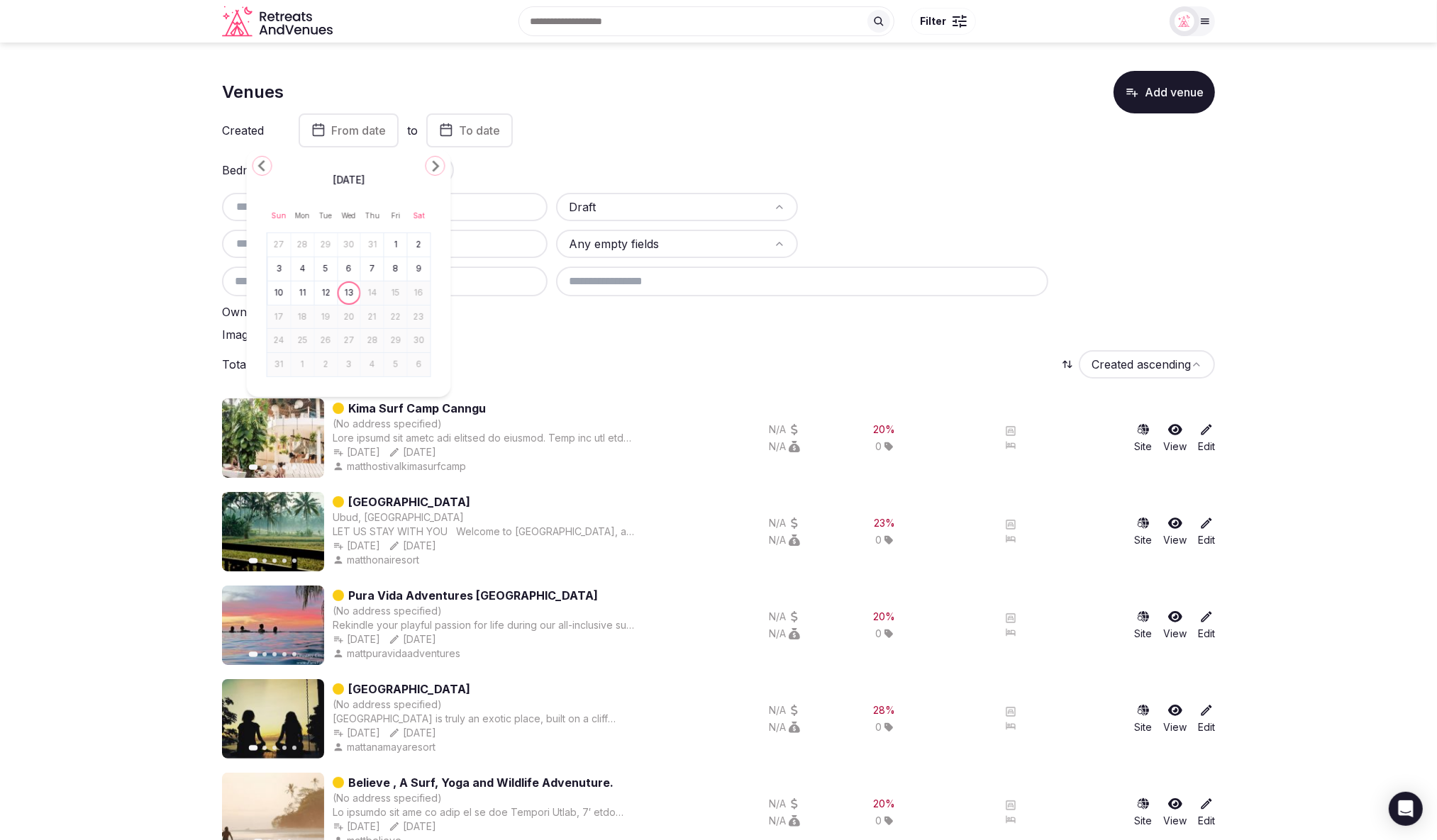
click at [263, 168] on icon "Go to the Previous Month" at bounding box center [262, 166] width 17 height 17
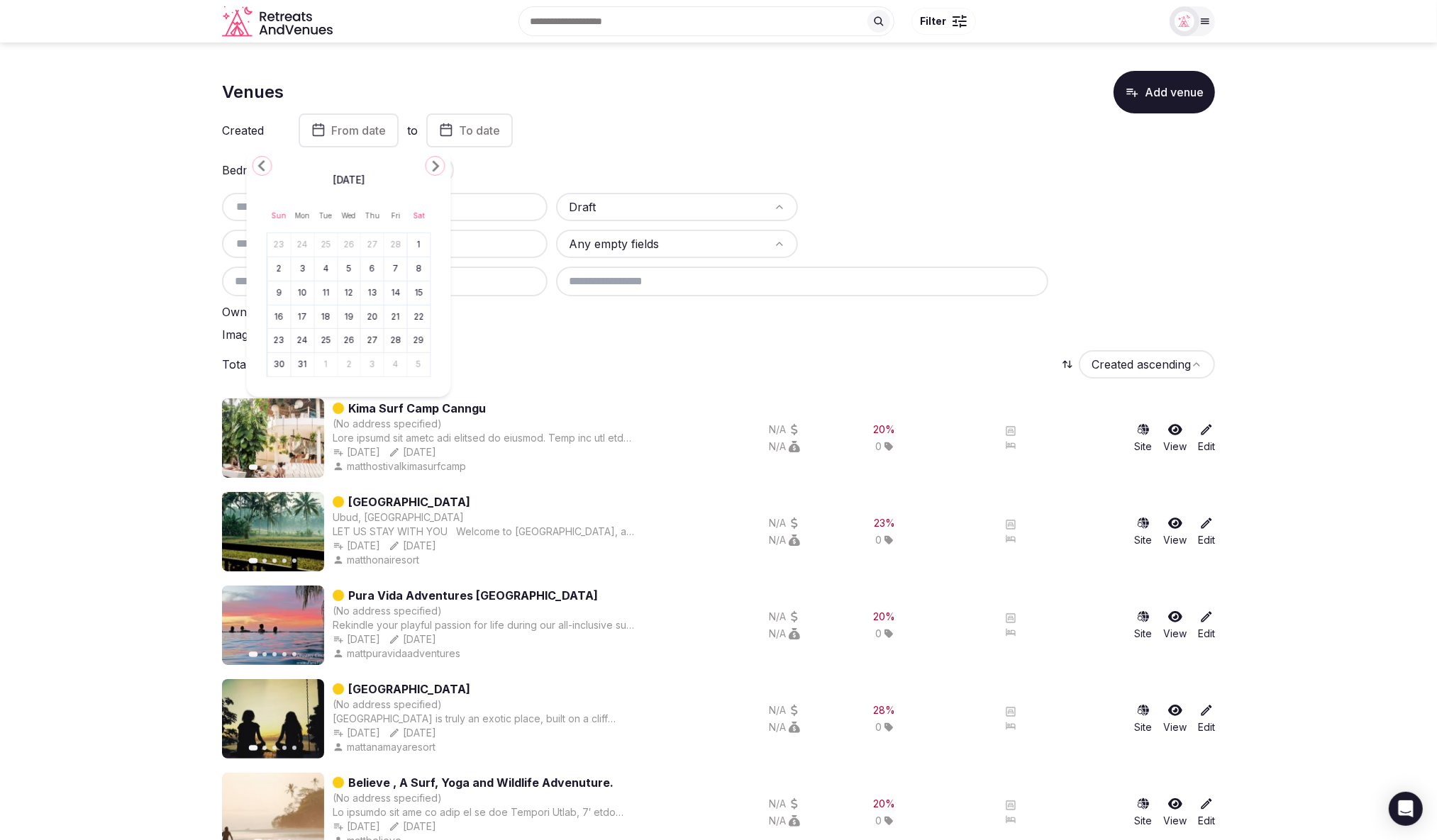
click at [263, 168] on icon "Go to the Previous Month" at bounding box center [262, 166] width 17 height 17
click at [437, 167] on polygon "Go to the Next Month" at bounding box center [436, 166] width 7 height 11
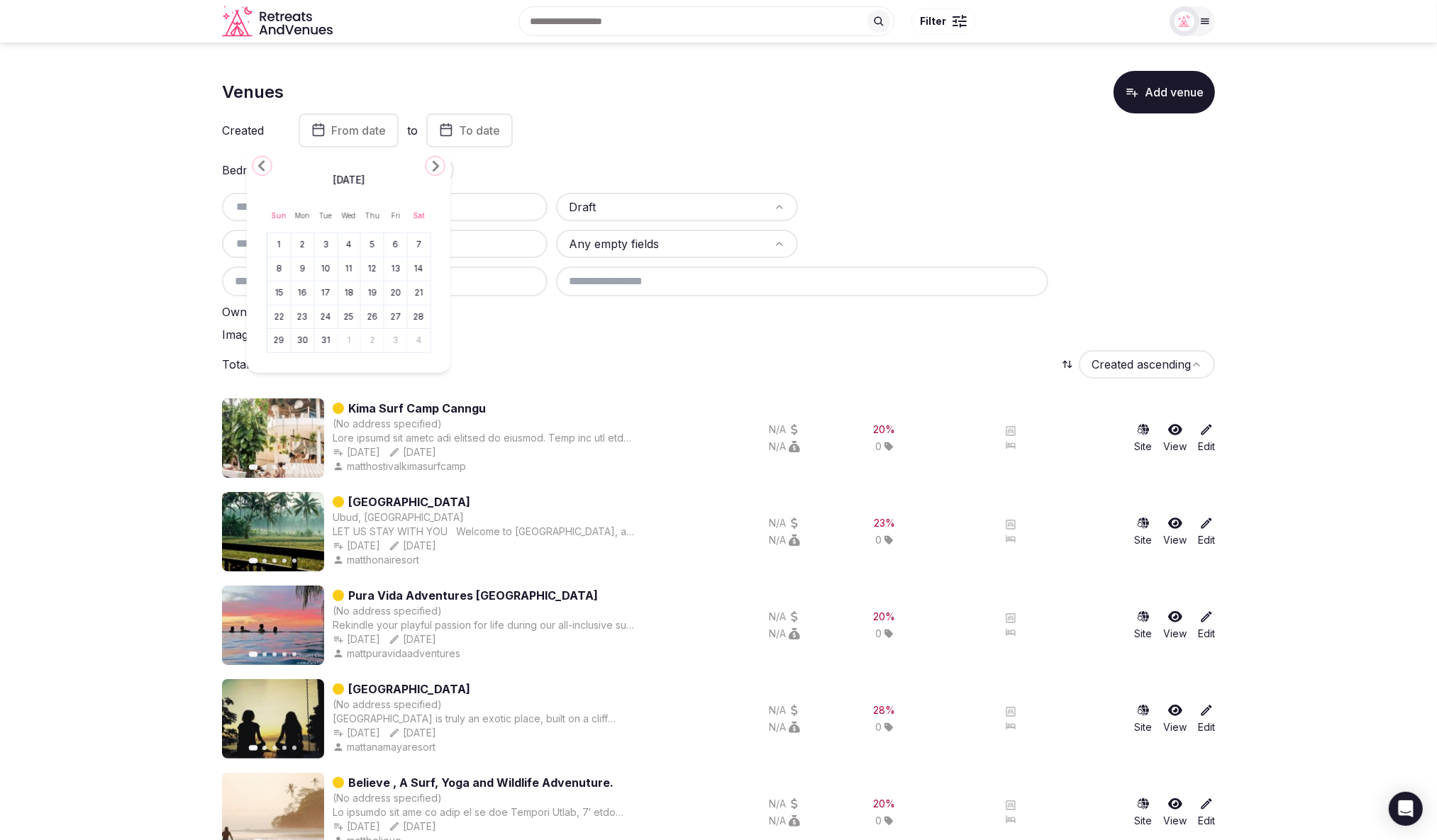
click at [437, 167] on polygon "Go to the Next Month" at bounding box center [436, 166] width 7 height 11
click at [354, 246] on button "1" at bounding box center [349, 245] width 20 height 20
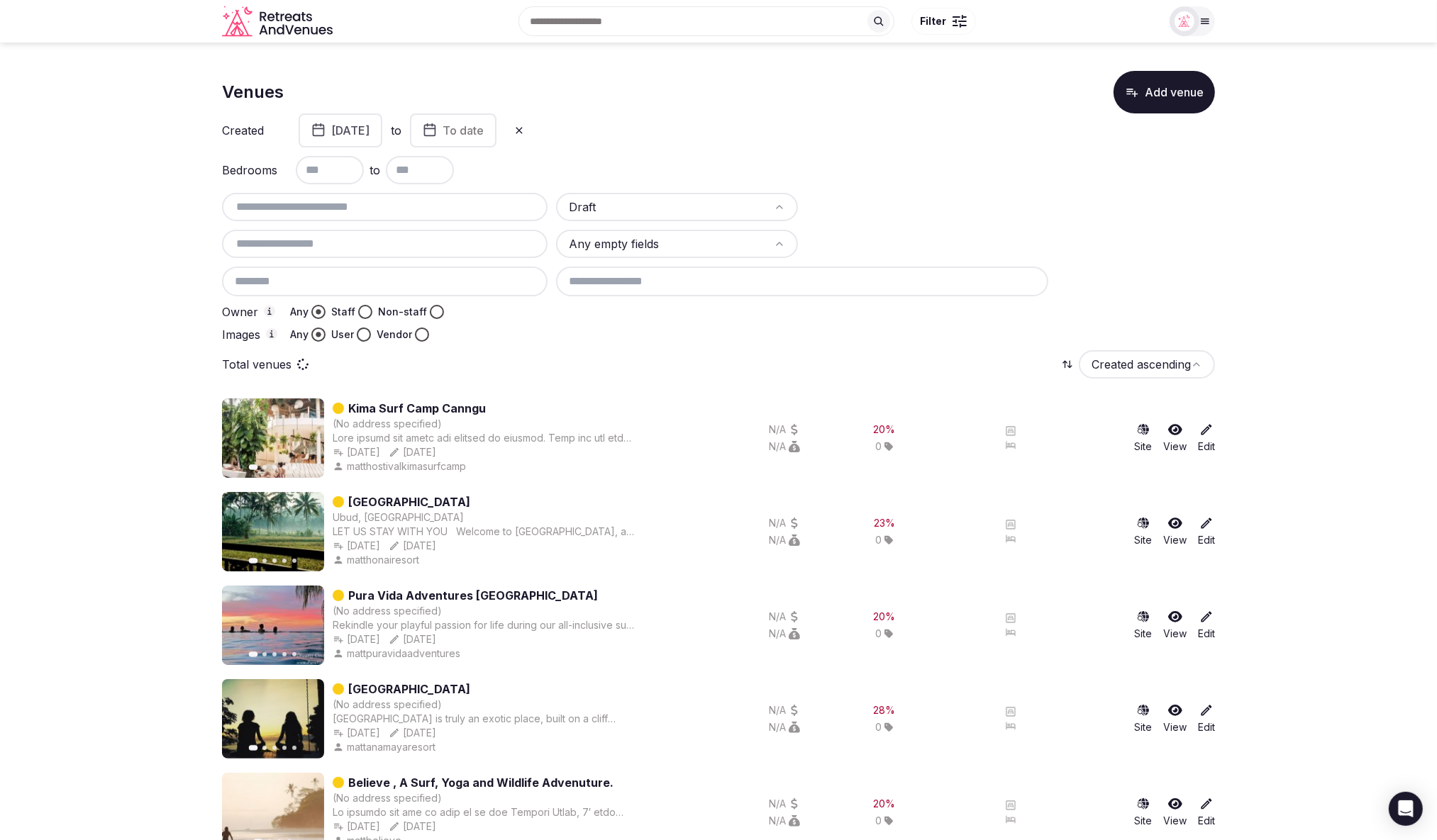
click at [484, 132] on span "To date" at bounding box center [463, 131] width 41 height 14
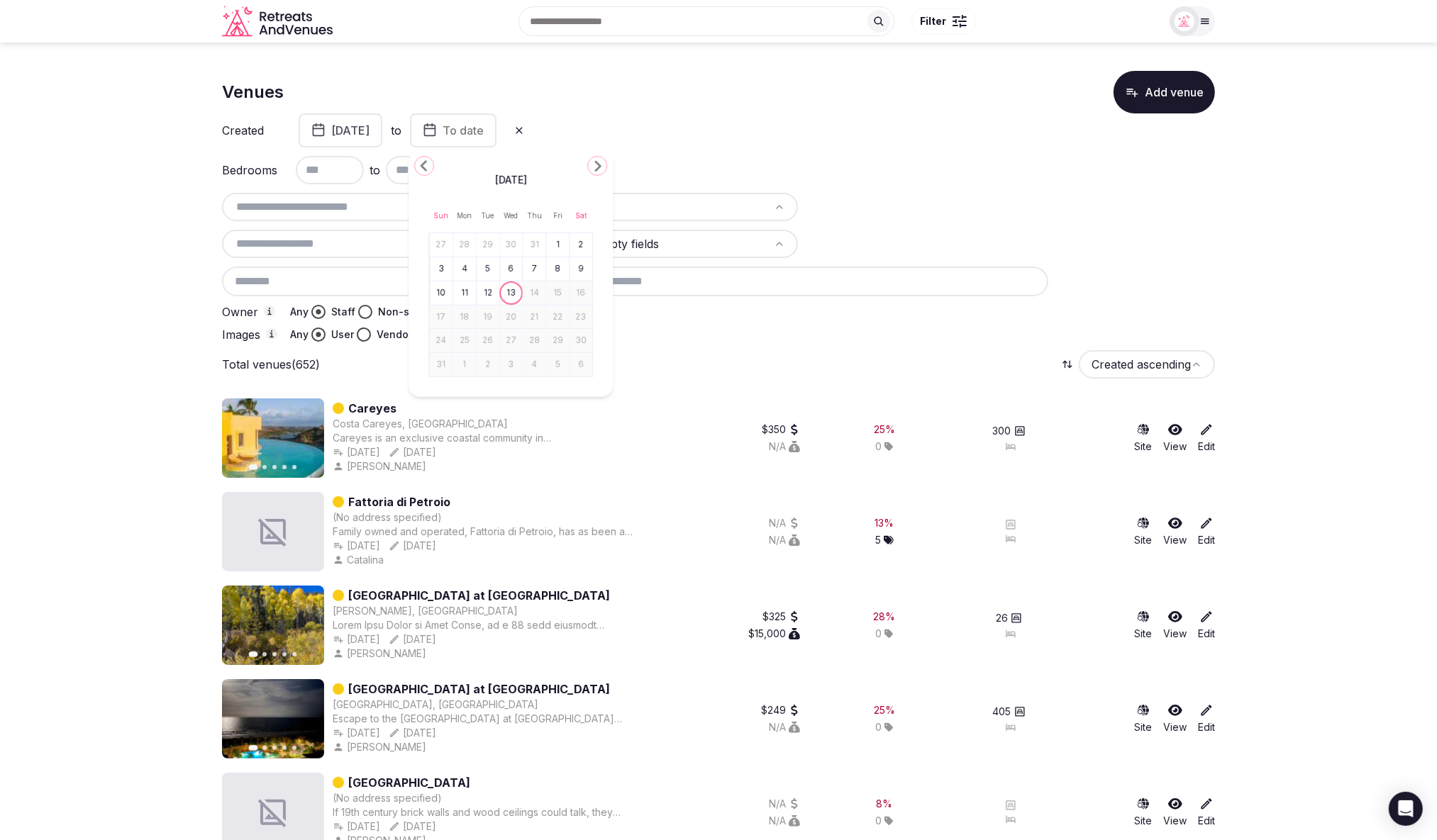
click at [425, 167] on polygon "Go to the Previous Month" at bounding box center [424, 166] width 7 height 11
click at [578, 341] on button "31" at bounding box center [581, 340] width 20 height 20
click at [576, 340] on div at bounding box center [885, 335] width 659 height 14
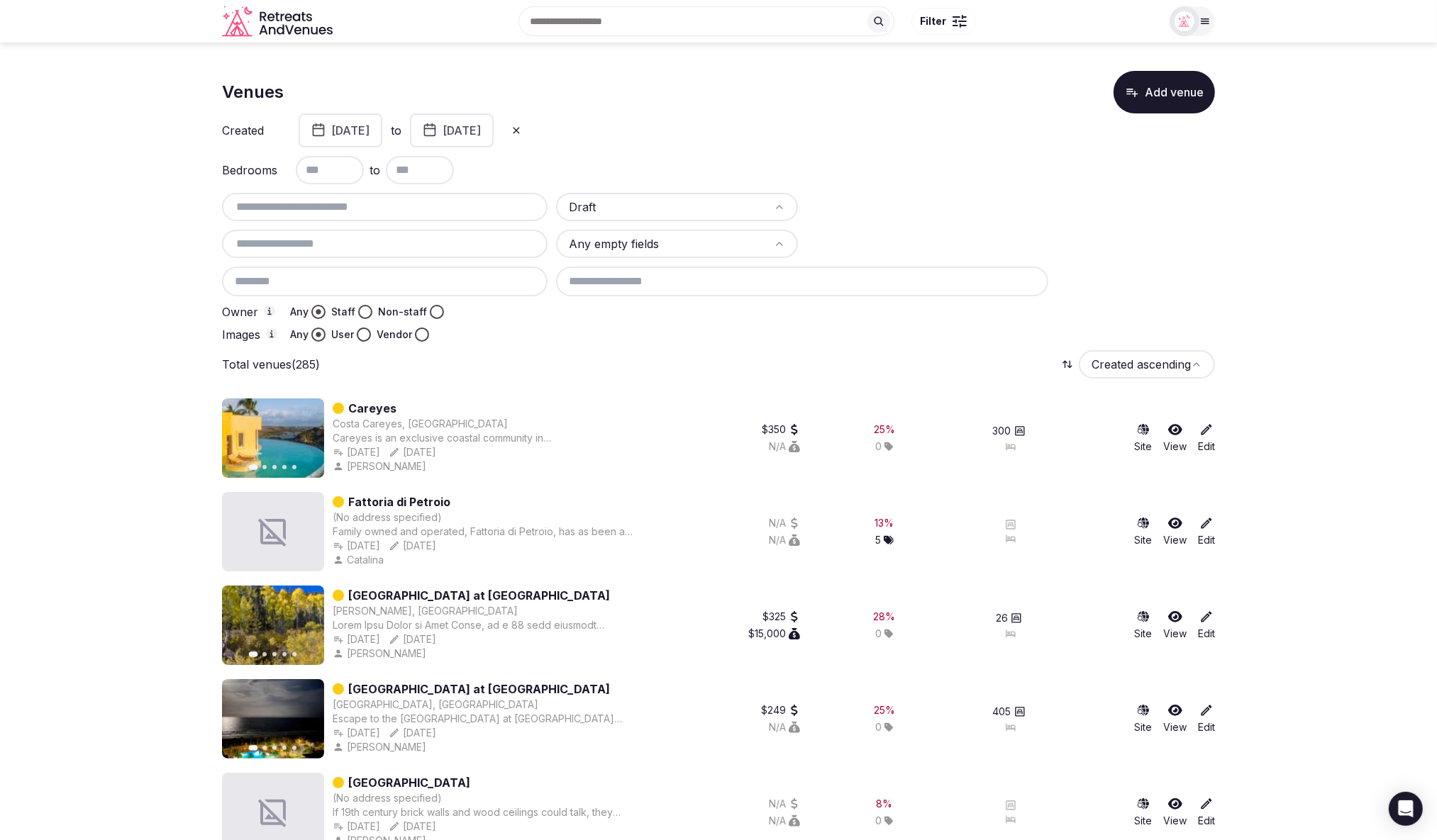
click at [435, 311] on button "Non-staff" at bounding box center [437, 312] width 14 height 14
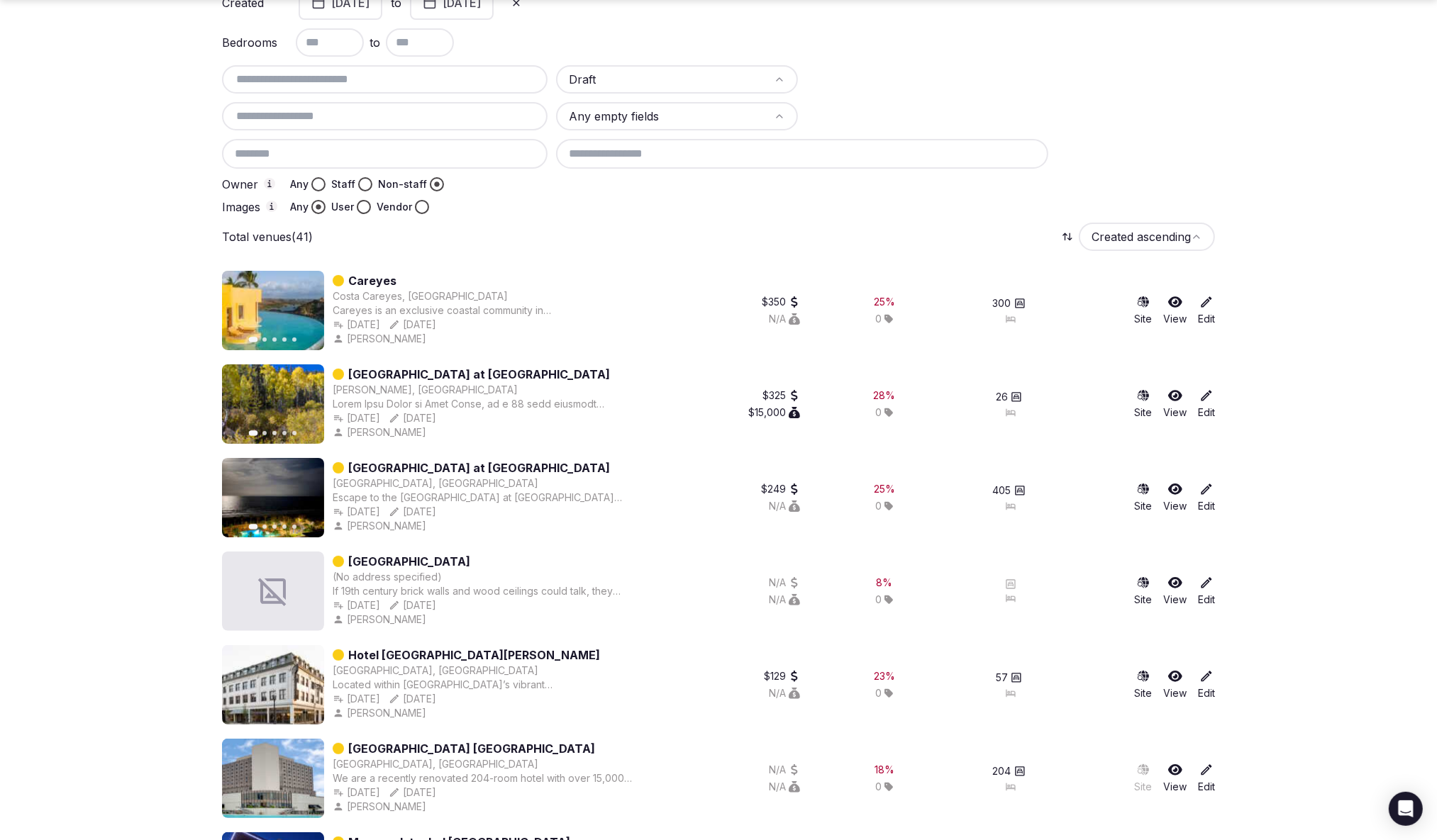
scroll to position [129, 0]
drag, startPoint x: 505, startPoint y: 324, endPoint x: 517, endPoint y: 324, distance: 12.0
click at [517, 324] on div "Jan 1st, 2025 Jan 1st, 2025" at bounding box center [483, 324] width 302 height 14
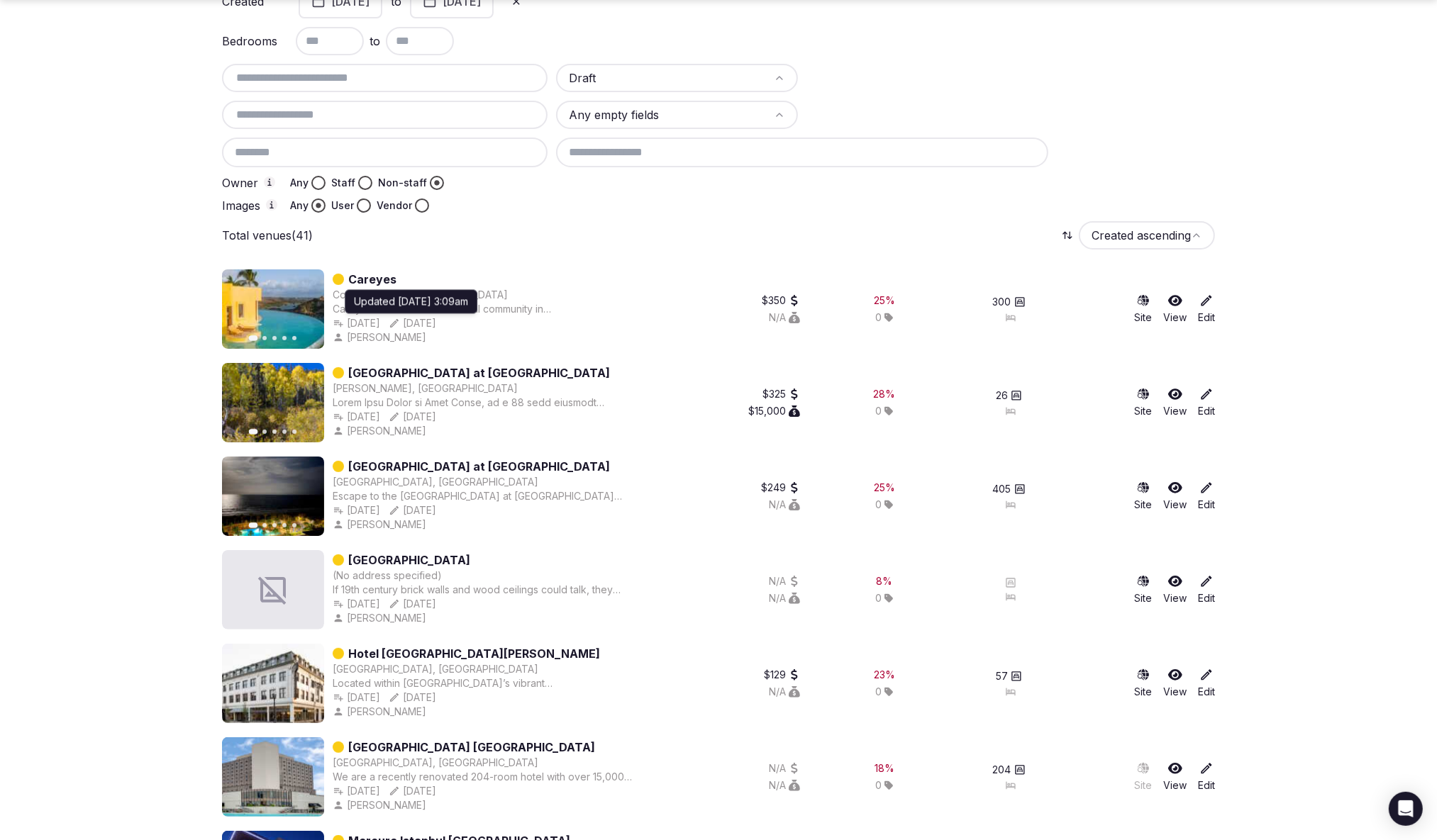
copy div "Jan 1st, 2025"
drag, startPoint x: 507, startPoint y: 322, endPoint x: 432, endPoint y: 325, distance: 75.1
click at [432, 325] on div "Jan 1st, 2025 Jan 1st, 2025 Updated Jan 1st, 2025, 3:09am Updated Jan 1st, 2025…" at bounding box center [483, 324] width 302 height 14
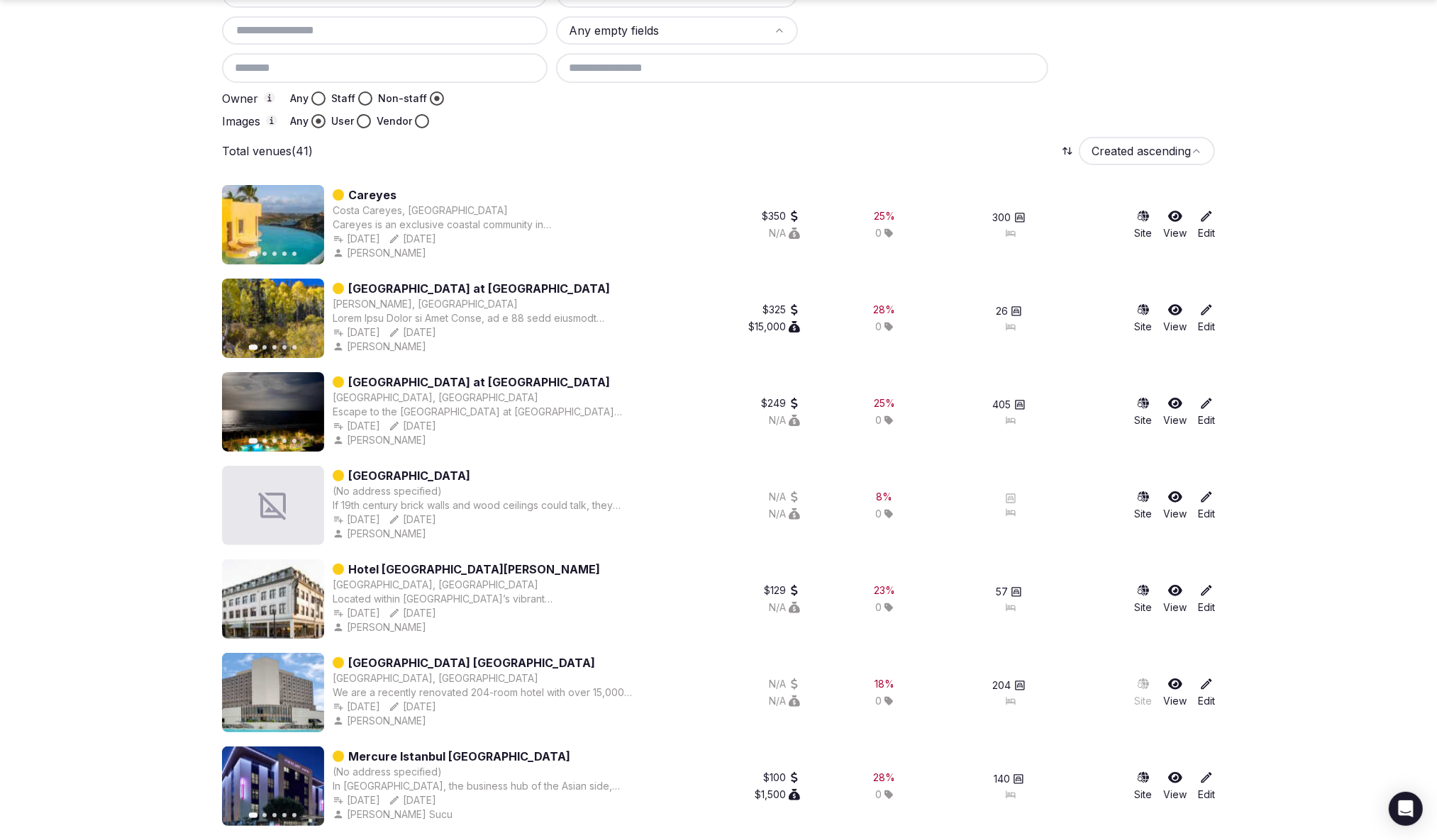
scroll to position [217, 0]
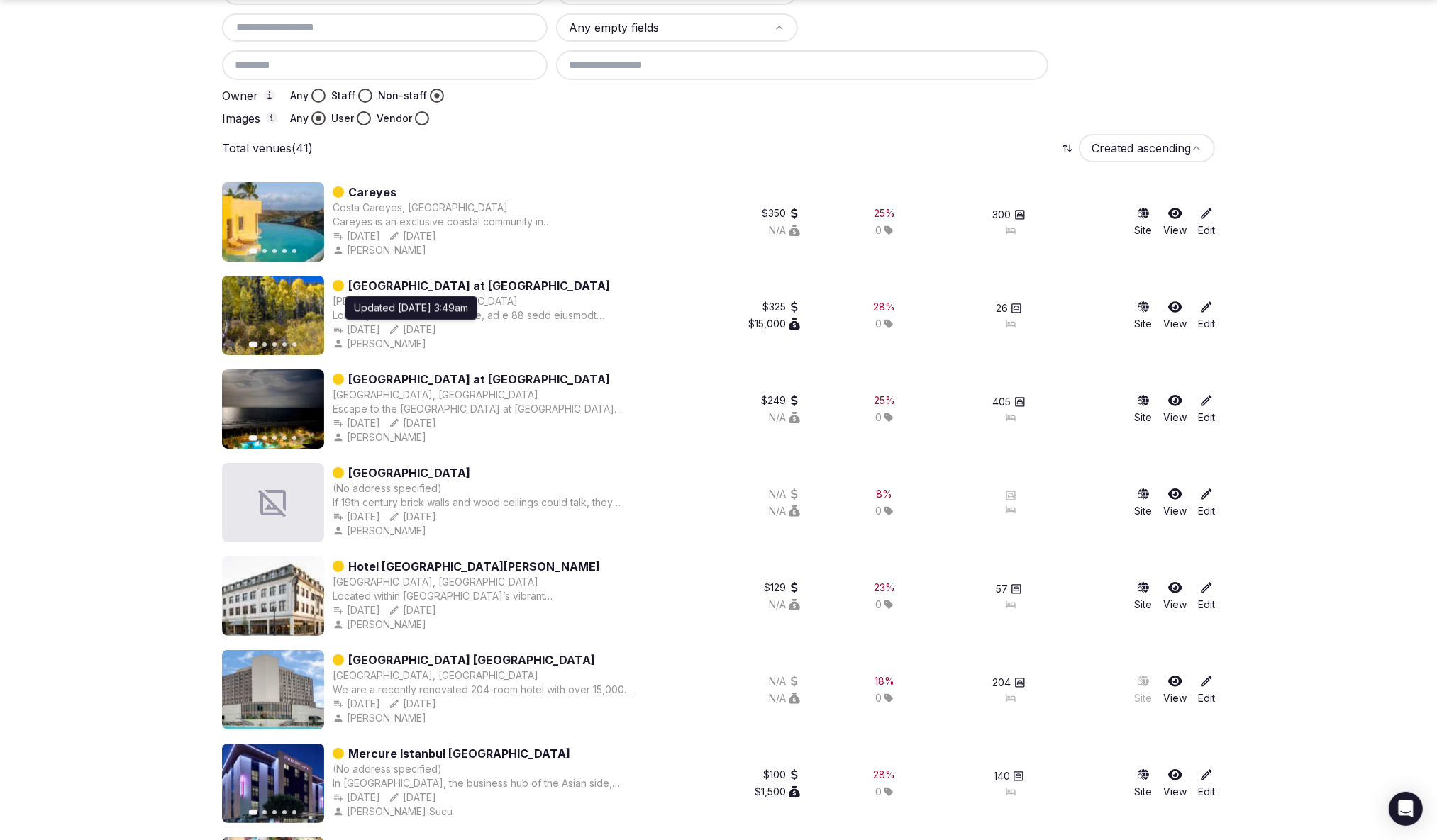
drag, startPoint x: 528, startPoint y: 332, endPoint x: 503, endPoint y: 331, distance: 25.0
click at [503, 331] on div "Jan 13th, 2025 Jan 14th, 2025 Updated Jan 14th, 2025, 3:49am Updated Jan 14th, …" at bounding box center [483, 330] width 302 height 14
copy div "Jan 13th, 2025"
click at [413, 331] on div "Jan 13th, 2025 Jan 14th, 2025" at bounding box center [483, 330] width 302 height 14
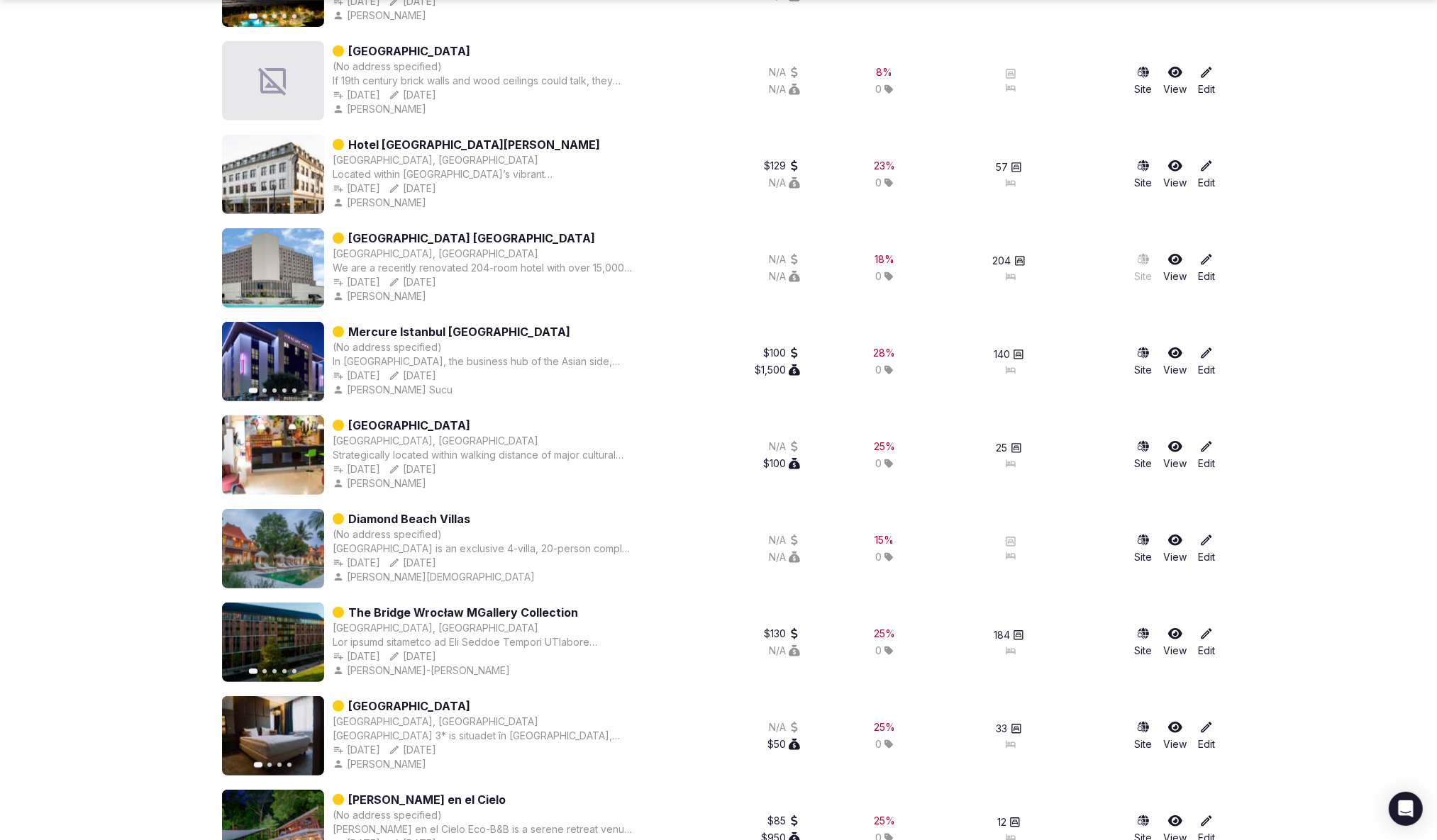
scroll to position [672, 0]
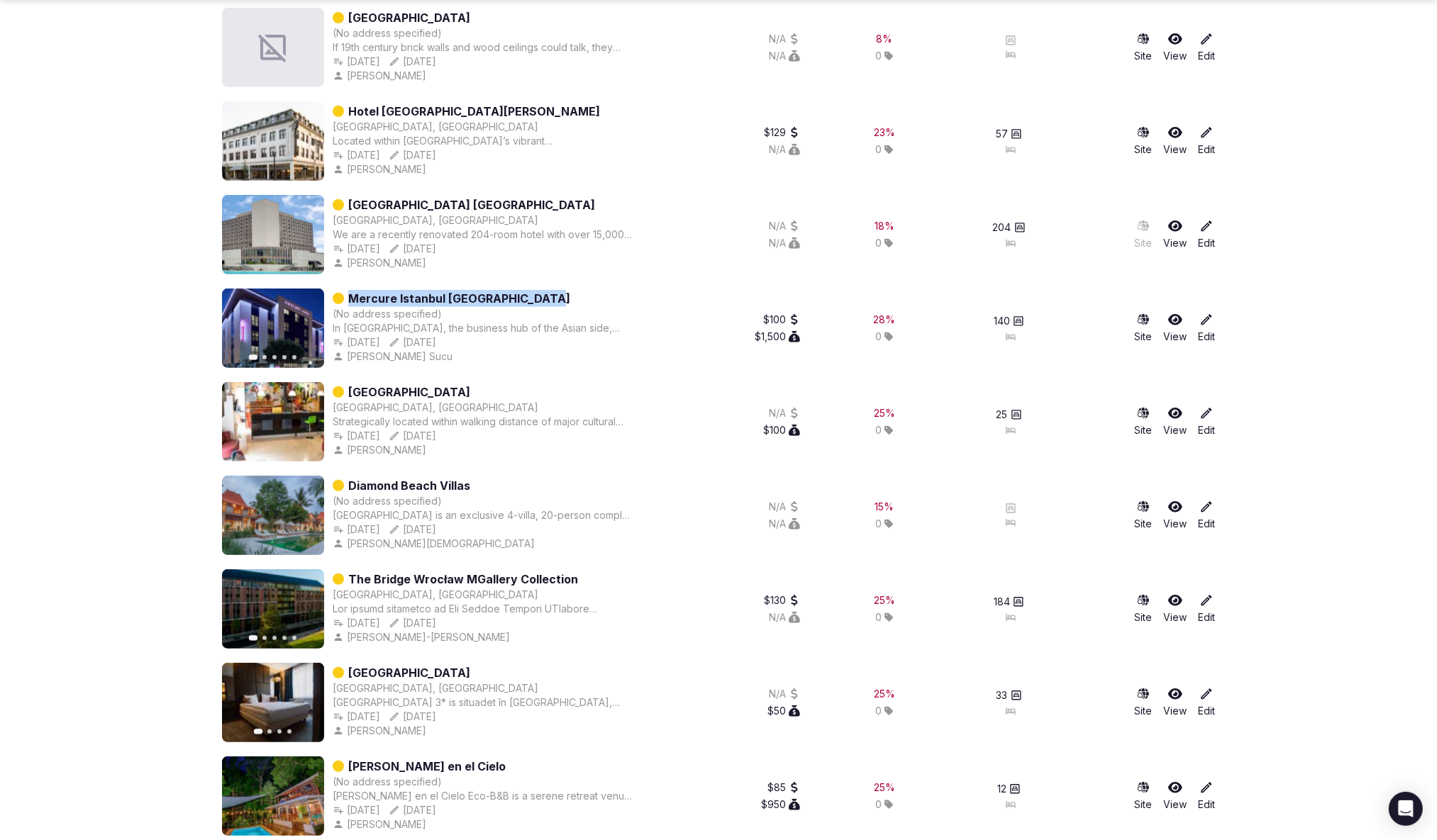
copy link "Mercure Istanbul Altunizade Hotel"
drag, startPoint x: 597, startPoint y: 295, endPoint x: 361, endPoint y: 289, distance: 236.1
click at [354, 291] on div "Mercure Istanbul Altunizade Hotel" at bounding box center [483, 298] width 302 height 17
copy link "ercure Istanbul Altunizade Hotel"
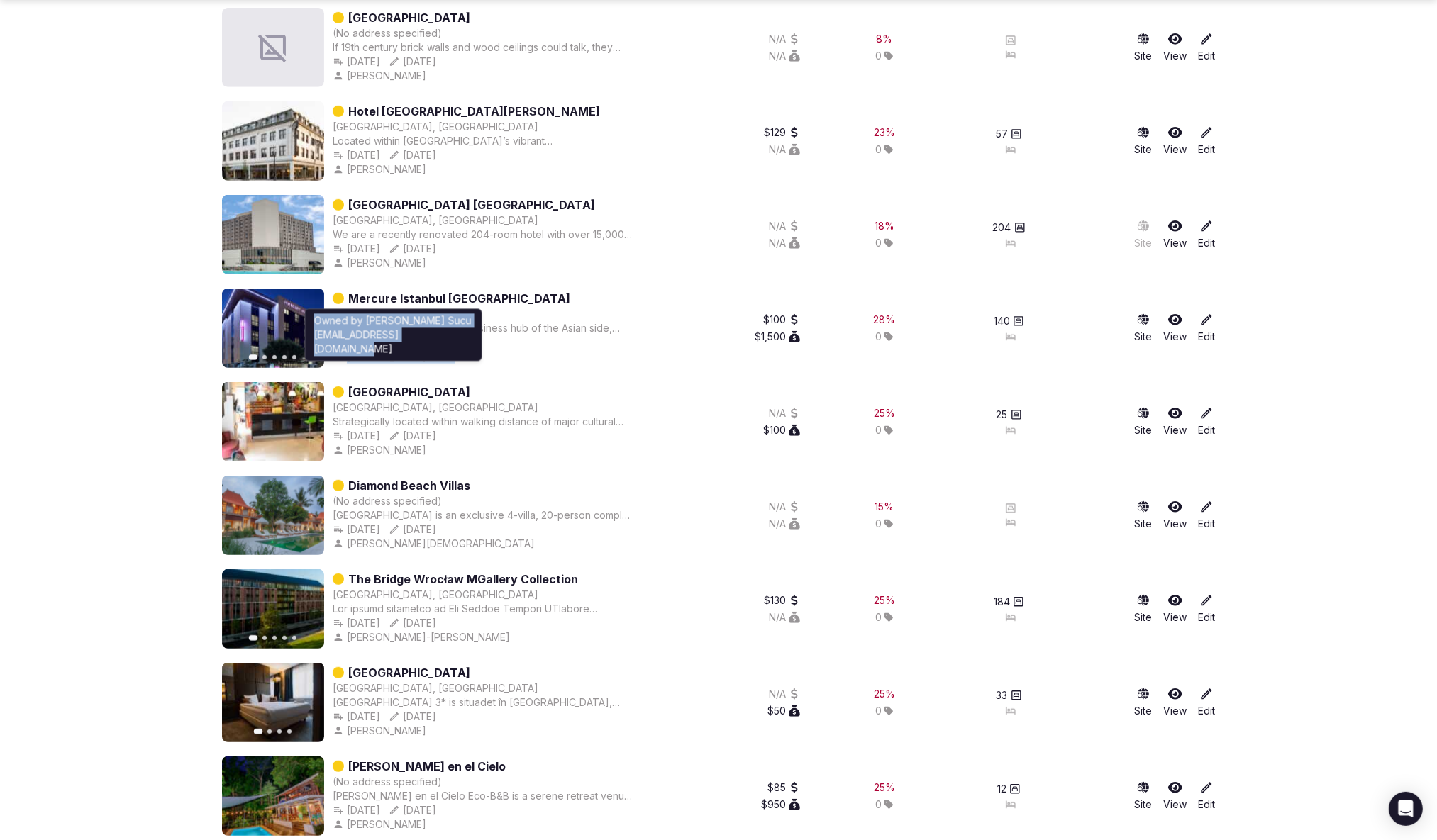
drag, startPoint x: 418, startPoint y: 343, endPoint x: 178, endPoint y: 348, distance: 240.1
click at [304, 346] on div "Previous slide Next slide Mercure Istanbul Altunizade Hotel (No address specifi…" at bounding box center [428, 328] width 412 height 80
drag, startPoint x: 134, startPoint y: 349, endPoint x: 213, endPoint y: 346, distance: 79.1
click at [134, 349] on section "Venues Add venue Created January 1st, 2025 to May 31st, 2025 Bedrooms to Draft …" at bounding box center [718, 522] width 1437 height 2302
click at [415, 345] on div "Jan 18th, 2025 Created Jan 18th, 2025, 2:47pm Created Jan 18th, 2025, 2:47pm Ap…" at bounding box center [483, 343] width 302 height 14
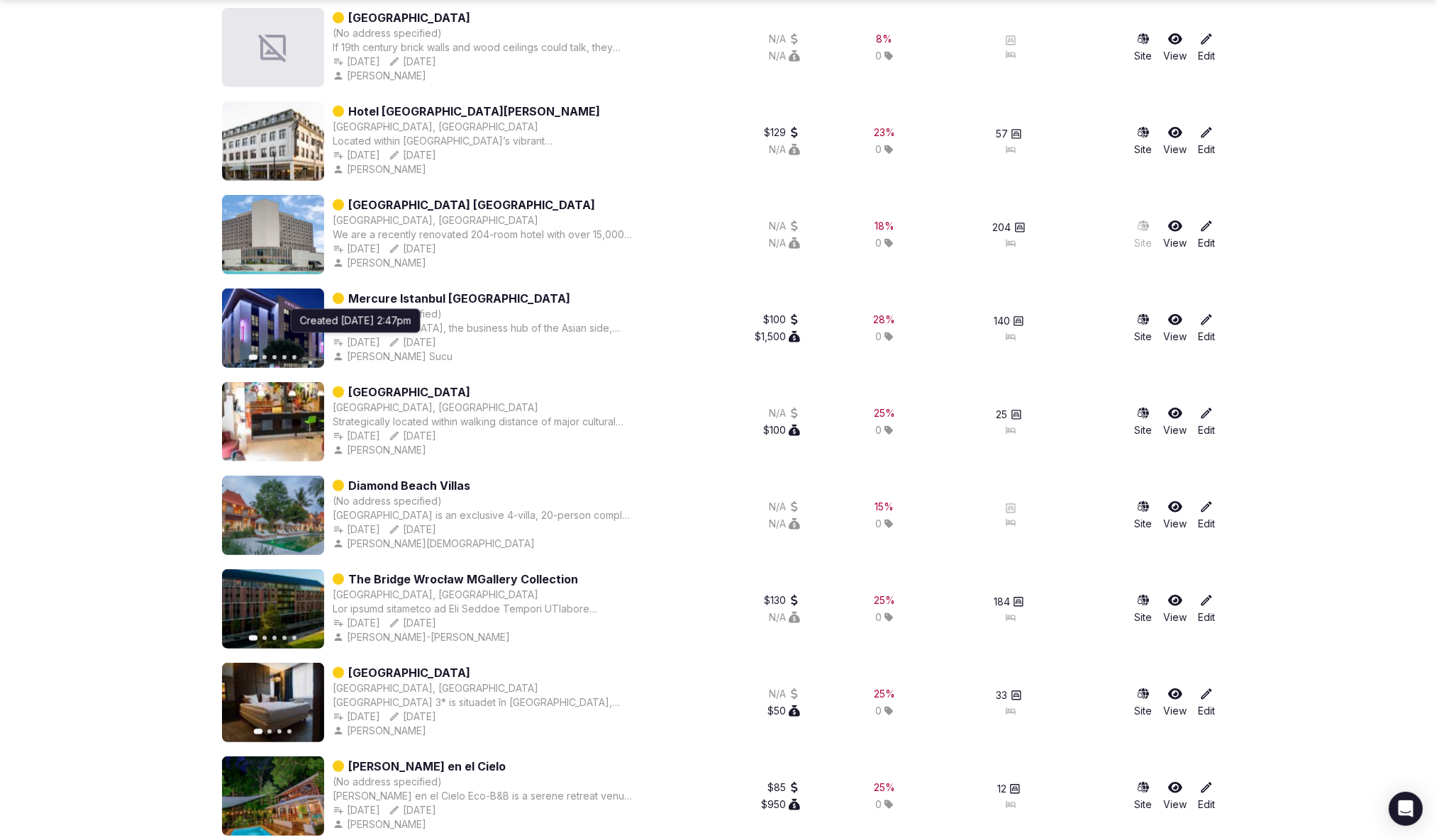
copy div "Jan 18th, 2025"
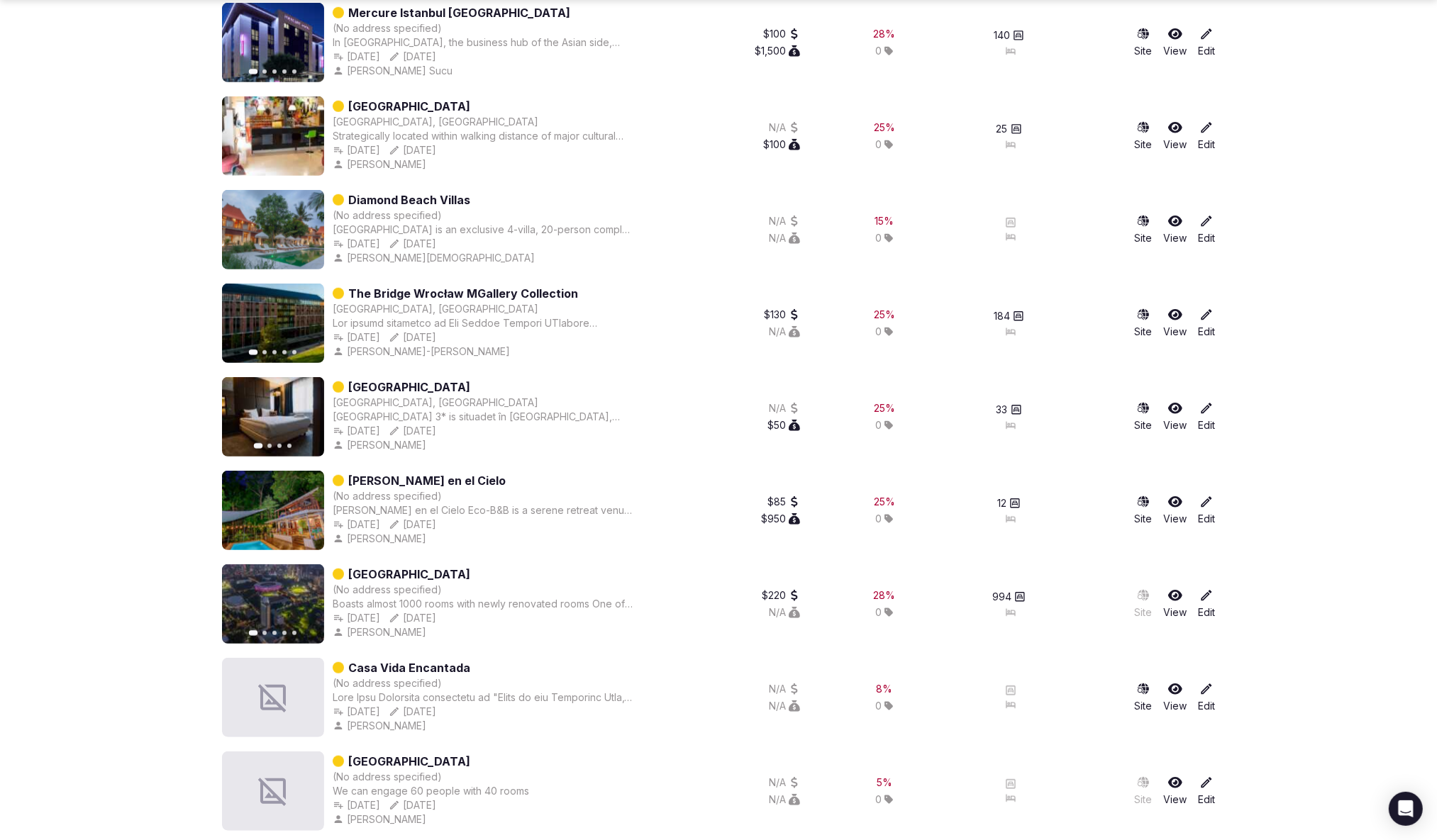
scroll to position [984, 0]
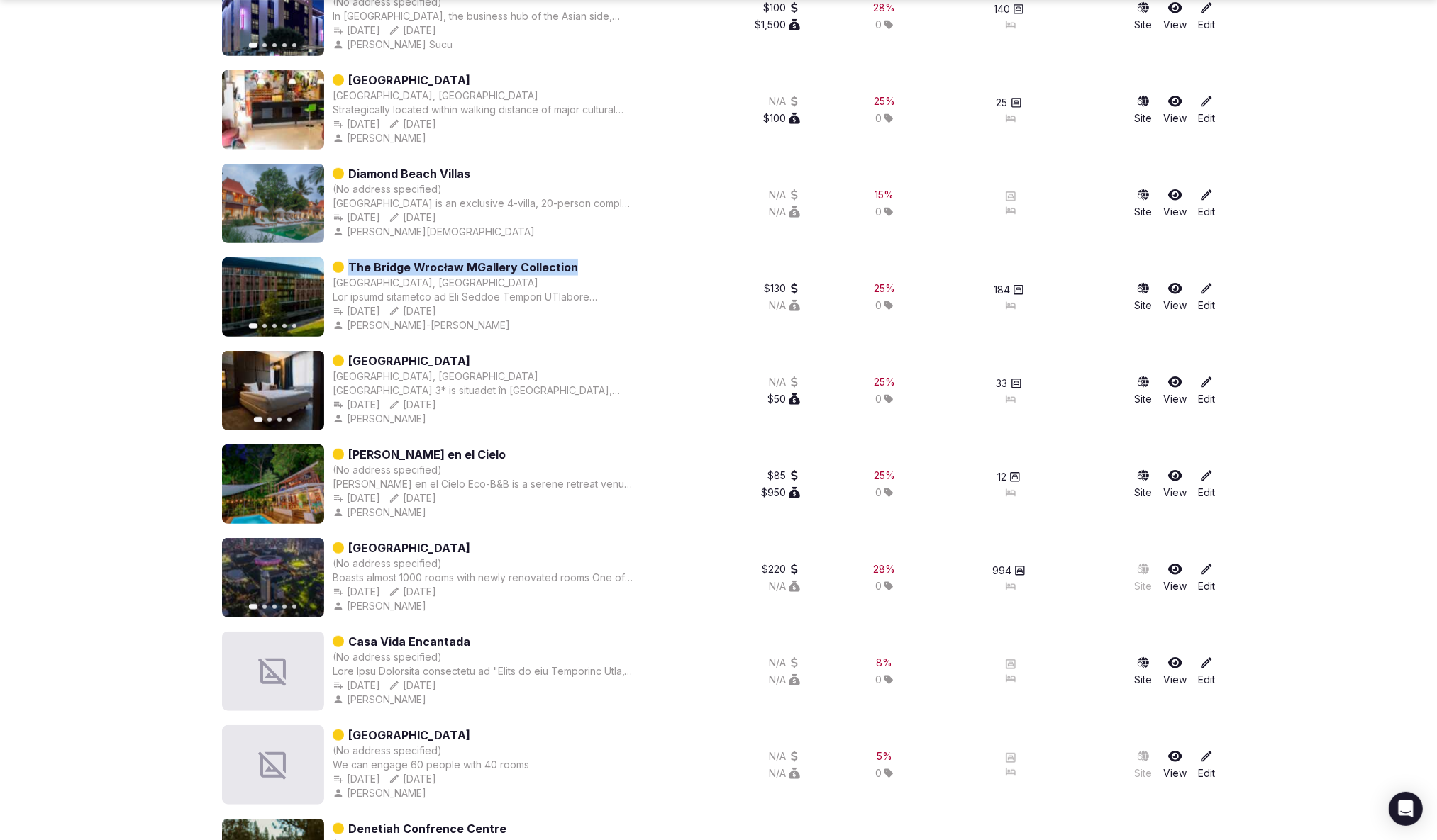
drag, startPoint x: 554, startPoint y: 274, endPoint x: 346, endPoint y: 265, distance: 208.2
click at [346, 265] on div "The Bridge Wrocław MGallery Collection Wrocław, Poland Jan 21st, 2025 Feb 9th, …" at bounding box center [483, 297] width 302 height 80
copy div "The Bridge Wrocław MGallery Collection"
click at [132, 307] on section "Venues Add venue Created January 1st, 2025 to May 31st, 2025 Bedrooms to Draft …" at bounding box center [718, 210] width 1437 height 2302
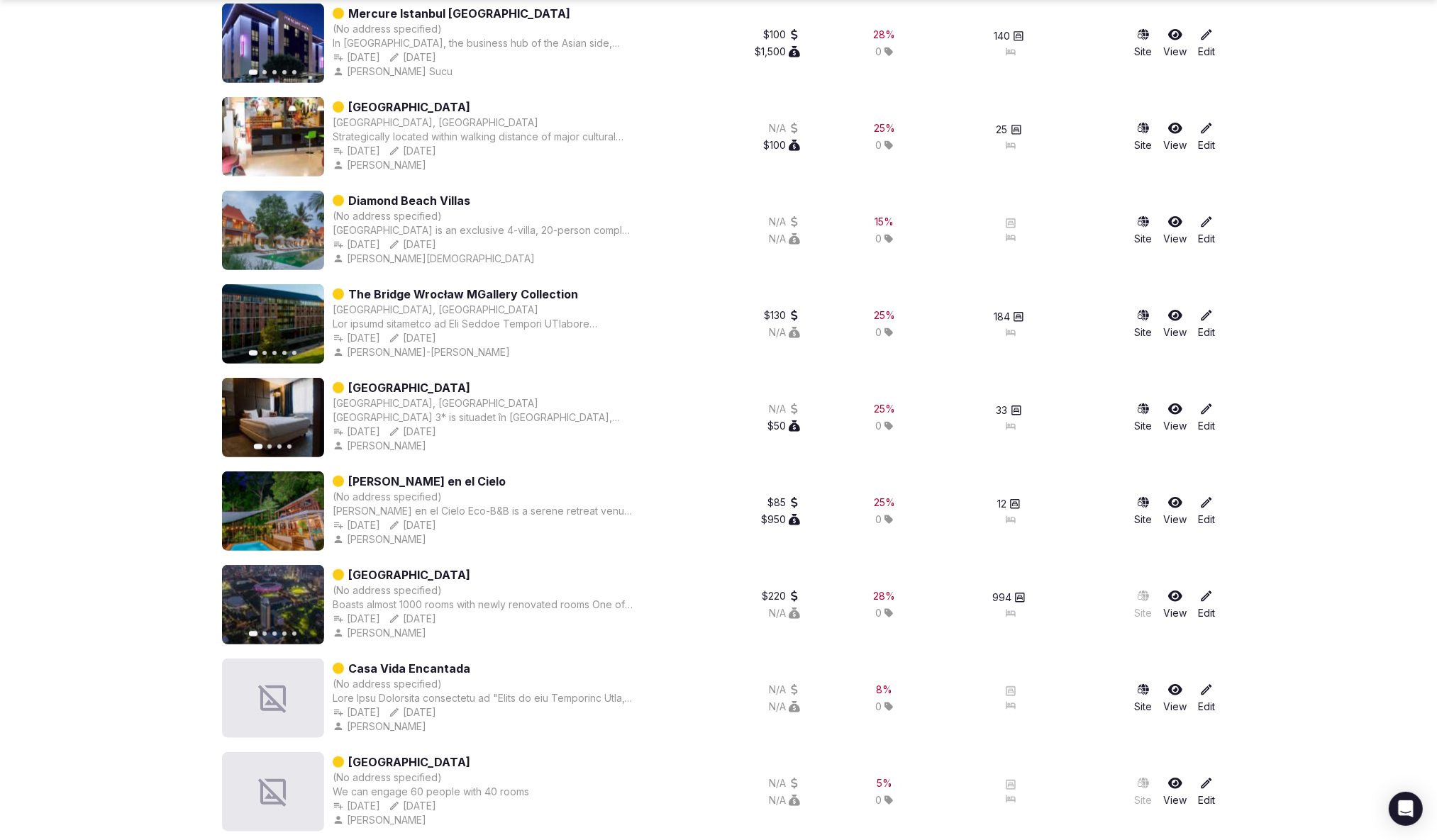
scroll to position [959, 0]
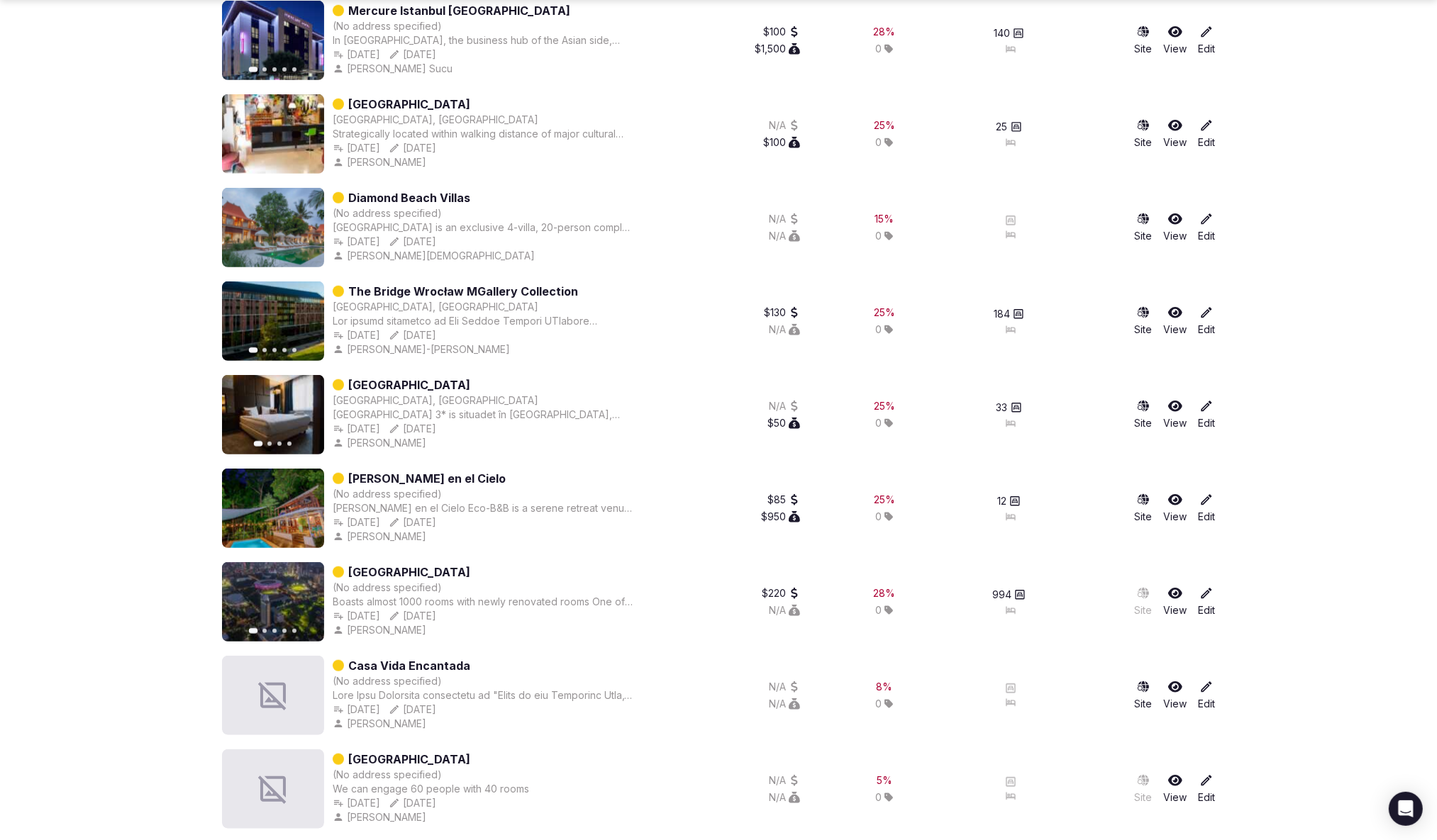
drag, startPoint x: 350, startPoint y: 336, endPoint x: 419, endPoint y: 337, distance: 69.0
click at [419, 337] on div "Jan 21st, 2025 Feb 9th, 2025" at bounding box center [483, 335] width 302 height 14
copy div "Jan 21st, 2025"
drag, startPoint x: 416, startPoint y: 336, endPoint x: 390, endPoint y: 338, distance: 26.1
click at [413, 336] on div "Jan 21st, 2025 Created Jan 21st, 2025, 6:30pm Created Jan 21st, 2025, 6:30pm Fe…" at bounding box center [483, 335] width 302 height 14
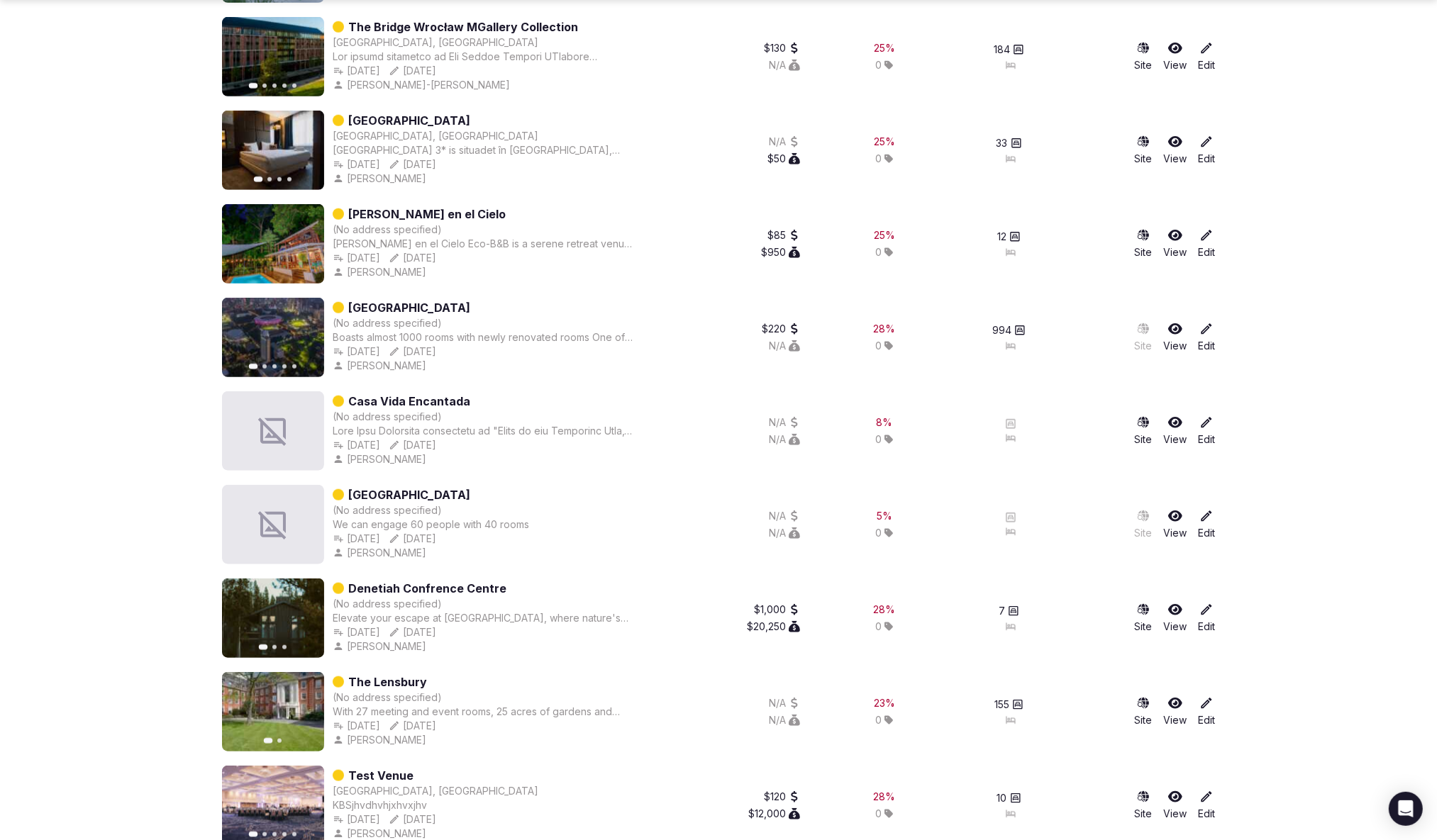
scroll to position [1247, 0]
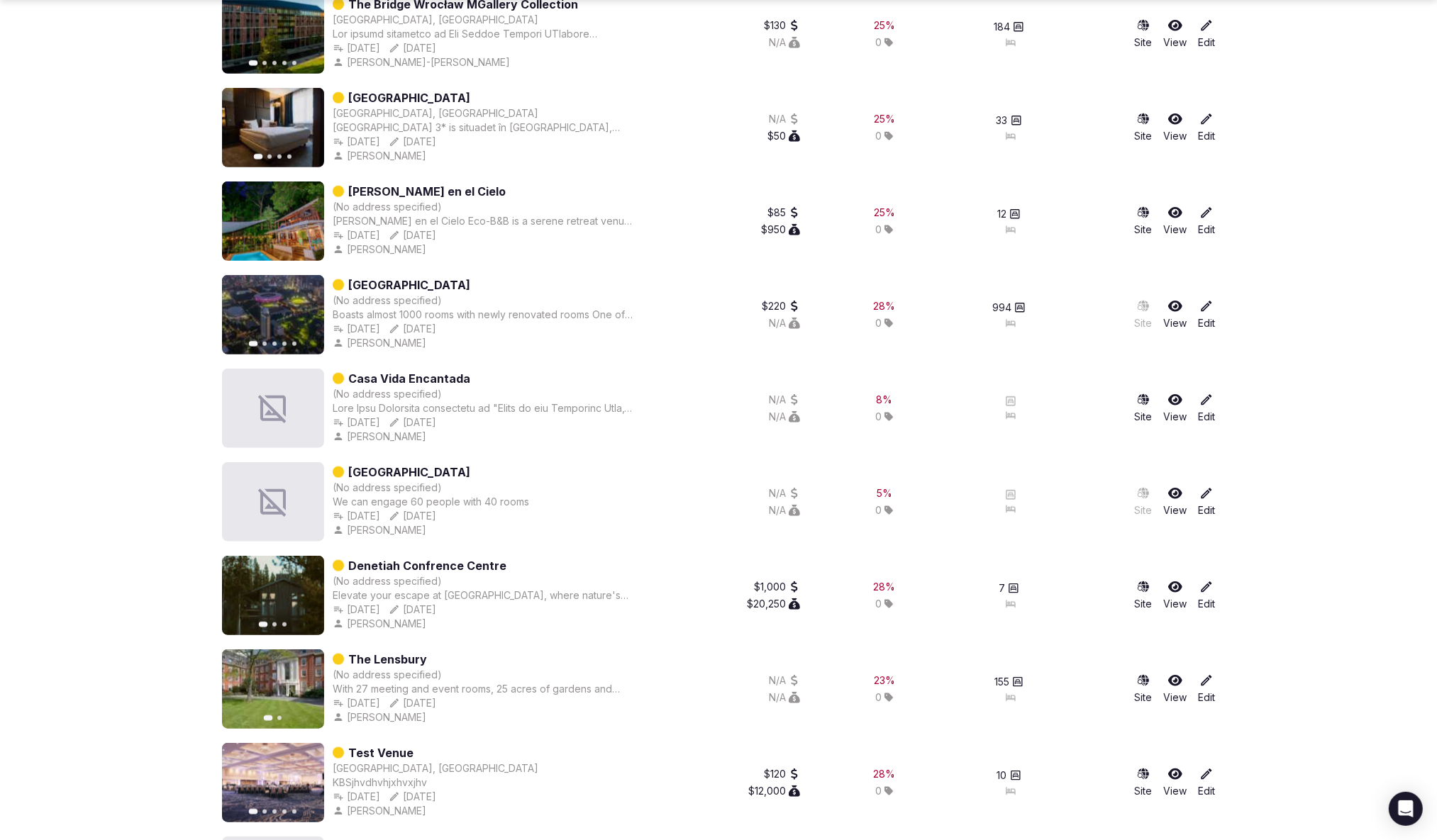
copy link "Hotel Mulia Senayan Jakarta"
drag, startPoint x: 521, startPoint y: 284, endPoint x: 477, endPoint y: 251, distance: 55.0
click at [349, 284] on div "Hotel Mulia Senayan Jakarta" at bounding box center [483, 284] width 302 height 17
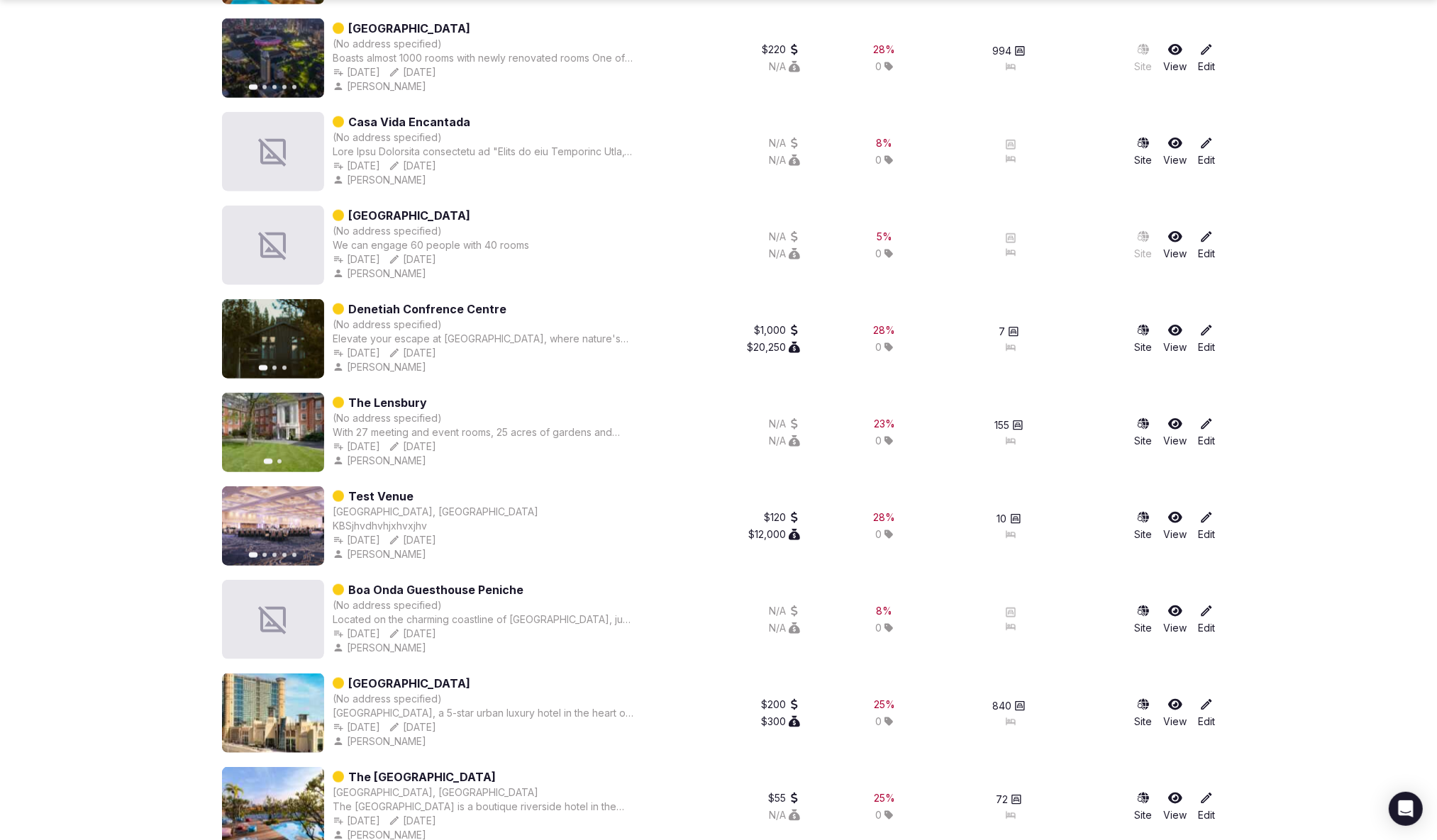
scroll to position [1507, 0]
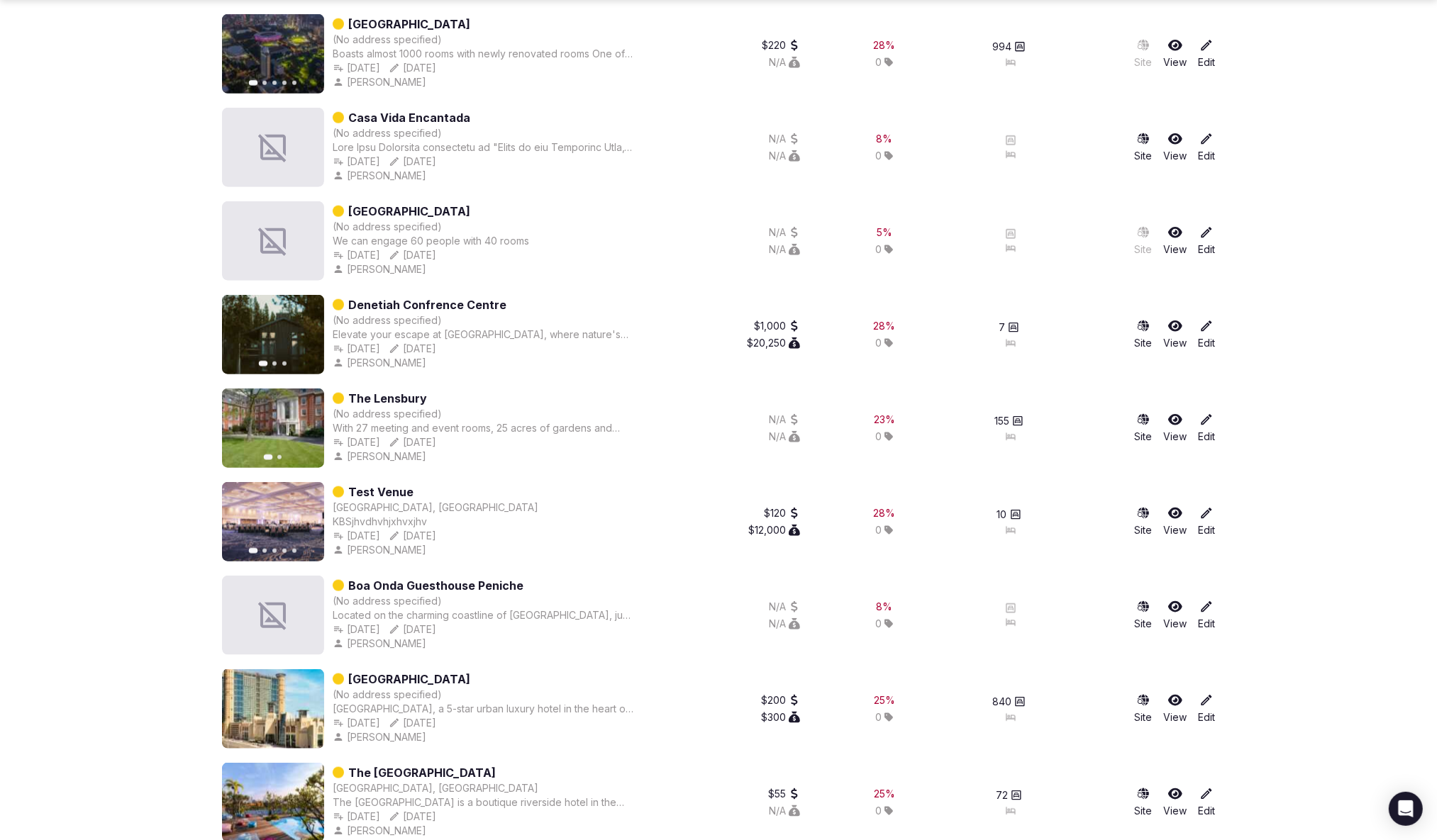
click at [306, 338] on icon "button" at bounding box center [304, 334] width 11 height 11
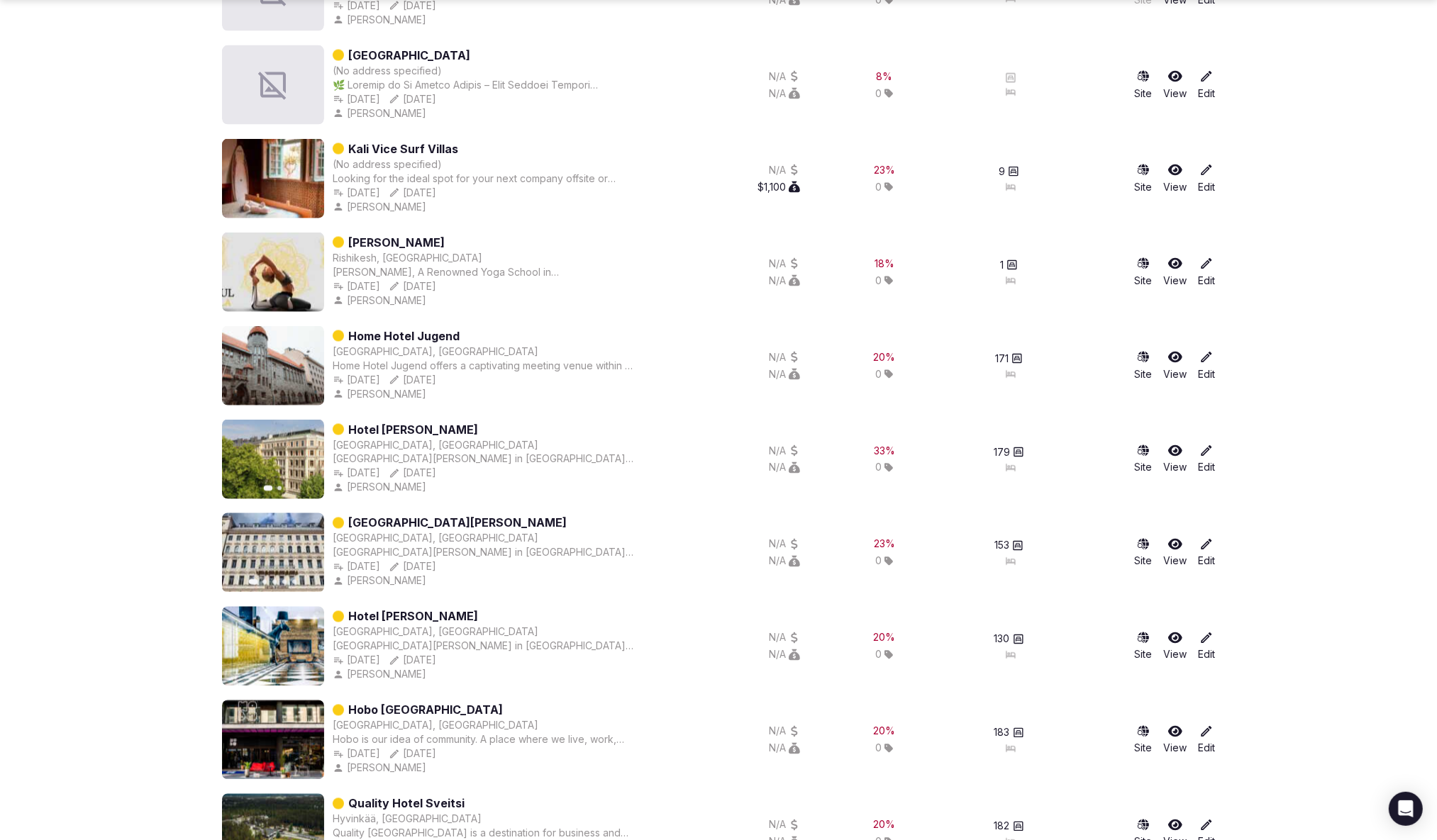
scroll to position [2413, 0]
click at [304, 458] on icon "button" at bounding box center [304, 459] width 11 height 11
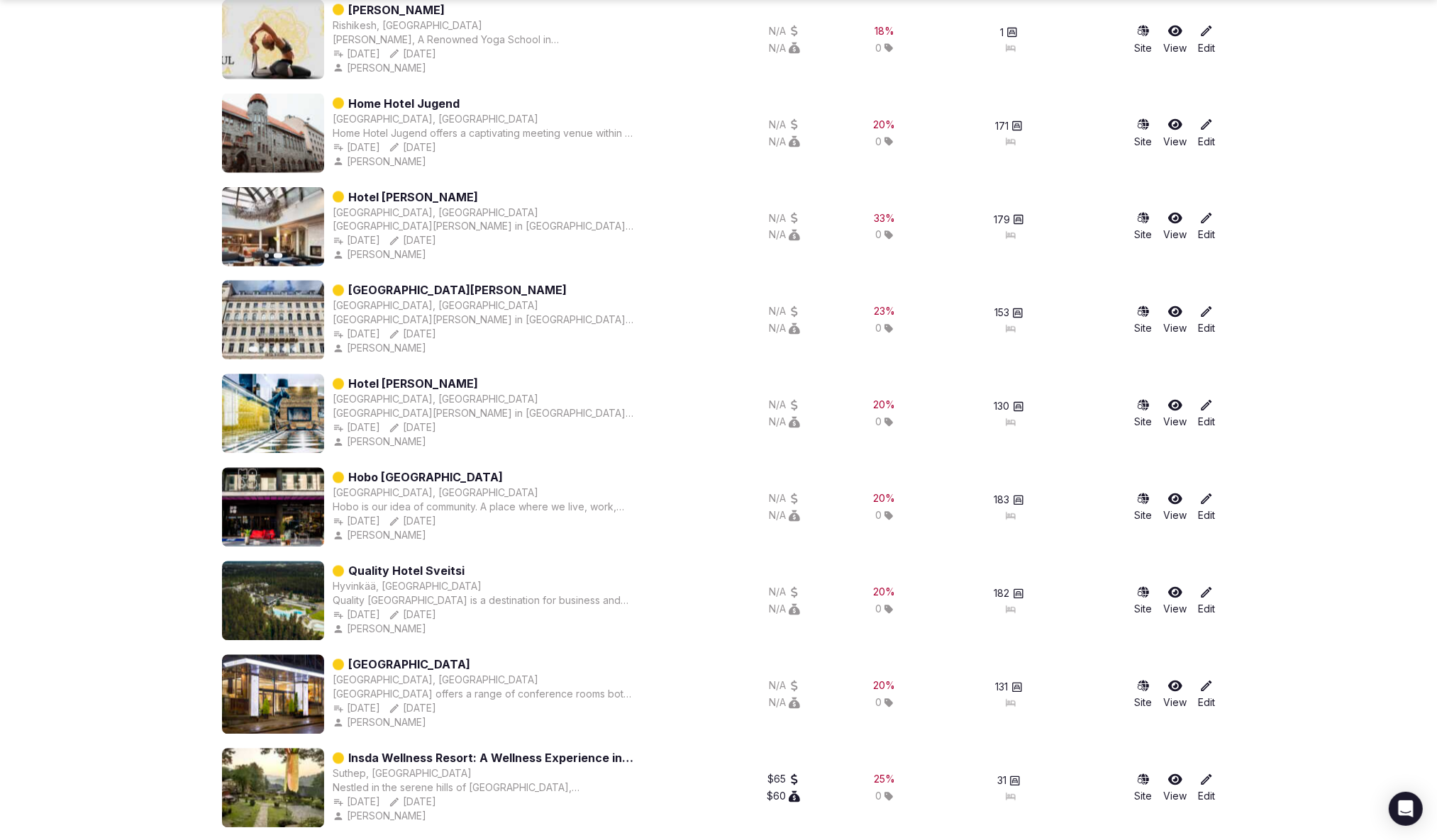
scroll to position [2650, 0]
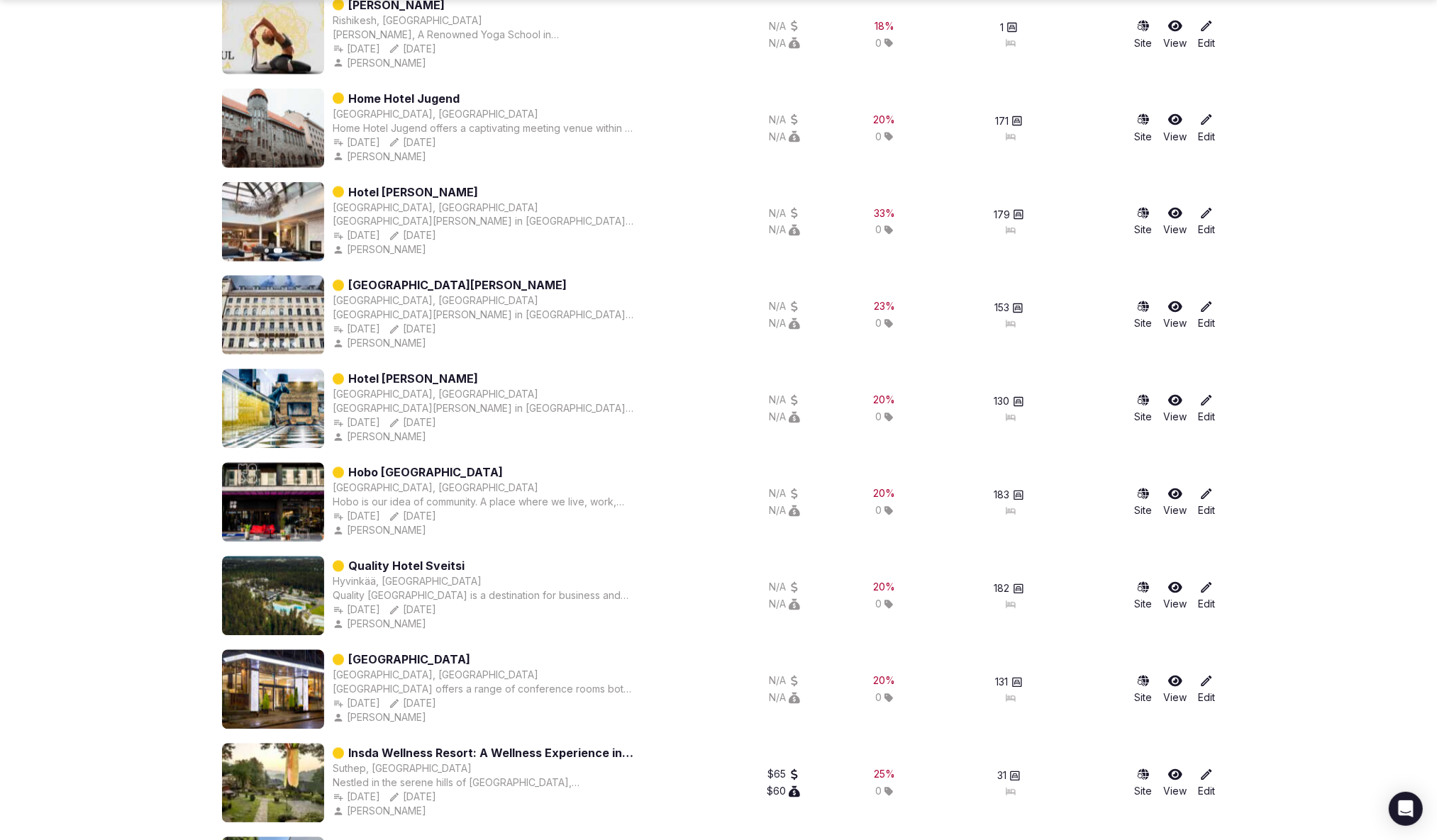
click at [305, 312] on icon "button" at bounding box center [305, 315] width 5 height 10
click at [1206, 310] on icon at bounding box center [1207, 307] width 14 height 14
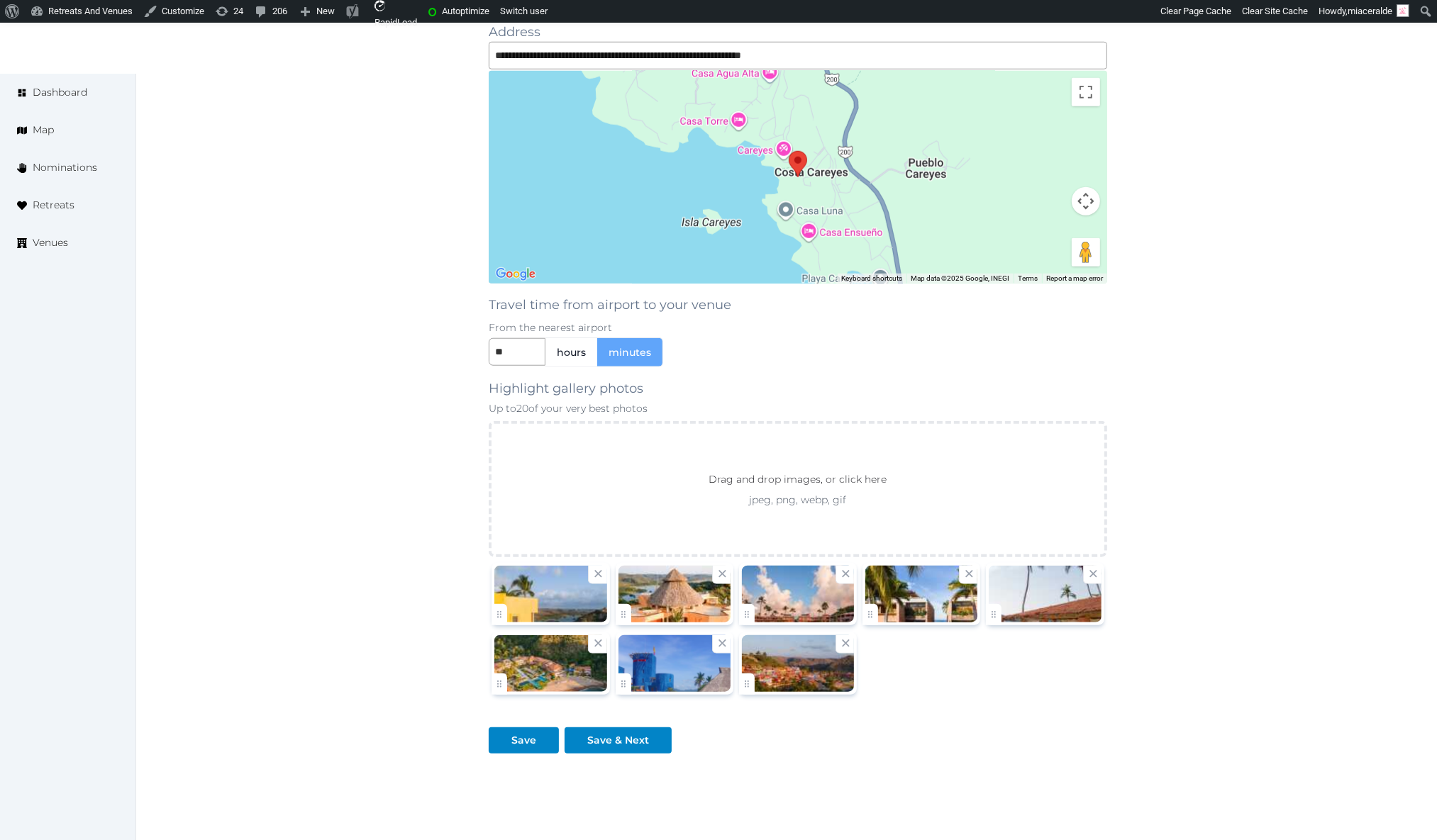
scroll to position [1386, 0]
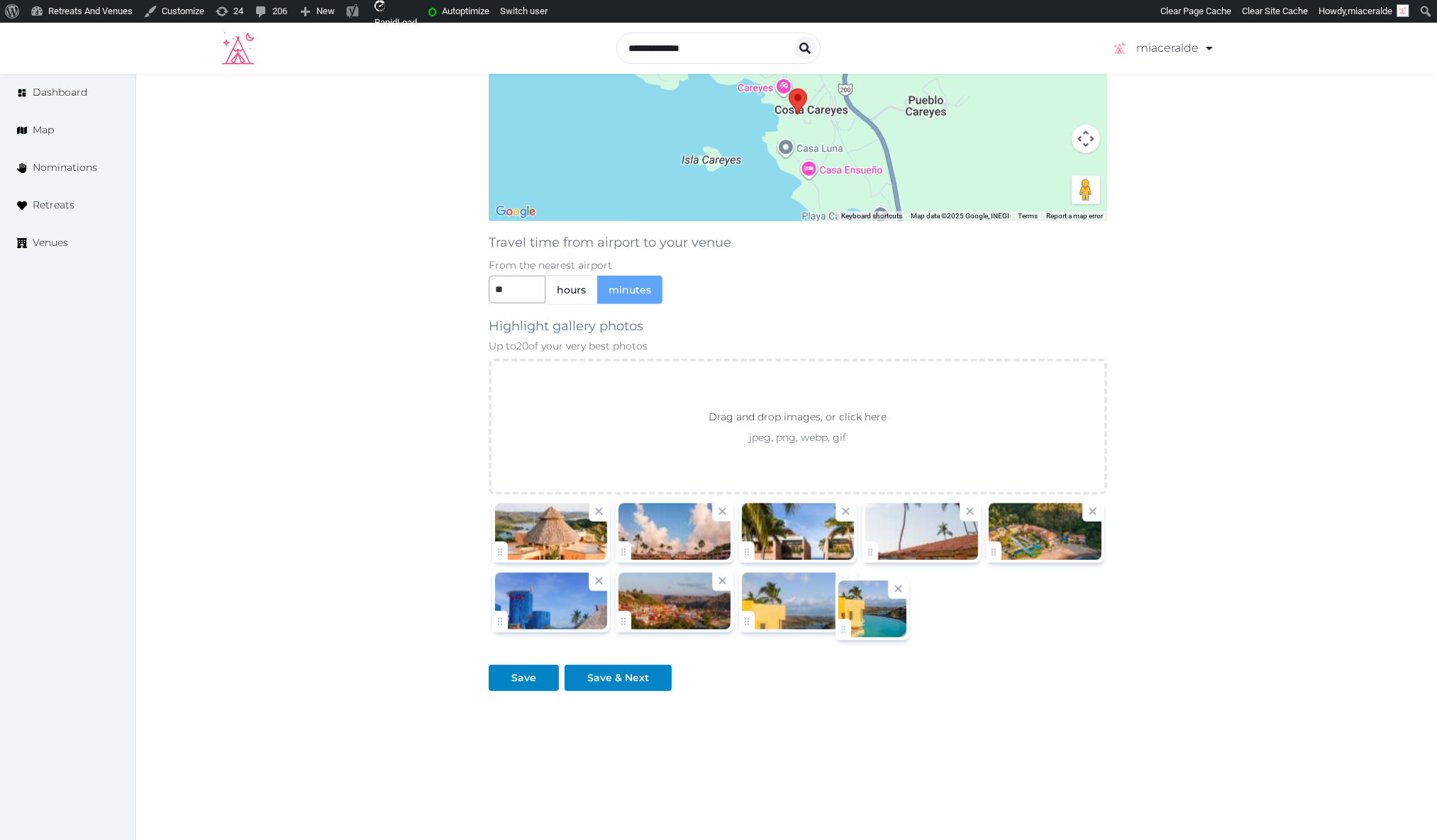
drag, startPoint x: 503, startPoint y: 543, endPoint x: 847, endPoint y: 630, distance: 354.8
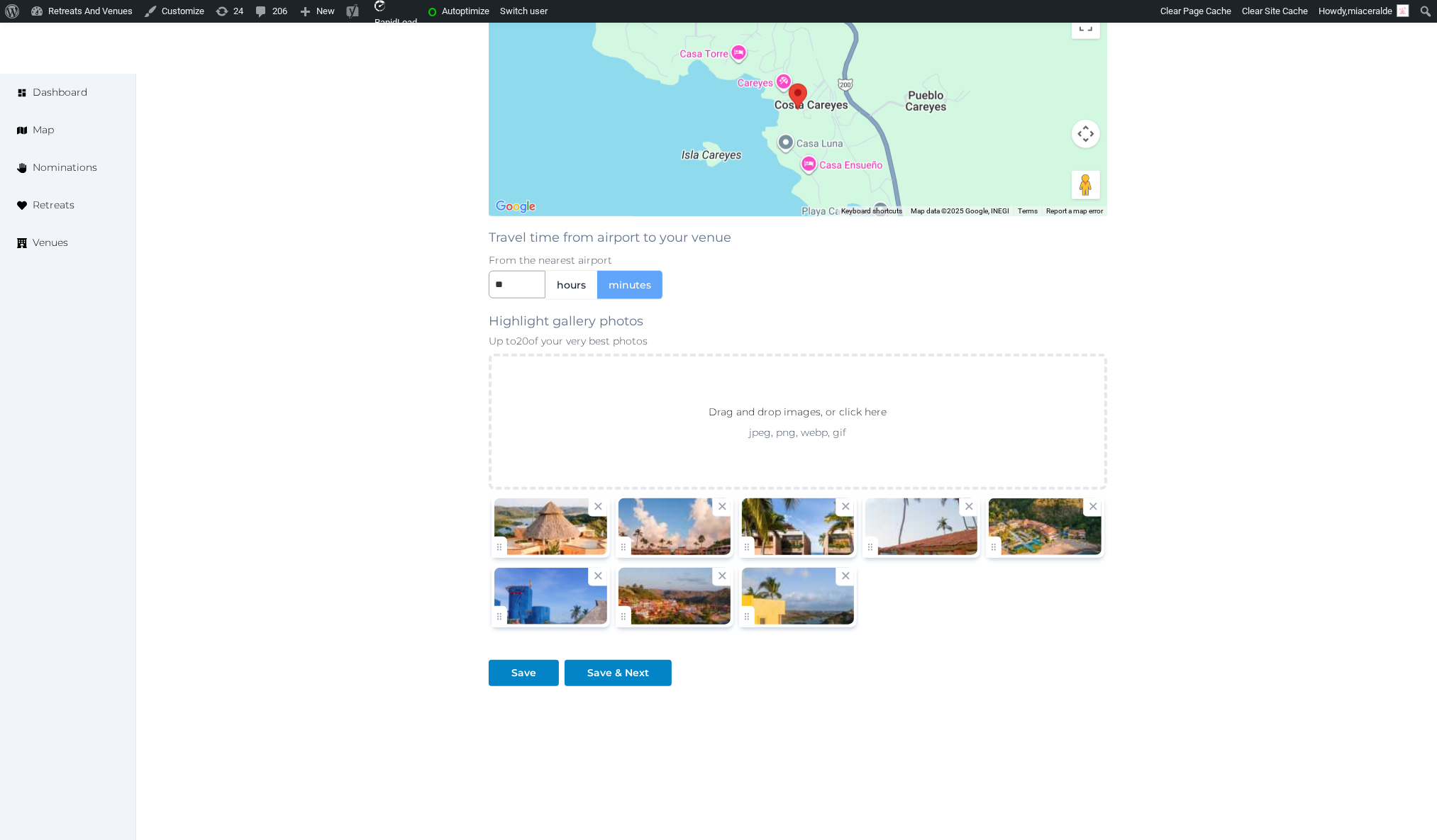
drag, startPoint x: 1074, startPoint y: 639, endPoint x: 1054, endPoint y: 645, distance: 20.9
click at [1074, 640] on div "Save Save & Next" at bounding box center [797, 659] width 618 height 54
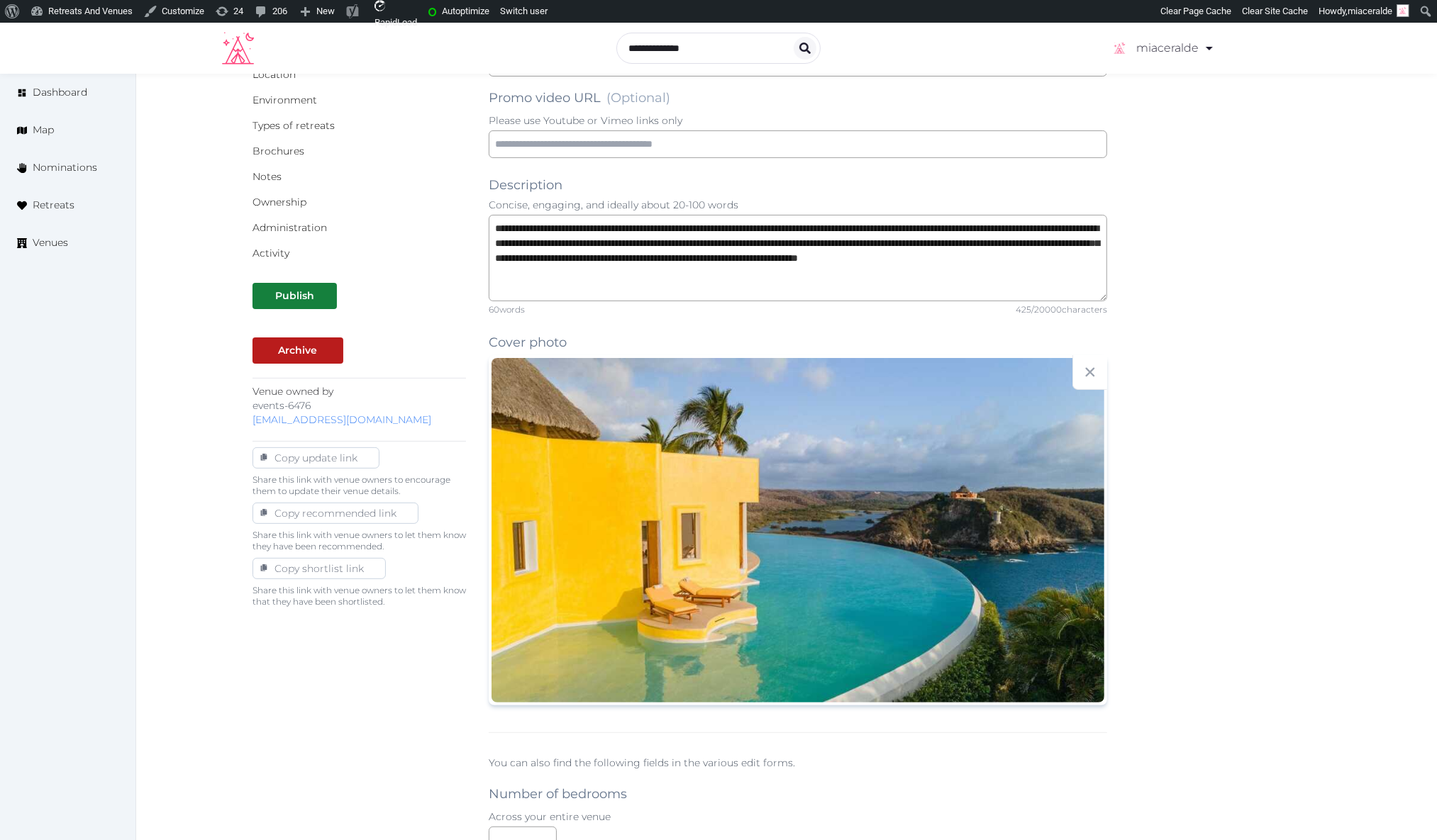
scroll to position [0, 0]
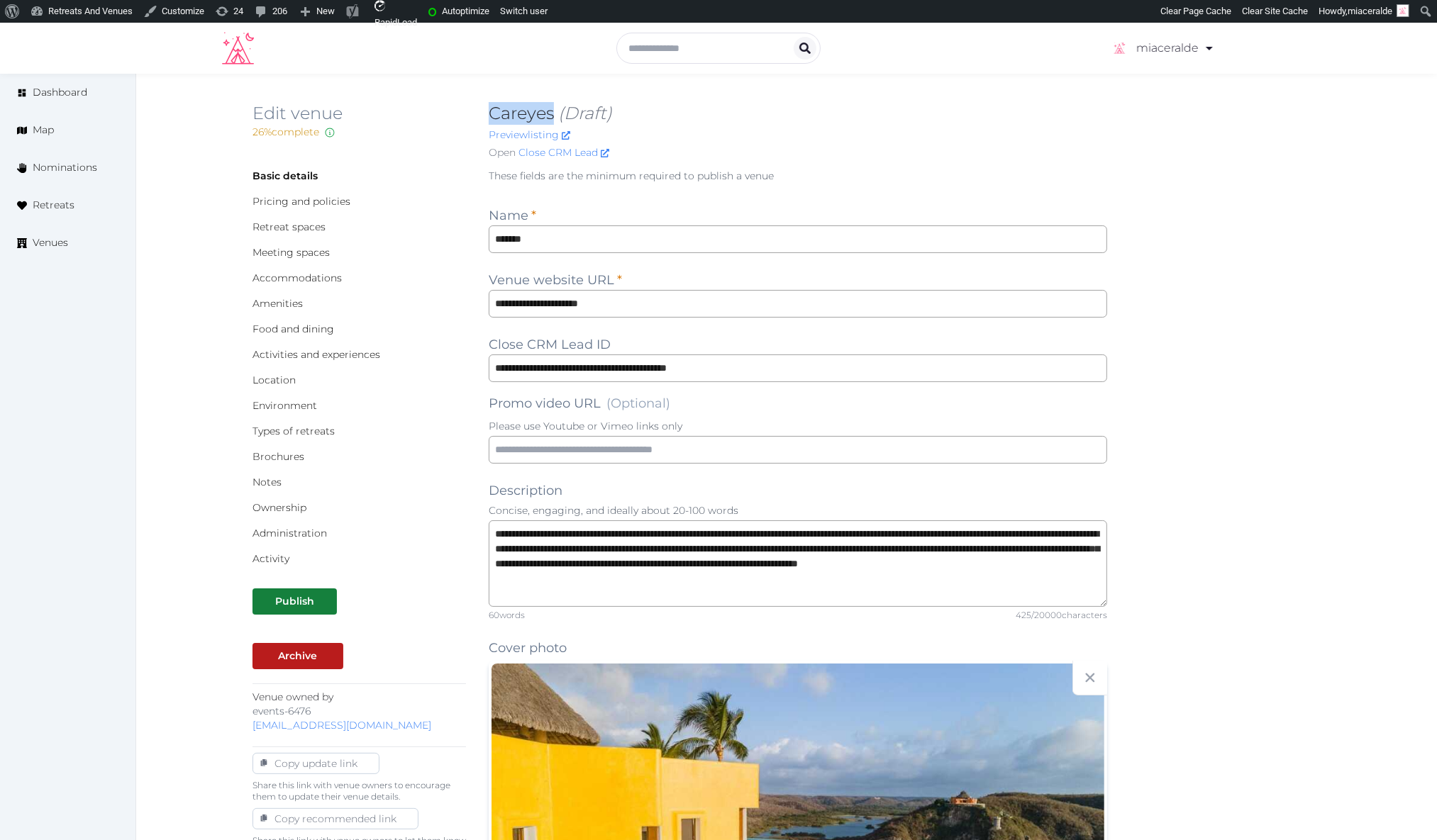
drag, startPoint x: 553, startPoint y: 113, endPoint x: 489, endPoint y: 114, distance: 64.0
click at [489, 114] on h2 "Careyes (Draft)" at bounding box center [797, 113] width 618 height 23
copy h2 "Careyes"
drag, startPoint x: 1085, startPoint y: 139, endPoint x: 1097, endPoint y: 103, distance: 37.9
click at [1085, 131] on div "Preview listing" at bounding box center [797, 135] width 618 height 15
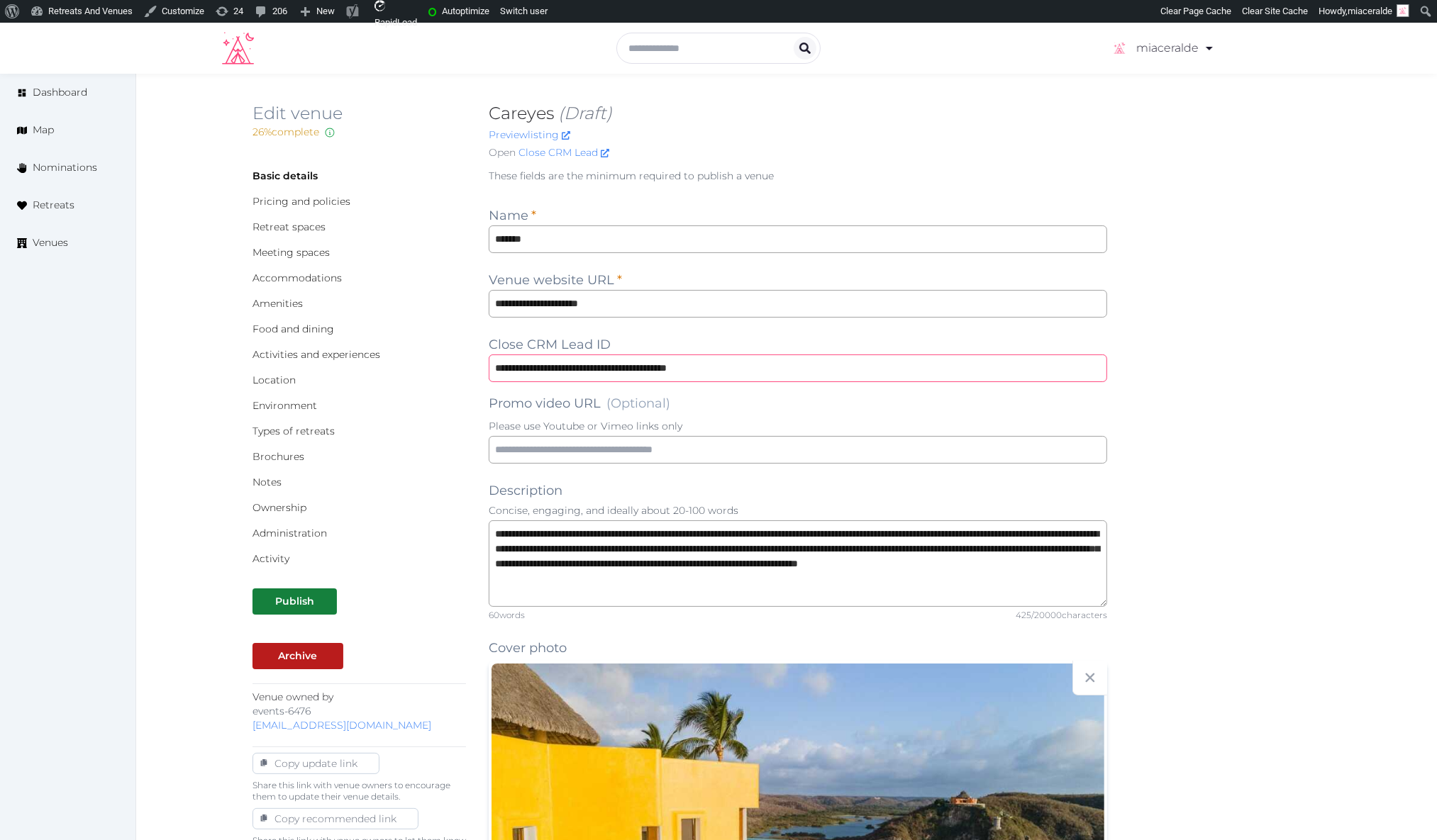
drag, startPoint x: 604, startPoint y: 368, endPoint x: 602, endPoint y: 293, distance: 75.0
click at [270, 555] on link "Activity" at bounding box center [271, 559] width 37 height 13
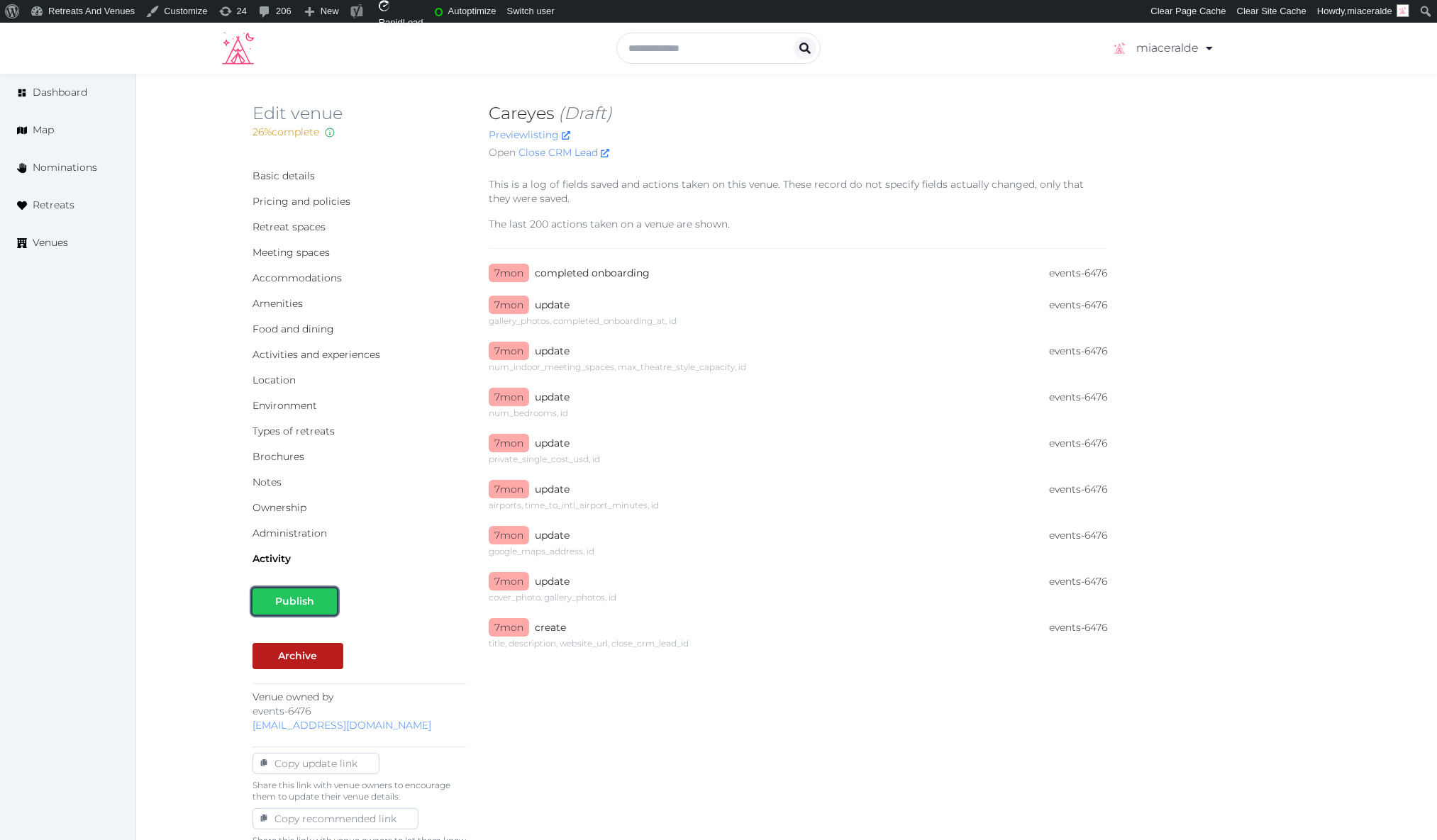
click at [277, 606] on div "Publish" at bounding box center [295, 602] width 39 height 15
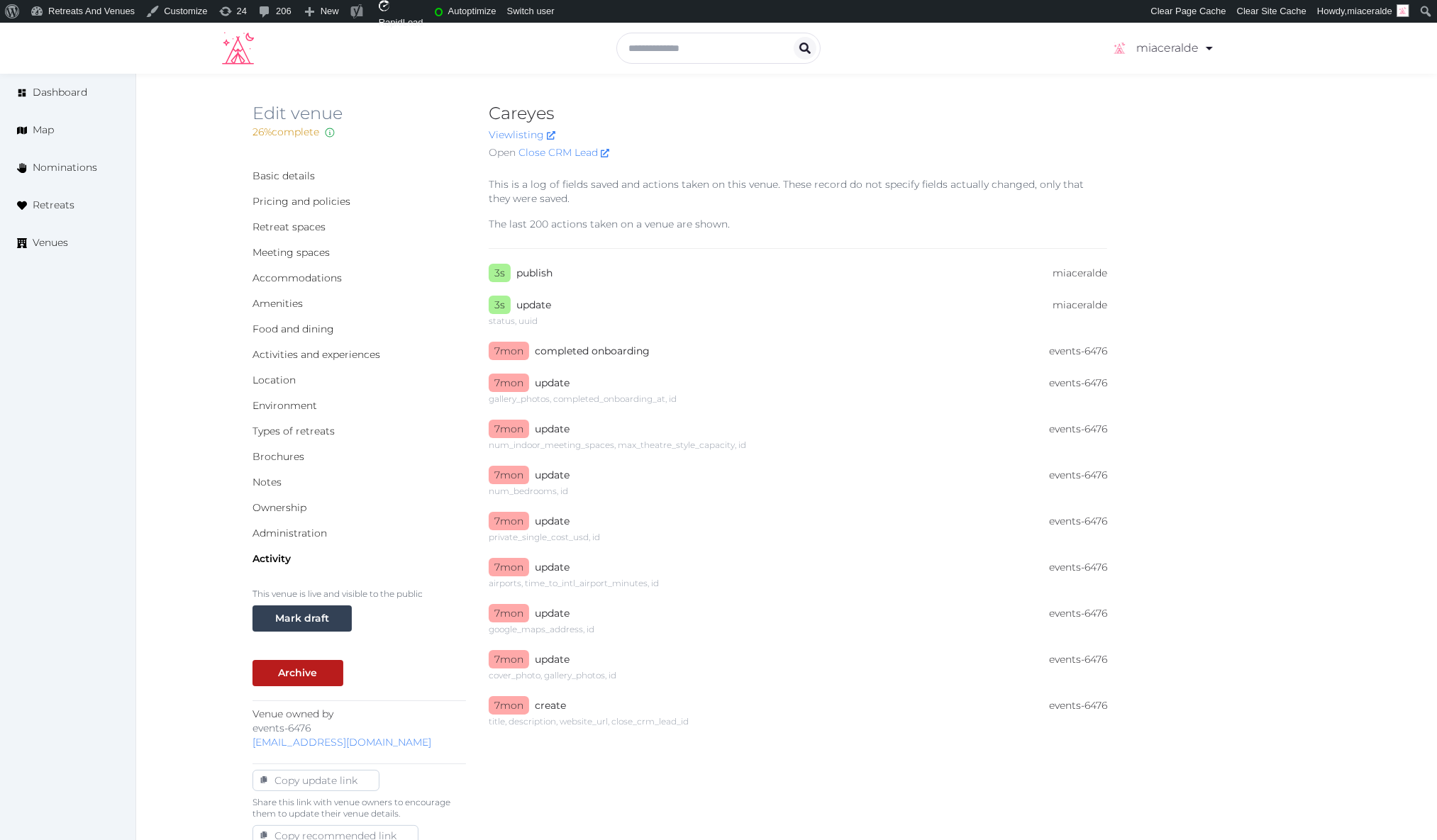
click at [922, 139] on div "View listing" at bounding box center [797, 135] width 618 height 15
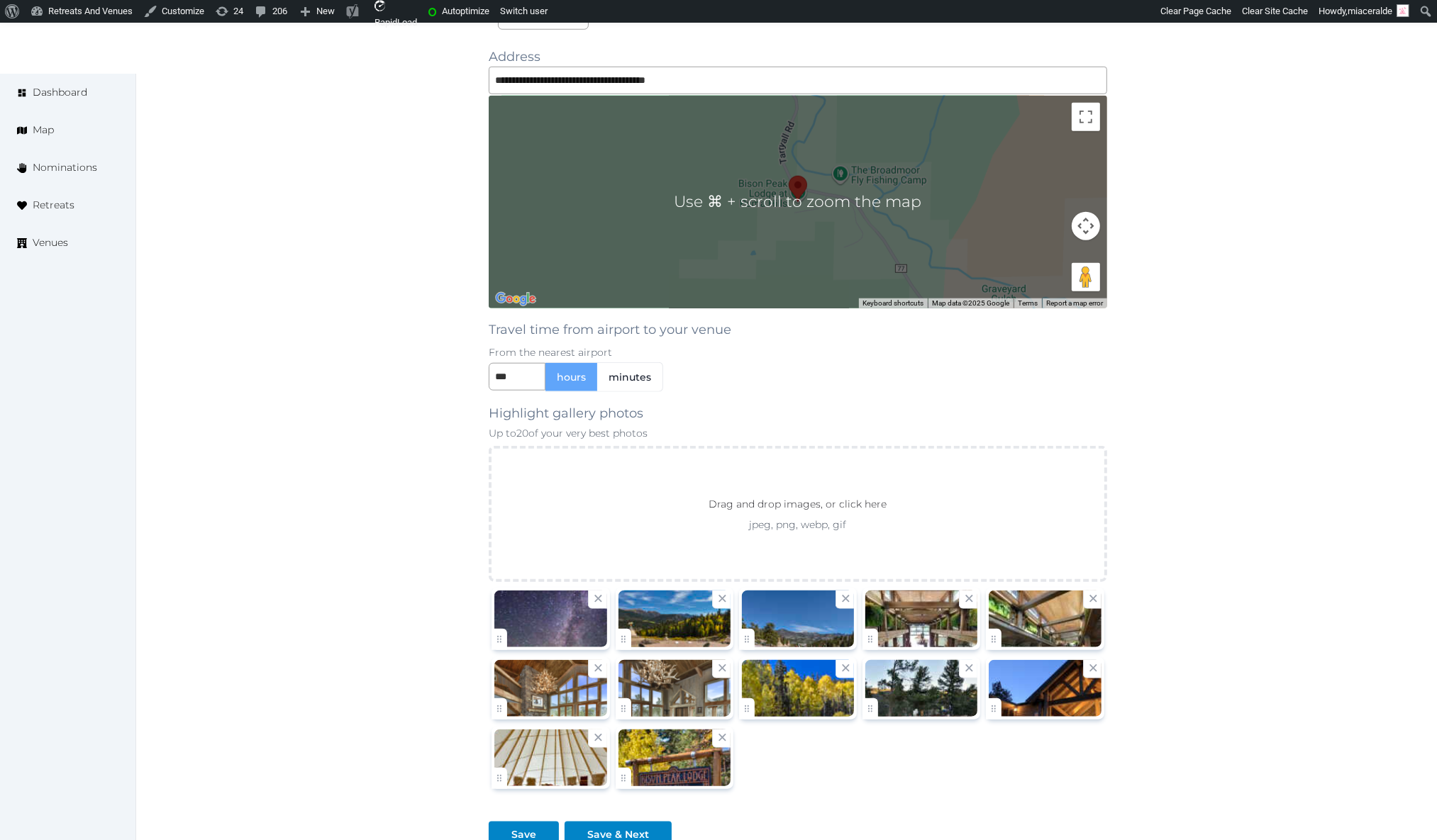
scroll to position [1518, 0]
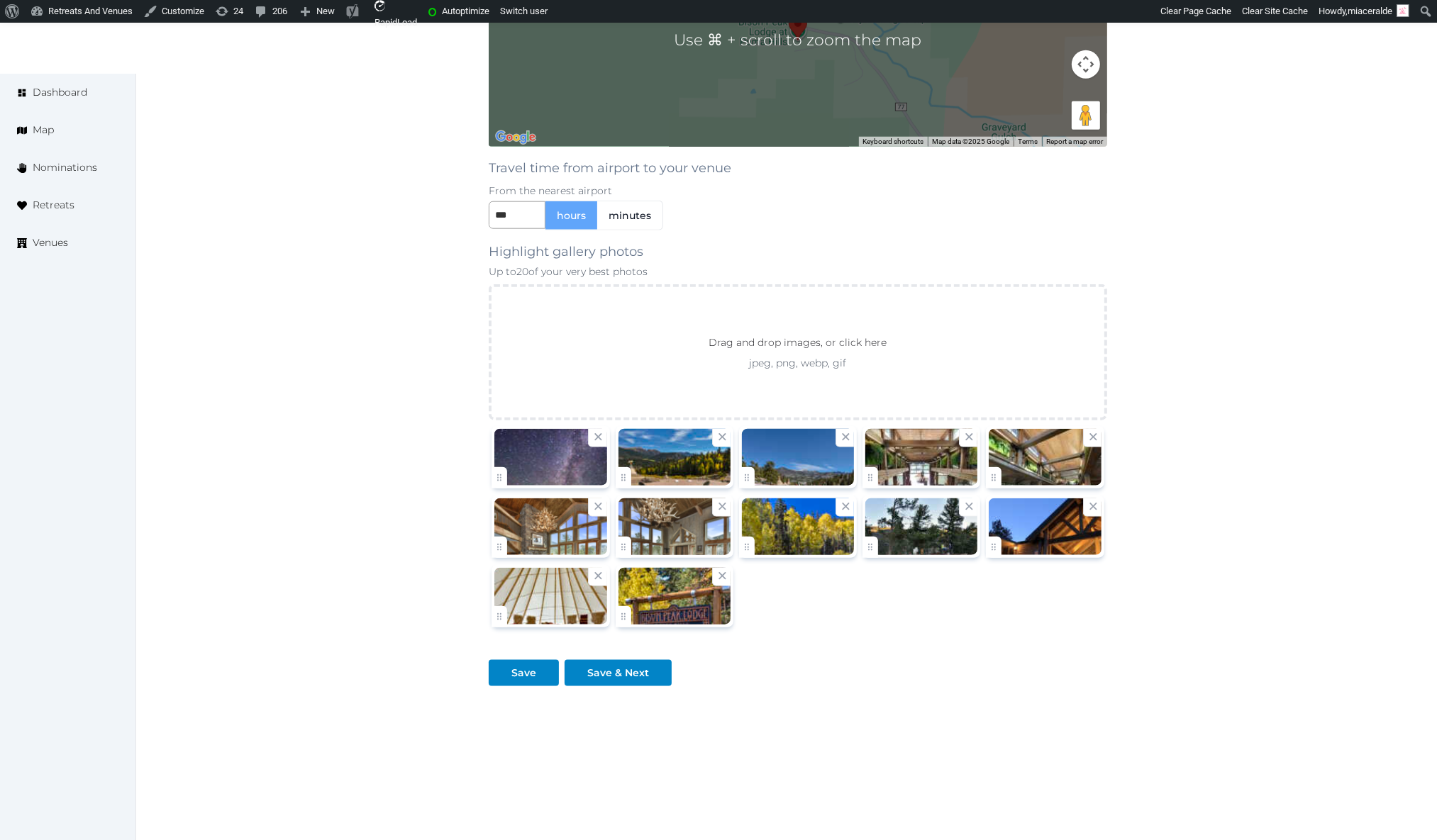
click at [909, 603] on div at bounding box center [797, 528] width 618 height 209
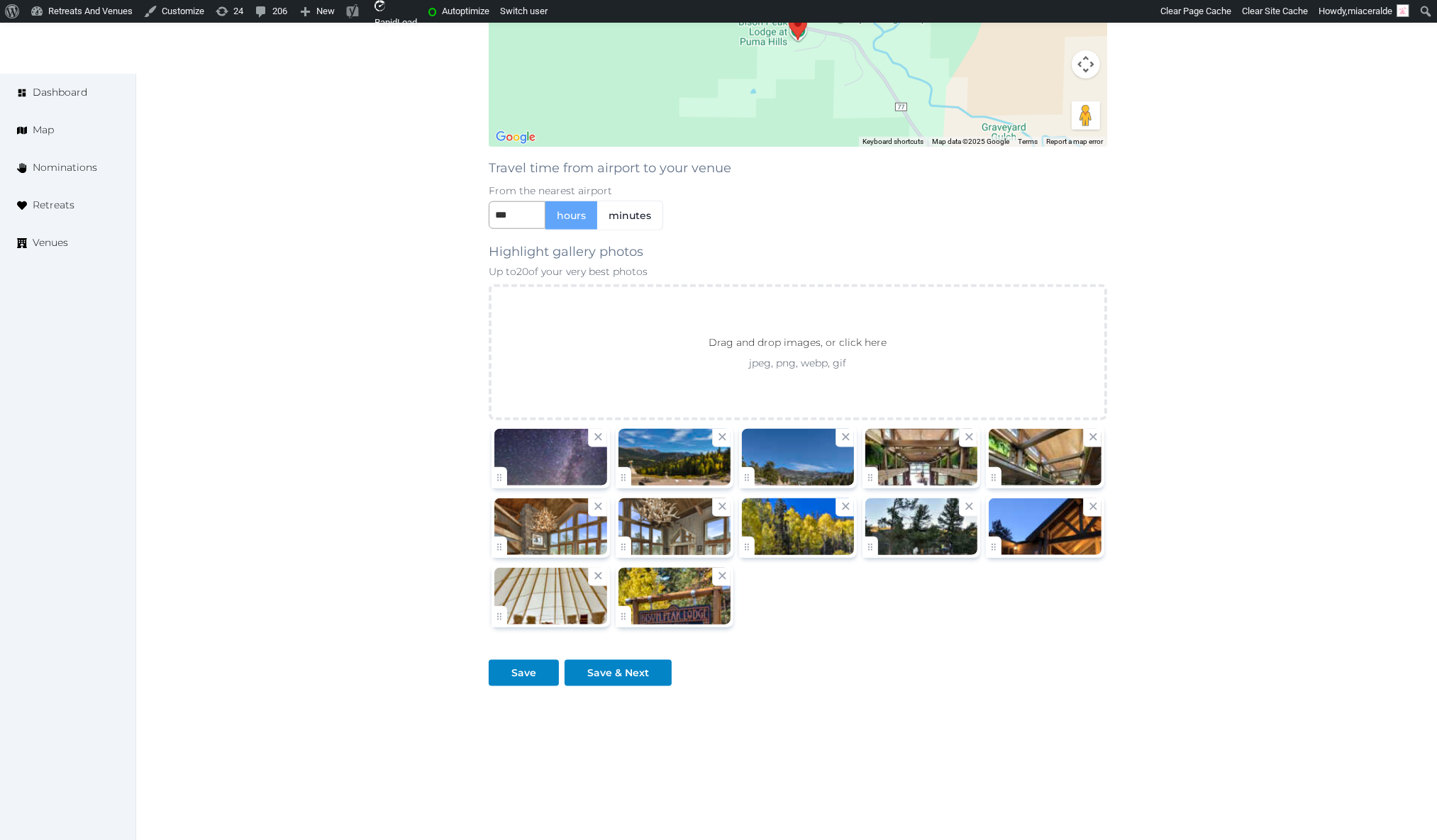
click at [679, 469] on div at bounding box center [675, 457] width 112 height 57
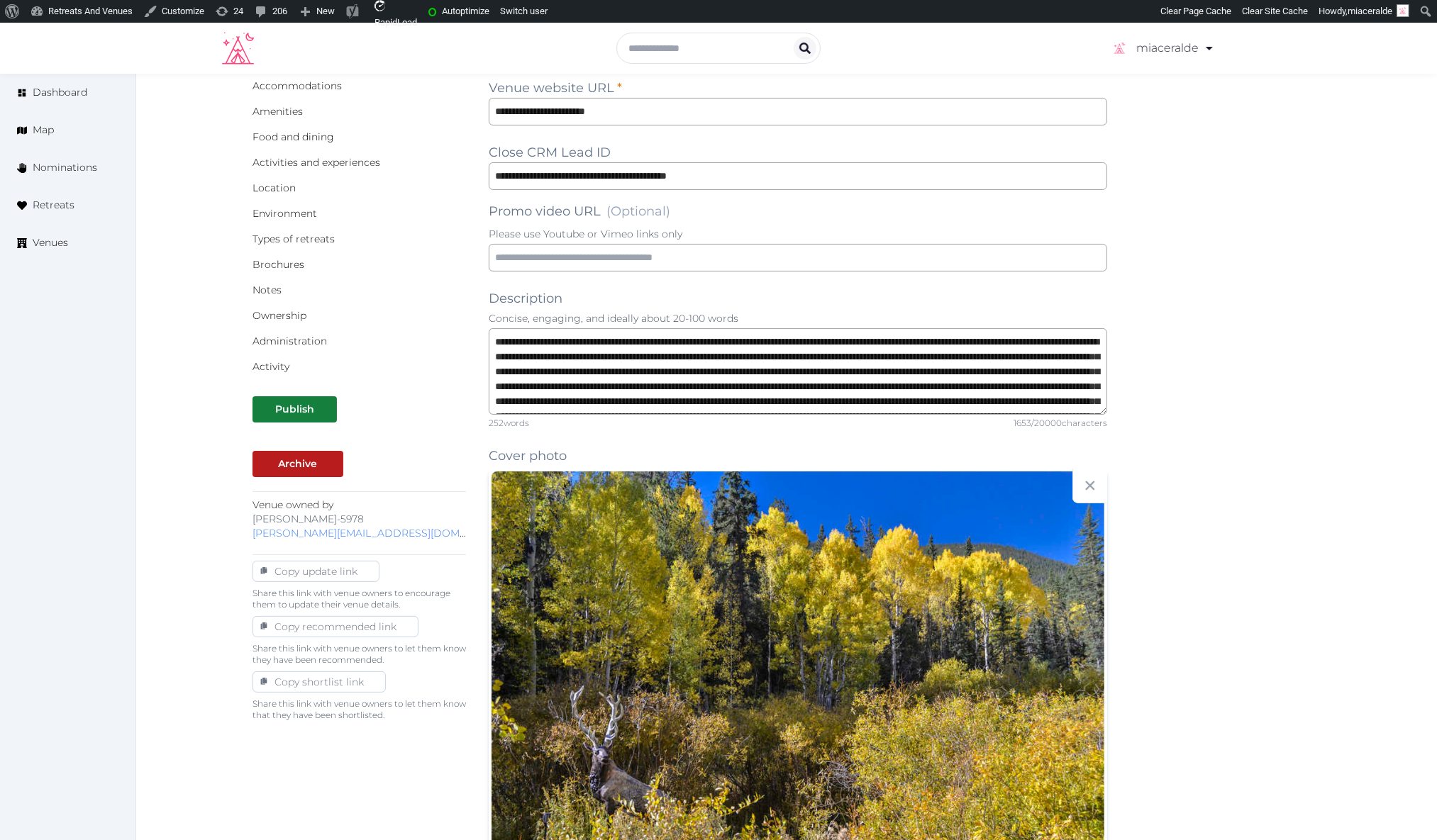
scroll to position [288, 0]
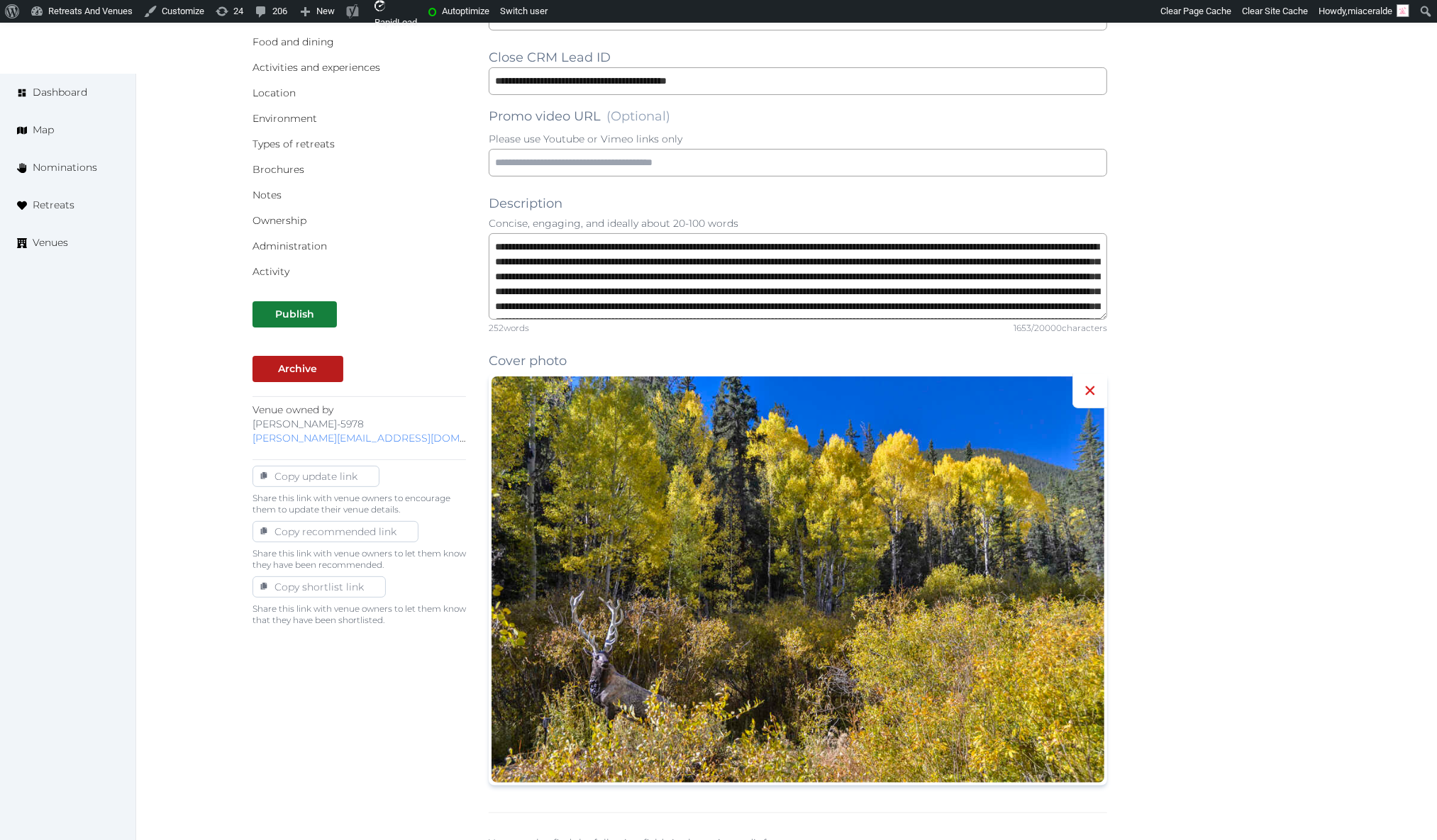
click at [1094, 390] on icon at bounding box center [1090, 390] width 17 height 17
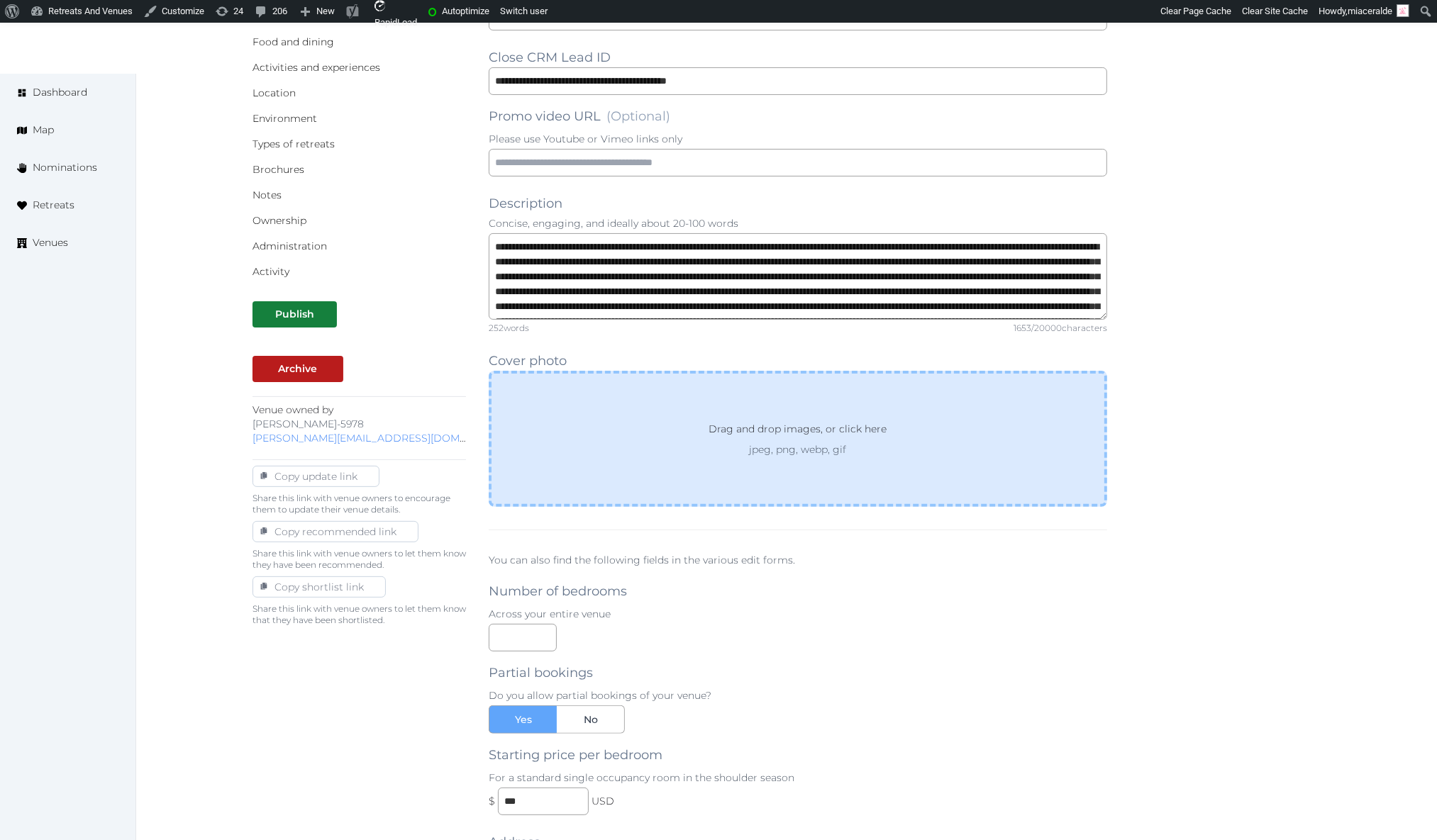
click at [806, 462] on div "Drag and drop images, or click here jpeg, png, webp, gif" at bounding box center [797, 438] width 618 height 136
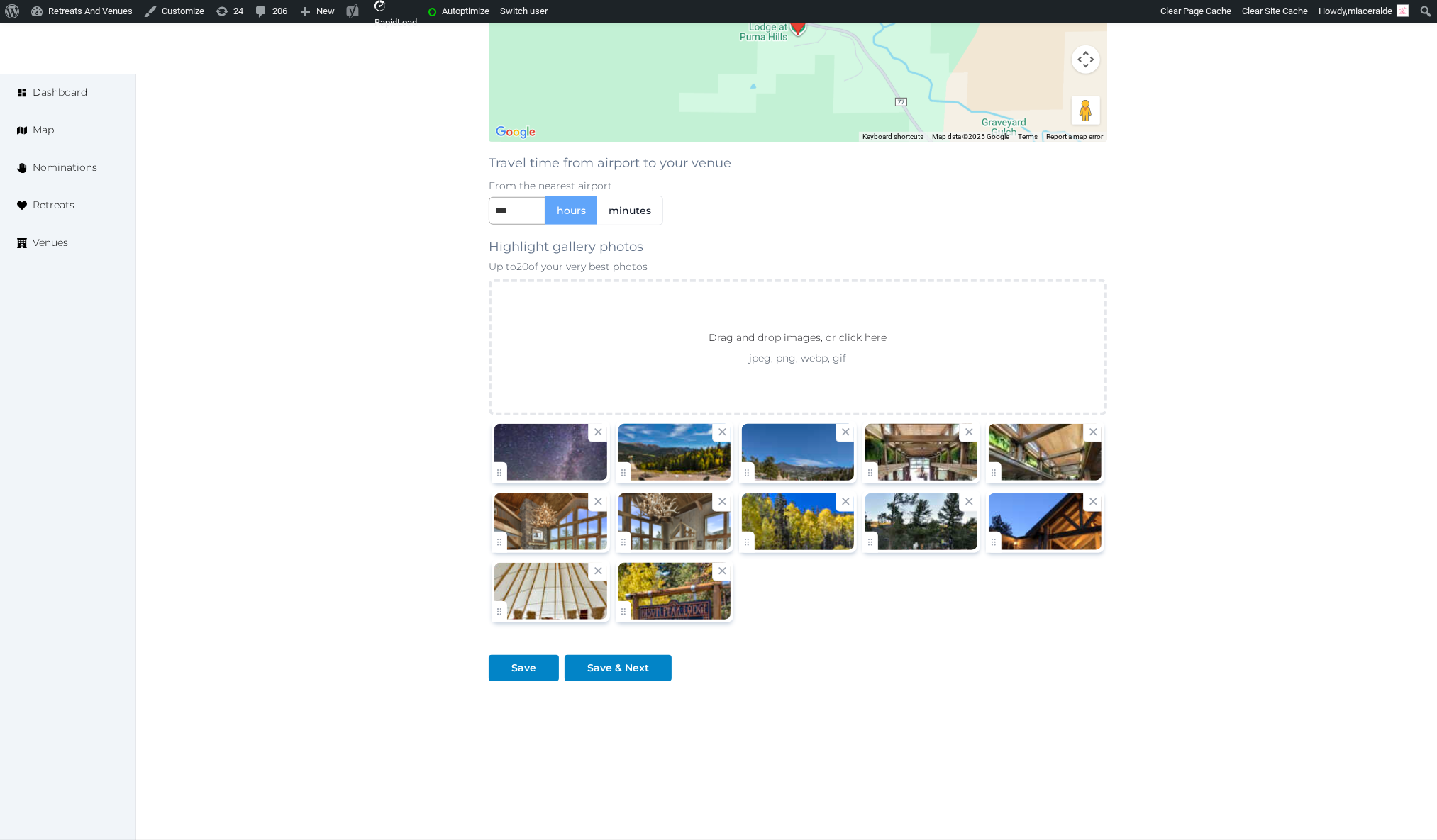
scroll to position [1518, 0]
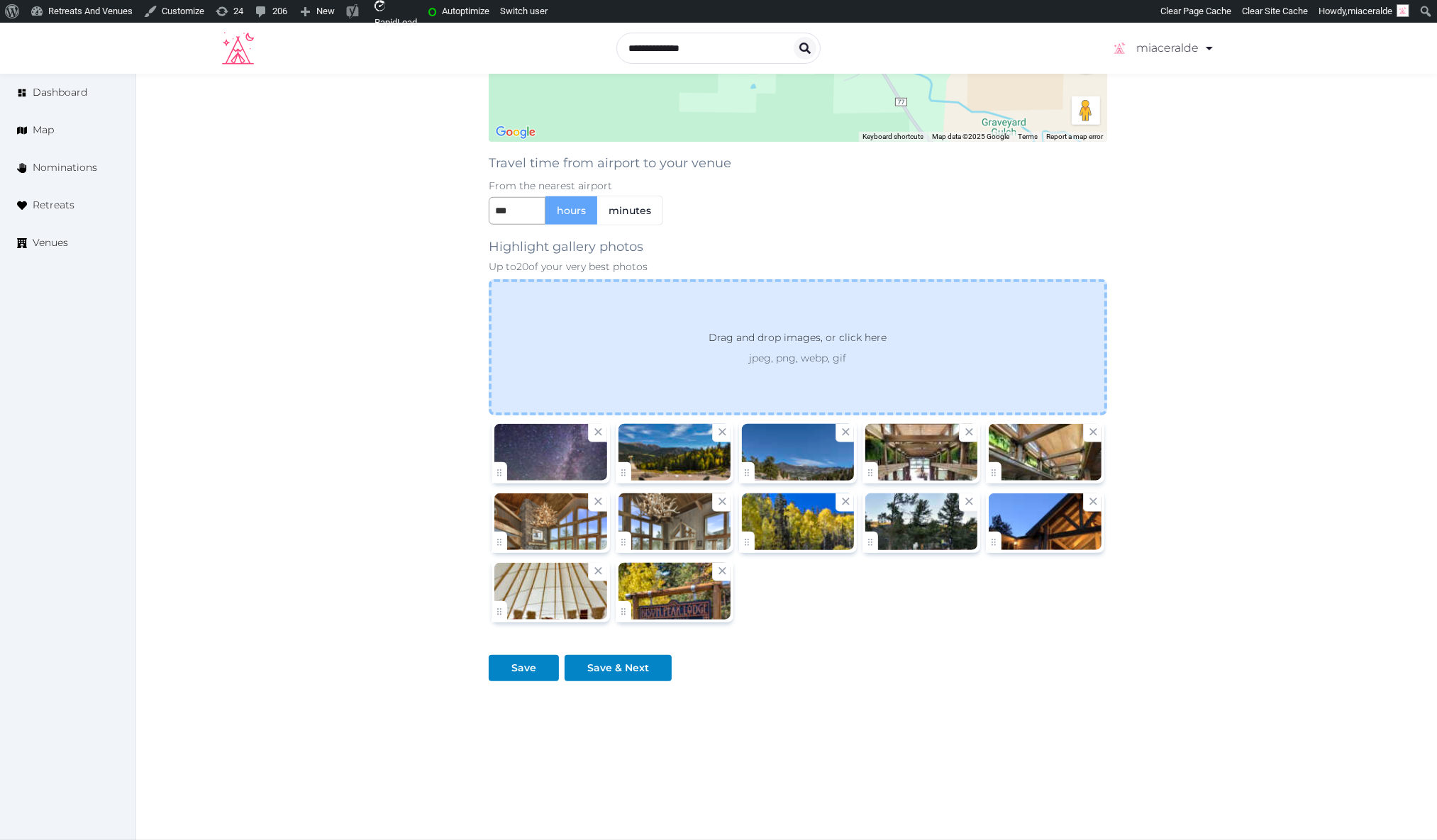
click at [753, 351] on p "Drag and drop images, or click here" at bounding box center [797, 340] width 201 height 21
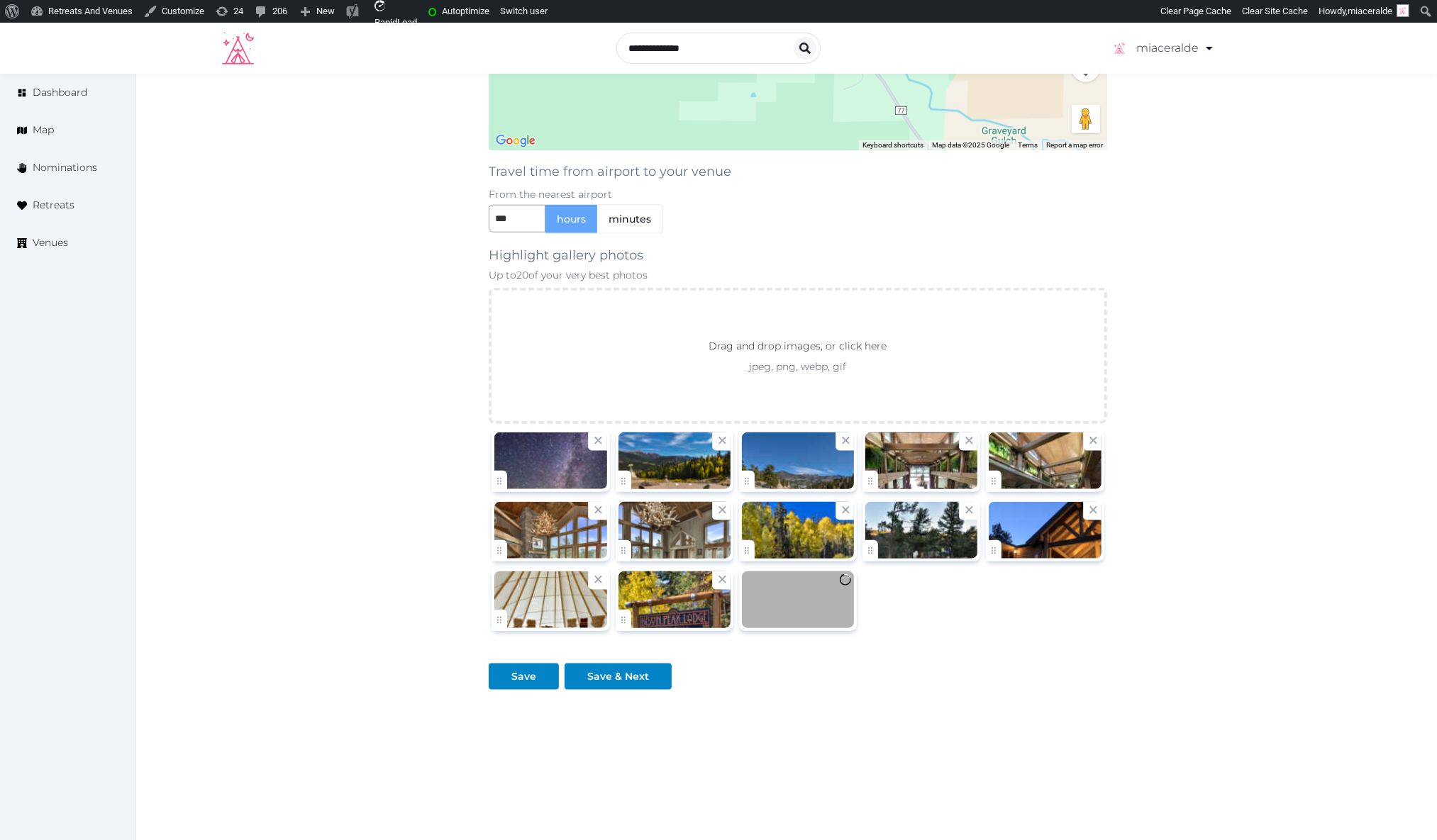
drag, startPoint x: 658, startPoint y: 472, endPoint x: 556, endPoint y: 473, distance: 102.0
click at [556, 473] on div at bounding box center [797, 531] width 618 height 209
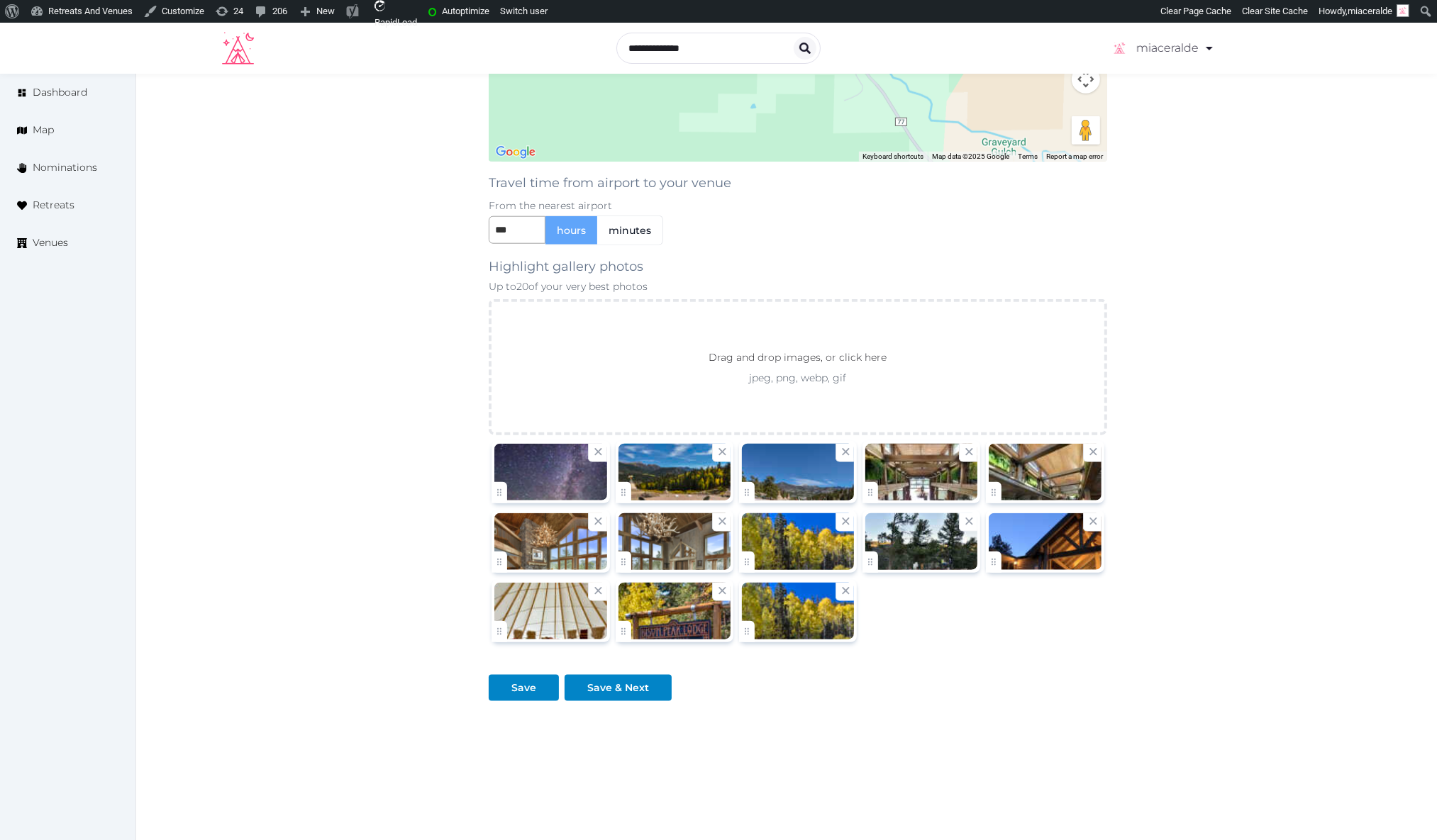
click at [562, 476] on div at bounding box center [797, 543] width 618 height 209
drag, startPoint x: 685, startPoint y: 484, endPoint x: 588, endPoint y: 485, distance: 97.0
click at [566, 483] on div at bounding box center [797, 543] width 618 height 209
drag, startPoint x: 621, startPoint y: 488, endPoint x: 708, endPoint y: 487, distance: 87.0
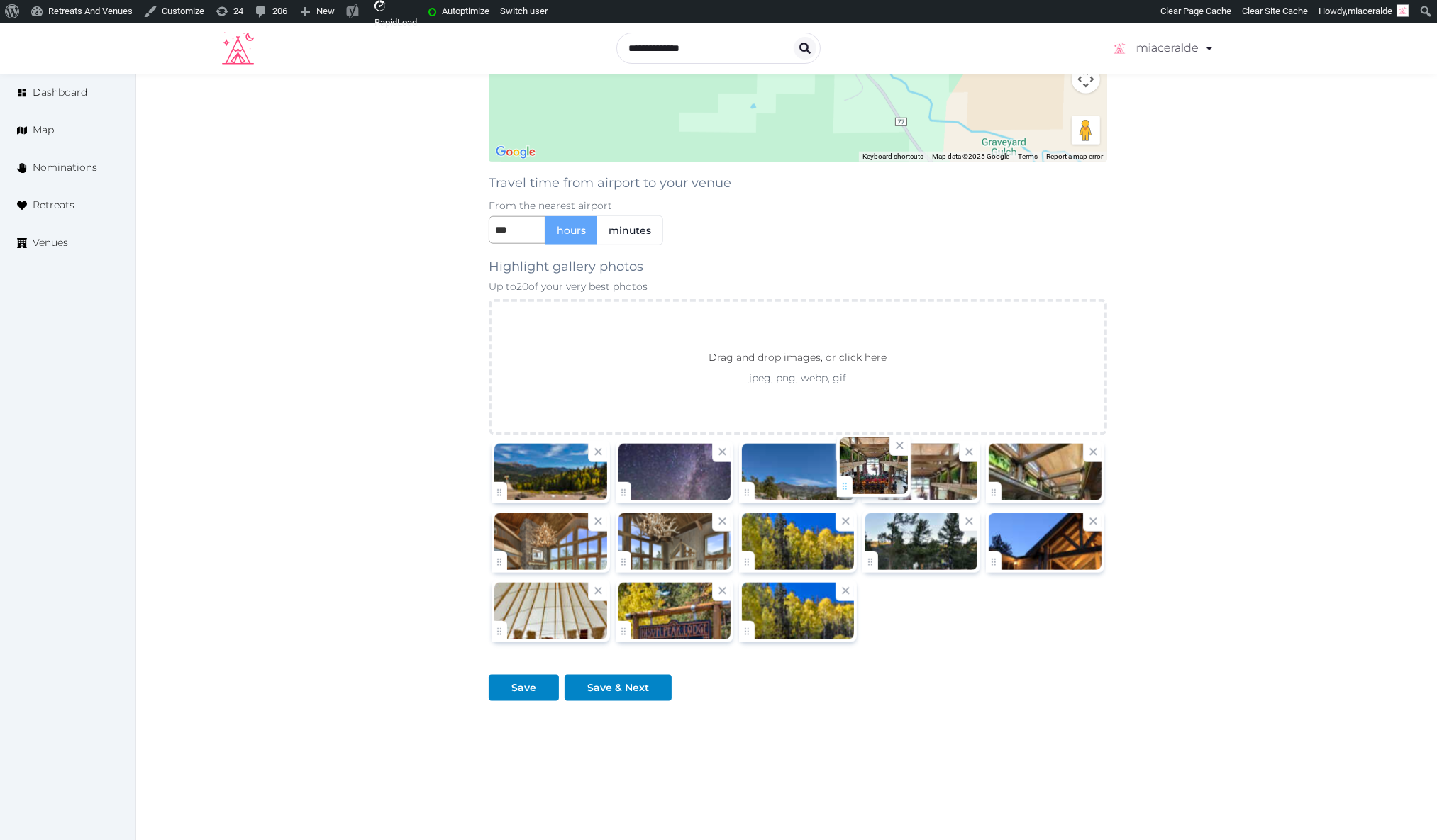
drag, startPoint x: 877, startPoint y: 488, endPoint x: 853, endPoint y: 488, distance: 24.0
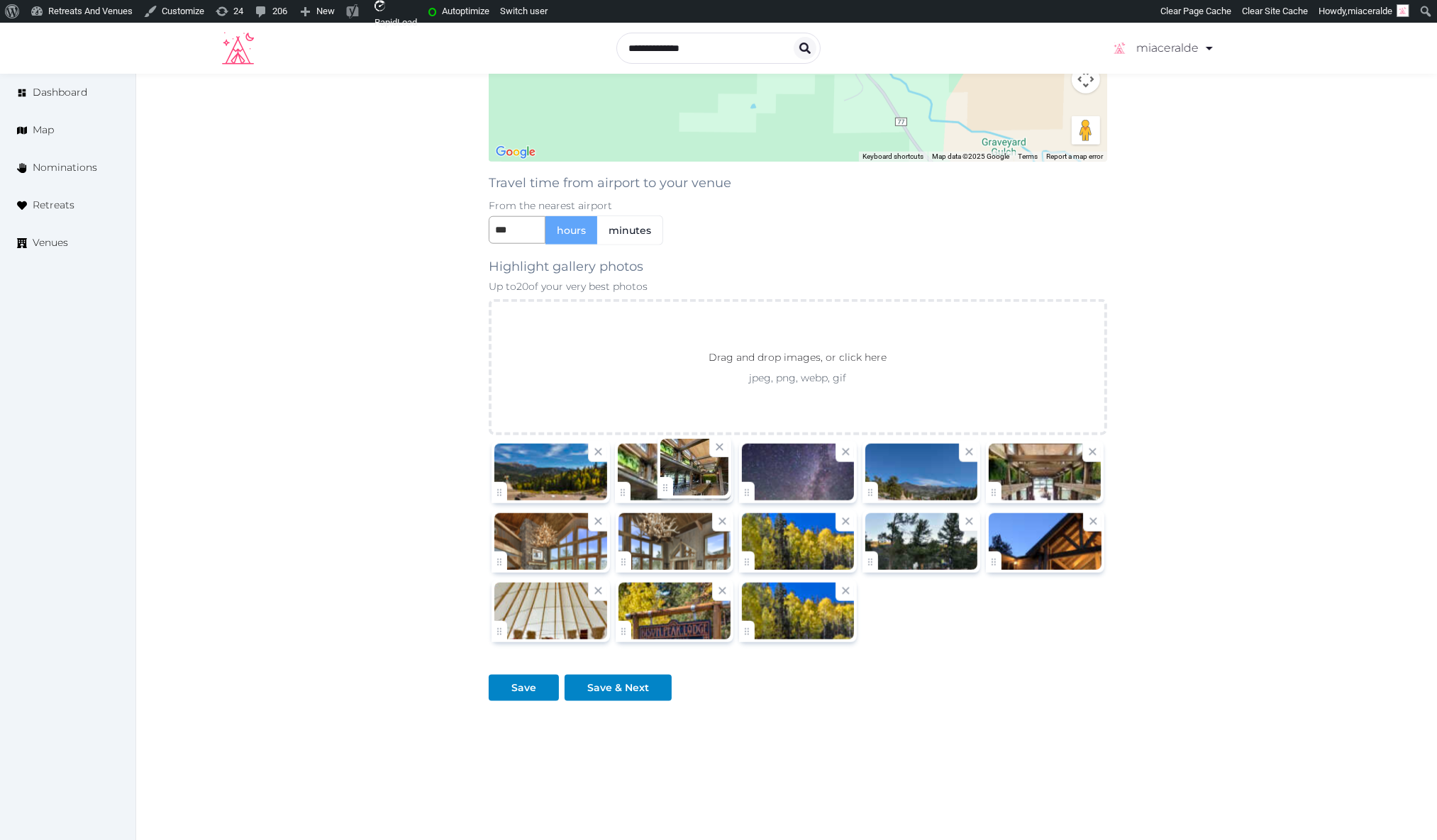
drag, startPoint x: 998, startPoint y: 491, endPoint x: 810, endPoint y: 488, distance: 188.0
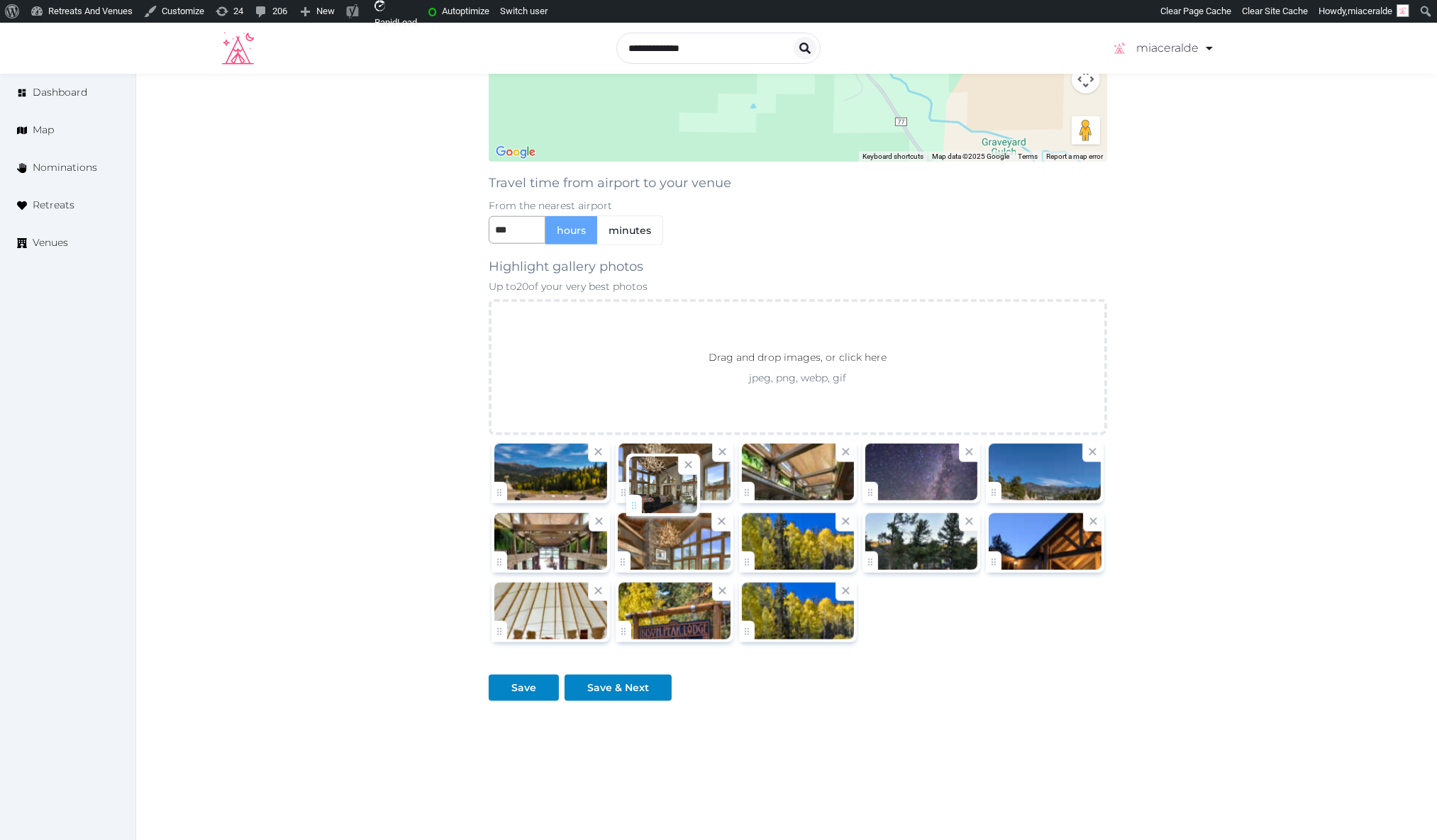
drag, startPoint x: 618, startPoint y: 552, endPoint x: 628, endPoint y: 495, distance: 57.9
click at [541, 559] on div at bounding box center [551, 542] width 112 height 57
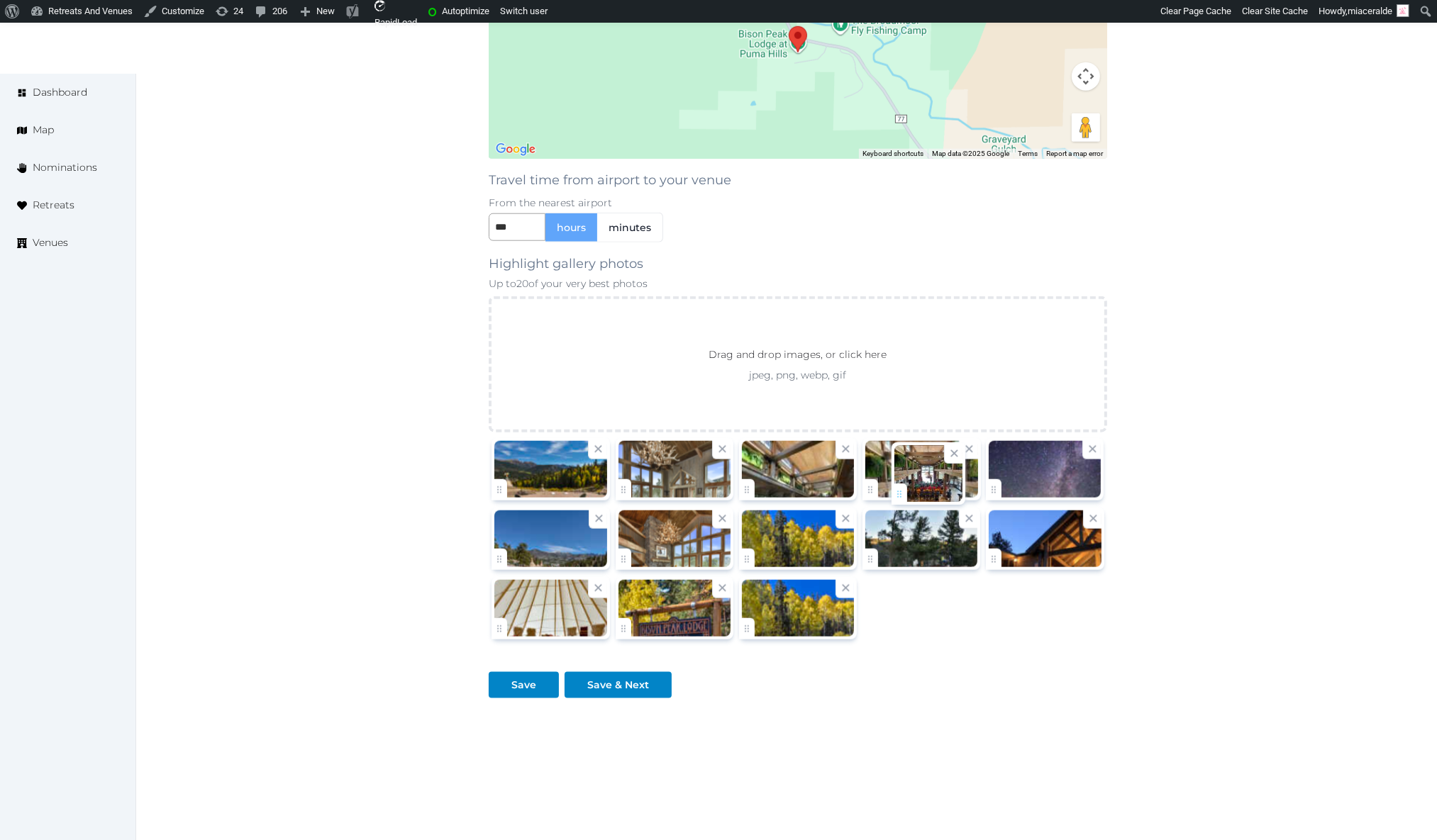
drag, startPoint x: 514, startPoint y: 554, endPoint x: 916, endPoint y: 486, distance: 407.7
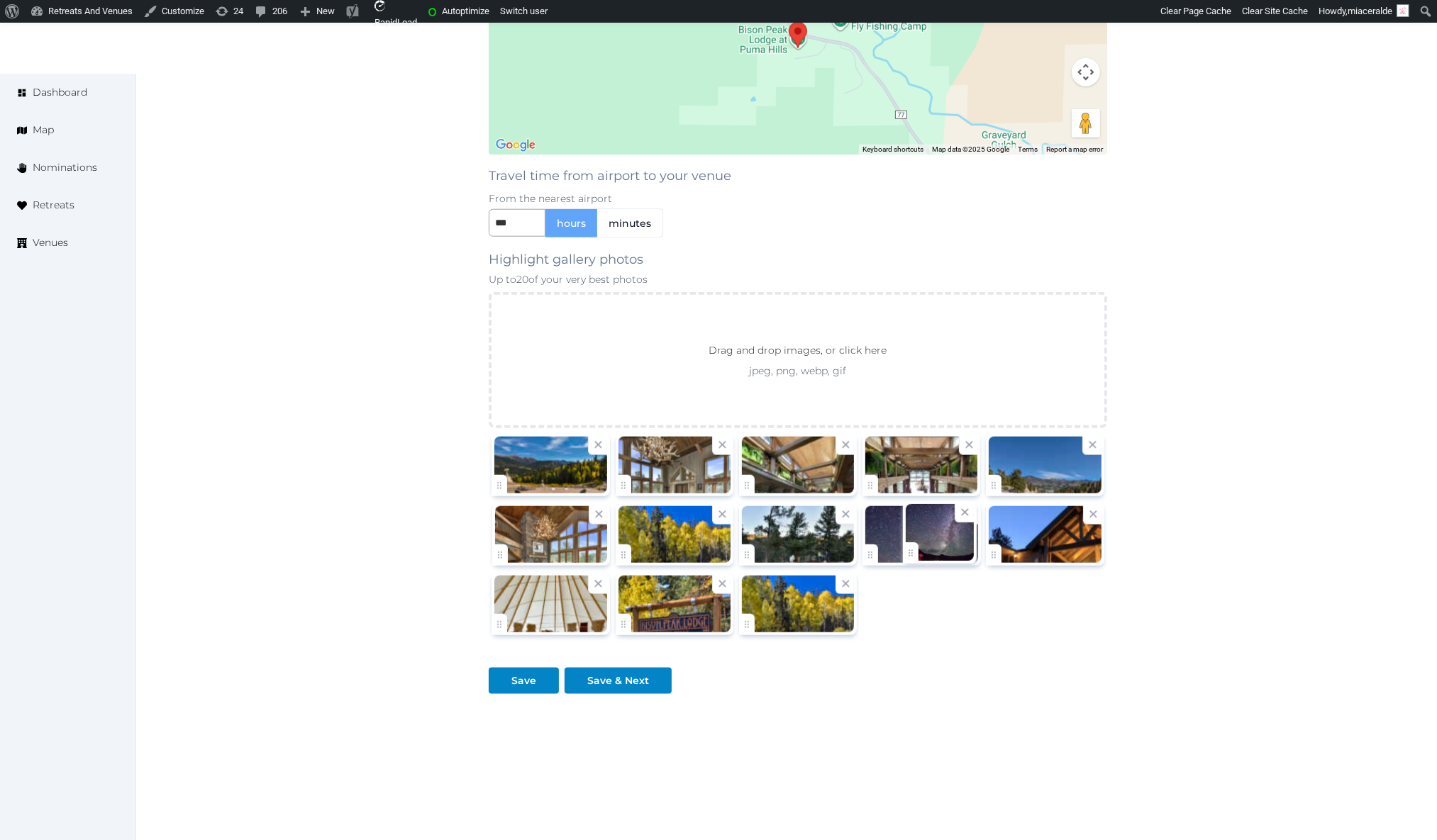
drag, startPoint x: 996, startPoint y: 481, endPoint x: 912, endPoint y: 553, distance: 110.6
click at [524, 673] on div "Save" at bounding box center [524, 680] width 25 height 15
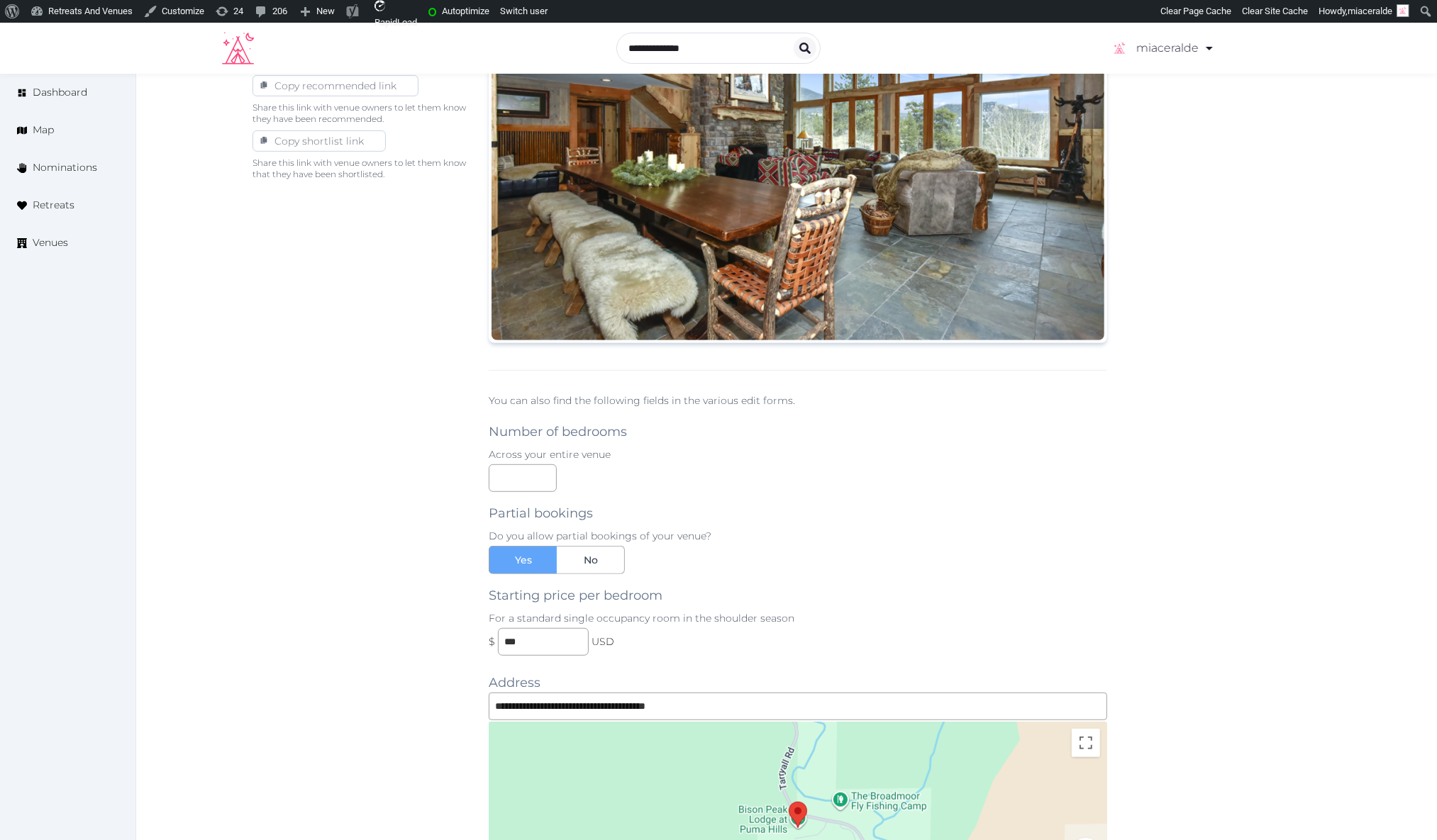
scroll to position [0, 0]
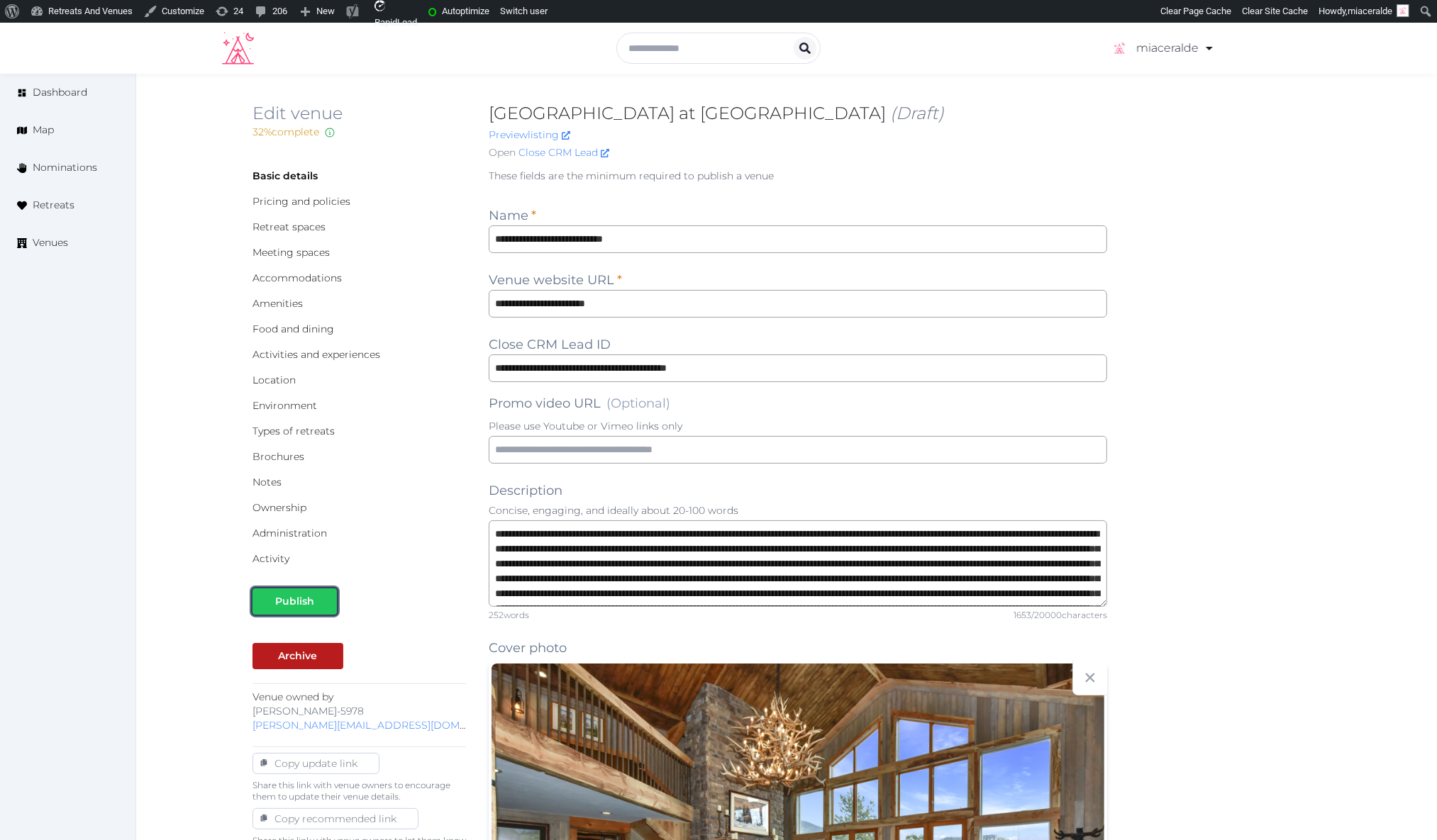
click at [297, 600] on div "Publish" at bounding box center [295, 602] width 39 height 15
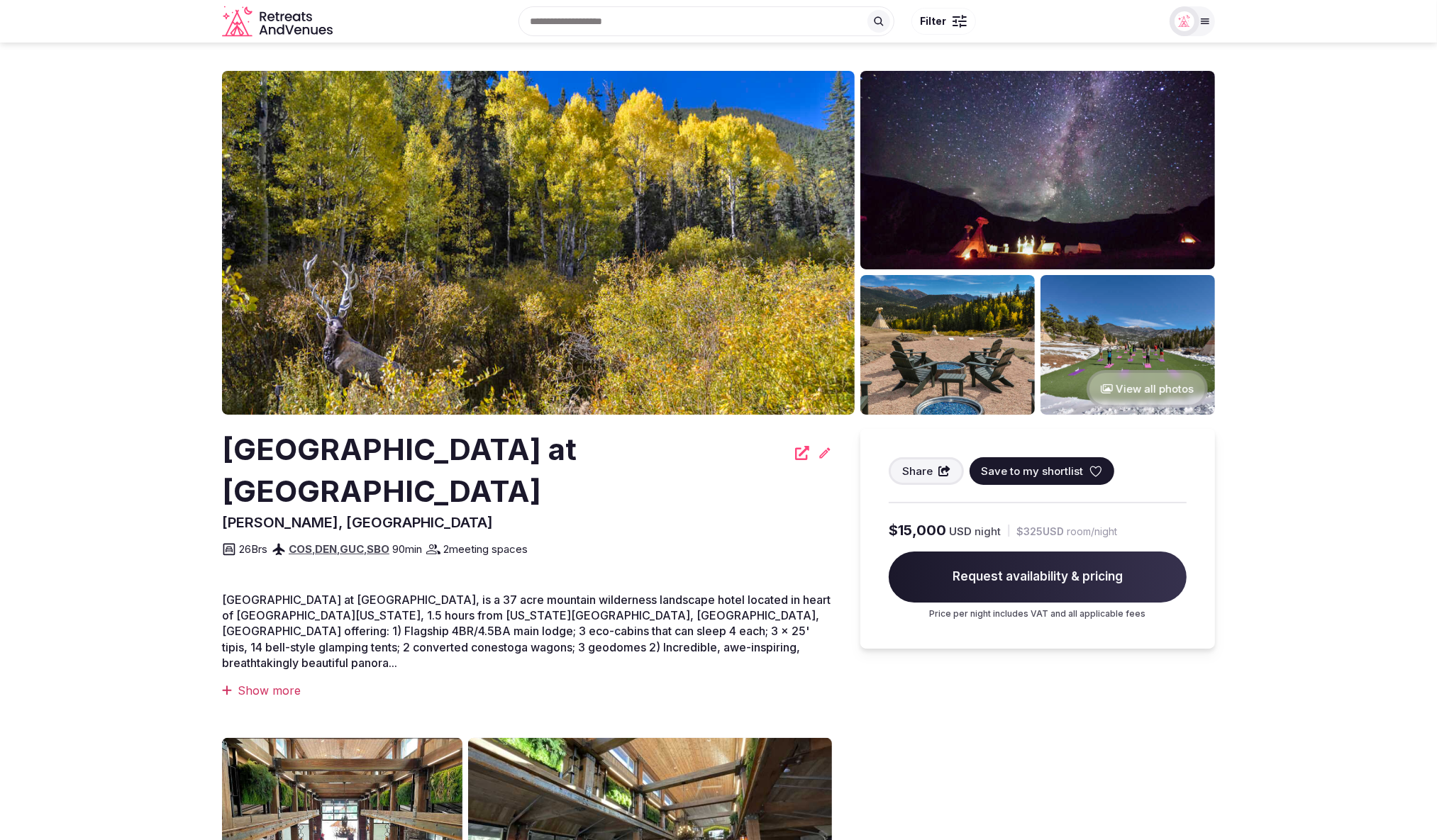
click at [1158, 381] on button "View all photos" at bounding box center [1147, 388] width 121 height 38
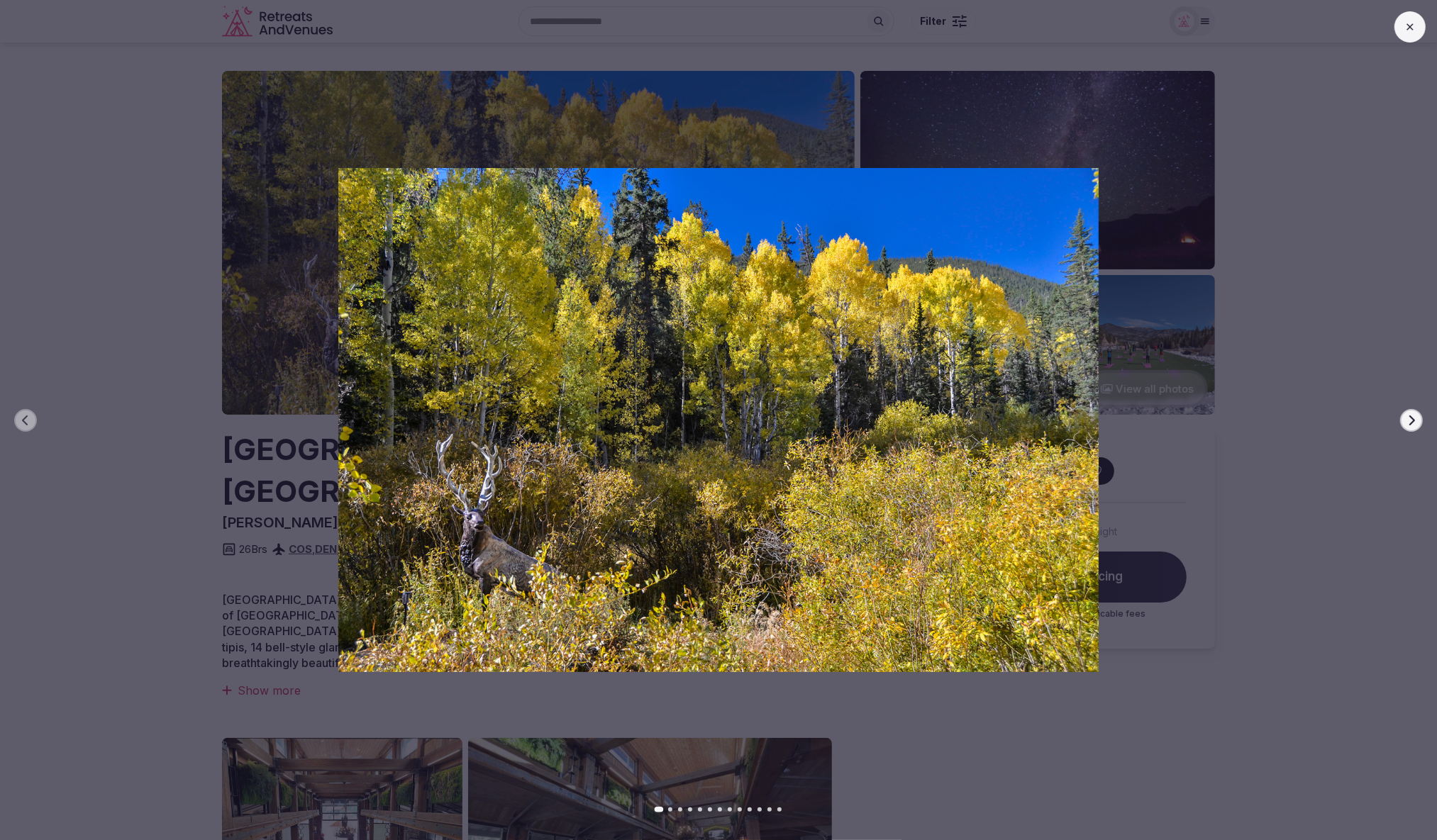
click at [1409, 426] on button "Next slide" at bounding box center [1412, 421] width 23 height 23
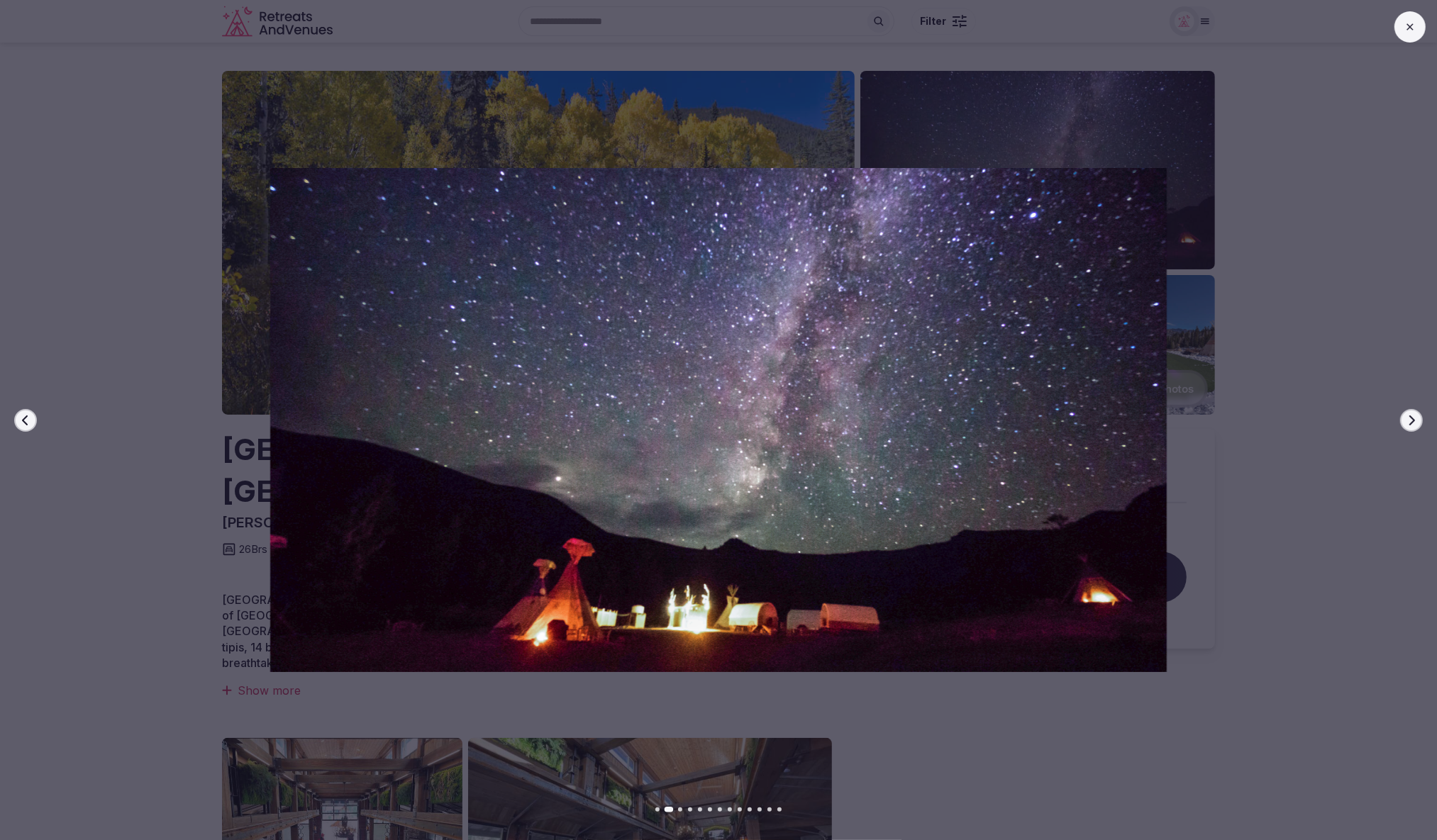
click at [1409, 426] on button "Next slide" at bounding box center [1412, 421] width 23 height 23
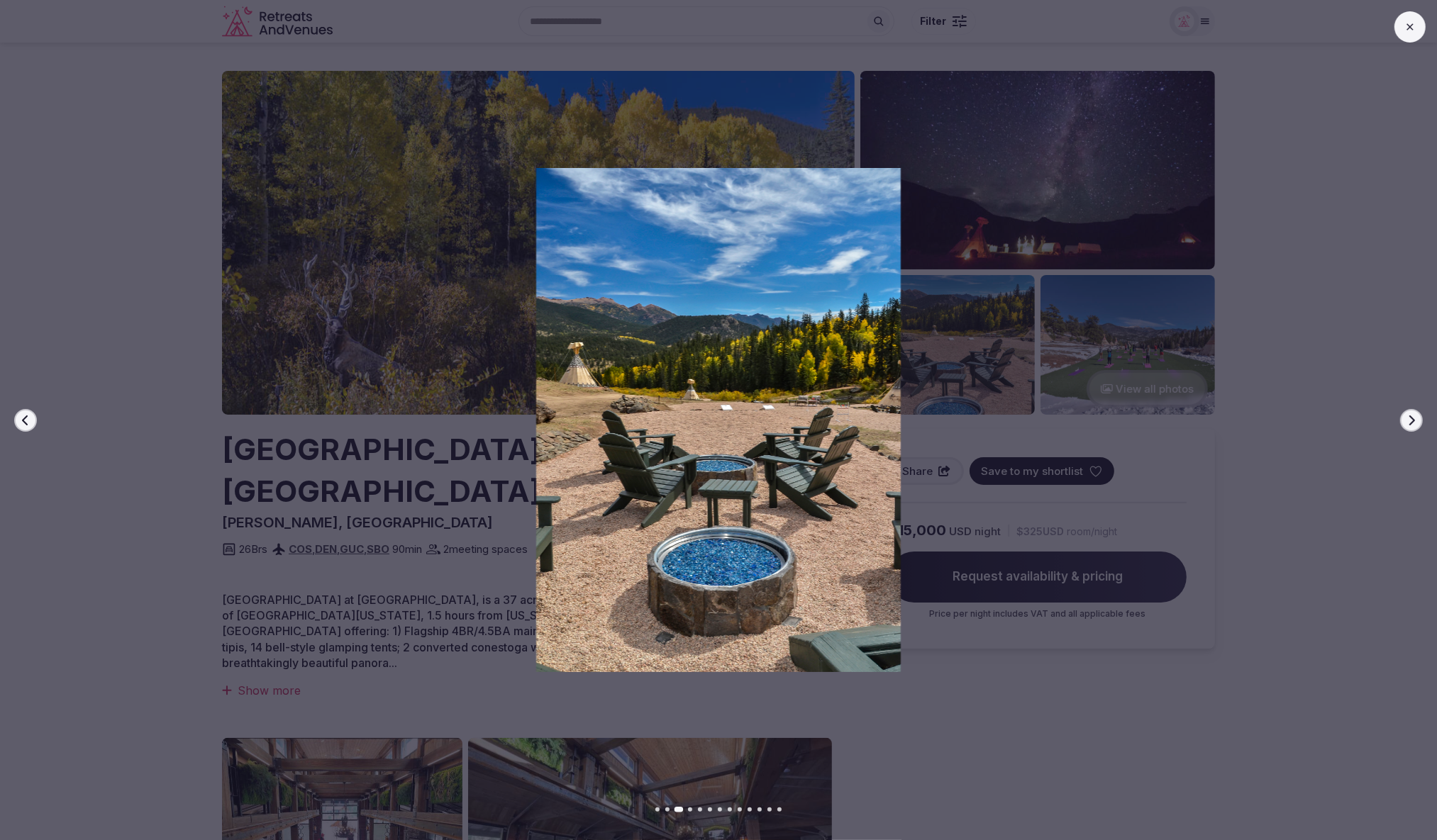
click at [1409, 426] on button "Next slide" at bounding box center [1412, 421] width 23 height 23
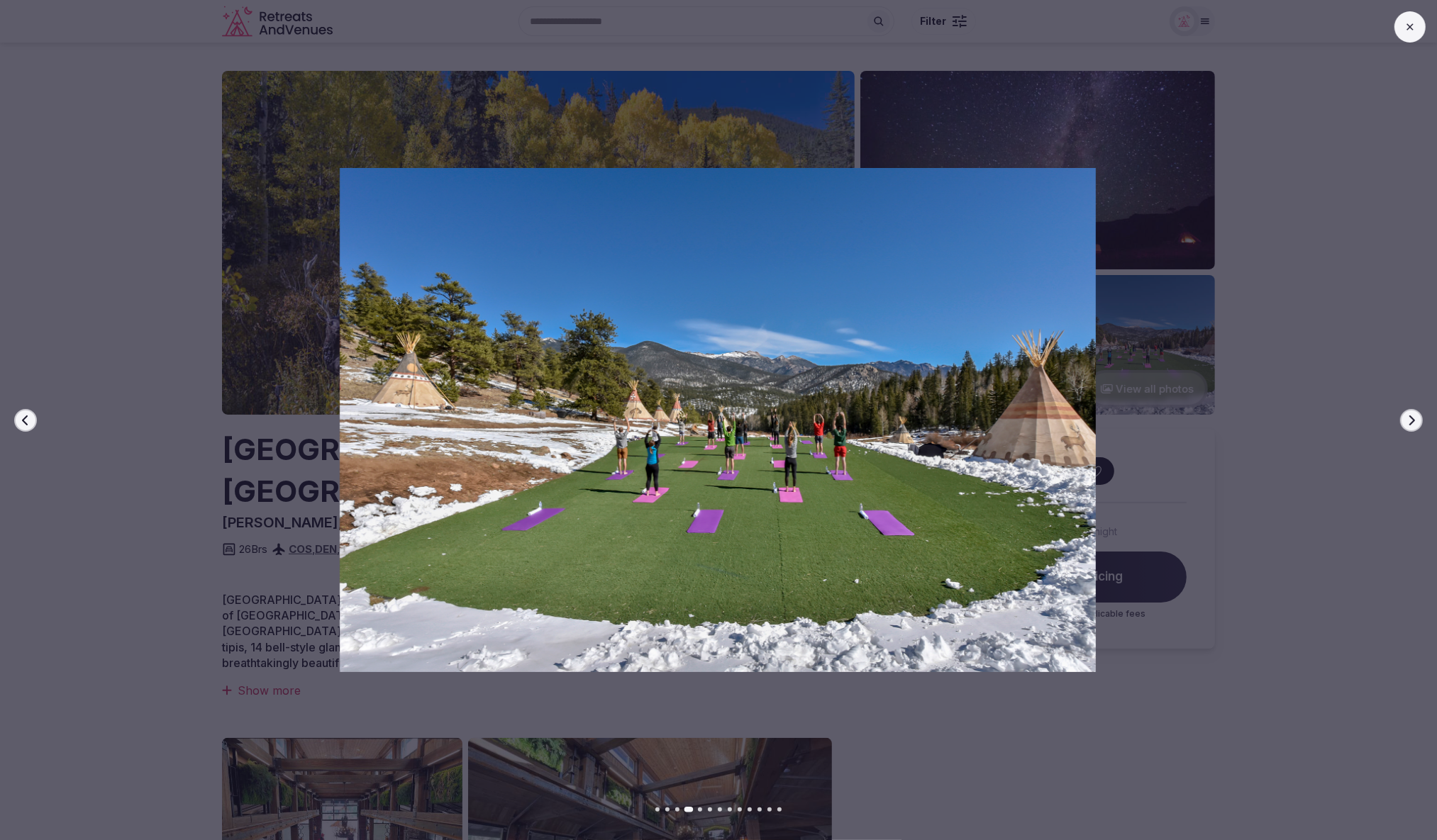
click at [1409, 426] on button "Next slide" at bounding box center [1412, 421] width 23 height 23
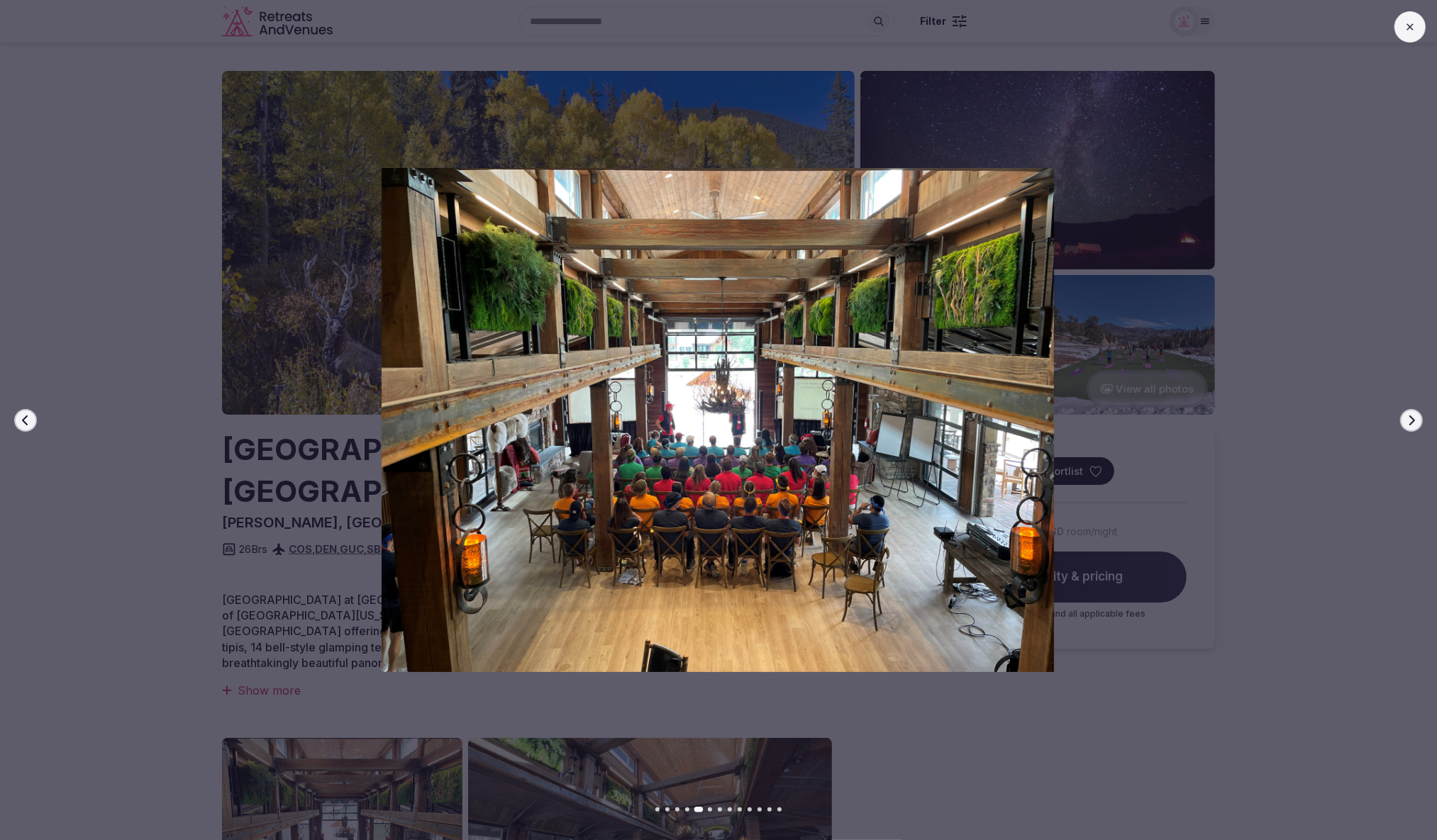
click at [1409, 426] on button "Next slide" at bounding box center [1412, 421] width 23 height 23
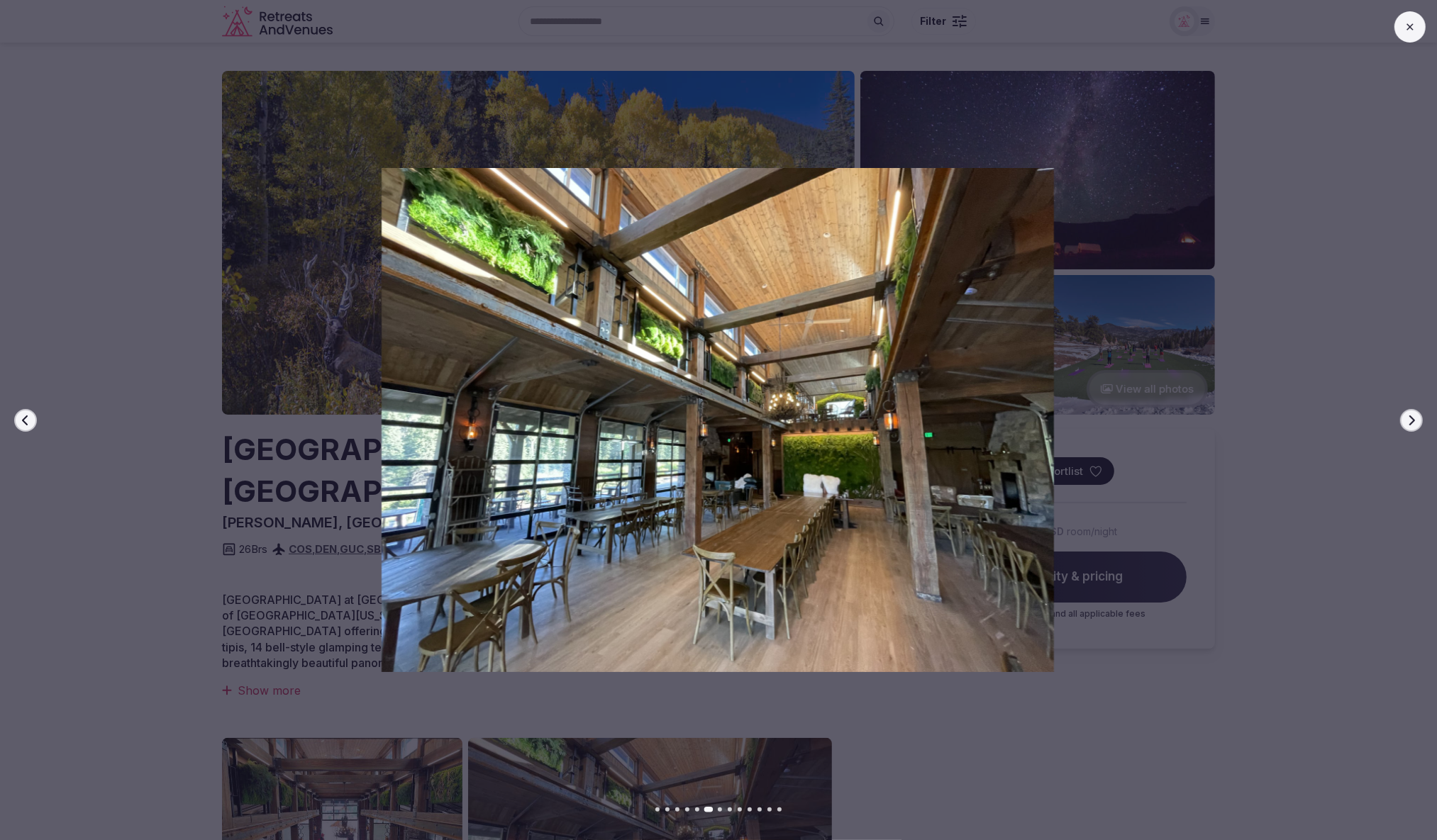
scroll to position [2, 0]
click at [1409, 426] on button "Next slide" at bounding box center [1412, 421] width 23 height 23
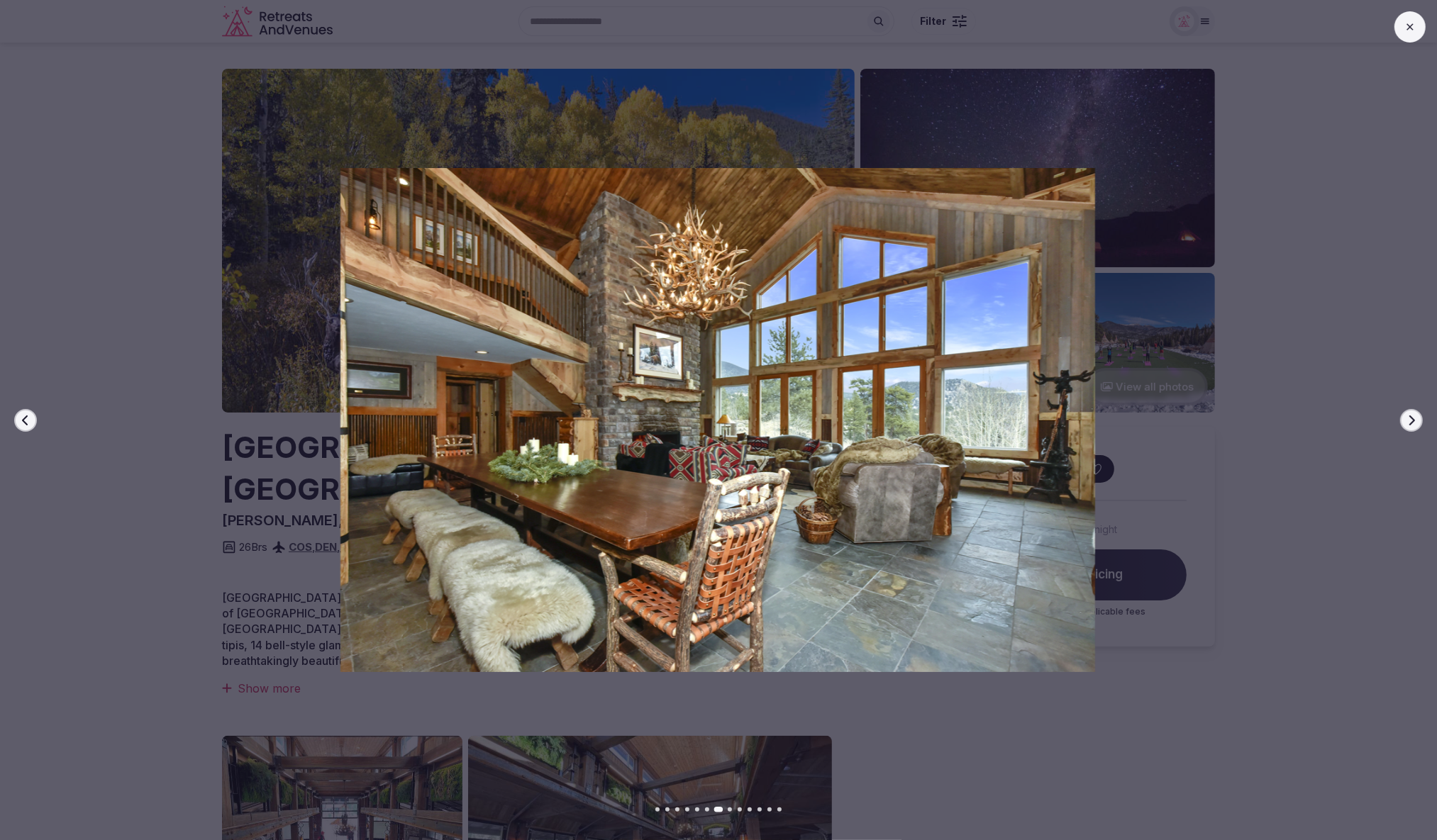
click at [1409, 426] on button "Next slide" at bounding box center [1412, 421] width 23 height 23
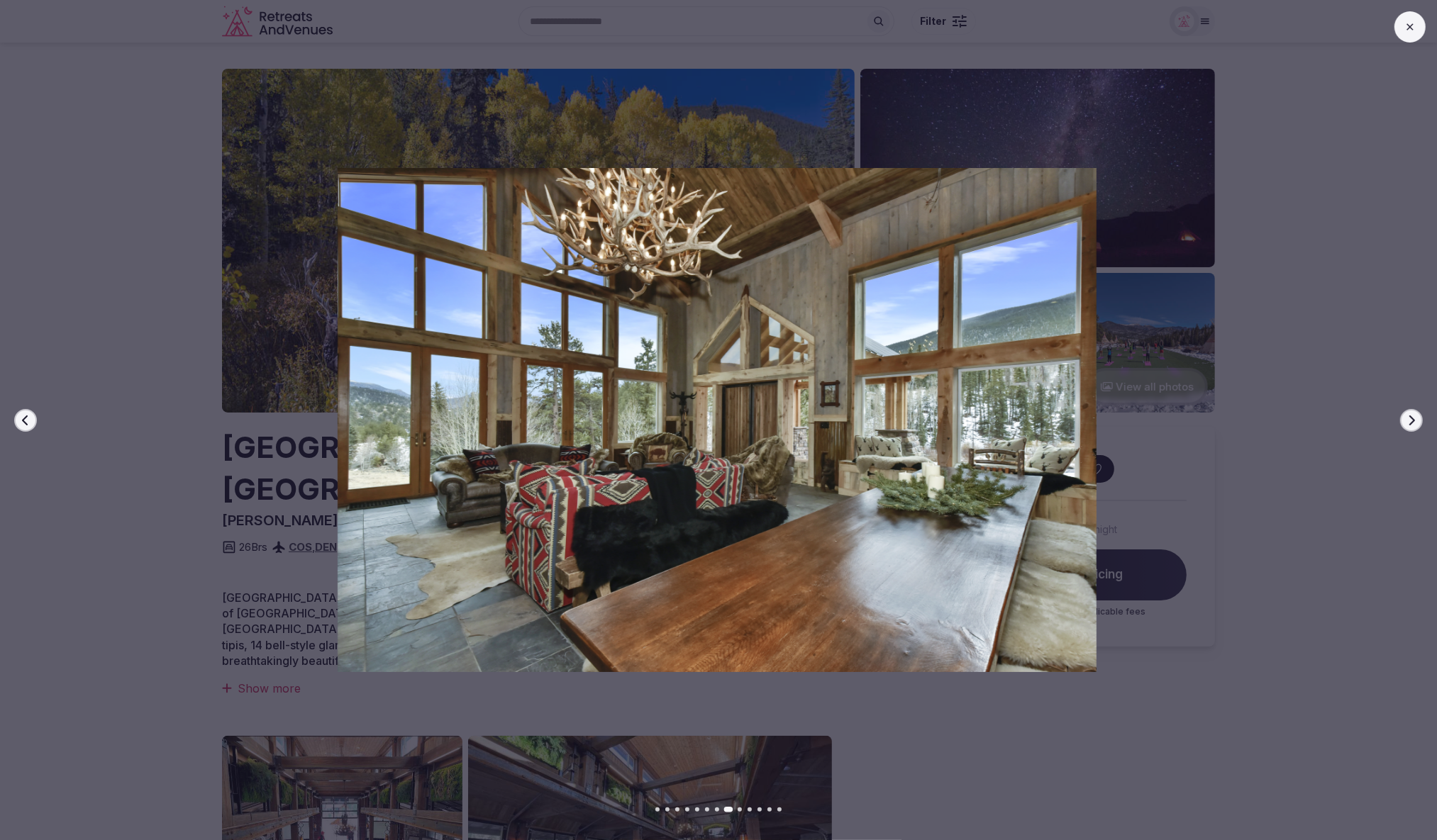
click at [1409, 426] on button "Next slide" at bounding box center [1412, 421] width 23 height 23
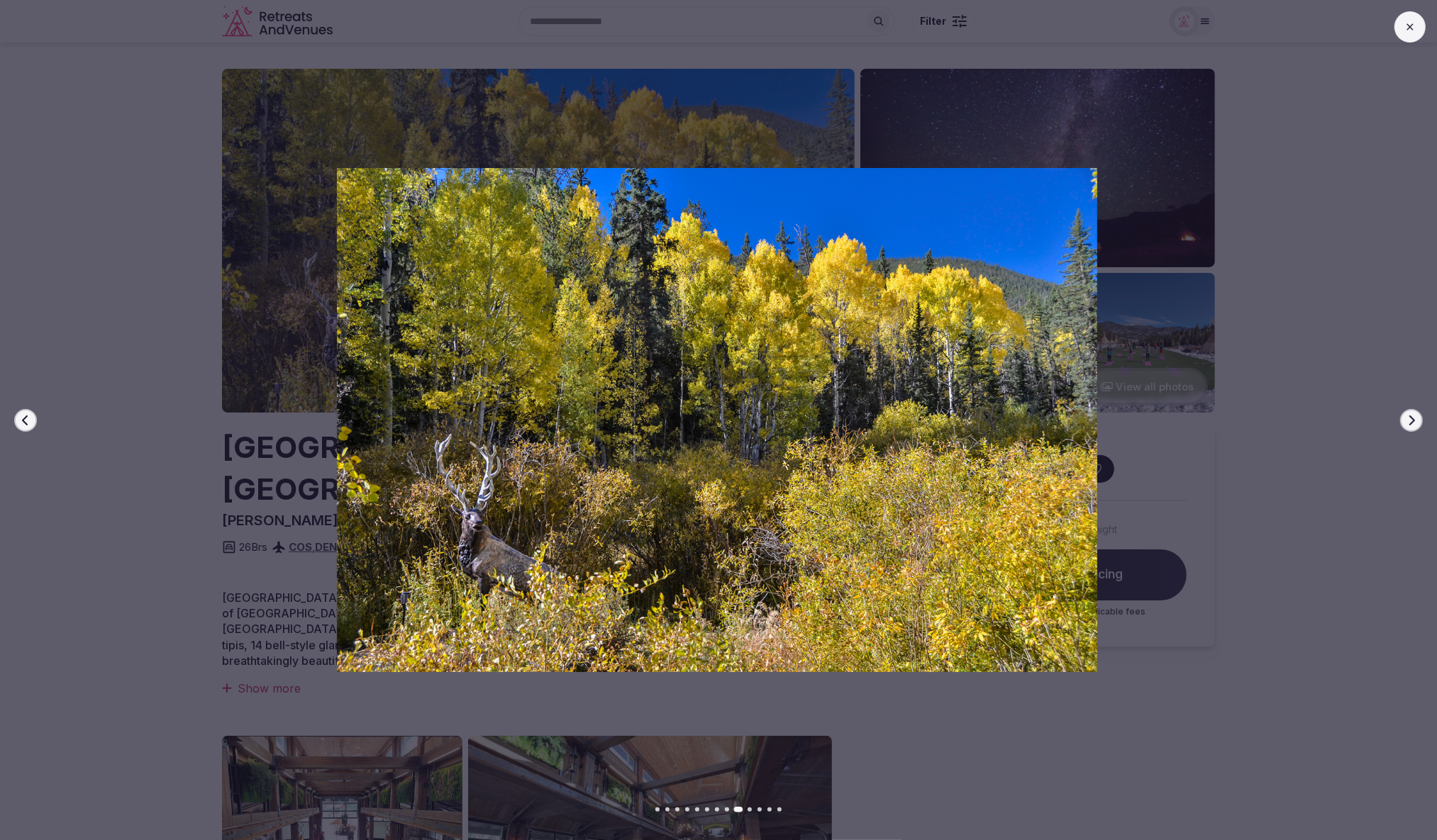
scroll to position [1, 0]
click at [1409, 426] on button "Next slide" at bounding box center [1412, 421] width 23 height 23
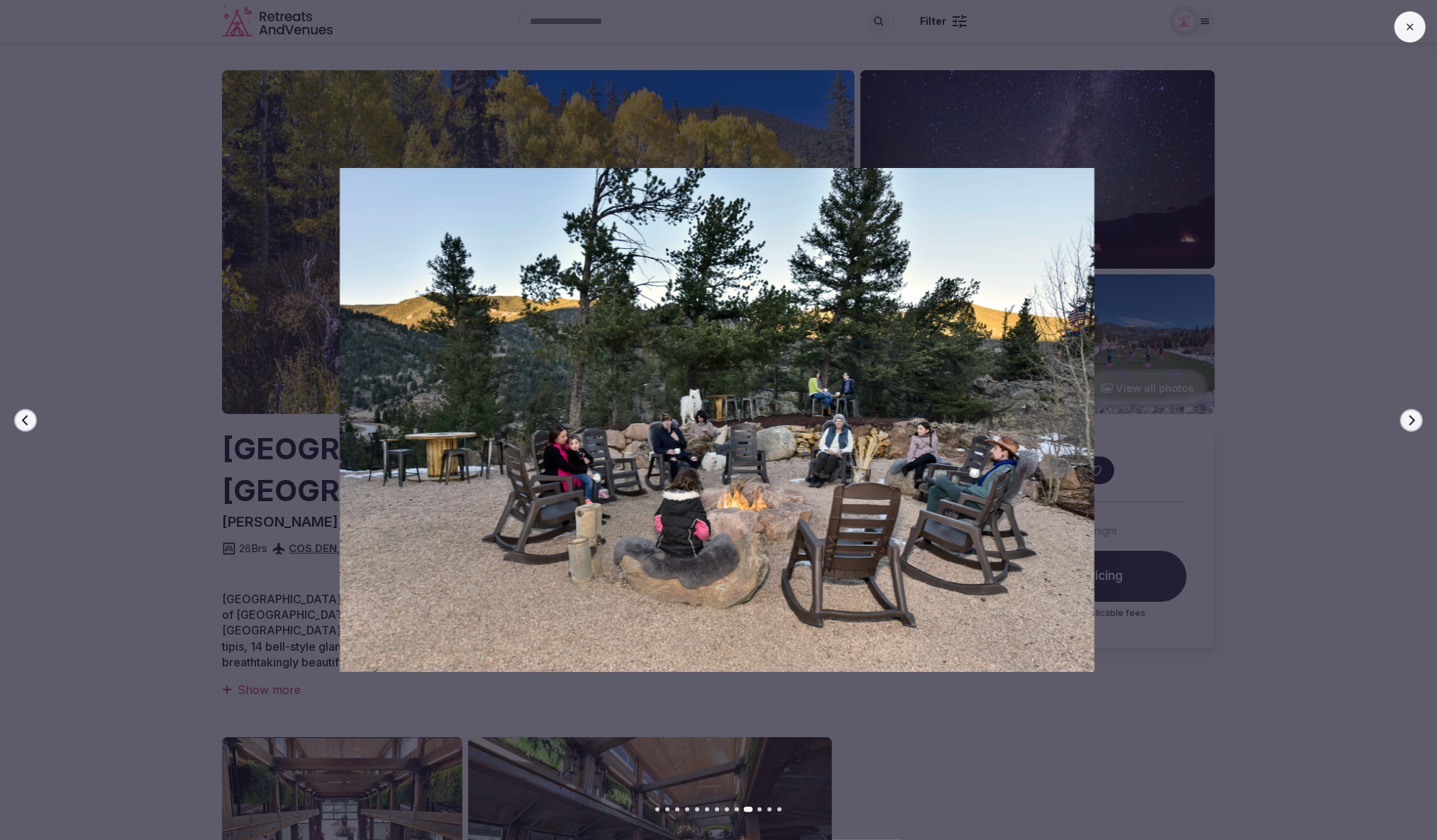
click at [1409, 426] on button "Next slide" at bounding box center [1412, 421] width 23 height 23
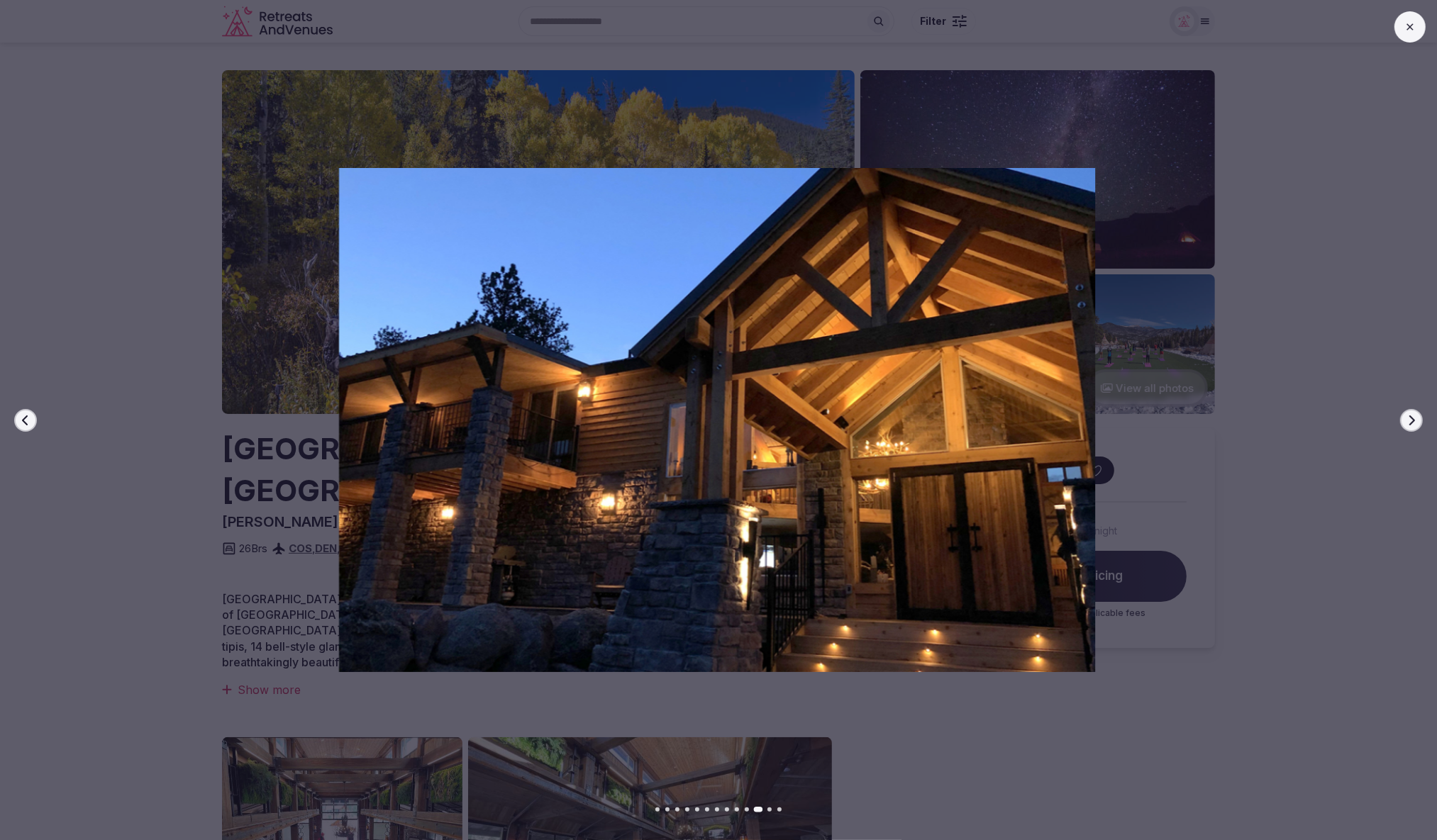
click at [1409, 426] on button "Next slide" at bounding box center [1412, 421] width 23 height 23
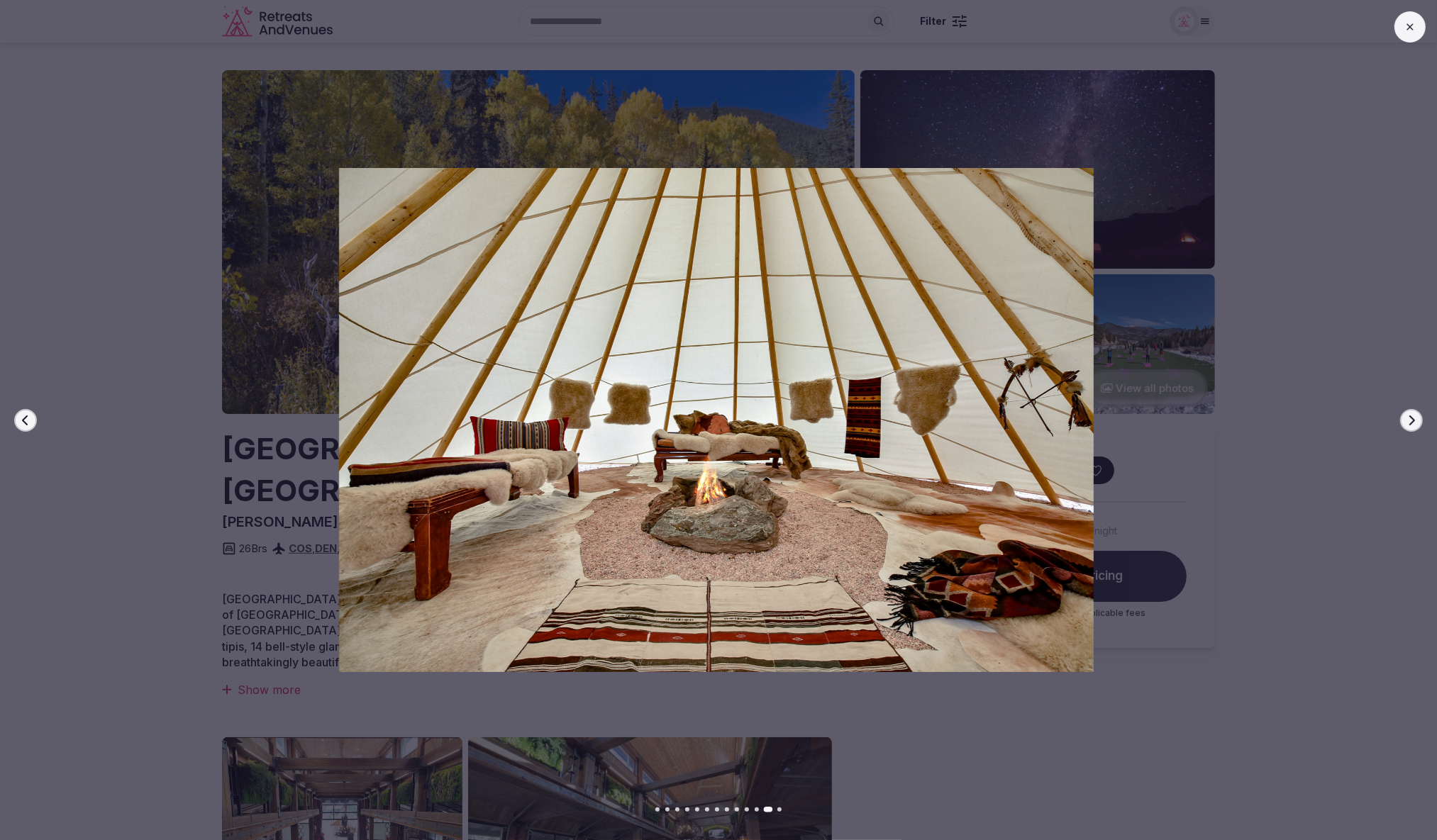
click at [1409, 426] on button "Next slide" at bounding box center [1412, 421] width 23 height 23
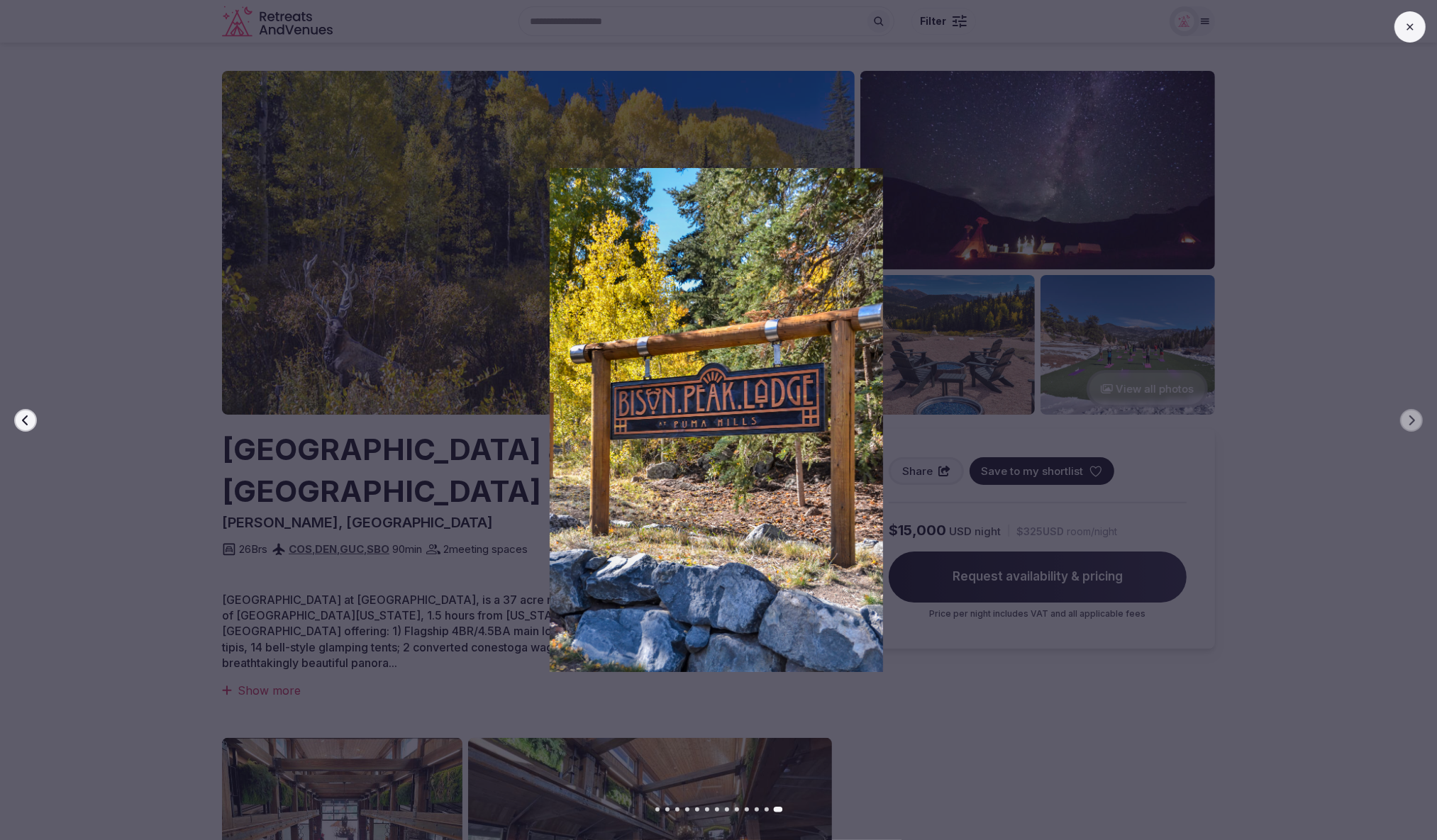
click at [24, 416] on icon "button" at bounding box center [25, 420] width 11 height 11
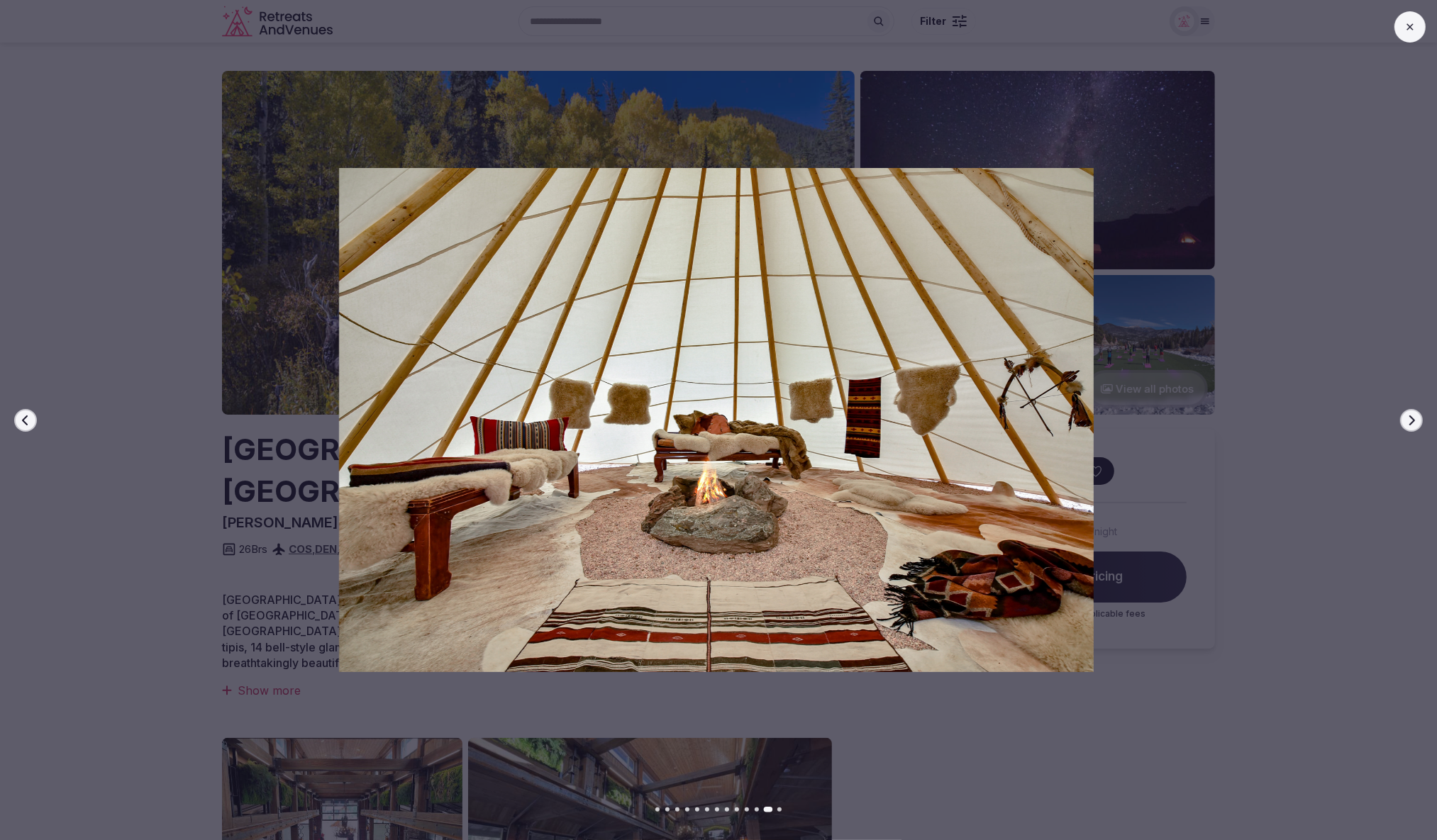
click at [24, 416] on icon "button" at bounding box center [25, 420] width 11 height 11
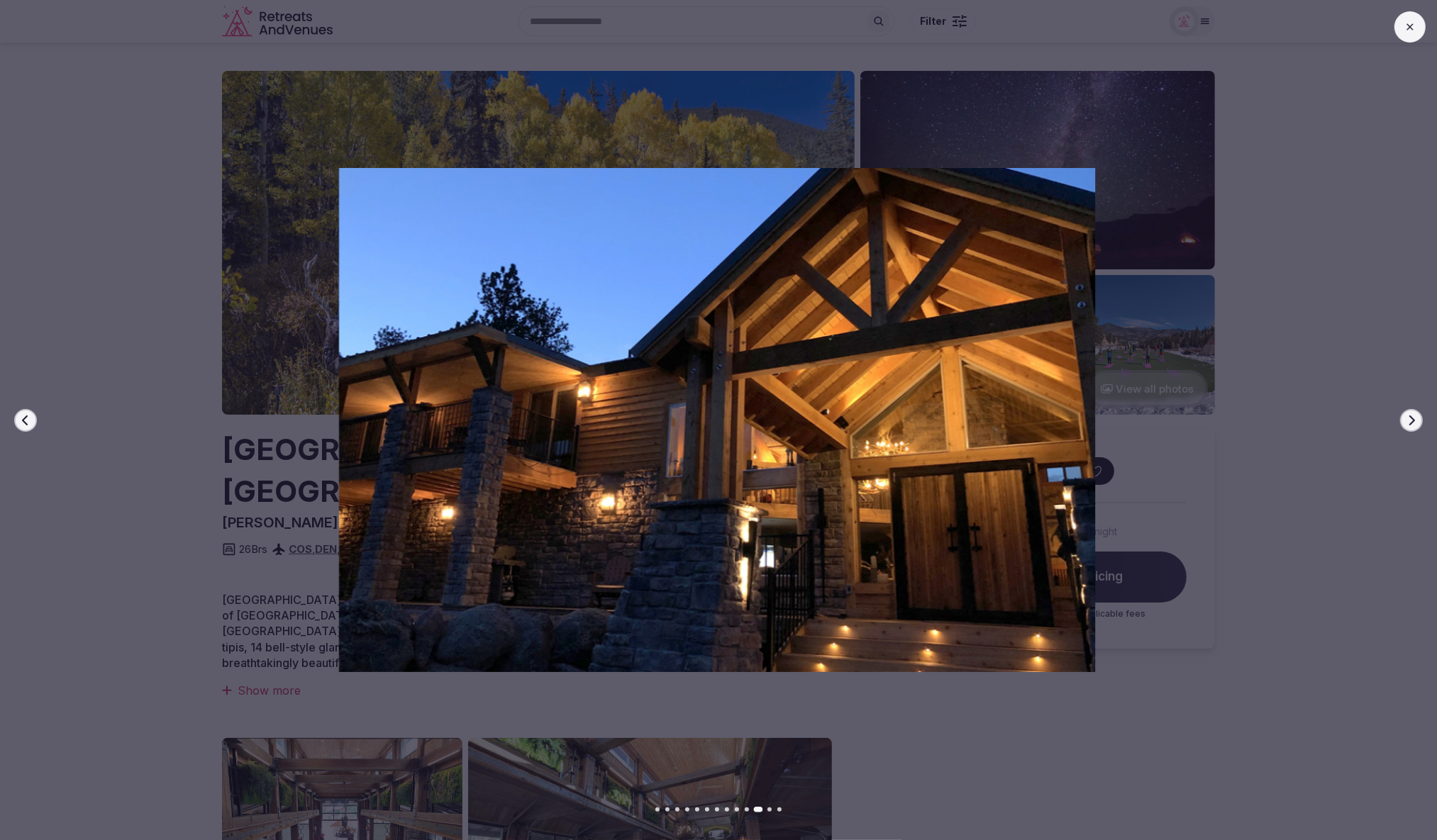
click at [24, 416] on icon "button" at bounding box center [25, 420] width 11 height 11
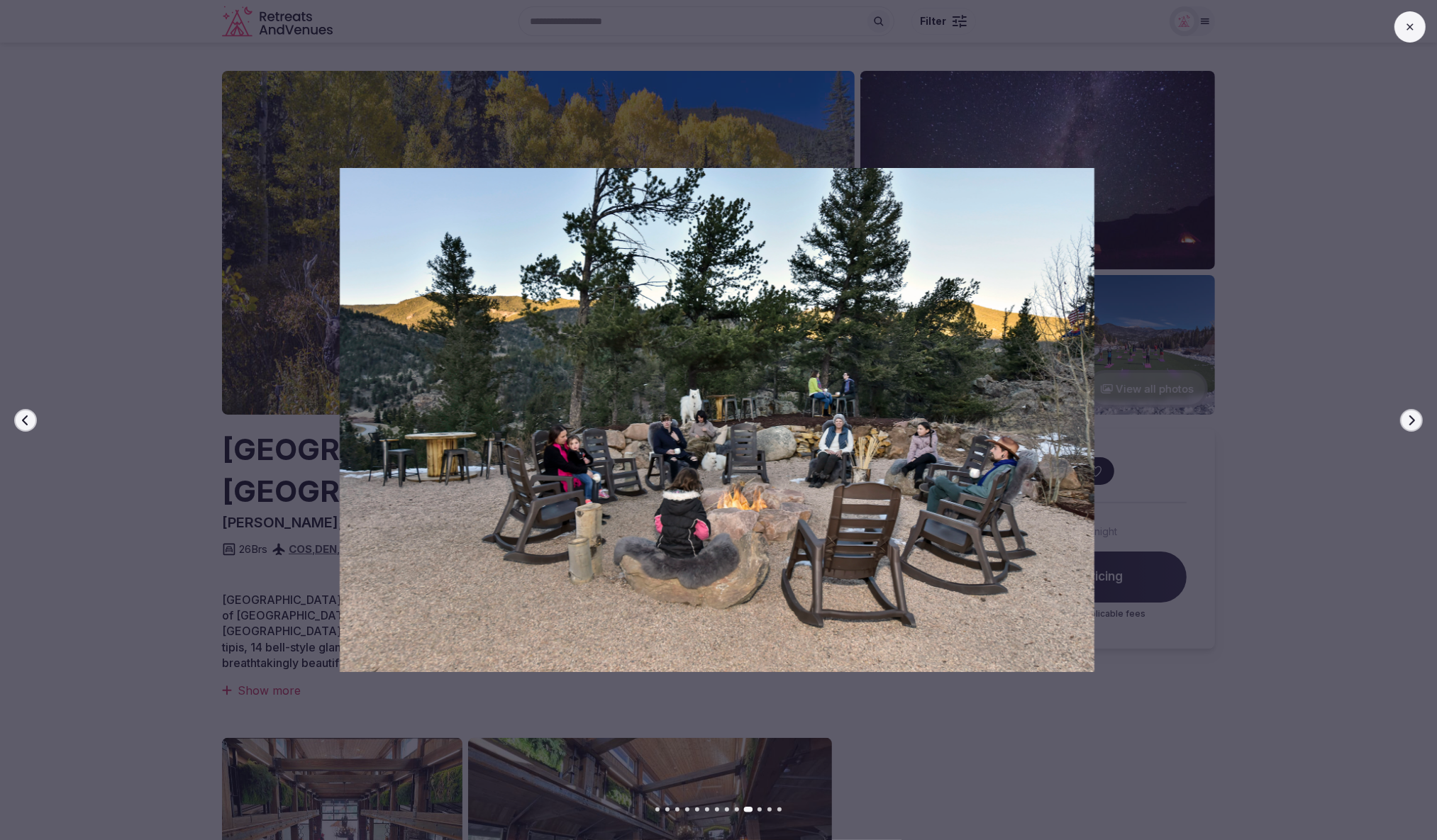
click at [24, 416] on icon "button" at bounding box center [25, 420] width 11 height 11
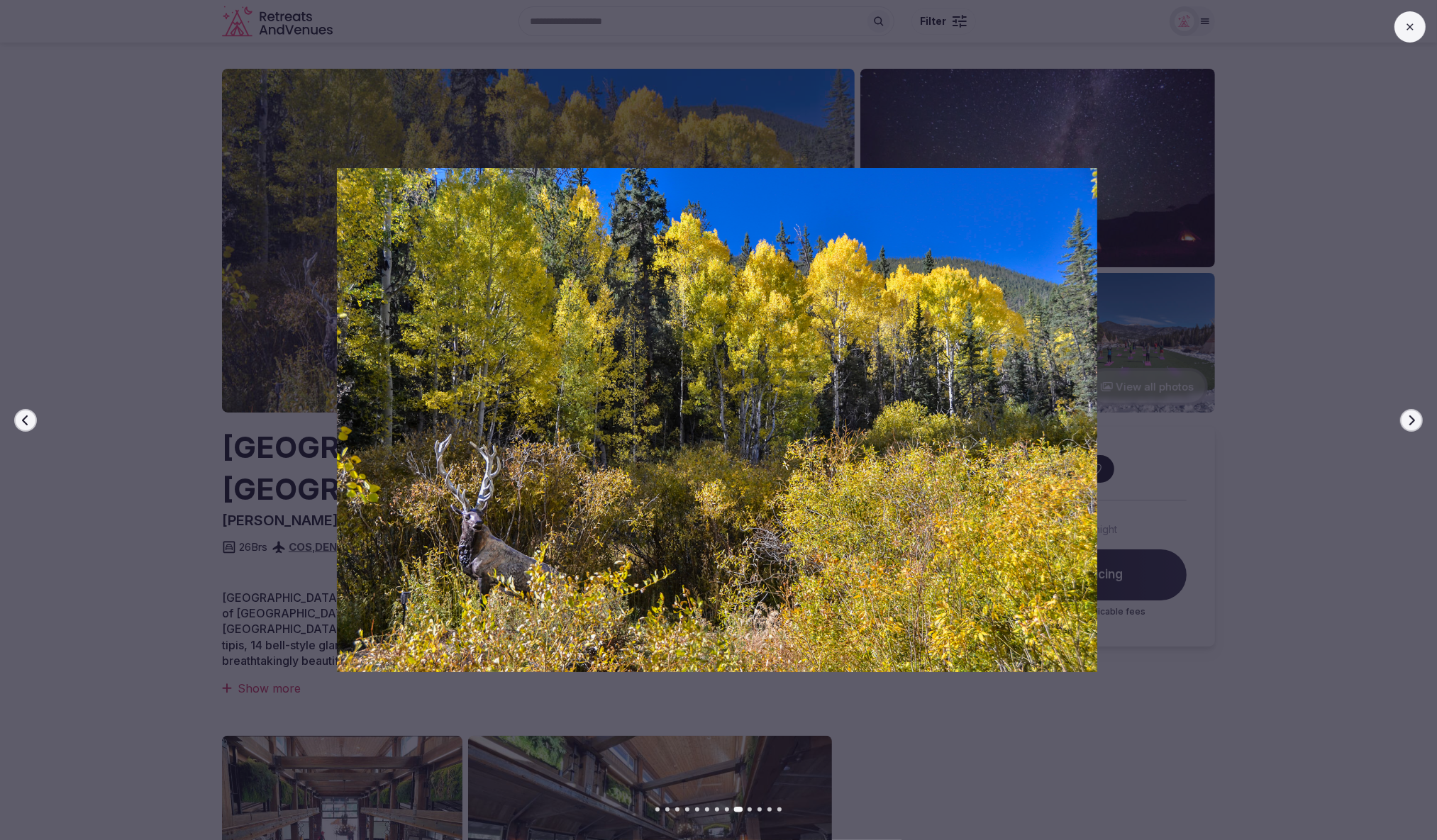
scroll to position [4, 0]
click at [24, 416] on icon "button" at bounding box center [25, 420] width 11 height 11
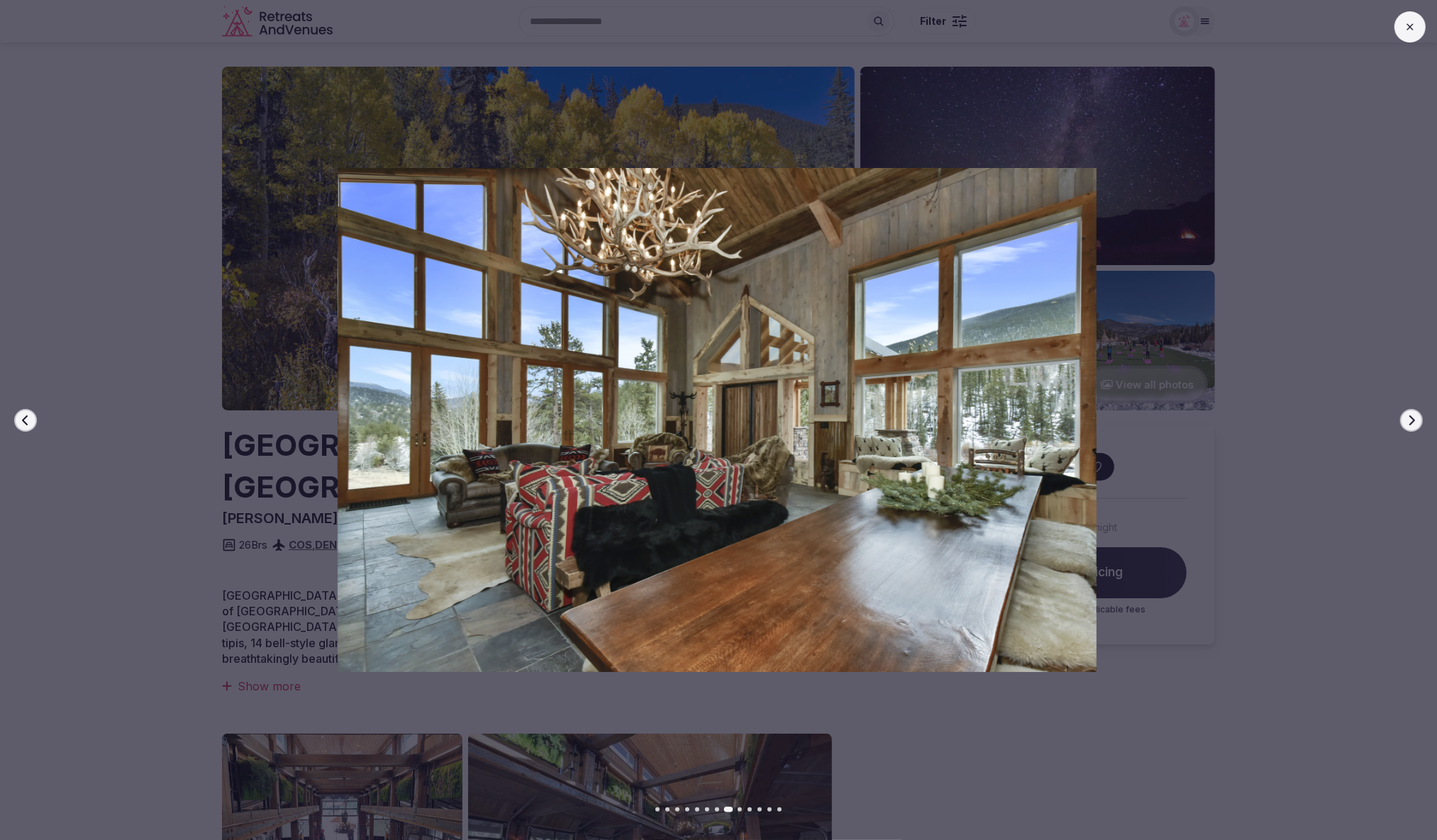
click at [29, 416] on icon "button" at bounding box center [25, 420] width 11 height 11
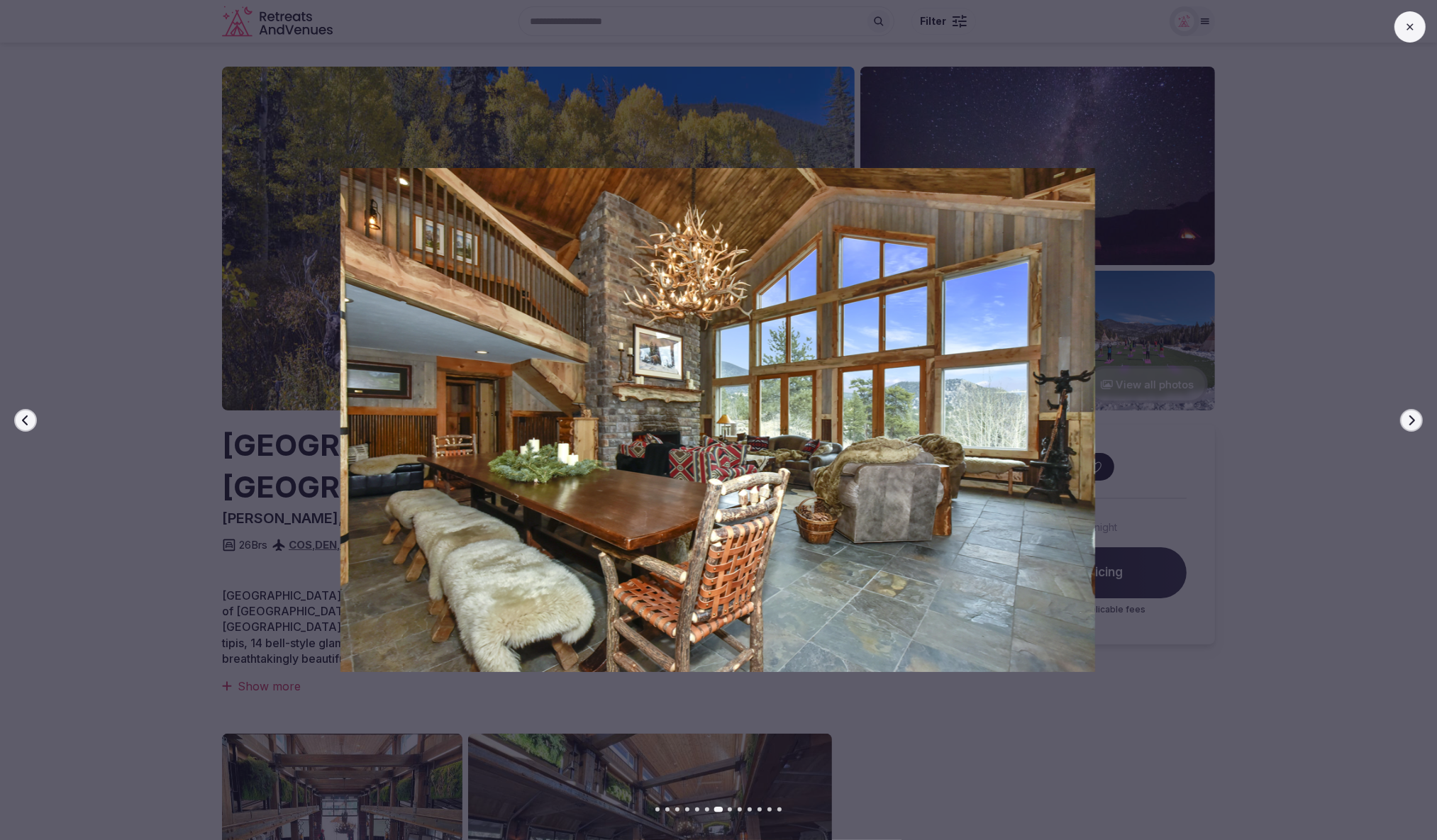
click at [24, 421] on icon "button" at bounding box center [25, 419] width 5 height 10
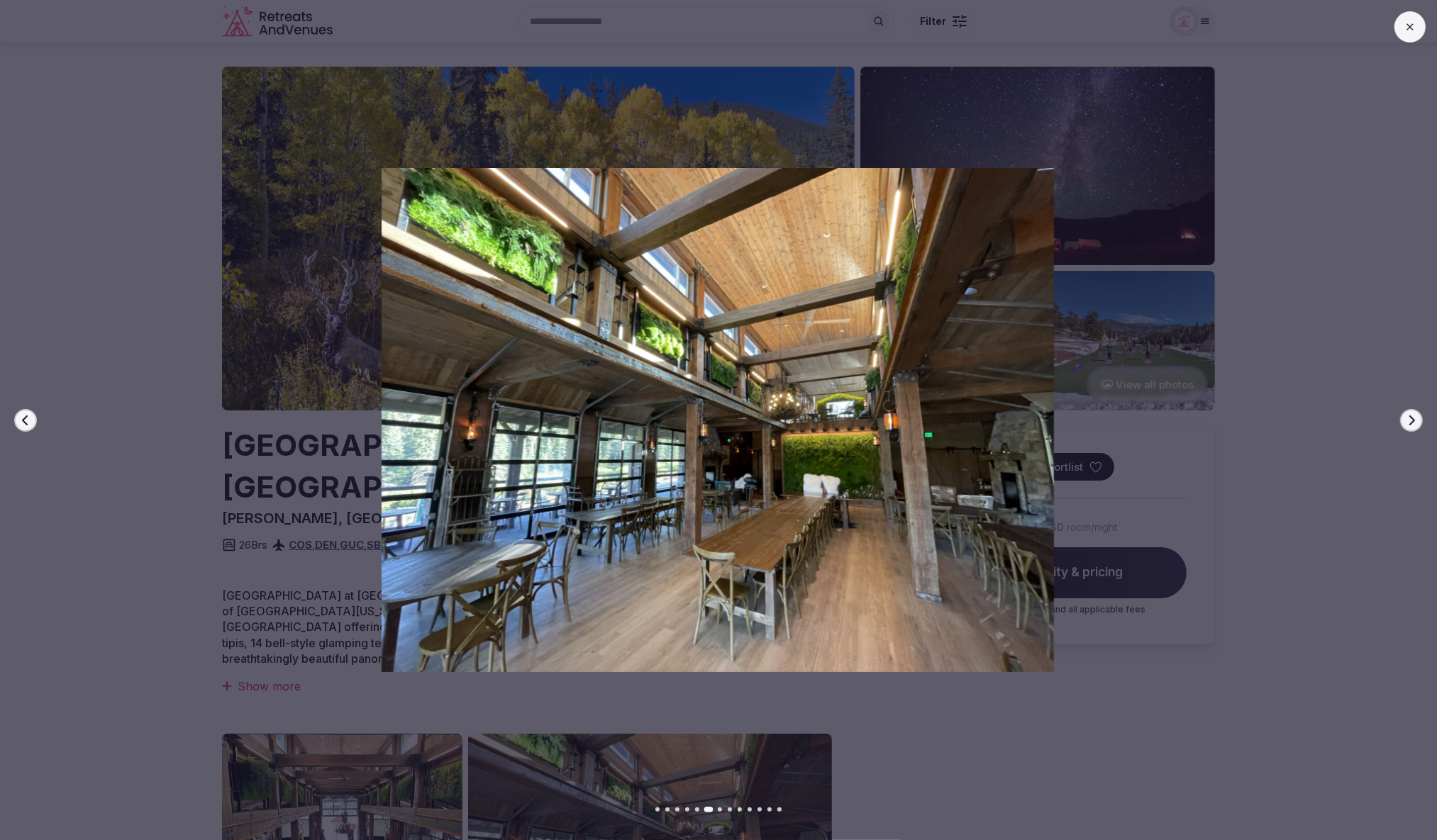
click at [24, 421] on icon "button" at bounding box center [25, 419] width 5 height 10
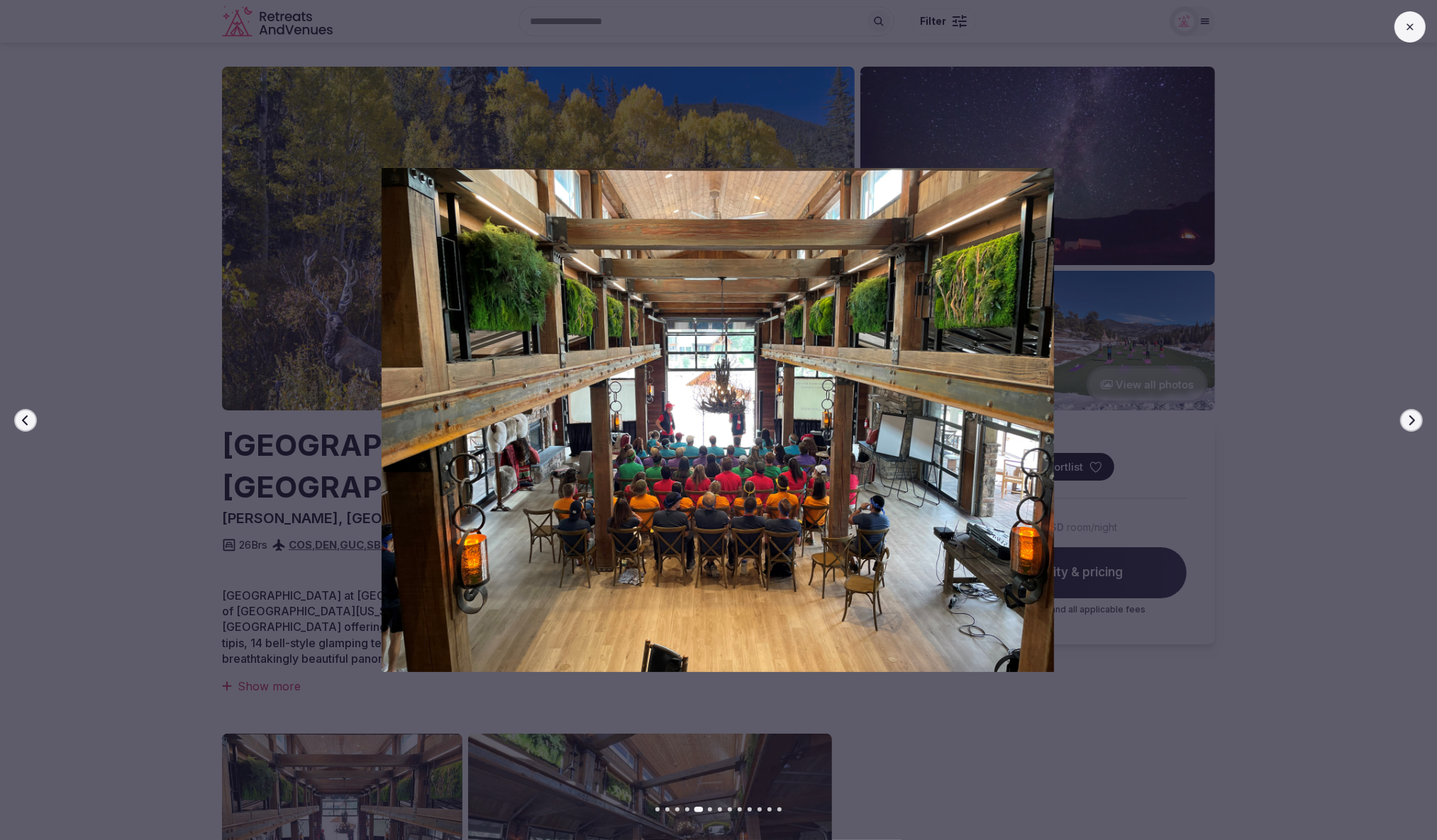
click at [1415, 424] on icon "button" at bounding box center [1412, 420] width 11 height 11
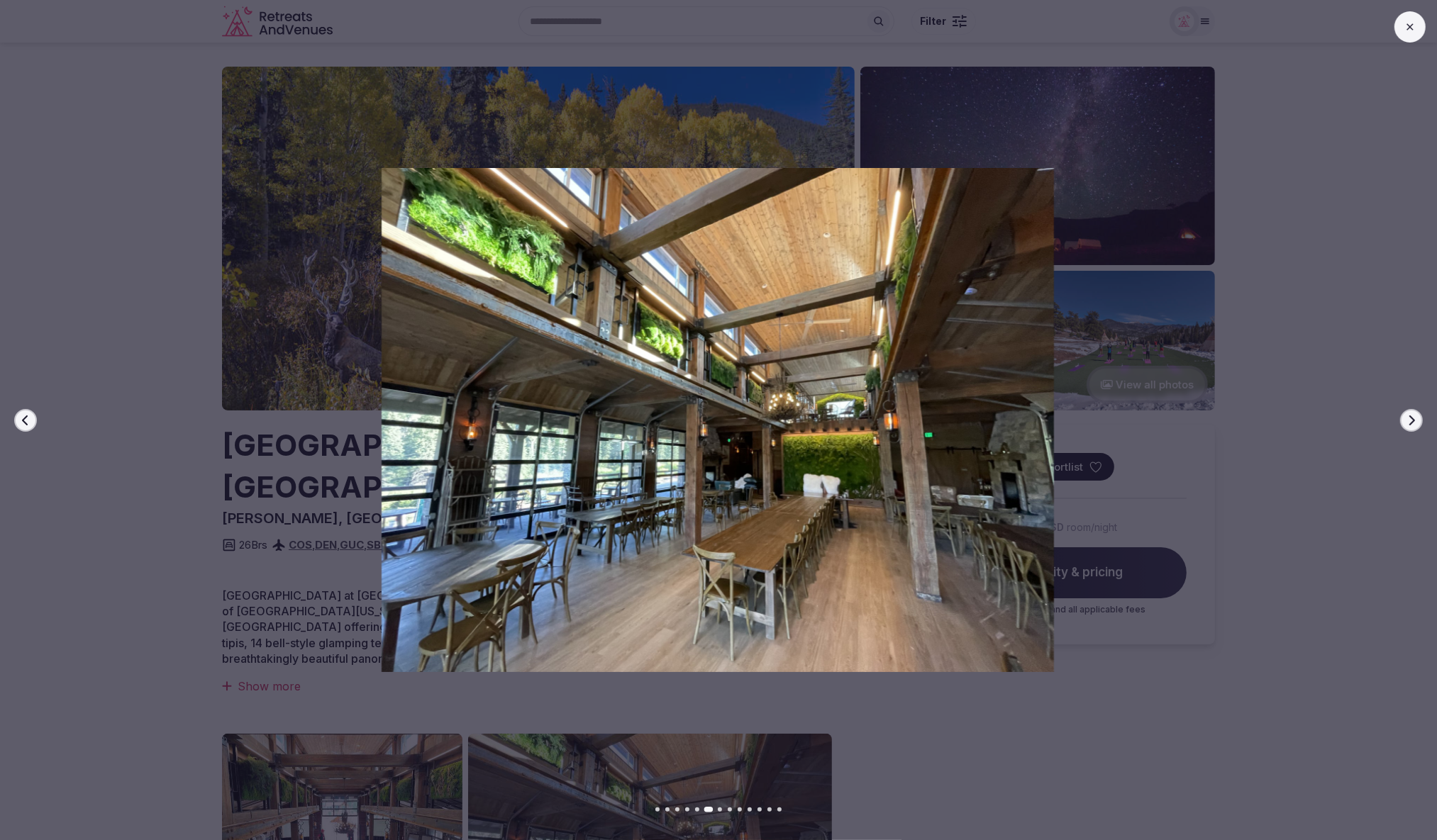
click at [1408, 28] on icon at bounding box center [1410, 26] width 11 height 11
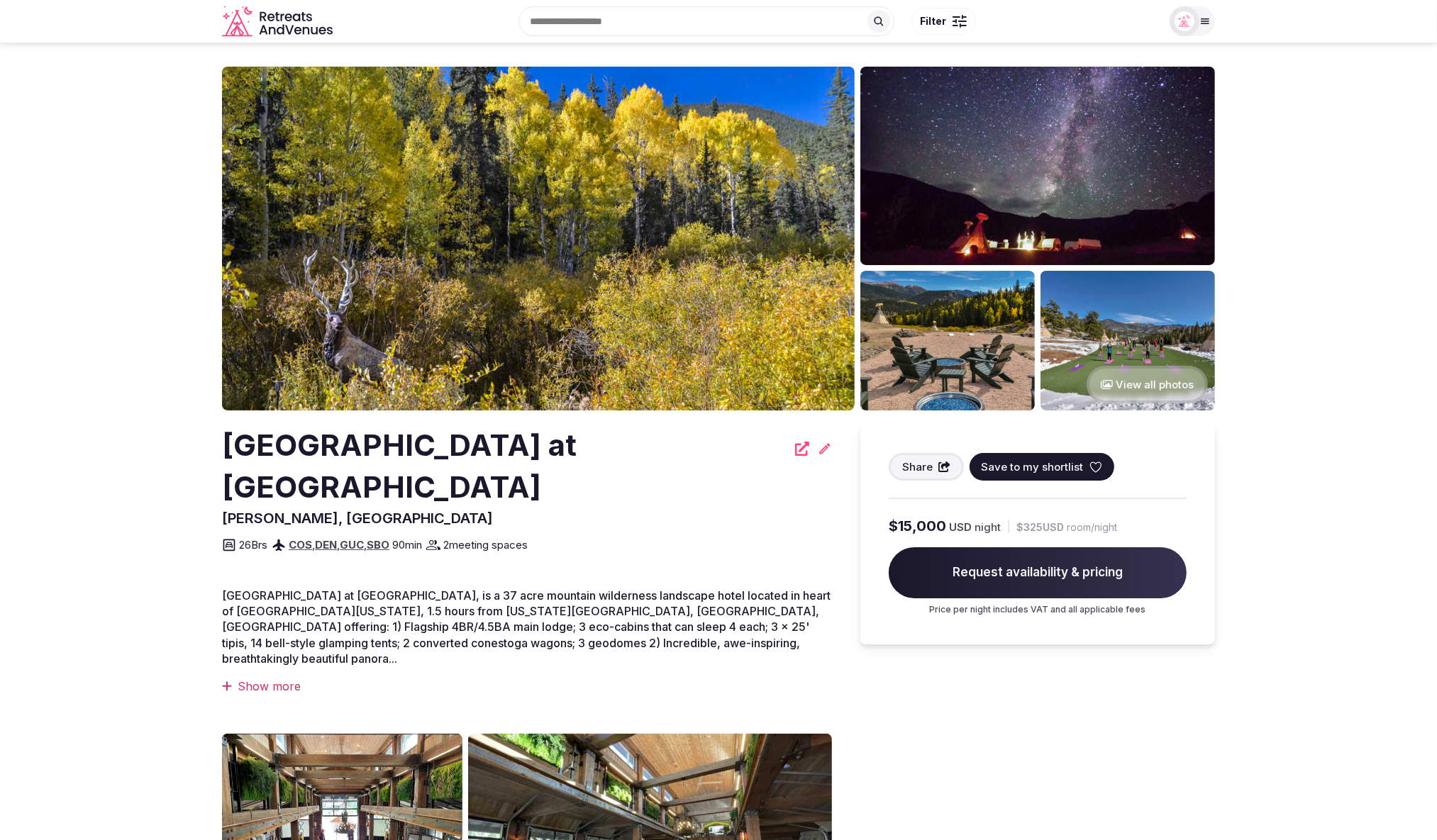
click at [395, 254] on img at bounding box center [538, 238] width 633 height 344
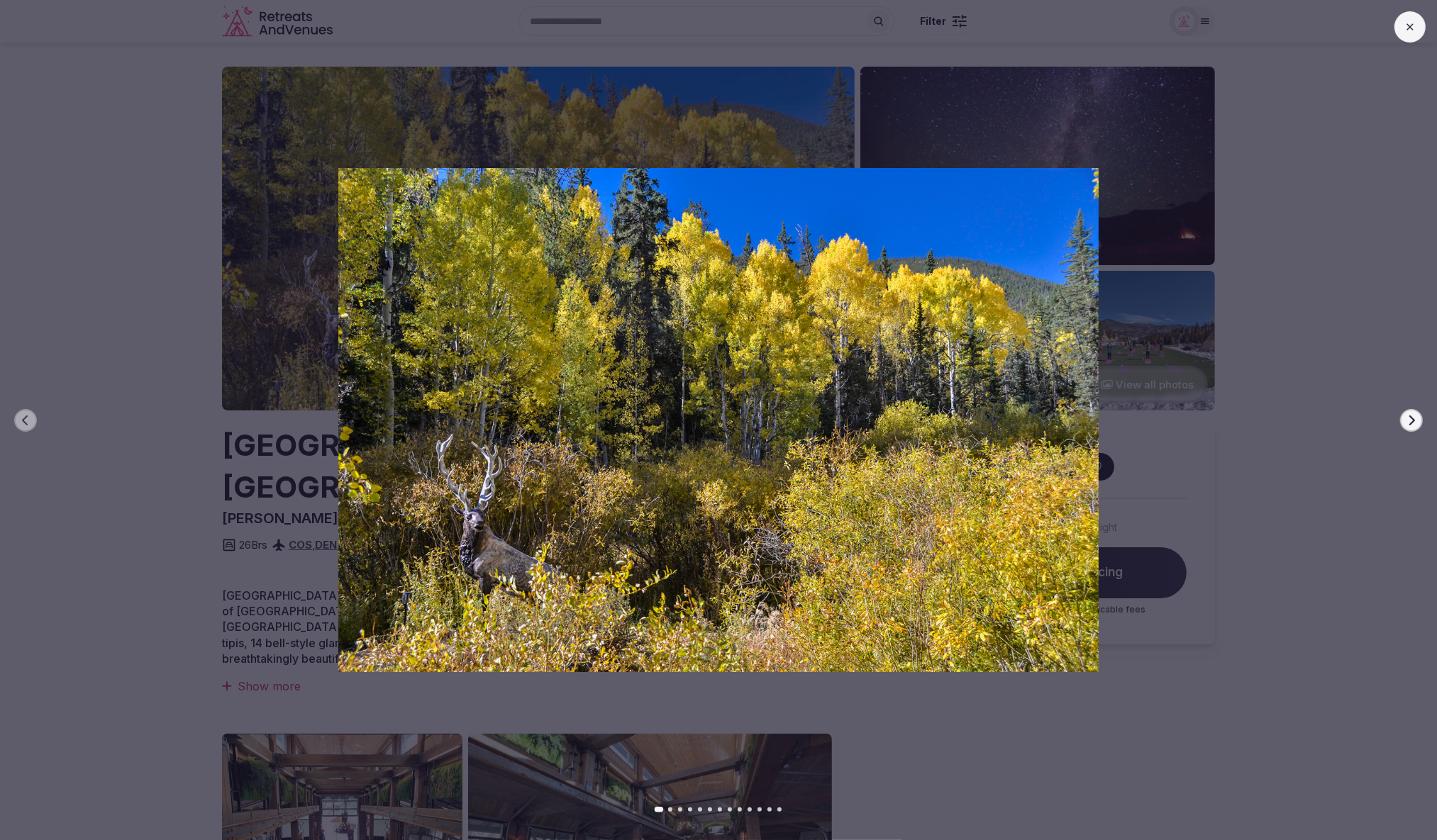
click at [1408, 32] on button at bounding box center [1411, 27] width 32 height 32
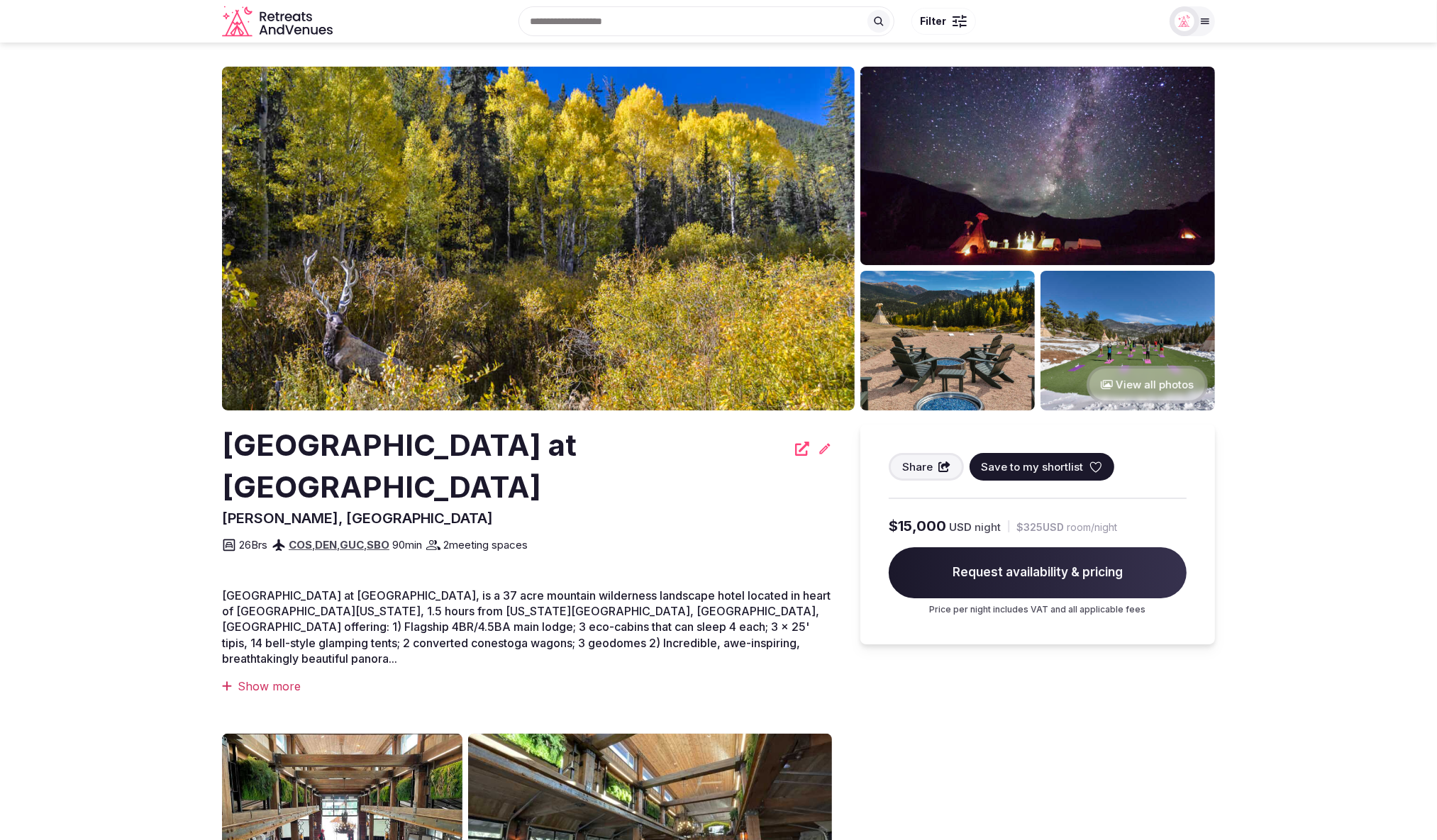
scroll to position [5, 0]
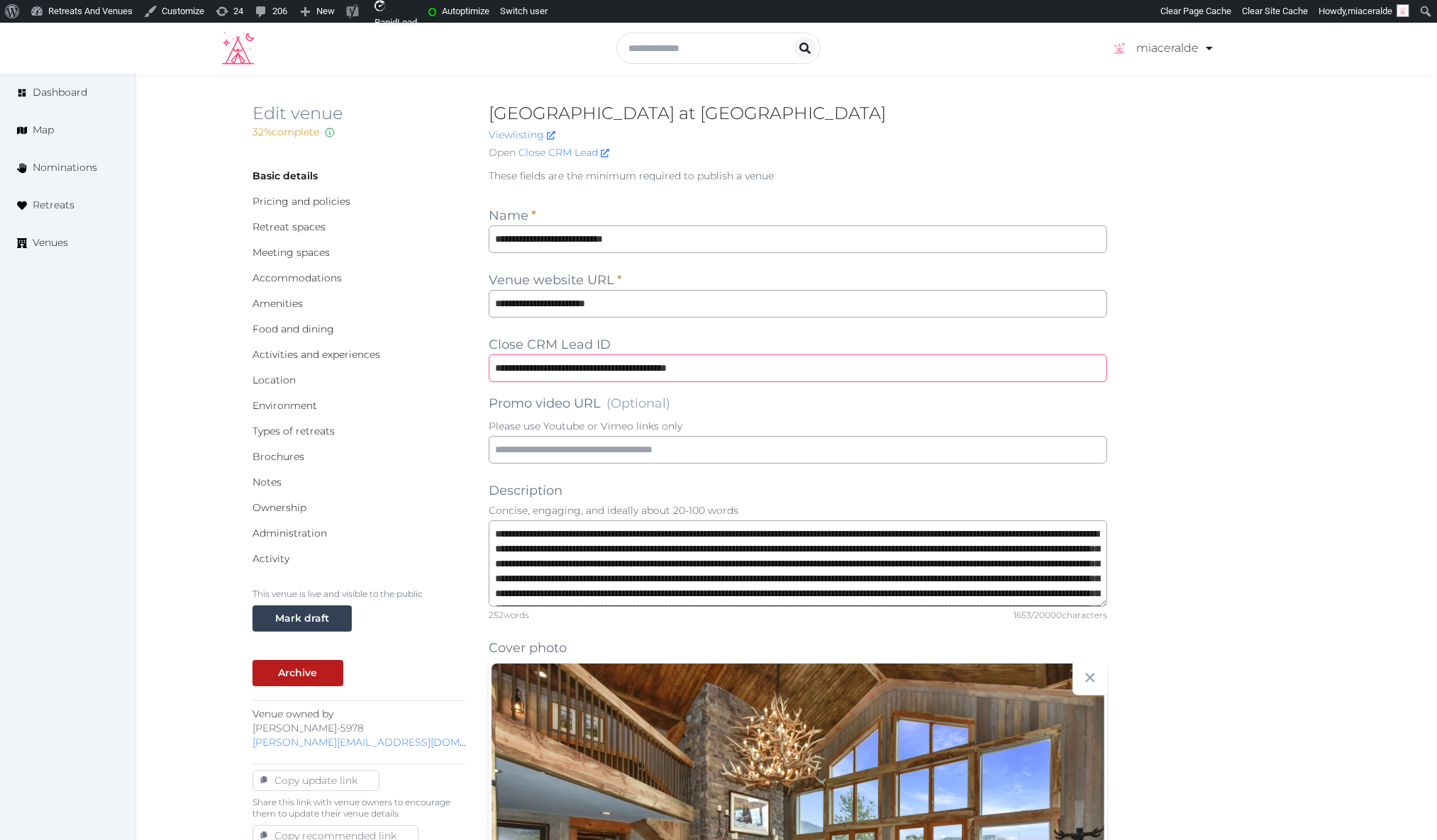
drag, startPoint x: 606, startPoint y: 371, endPoint x: 772, endPoint y: 235, distance: 214.6
click at [495, 359] on input "**********" at bounding box center [797, 368] width 618 height 28
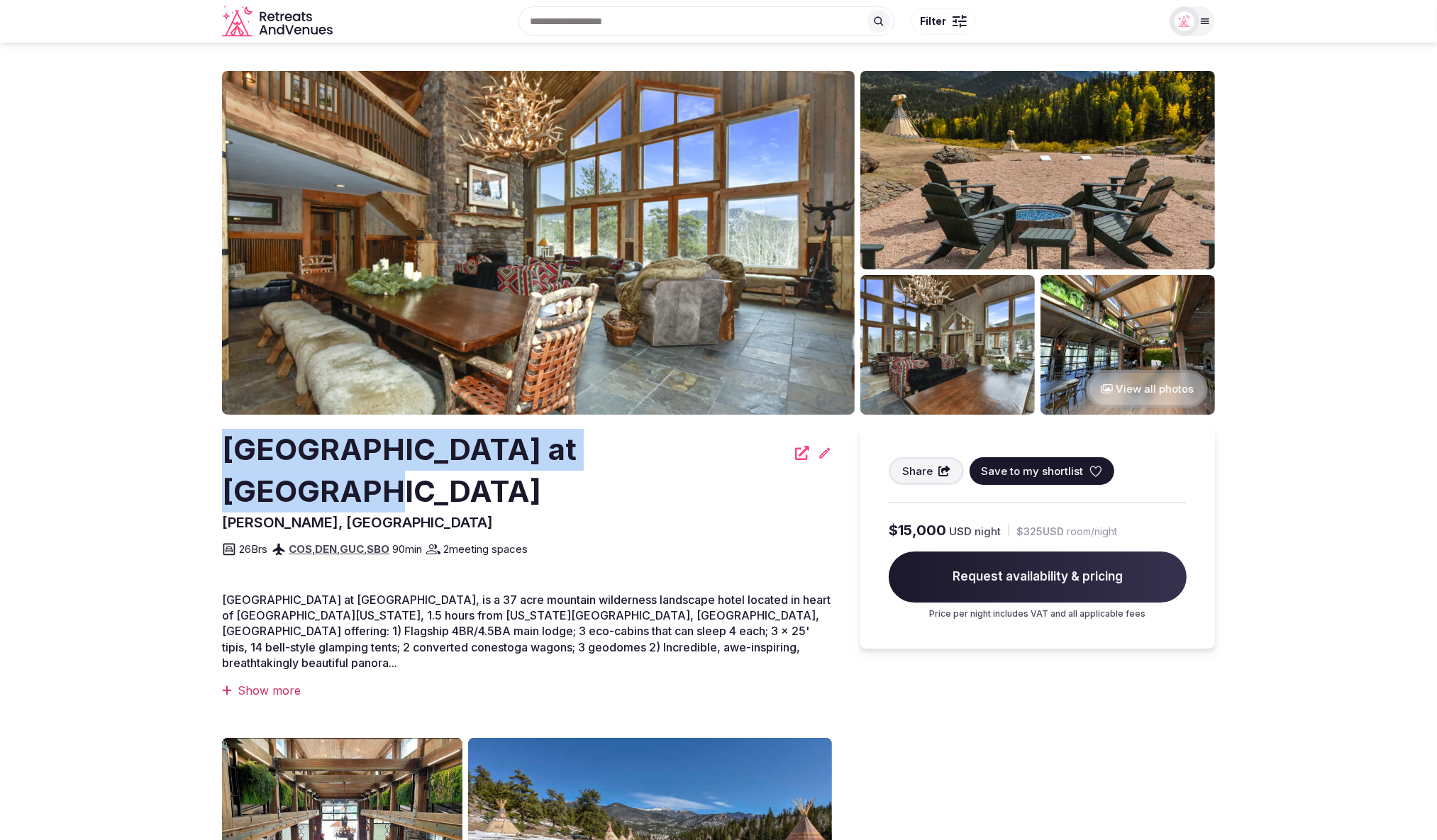
drag, startPoint x: 211, startPoint y: 442, endPoint x: 659, endPoint y: 460, distance: 448.4
click at [671, 461] on section "View all photos [GEOGRAPHIC_DATA] at [GEOGRAPHIC_DATA][PERSON_NAME], [GEOGRAPHI…" at bounding box center [718, 651] width 1437 height 1218
copy h2 "[GEOGRAPHIC_DATA] at [GEOGRAPHIC_DATA]"
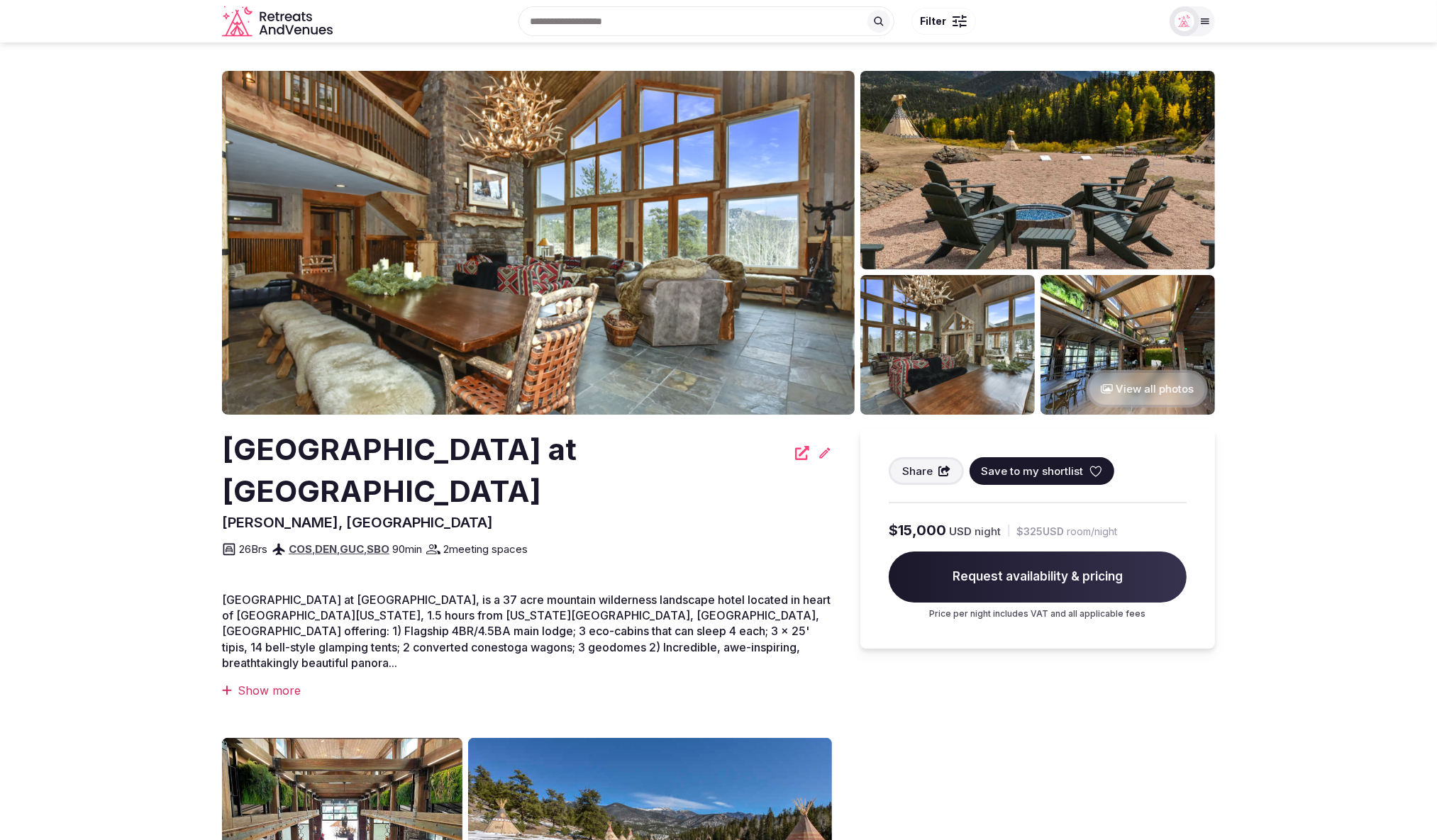
drag, startPoint x: 1316, startPoint y: 271, endPoint x: 1283, endPoint y: 207, distance: 72.0
click at [1315, 266] on section "View all photos [GEOGRAPHIC_DATA] at [GEOGRAPHIC_DATA][PERSON_NAME], [GEOGRAPHI…" at bounding box center [718, 651] width 1437 height 1218
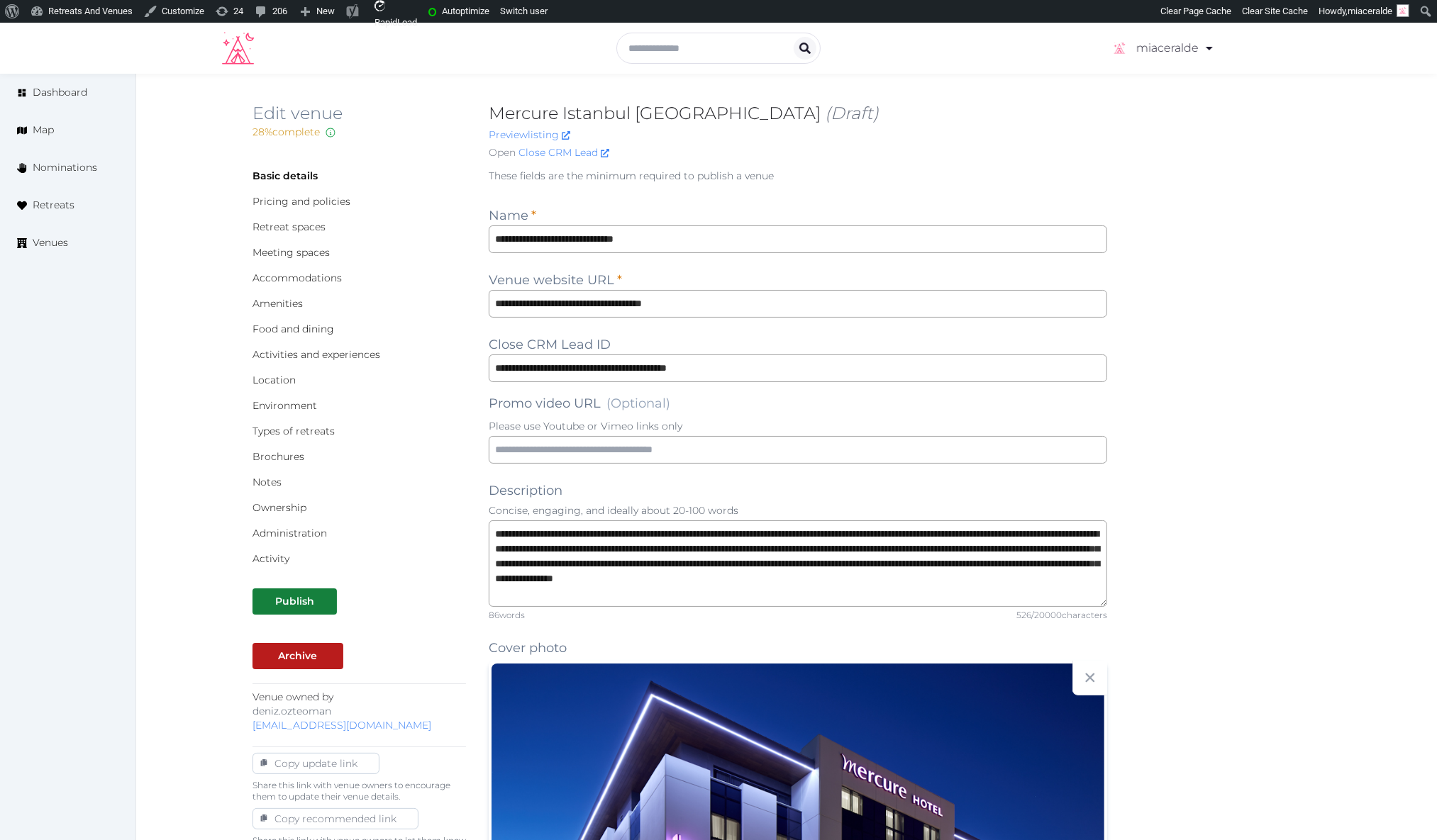
drag, startPoint x: 1026, startPoint y: 118, endPoint x: 1004, endPoint y: 110, distance: 23.4
click at [1026, 118] on h2 "Mercure [GEOGRAPHIC_DATA] (Draft)" at bounding box center [797, 113] width 618 height 23
drag, startPoint x: 606, startPoint y: 375, endPoint x: 867, endPoint y: 139, distance: 351.9
click at [289, 601] on div "Publish" at bounding box center [295, 602] width 39 height 15
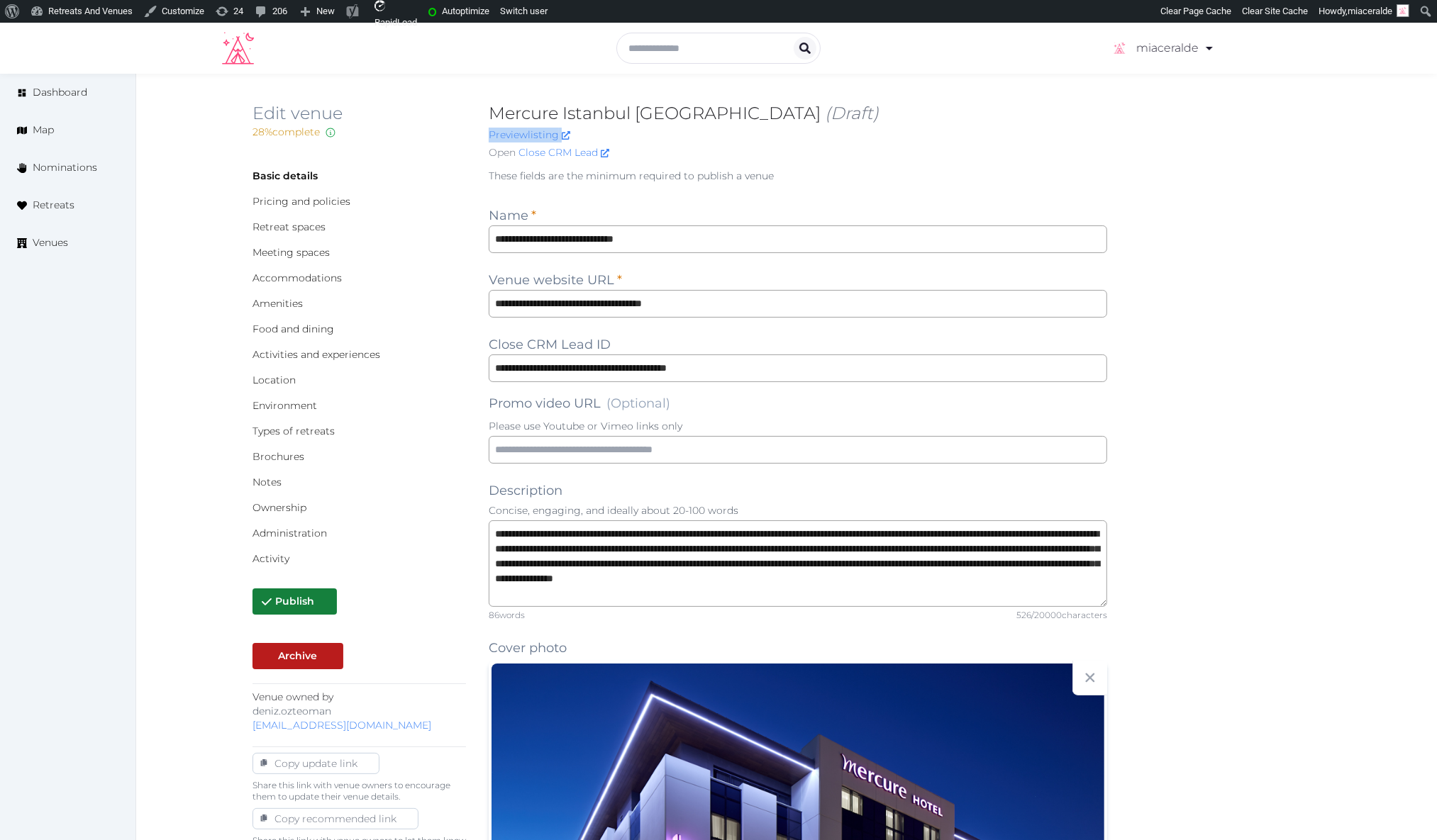
scroll to position [1, 0]
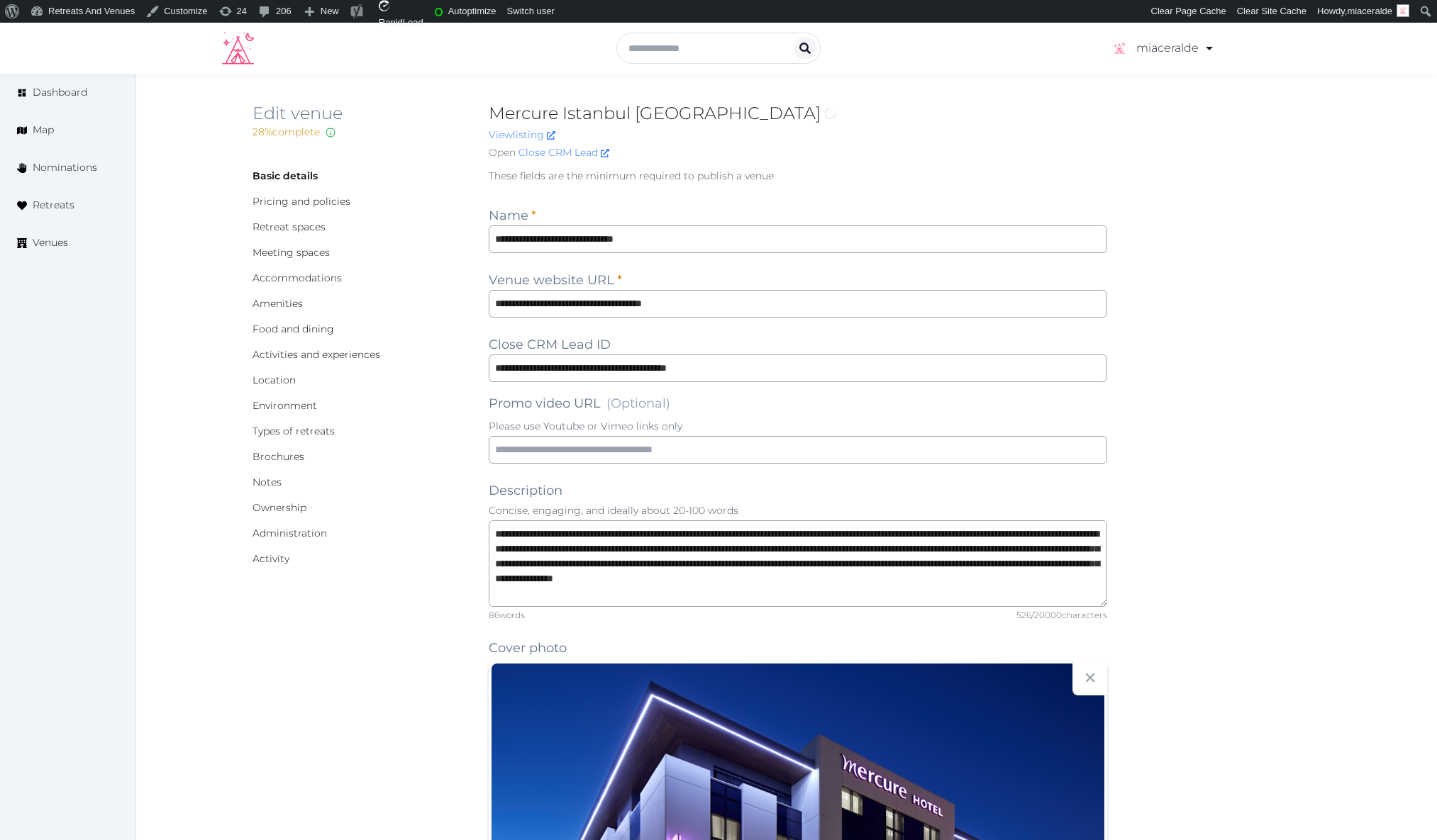
scroll to position [1, 0]
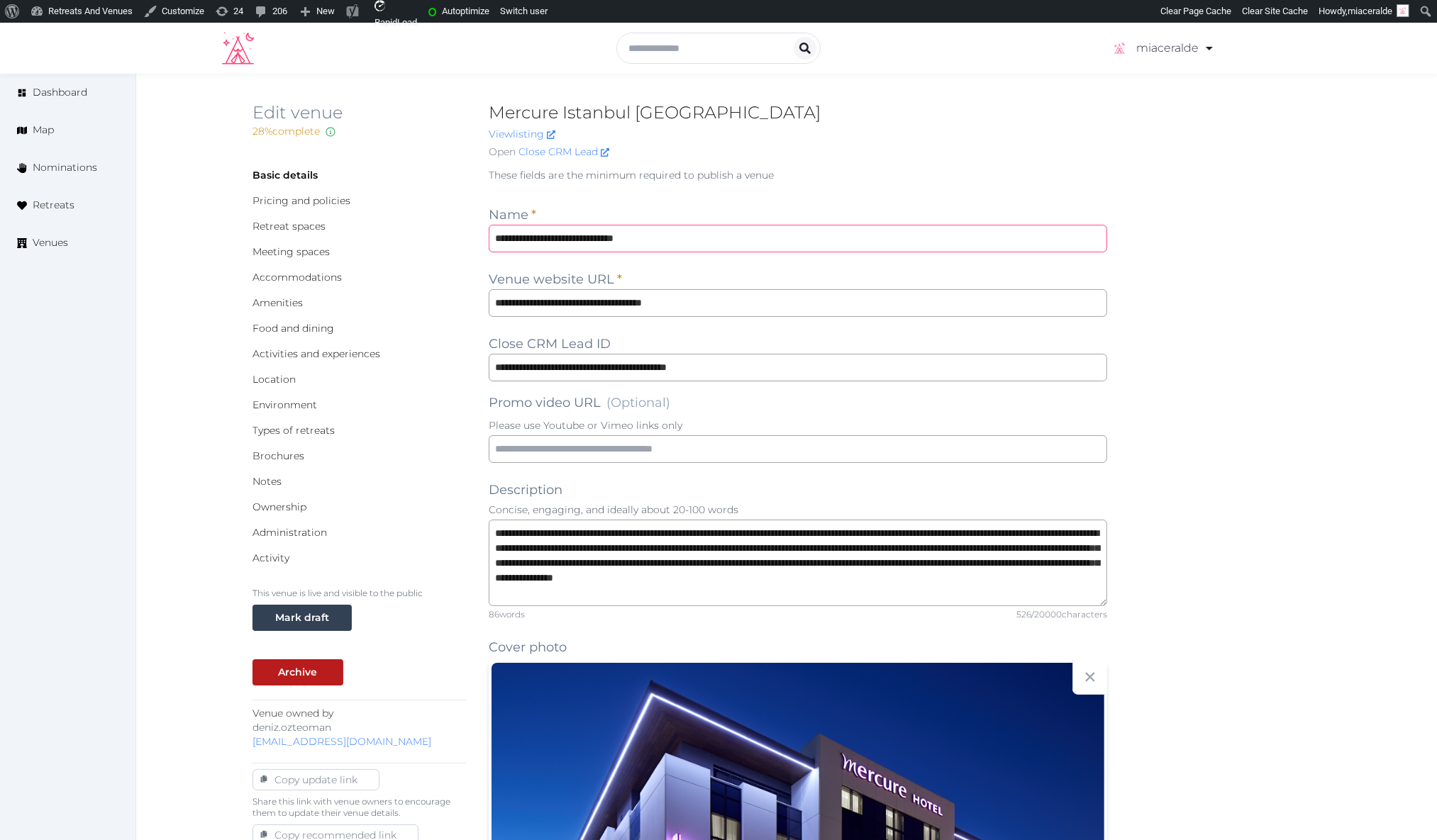
drag, startPoint x: 858, startPoint y: 229, endPoint x: 832, endPoint y: 243, distance: 29.5
click at [858, 233] on input "**********" at bounding box center [797, 238] width 618 height 28
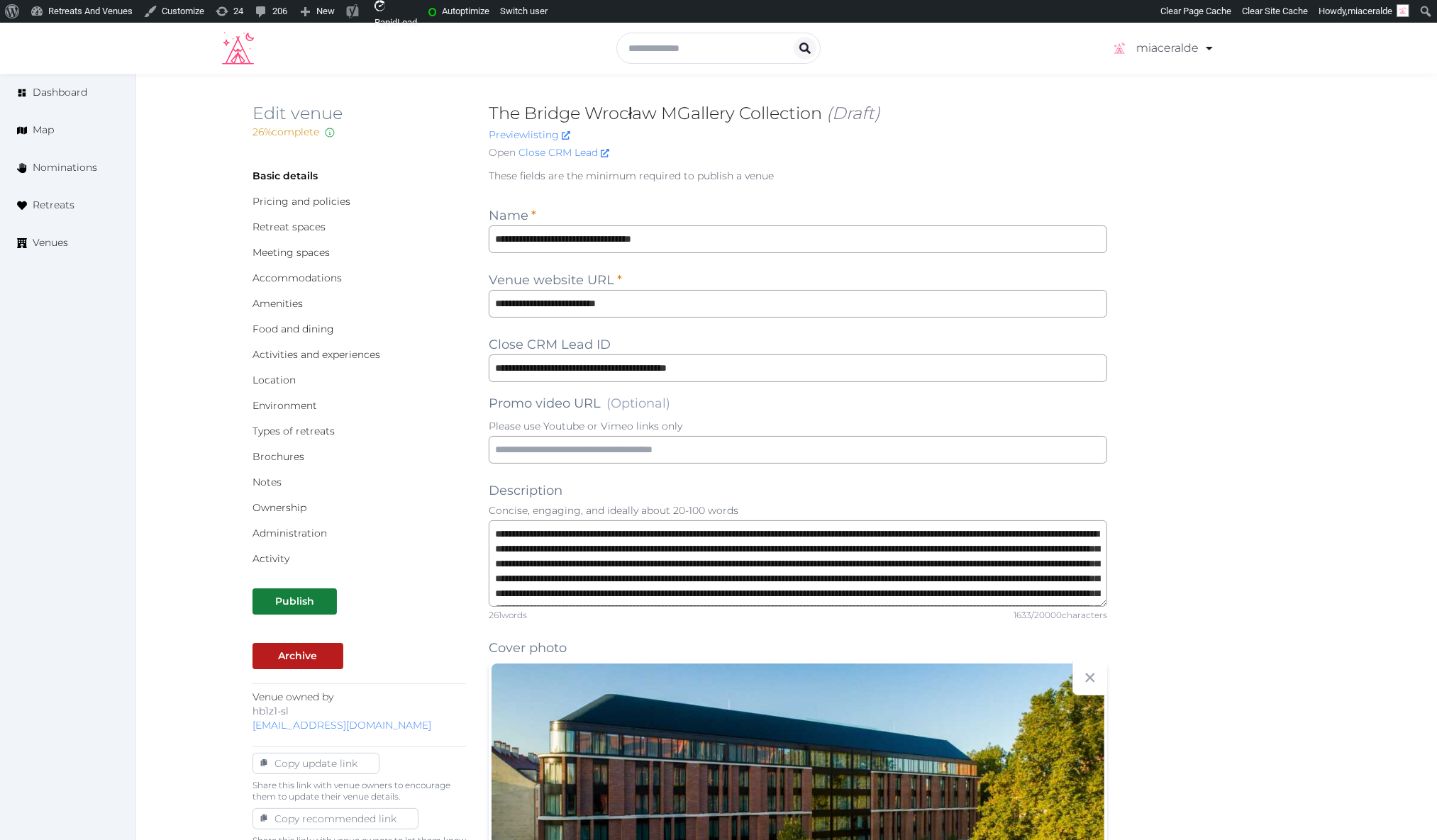
drag, startPoint x: 1022, startPoint y: 107, endPoint x: 1003, endPoint y: 102, distance: 19.6
click at [1021, 107] on h2 "The Bridge Wrocław MGallery Collection (Draft)" at bounding box center [797, 113] width 618 height 23
drag, startPoint x: 421, startPoint y: 357, endPoint x: 487, endPoint y: 319, distance: 76.2
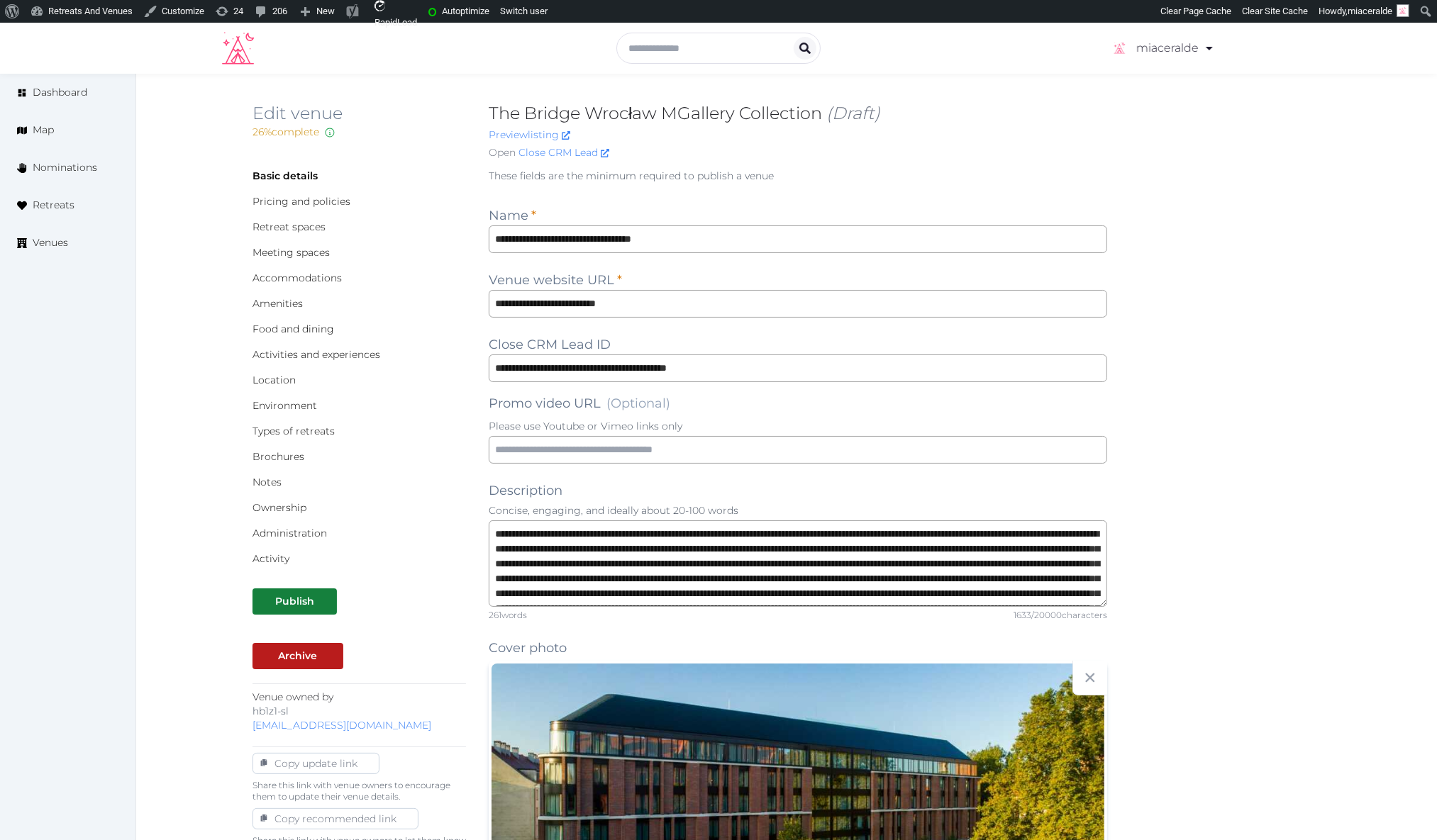
click at [956, 121] on h2 "The Bridge Wrocław MGallery Collection (Draft)" at bounding box center [797, 113] width 618 height 23
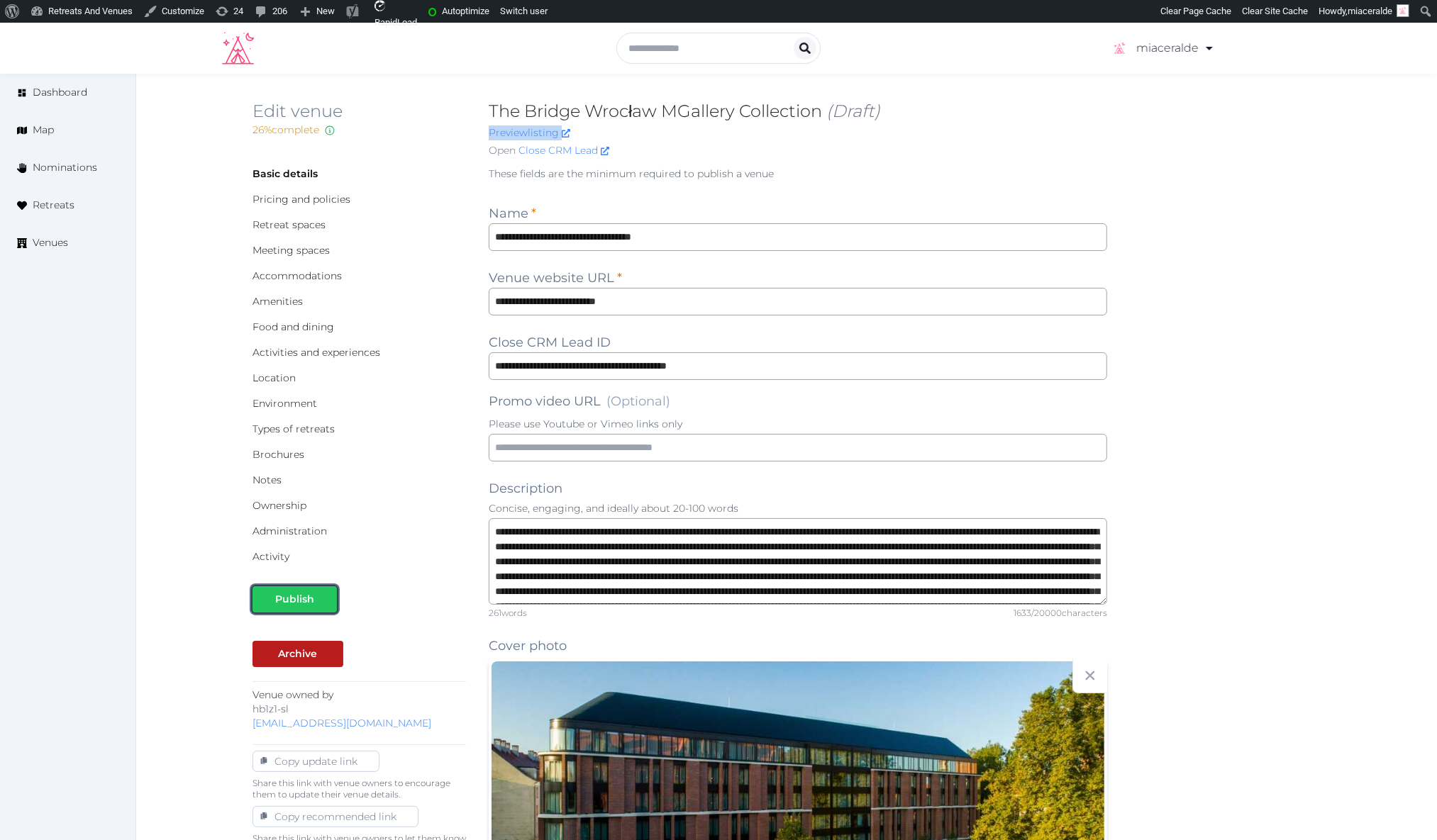
click at [318, 597] on div at bounding box center [325, 599] width 17 height 15
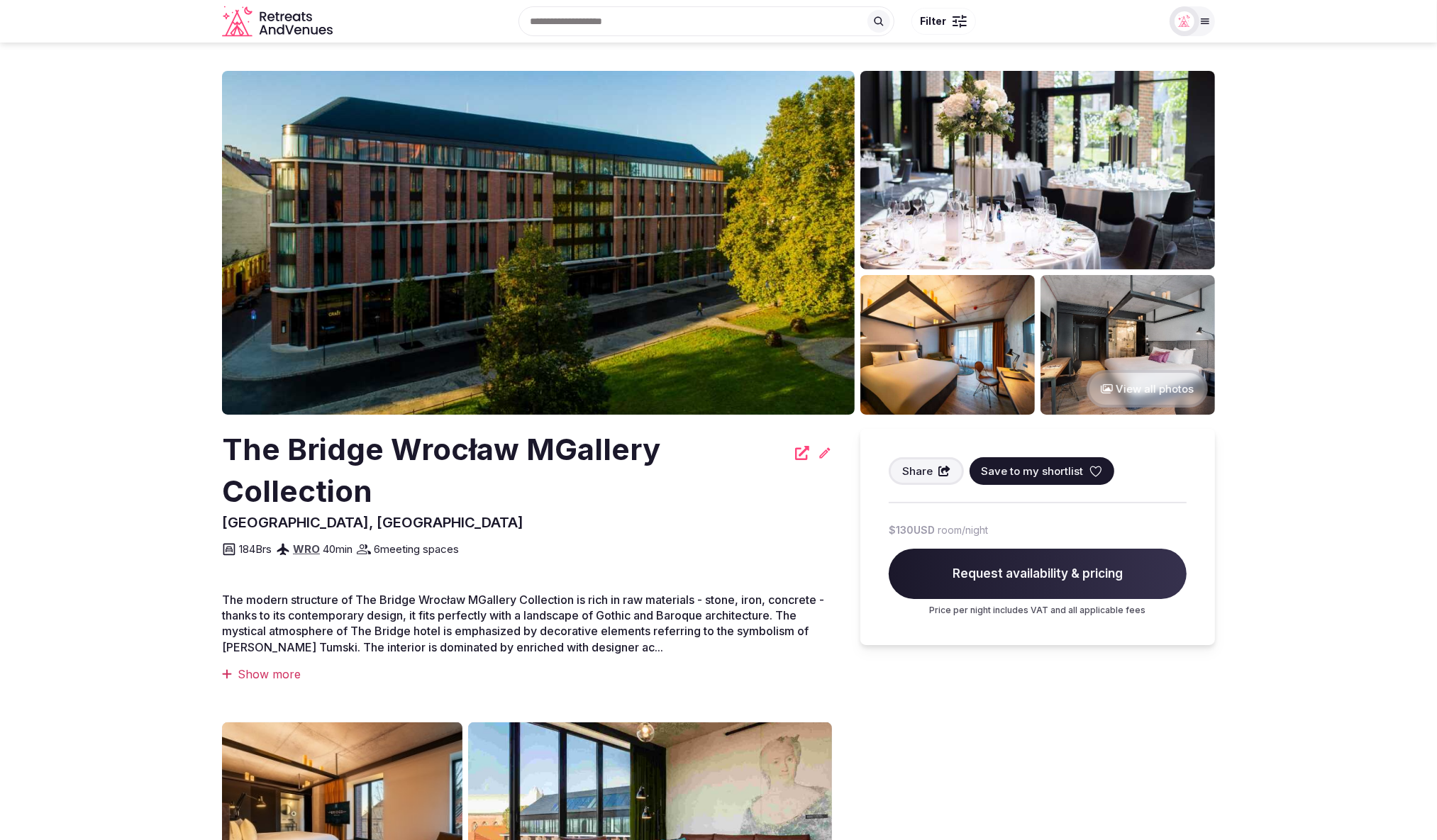
click at [1330, 159] on section "View all photos The Bridge Wrocław MGallery Collection Wrocław, Poland Share Sa…" at bounding box center [718, 644] width 1437 height 1202
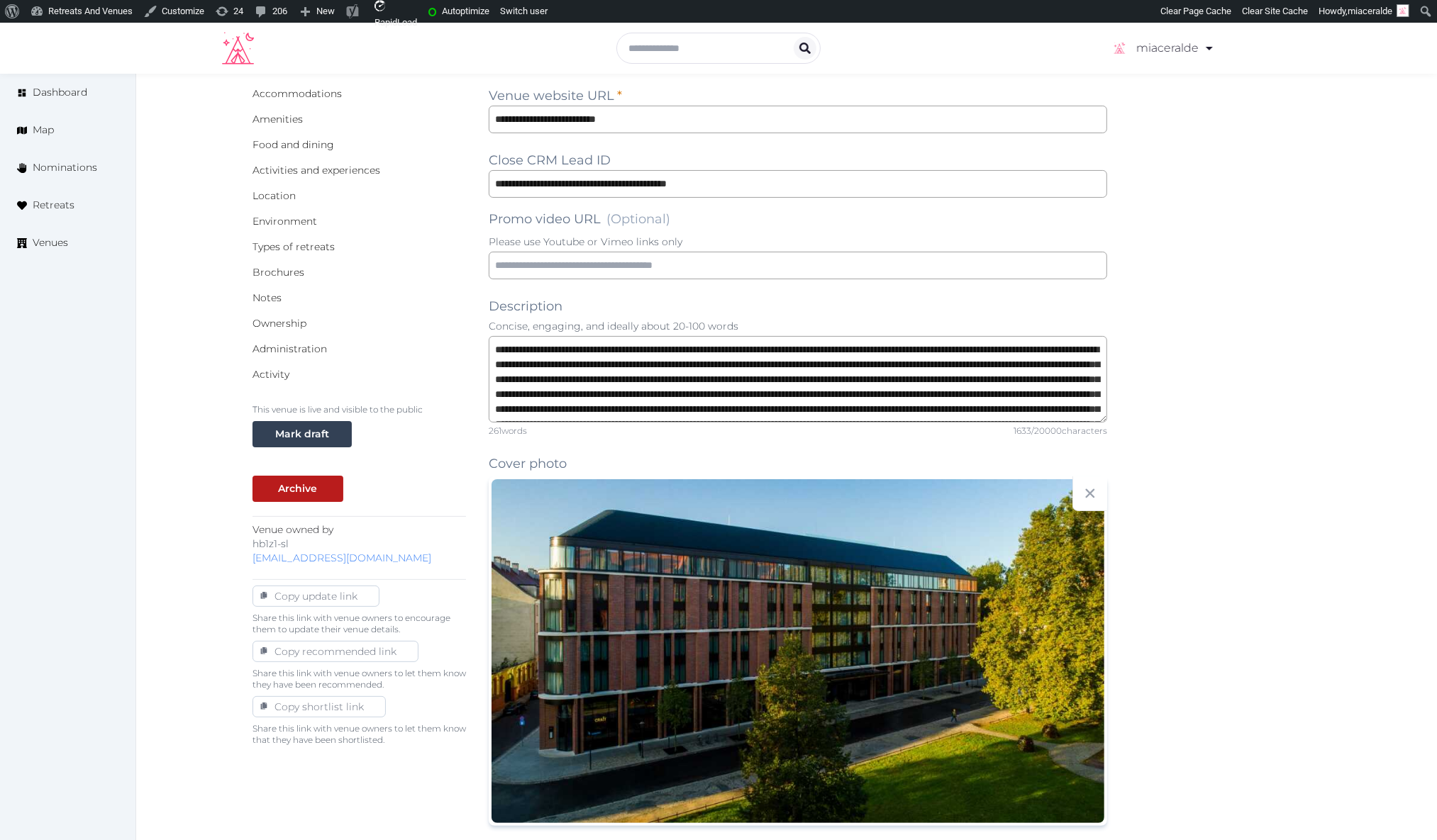
scroll to position [218, 0]
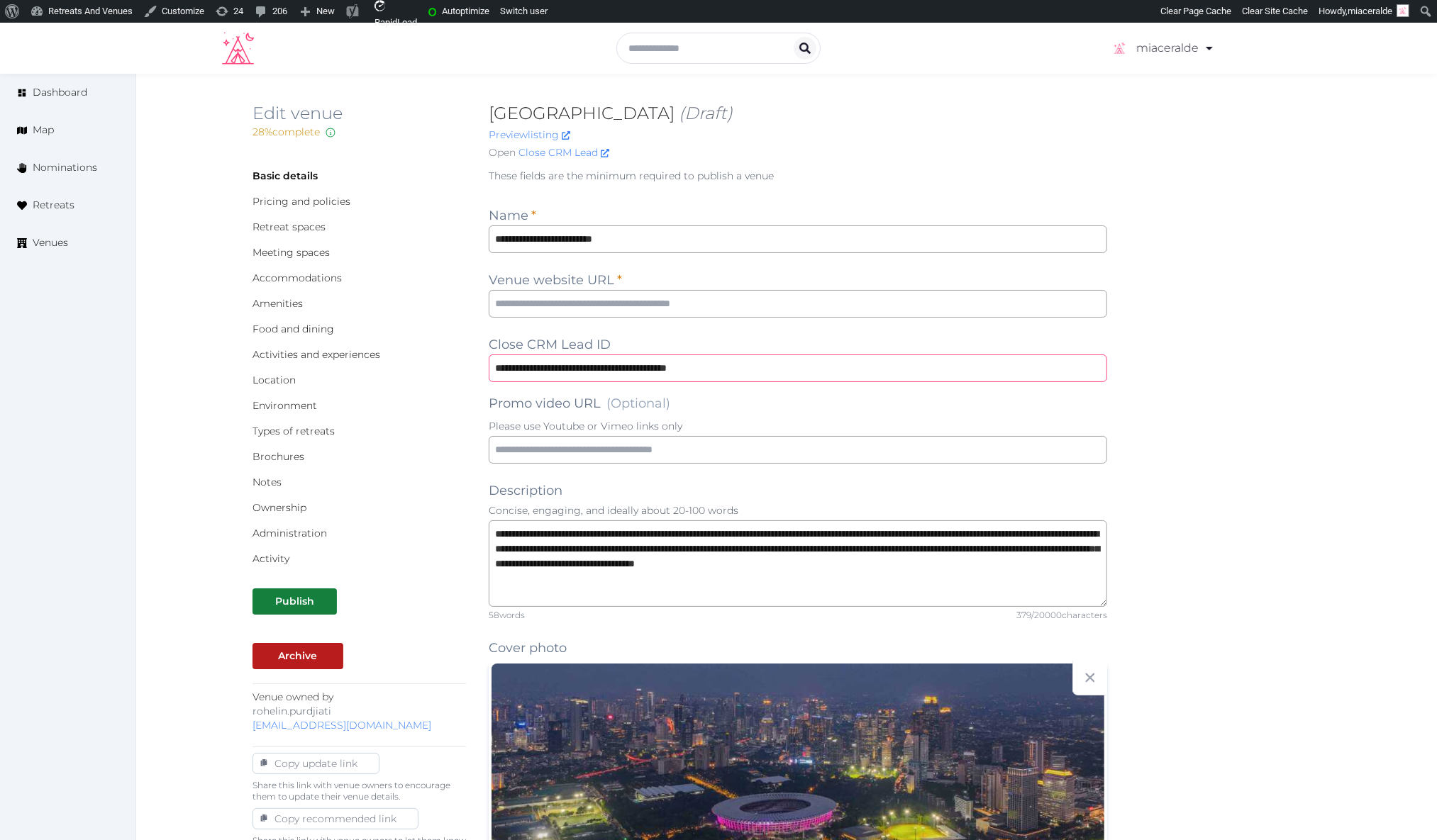
drag, startPoint x: 678, startPoint y: 366, endPoint x: 940, endPoint y: 50, distance: 410.5
click at [933, 127] on div "Hotel Mulia Senayan Jakarta (Draft) Preview listing Open Close CRM Lead" at bounding box center [797, 133] width 618 height 64
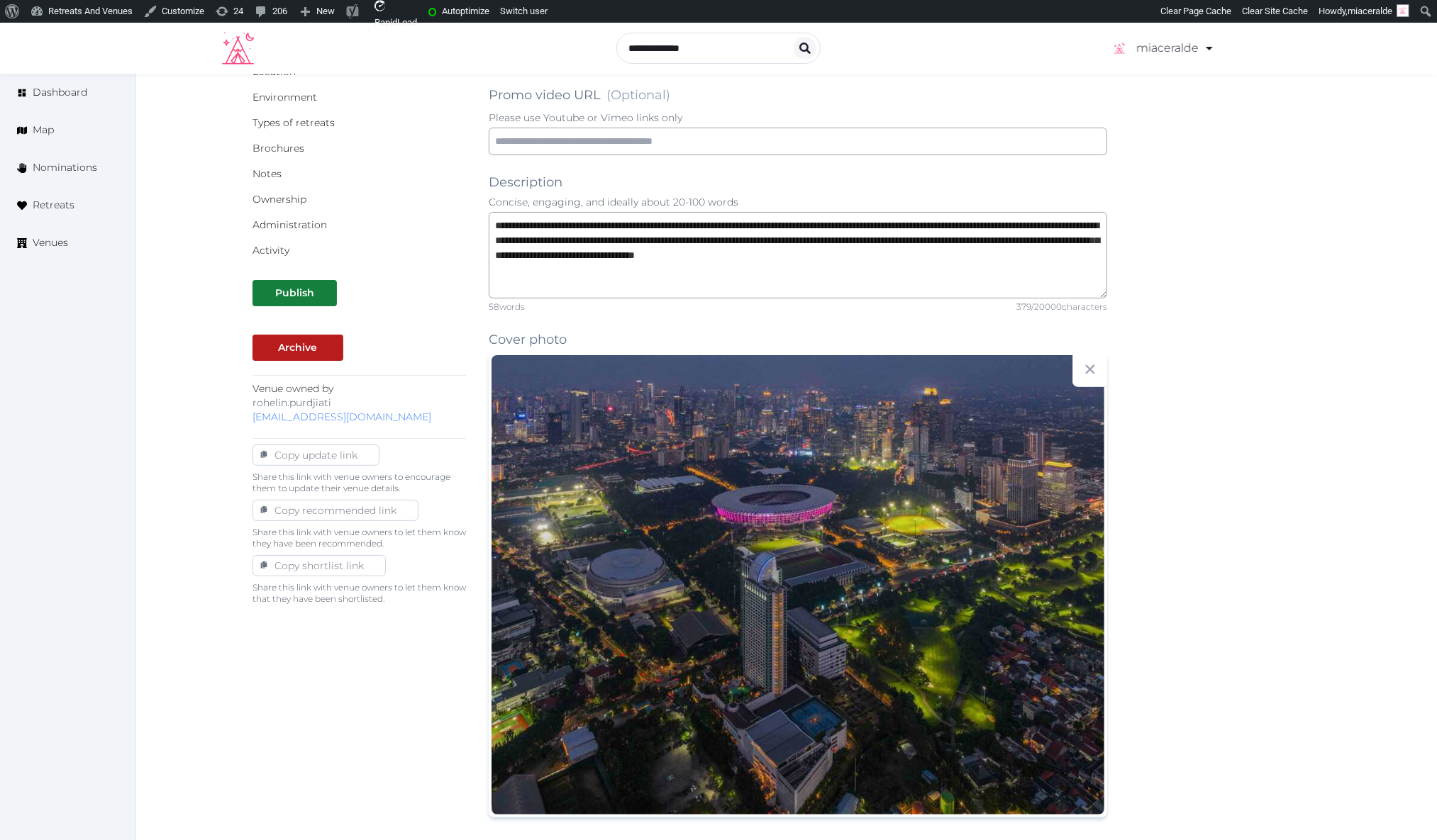
scroll to position [313, 0]
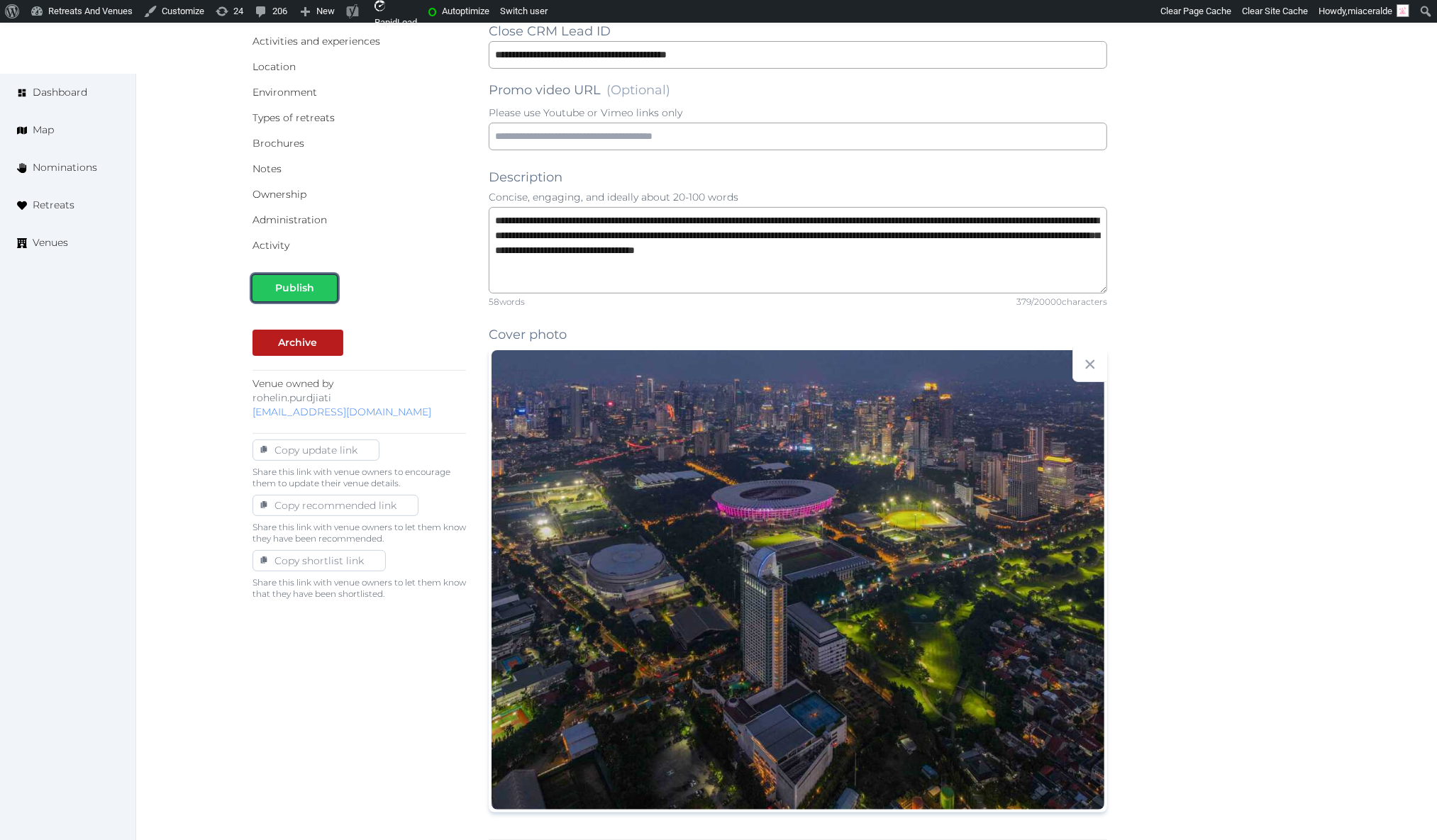
click at [306, 285] on div "Publish" at bounding box center [295, 288] width 39 height 15
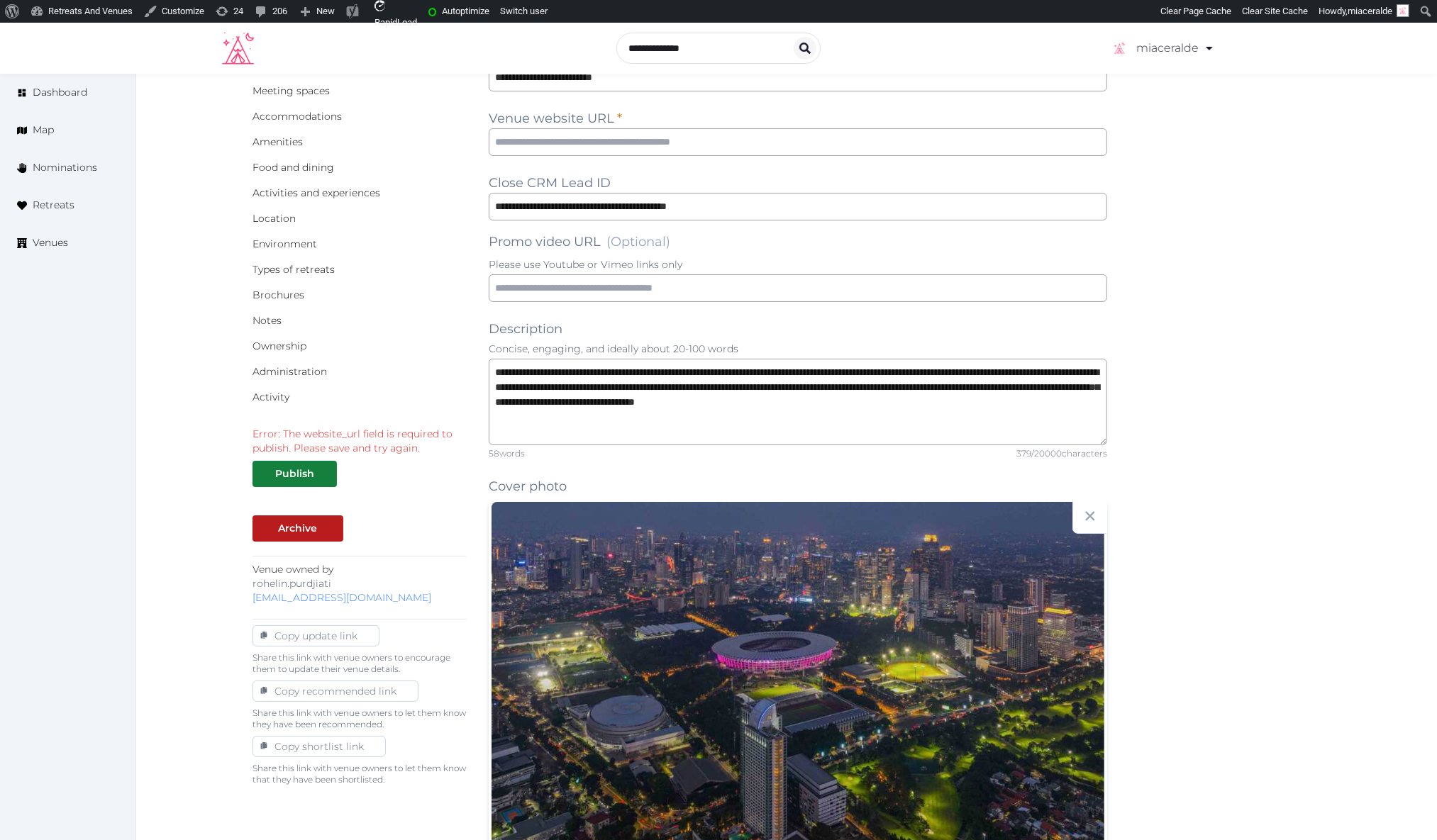
scroll to position [0, 0]
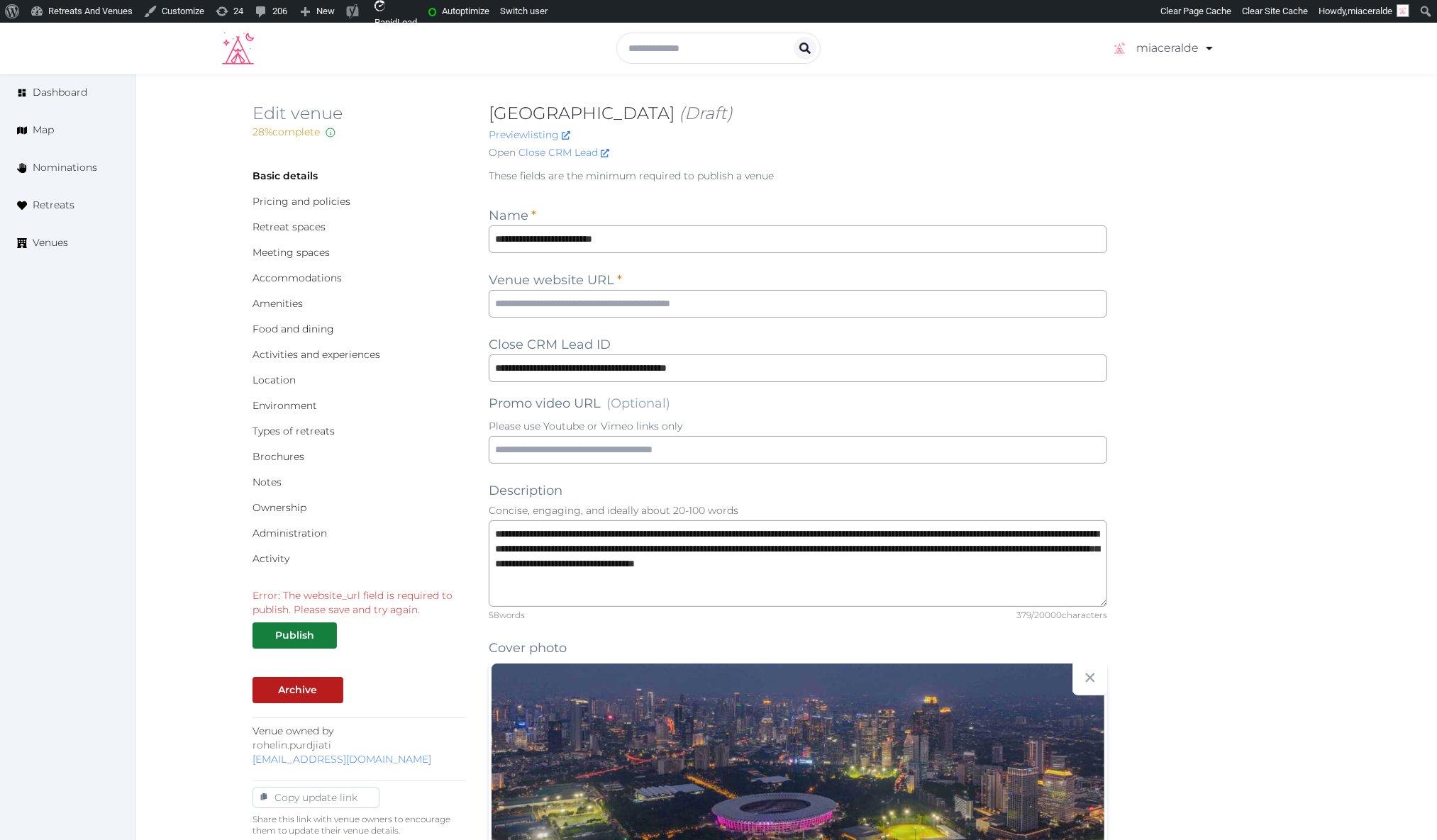
drag, startPoint x: 556, startPoint y: 240, endPoint x: 480, endPoint y: 235, distance: 76.2
click at [647, 309] on input "text" at bounding box center [797, 304] width 618 height 28
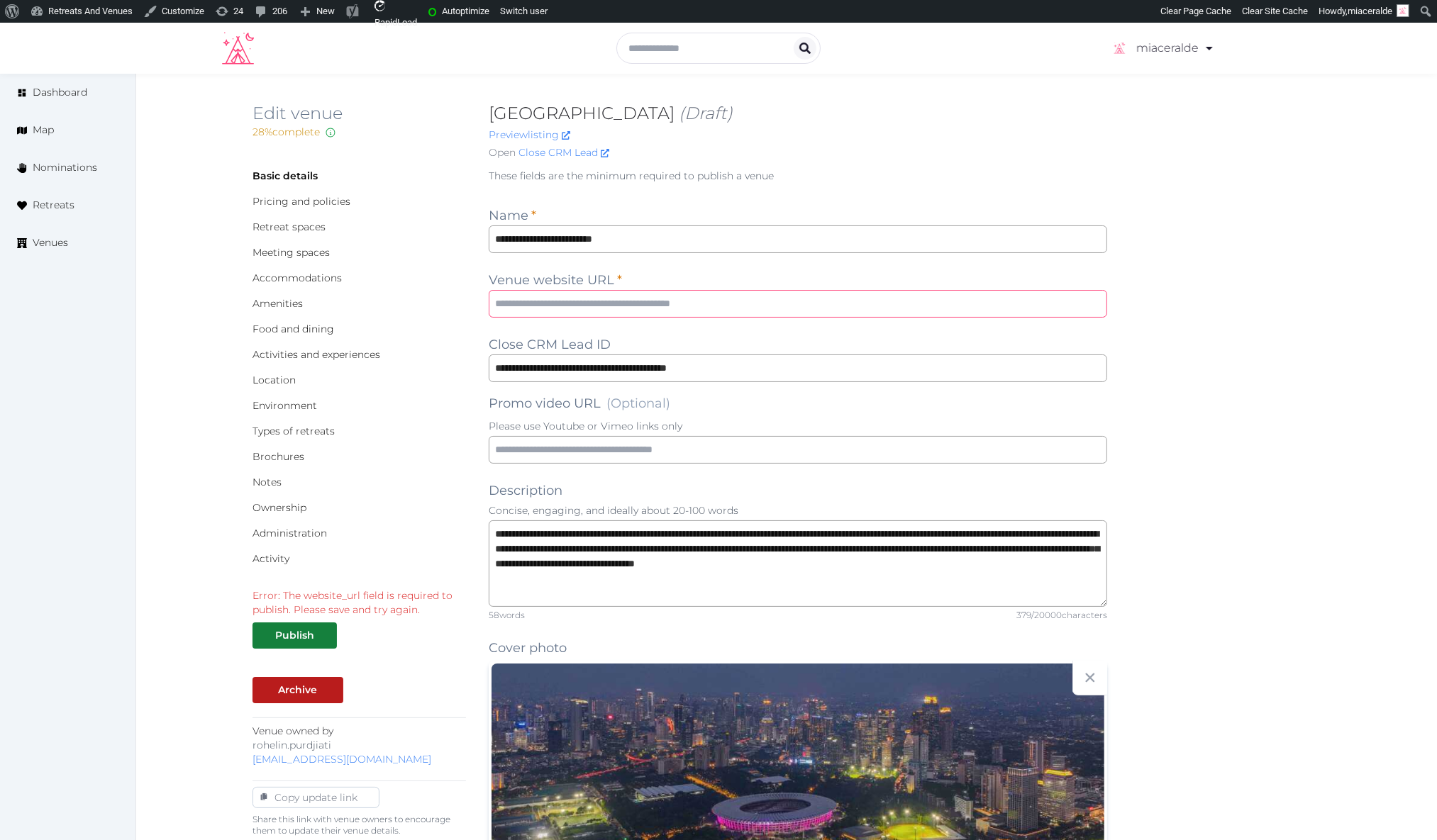
paste input "**********"
type input "**********"
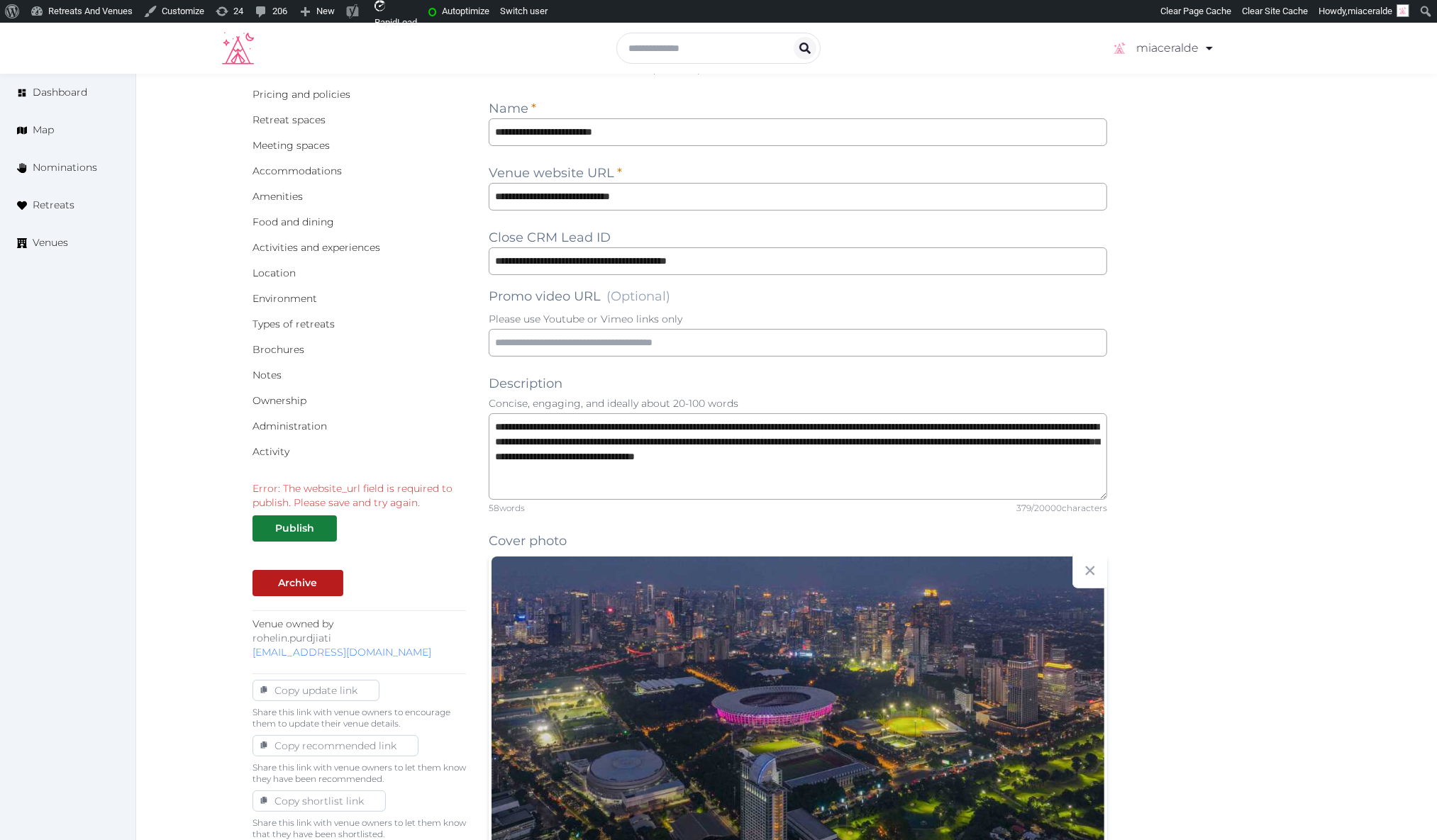
scroll to position [112, 0]
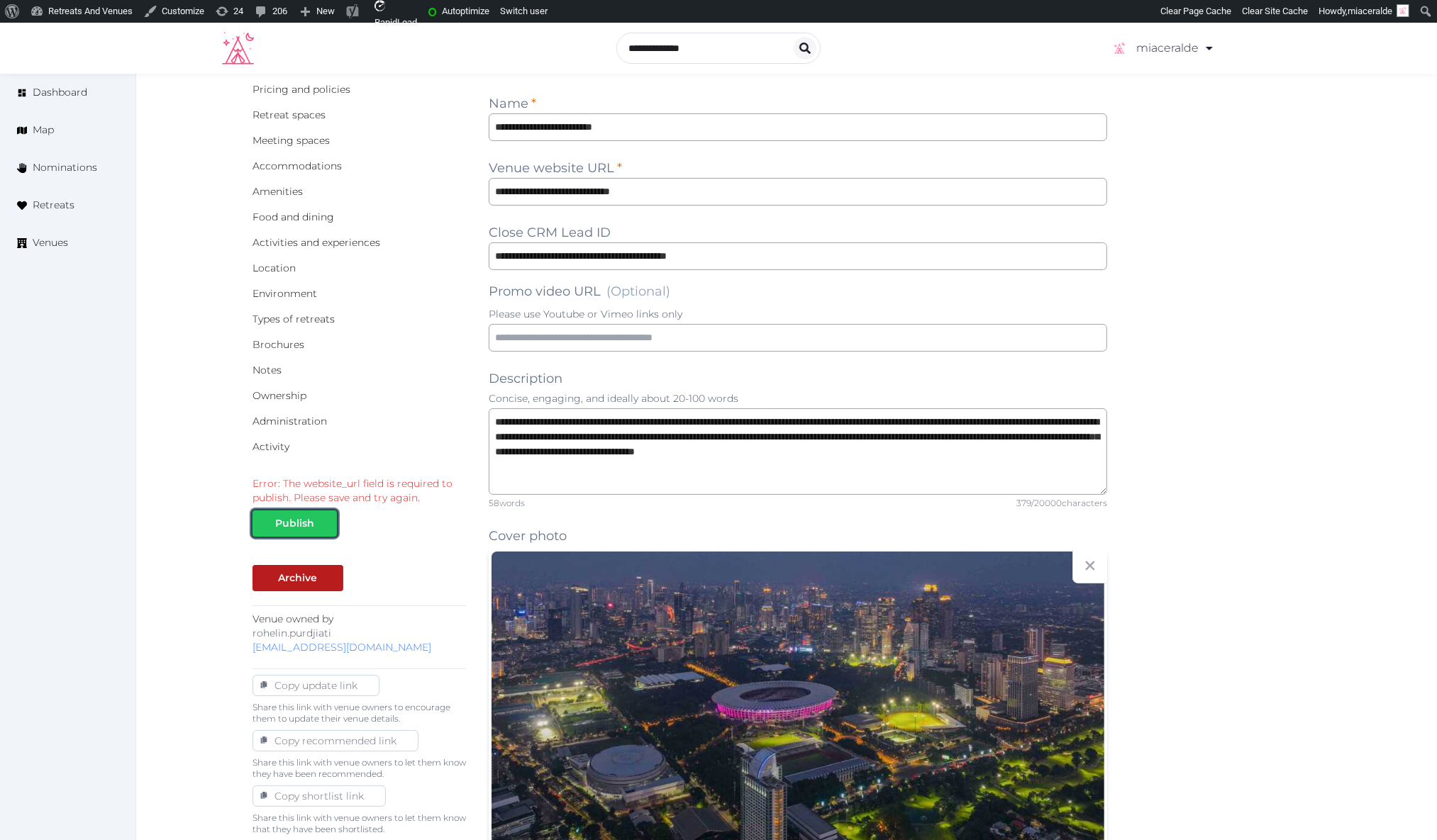
click at [297, 529] on div "Publish" at bounding box center [295, 523] width 39 height 15
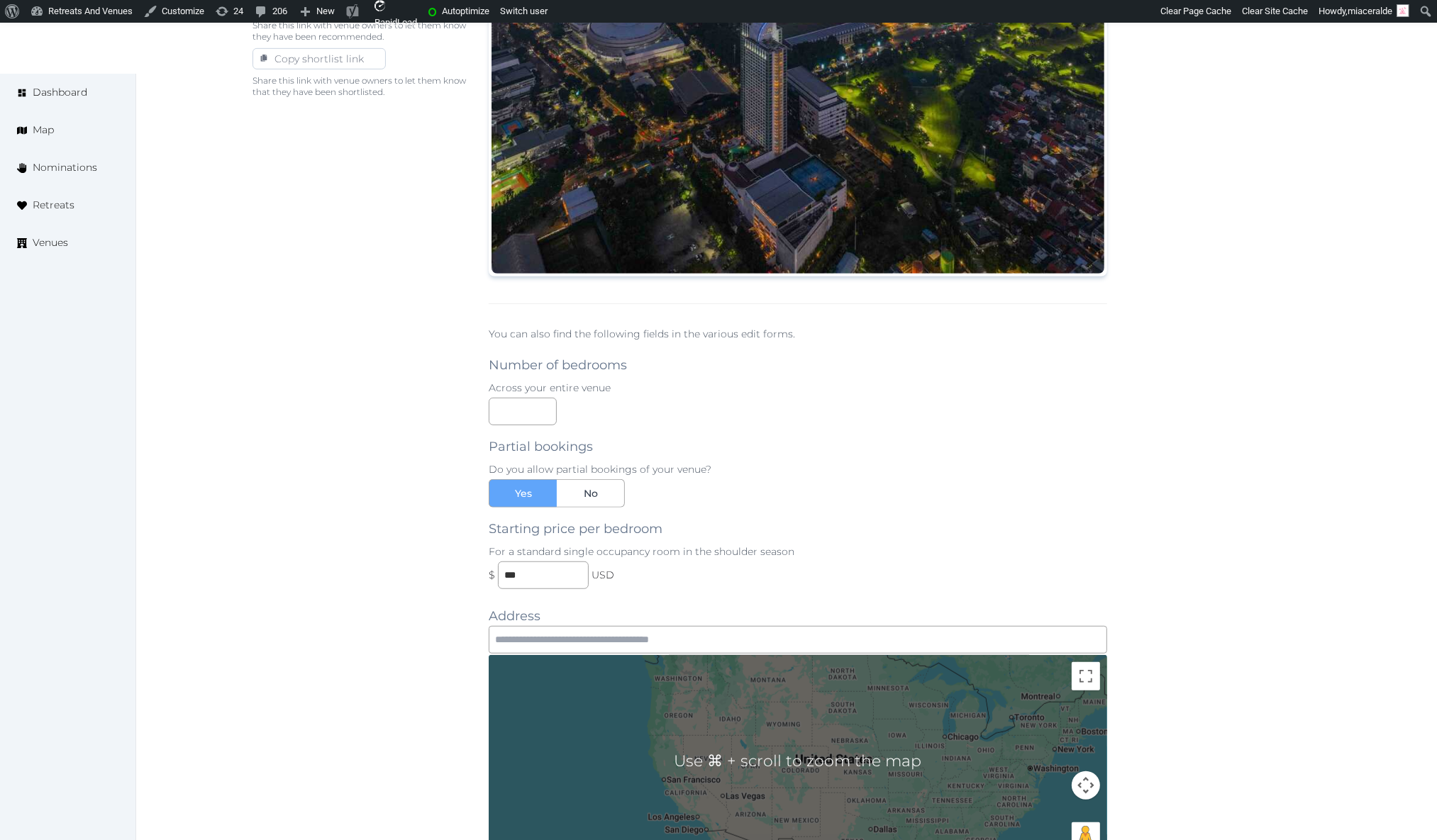
scroll to position [815, 0]
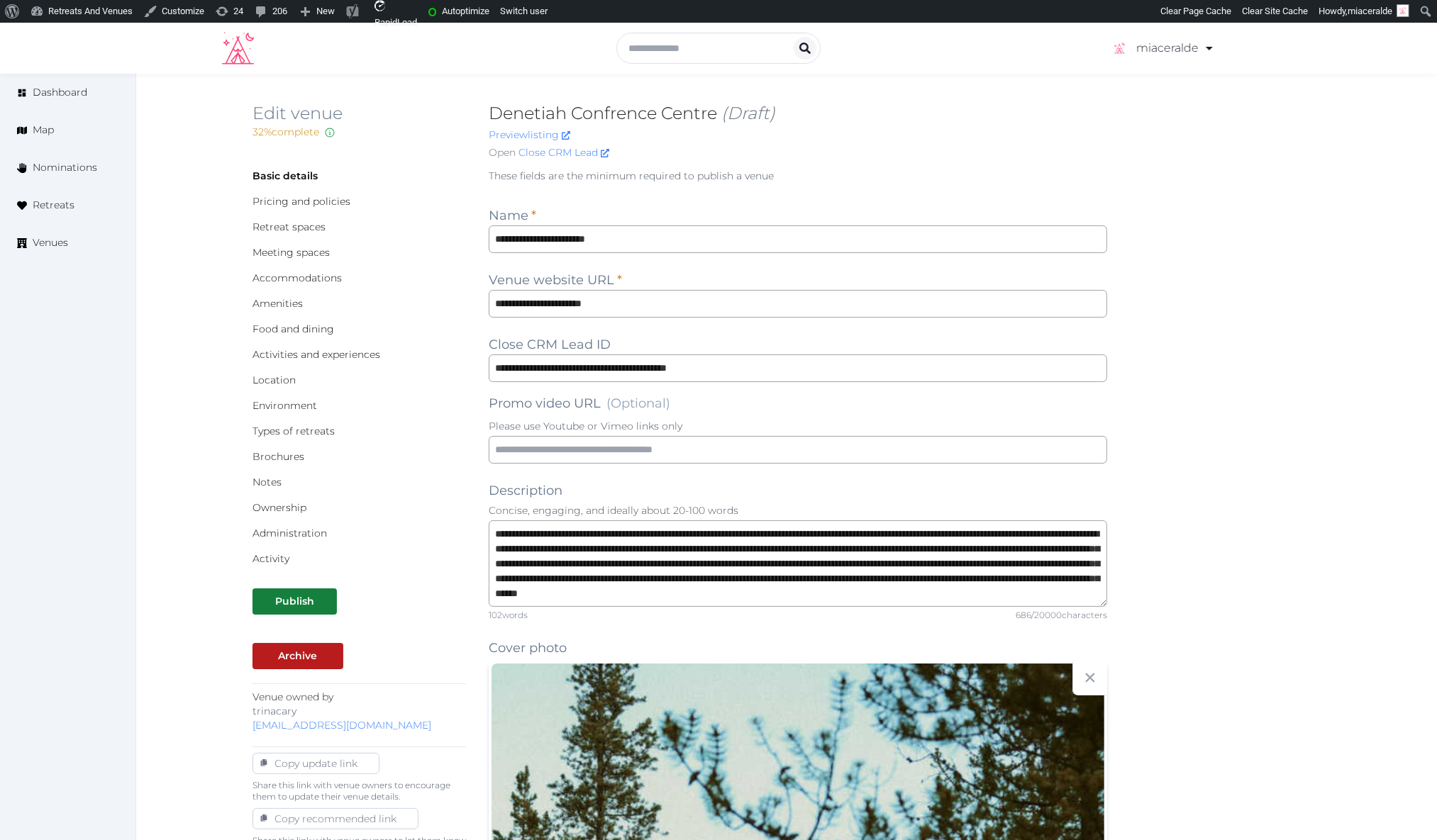
click at [910, 109] on h2 "Denetiah Confrence Centre (Draft)" at bounding box center [797, 113] width 618 height 23
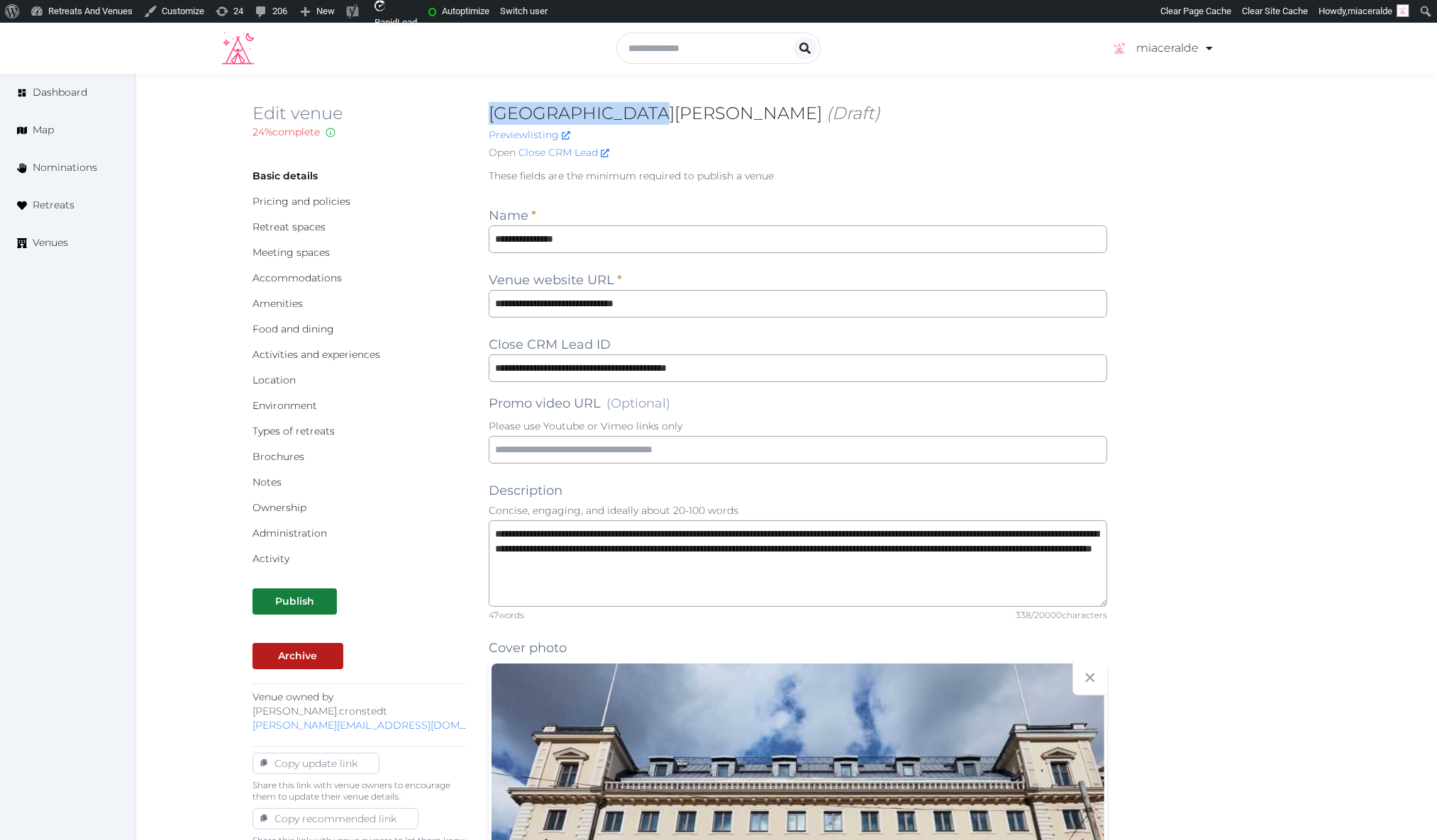
copy h2 "[GEOGRAPHIC_DATA][PERSON_NAME]"
drag, startPoint x: 625, startPoint y: 110, endPoint x: 492, endPoint y: 110, distance: 133.0
click at [491, 111] on h2 "Hotel [GEOGRAPHIC_DATA][PERSON_NAME] (Draft)" at bounding box center [797, 113] width 618 height 23
drag, startPoint x: 1281, startPoint y: 139, endPoint x: 1268, endPoint y: 139, distance: 13.0
click at [1281, 139] on div "Edit venue 24 % complete Fill out all the fields in your listing to increase it…" at bounding box center [787, 133] width 1069 height 64
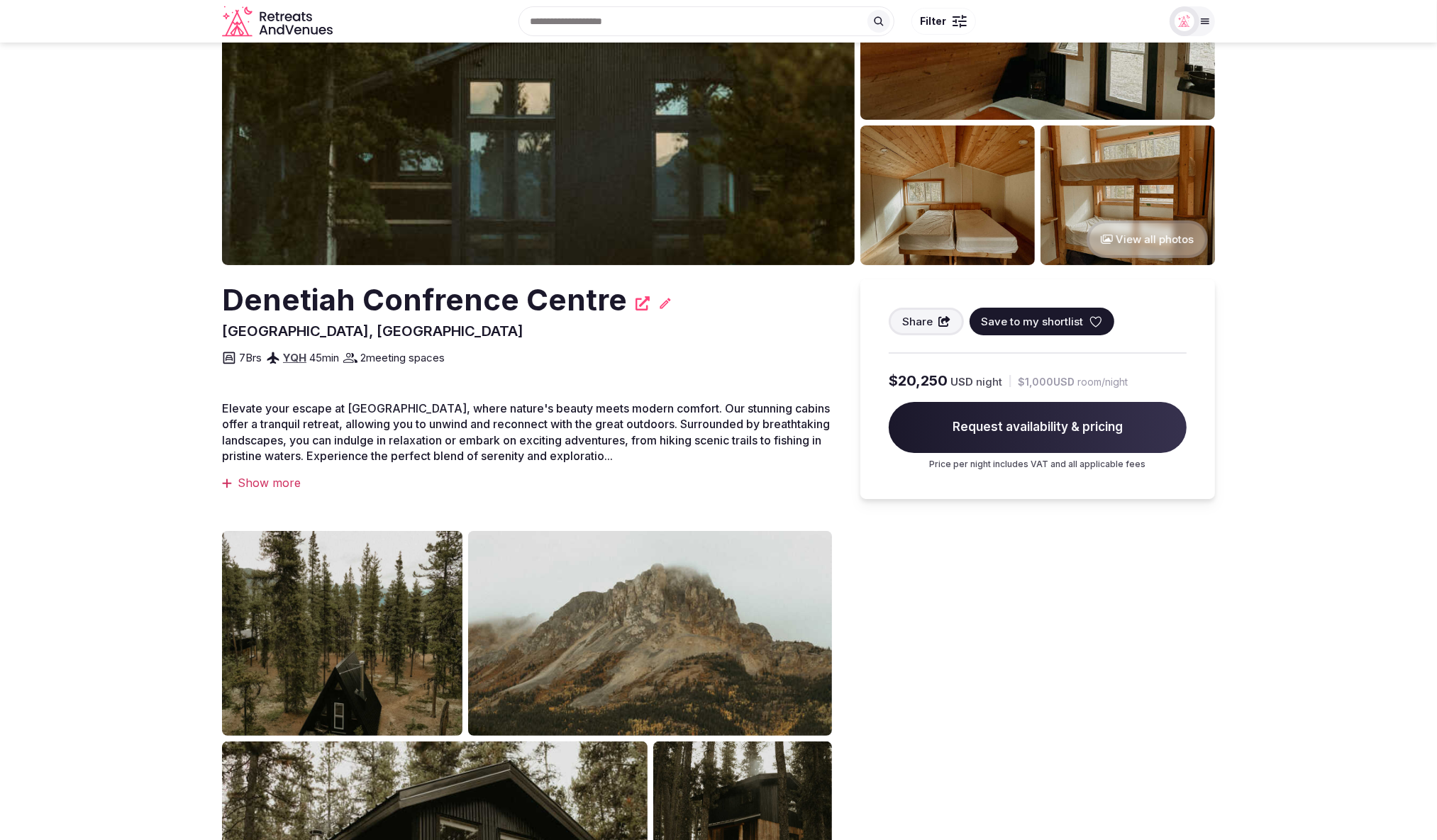
scroll to position [146, 0]
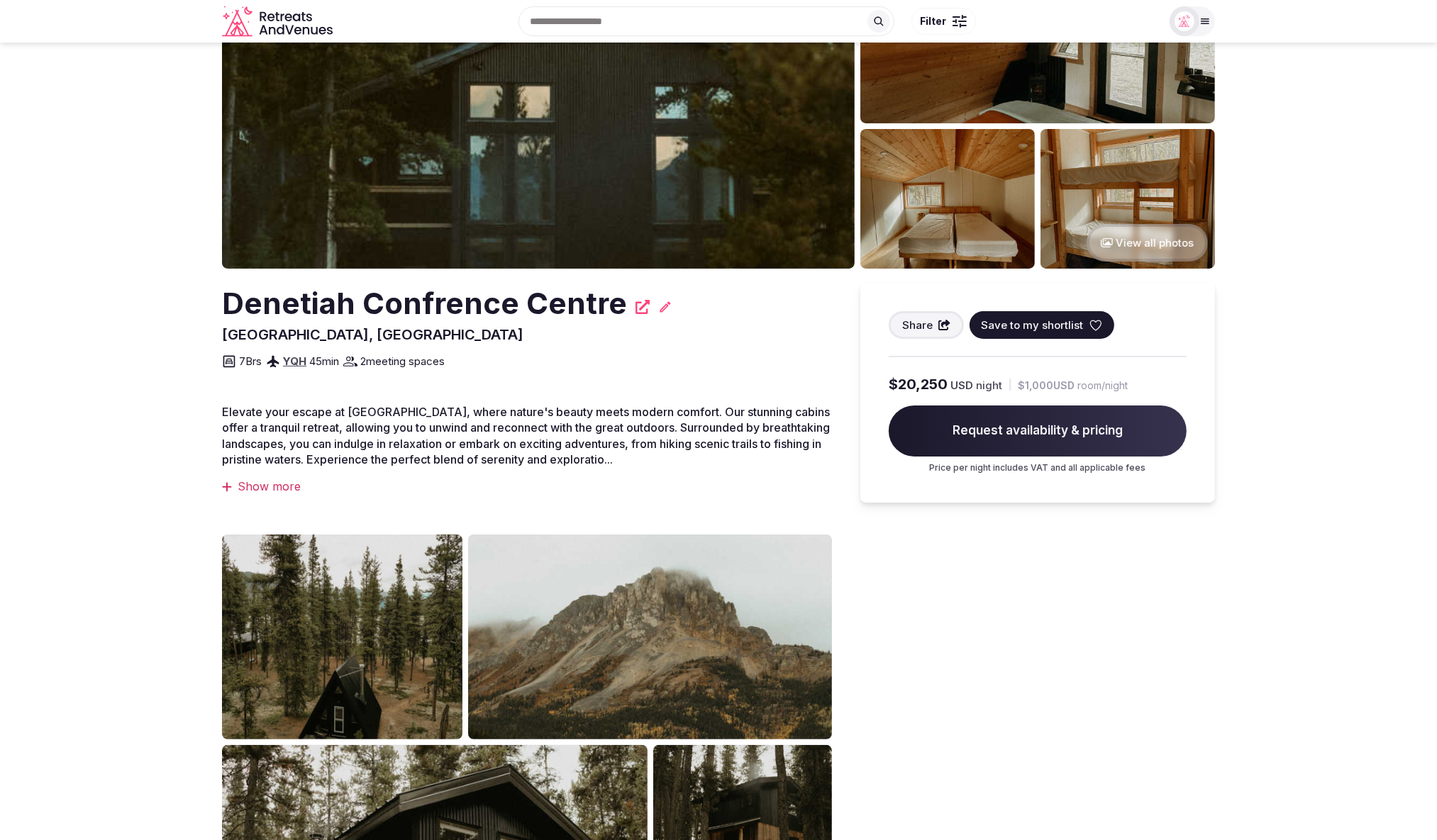
click at [373, 666] on img at bounding box center [342, 637] width 240 height 206
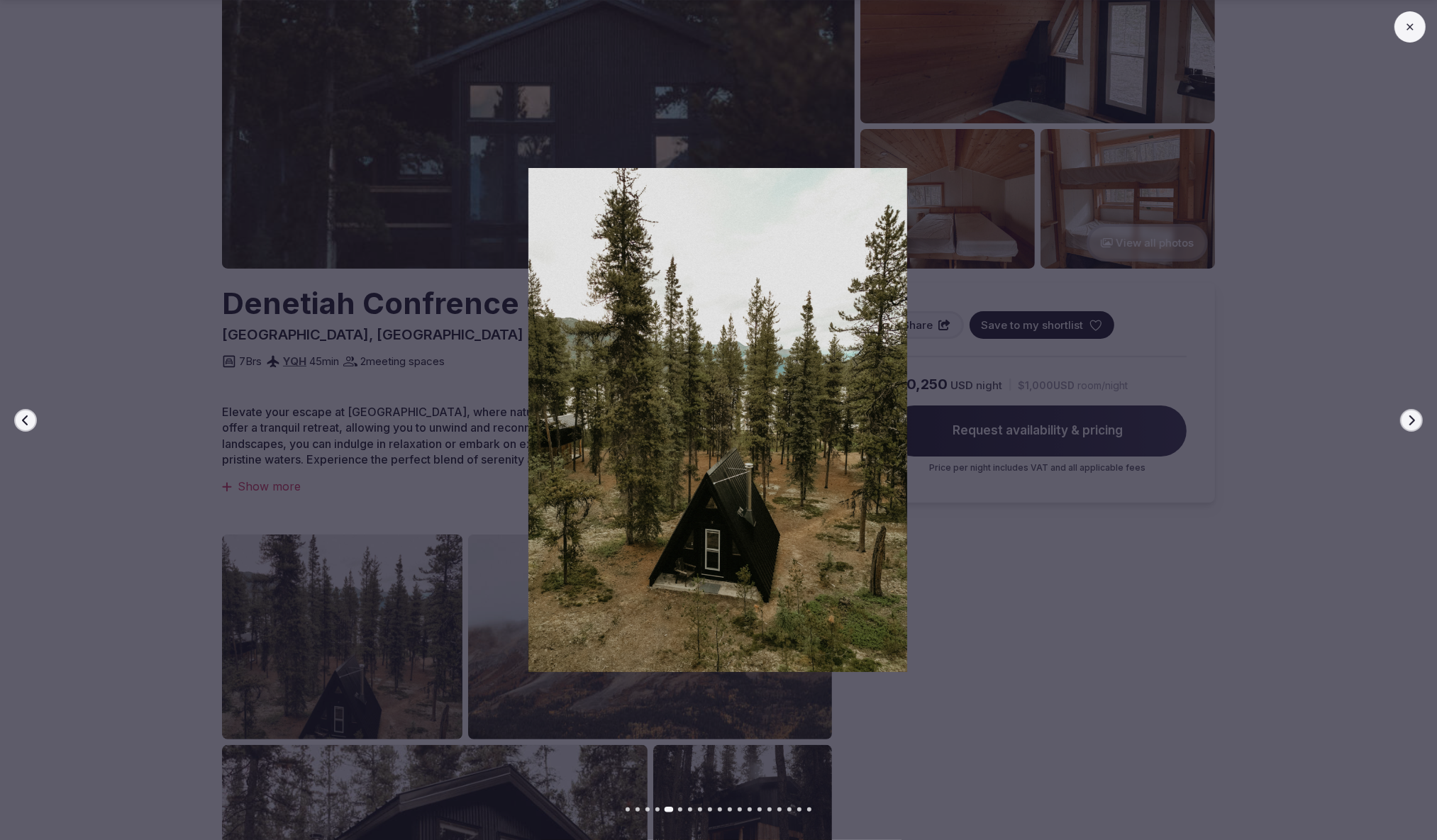
click at [1337, 345] on div at bounding box center [711, 420] width 1448 height 504
